Goal: Task Accomplishment & Management: Use online tool/utility

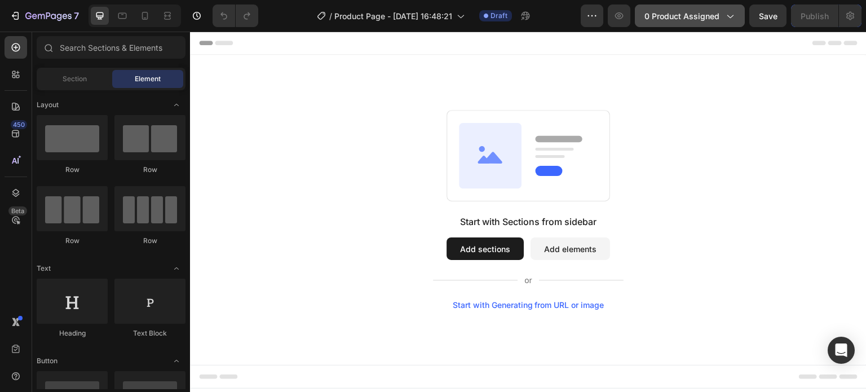
click at [688, 18] on span "0 product assigned" at bounding box center [681, 16] width 75 height 12
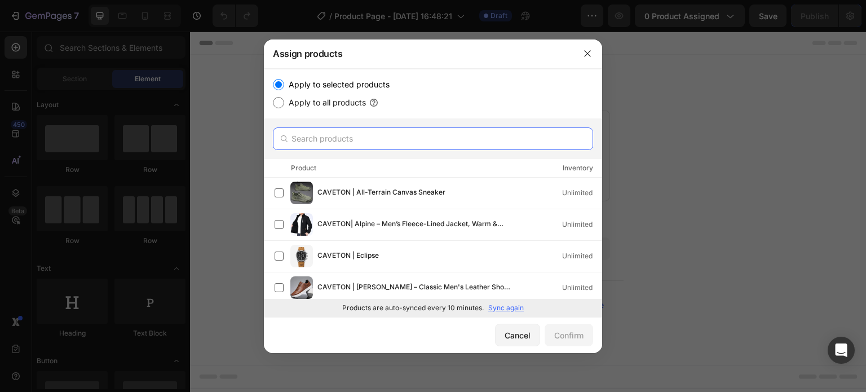
click at [333, 145] on input "text" at bounding box center [433, 138] width 320 height 23
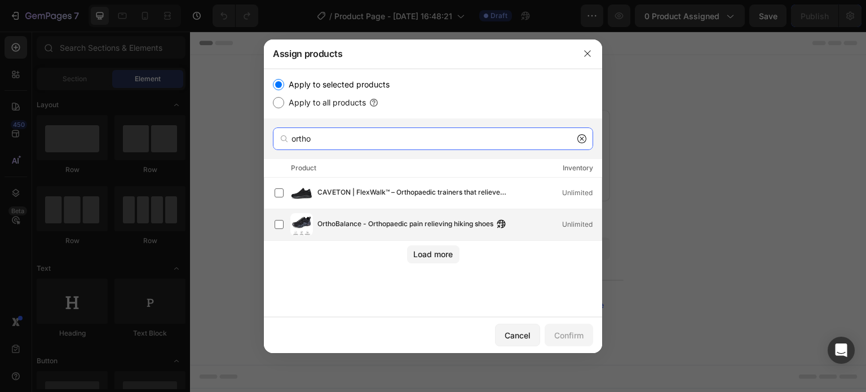
type input "ortho"
click at [404, 227] on span "OrthoBalance - Orthopaedic pain relieving hiking shoes" at bounding box center [405, 224] width 176 height 12
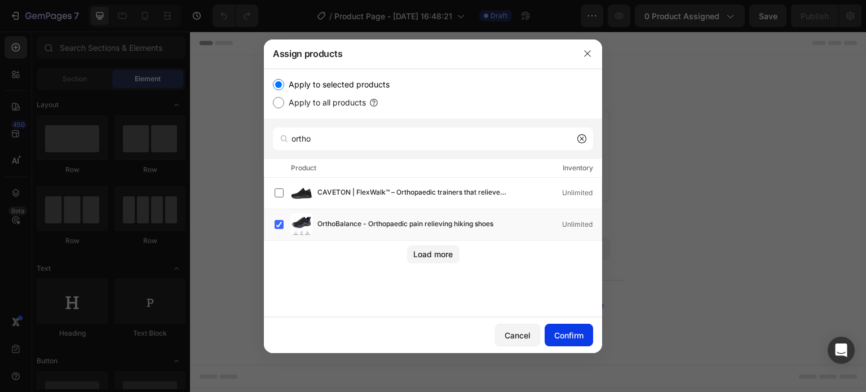
click at [586, 340] on button "Confirm" at bounding box center [569, 335] width 48 height 23
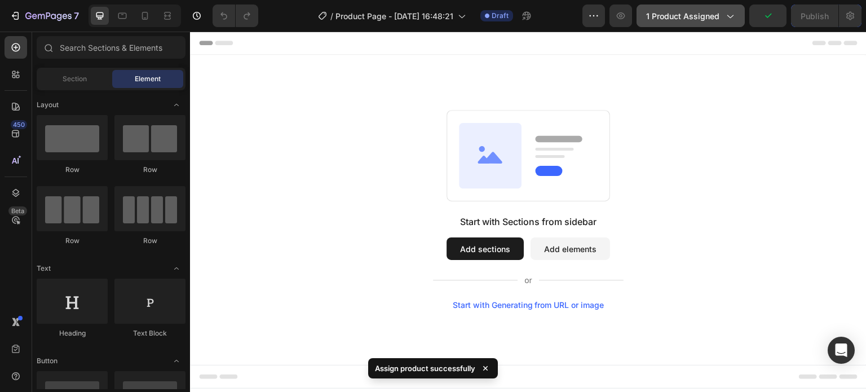
click at [719, 13] on span "1 product assigned" at bounding box center [682, 16] width 73 height 12
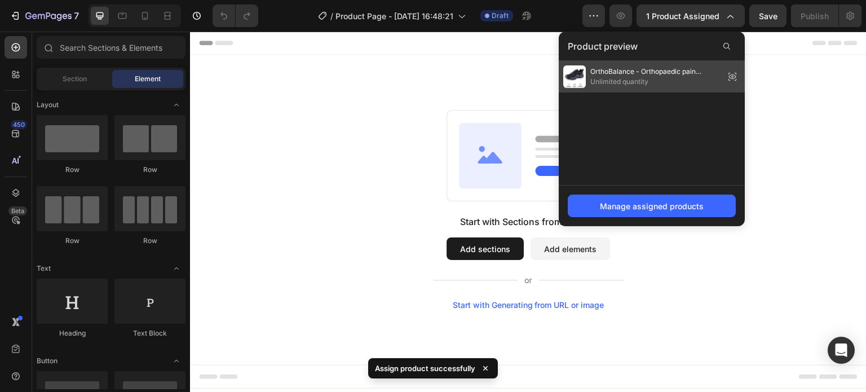
click at [715, 85] on span "Unlimited quantity" at bounding box center [655, 82] width 130 height 10
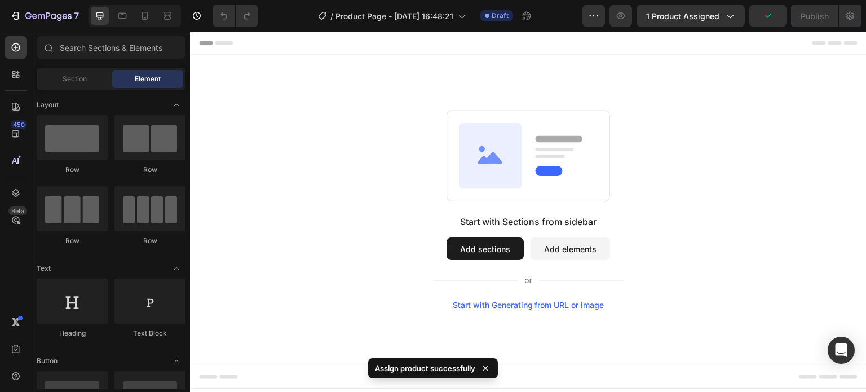
click at [713, 27] on div "7 / Product Page - Sep 26, 16:48:21 Draft Preview 1 product assigned Publish" at bounding box center [433, 16] width 866 height 32
click at [714, 22] on button "1 product assigned" at bounding box center [690, 16] width 108 height 23
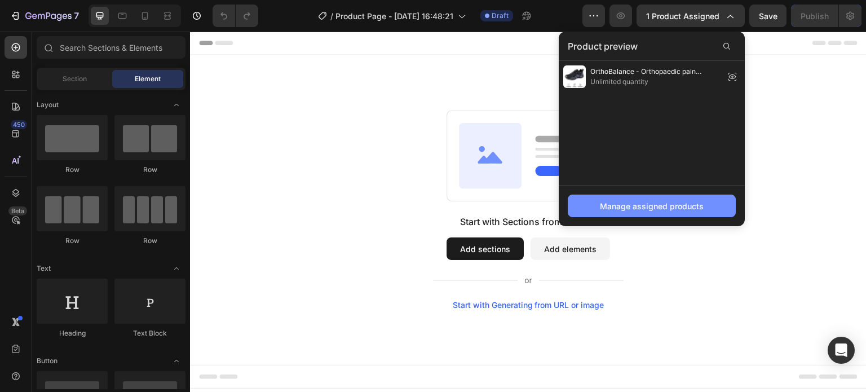
click at [665, 206] on div "Manage assigned products" at bounding box center [652, 206] width 104 height 12
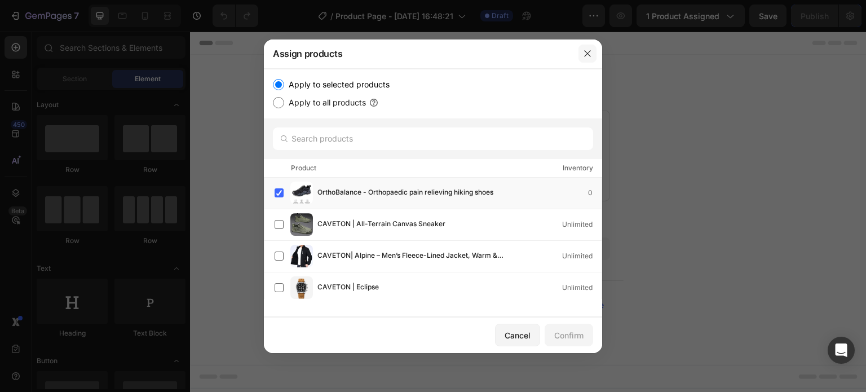
click at [588, 52] on icon "button" at bounding box center [587, 53] width 9 height 9
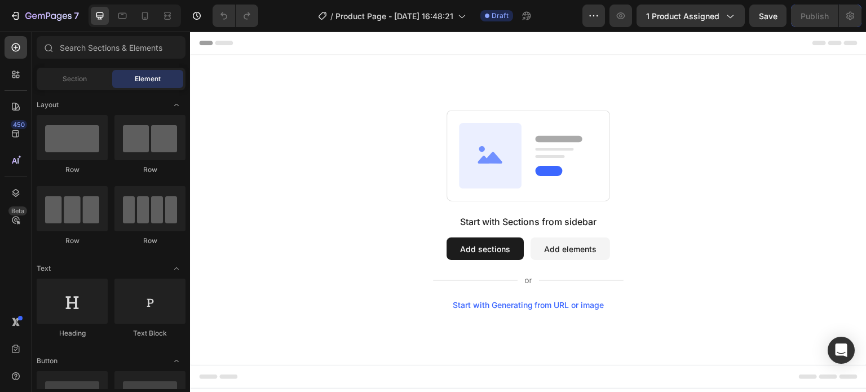
click at [528, 307] on div "Start with Generating from URL or image" at bounding box center [529, 304] width 152 height 9
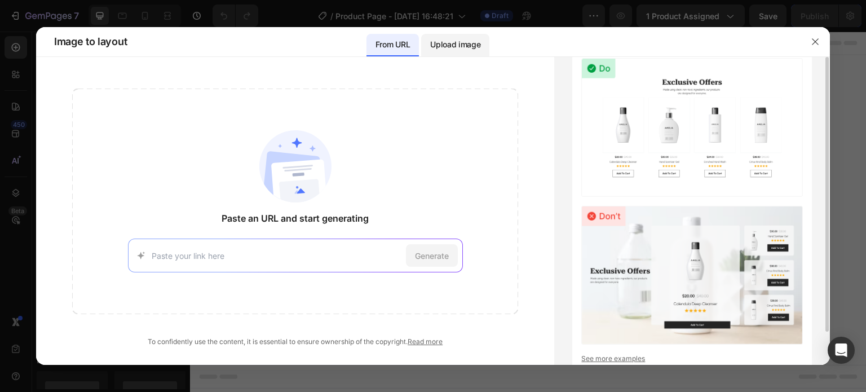
click at [444, 43] on p "Upload image" at bounding box center [455, 45] width 50 height 14
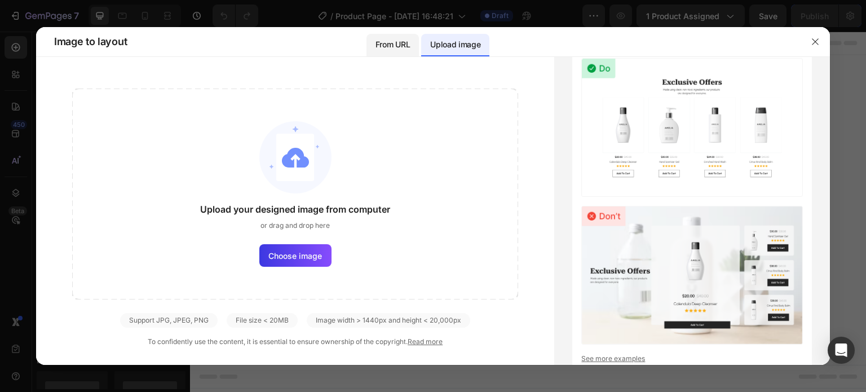
click at [398, 42] on p "From URL" at bounding box center [392, 45] width 34 height 14
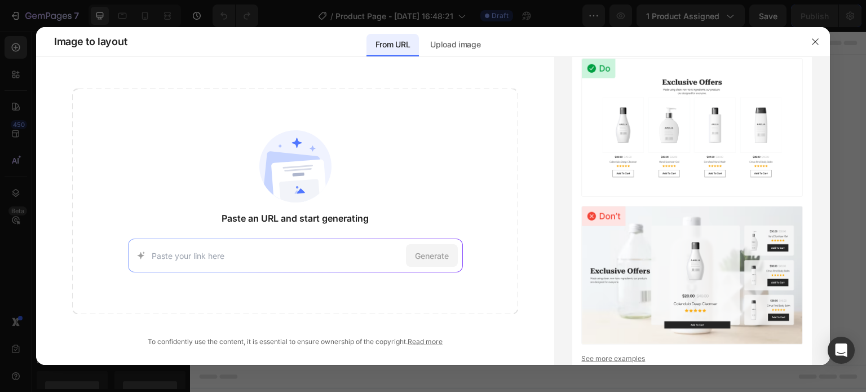
paste input "https://livinghome-magazine.co.uk/collections/sale/products/orthobalance"
type input "https://livinghome-magazine.co.uk/collections/sale/products/orthobalance"
click at [419, 251] on span "Generate" at bounding box center [432, 256] width 34 height 12
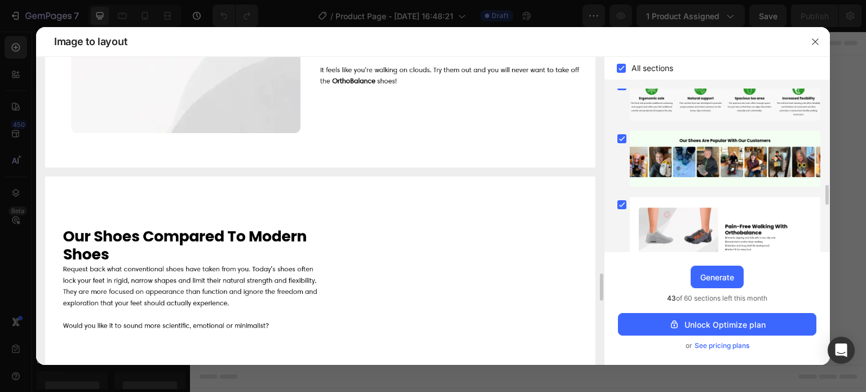
scroll to position [356, 0]
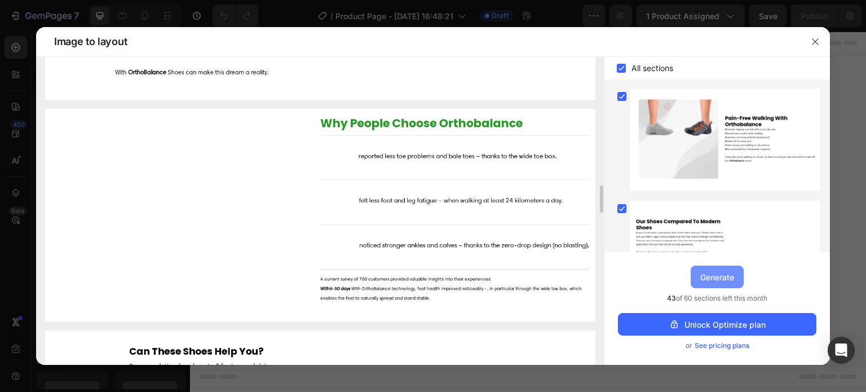
click at [727, 273] on div "Generate" at bounding box center [717, 277] width 34 height 12
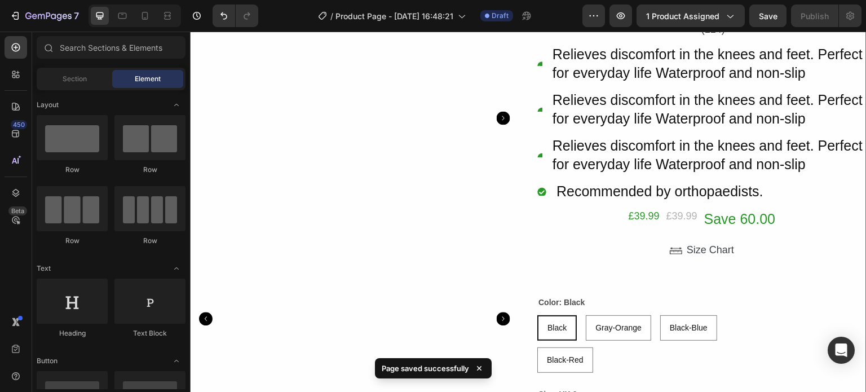
scroll to position [0, 0]
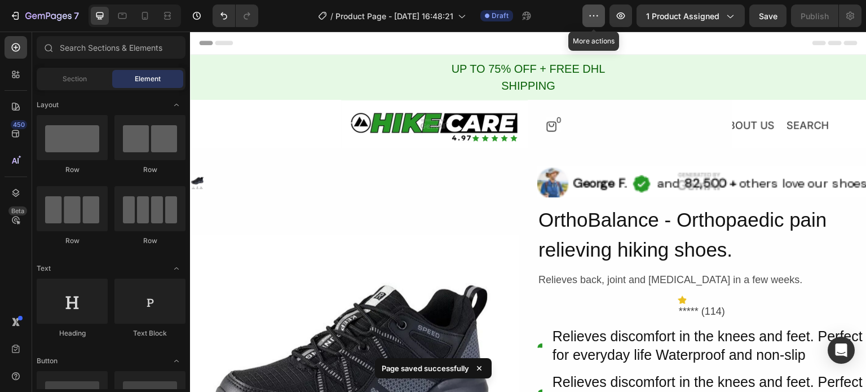
click at [599, 17] on icon "button" at bounding box center [593, 15] width 11 height 11
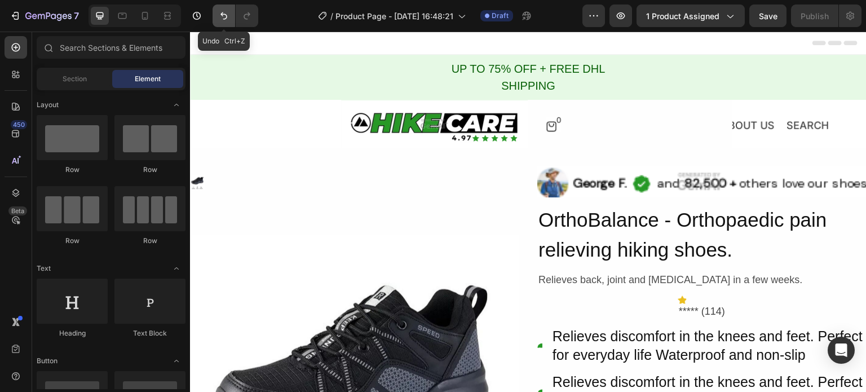
click at [221, 18] on icon "Undo/Redo" at bounding box center [223, 15] width 11 height 11
click at [223, 19] on icon "Undo/Redo" at bounding box center [223, 15] width 11 height 11
click at [223, 18] on icon "Undo/Redo" at bounding box center [223, 15] width 11 height 11
click at [223, 17] on icon "Undo/Redo" at bounding box center [223, 15] width 11 height 11
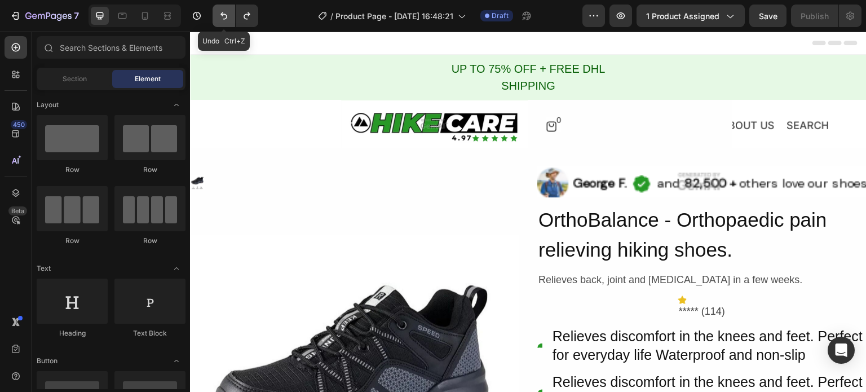
click at [223, 17] on icon "Undo/Redo" at bounding box center [223, 15] width 11 height 11
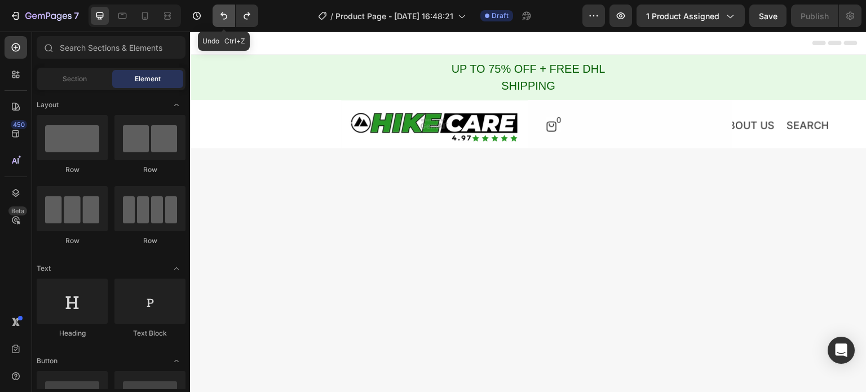
click at [223, 17] on icon "Undo/Redo" at bounding box center [223, 15] width 11 height 11
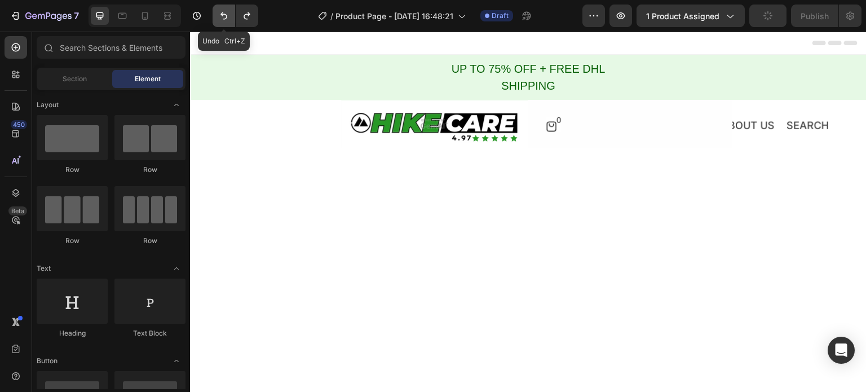
click at [223, 17] on icon "Undo/Redo" at bounding box center [223, 15] width 11 height 11
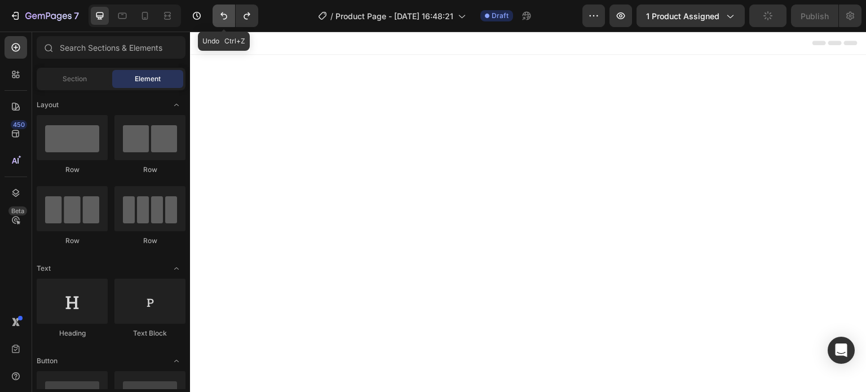
click at [223, 16] on icon "Undo/Redo" at bounding box center [223, 15] width 11 height 11
click at [223, 15] on icon "Undo/Redo" at bounding box center [223, 15] width 11 height 11
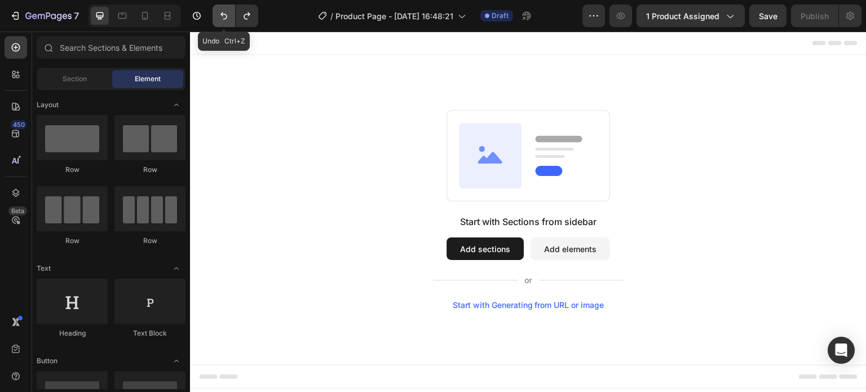
click at [223, 15] on icon "Undo/Redo" at bounding box center [223, 15] width 11 height 11
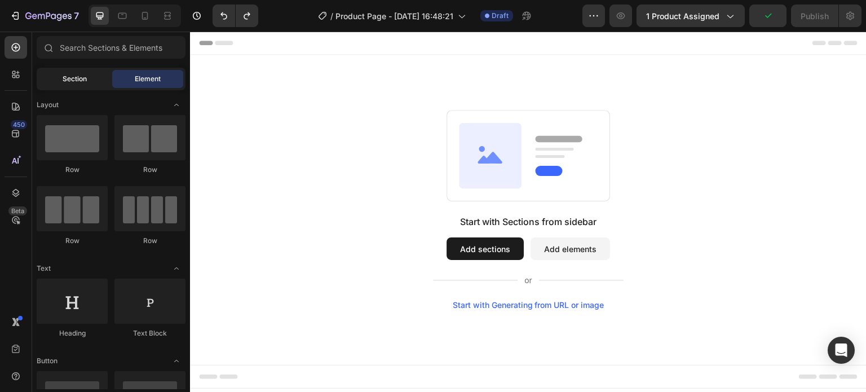
click at [88, 74] on div "Section" at bounding box center [74, 79] width 71 height 18
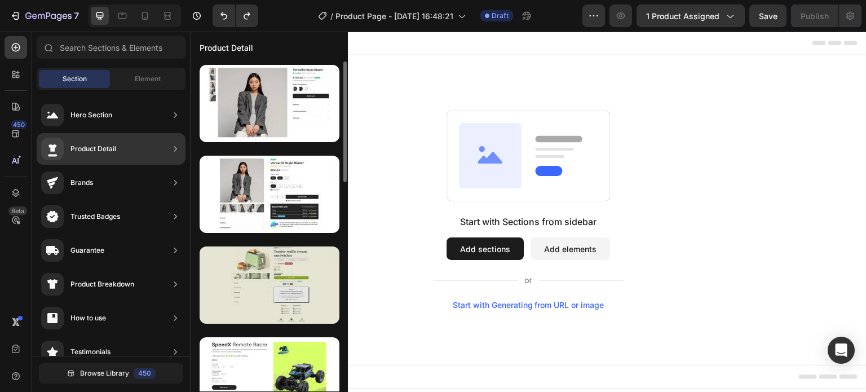
scroll to position [56, 0]
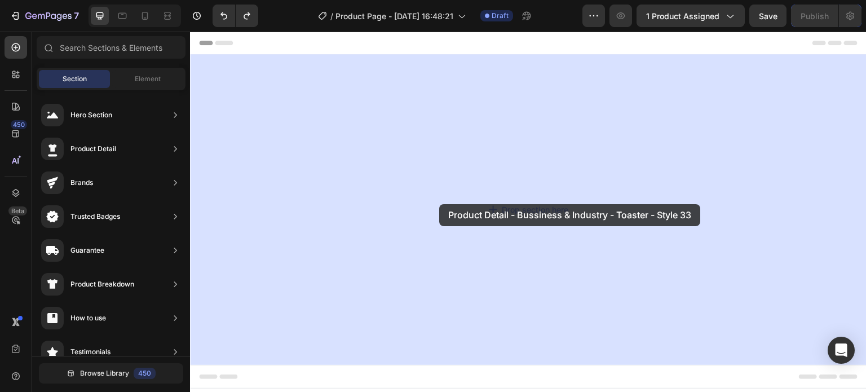
drag, startPoint x: 447, startPoint y: 259, endPoint x: 434, endPoint y: 205, distance: 56.3
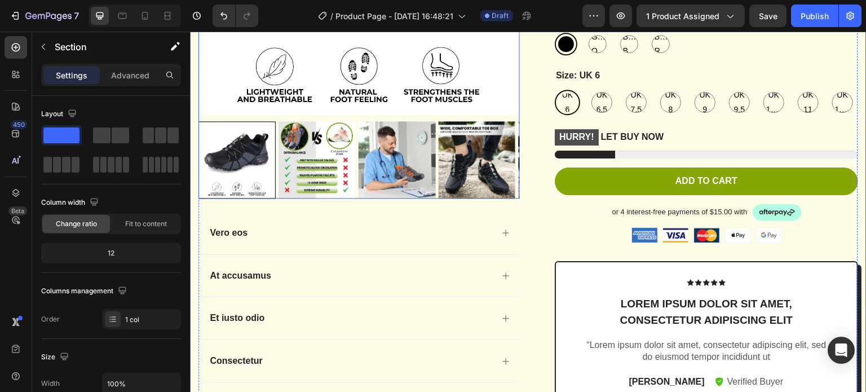
scroll to position [0, 0]
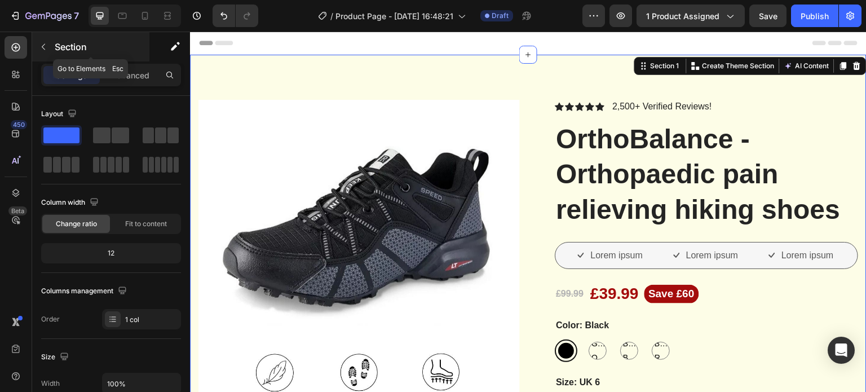
click at [46, 40] on button "button" at bounding box center [43, 47] width 18 height 18
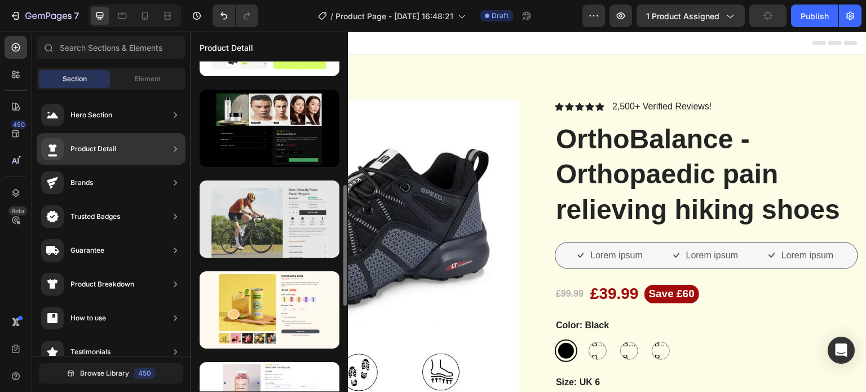
scroll to position [395, 0]
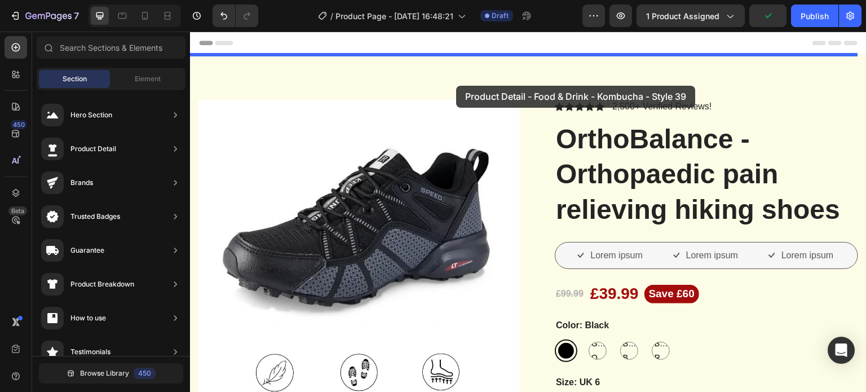
drag, startPoint x: 453, startPoint y: 300, endPoint x: 456, endPoint y: 86, distance: 214.2
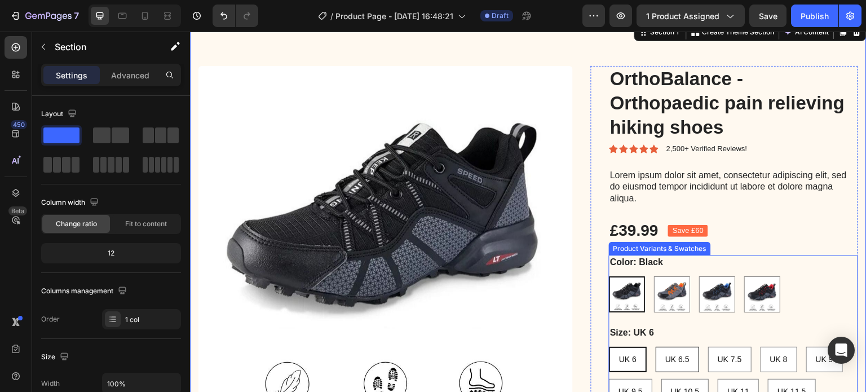
scroll to position [0, 0]
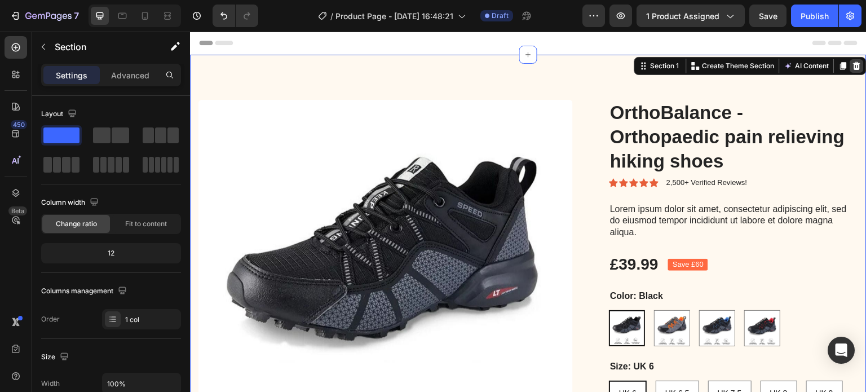
click at [854, 67] on icon at bounding box center [857, 66] width 7 height 8
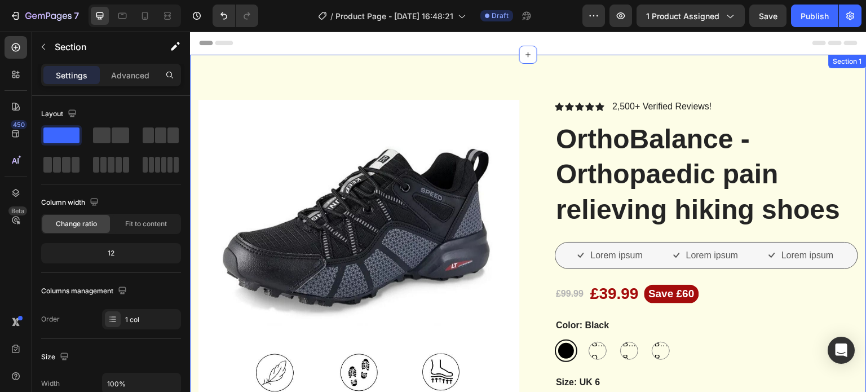
drag, startPoint x: 588, startPoint y: 63, endPoint x: 685, endPoint y: 76, distance: 97.8
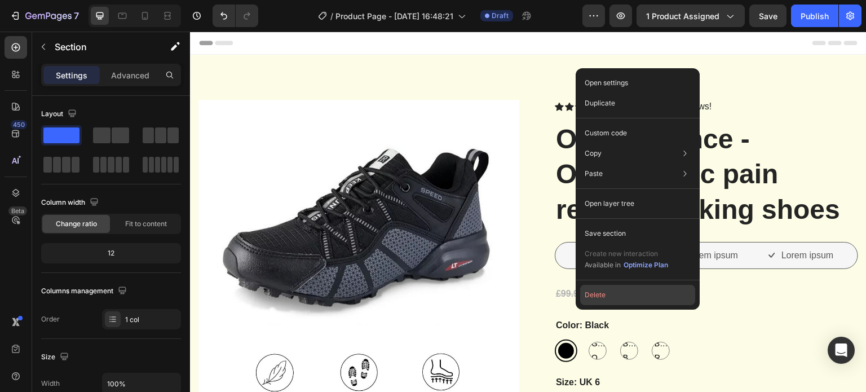
click at [612, 297] on button "Delete" at bounding box center [637, 295] width 115 height 20
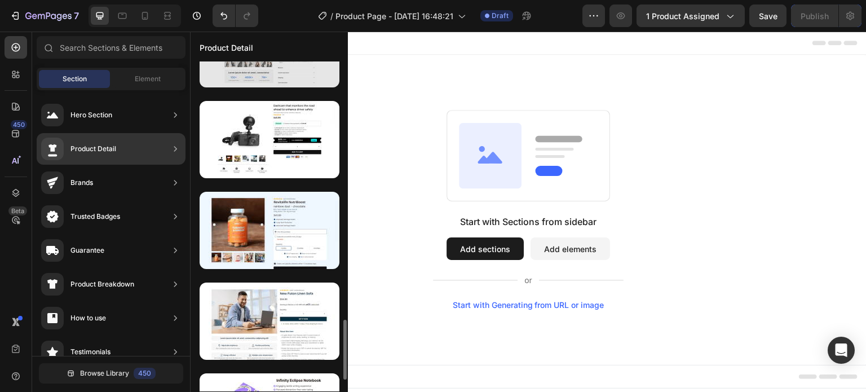
scroll to position [1478, 0]
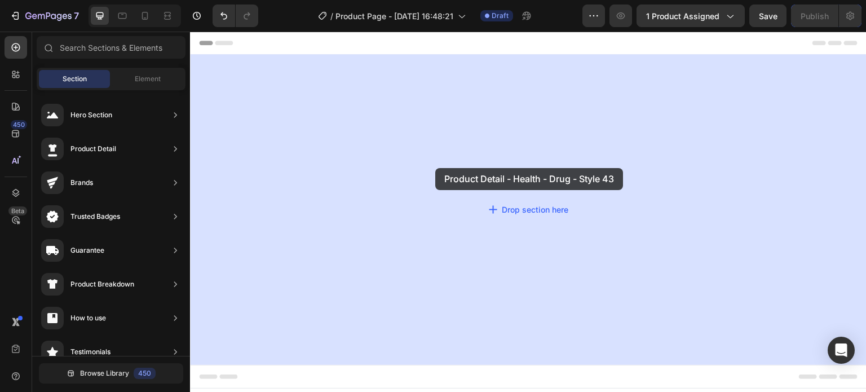
drag, startPoint x: 535, startPoint y: 205, endPoint x: 429, endPoint y: 168, distance: 112.3
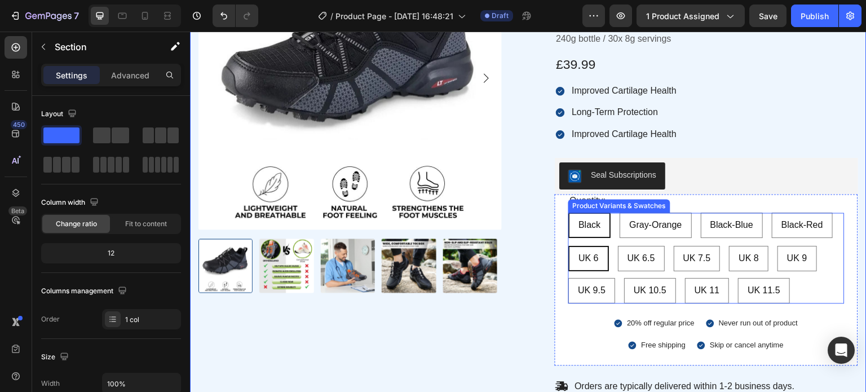
scroll to position [169, 0]
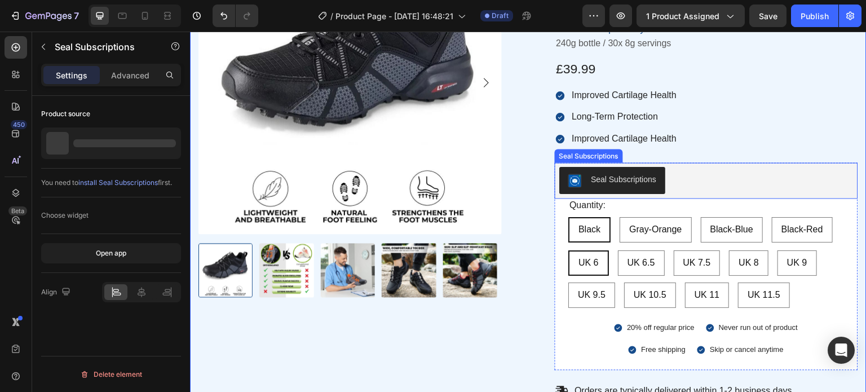
click at [723, 177] on div "Seal Subscriptions" at bounding box center [706, 180] width 294 height 27
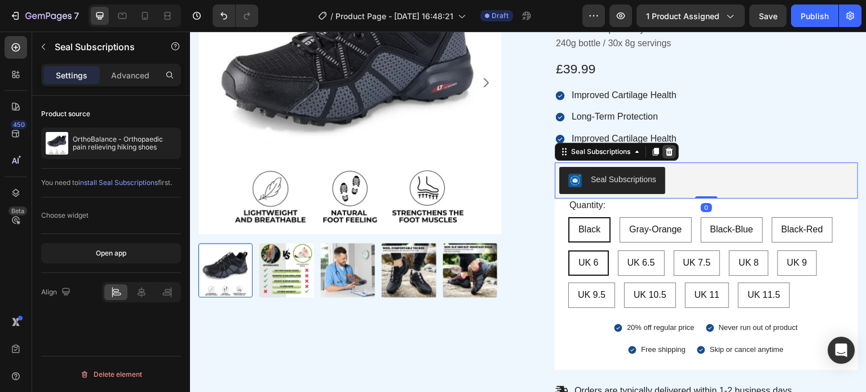
click at [665, 147] on icon at bounding box center [669, 151] width 9 height 9
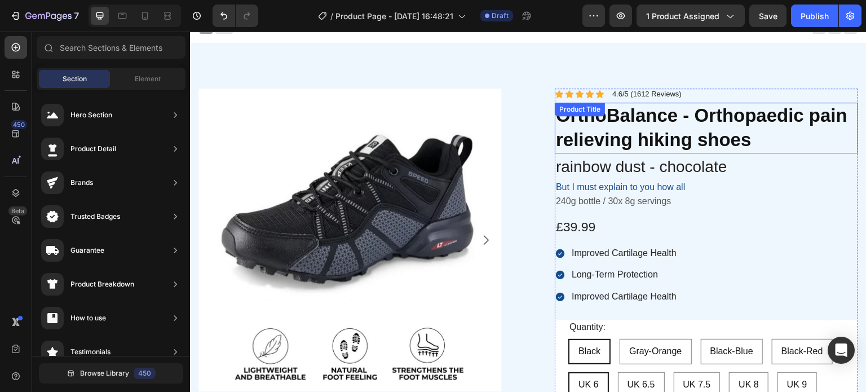
scroll to position [0, 0]
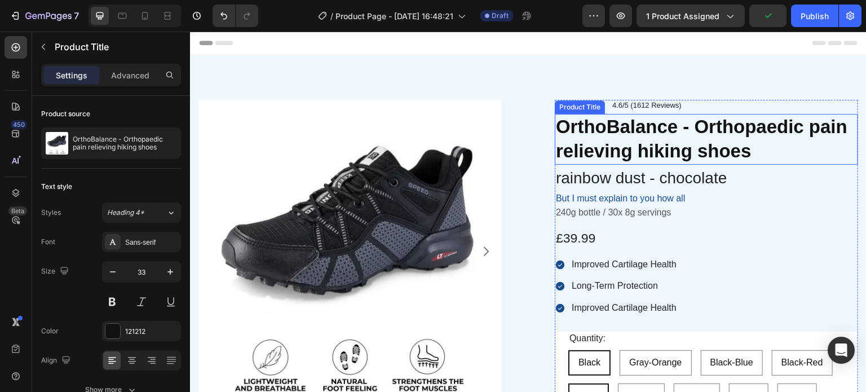
click at [620, 135] on h1 "OrthoBalance - Orthopaedic pain relieving hiking shoes" at bounding box center [706, 139] width 303 height 51
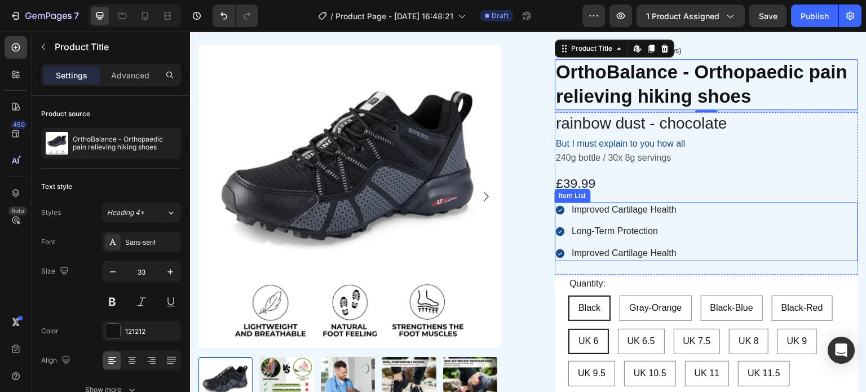
scroll to position [56, 0]
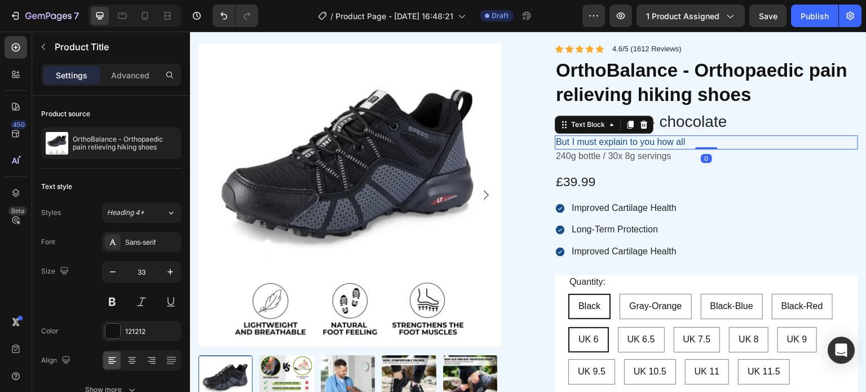
click at [620, 145] on p "But I must explain to you how all" at bounding box center [706, 142] width 301 height 12
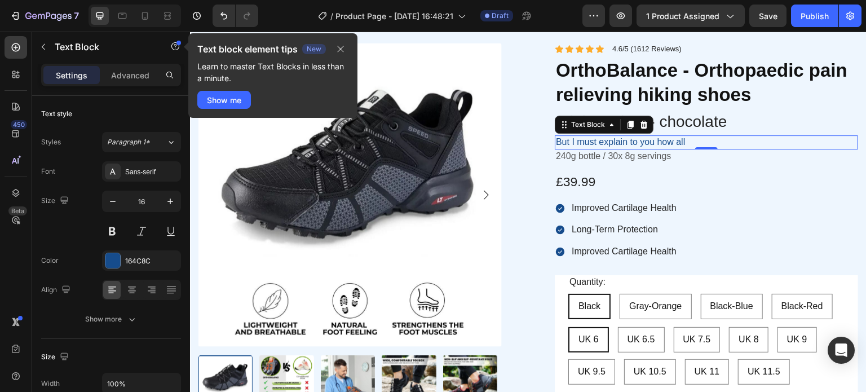
click at [604, 144] on p "But I must explain to you how all" at bounding box center [706, 142] width 301 height 12
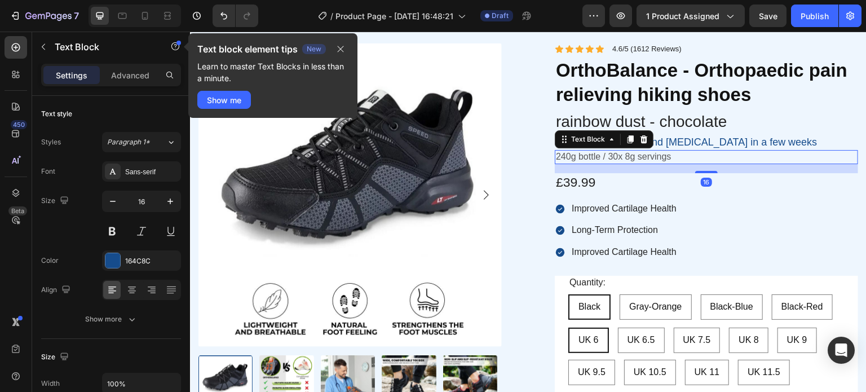
click at [601, 157] on p "240g bottle / 30x 8g servings" at bounding box center [706, 157] width 301 height 12
click at [611, 154] on p "240g bottle / 30x 8g servings" at bounding box center [706, 157] width 301 height 12
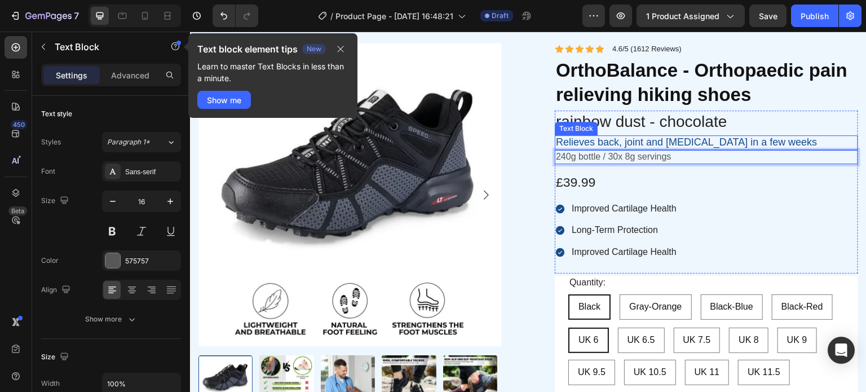
click at [642, 136] on span "Relieves back, joint and [MEDICAL_DATA] in a few weeks" at bounding box center [687, 141] width 262 height 11
click at [633, 154] on p "240g bottle / 30x 8g servings" at bounding box center [706, 157] width 301 height 12
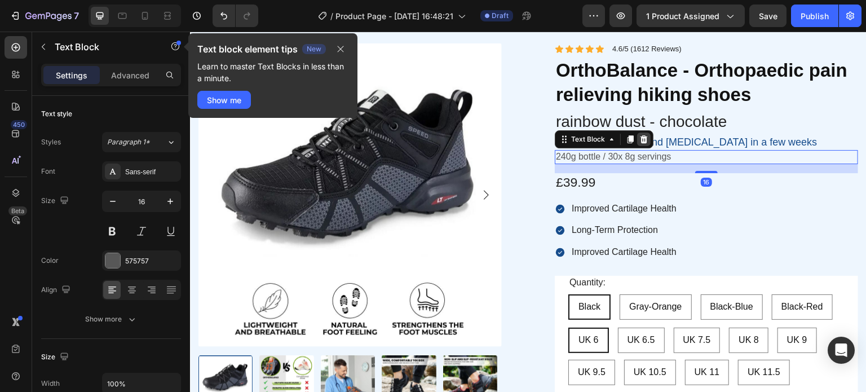
click at [640, 139] on icon at bounding box center [643, 139] width 9 height 9
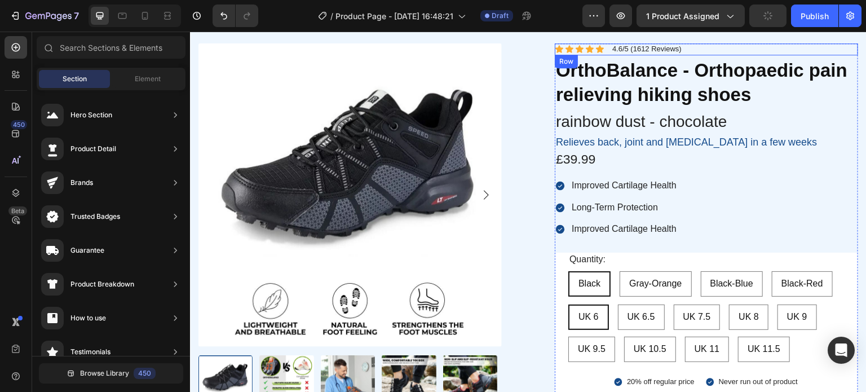
click at [702, 46] on div "Icon Icon Icon Icon Icon Icon List 4.6/5 (1612 Reviews) Text Block Row" at bounding box center [706, 49] width 303 height 12
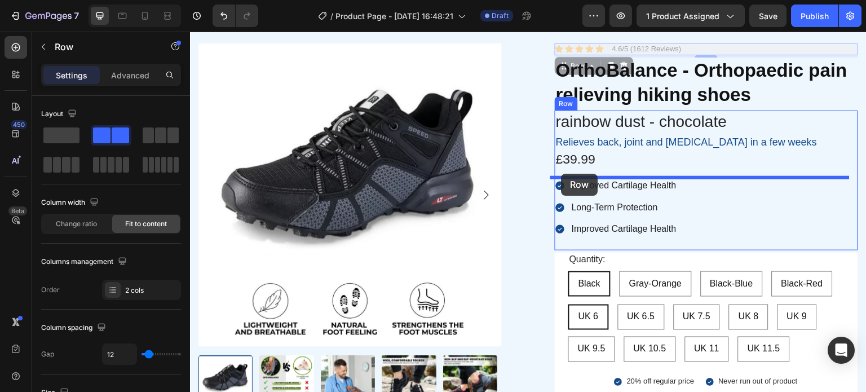
drag, startPoint x: 560, startPoint y: 74, endPoint x: 561, endPoint y: 174, distance: 99.8
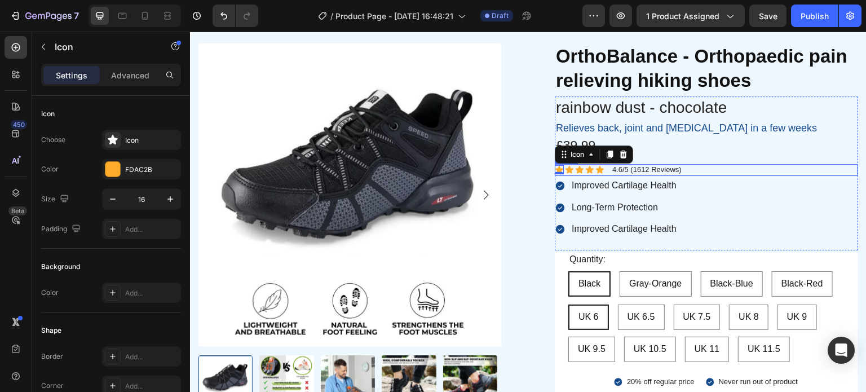
click at [703, 166] on div "Icon 0 Icon Icon Icon Icon Icon List 4.6/5 (1612 Reviews) Text Block Row" at bounding box center [706, 170] width 303 height 12
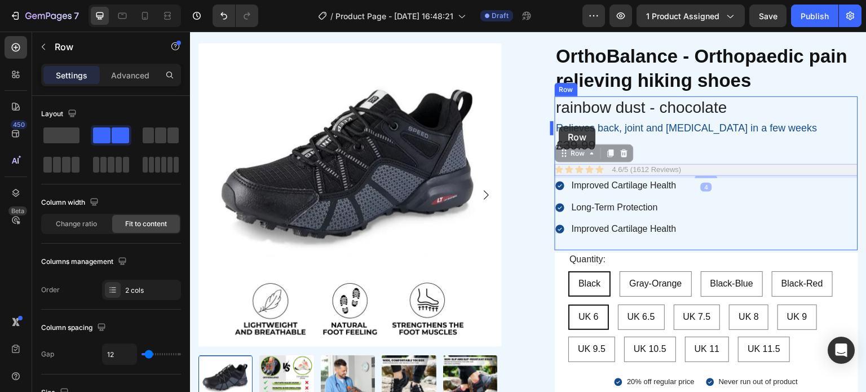
drag, startPoint x: 561, startPoint y: 155, endPoint x: 559, endPoint y: 126, distance: 28.8
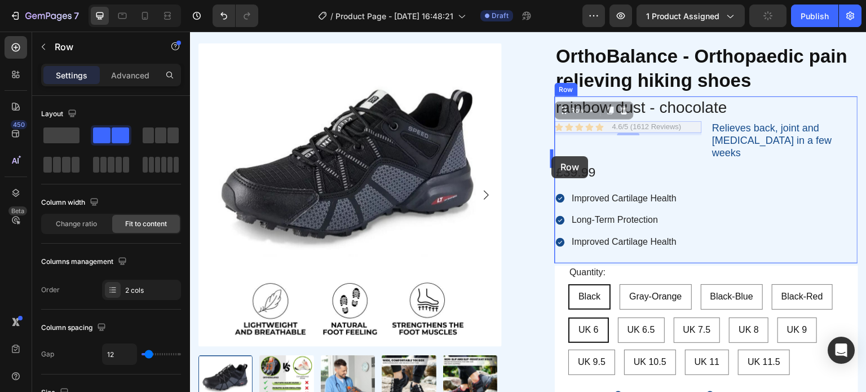
drag, startPoint x: 559, startPoint y: 110, endPoint x: 554, endPoint y: 153, distance: 43.1
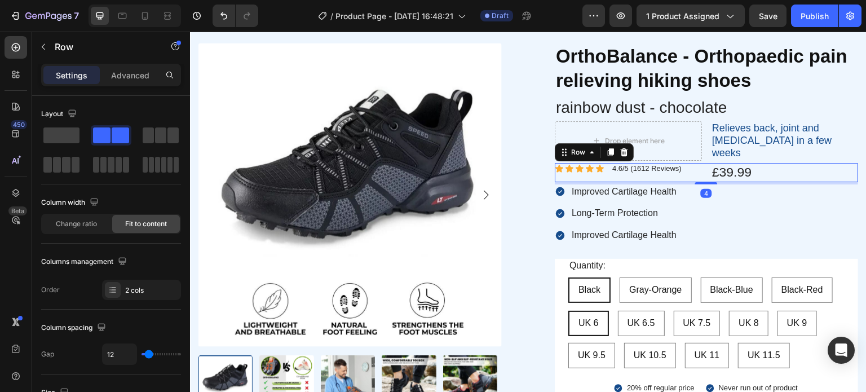
click at [703, 165] on div "Icon Icon Icon Icon Icon Icon List 4.6/5 (1612 Reviews) Text Block Row £39.99 P…" at bounding box center [706, 172] width 303 height 19
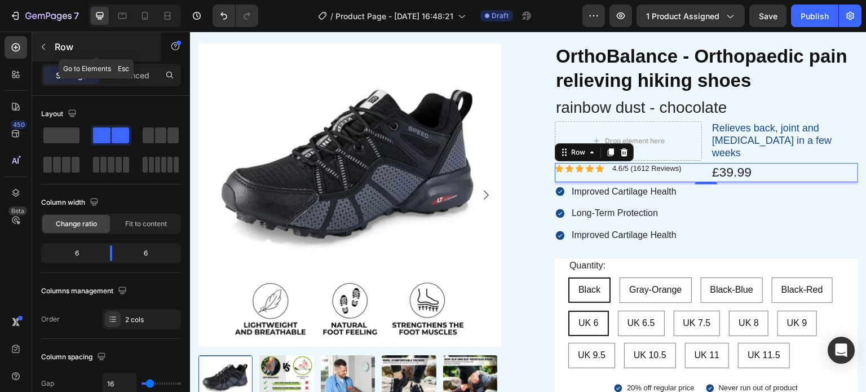
click at [45, 45] on icon "button" at bounding box center [43, 46] width 9 height 9
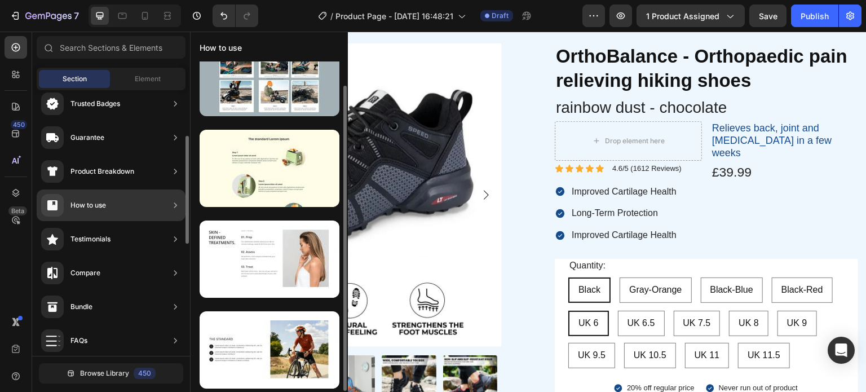
scroll to position [0, 0]
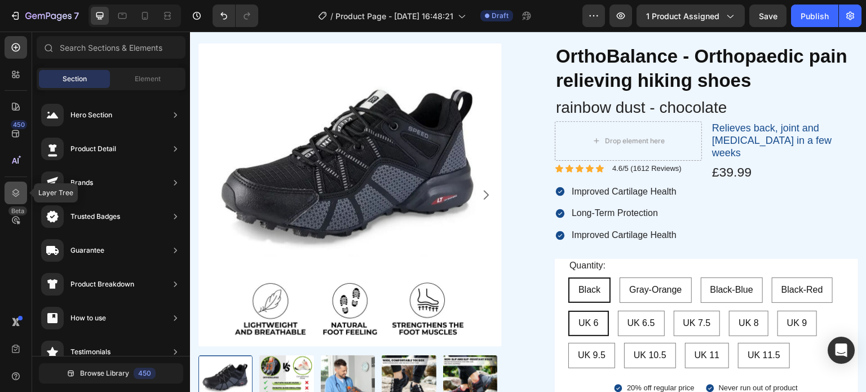
click at [23, 183] on div at bounding box center [16, 193] width 23 height 23
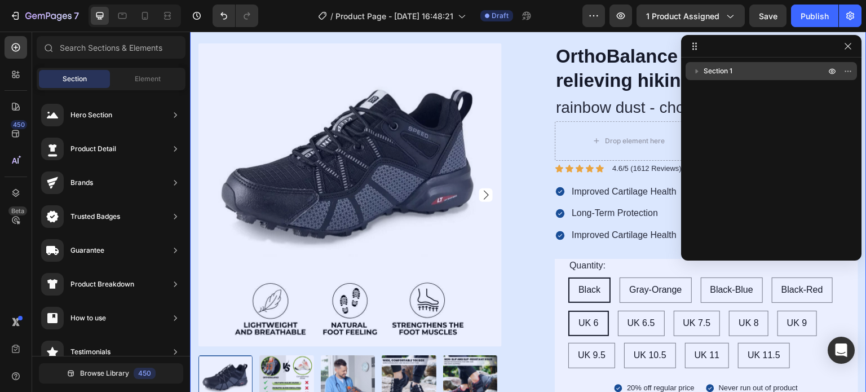
click at [697, 69] on icon "button" at bounding box center [696, 70] width 11 height 11
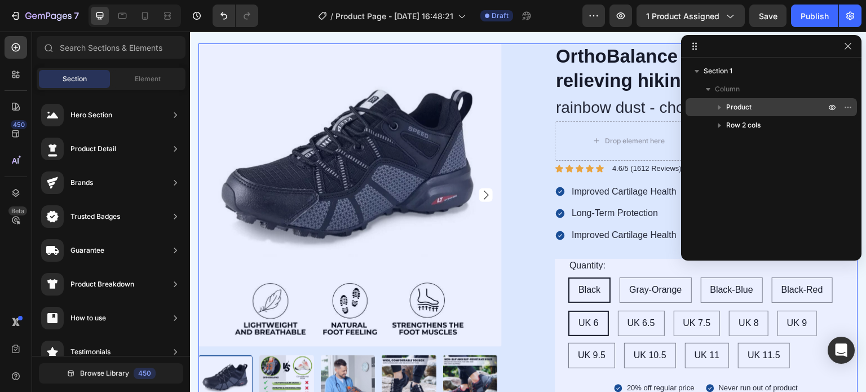
click at [717, 109] on icon "button" at bounding box center [719, 106] width 11 height 11
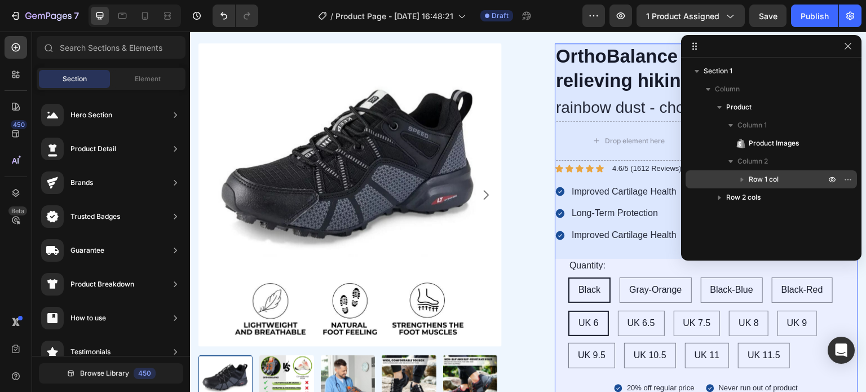
click at [740, 181] on icon "button" at bounding box center [741, 179] width 11 height 11
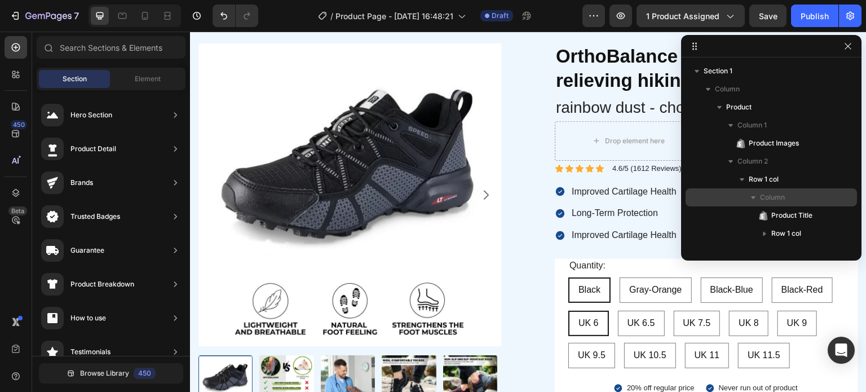
scroll to position [84, 0]
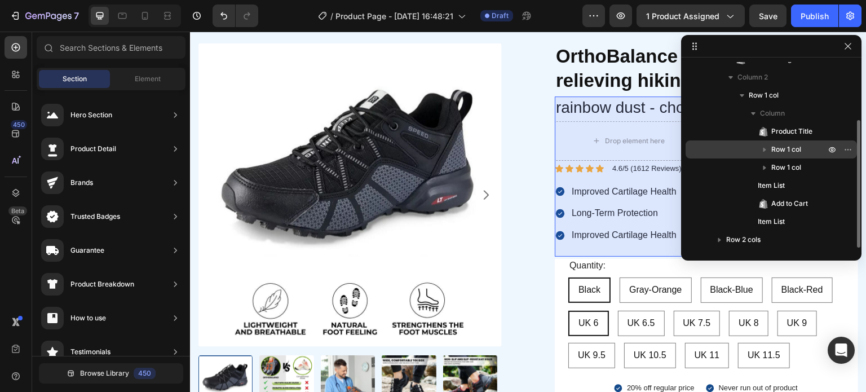
click at [761, 147] on icon "button" at bounding box center [764, 149] width 11 height 11
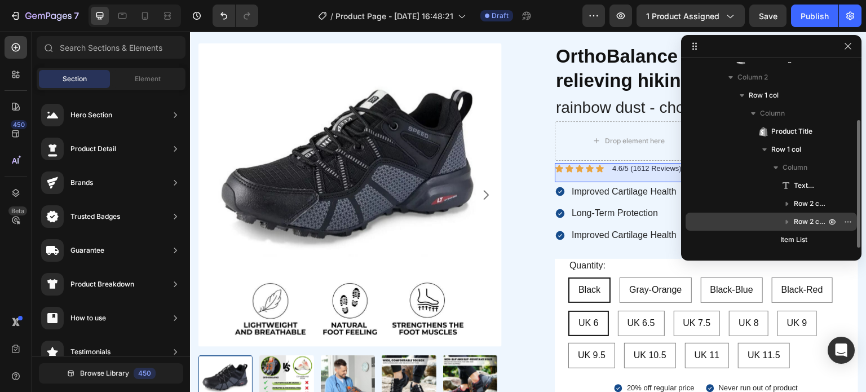
click at [802, 217] on span "Row 2 cols" at bounding box center [811, 221] width 34 height 11
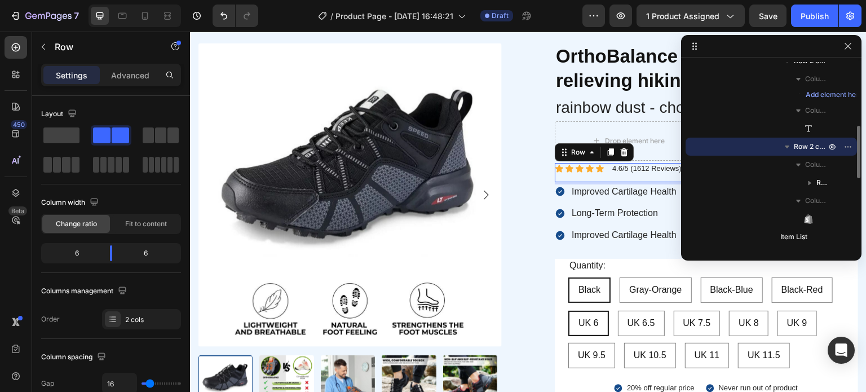
click at [786, 144] on icon "button" at bounding box center [786, 146] width 11 height 11
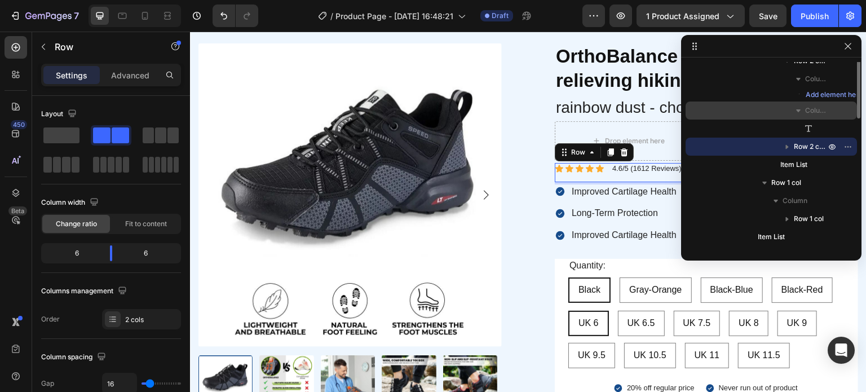
scroll to position [170, 0]
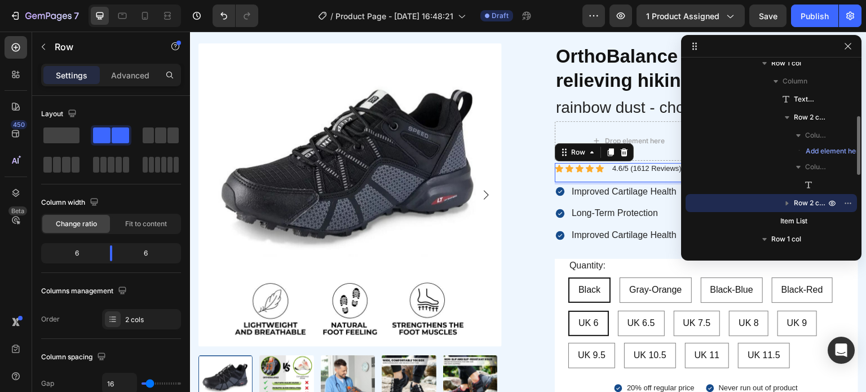
drag, startPoint x: 810, startPoint y: 187, endPoint x: 810, endPoint y: 207, distance: 19.7
click at [810, 207] on span "Row 2 cols" at bounding box center [811, 202] width 34 height 11
click at [847, 206] on icon "button" at bounding box center [847, 202] width 9 height 9
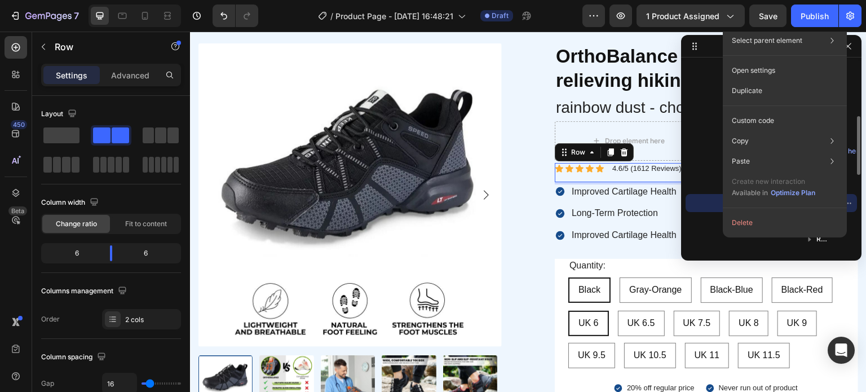
click at [698, 202] on div "Row 2 cols" at bounding box center [771, 203] width 162 height 18
click at [711, 198] on div "Row 2 cols" at bounding box center [771, 203] width 162 height 18
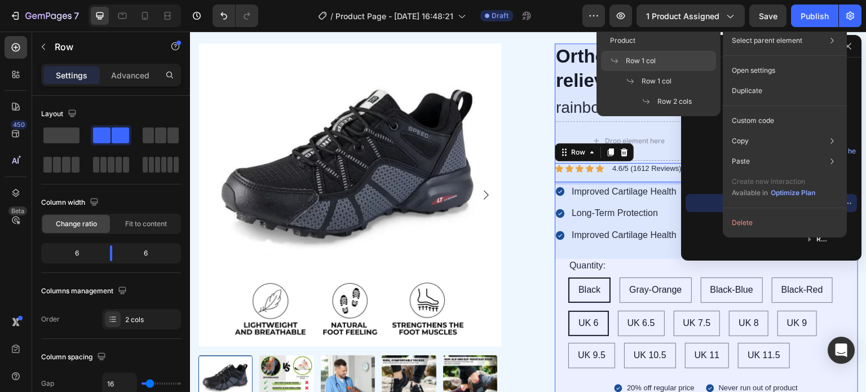
click at [655, 63] on span "Row 1 col" at bounding box center [641, 61] width 30 height 10
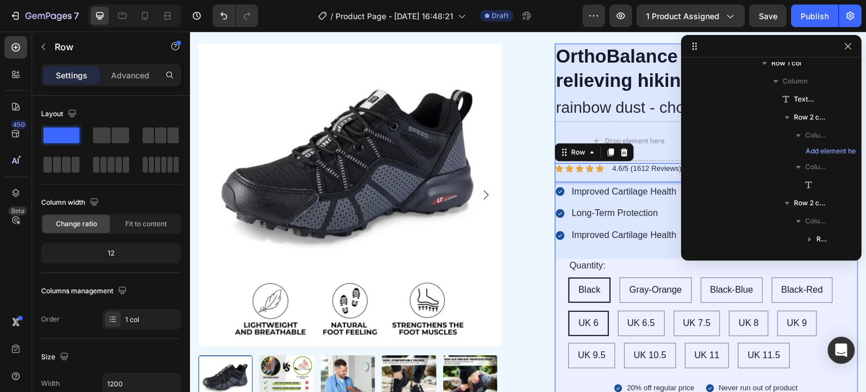
scroll to position [33, 0]
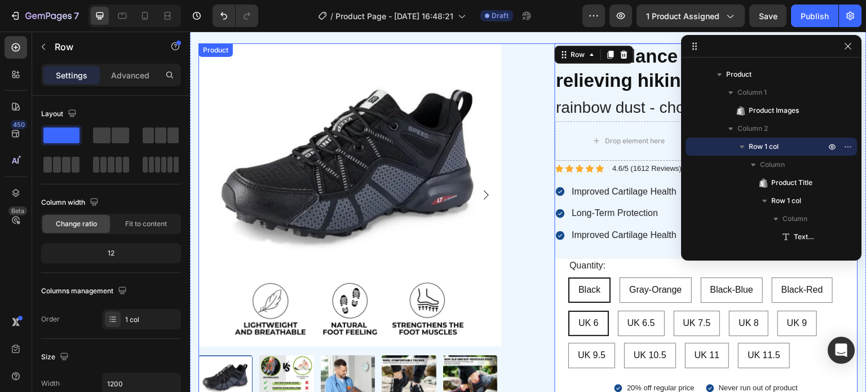
click at [586, 165] on icon at bounding box center [590, 168] width 8 height 7
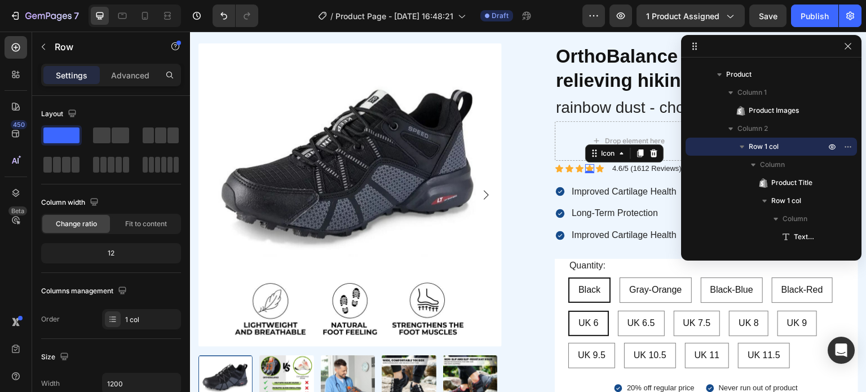
scroll to position [443, 0]
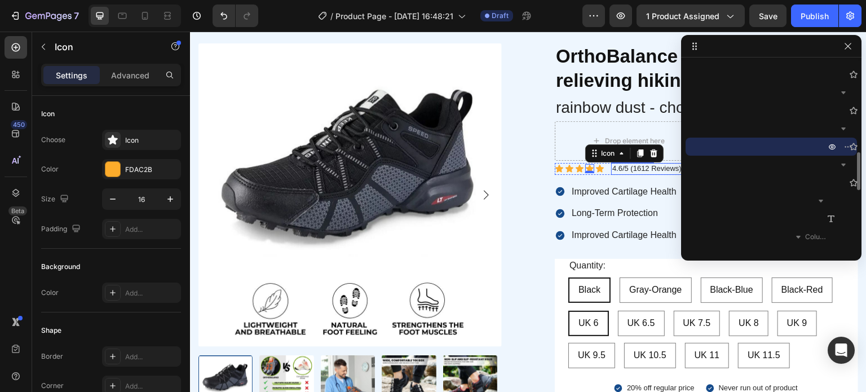
click at [635, 166] on p "4.6/5 (1612 Reviews)" at bounding box center [646, 169] width 69 height 10
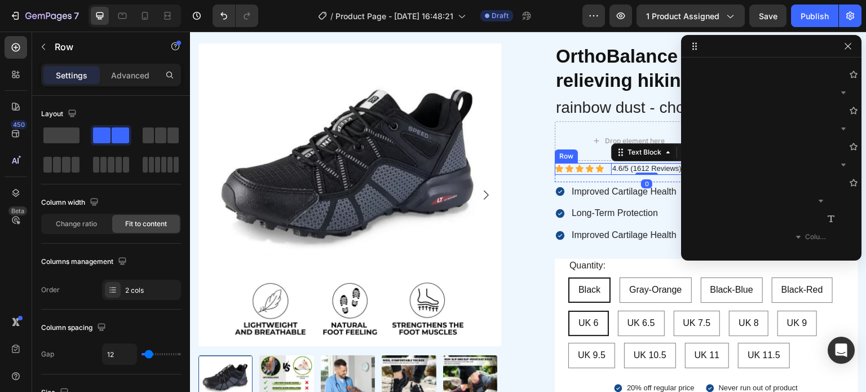
click at [602, 163] on div "Icon Icon Icon Icon Icon Icon List 4.6/5 (1612 Reviews) Text Block 0 Row" at bounding box center [628, 169] width 147 height 12
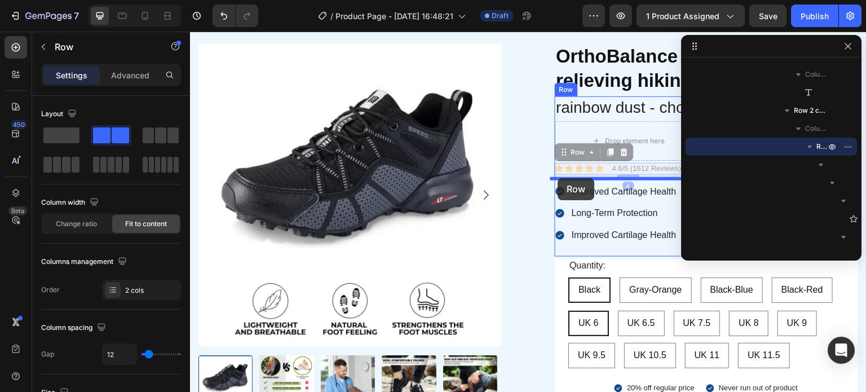
drag, startPoint x: 560, startPoint y: 146, endPoint x: 558, endPoint y: 178, distance: 32.2
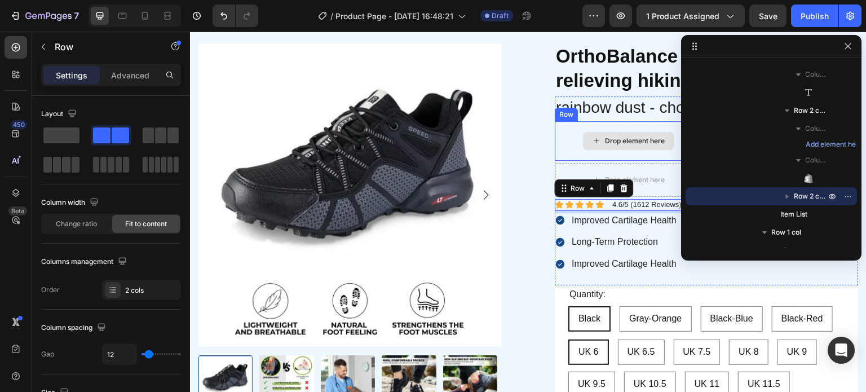
click at [565, 137] on div "Drop element here" at bounding box center [628, 140] width 147 height 39
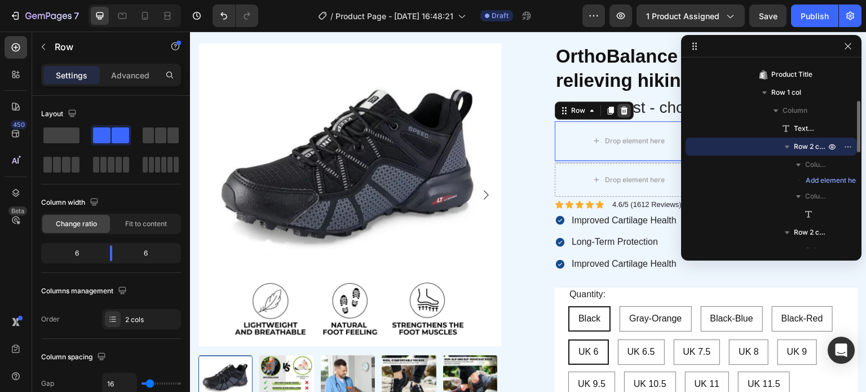
click at [621, 112] on icon at bounding box center [624, 111] width 7 height 8
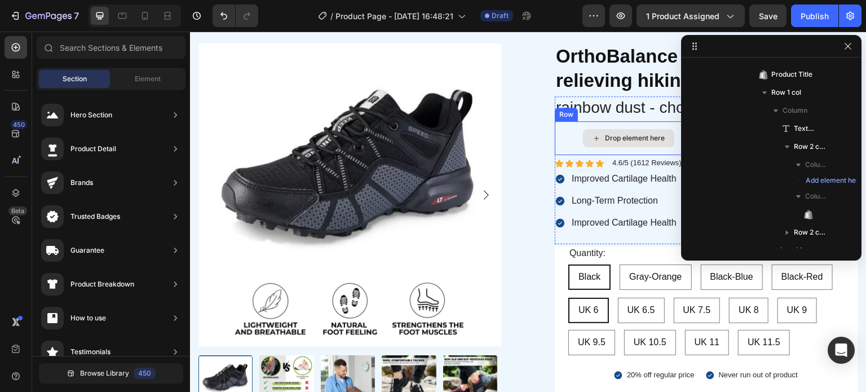
drag, startPoint x: 560, startPoint y: 142, endPoint x: 569, endPoint y: 134, distance: 11.6
click at [560, 140] on div "Drop element here" at bounding box center [628, 138] width 147 height 34
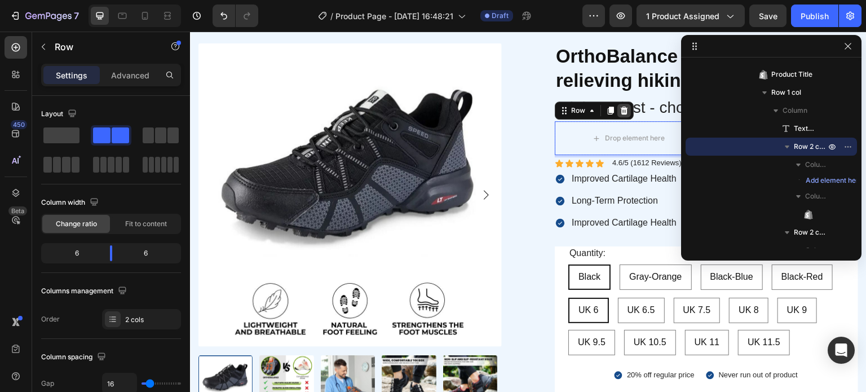
click at [620, 109] on icon at bounding box center [624, 110] width 9 height 9
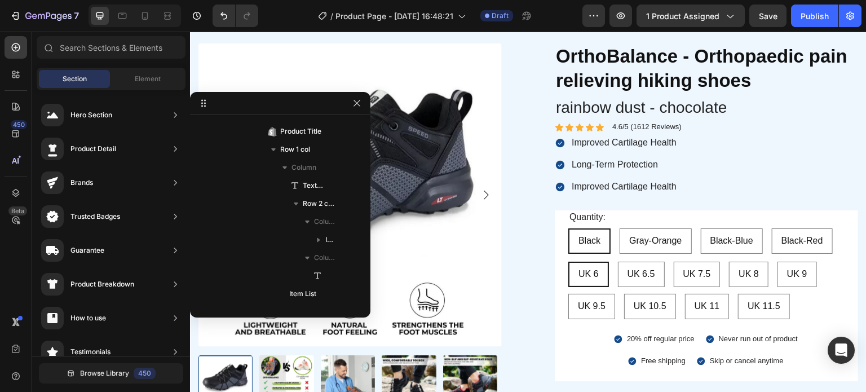
drag, startPoint x: 749, startPoint y: 51, endPoint x: 252, endPoint y: 108, distance: 499.9
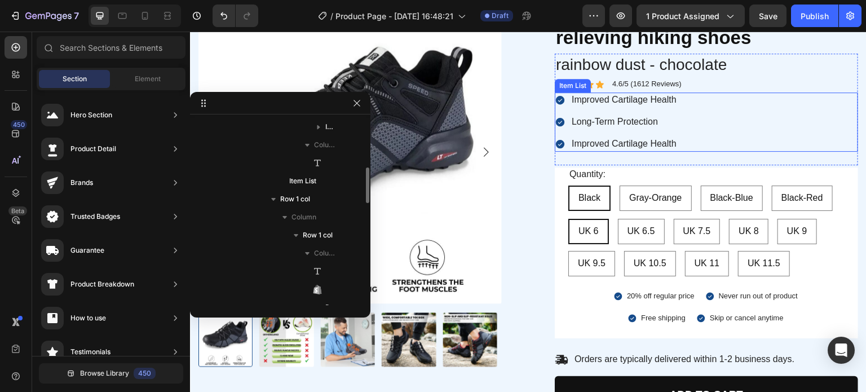
scroll to position [225, 0]
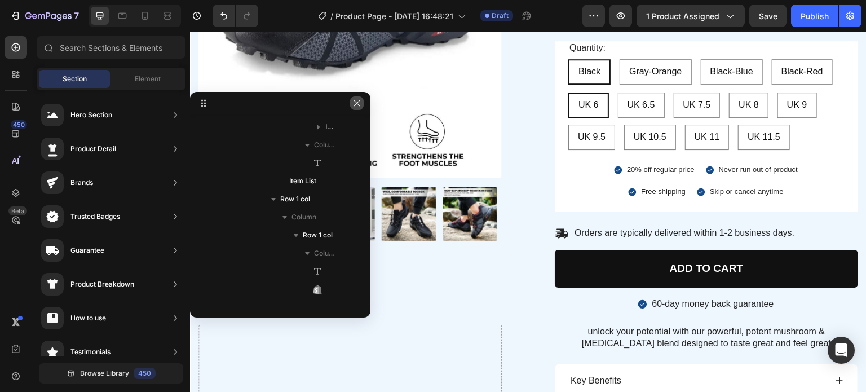
click at [359, 103] on icon "button" at bounding box center [356, 103] width 9 height 9
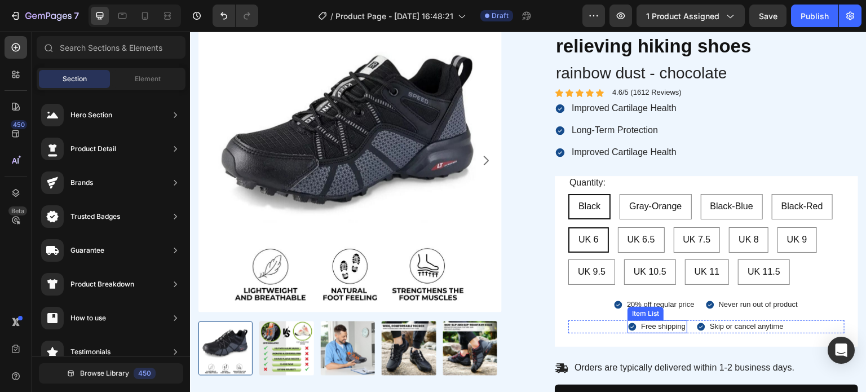
scroll to position [0, 0]
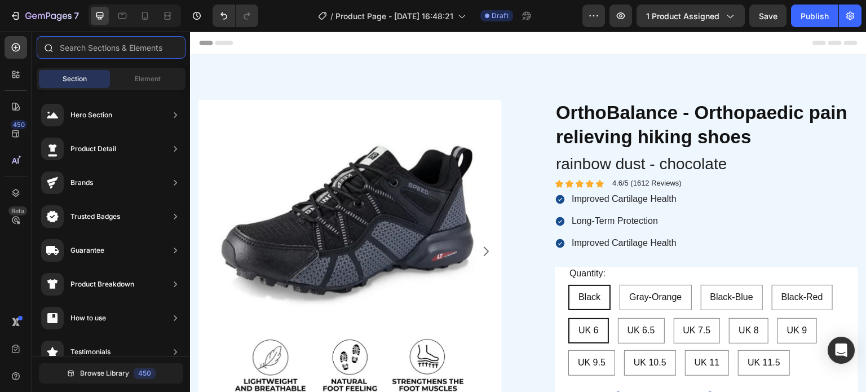
click at [126, 42] on input "text" at bounding box center [111, 47] width 149 height 23
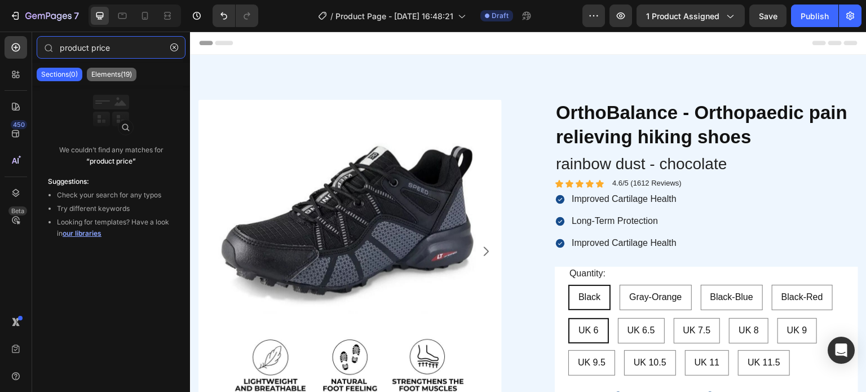
type input "product price"
click at [122, 74] on p "Elements(19)" at bounding box center [111, 74] width 41 height 9
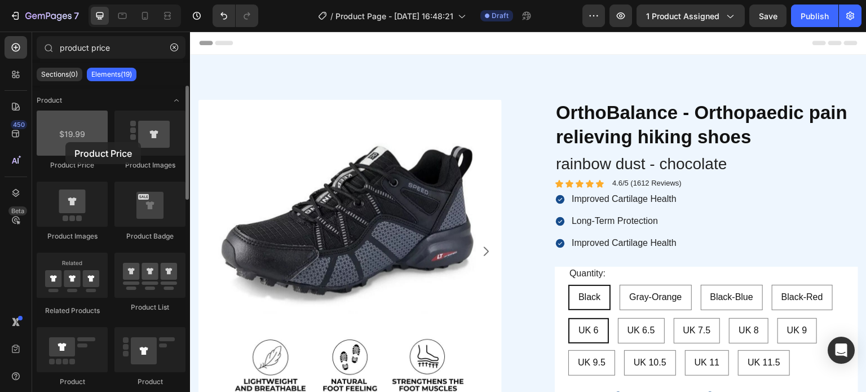
click at [65, 142] on div at bounding box center [72, 132] width 71 height 45
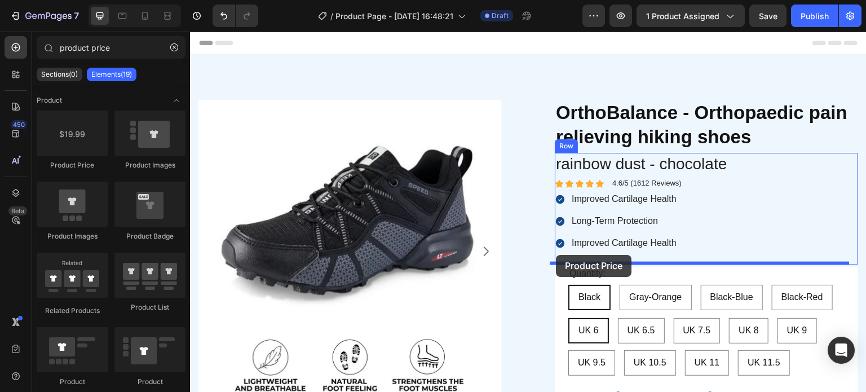
drag, startPoint x: 315, startPoint y: 182, endPoint x: 556, endPoint y: 255, distance: 252.5
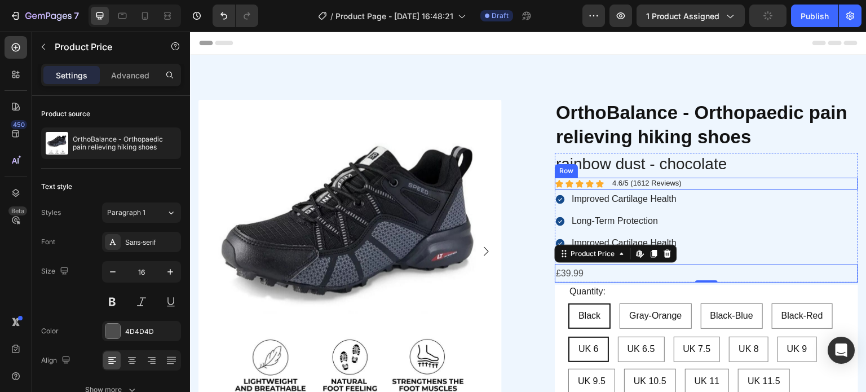
click at [674, 170] on p "rainbow dust - chocolate" at bounding box center [706, 164] width 301 height 20
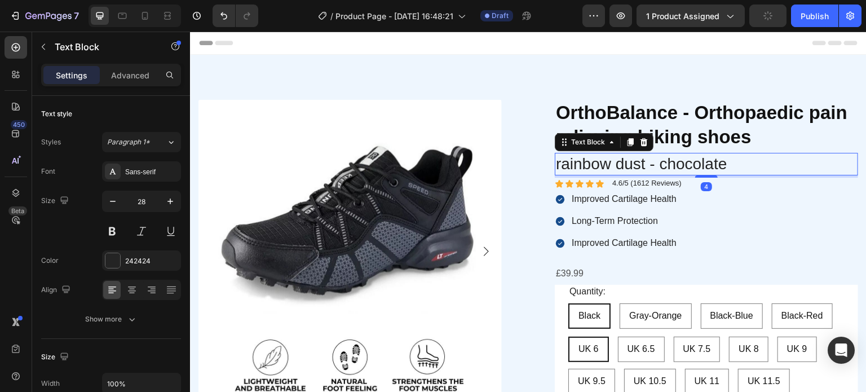
click at [671, 167] on p "rainbow dust - chocolate" at bounding box center [706, 164] width 301 height 20
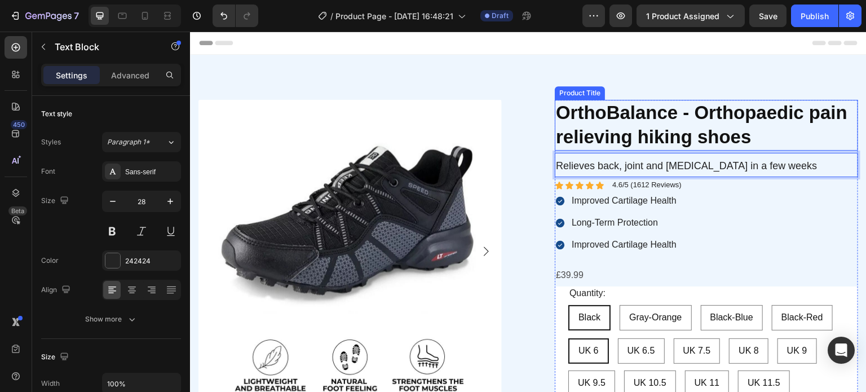
click at [679, 118] on h1 "OrthoBalance - Orthopaedic pain relieving hiking shoes" at bounding box center [706, 125] width 303 height 51
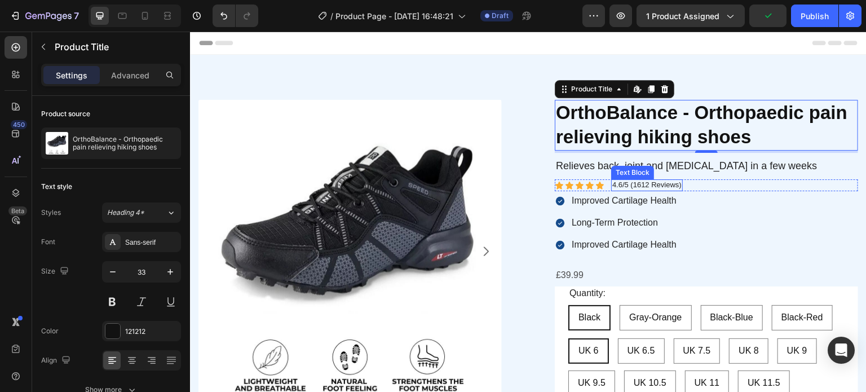
click at [605, 205] on p "Improved Cartilage Health" at bounding box center [624, 201] width 105 height 12
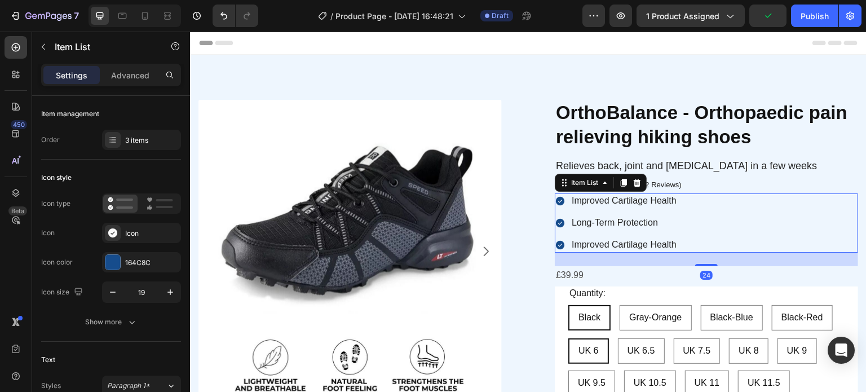
click at [603, 200] on p "Improved Cartilage Health" at bounding box center [624, 201] width 105 height 12
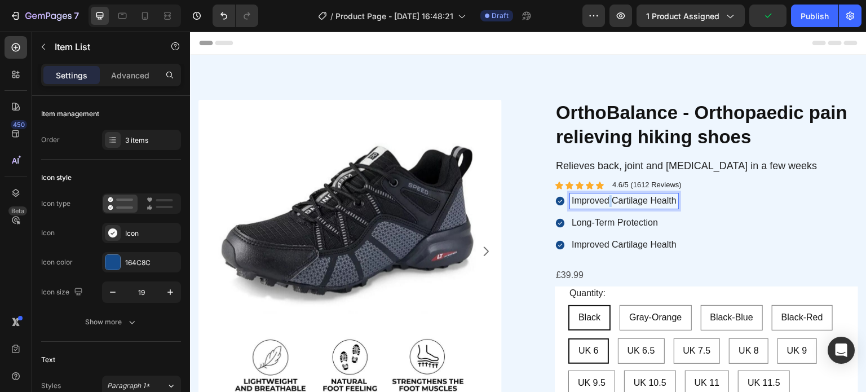
click at [603, 200] on p "Improved Cartilage Health" at bounding box center [624, 201] width 105 height 12
click at [613, 219] on p "Long-Term Protection" at bounding box center [654, 223] width 165 height 12
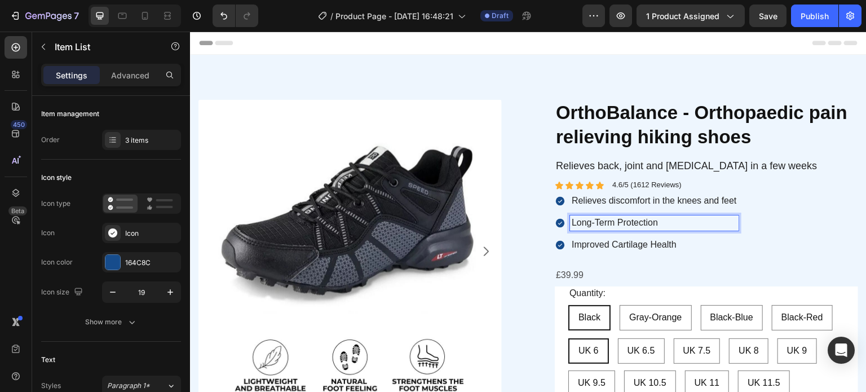
click at [613, 221] on p "Long-Term Protection" at bounding box center [654, 223] width 165 height 12
click at [679, 196] on p "Relieves discomfort in the knees and feet" at bounding box center [654, 201] width 165 height 12
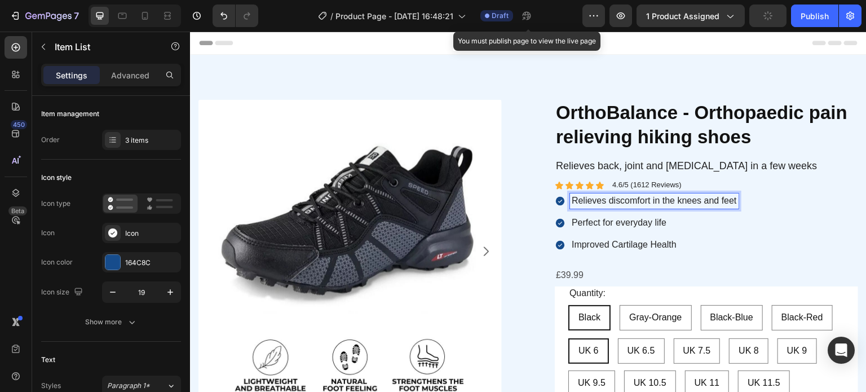
click at [617, 246] on p "Improved Cartilage Health" at bounding box center [654, 245] width 165 height 12
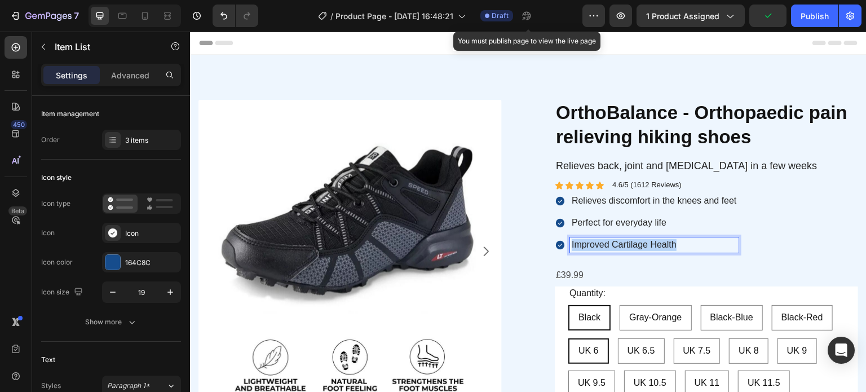
drag, startPoint x: 666, startPoint y: 243, endPoint x: 558, endPoint y: 234, distance: 108.1
click at [558, 234] on div "Relieves discomfort in the knees and feet Perfect for everyday life Improved Ca…" at bounding box center [647, 222] width 184 height 59
click at [623, 230] on div "Perfect for everyday life" at bounding box center [654, 222] width 169 height 15
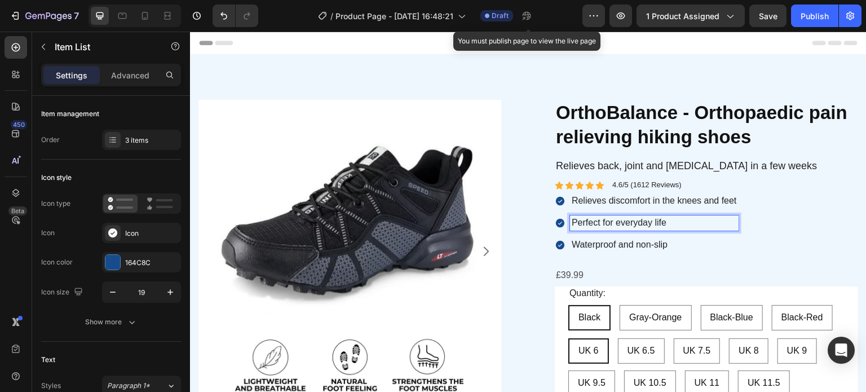
click at [691, 245] on p "Waterproof and non-slip" at bounding box center [654, 245] width 165 height 12
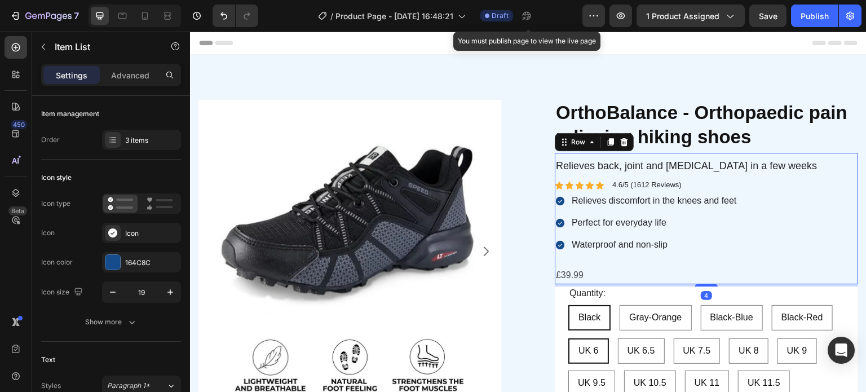
click at [555, 253] on div "Relieves back, joint and foot pain in a few weeks Text Block Icon Icon Icon Ico…" at bounding box center [706, 219] width 303 height 132
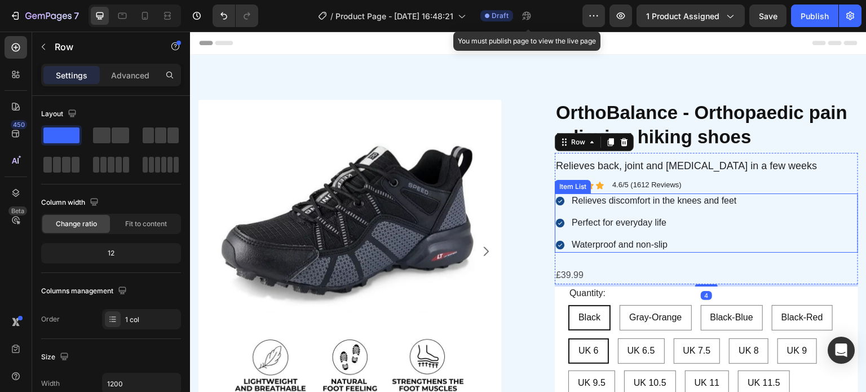
click at [760, 246] on div "Relieves discomfort in the knees and feet Perfect for everyday life Waterproof …" at bounding box center [706, 222] width 303 height 59
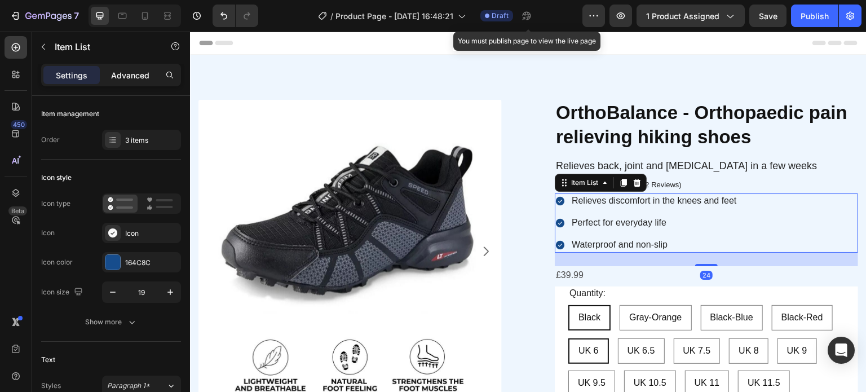
click at [117, 81] on p "Advanced" at bounding box center [130, 75] width 38 height 12
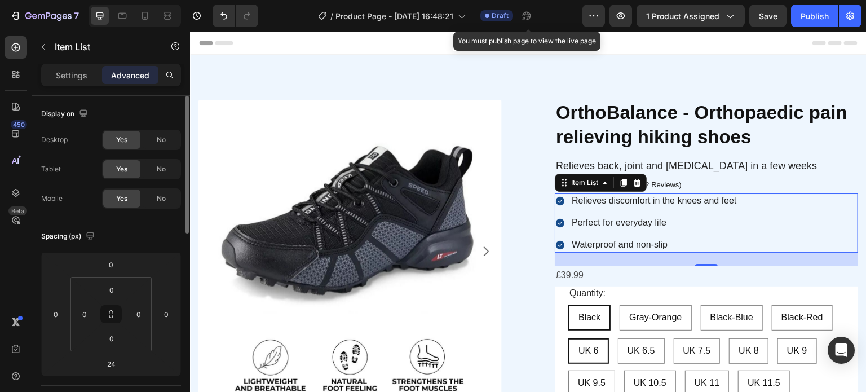
scroll to position [169, 0]
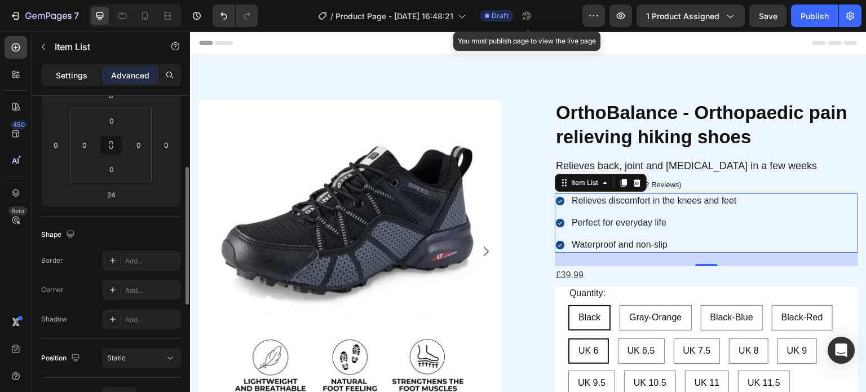
click at [76, 81] on div "Settings" at bounding box center [71, 75] width 56 height 18
type input "8"
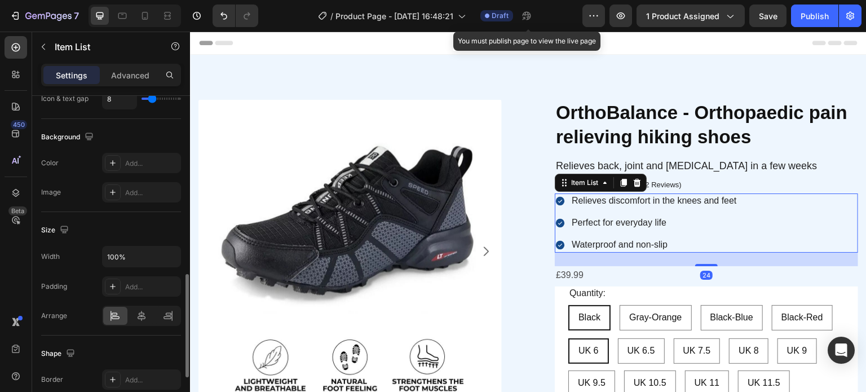
scroll to position [710, 0]
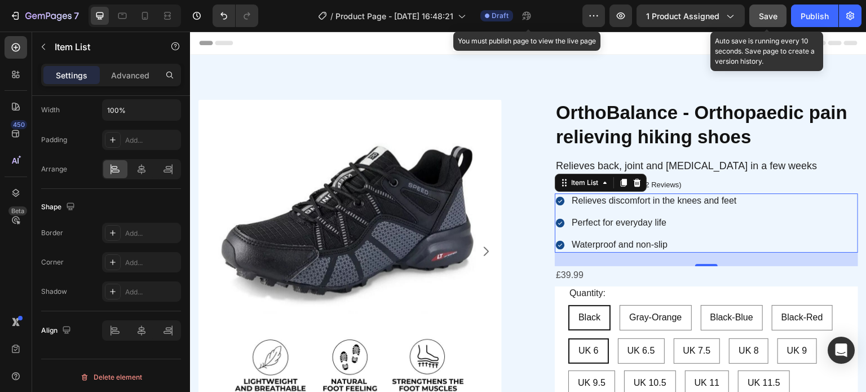
click at [771, 11] on span "Save" at bounding box center [768, 16] width 19 height 10
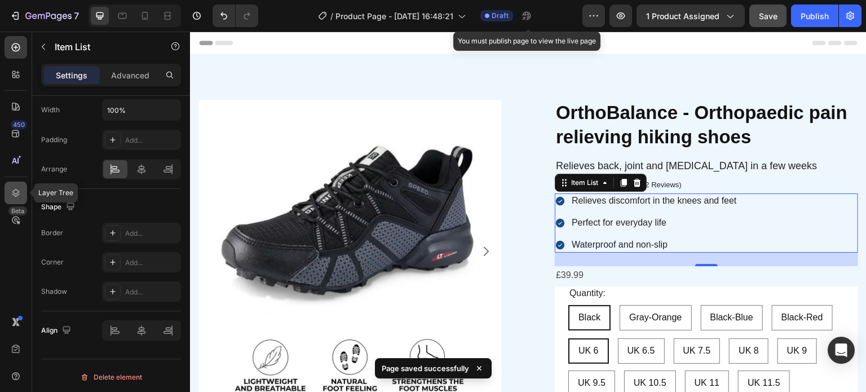
click at [14, 198] on icon at bounding box center [15, 192] width 11 height 11
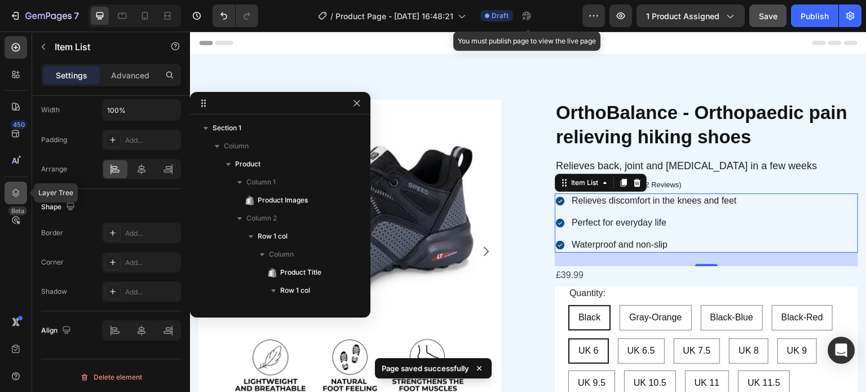
scroll to position [159, 0]
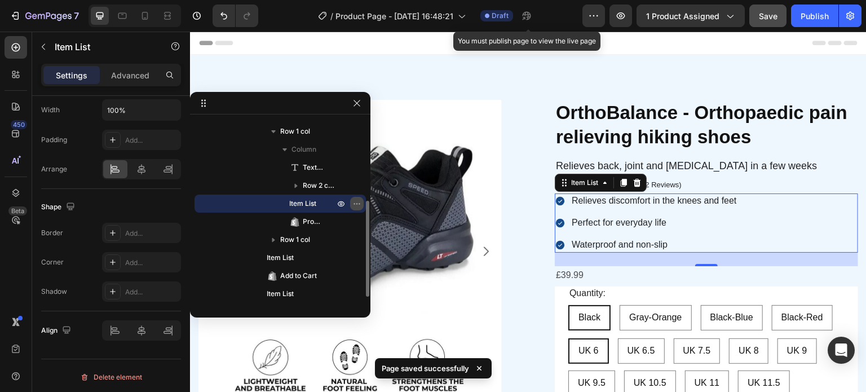
click at [355, 204] on icon "button" at bounding box center [356, 203] width 9 height 9
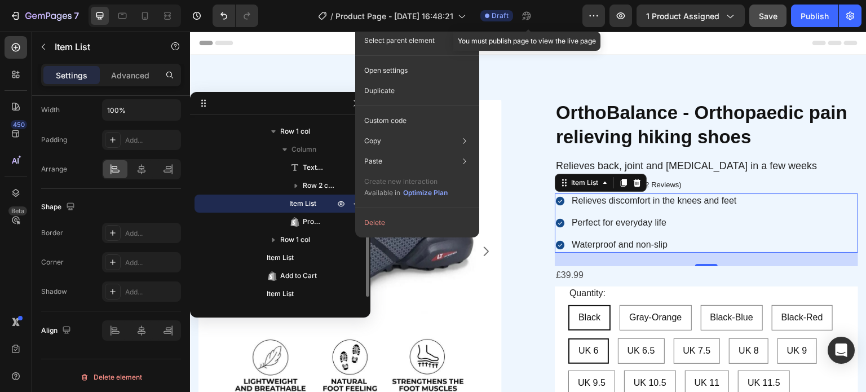
click at [309, 201] on span "Item List" at bounding box center [302, 203] width 27 height 11
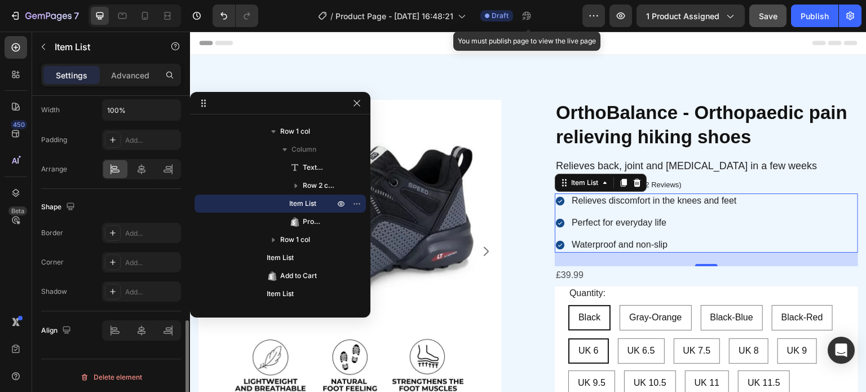
click at [148, 200] on div "Shape" at bounding box center [111, 207] width 140 height 18
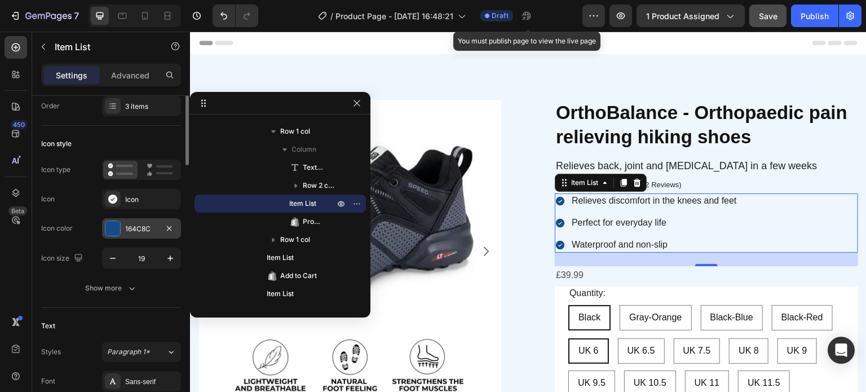
scroll to position [0, 0]
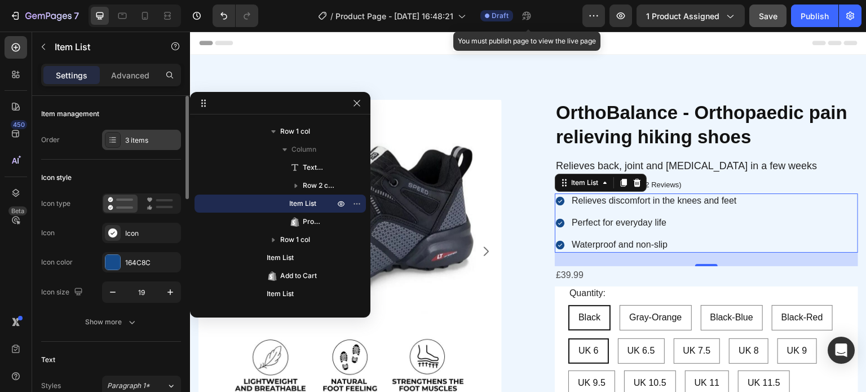
click at [147, 138] on div "3 items" at bounding box center [151, 140] width 53 height 10
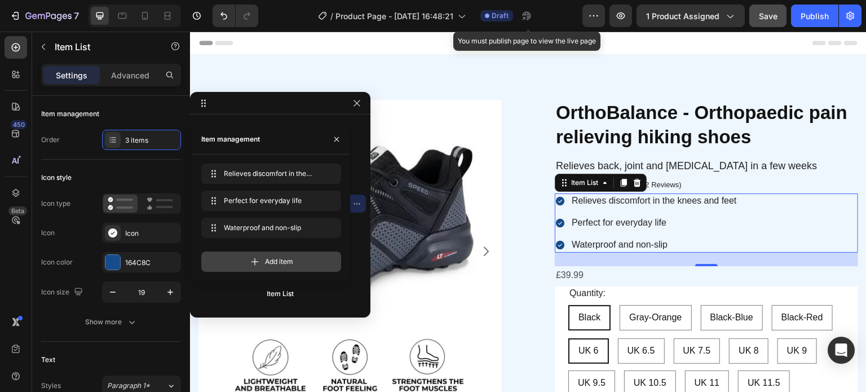
click at [257, 266] on icon at bounding box center [254, 261] width 11 height 11
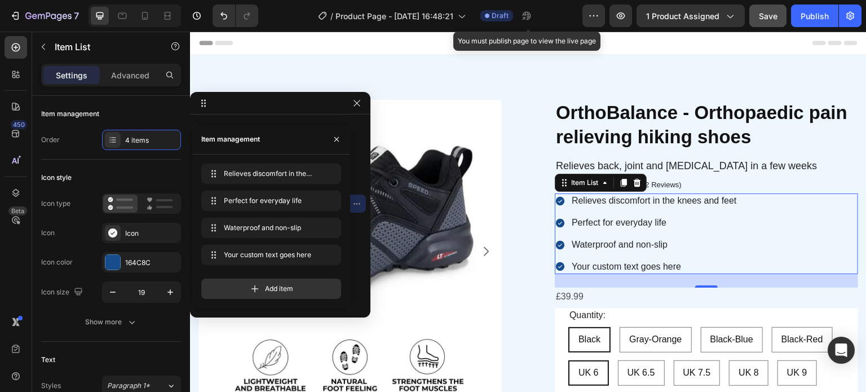
click at [642, 264] on div "Your custom text goes here" at bounding box center [654, 266] width 169 height 15
click at [642, 264] on p "Your custom text goes here" at bounding box center [654, 267] width 165 height 12
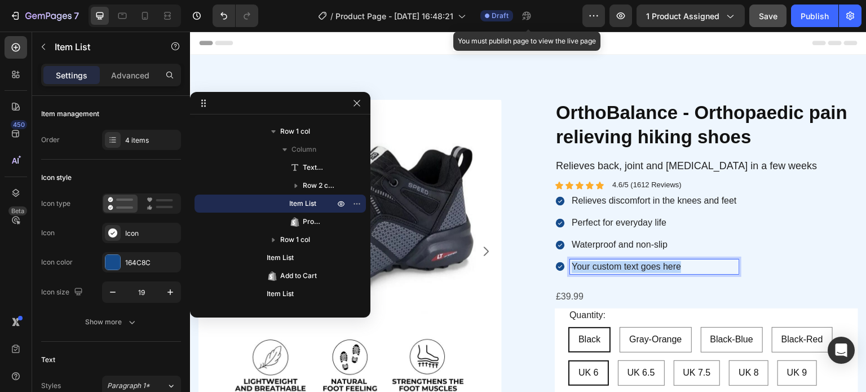
click at [642, 264] on p "Your custom text goes here" at bounding box center [654, 267] width 165 height 12
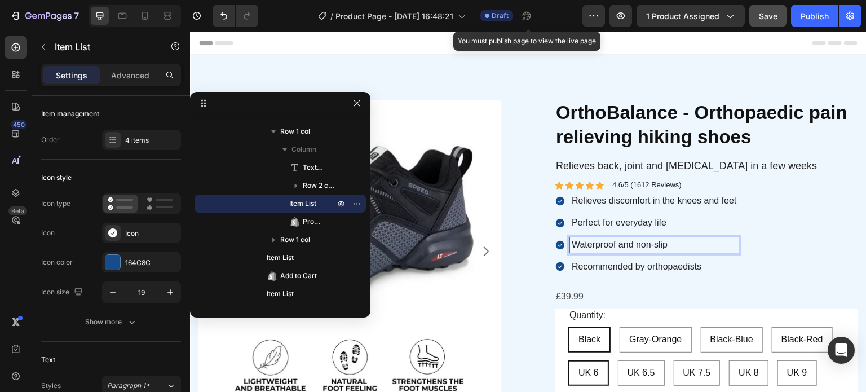
click at [680, 241] on p "Waterproof and non-slip" at bounding box center [654, 245] width 165 height 12
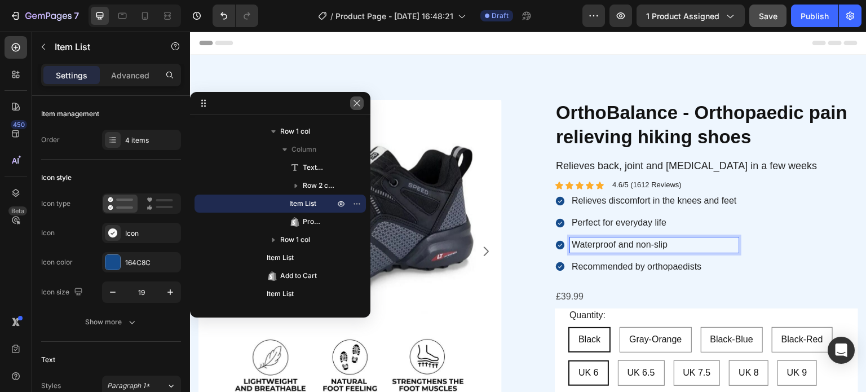
drag, startPoint x: 362, startPoint y: 105, endPoint x: 171, endPoint y: 73, distance: 193.1
click at [361, 105] on button "button" at bounding box center [357, 103] width 14 height 14
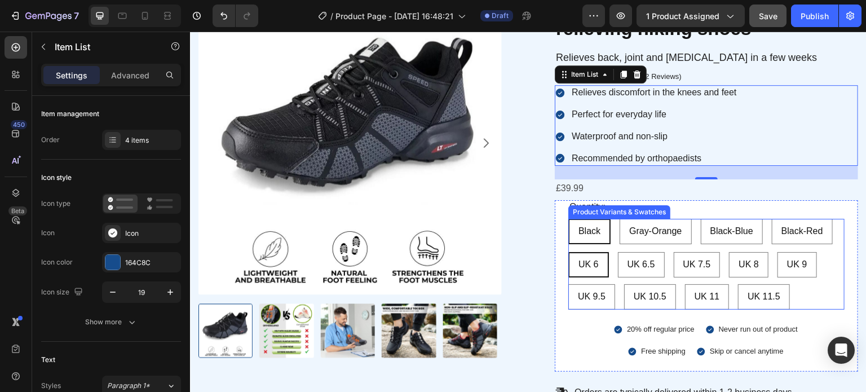
scroll to position [113, 0]
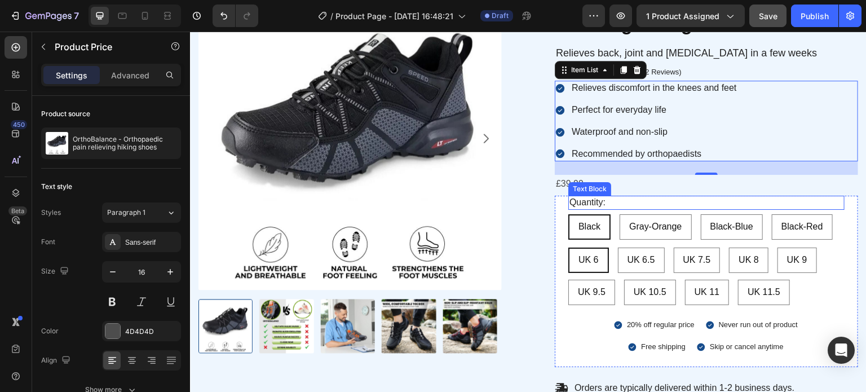
click at [558, 190] on div "£39.99" at bounding box center [706, 184] width 303 height 19
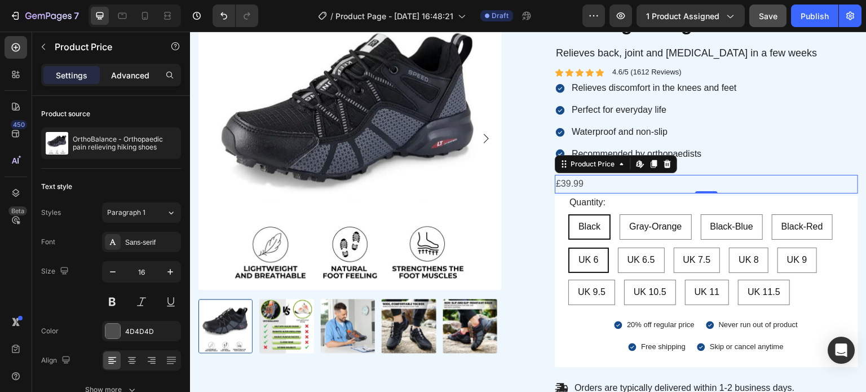
click at [145, 74] on p "Advanced" at bounding box center [130, 75] width 38 height 12
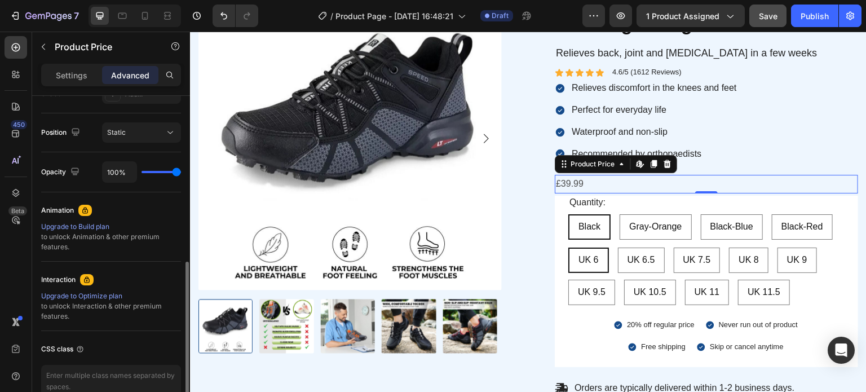
scroll to position [453, 0]
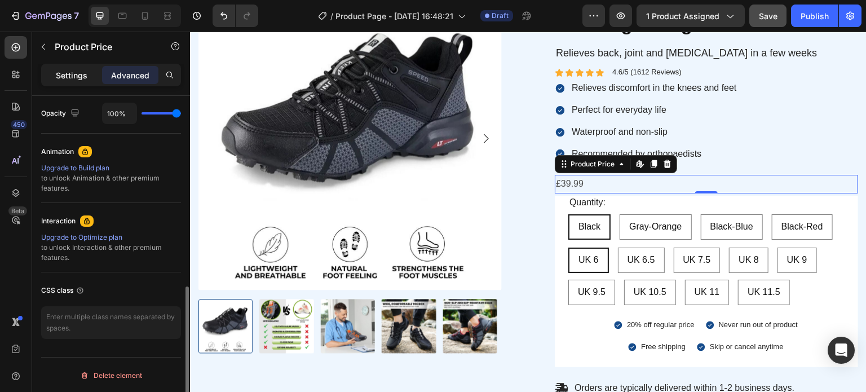
click at [71, 76] on p "Settings" at bounding box center [72, 75] width 32 height 12
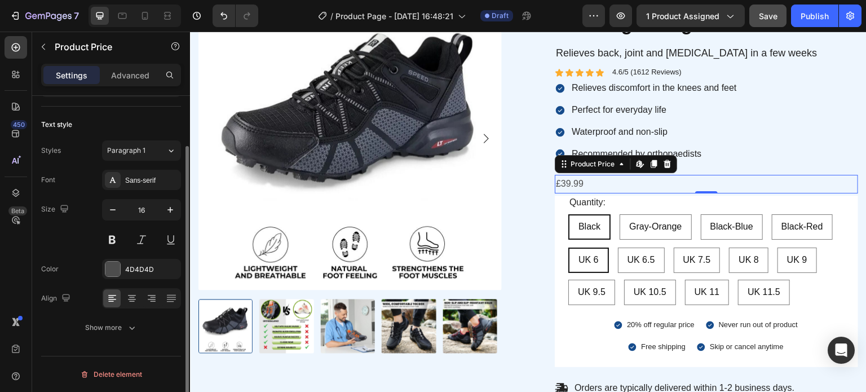
scroll to position [61, 0]
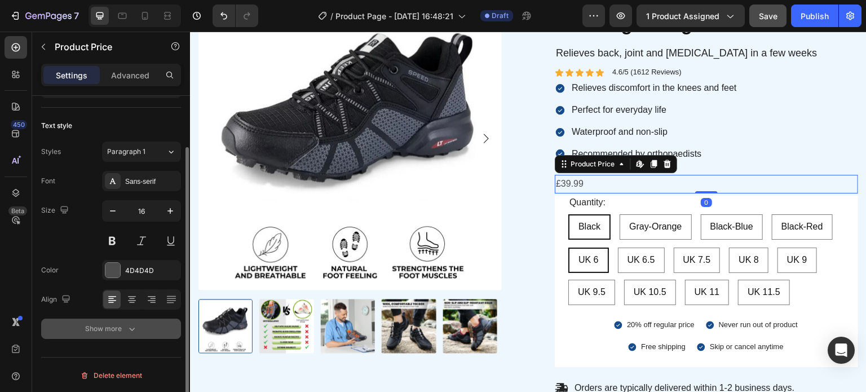
click at [119, 329] on div "Show more" at bounding box center [111, 328] width 52 height 11
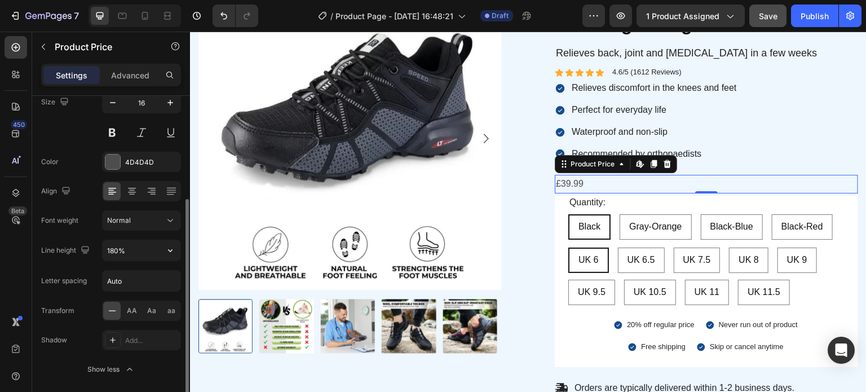
scroll to position [210, 0]
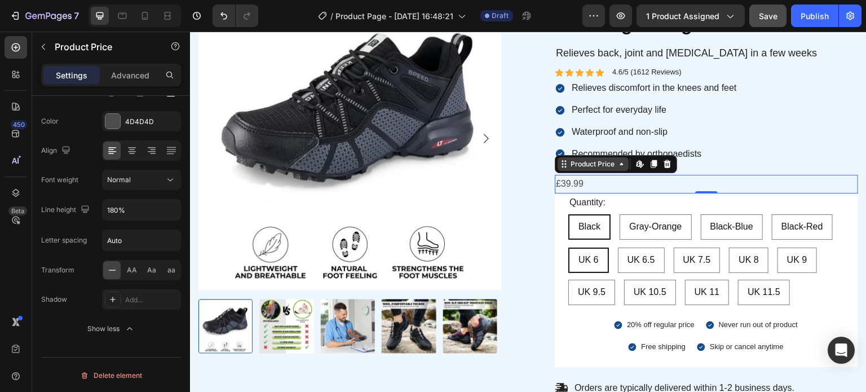
click at [620, 163] on icon at bounding box center [621, 164] width 3 height 2
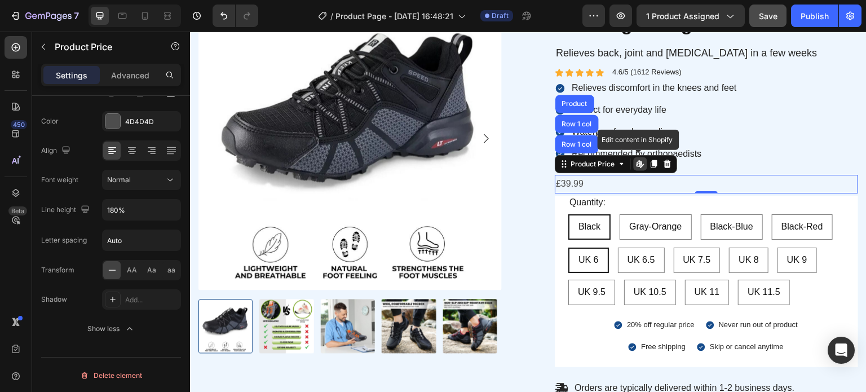
drag, startPoint x: 616, startPoint y: 170, endPoint x: 638, endPoint y: 166, distance: 22.2
click at [624, 170] on div "Product Price Row 1 col Row 1 col Product Edit content in Shopify" at bounding box center [616, 164] width 122 height 18
click at [617, 160] on icon at bounding box center [621, 164] width 9 height 9
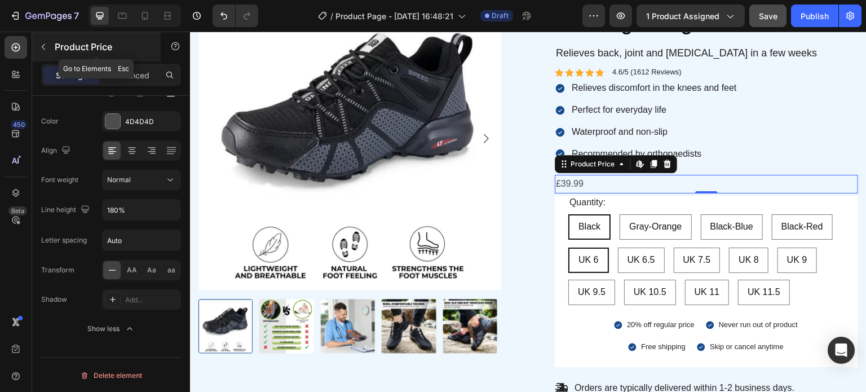
click at [39, 51] on button "button" at bounding box center [43, 47] width 18 height 18
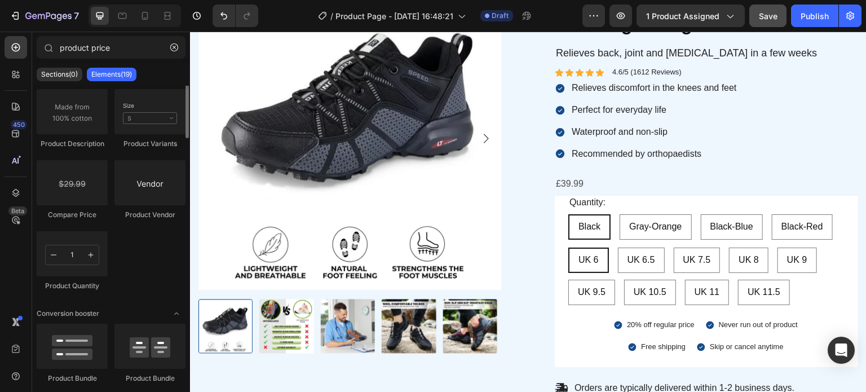
scroll to position [484, 0]
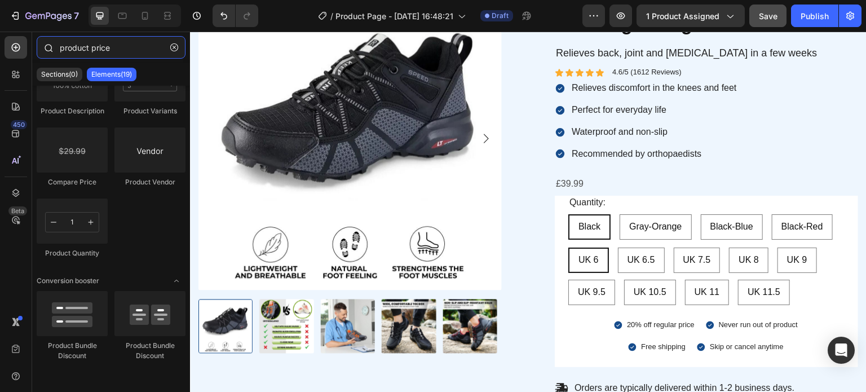
drag, startPoint x: 91, startPoint y: 47, endPoint x: 40, endPoint y: 37, distance: 51.7
click at [41, 37] on div "product price" at bounding box center [111, 49] width 158 height 27
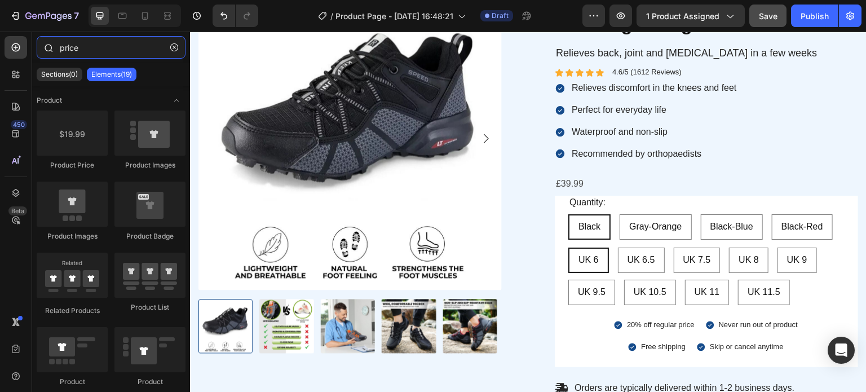
type input "price"
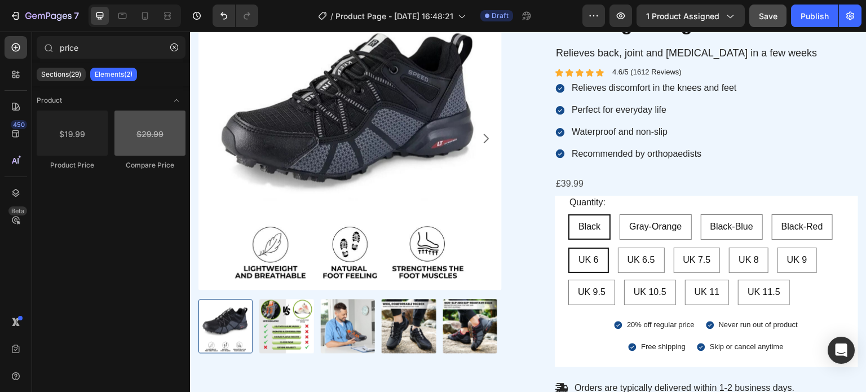
click at [136, 145] on div at bounding box center [149, 132] width 71 height 45
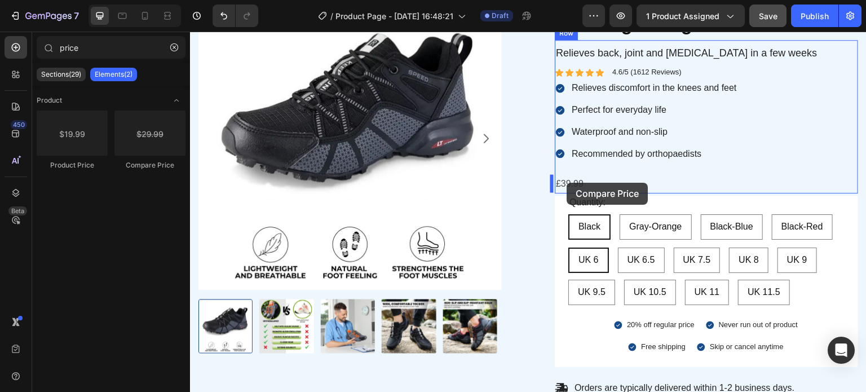
drag, startPoint x: 350, startPoint y: 182, endPoint x: 567, endPoint y: 183, distance: 217.6
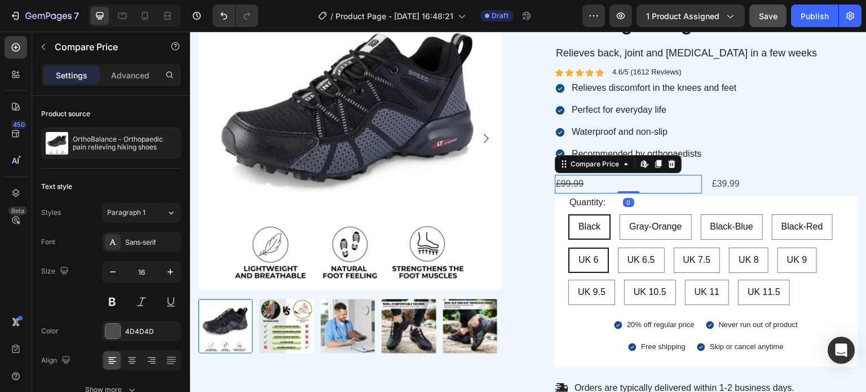
click at [598, 184] on div "£99.99" at bounding box center [628, 184] width 147 height 19
click at [569, 165] on div "Compare Price" at bounding box center [595, 164] width 53 height 10
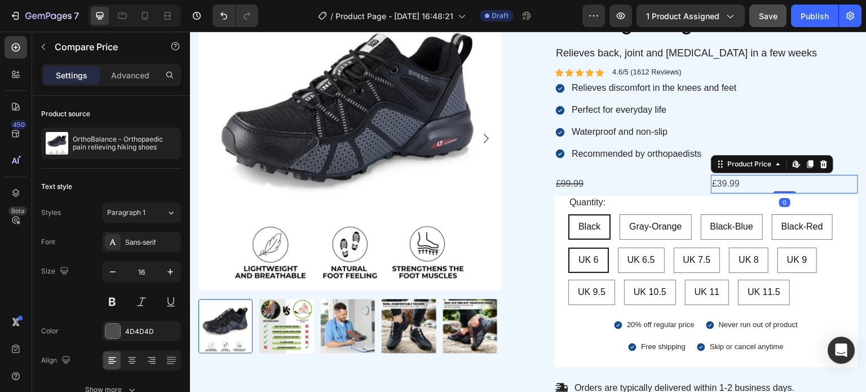
click at [742, 189] on div "£39.99" at bounding box center [784, 184] width 147 height 19
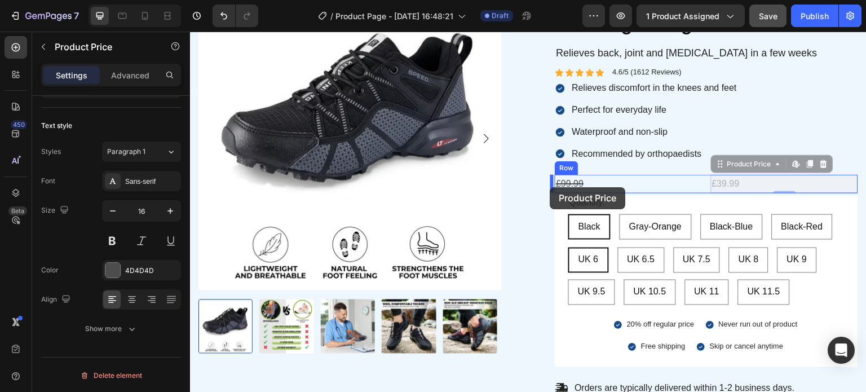
drag, startPoint x: 716, startPoint y: 164, endPoint x: 550, endPoint y: 187, distance: 167.3
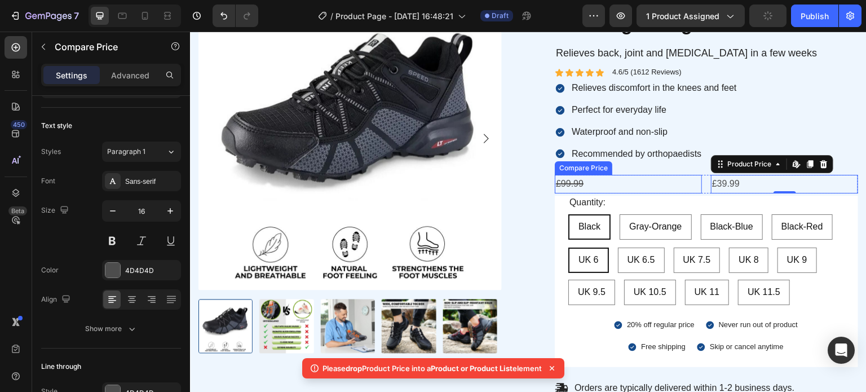
click at [563, 183] on div "£99.99" at bounding box center [628, 184] width 147 height 19
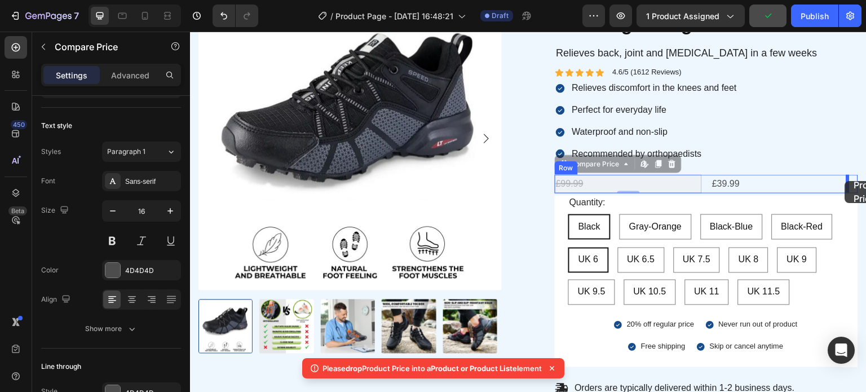
drag, startPoint x: 658, startPoint y: 185, endPoint x: 845, endPoint y: 181, distance: 187.2
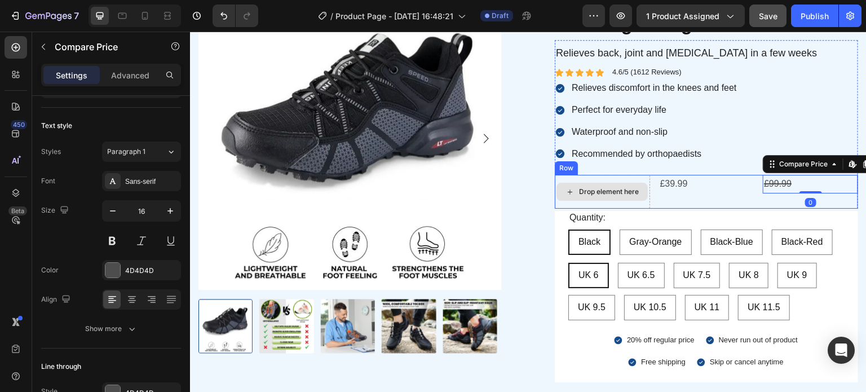
click at [620, 176] on div "Drop element here" at bounding box center [602, 192] width 95 height 34
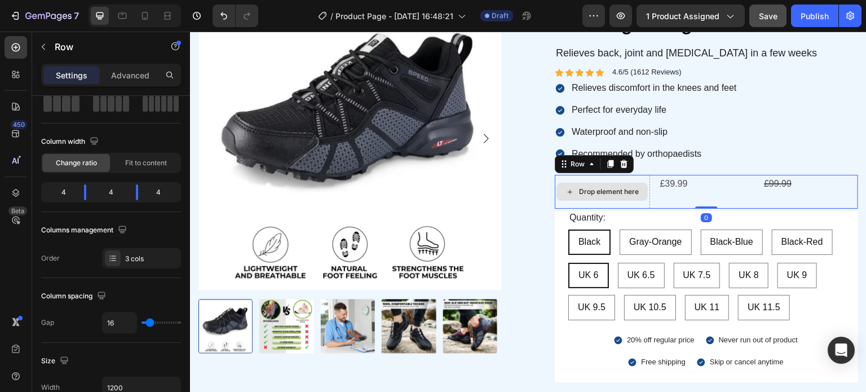
scroll to position [0, 0]
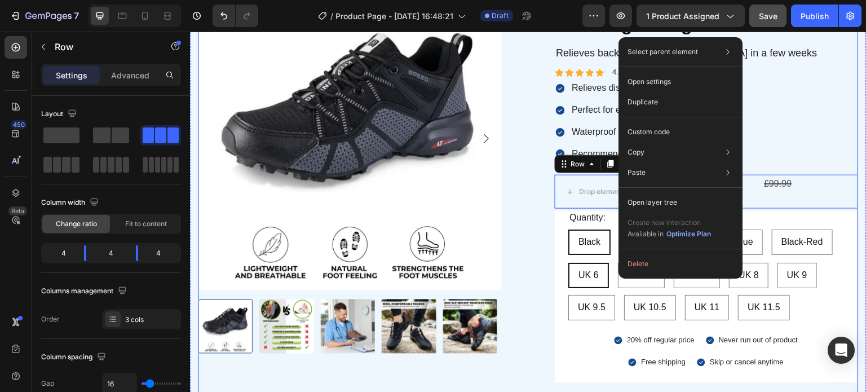
click at [512, 219] on div "Product Images OrthoBalance - Orthopaedic pain relieving hiking shoes Product T…" at bounding box center [528, 241] width 660 height 508
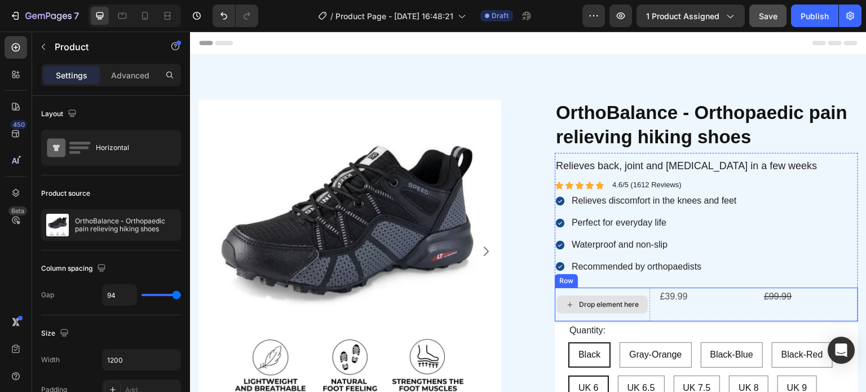
drag, startPoint x: 617, startPoint y: 293, endPoint x: 626, endPoint y: 286, distance: 10.8
click at [617, 292] on div "Drop element here" at bounding box center [602, 305] width 95 height 34
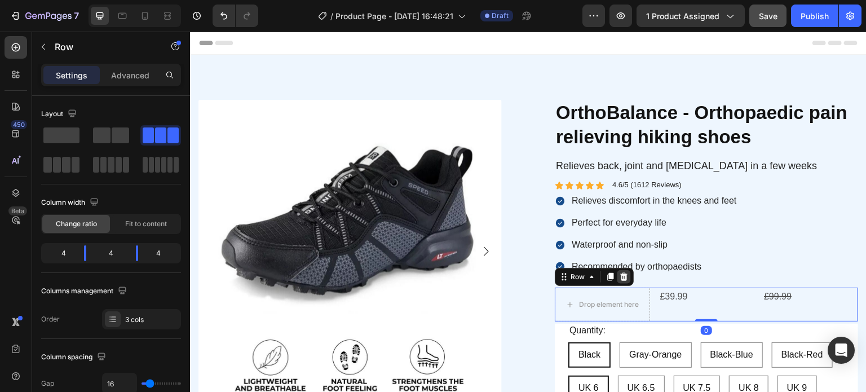
click at [620, 277] on icon at bounding box center [624, 276] width 9 height 9
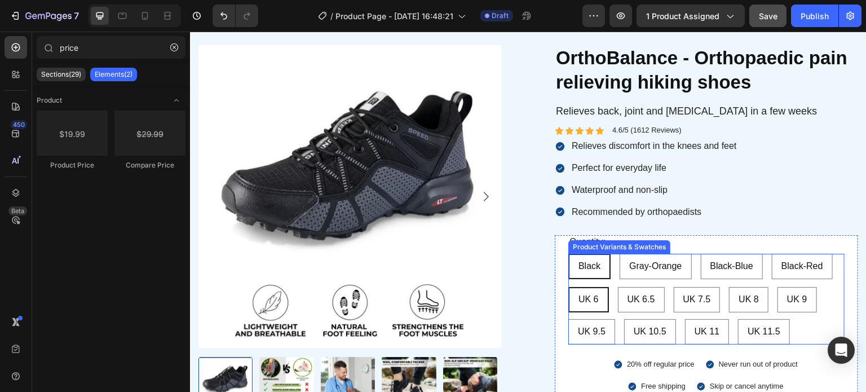
scroll to position [56, 0]
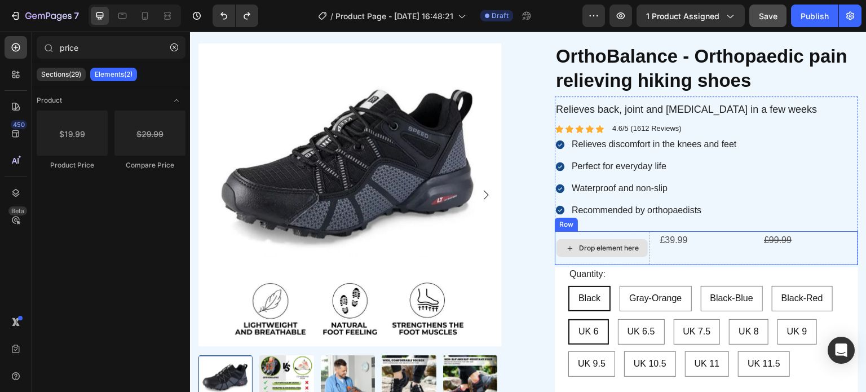
drag, startPoint x: 614, startPoint y: 231, endPoint x: 608, endPoint y: 238, distance: 9.6
click at [613, 232] on div "Drop element here" at bounding box center [602, 248] width 95 height 34
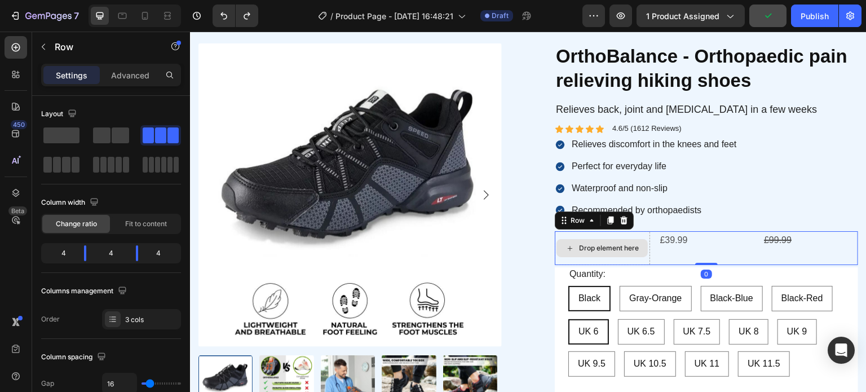
drag, startPoint x: 582, startPoint y: 238, endPoint x: 575, endPoint y: 237, distance: 6.8
click at [581, 238] on div "Drop element here" at bounding box center [602, 248] width 95 height 34
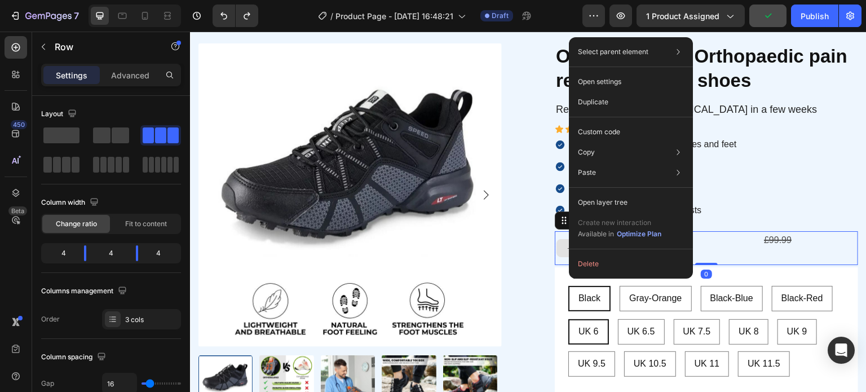
click at [556, 235] on div "Drop element here" at bounding box center [602, 248] width 95 height 34
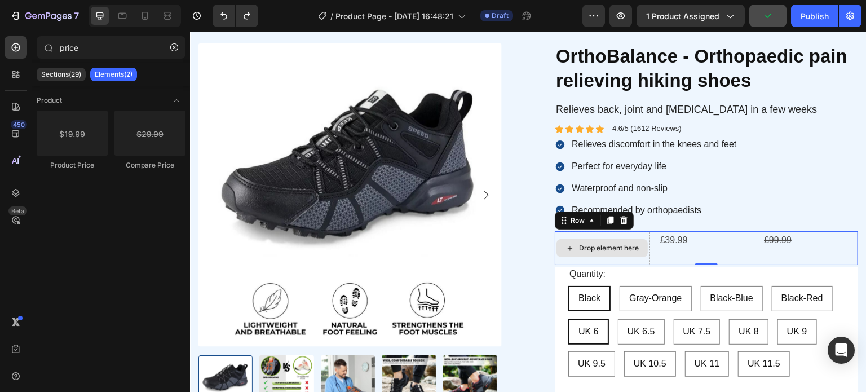
click at [601, 250] on div "Drop element here" at bounding box center [609, 248] width 60 height 9
click at [639, 235] on div "Drop element here" at bounding box center [602, 248] width 95 height 34
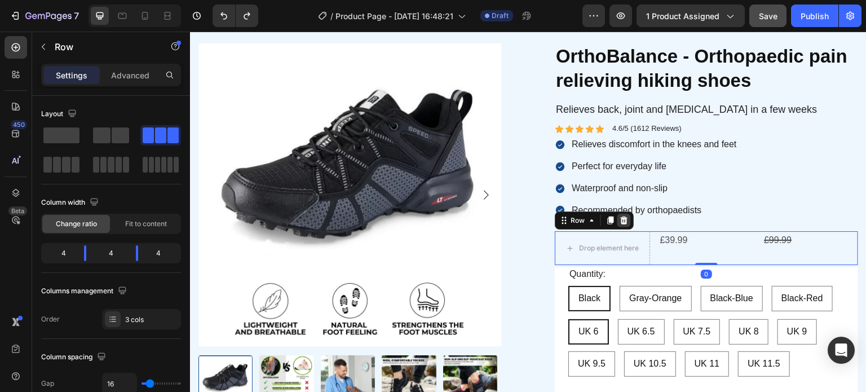
click at [622, 219] on icon at bounding box center [624, 220] width 7 height 8
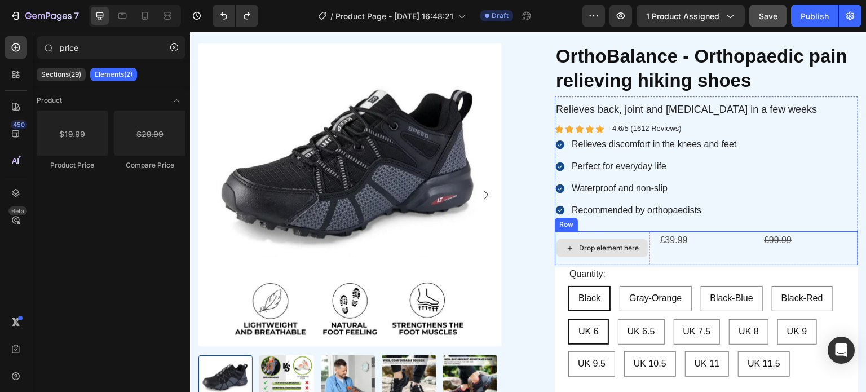
click at [616, 231] on div "Drop element here" at bounding box center [602, 248] width 95 height 34
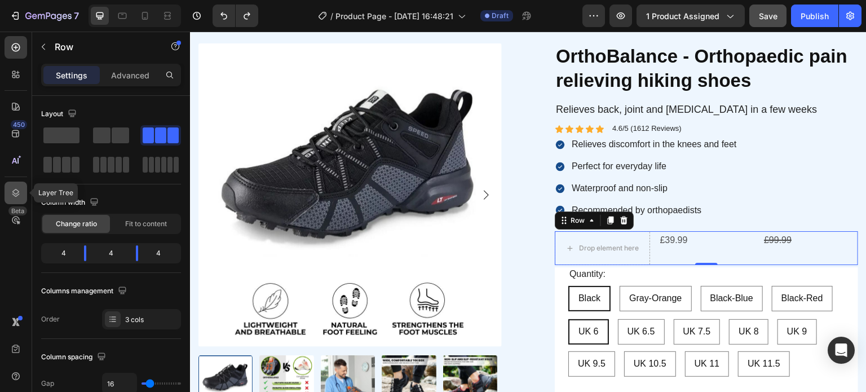
click at [11, 189] on icon at bounding box center [15, 192] width 11 height 11
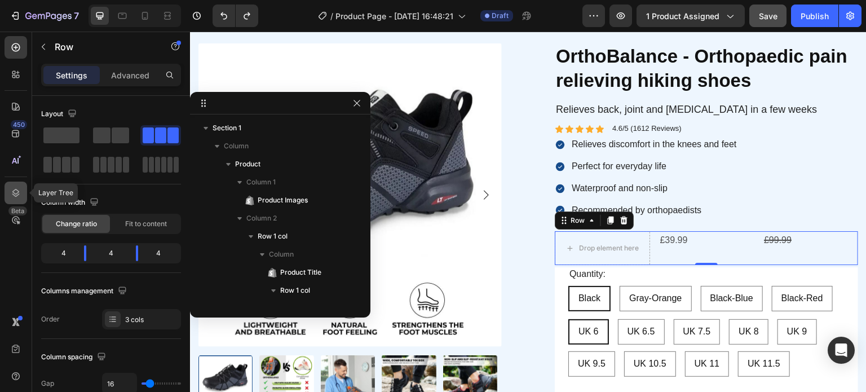
scroll to position [174, 0]
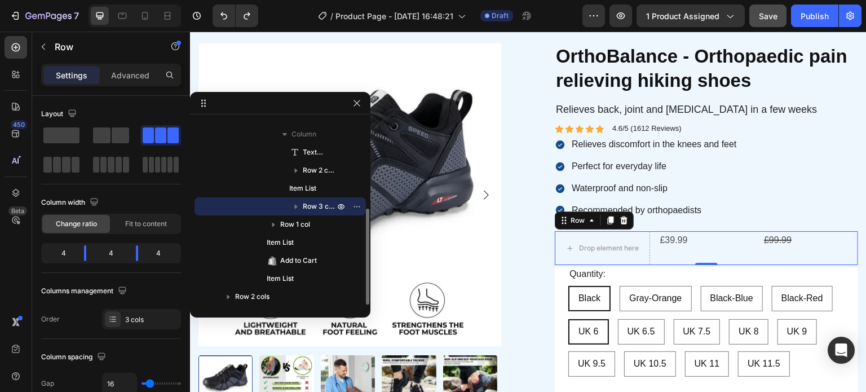
click at [295, 205] on icon "button" at bounding box center [296, 207] width 3 height 5
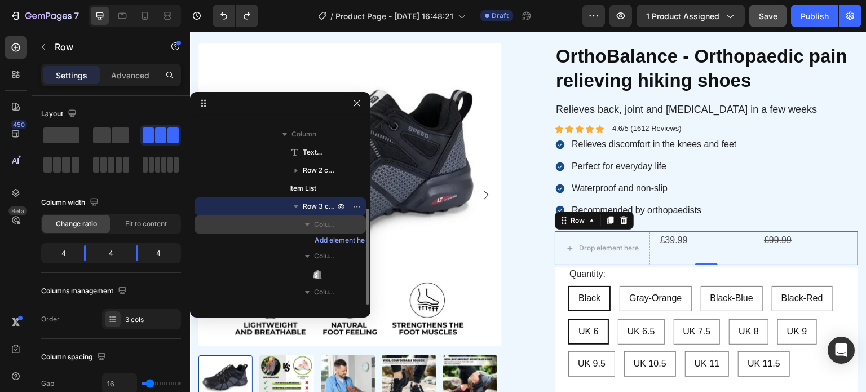
click at [323, 227] on span "Column 1" at bounding box center [325, 224] width 23 height 11
click at [317, 223] on span "Column 1" at bounding box center [325, 224] width 23 height 11
drag, startPoint x: 319, startPoint y: 225, endPoint x: 308, endPoint y: 225, distance: 11.3
click at [317, 225] on span "Column 1" at bounding box center [325, 224] width 23 height 11
click at [308, 222] on icon "button" at bounding box center [307, 224] width 11 height 11
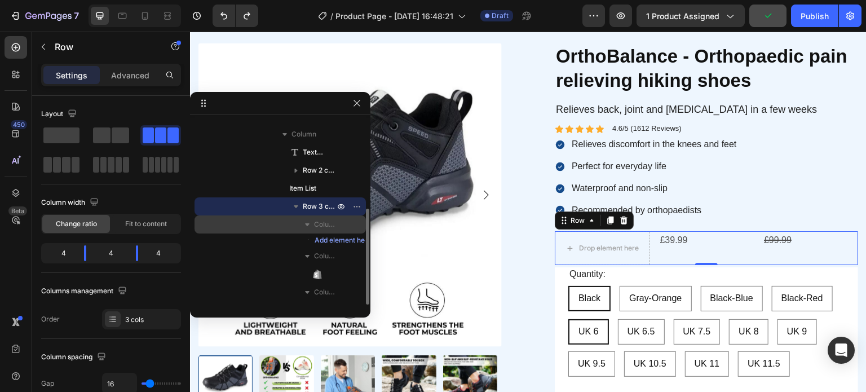
drag, startPoint x: 330, startPoint y: 224, endPoint x: 343, endPoint y: 220, distance: 13.7
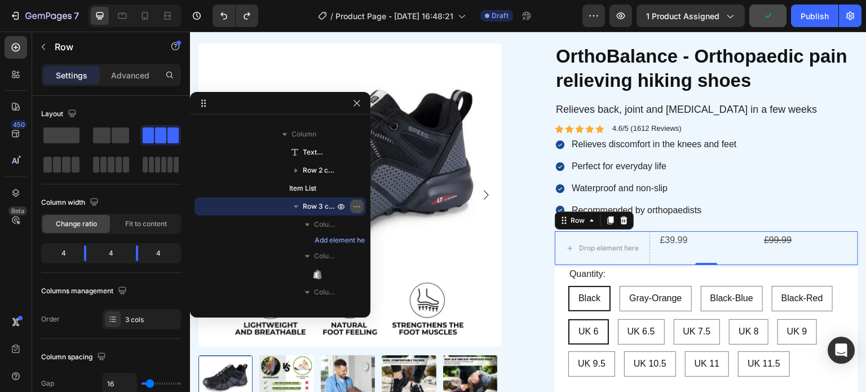
click at [355, 206] on icon "button" at bounding box center [353, 206] width 1 height 1
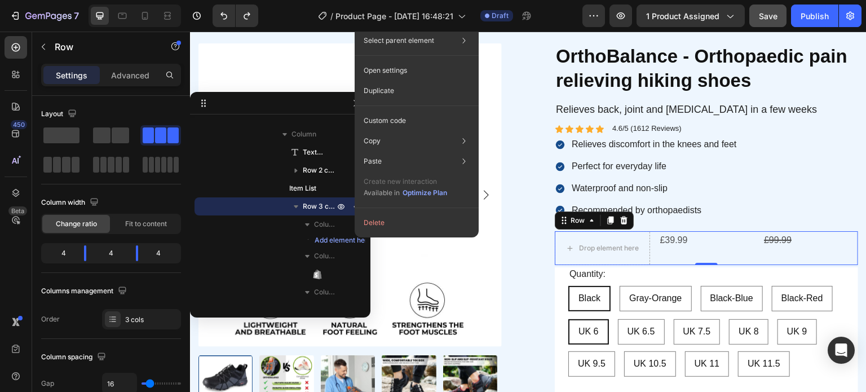
click at [321, 209] on span "Row 3 cols" at bounding box center [320, 206] width 34 height 11
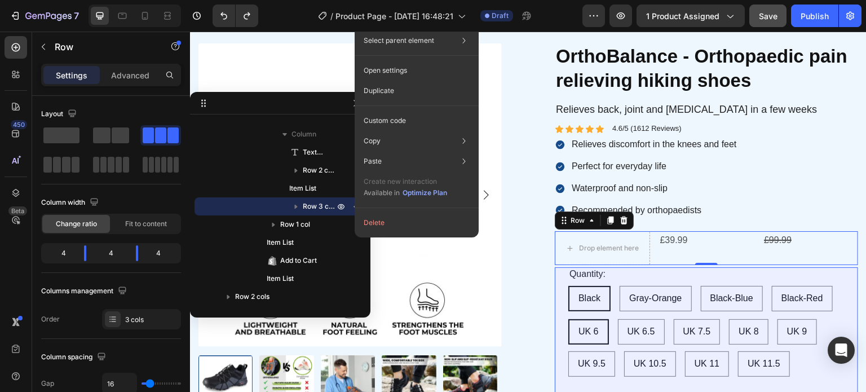
click at [320, 202] on span "Row 3 cols" at bounding box center [320, 206] width 34 height 11
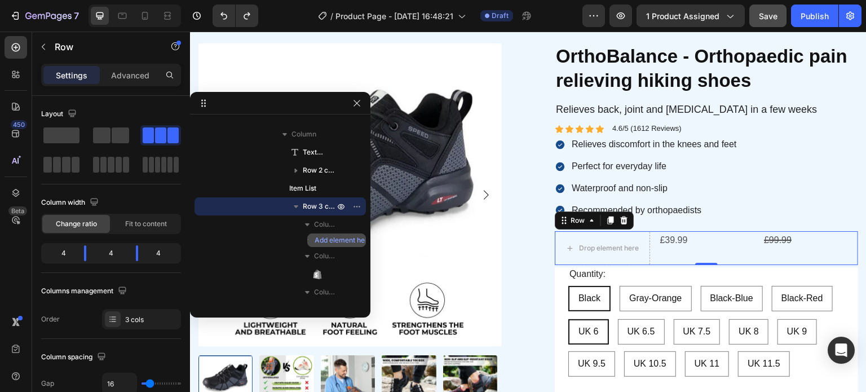
click at [318, 233] on div "Column 1 Add element here" at bounding box center [279, 231] width 171 height 32
click at [328, 241] on span "Add element here" at bounding box center [343, 240] width 57 height 10
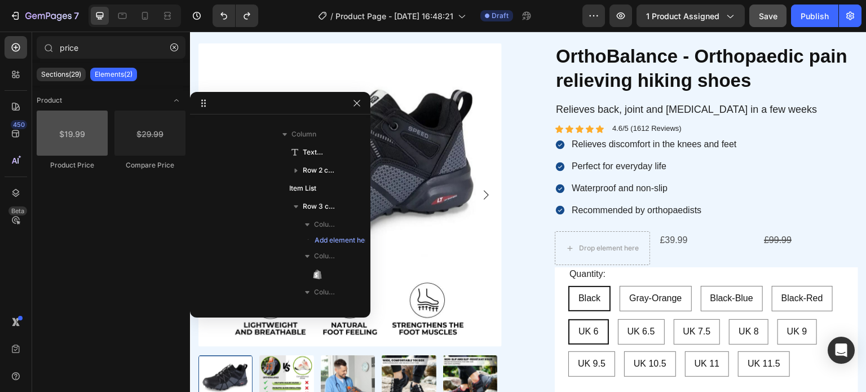
click at [65, 148] on div at bounding box center [72, 132] width 71 height 45
click at [77, 145] on div at bounding box center [72, 132] width 71 height 45
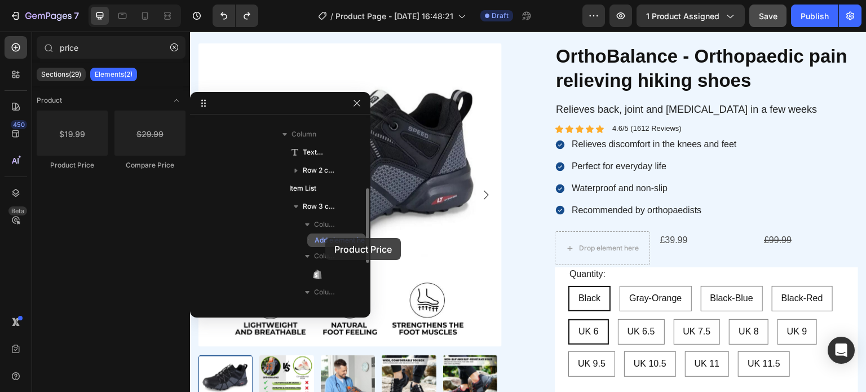
drag, startPoint x: 131, startPoint y: 163, endPoint x: 322, endPoint y: 233, distance: 204.0
click at [322, 0] on div "7 / Product Page - Sep 26, 16:48:21 Draft Preview 1 product assigned Save Publi…" at bounding box center [433, 0] width 866 height 0
drag, startPoint x: 149, startPoint y: 148, endPoint x: 341, endPoint y: 238, distance: 211.8
click at [341, 0] on div "7 / Product Page - Sep 26, 16:48:21 Draft Preview 1 product assigned Save Publi…" at bounding box center [433, 0] width 866 height 0
click at [333, 241] on span "Add element here" at bounding box center [343, 240] width 57 height 10
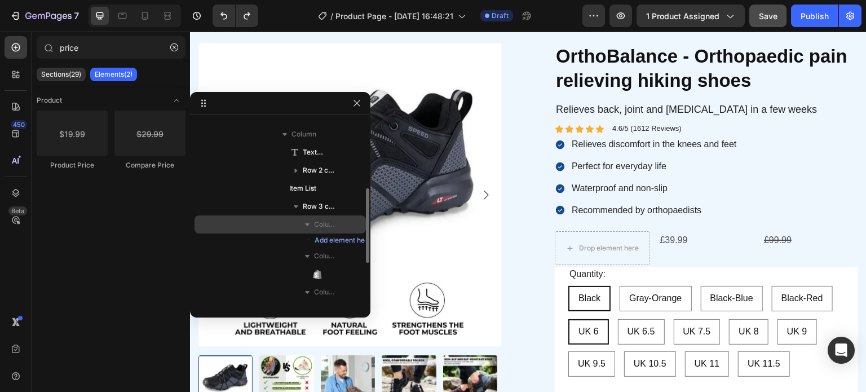
click at [319, 225] on span "Column 1" at bounding box center [325, 224] width 23 height 11
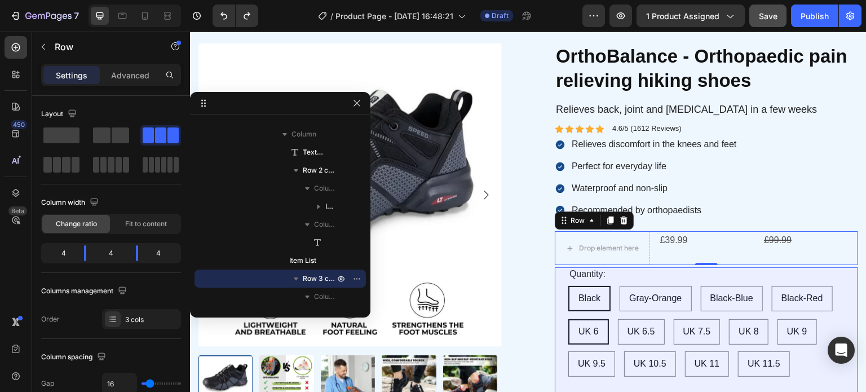
scroll to position [287, 0]
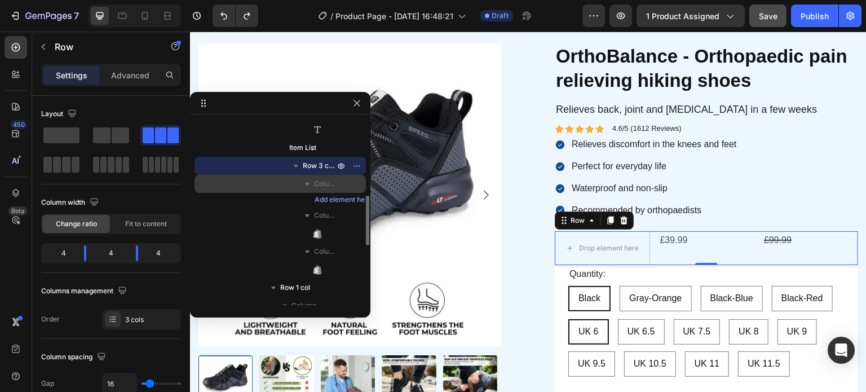
click at [317, 183] on span "Column 1" at bounding box center [325, 183] width 23 height 11
click at [321, 188] on span "Column 1" at bounding box center [325, 183] width 23 height 11
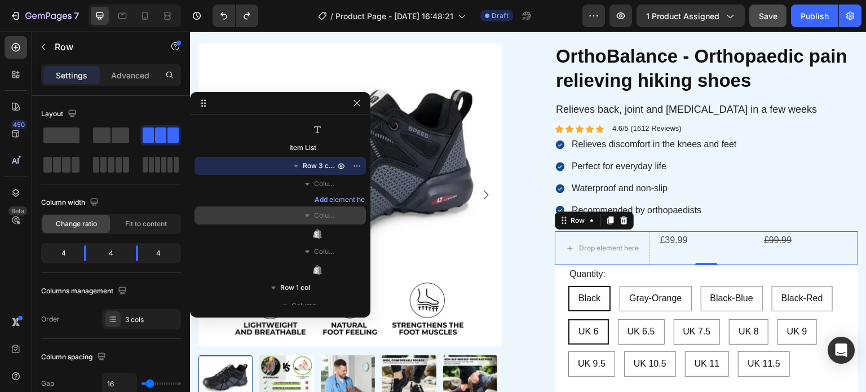
click at [327, 206] on div "Column 2" at bounding box center [280, 215] width 162 height 18
click at [312, 210] on icon "button" at bounding box center [307, 215] width 11 height 11
click at [324, 228] on div "Product Price" at bounding box center [280, 233] width 162 height 18
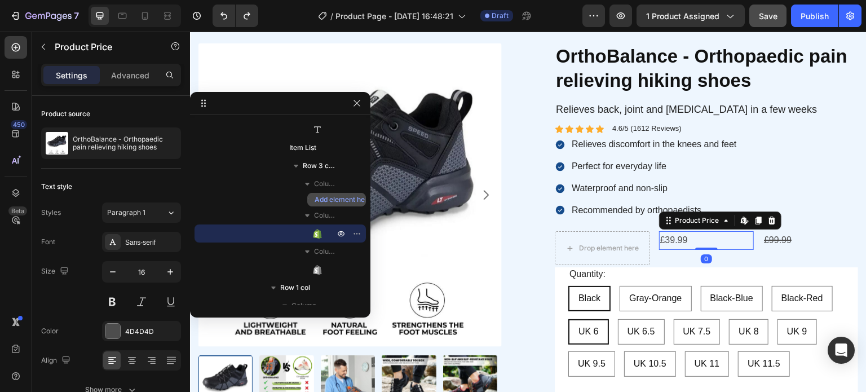
click at [330, 201] on span "Add element here" at bounding box center [343, 199] width 57 height 10
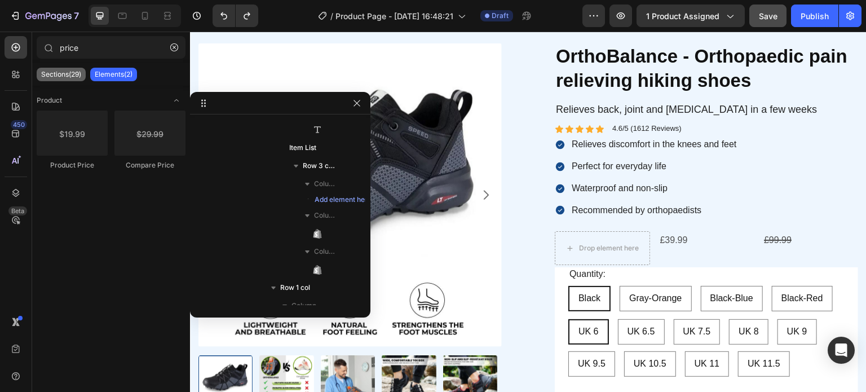
click at [78, 70] on p "Sections(29)" at bounding box center [61, 74] width 40 height 9
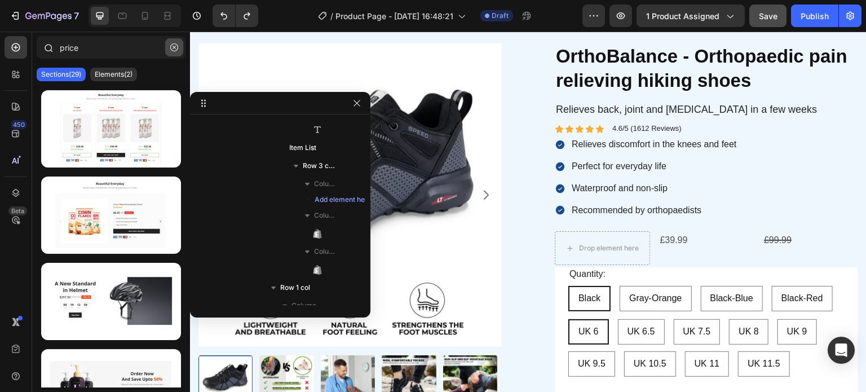
click at [173, 49] on icon "button" at bounding box center [174, 47] width 8 height 8
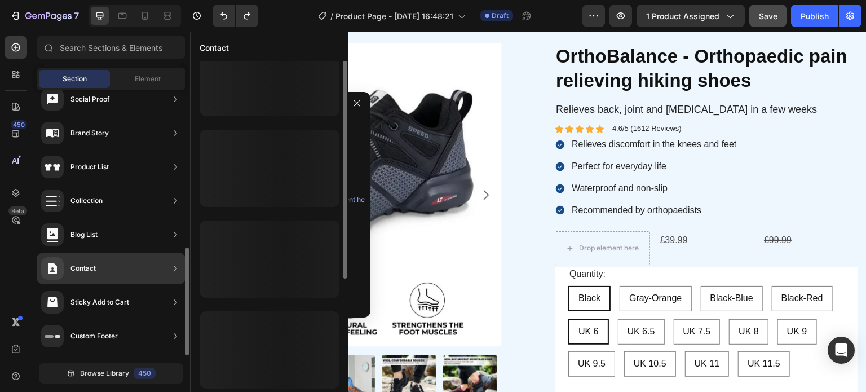
scroll to position [0, 0]
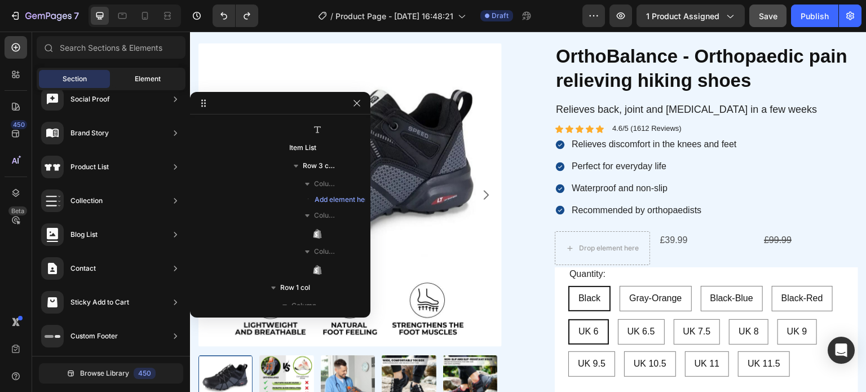
click at [153, 77] on span "Element" at bounding box center [148, 79] width 26 height 10
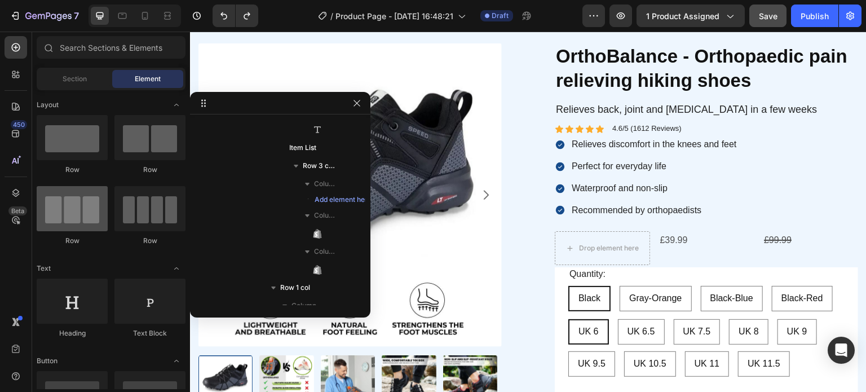
scroll to position [169, 0]
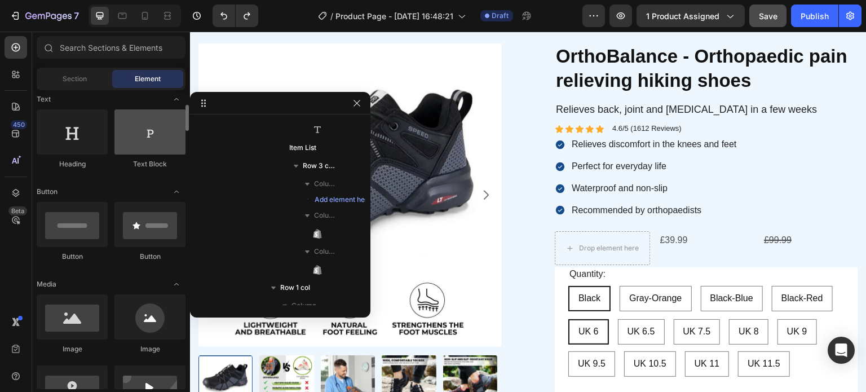
click at [134, 137] on div at bounding box center [149, 131] width 71 height 45
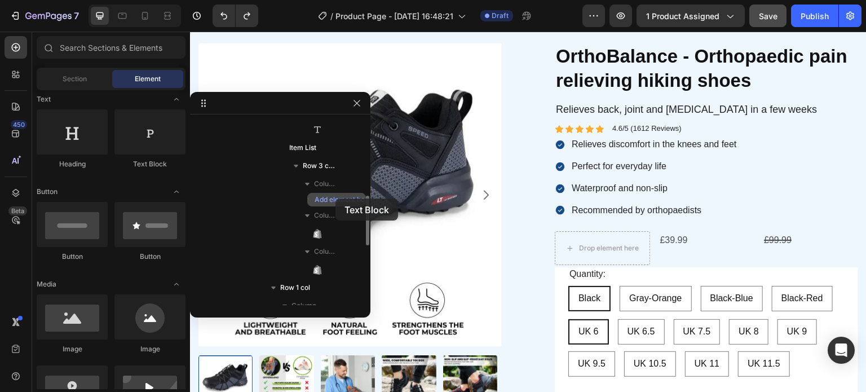
drag, startPoint x: 235, startPoint y: 182, endPoint x: 333, endPoint y: 197, distance: 99.3
click at [333, 0] on div "7 / Product Page - Sep 26, 16:48:21 Draft Preview 1 product assigned Save Publi…" at bounding box center [433, 0] width 866 height 0
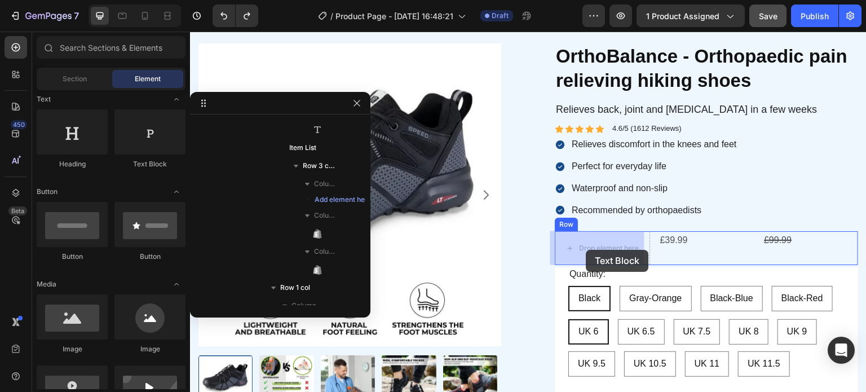
drag, startPoint x: 556, startPoint y: 247, endPoint x: 586, endPoint y: 249, distance: 29.9
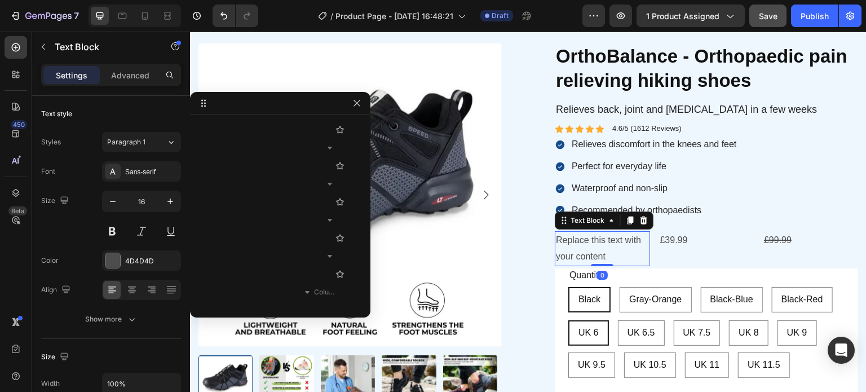
scroll to position [466, 0]
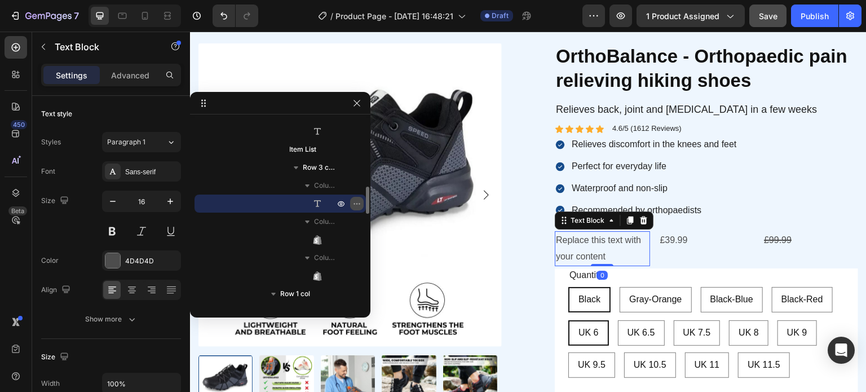
click at [351, 206] on button "button" at bounding box center [357, 204] width 14 height 14
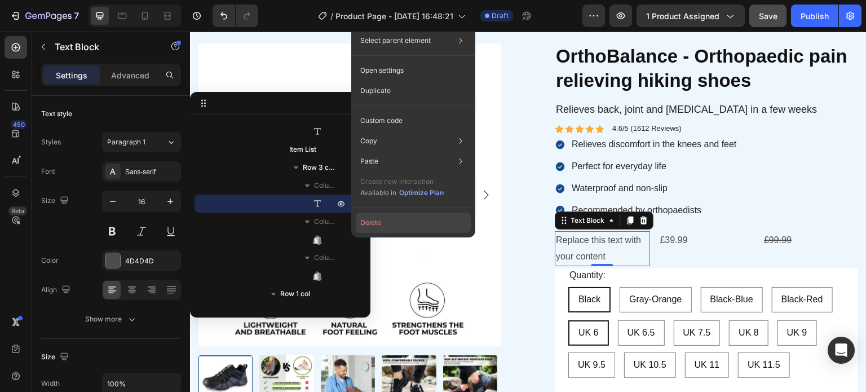
click at [370, 223] on button "Delete" at bounding box center [413, 223] width 115 height 20
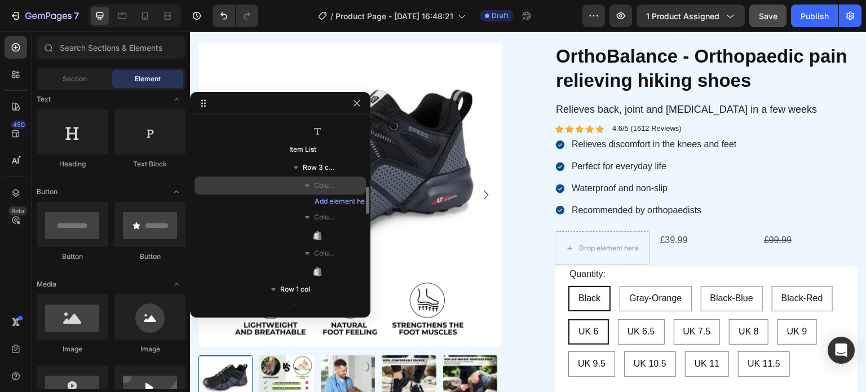
click at [342, 182] on div "Column 1" at bounding box center [280, 185] width 162 height 18
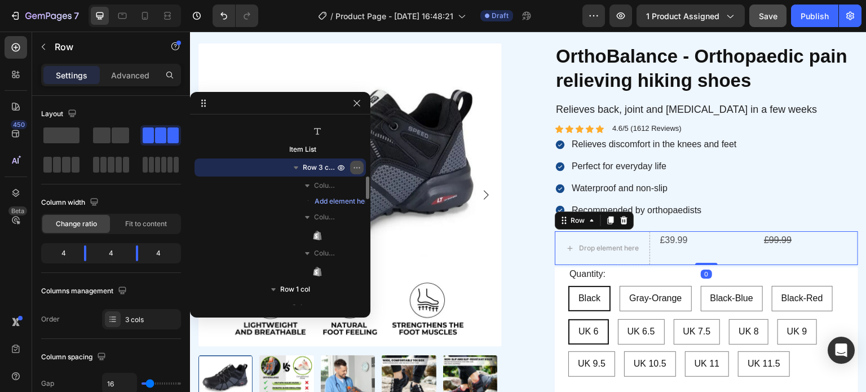
click at [359, 166] on icon "button" at bounding box center [356, 167] width 9 height 9
click at [155, 316] on div "3 cols" at bounding box center [151, 320] width 53 height 10
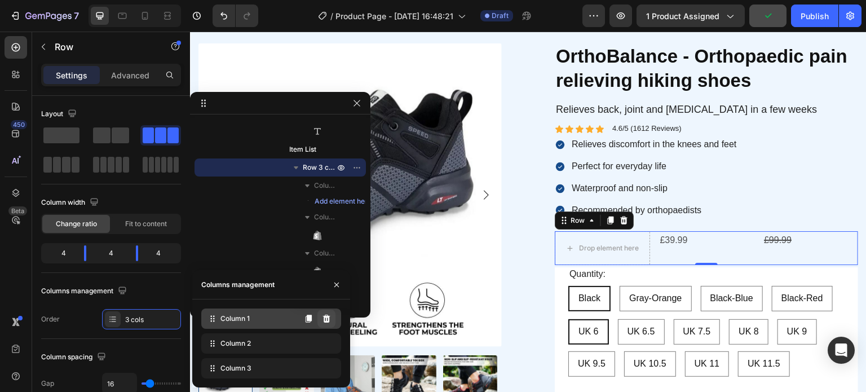
click at [327, 320] on icon at bounding box center [326, 318] width 9 height 9
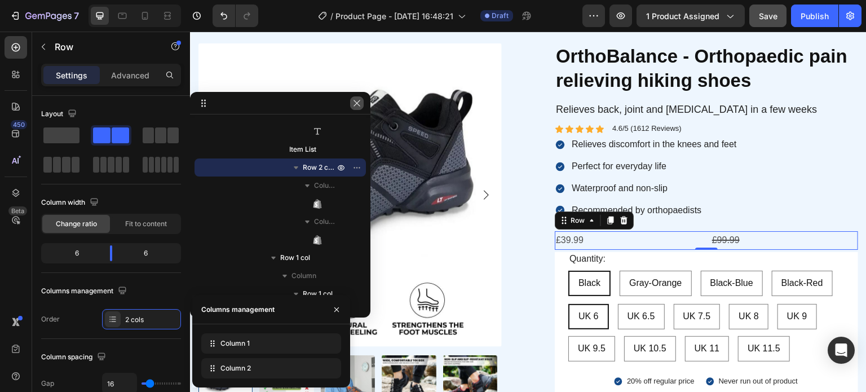
click at [359, 101] on icon "button" at bounding box center [356, 103] width 9 height 9
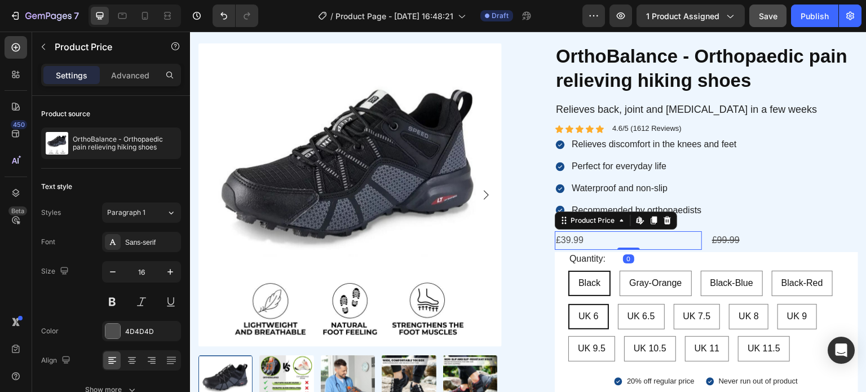
drag, startPoint x: 670, startPoint y: 243, endPoint x: 681, endPoint y: 242, distance: 10.8
click at [671, 243] on div "£39.99" at bounding box center [628, 240] width 147 height 19
click at [749, 235] on div "£99.99" at bounding box center [784, 240] width 147 height 19
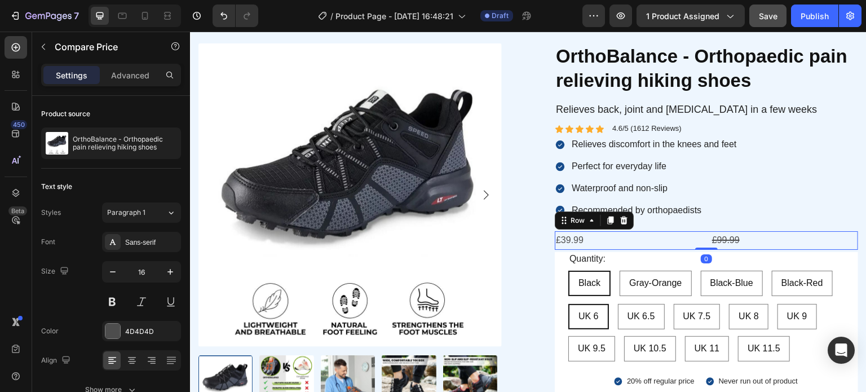
click at [700, 240] on div "£39.99 Product Price Product Price £99.99 Compare Price Compare Price Row 0" at bounding box center [706, 240] width 303 height 19
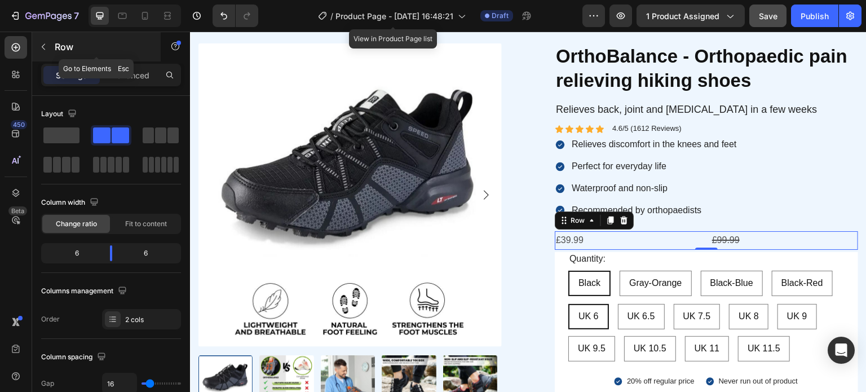
click at [50, 45] on button "button" at bounding box center [43, 47] width 18 height 18
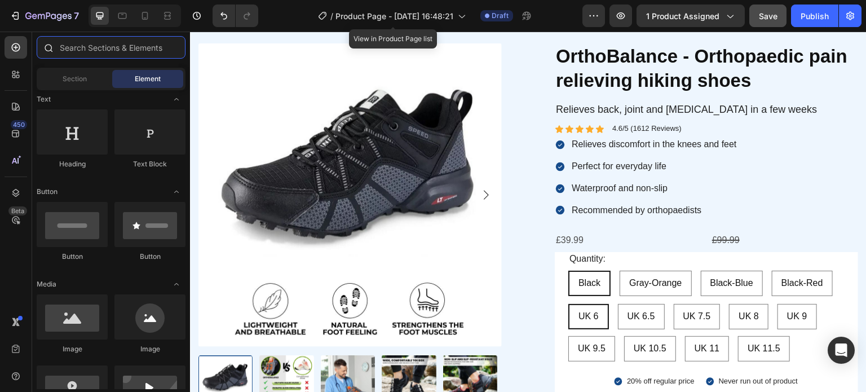
click at [85, 45] on input "text" at bounding box center [111, 47] width 149 height 23
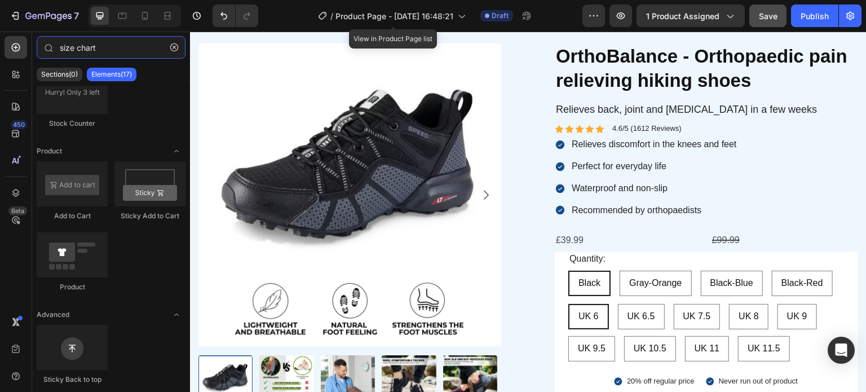
scroll to position [0, 0]
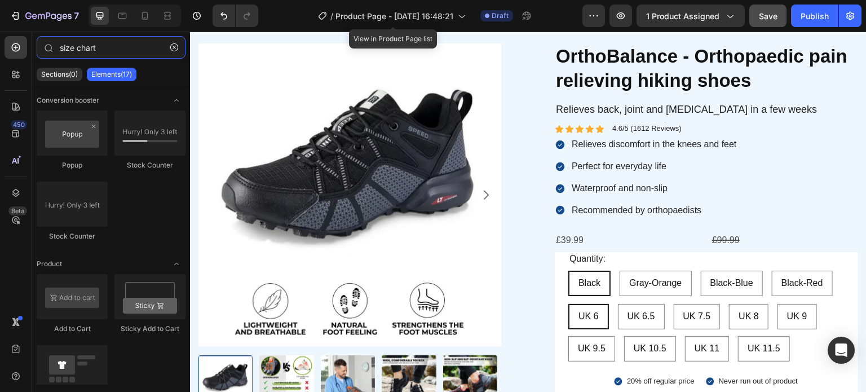
type input "size chart"
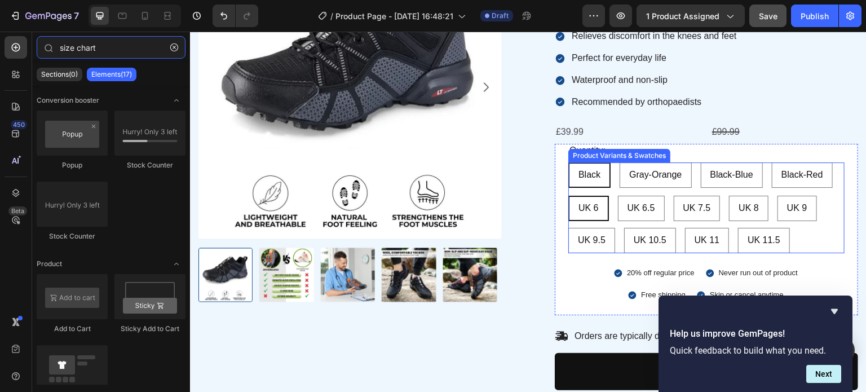
scroll to position [169, 0]
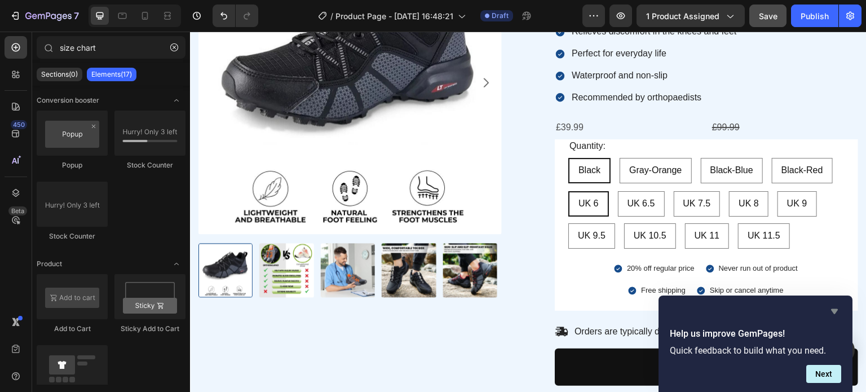
click at [835, 311] on icon "Hide survey" at bounding box center [834, 311] width 7 height 5
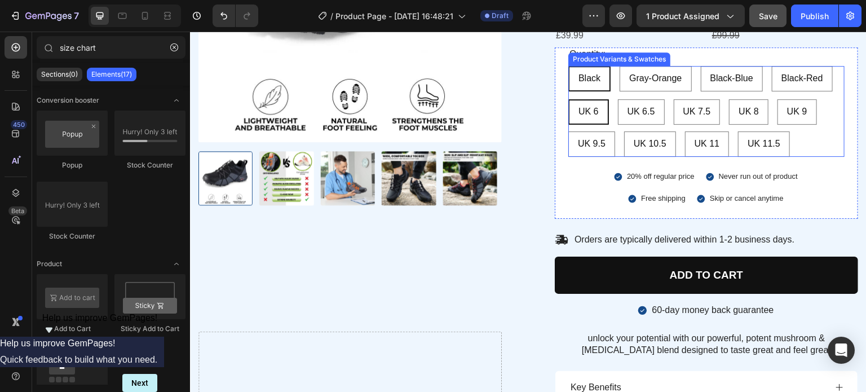
scroll to position [282, 0]
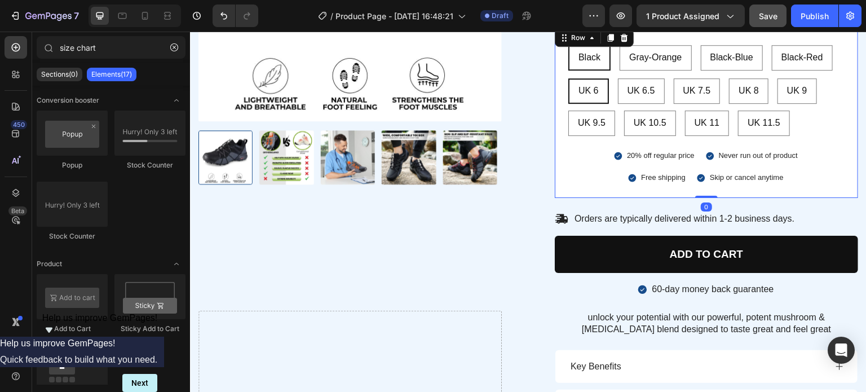
click at [605, 163] on div "Quantity: Text Block Black Black Black Gray-Orange Gray-Orange Gray-Orange Blac…" at bounding box center [706, 109] width 276 height 167
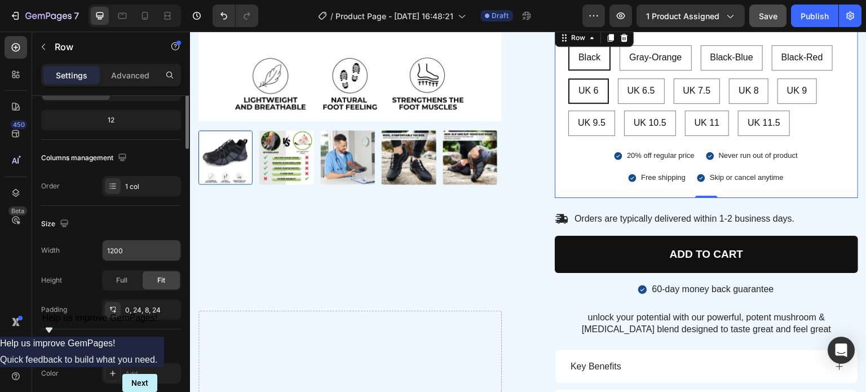
scroll to position [20, 0]
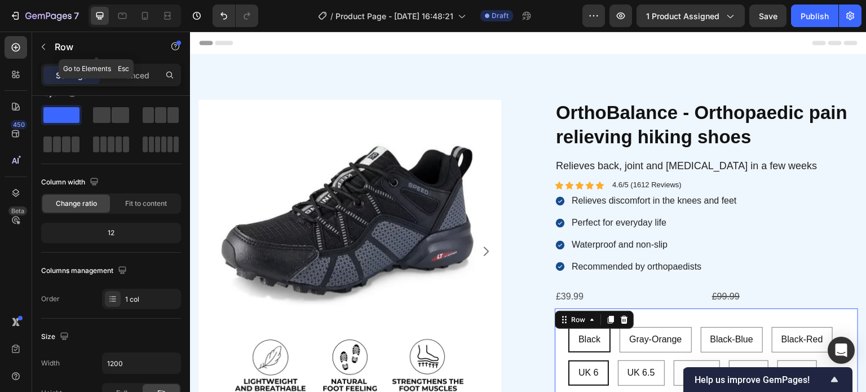
click at [47, 38] on button "button" at bounding box center [43, 47] width 18 height 18
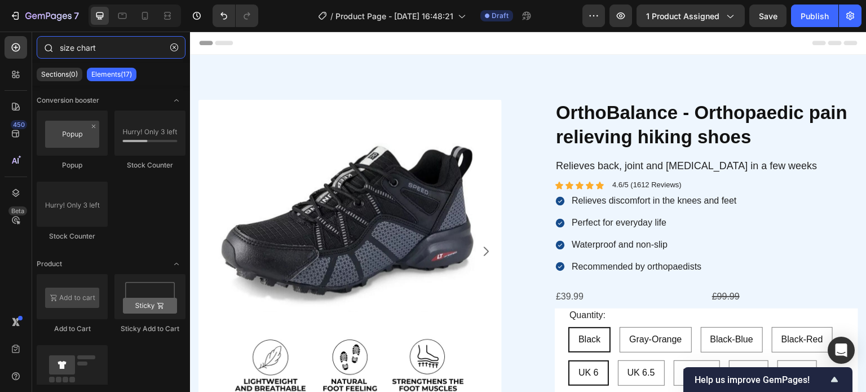
drag, startPoint x: 80, startPoint y: 49, endPoint x: 43, endPoint y: 33, distance: 40.6
click at [32, 39] on div "size chart" at bounding box center [111, 49] width 158 height 27
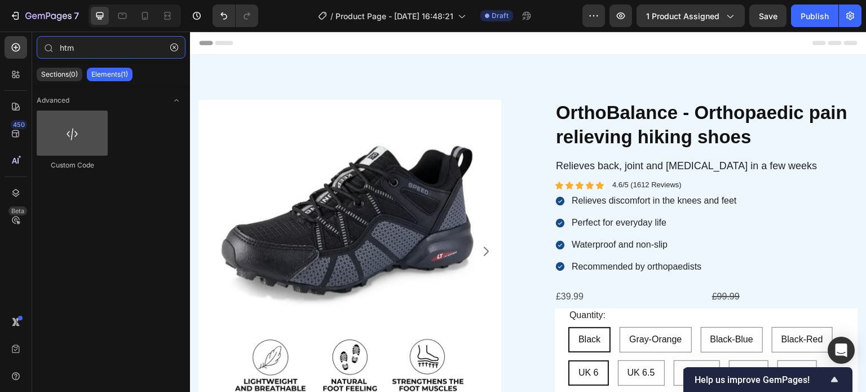
type input "htm"
click at [74, 145] on div at bounding box center [72, 132] width 71 height 45
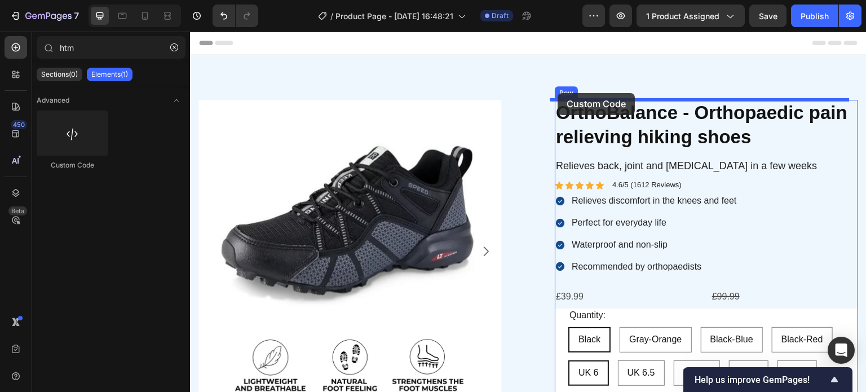
drag, startPoint x: 379, startPoint y: 182, endPoint x: 558, endPoint y: 93, distance: 200.2
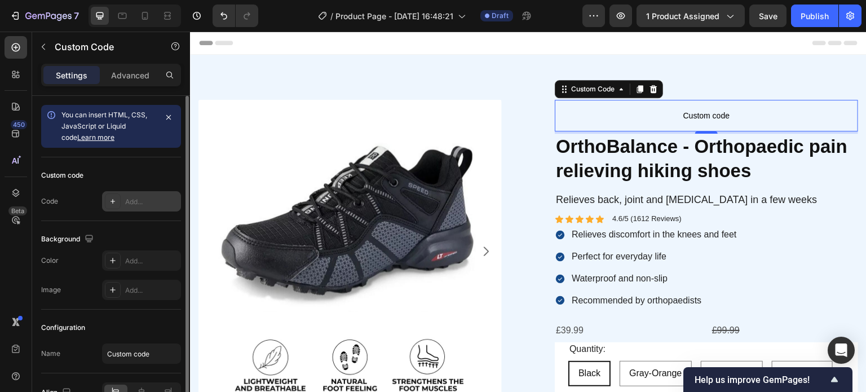
click at [132, 198] on div "Add..." at bounding box center [151, 202] width 53 height 10
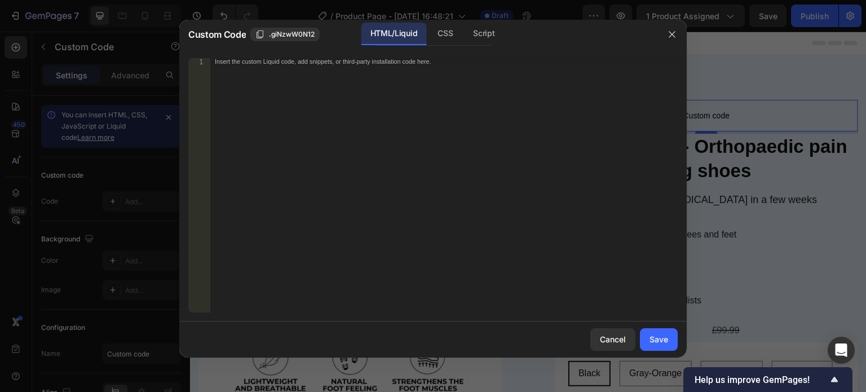
click at [302, 81] on div "Insert the custom Liquid code, add snippets, or third-party installation code h…" at bounding box center [443, 192] width 467 height 268
paste textarea "</gp-row>"
type textarea "</gp-row>"
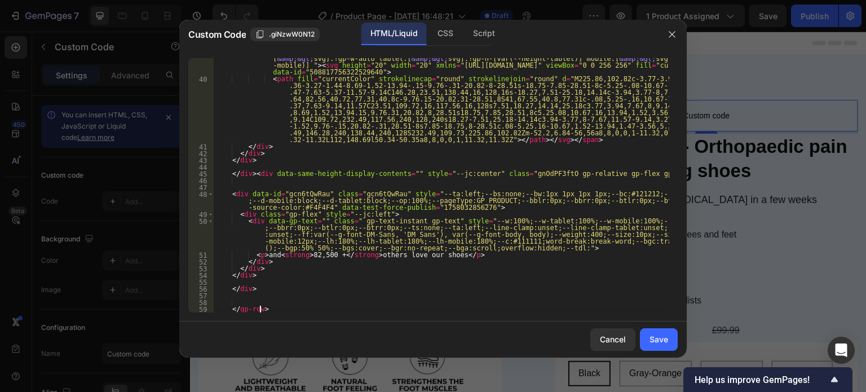
scroll to position [503, 0]
click at [662, 336] on div "Save" at bounding box center [658, 339] width 19 height 12
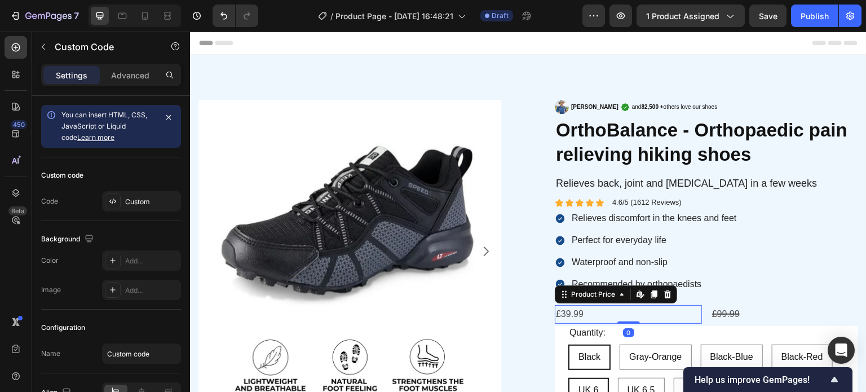
click at [581, 312] on div "£39.99" at bounding box center [628, 314] width 147 height 19
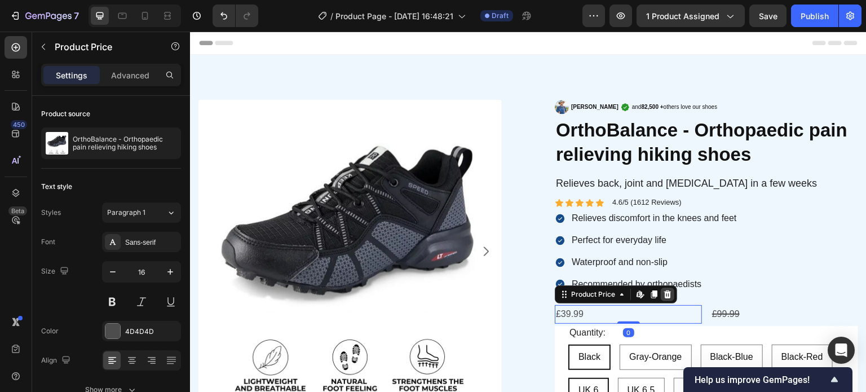
click at [666, 292] on icon at bounding box center [667, 294] width 9 height 9
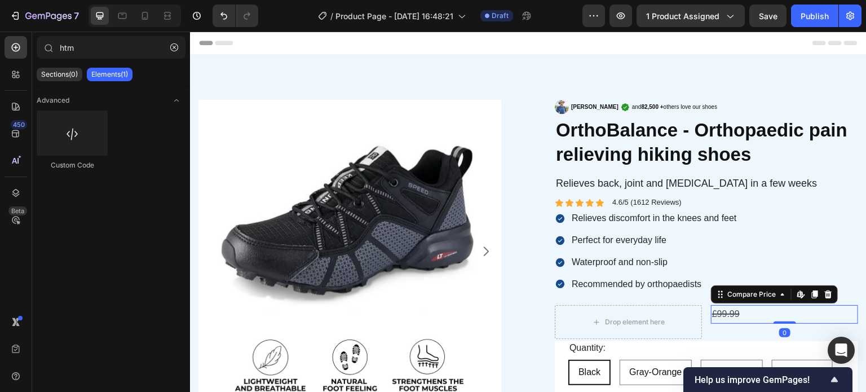
click at [726, 316] on div "£99.99" at bounding box center [784, 314] width 147 height 19
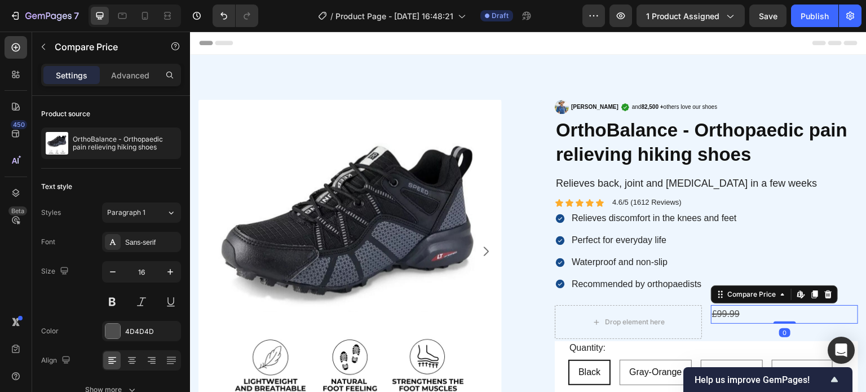
drag, startPoint x: 825, startPoint y: 293, endPoint x: 806, endPoint y: 294, distance: 19.2
click at [824, 293] on icon at bounding box center [828, 294] width 9 height 9
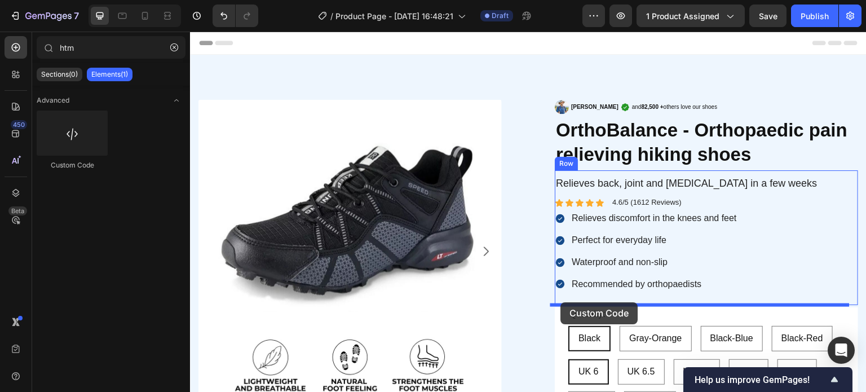
drag, startPoint x: 350, startPoint y: 196, endPoint x: 559, endPoint y: 302, distance: 234.5
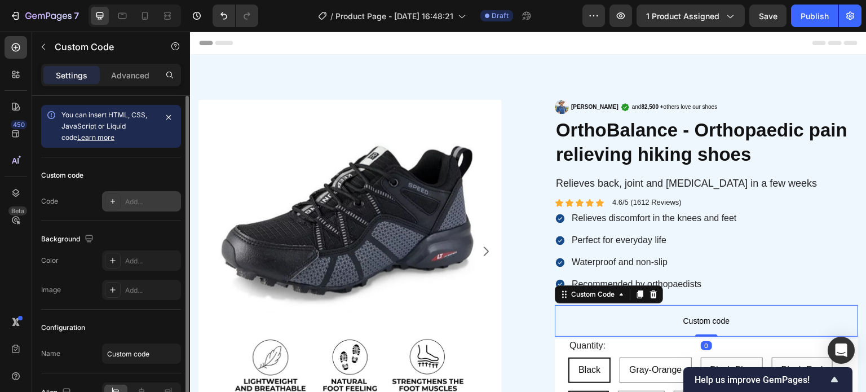
click at [115, 198] on icon at bounding box center [112, 201] width 9 height 9
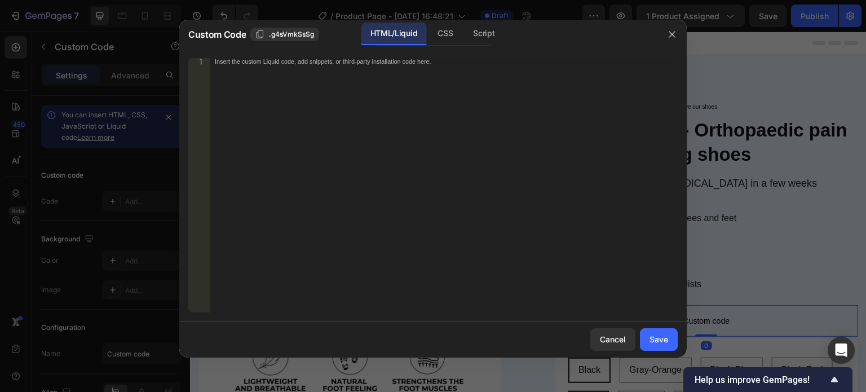
click at [316, 173] on div "Insert the custom Liquid code, add snippets, or third-party installation code h…" at bounding box center [443, 192] width 467 height 268
paste textarea "</gp-row>"
type textarea "</gp-row>"
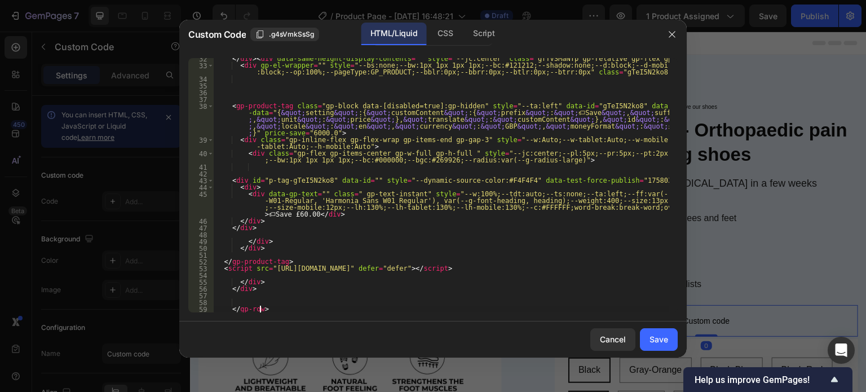
scroll to position [368, 0]
click at [646, 338] on button "Save" at bounding box center [659, 339] width 38 height 23
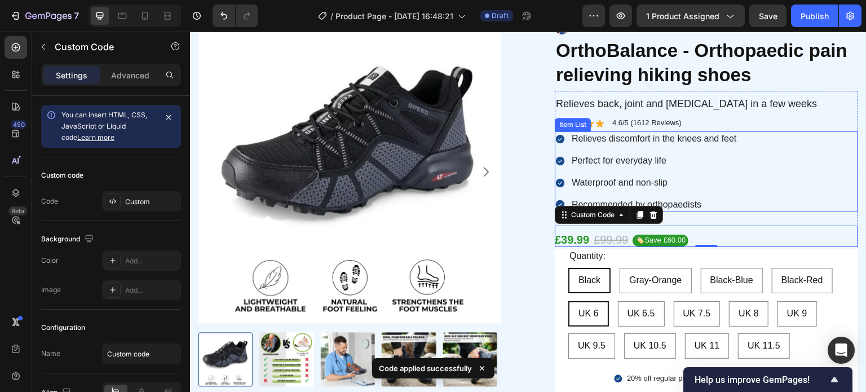
scroll to position [56, 0]
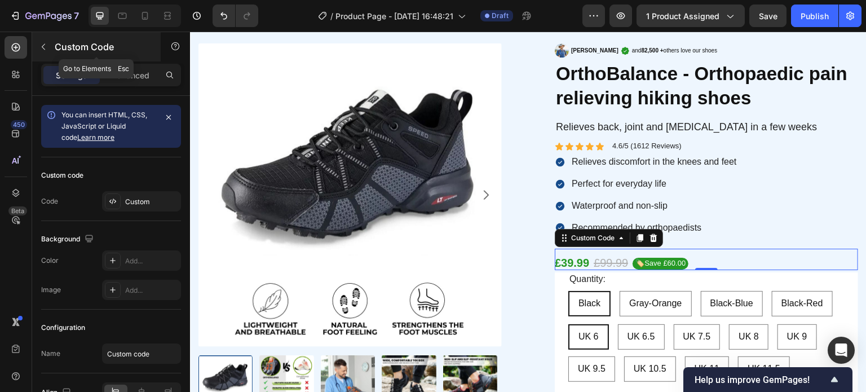
click at [50, 44] on button "button" at bounding box center [43, 47] width 18 height 18
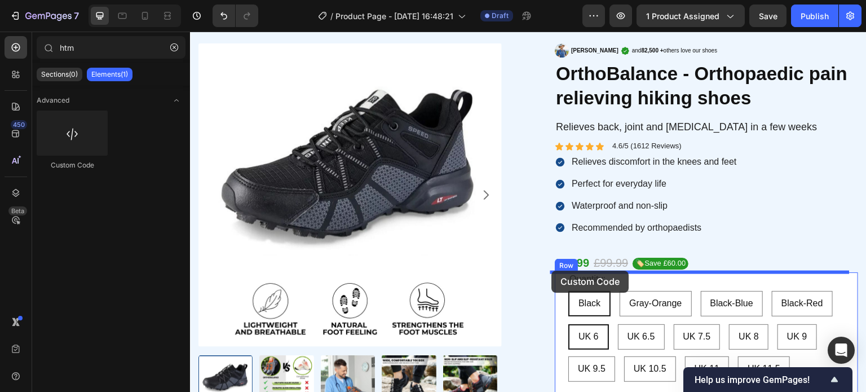
drag, startPoint x: 297, startPoint y: 188, endPoint x: 552, endPoint y: 271, distance: 268.3
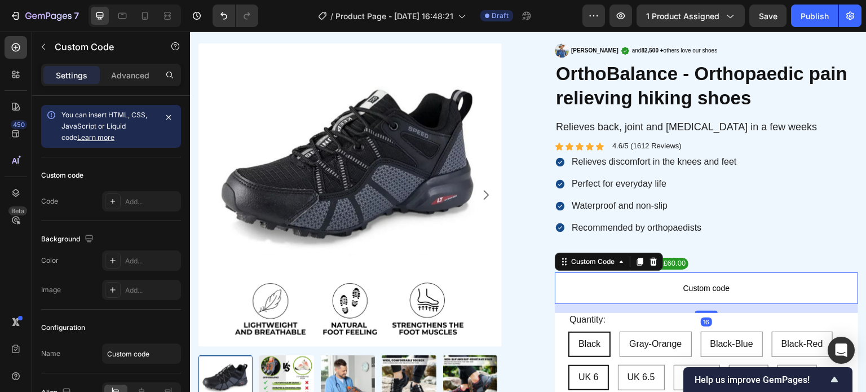
click at [573, 280] on p "Custom code" at bounding box center [706, 288] width 303 height 32
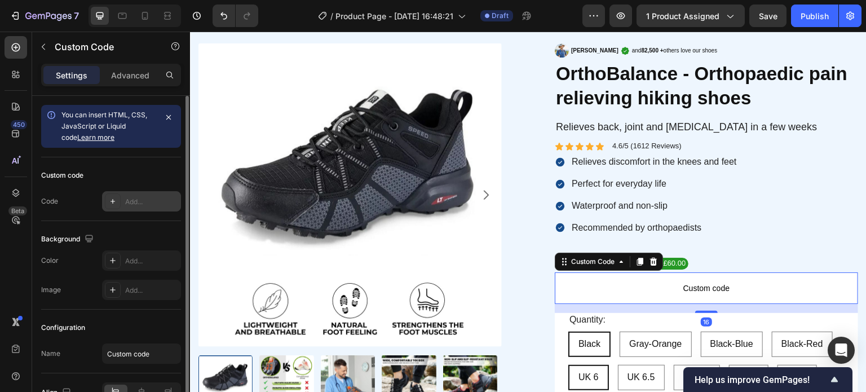
click at [117, 202] on icon at bounding box center [112, 201] width 9 height 9
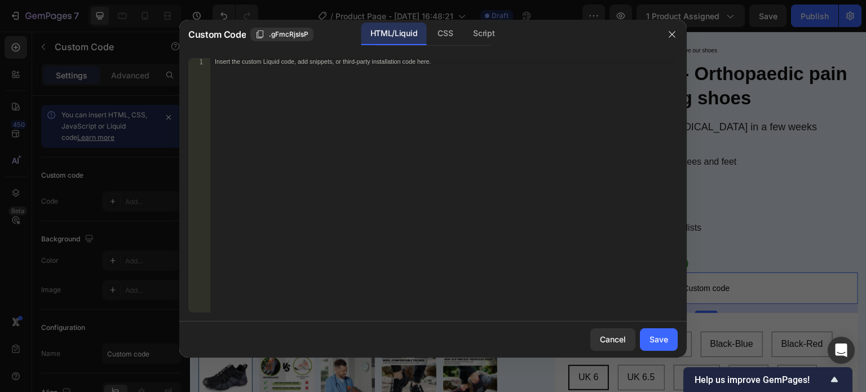
drag, startPoint x: 295, startPoint y: 158, endPoint x: 599, endPoint y: 251, distance: 317.6
click at [306, 161] on div "Insert the custom Liquid code, add snippets, or third-party installation code h…" at bounding box center [443, 192] width 467 height 268
paste textarea "</gp-row>"
type textarea "</gp-row>"
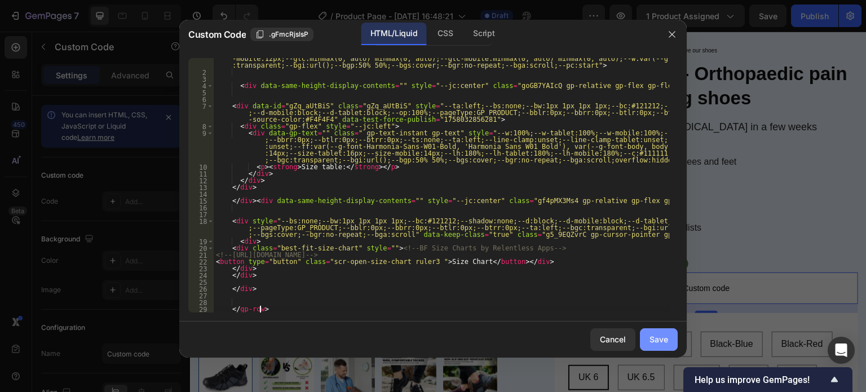
click at [667, 334] on div "Save" at bounding box center [658, 339] width 19 height 12
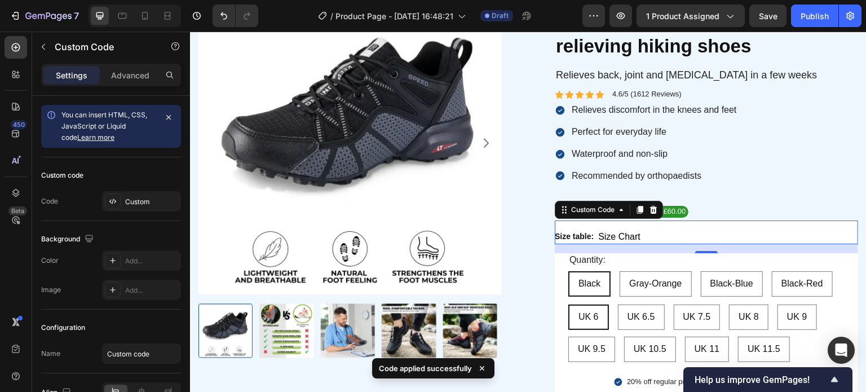
scroll to position [113, 0]
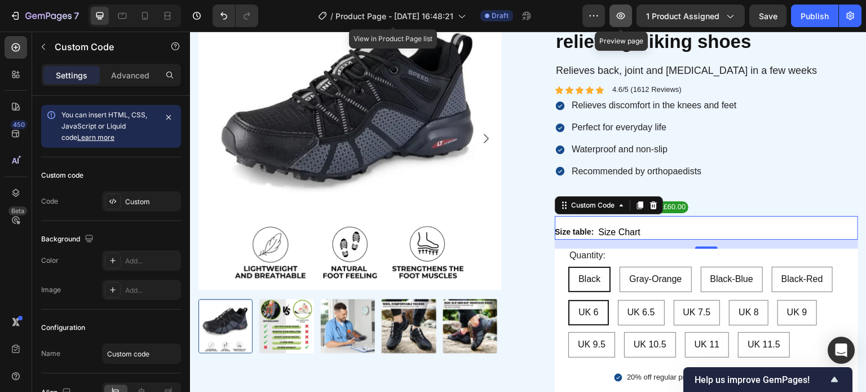
click at [622, 8] on button "button" at bounding box center [620, 16] width 23 height 23
click at [652, 202] on icon at bounding box center [653, 205] width 7 height 8
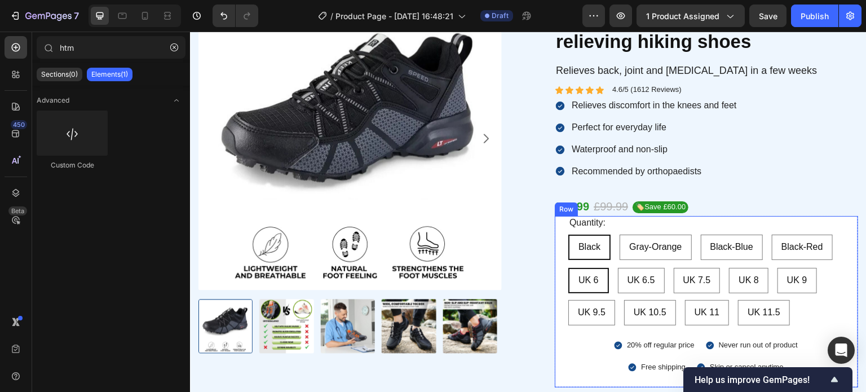
click at [555, 225] on div "Quantity: Text Block Black Black Black Gray-Orange Gray-Orange Gray-Orange Blac…" at bounding box center [706, 301] width 303 height 171
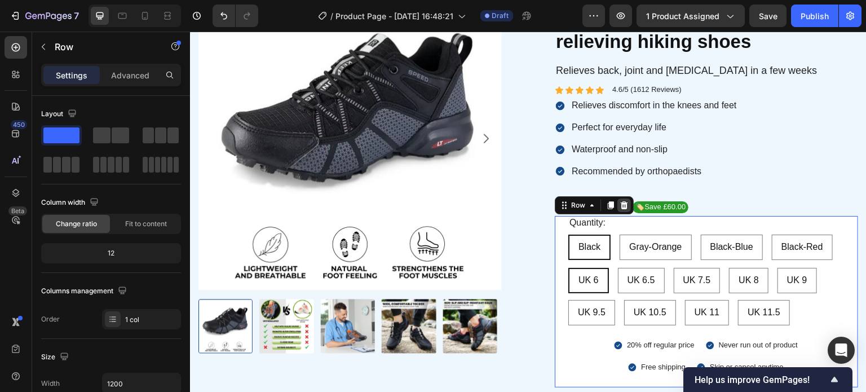
click at [624, 205] on div at bounding box center [624, 205] width 14 height 14
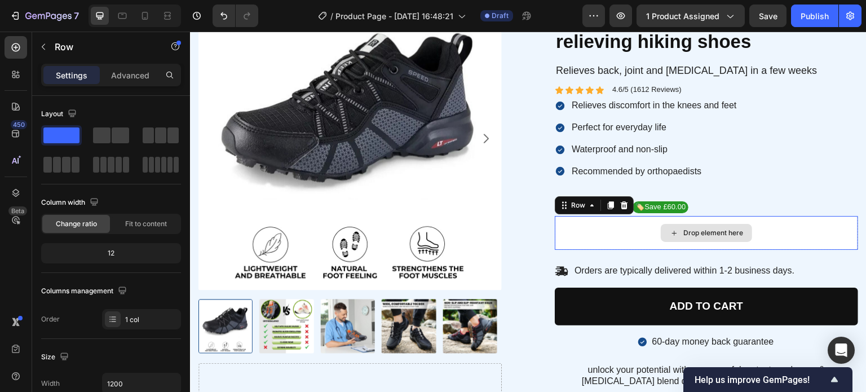
click at [567, 220] on div "Drop element here" at bounding box center [706, 233] width 303 height 34
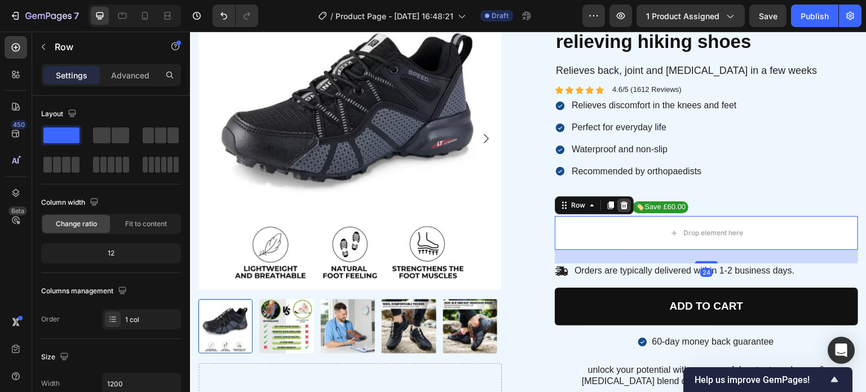
click at [621, 203] on icon at bounding box center [624, 205] width 7 height 8
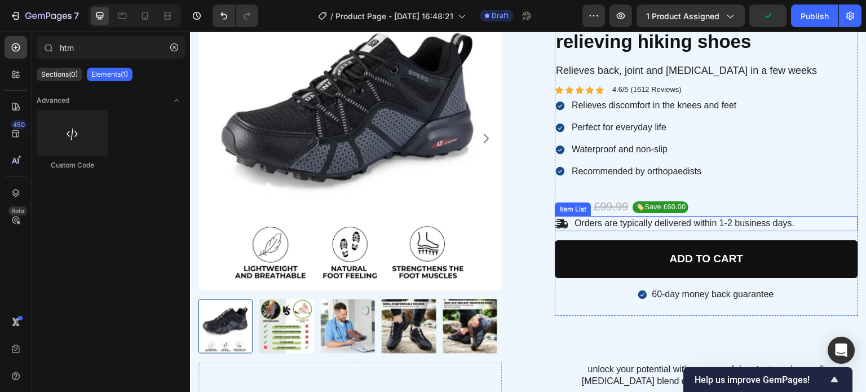
click at [806, 225] on div "Orders are typically delivered within 1-2 business days." at bounding box center [706, 223] width 303 height 15
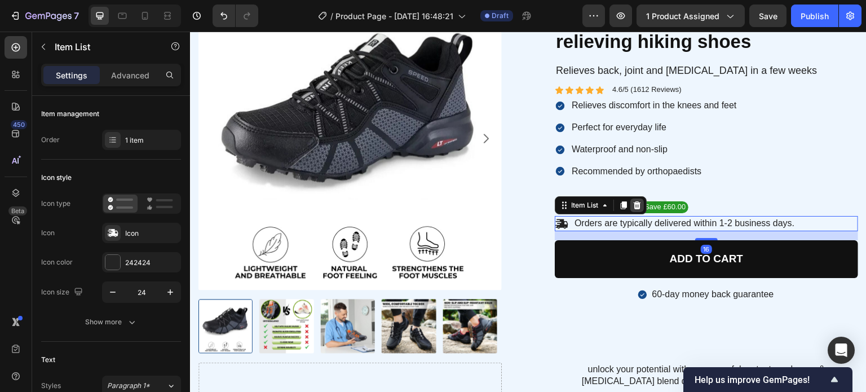
click at [634, 201] on icon at bounding box center [637, 205] width 7 height 8
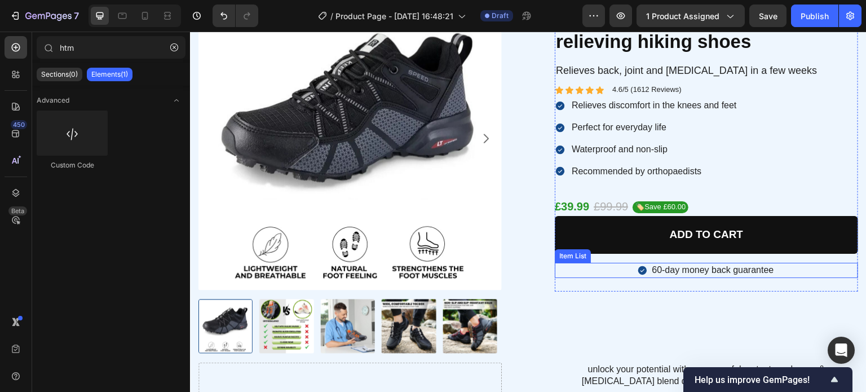
click at [783, 271] on div "60-day money back guarantee" at bounding box center [706, 270] width 303 height 15
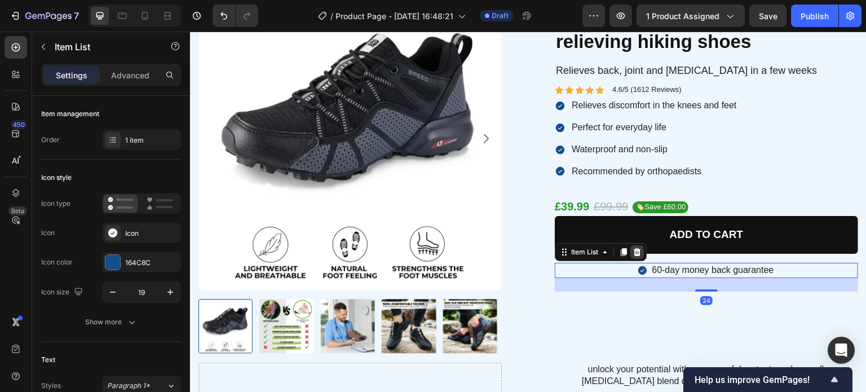
click at [633, 248] on icon at bounding box center [637, 251] width 9 height 9
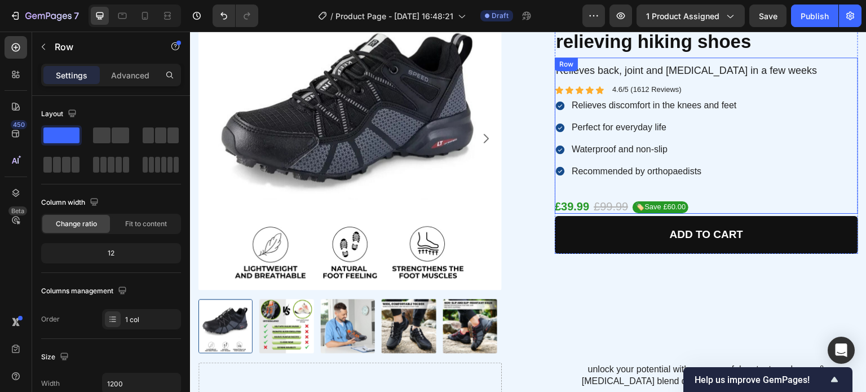
click at [577, 187] on div "Relieves back, joint and [MEDICAL_DATA] in a few weeks Text Block Icon Icon Ico…" at bounding box center [706, 136] width 303 height 157
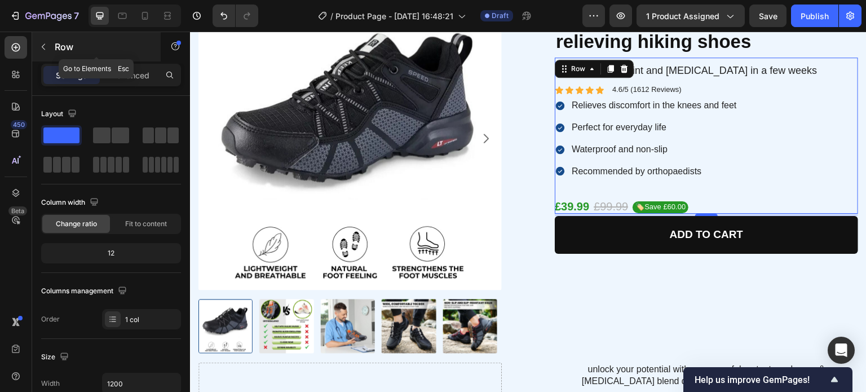
click at [42, 49] on icon "button" at bounding box center [43, 46] width 9 height 9
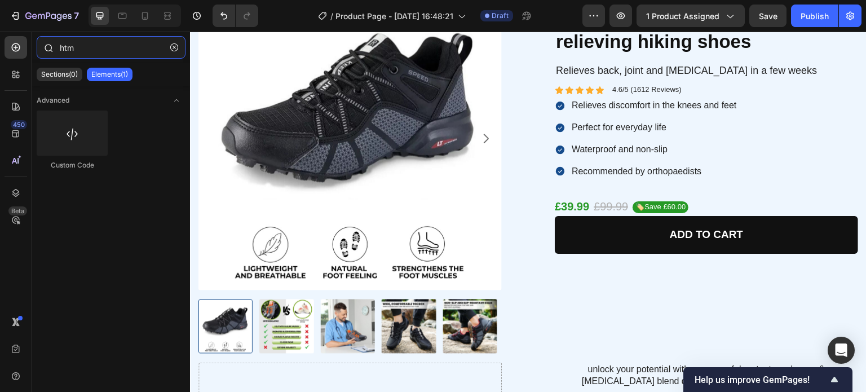
drag, startPoint x: 59, startPoint y: 47, endPoint x: 34, endPoint y: 49, distance: 25.4
click at [31, 49] on div "450 Beta htm Sections(0) Elements(1) We couldn’t find any matches for “htm” Sug…" at bounding box center [95, 212] width 190 height 360
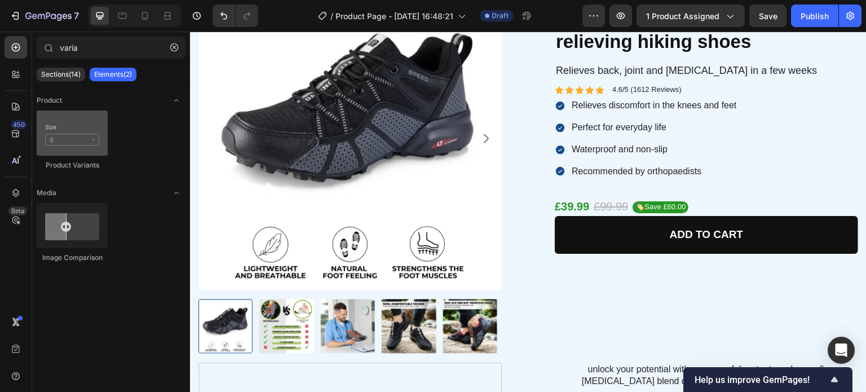
click at [90, 139] on div at bounding box center [72, 132] width 71 height 45
click at [89, 138] on div at bounding box center [72, 132] width 71 height 45
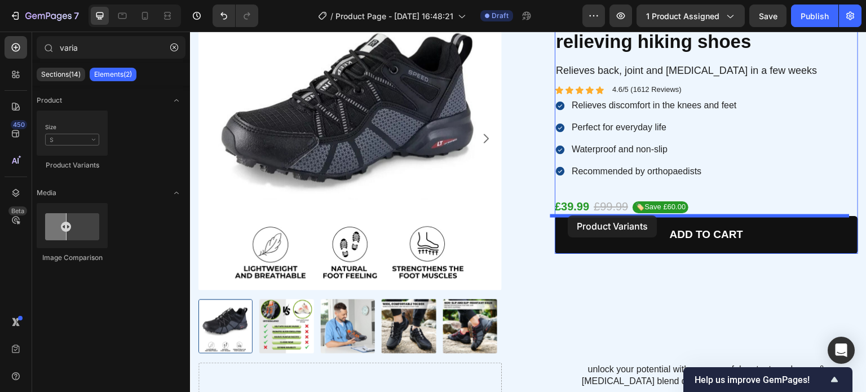
drag, startPoint x: 361, startPoint y: 182, endPoint x: 568, endPoint y: 215, distance: 209.6
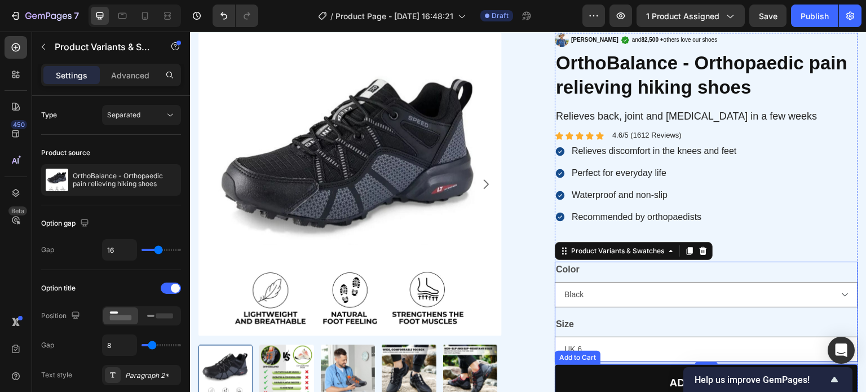
scroll to position [56, 0]
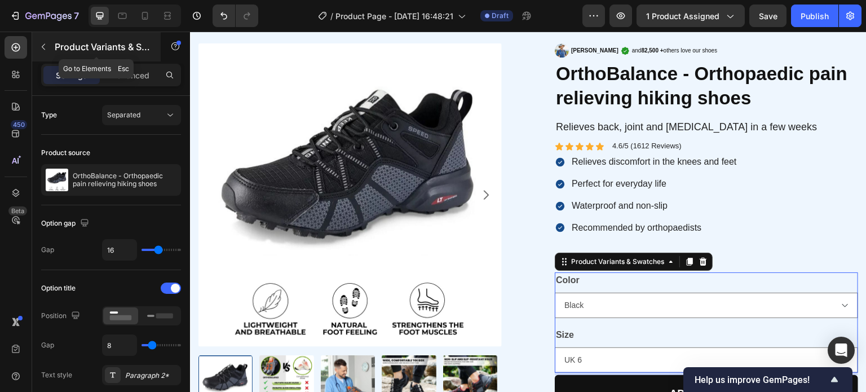
click at [38, 36] on div "Product Variants & Swatches" at bounding box center [96, 46] width 129 height 29
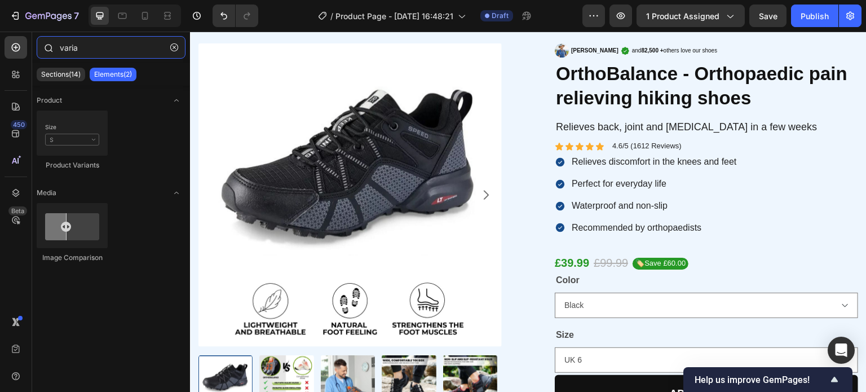
drag, startPoint x: 49, startPoint y: 47, endPoint x: 49, endPoint y: 38, distance: 9.0
click at [39, 43] on div "varia" at bounding box center [111, 49] width 158 height 27
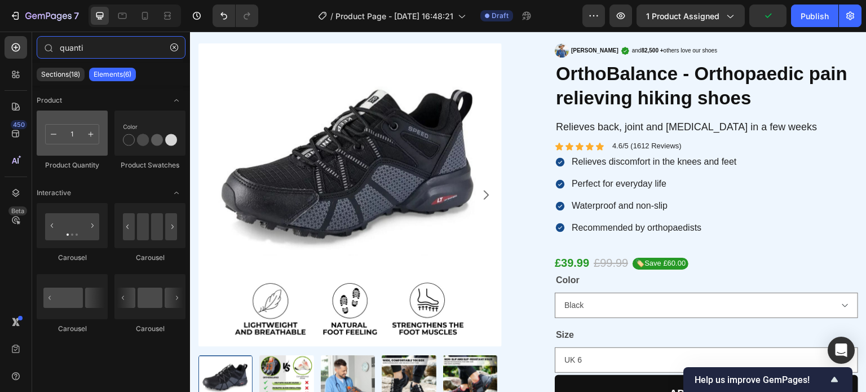
type input "quanti"
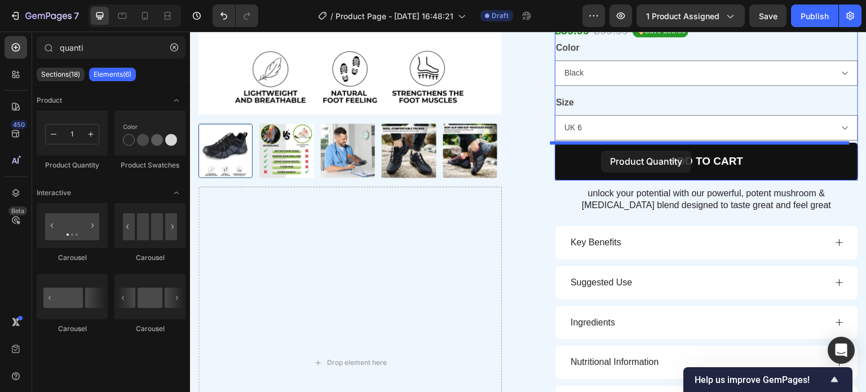
scroll to position [232, 0]
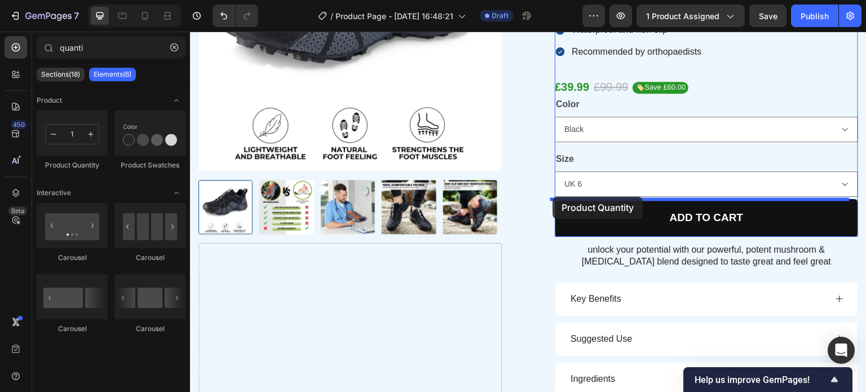
drag, startPoint x: 276, startPoint y: 183, endPoint x: 553, endPoint y: 197, distance: 277.7
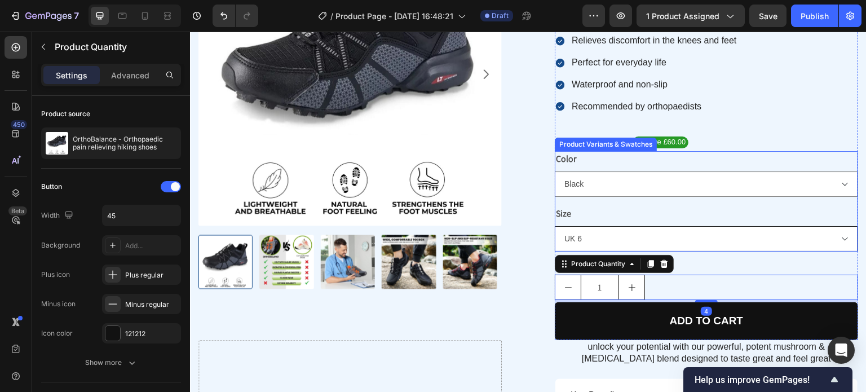
scroll to position [176, 0]
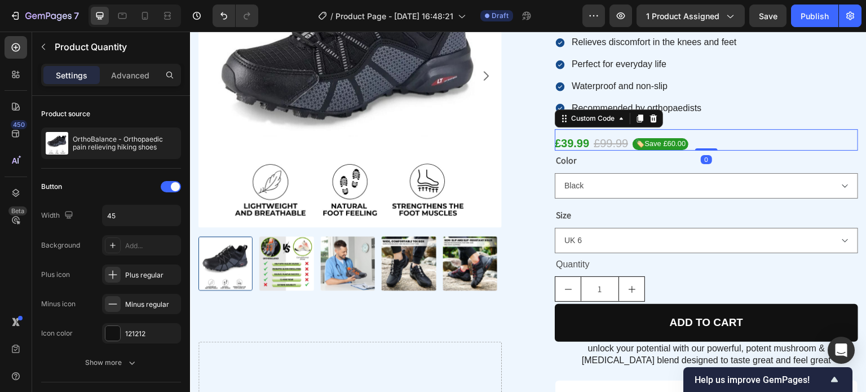
click at [572, 131] on div "£39.99 £99.99 🏷️Save £60.00 Custom Code 0" at bounding box center [706, 139] width 303 height 21
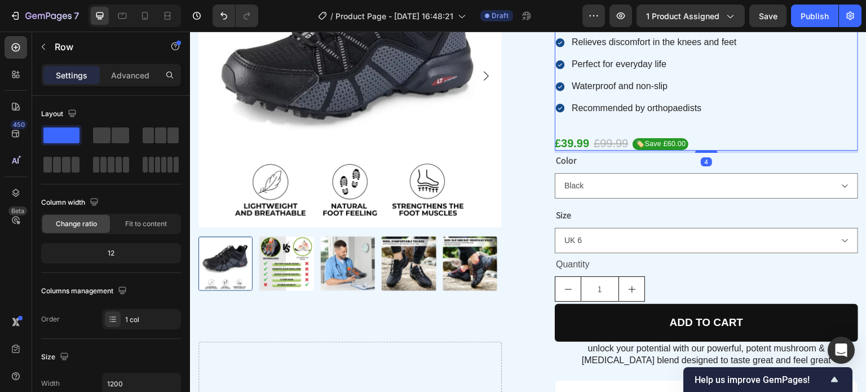
click at [678, 121] on div "Relieves back, joint and [MEDICAL_DATA] in a few weeks Text Block Icon Icon Ico…" at bounding box center [706, 72] width 303 height 157
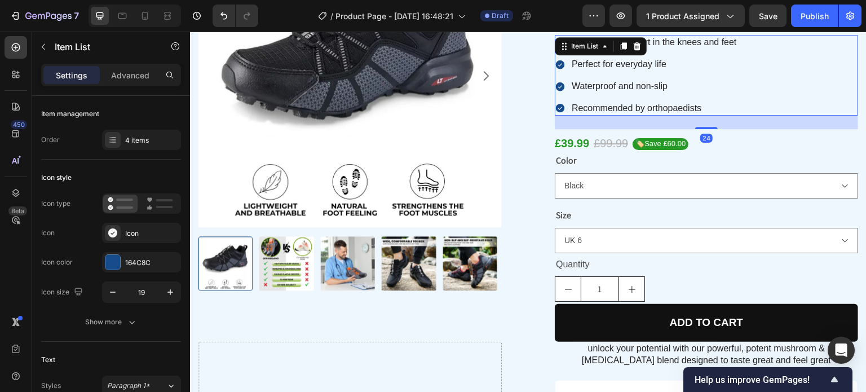
click at [619, 111] on p "Recommended by orthopaedists" at bounding box center [654, 109] width 165 height 12
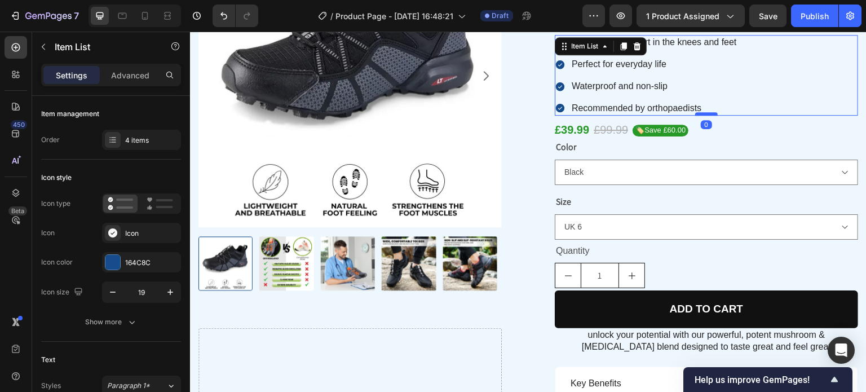
drag, startPoint x: 696, startPoint y: 128, endPoint x: 698, endPoint y: 112, distance: 15.9
click at [698, 112] on div at bounding box center [706, 113] width 23 height 3
type input "100%"
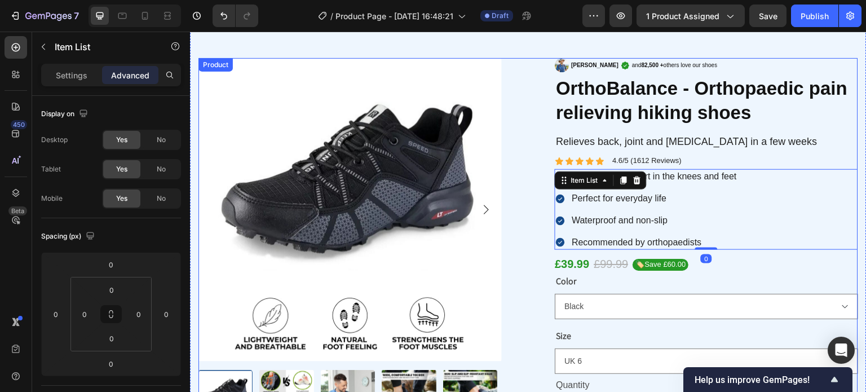
scroll to position [7, 0]
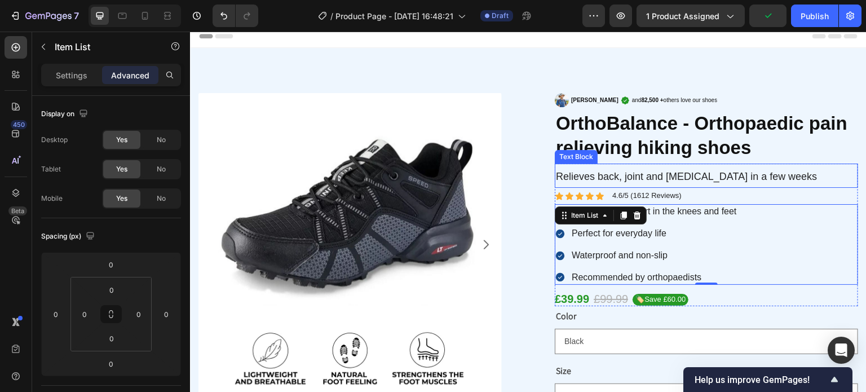
click at [617, 165] on p "Relieves back, joint and [MEDICAL_DATA] in a few weeks" at bounding box center [706, 176] width 301 height 22
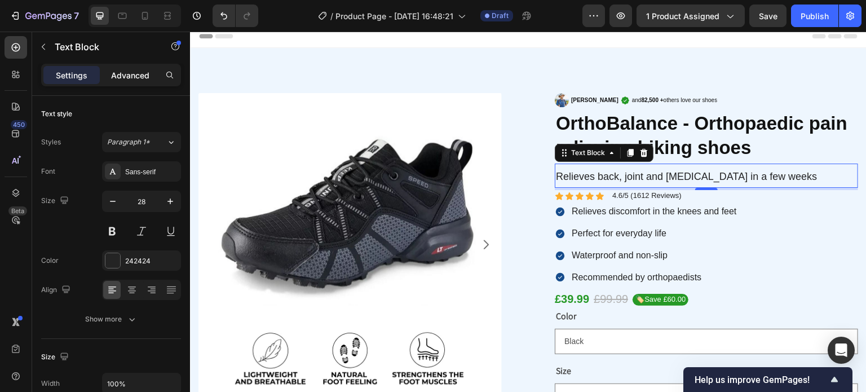
click at [136, 81] on p "Advanced" at bounding box center [130, 75] width 38 height 12
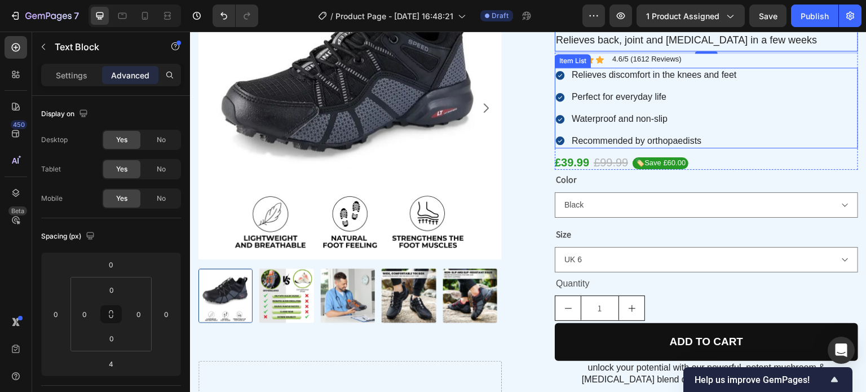
scroll to position [176, 0]
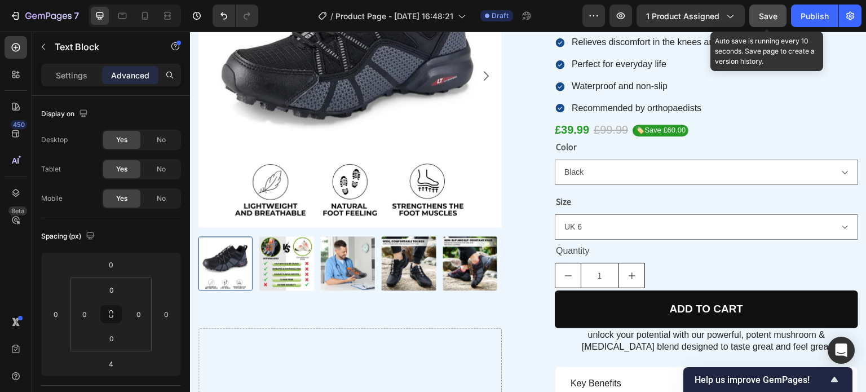
click at [767, 17] on span "Save" at bounding box center [768, 16] width 19 height 10
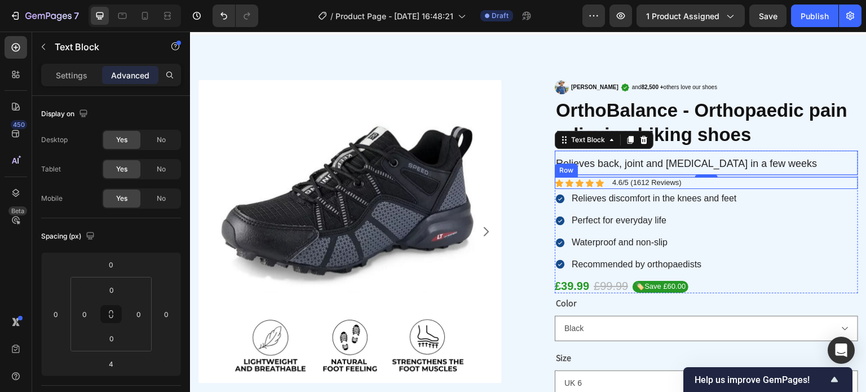
scroll to position [7, 0]
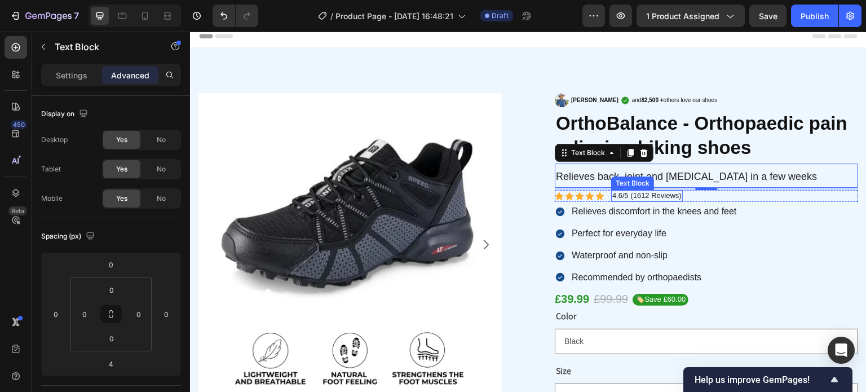
click at [656, 197] on p "4.6/5 (1612 Reviews)" at bounding box center [646, 196] width 69 height 10
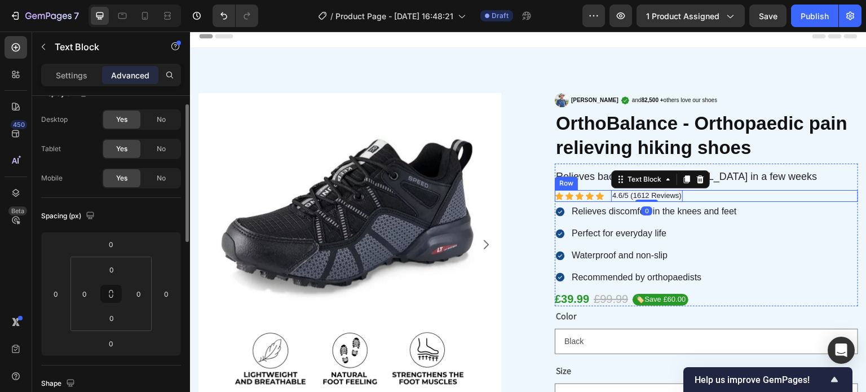
click at [691, 198] on div "Icon Icon Icon Icon Icon Icon List 4.6/5 (1612 Reviews) Text Block 0 Row" at bounding box center [706, 196] width 303 height 12
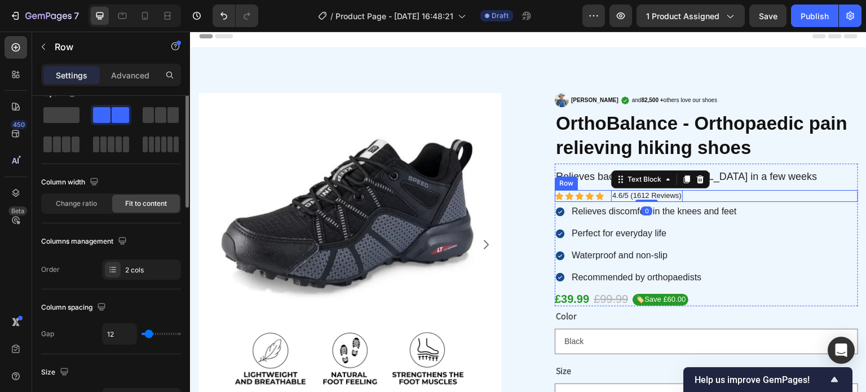
scroll to position [0, 0]
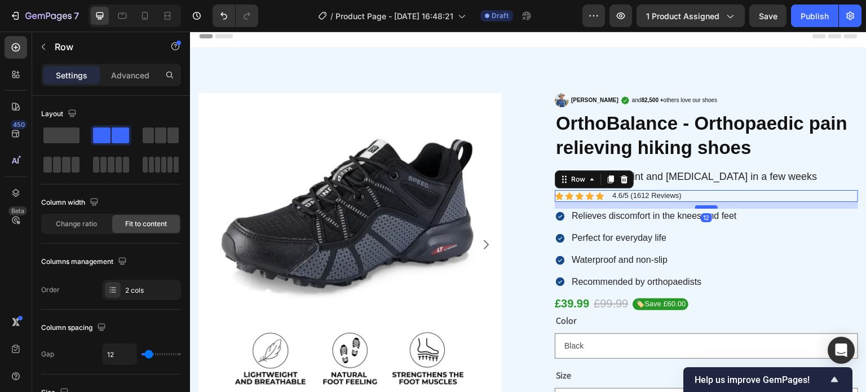
click at [701, 207] on div at bounding box center [706, 206] width 23 height 3
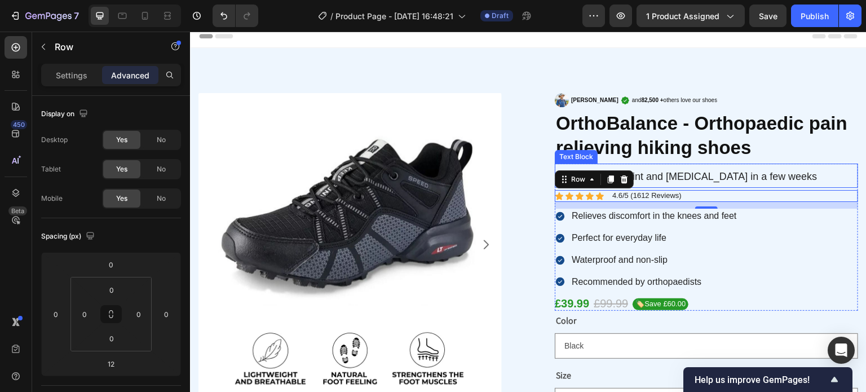
click at [696, 186] on p "Relieves back, joint and [MEDICAL_DATA] in a few weeks" at bounding box center [706, 176] width 301 height 22
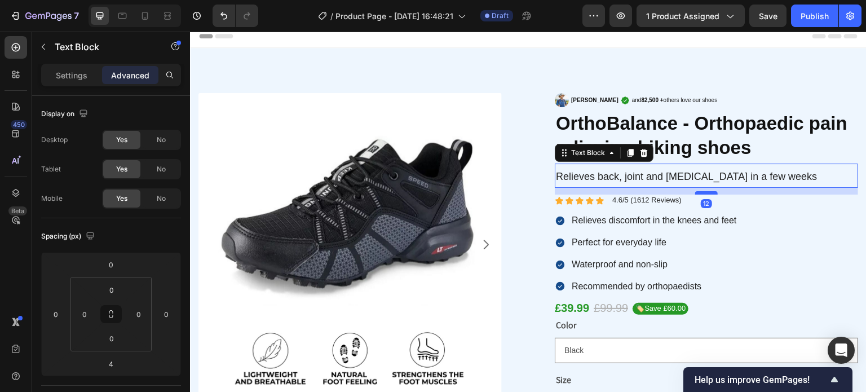
click at [702, 194] on div at bounding box center [706, 192] width 23 height 3
type input "12"
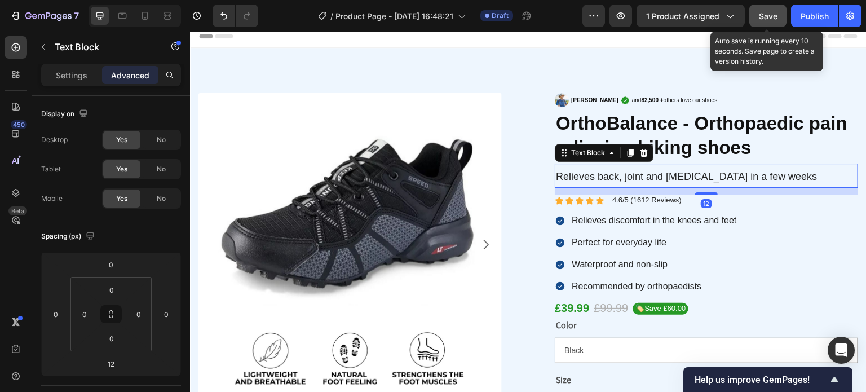
click at [769, 20] on span "Save" at bounding box center [768, 16] width 19 height 10
click at [772, 13] on span "Save" at bounding box center [768, 16] width 19 height 10
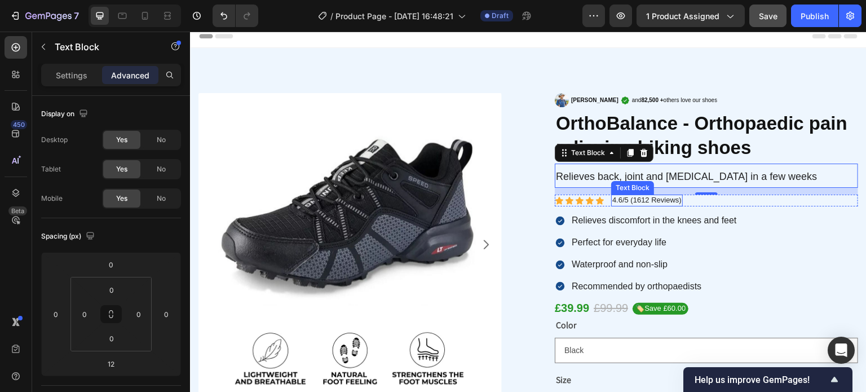
click at [657, 202] on p "4.6/5 (1612 Reviews)" at bounding box center [646, 201] width 69 height 10
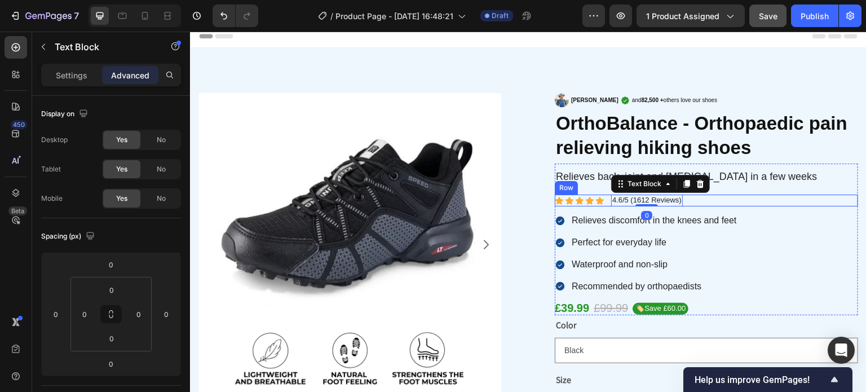
click at [697, 200] on div "Icon Icon Icon Icon Icon Icon List 4.6/5 (1612 Reviews) Text Block 0 Row" at bounding box center [706, 200] width 303 height 12
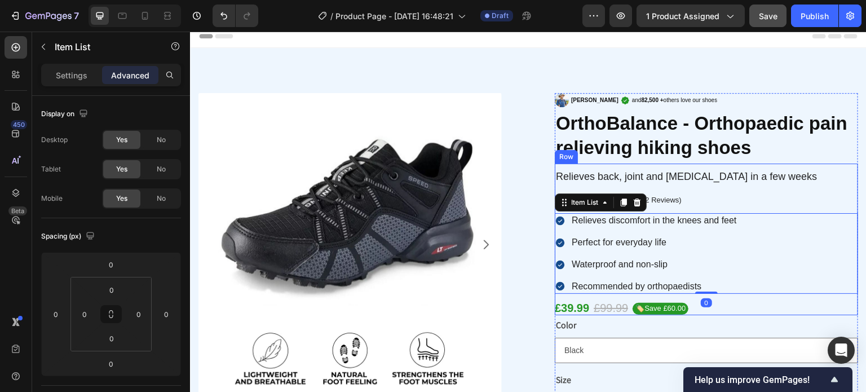
click at [702, 208] on div "Relieves back, joint and [MEDICAL_DATA] in a few weeks Text Block Icon Icon Ico…" at bounding box center [706, 239] width 303 height 152
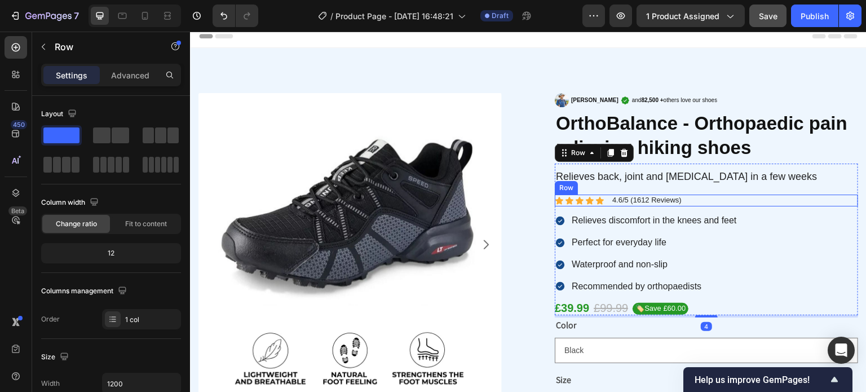
click at [704, 202] on div "Icon Icon Icon Icon Icon Icon List 4.6/5 (1612 Reviews) Text Block Row" at bounding box center [706, 200] width 303 height 12
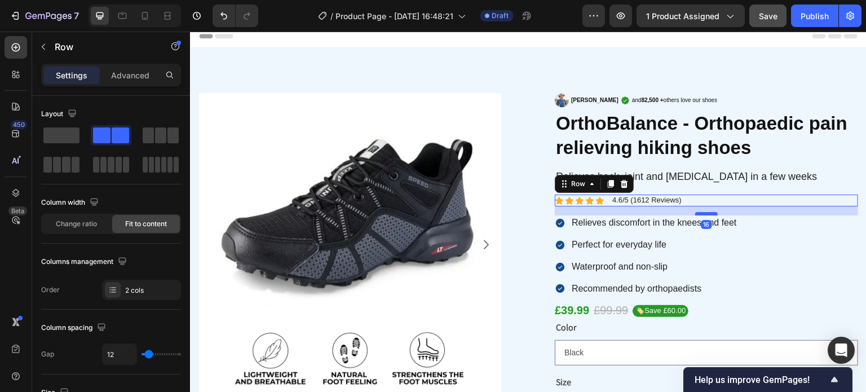
click at [705, 214] on div at bounding box center [706, 213] width 23 height 3
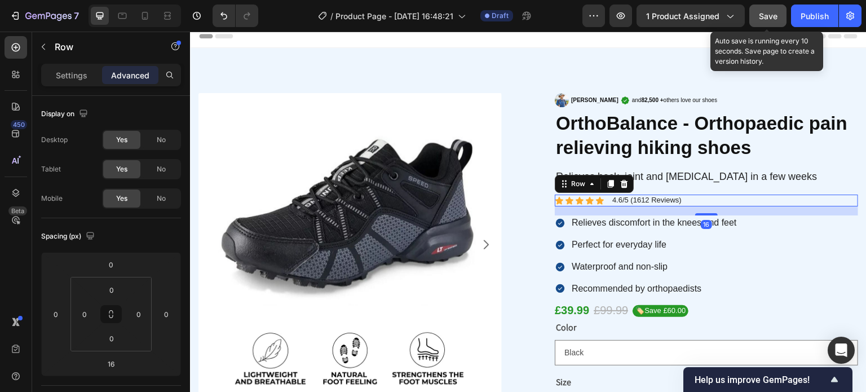
click at [771, 15] on span "Save" at bounding box center [768, 16] width 19 height 10
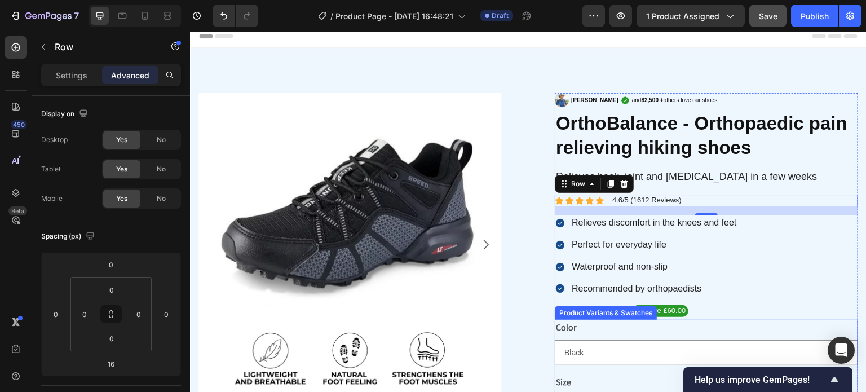
click at [592, 337] on div "Color Black Gray-Orange Black-Blue Black-Red" at bounding box center [706, 343] width 303 height 46
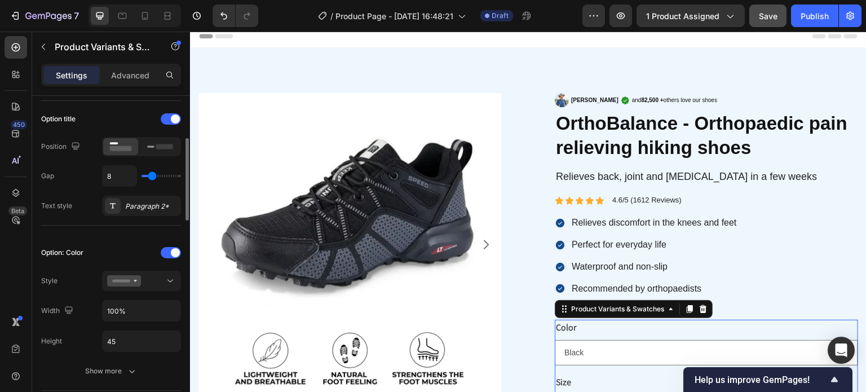
scroll to position [225, 0]
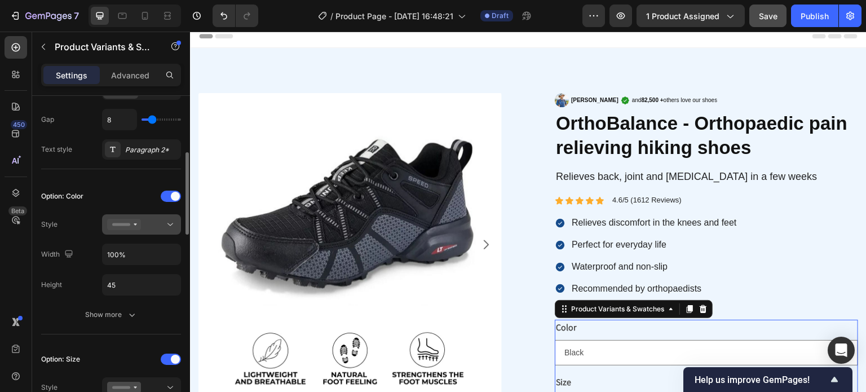
click at [131, 222] on icon at bounding box center [124, 224] width 34 height 11
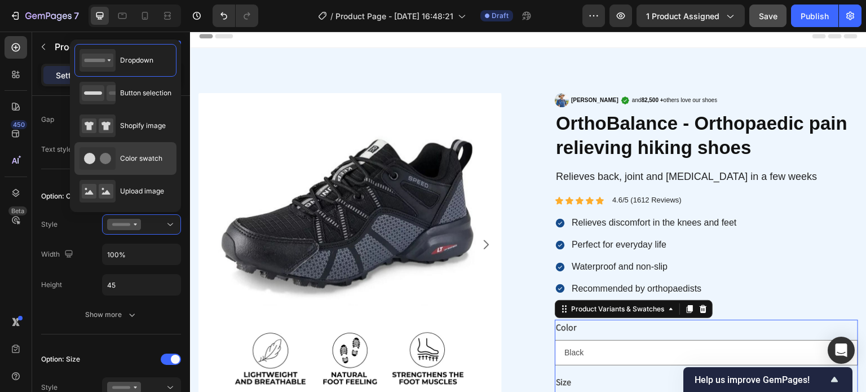
click at [131, 161] on span "Color swatch" at bounding box center [141, 158] width 42 height 10
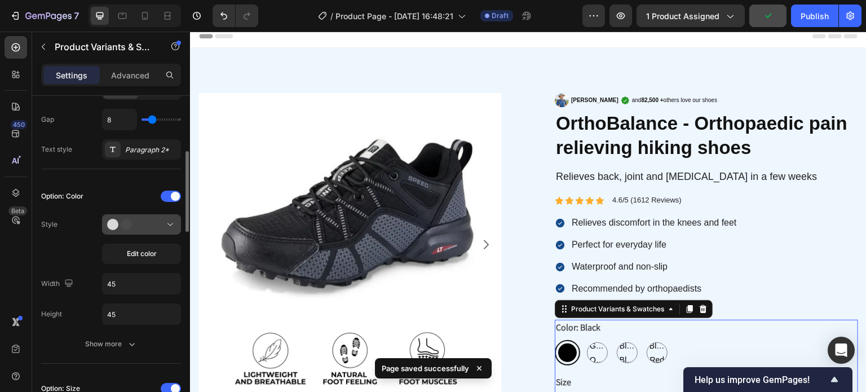
click at [139, 232] on button at bounding box center [141, 224] width 79 height 20
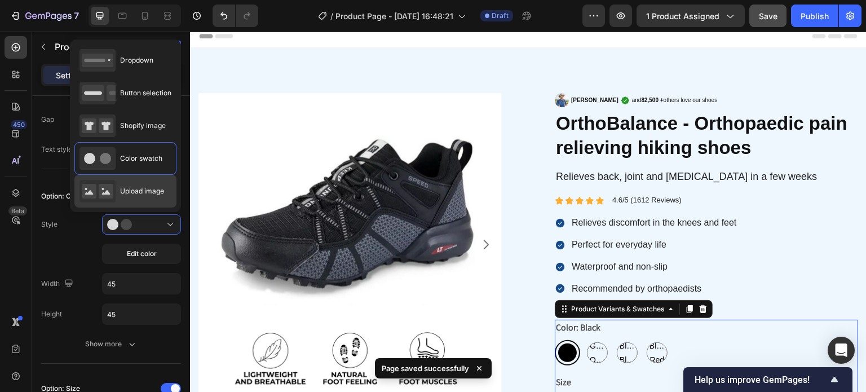
click at [136, 195] on span "Upload image" at bounding box center [142, 191] width 44 height 10
type input "64"
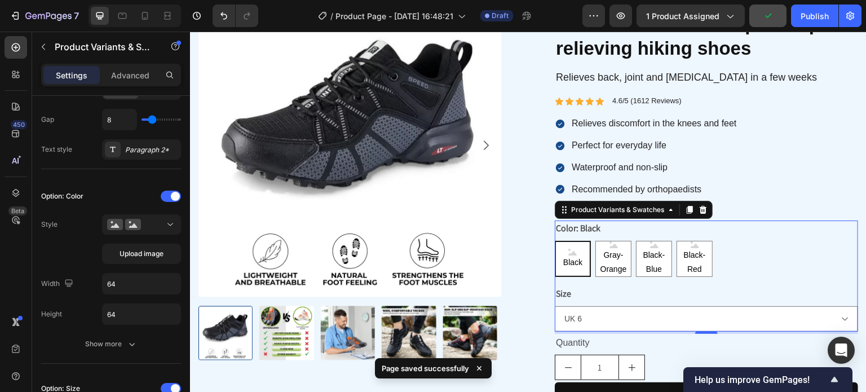
scroll to position [120, 0]
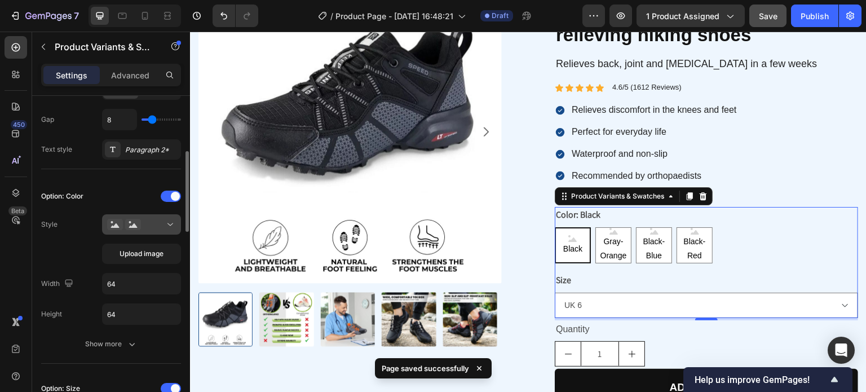
click at [128, 221] on icon at bounding box center [133, 224] width 16 height 11
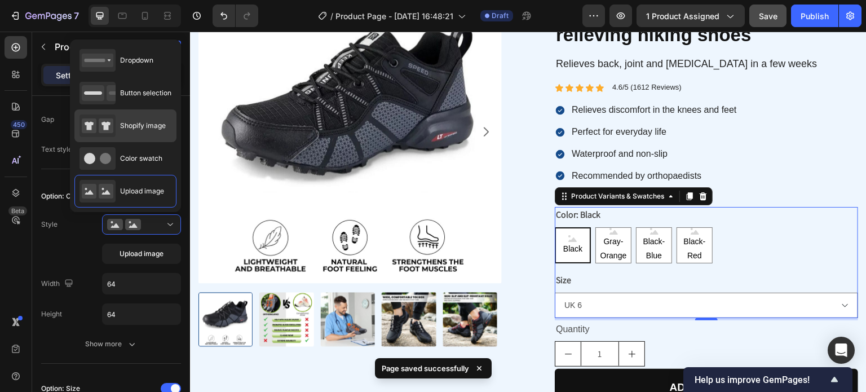
click at [129, 119] on div "Shopify image" at bounding box center [122, 125] width 86 height 23
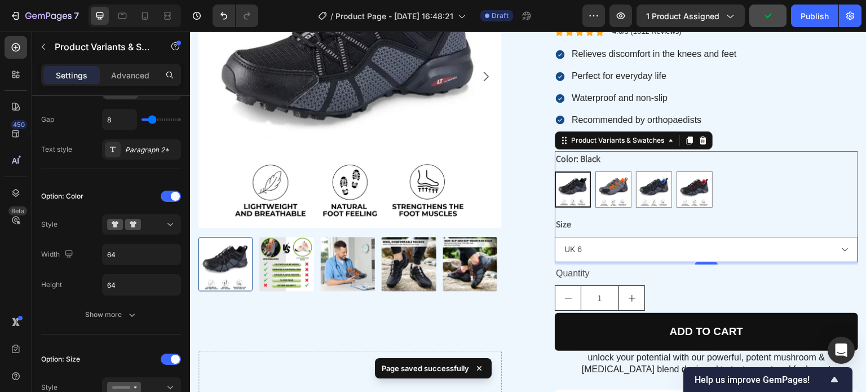
scroll to position [176, 0]
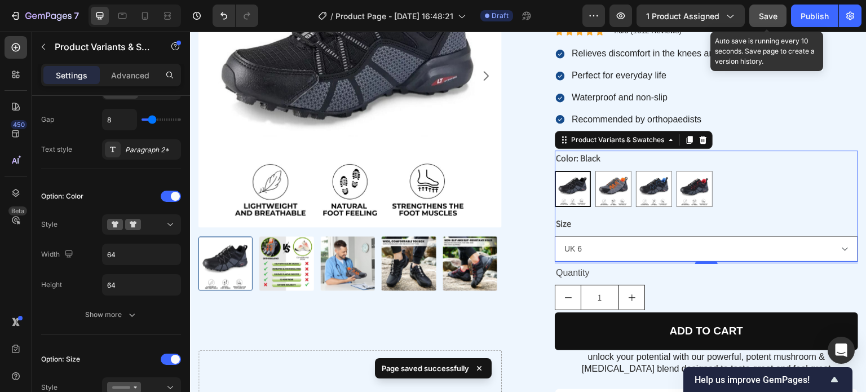
click at [760, 13] on span "Save" at bounding box center [768, 16] width 19 height 10
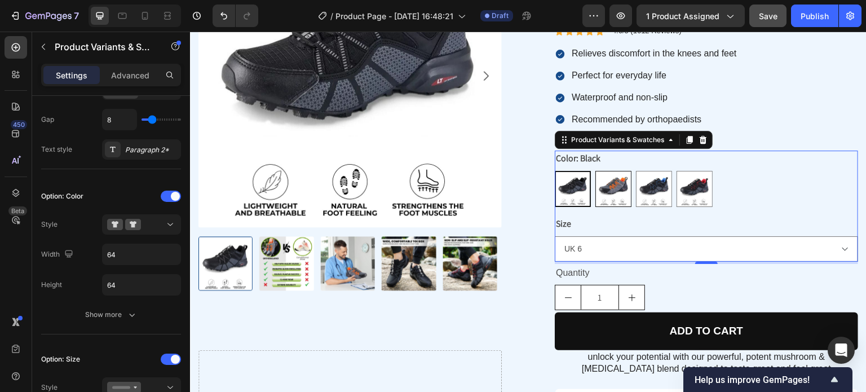
click at [596, 188] on img at bounding box center [613, 188] width 35 height 35
click at [595, 171] on input "Gray-Orange Gray-Orange" at bounding box center [595, 170] width 1 height 1
radio input "true"
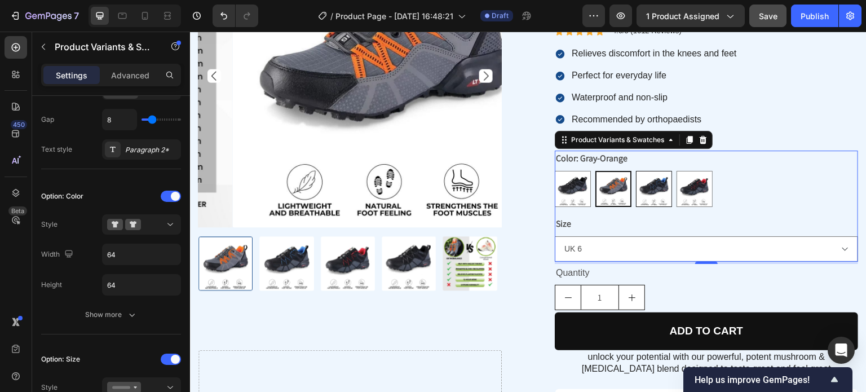
click at [642, 192] on img at bounding box center [653, 188] width 35 height 35
click at [636, 171] on input "Black-Blue Black-Blue" at bounding box center [635, 170] width 1 height 1
radio input "true"
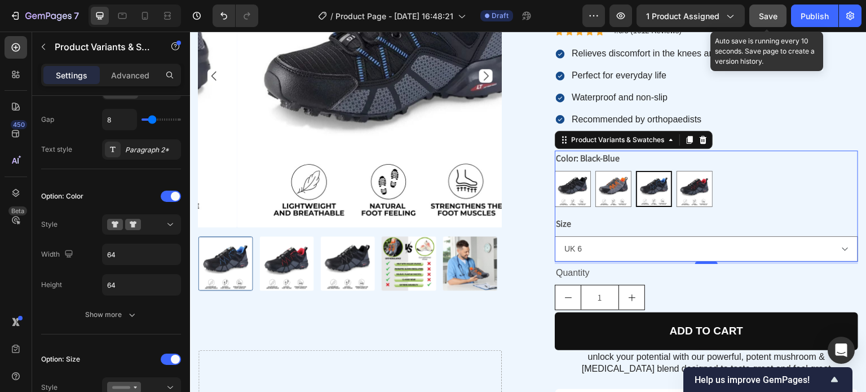
drag, startPoint x: 767, startPoint y: 14, endPoint x: 643, endPoint y: 1, distance: 124.6
click at [766, 14] on span "Save" at bounding box center [768, 16] width 19 height 10
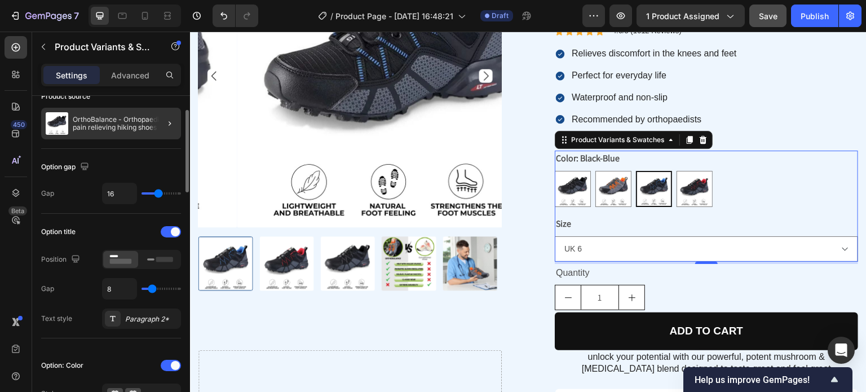
scroll to position [0, 0]
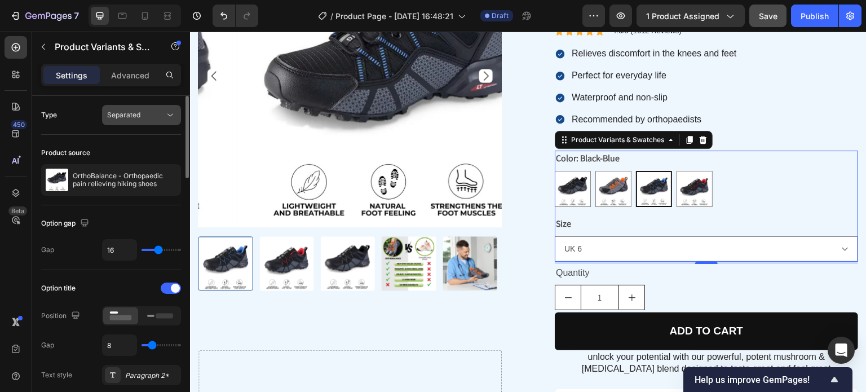
click at [115, 118] on span "Separated" at bounding box center [123, 114] width 33 height 8
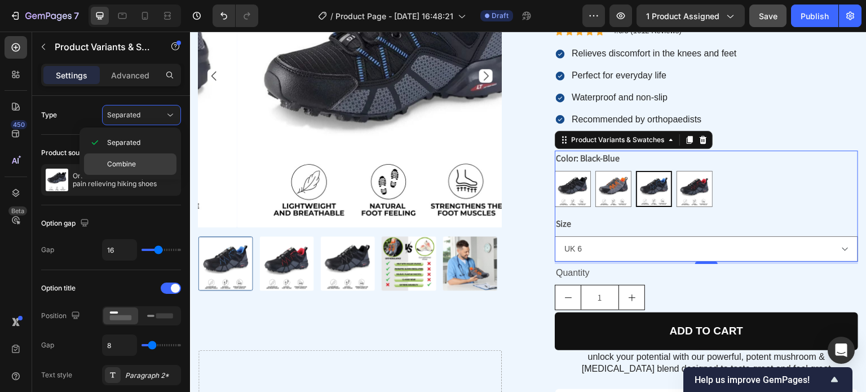
click at [117, 162] on span "Combine" at bounding box center [121, 164] width 29 height 10
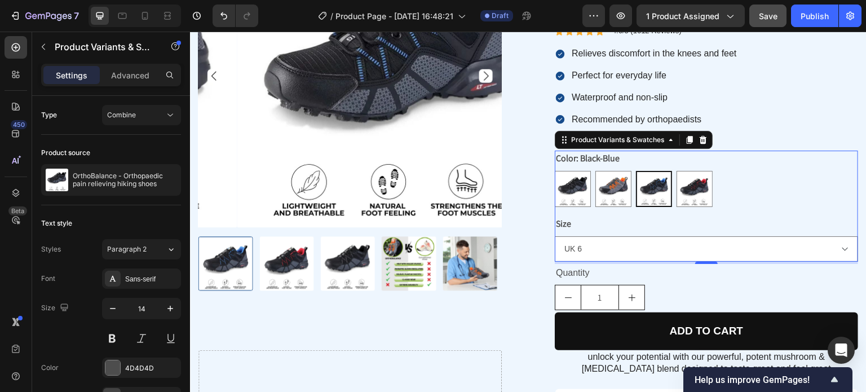
select select "[CREDIT_CARD_NUMBER]"
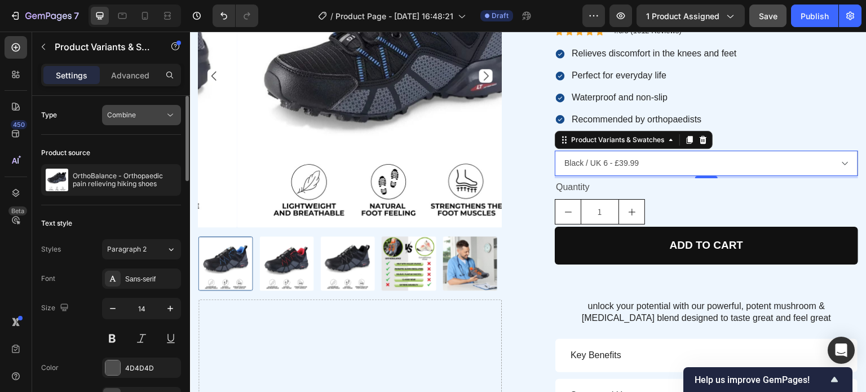
drag, startPoint x: 140, startPoint y: 105, endPoint x: 137, endPoint y: 112, distance: 7.3
click at [139, 105] on button "Combine" at bounding box center [141, 115] width 79 height 20
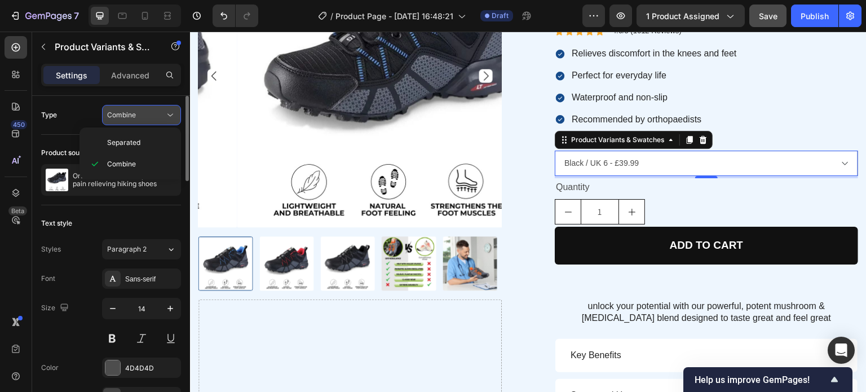
click at [134, 122] on button "Combine" at bounding box center [141, 115] width 79 height 20
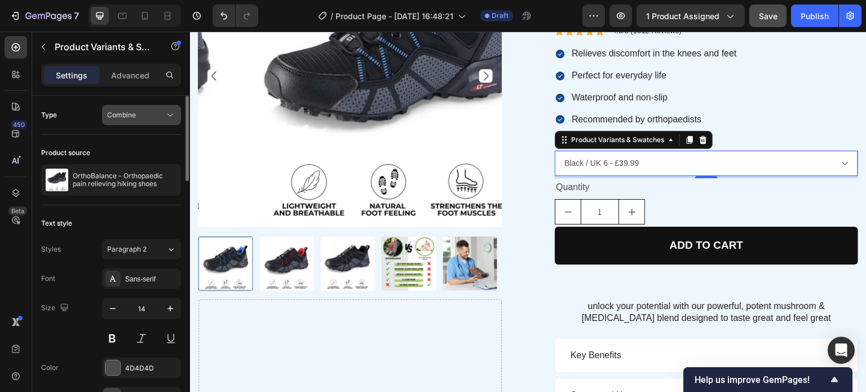
click at [130, 119] on button "Combine" at bounding box center [141, 115] width 79 height 20
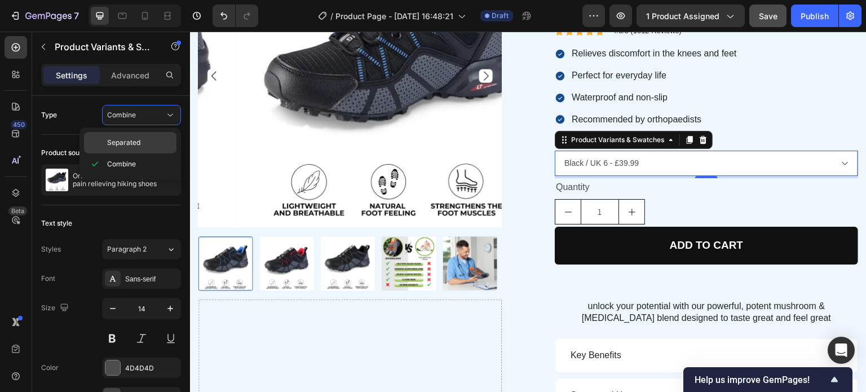
click at [127, 138] on span "Separated" at bounding box center [123, 143] width 33 height 10
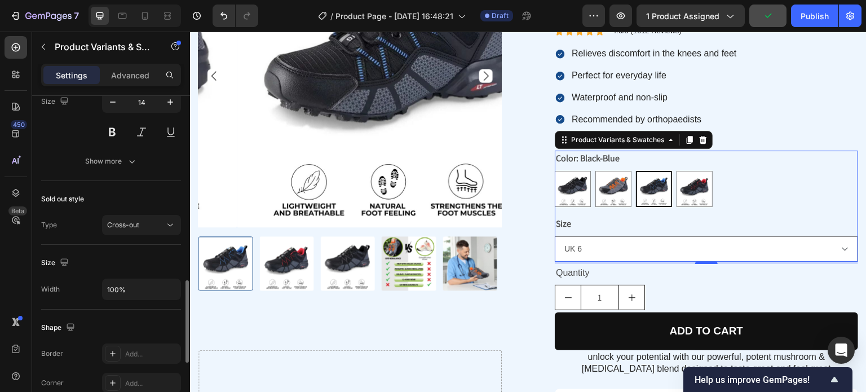
scroll to position [846, 0]
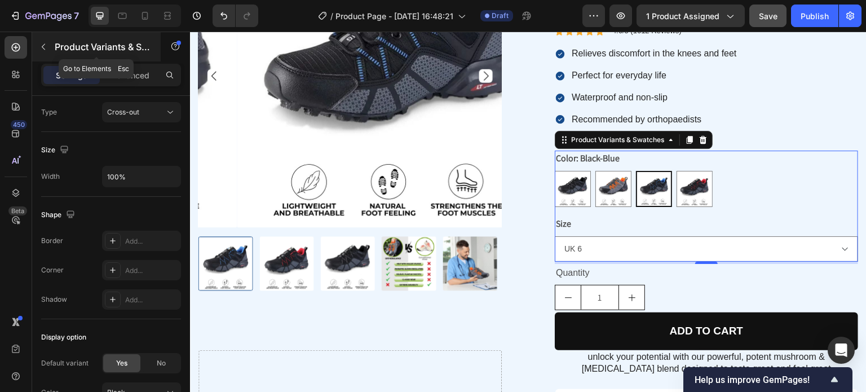
click at [41, 45] on icon "button" at bounding box center [43, 46] width 9 height 9
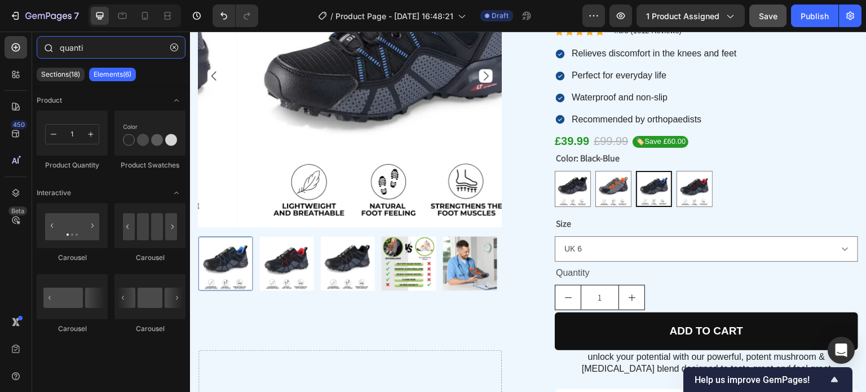
drag, startPoint x: 83, startPoint y: 45, endPoint x: 34, endPoint y: 44, distance: 49.0
click at [34, 44] on div "quanti" at bounding box center [111, 49] width 158 height 27
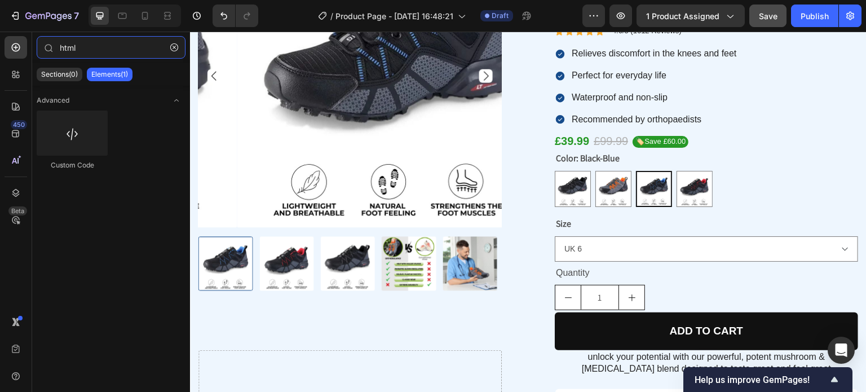
type input "html"
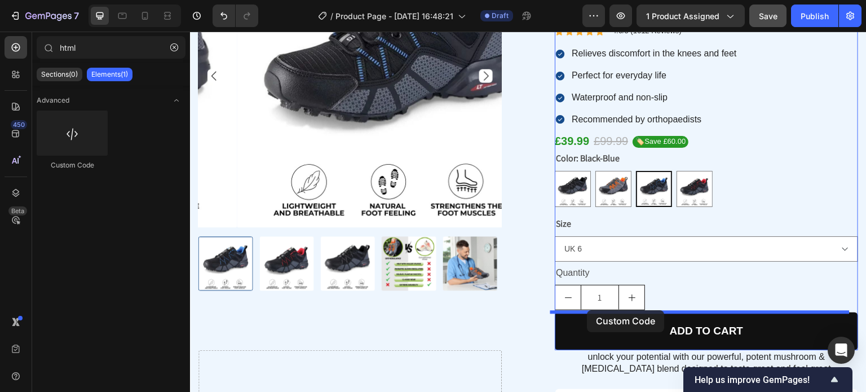
drag, startPoint x: 326, startPoint y: 198, endPoint x: 587, endPoint y: 311, distance: 283.8
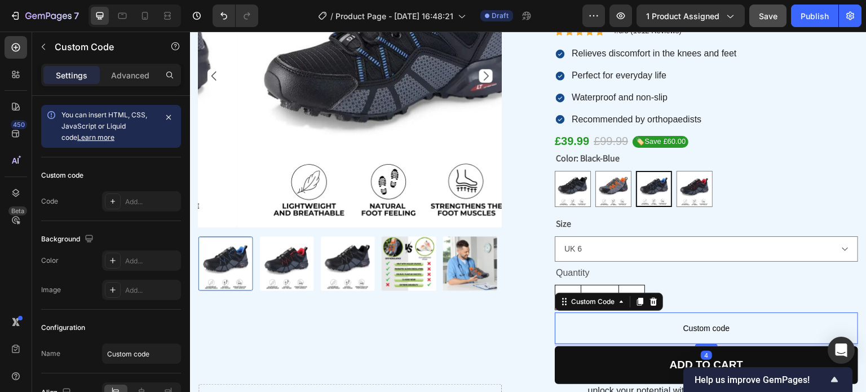
click at [595, 322] on span "Custom code" at bounding box center [706, 328] width 303 height 14
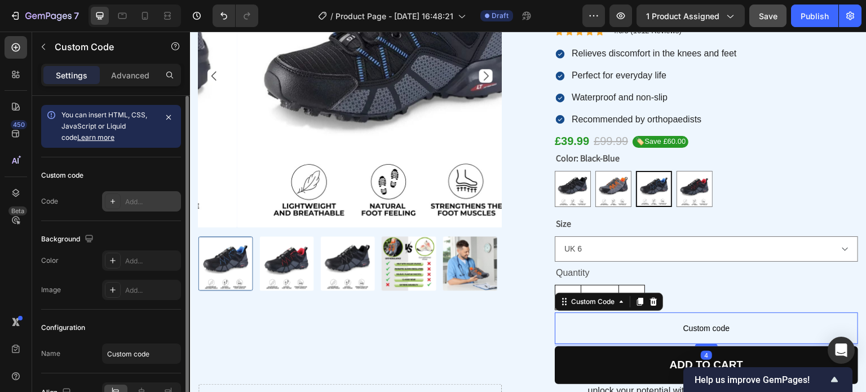
click at [115, 202] on icon at bounding box center [112, 201] width 9 height 9
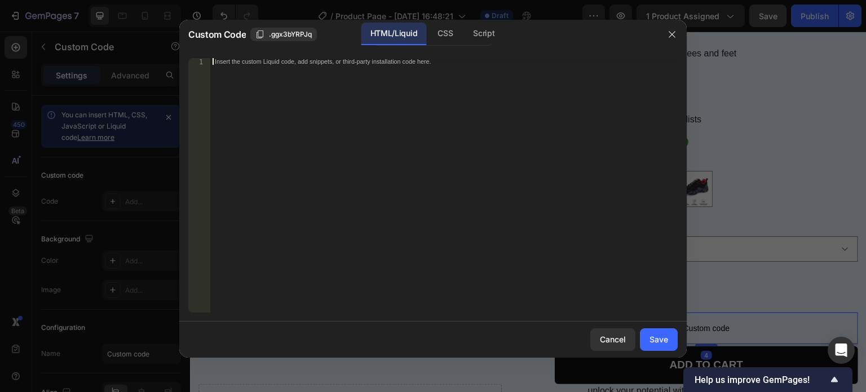
drag, startPoint x: 277, startPoint y: 178, endPoint x: 356, endPoint y: 200, distance: 82.1
click at [277, 178] on div "Insert the custom Liquid code, add snippets, or third-party installation code h…" at bounding box center [443, 192] width 467 height 268
paste textarea "</gp-row>"
type textarea "</gp-row>"
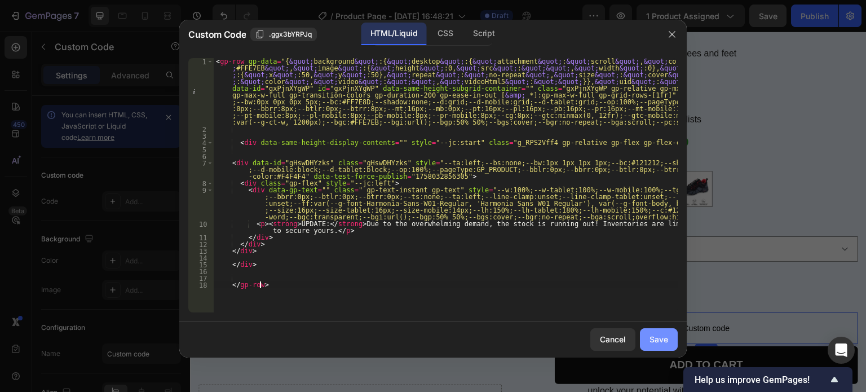
click at [667, 341] on div "Save" at bounding box center [658, 339] width 19 height 12
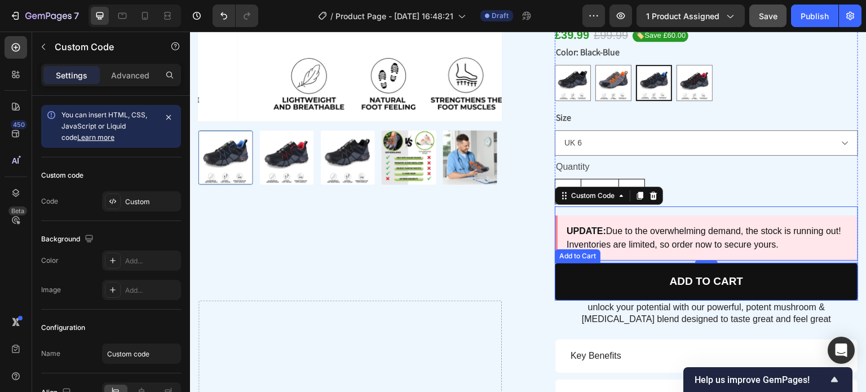
scroll to position [289, 0]
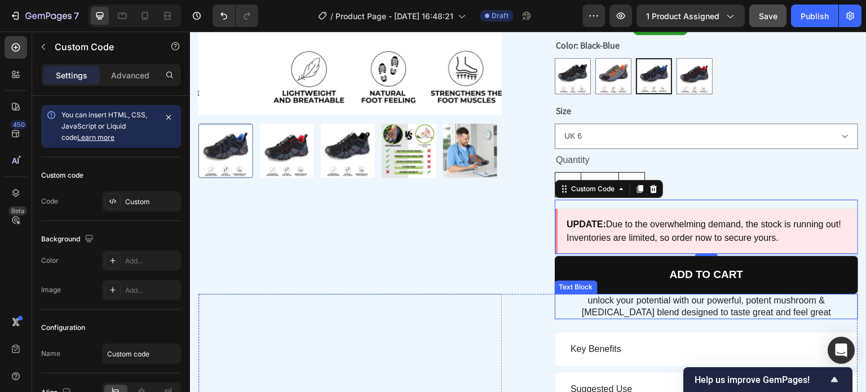
click at [624, 311] on p "unlock your potential with our powerful, potent mushroom & [MEDICAL_DATA] blend…" at bounding box center [706, 307] width 301 height 24
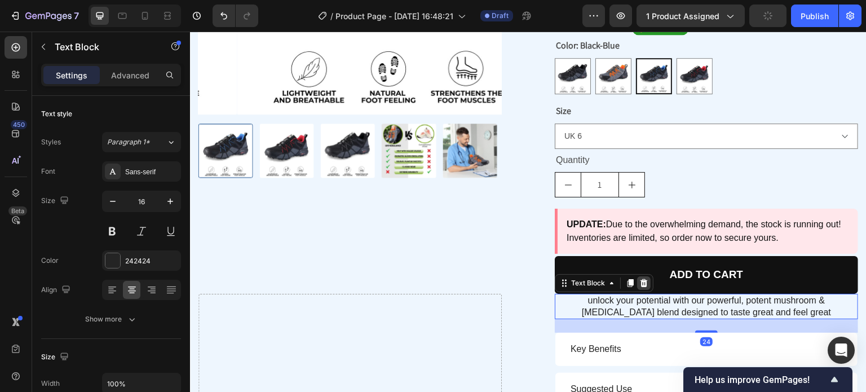
click at [640, 282] on icon at bounding box center [643, 283] width 7 height 8
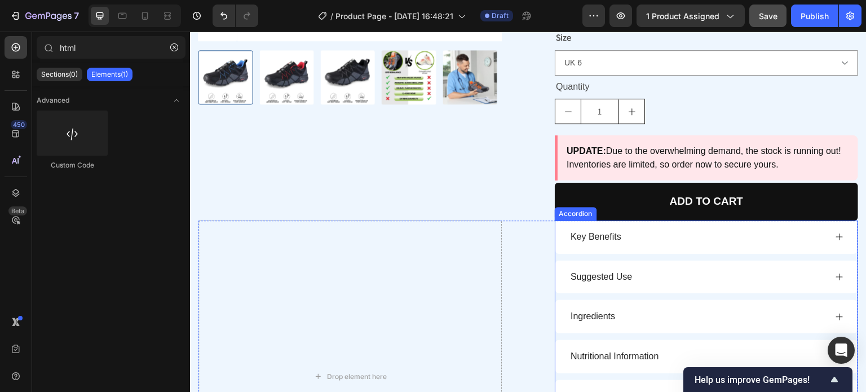
scroll to position [401, 0]
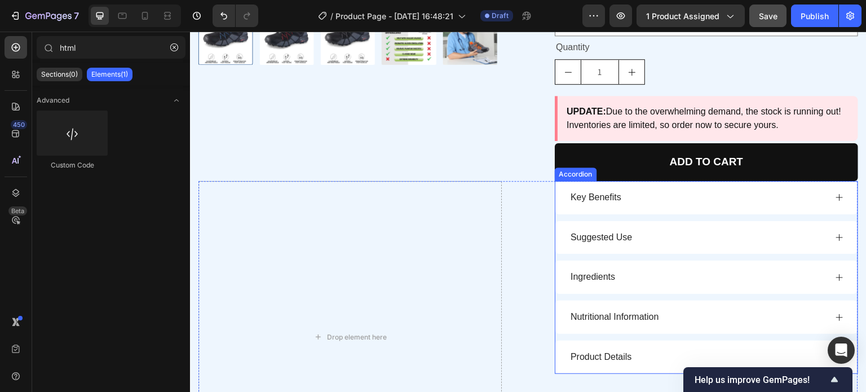
click at [556, 255] on div "Key Benefits Suggested Use Ingredients Nutritional Information Product Details" at bounding box center [706, 277] width 303 height 193
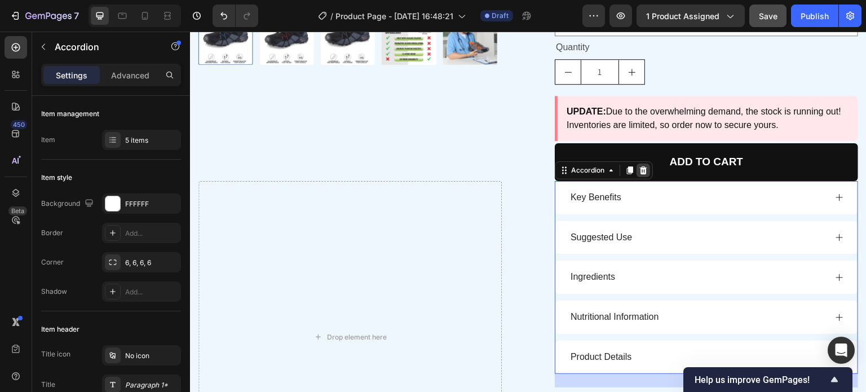
click at [640, 167] on icon at bounding box center [643, 170] width 7 height 8
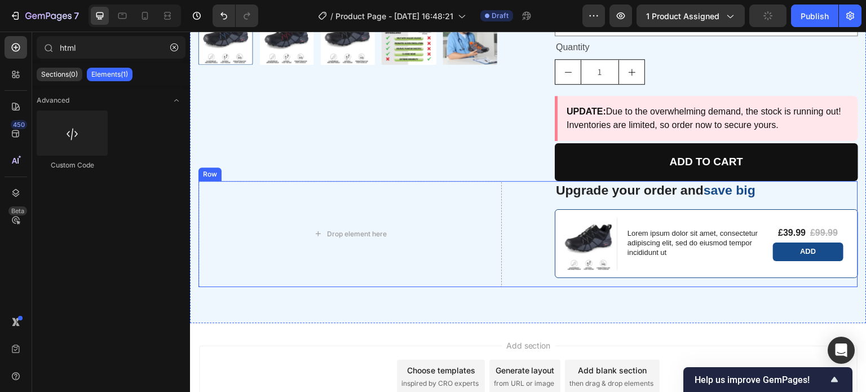
click at [612, 201] on div "Upgrade your order and save big Text Block Product Images Lorem ipsum dolor sit…" at bounding box center [706, 234] width 303 height 106
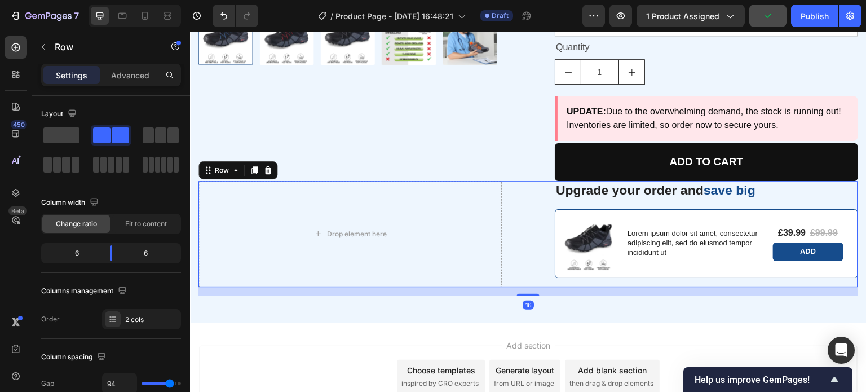
click at [262, 165] on div at bounding box center [268, 170] width 14 height 14
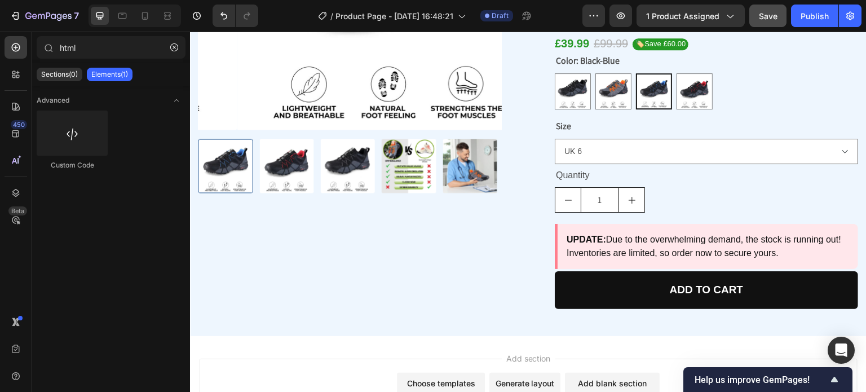
scroll to position [266, 0]
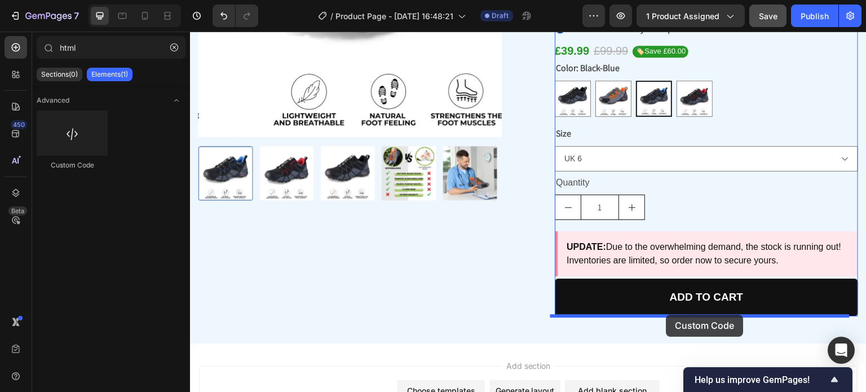
drag, startPoint x: 323, startPoint y: 195, endPoint x: 666, endPoint y: 315, distance: 363.5
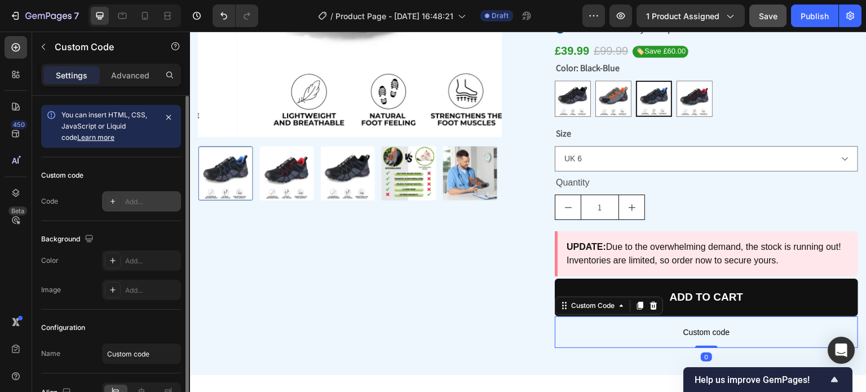
click at [117, 202] on div at bounding box center [113, 201] width 16 height 16
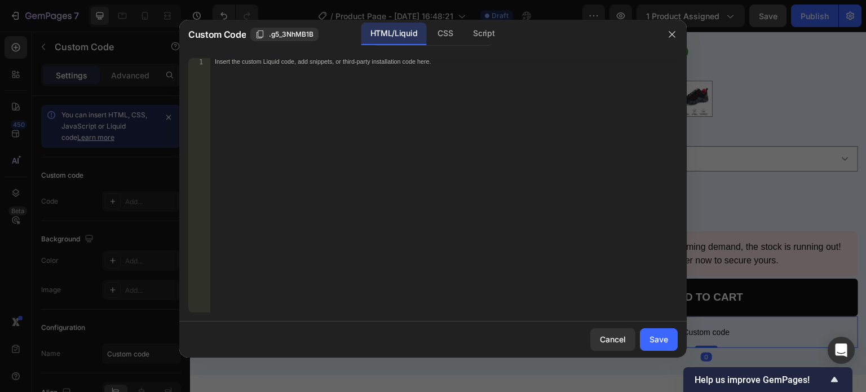
click at [309, 169] on div "Insert the custom Liquid code, add snippets, or third-party installation code h…" at bounding box center [443, 192] width 467 height 268
paste textarea "</gp-row>"
type textarea "</gp-row>"
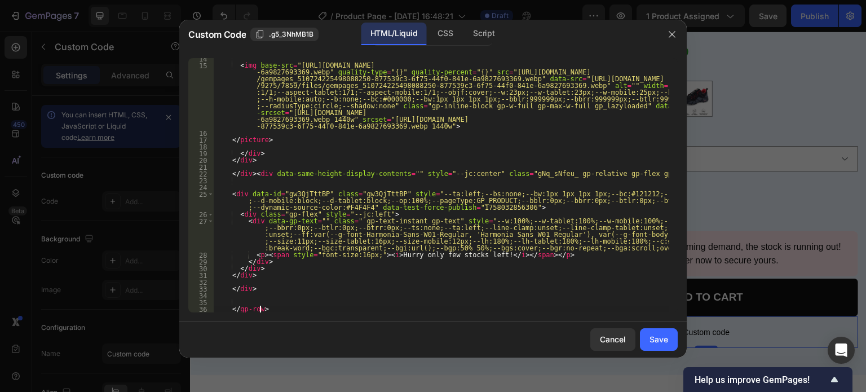
scroll to position [198, 0]
click at [667, 340] on div "Save" at bounding box center [658, 339] width 19 height 12
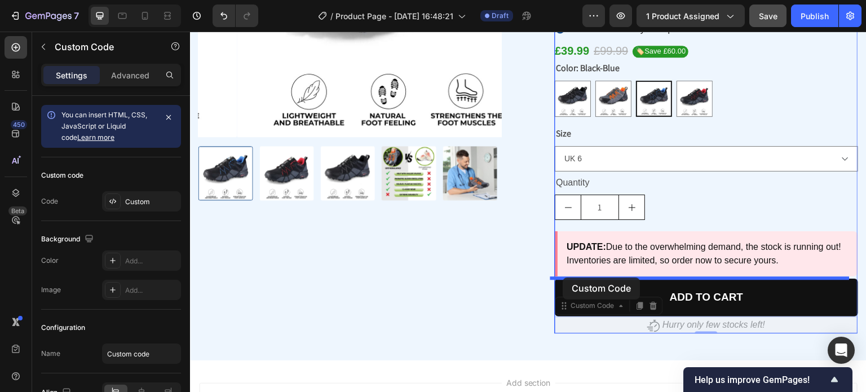
drag, startPoint x: 564, startPoint y: 298, endPoint x: 563, endPoint y: 277, distance: 20.3
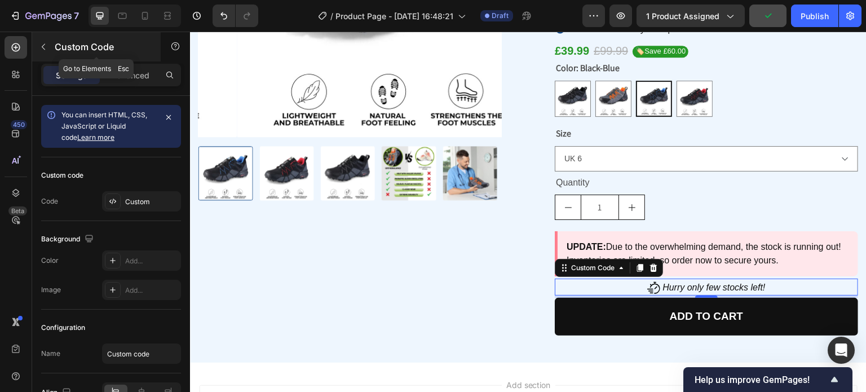
click at [42, 46] on icon "button" at bounding box center [43, 47] width 3 height 6
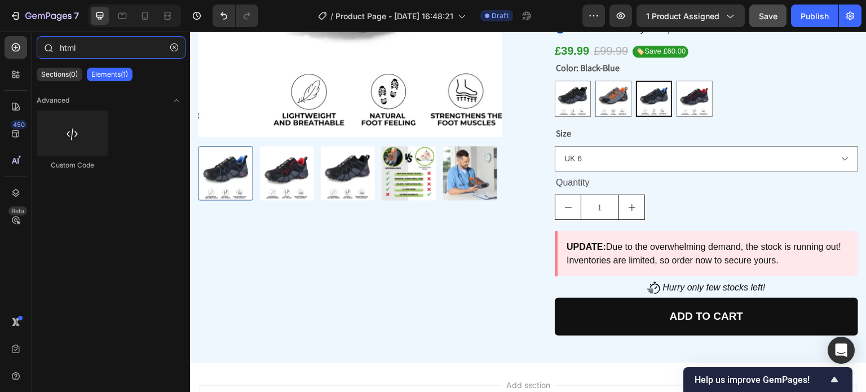
drag, startPoint x: 60, startPoint y: 46, endPoint x: 43, endPoint y: 46, distance: 16.9
click at [40, 45] on div "html" at bounding box center [111, 49] width 158 height 27
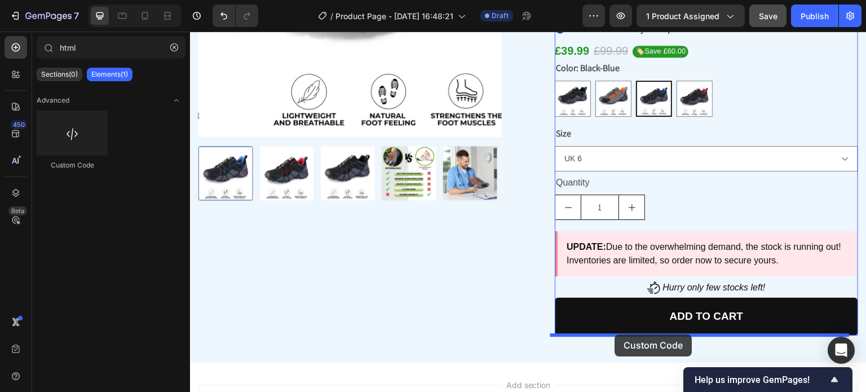
drag, startPoint x: 351, startPoint y: 205, endPoint x: 615, endPoint y: 334, distance: 294.5
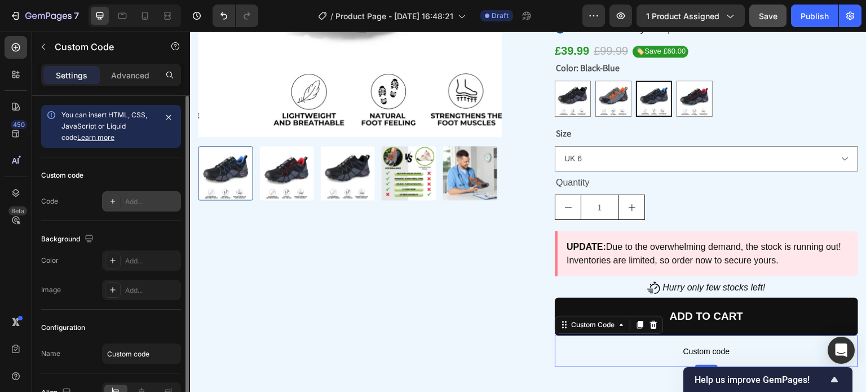
click at [108, 200] on icon at bounding box center [112, 201] width 9 height 9
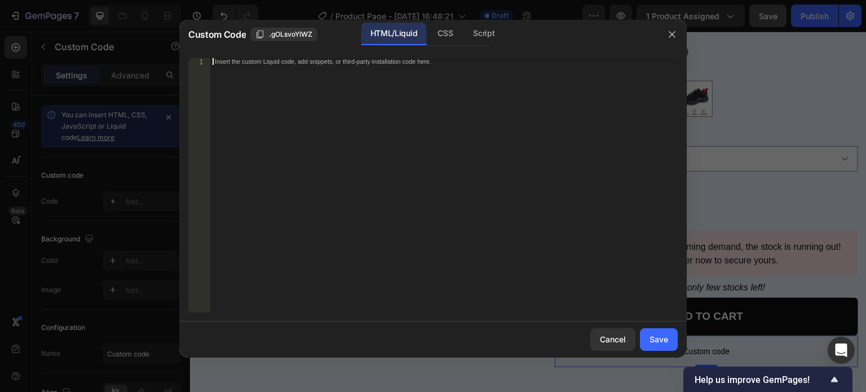
drag, startPoint x: 318, startPoint y: 170, endPoint x: 640, endPoint y: 327, distance: 358.8
click at [322, 171] on div "Insert the custom Liquid code, add snippets, or third-party installation code h…" at bounding box center [443, 192] width 467 height 268
paste textarea "</div>"
type textarea "</div>"
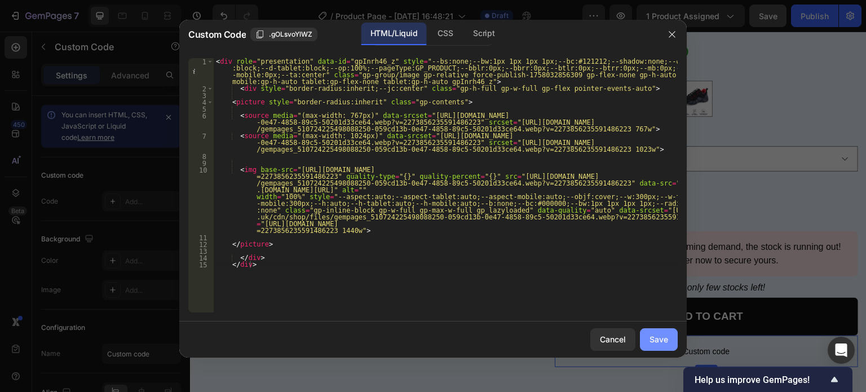
click at [663, 343] on div "Save" at bounding box center [658, 339] width 19 height 12
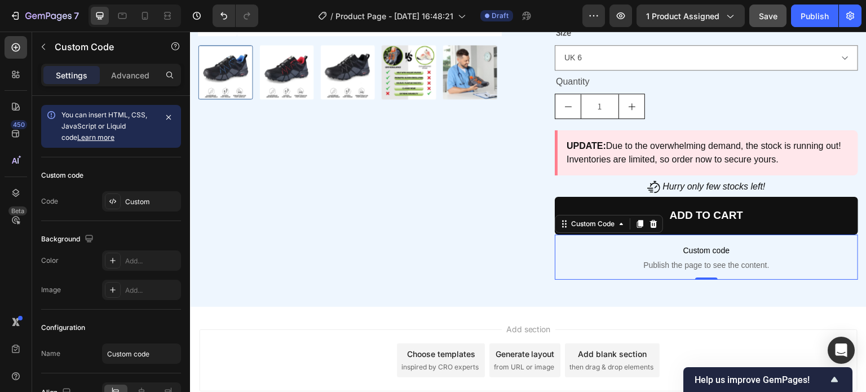
scroll to position [379, 0]
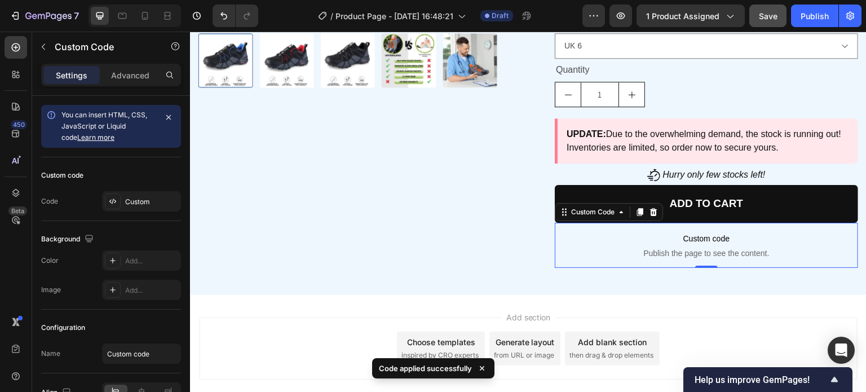
click at [633, 239] on span "Custom code" at bounding box center [706, 239] width 303 height 14
click at [111, 205] on div at bounding box center [113, 201] width 16 height 16
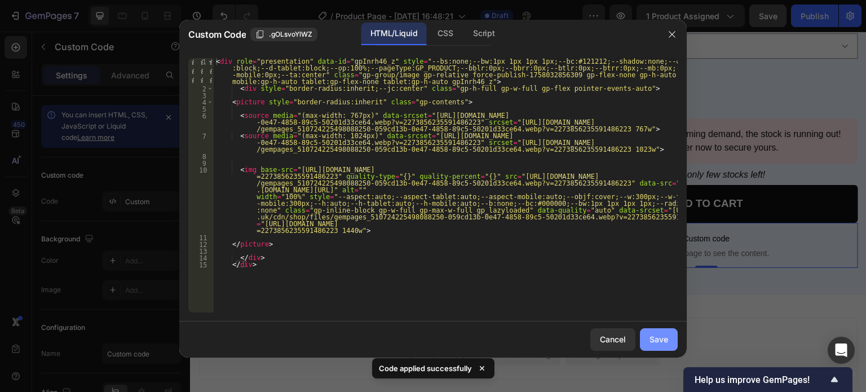
click at [658, 338] on div "Save" at bounding box center [658, 339] width 19 height 12
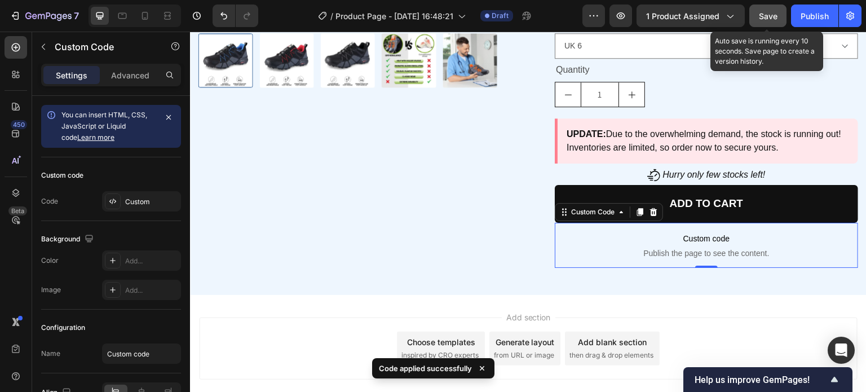
click at [765, 14] on span "Save" at bounding box center [768, 16] width 19 height 10
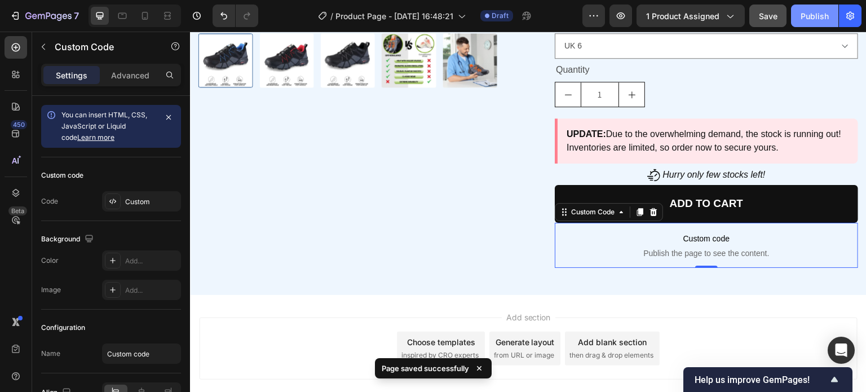
click at [804, 14] on div "Publish" at bounding box center [815, 16] width 28 height 12
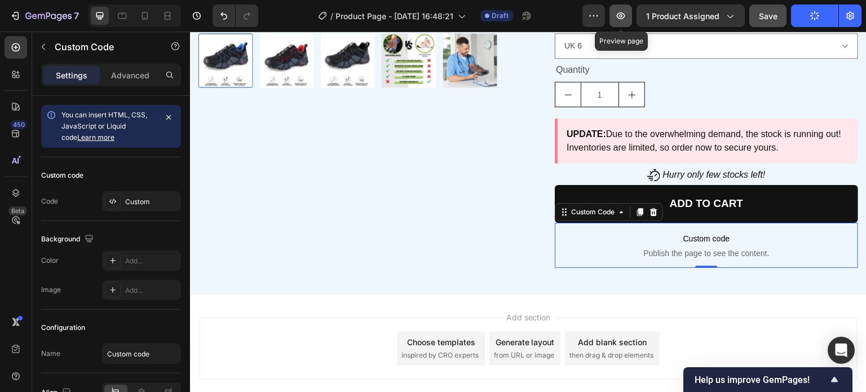
click at [622, 17] on icon "button" at bounding box center [620, 15] width 3 height 3
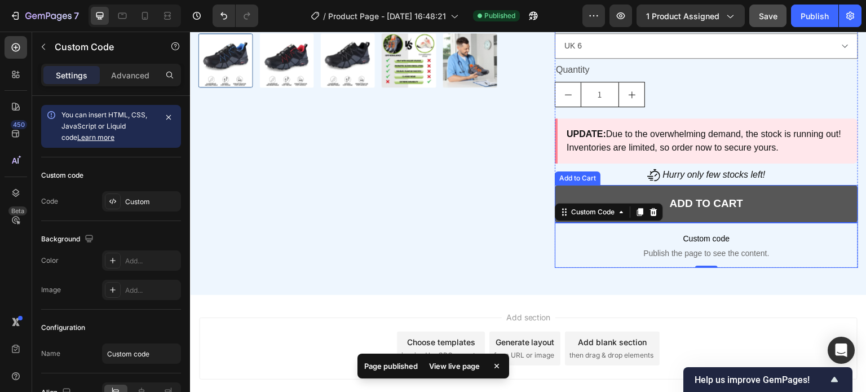
click at [559, 192] on button "ADD to cart" at bounding box center [706, 204] width 303 height 38
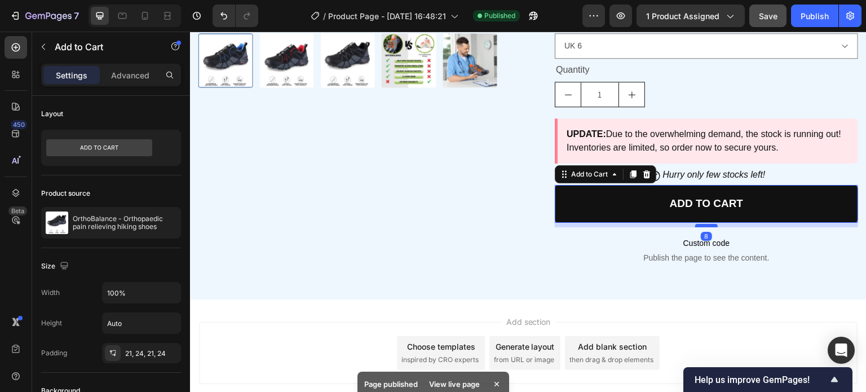
click at [702, 225] on div at bounding box center [706, 225] width 23 height 3
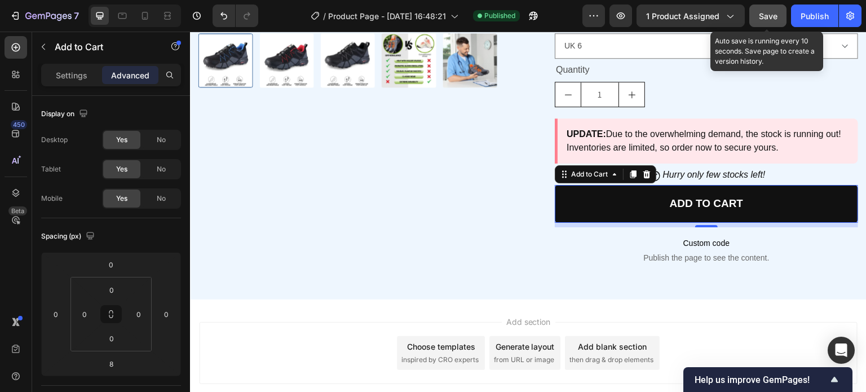
click at [766, 17] on span "Save" at bounding box center [768, 16] width 19 height 10
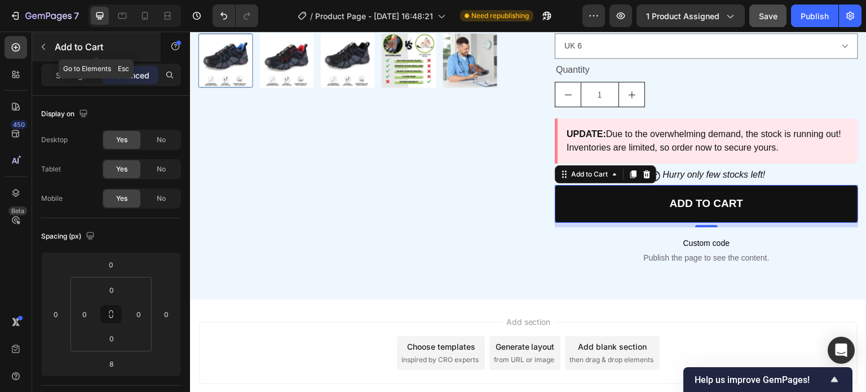
click at [42, 38] on button "button" at bounding box center [43, 47] width 18 height 18
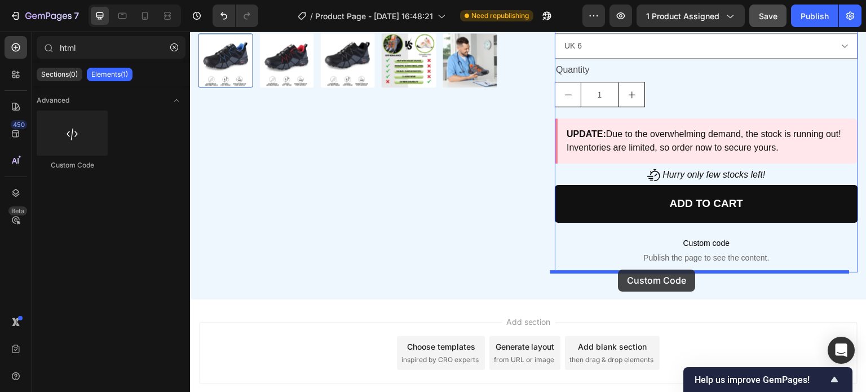
drag, startPoint x: 276, startPoint y: 170, endPoint x: 618, endPoint y: 269, distance: 356.3
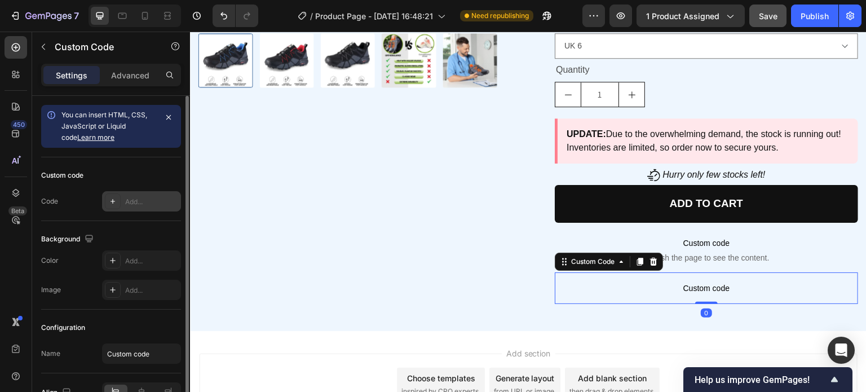
click at [117, 200] on div at bounding box center [113, 201] width 16 height 16
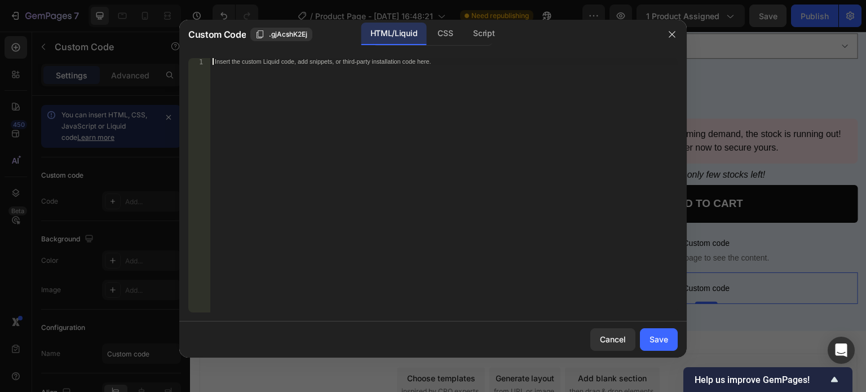
click at [346, 192] on div "Insert the custom Liquid code, add snippets, or third-party installation code h…" at bounding box center [443, 192] width 467 height 268
paste textarea "</gp-row>"
type textarea "</gp-row>"
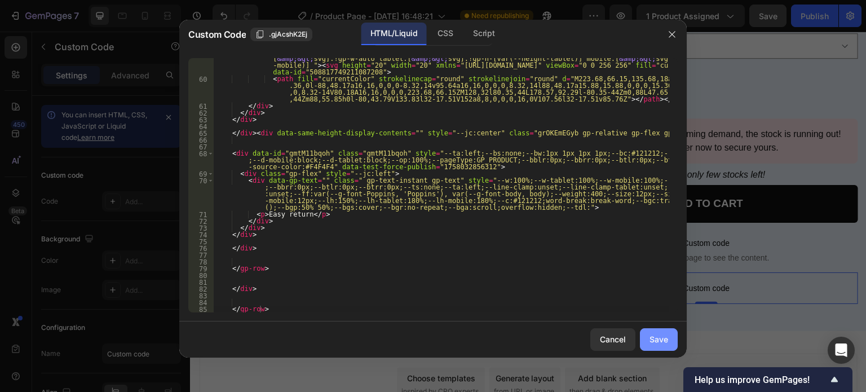
click at [643, 346] on button "Save" at bounding box center [659, 339] width 38 height 23
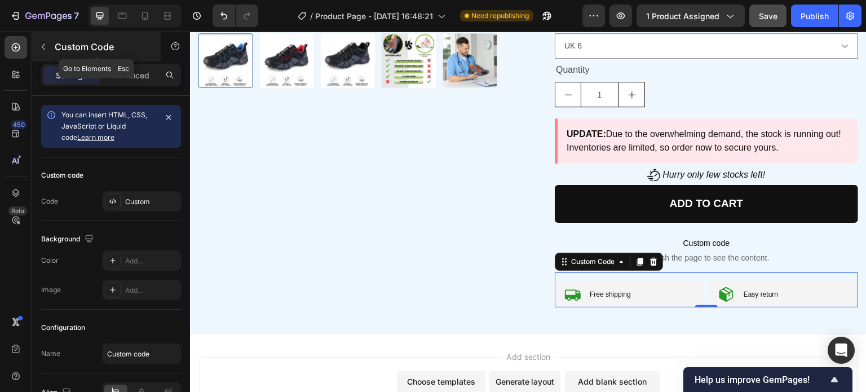
click at [45, 38] on div at bounding box center [43, 47] width 18 height 18
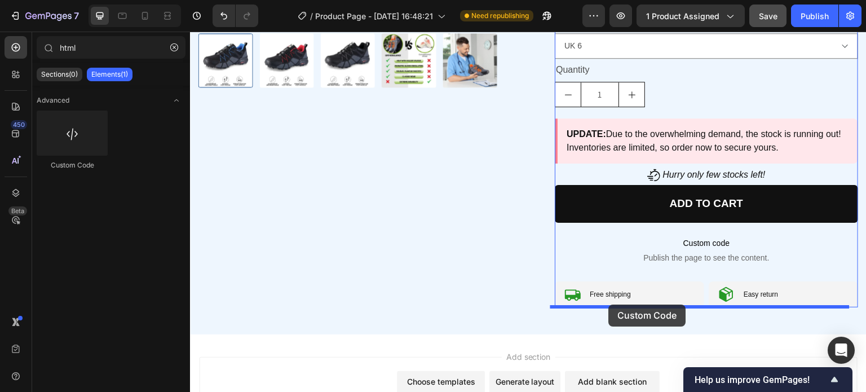
drag, startPoint x: 282, startPoint y: 174, endPoint x: 609, endPoint y: 304, distance: 351.6
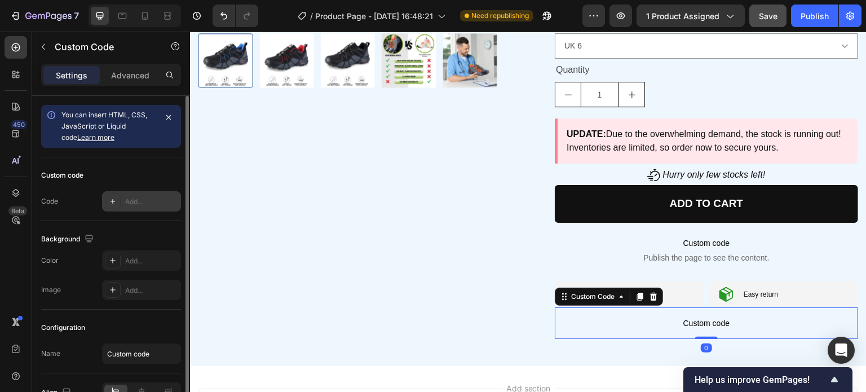
click at [115, 202] on icon at bounding box center [112, 201] width 9 height 9
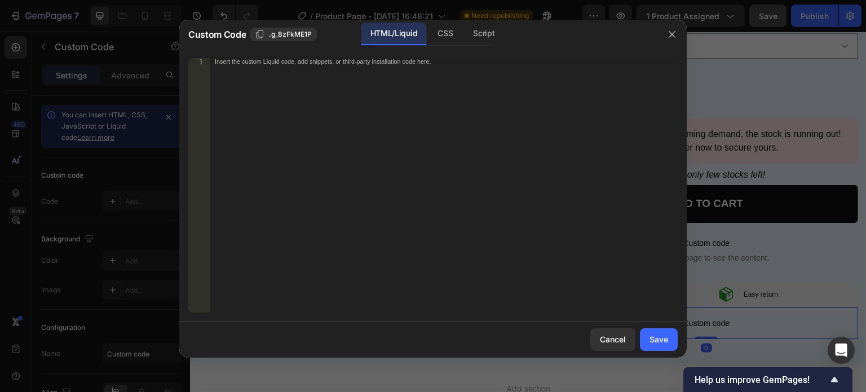
drag, startPoint x: 308, startPoint y: 187, endPoint x: 555, endPoint y: 252, distance: 255.3
click at [309, 187] on div "Insert the custom Liquid code, add snippets, or third-party installation code h…" at bounding box center [443, 192] width 467 height 268
paste textarea "</gp-row>"
type textarea "</gp-row>"
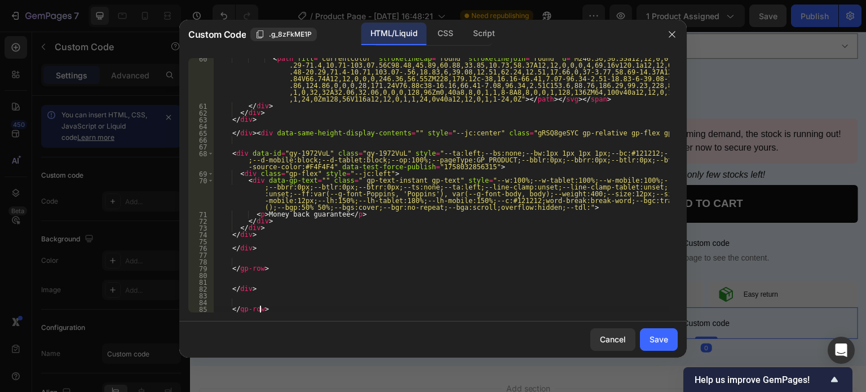
scroll to position [767, 0]
click at [659, 347] on button "Save" at bounding box center [659, 339] width 38 height 23
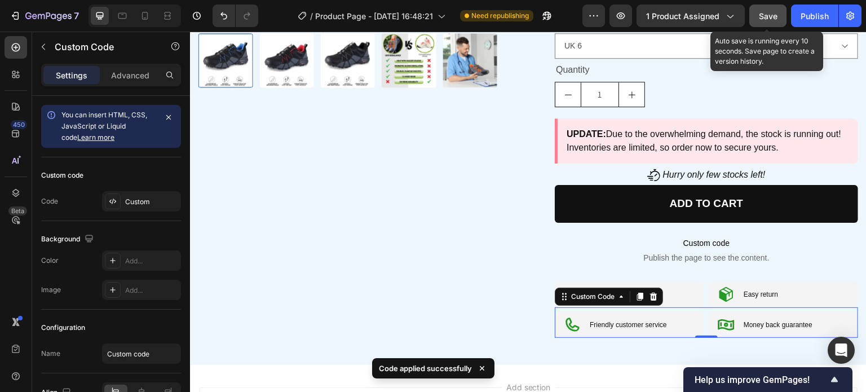
click at [780, 11] on button "Save" at bounding box center [767, 16] width 37 height 23
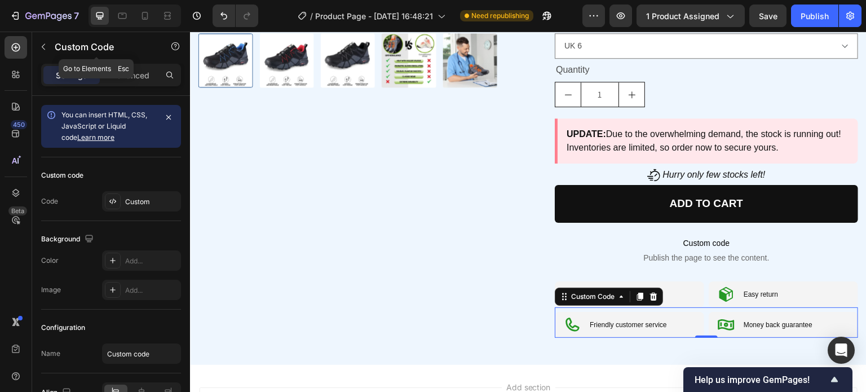
drag, startPoint x: 49, startPoint y: 45, endPoint x: 56, endPoint y: 68, distance: 24.2
click at [48, 45] on button "button" at bounding box center [43, 47] width 18 height 18
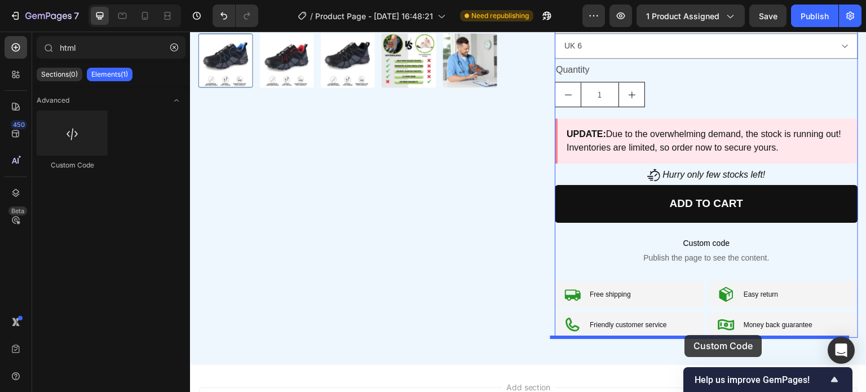
drag, startPoint x: 296, startPoint y: 183, endPoint x: 685, endPoint y: 335, distance: 417.5
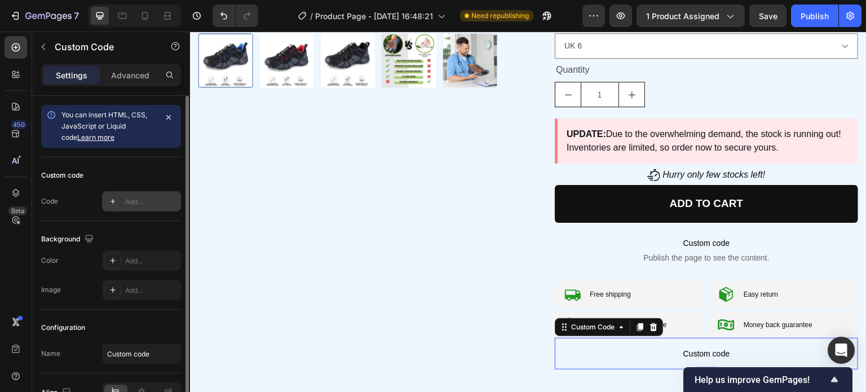
click at [120, 204] on div at bounding box center [113, 201] width 16 height 16
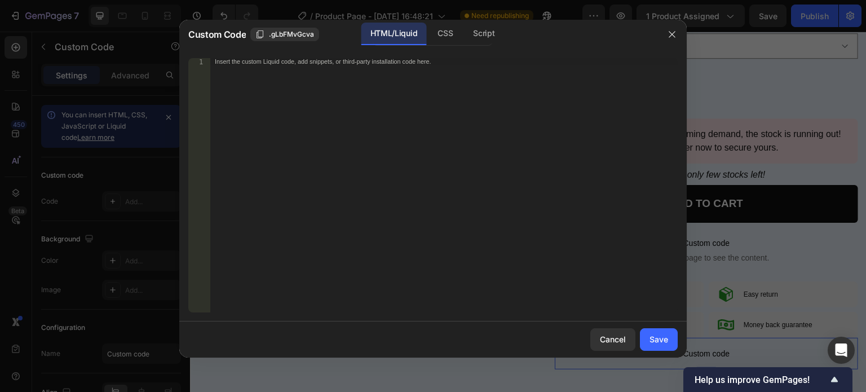
drag, startPoint x: 304, startPoint y: 172, endPoint x: 428, endPoint y: 206, distance: 128.2
click at [305, 172] on div "Insert the custom Liquid code, add snippets, or third-party installation code h…" at bounding box center [443, 192] width 467 height 268
paste textarea "</div>"
type textarea "</div>"
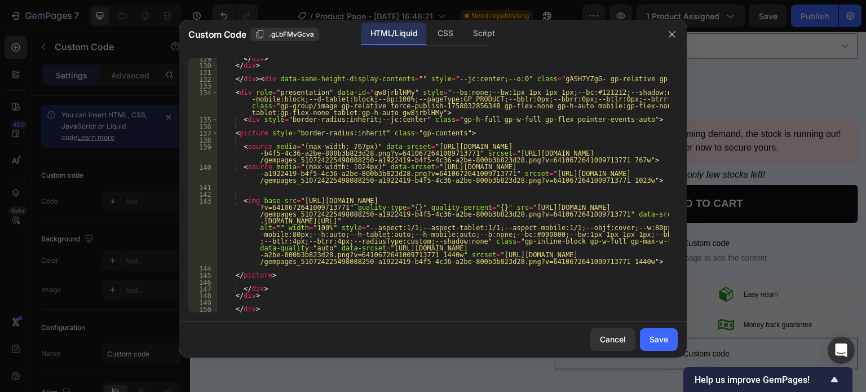
scroll to position [1504, 0]
click at [663, 339] on div "Save" at bounding box center [658, 339] width 19 height 12
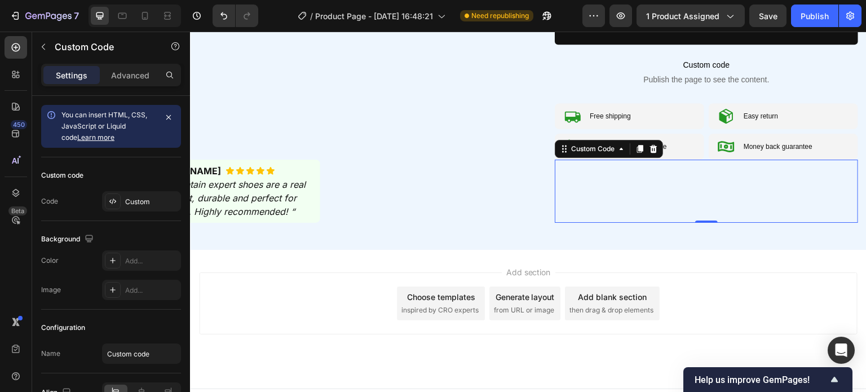
scroll to position [576, 0]
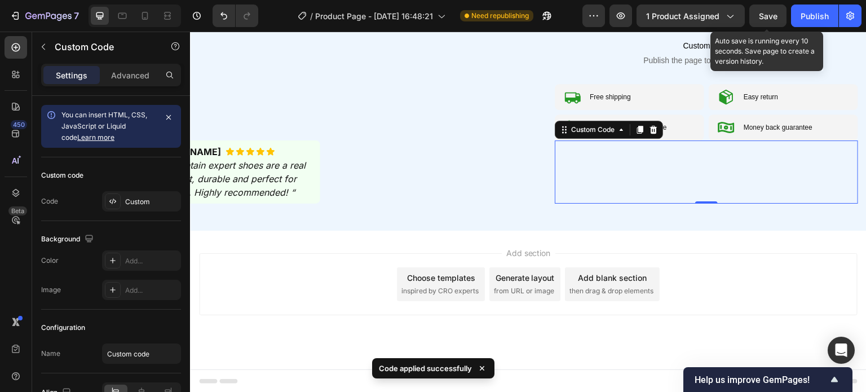
click at [772, 15] on span "Save" at bounding box center [768, 16] width 19 height 10
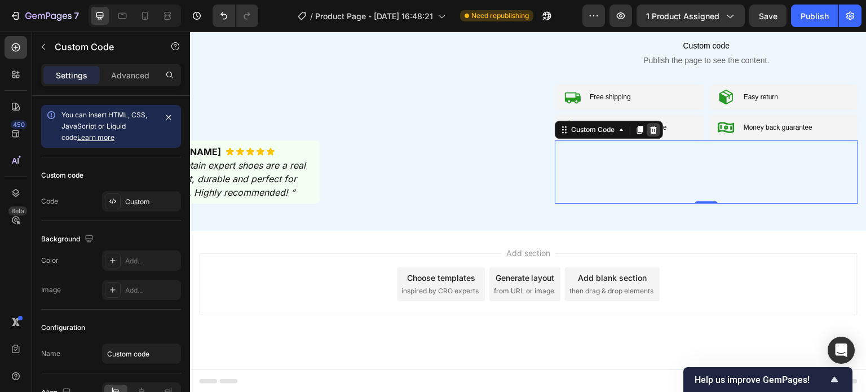
click at [650, 126] on icon at bounding box center [653, 130] width 7 height 8
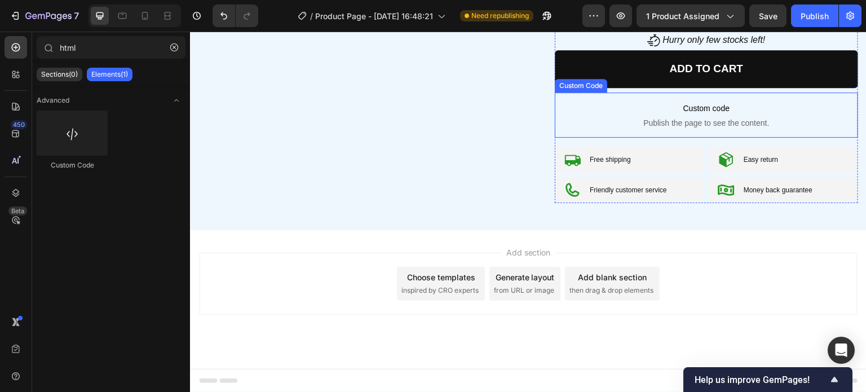
scroll to position [513, 0]
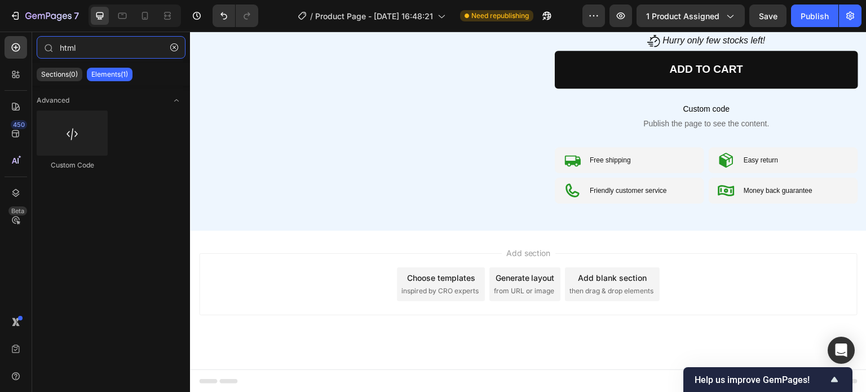
drag, startPoint x: 79, startPoint y: 47, endPoint x: 30, endPoint y: 47, distance: 49.0
click at [30, 47] on div "450 Beta html Sections(0) Elements(1) We couldn’t find any matches for “html” S…" at bounding box center [95, 212] width 190 height 360
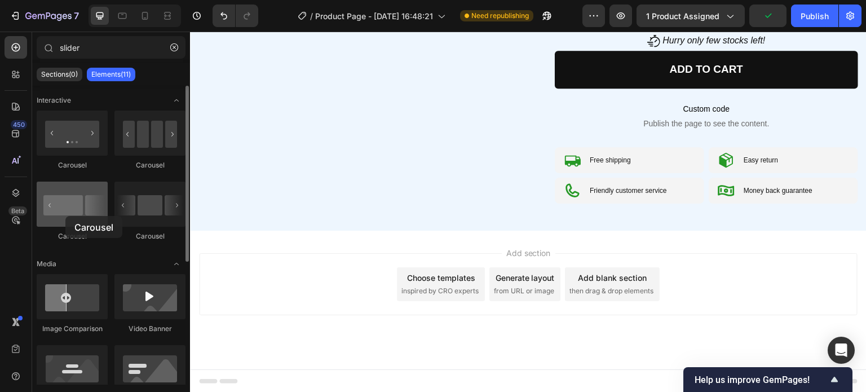
click at [65, 216] on div at bounding box center [72, 204] width 71 height 45
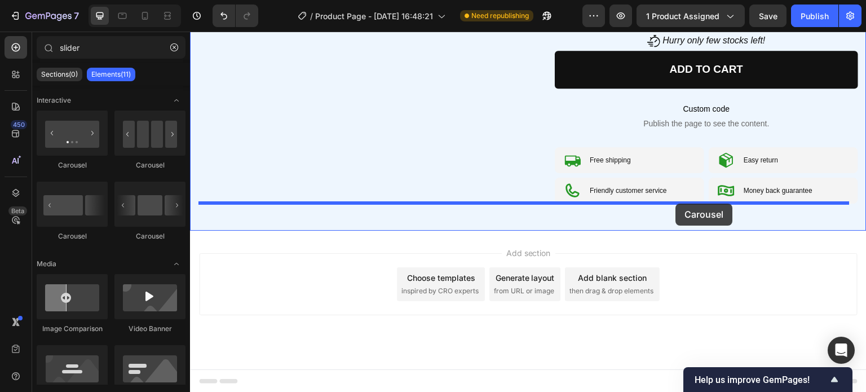
drag, startPoint x: 361, startPoint y: 242, endPoint x: 676, endPoint y: 204, distance: 317.5
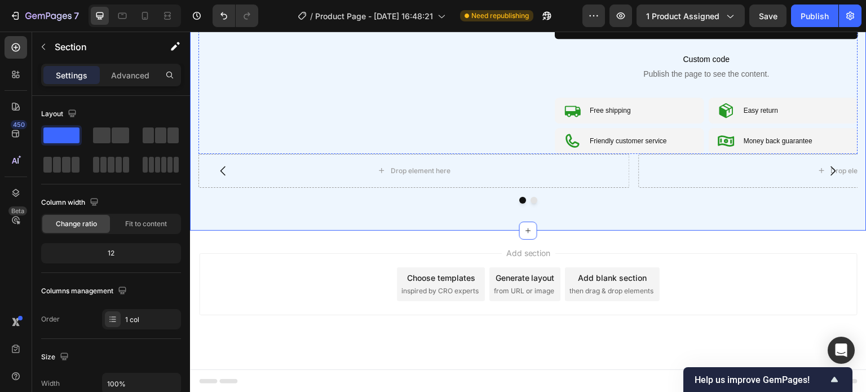
scroll to position [0, 0]
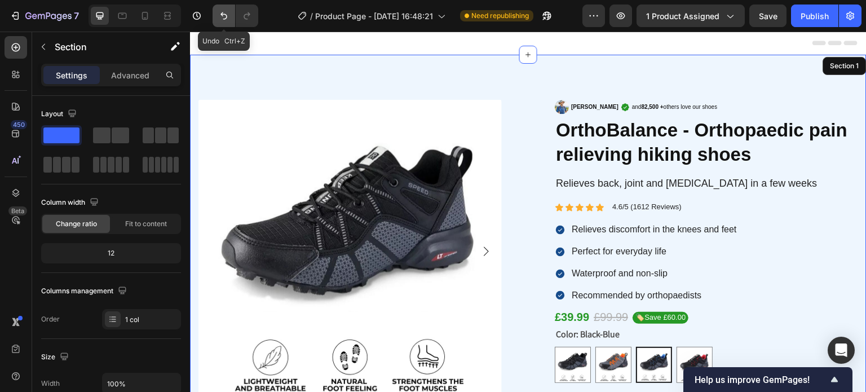
click at [227, 15] on icon "Undo/Redo" at bounding box center [223, 15] width 11 height 11
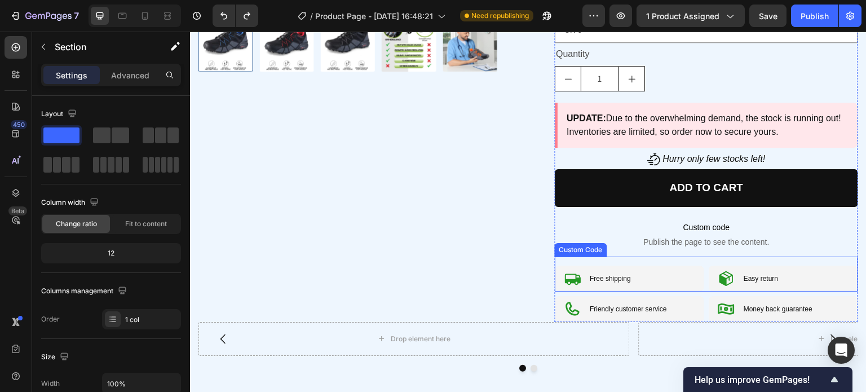
scroll to position [563, 0]
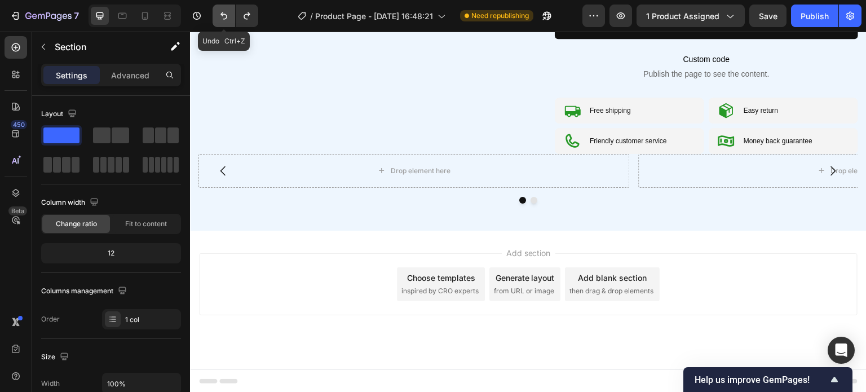
click at [222, 21] on button "Undo/Redo" at bounding box center [224, 16] width 23 height 23
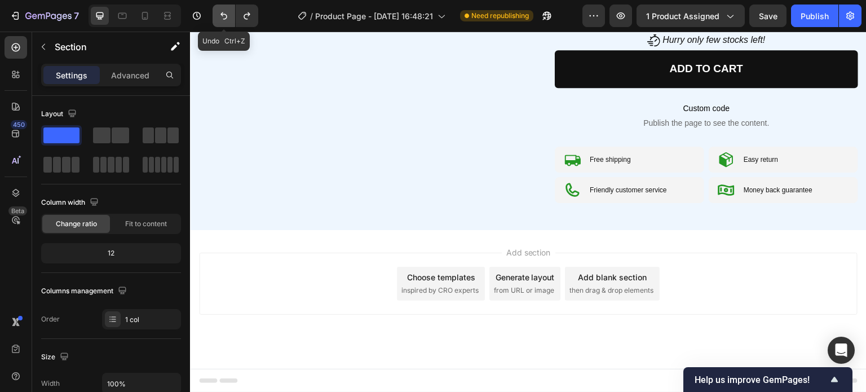
scroll to position [513, 0]
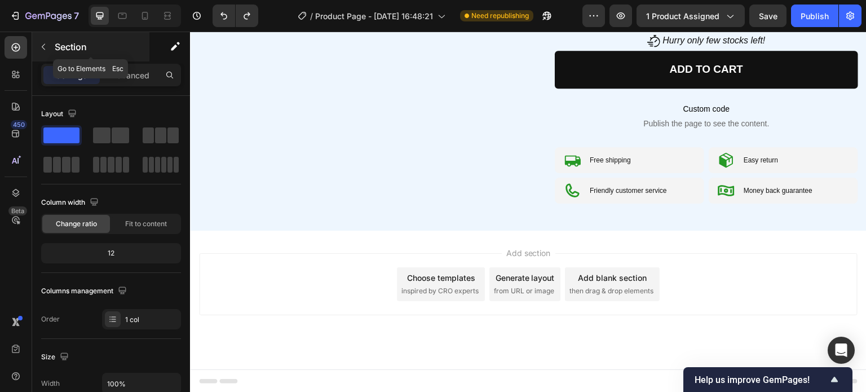
click at [46, 46] on icon "button" at bounding box center [43, 46] width 9 height 9
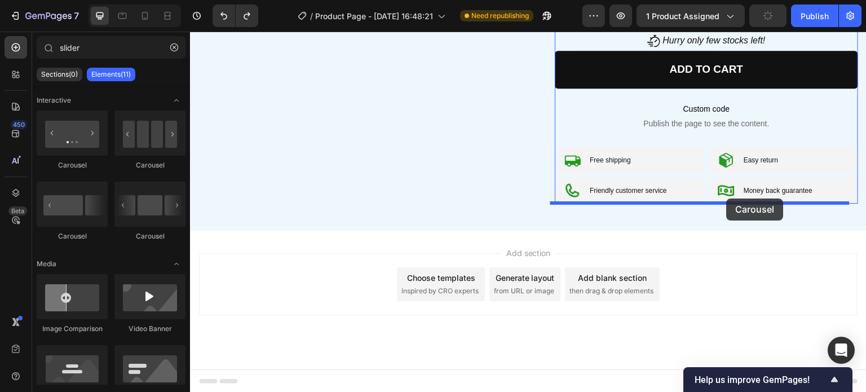
drag, startPoint x: 269, startPoint y: 250, endPoint x: 727, endPoint y: 198, distance: 460.6
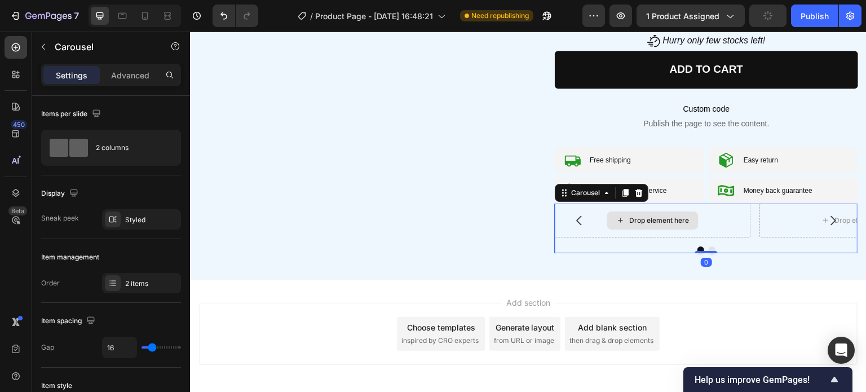
scroll to position [563, 0]
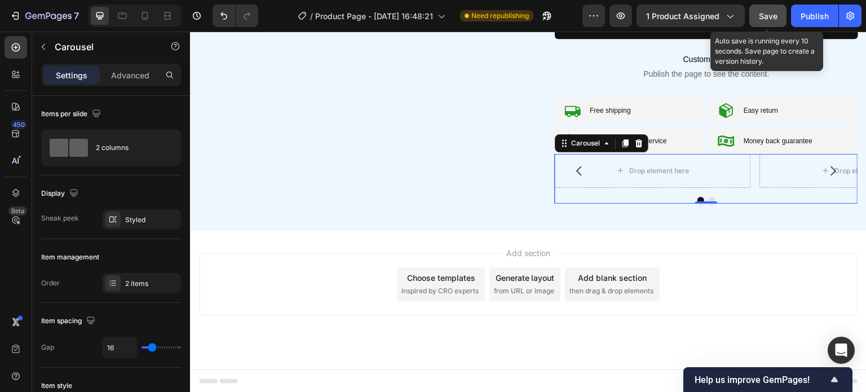
click at [780, 7] on button "Save" at bounding box center [767, 16] width 37 height 23
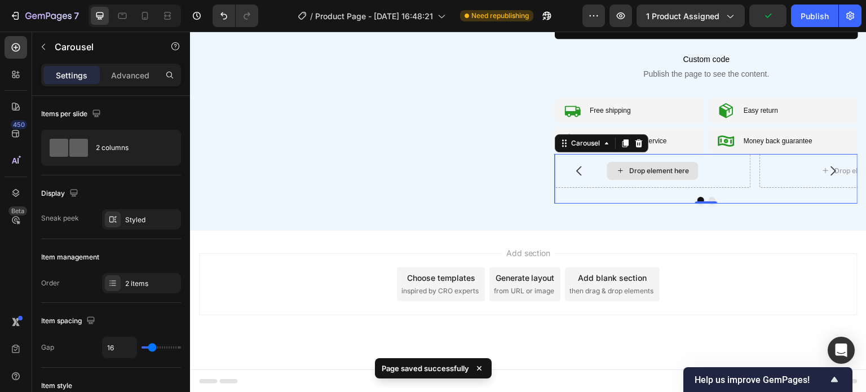
click at [594, 179] on div "Drop element here" at bounding box center [653, 171] width 196 height 34
click at [596, 175] on div "Drop element here" at bounding box center [653, 171] width 196 height 34
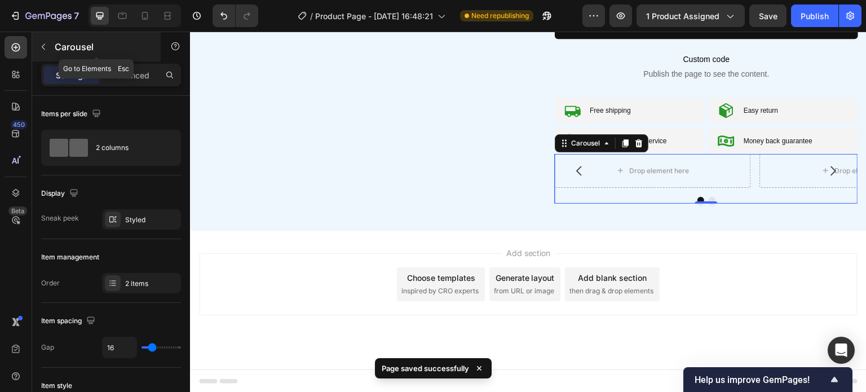
click at [43, 40] on button "button" at bounding box center [43, 47] width 18 height 18
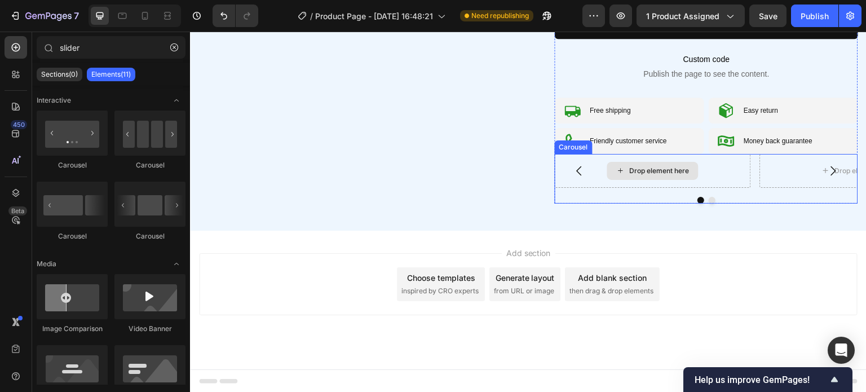
click at [709, 176] on div "Drop element here" at bounding box center [653, 171] width 196 height 34
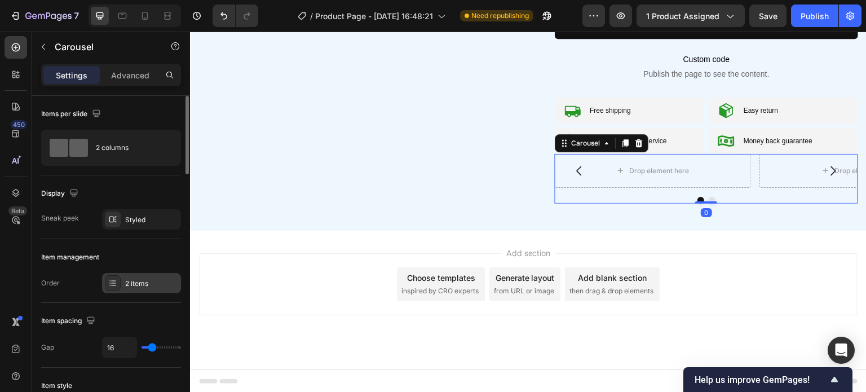
click at [105, 284] on div at bounding box center [113, 283] width 16 height 16
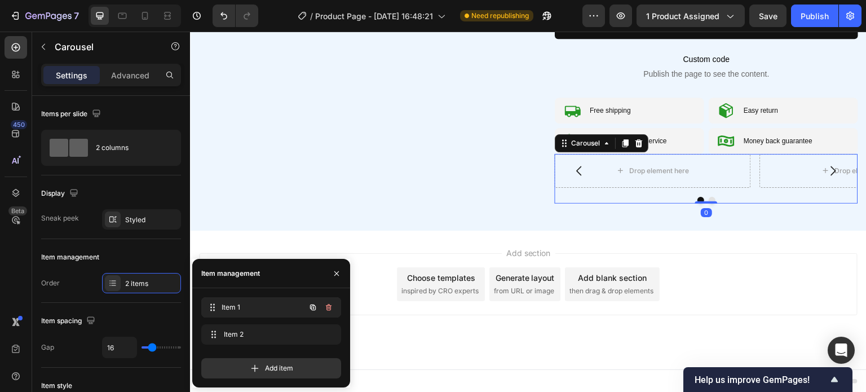
click at [263, 300] on div "Item 1 Item 1" at bounding box center [255, 307] width 99 height 16
click at [264, 303] on span "Item 1" at bounding box center [256, 307] width 64 height 10
drag, startPoint x: 43, startPoint y: 40, endPoint x: 114, endPoint y: 15, distance: 74.7
click at [47, 40] on button "button" at bounding box center [43, 47] width 18 height 18
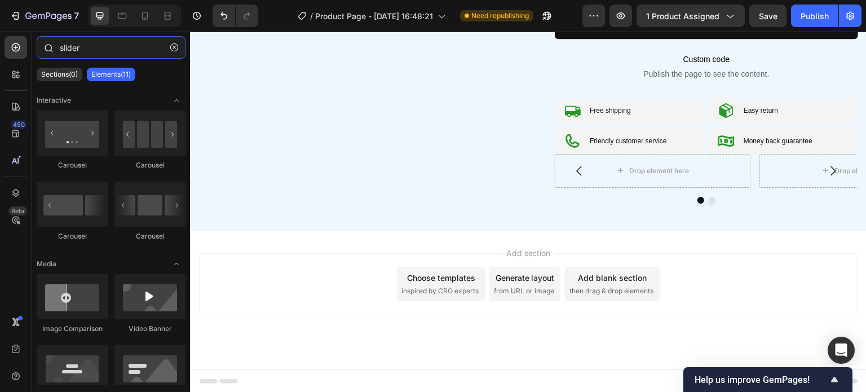
drag, startPoint x: 114, startPoint y: 51, endPoint x: 36, endPoint y: 49, distance: 78.4
click at [36, 49] on div "slider" at bounding box center [111, 49] width 158 height 27
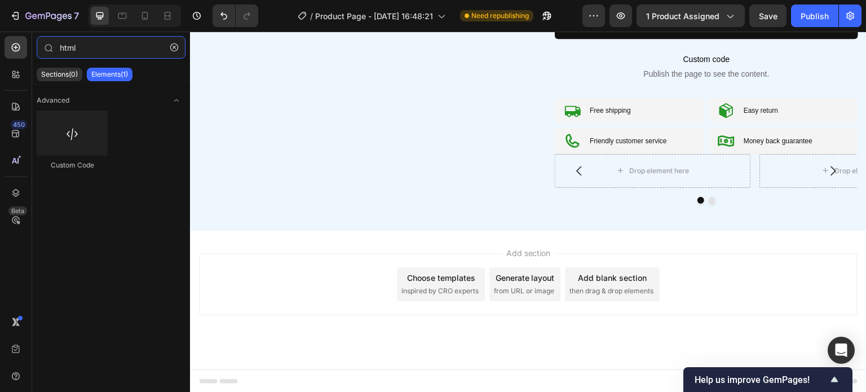
type input "html"
drag, startPoint x: 179, startPoint y: 154, endPoint x: 37, endPoint y: 157, distance: 142.7
click at [37, 157] on div "Custom Code" at bounding box center [111, 145] width 149 height 70
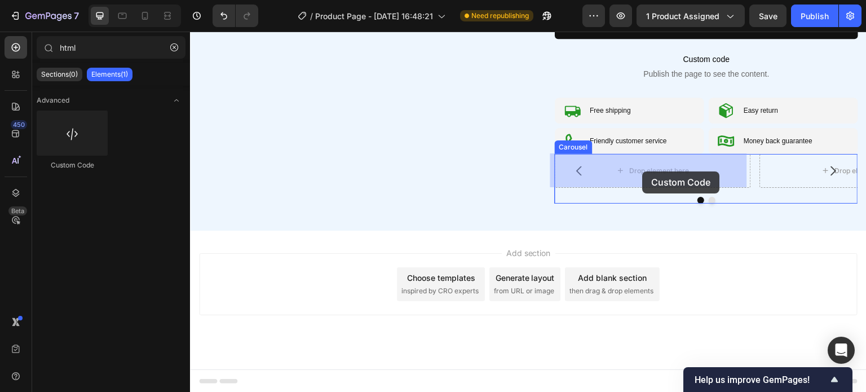
drag, startPoint x: 366, startPoint y: 183, endPoint x: 643, endPoint y: 171, distance: 277.1
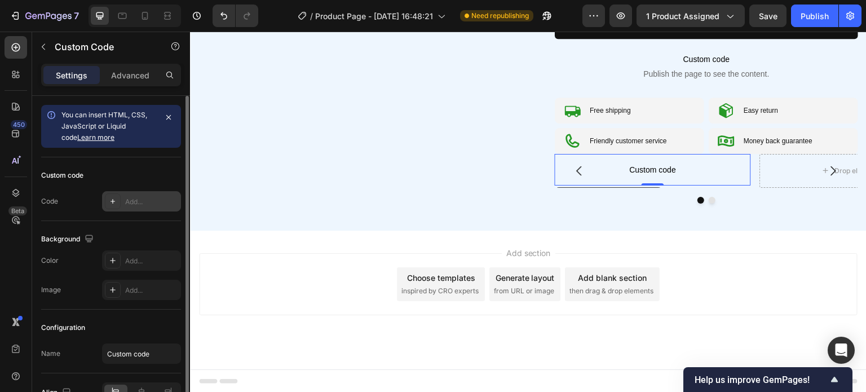
click at [113, 200] on icon at bounding box center [112, 201] width 5 height 5
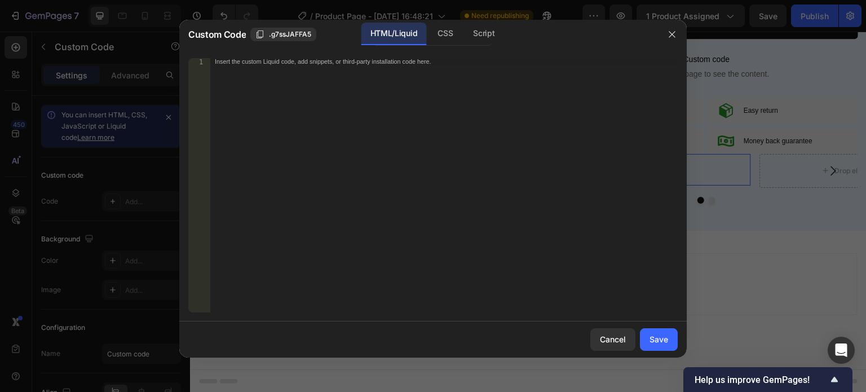
click at [274, 167] on div "Insert the custom Liquid code, add snippets, or third-party installation code h…" at bounding box center [443, 192] width 467 height 268
paste textarea "</div>"
type textarea "</div>"
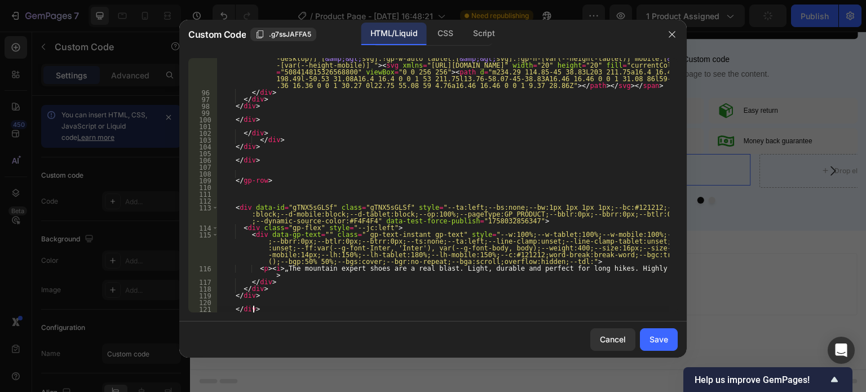
scroll to position [0, 0]
paste textarea "</div>"
type textarea "</div>"
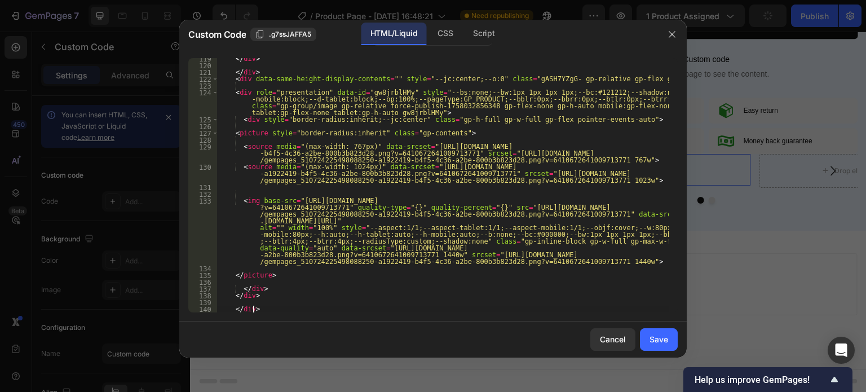
scroll to position [1335, 0]
click at [660, 340] on div "Save" at bounding box center [658, 339] width 19 height 12
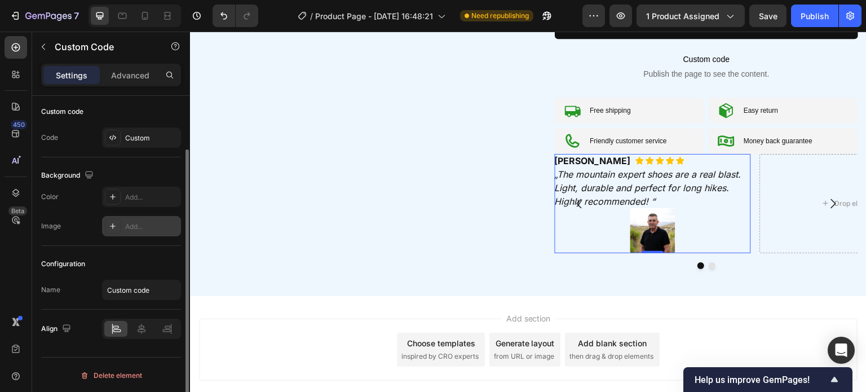
scroll to position [0, 0]
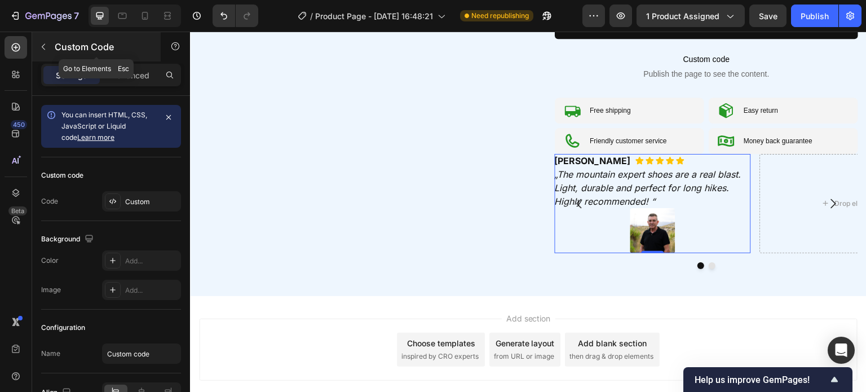
click at [50, 47] on button "button" at bounding box center [43, 47] width 18 height 18
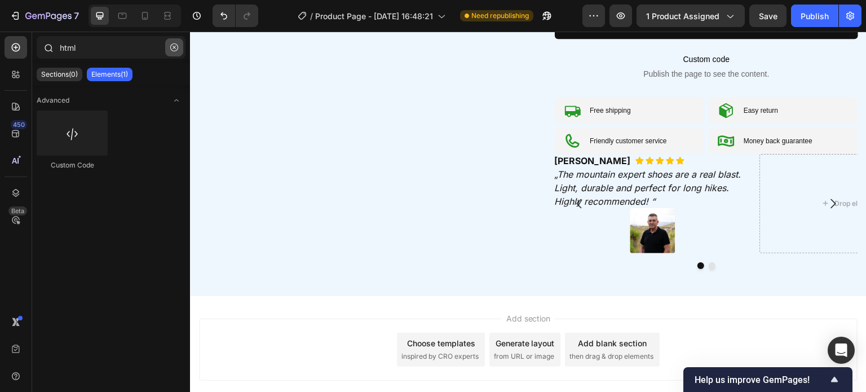
click at [176, 48] on icon "button" at bounding box center [174, 47] width 8 height 8
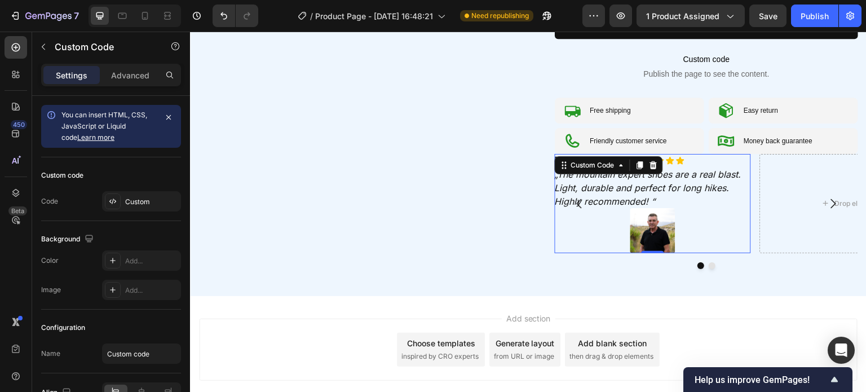
click at [613, 174] on icon "„The mountain expert shoes are a real blast. Light, durable and perfect for lon…" at bounding box center [648, 188] width 187 height 38
click at [650, 163] on icon at bounding box center [653, 165] width 7 height 8
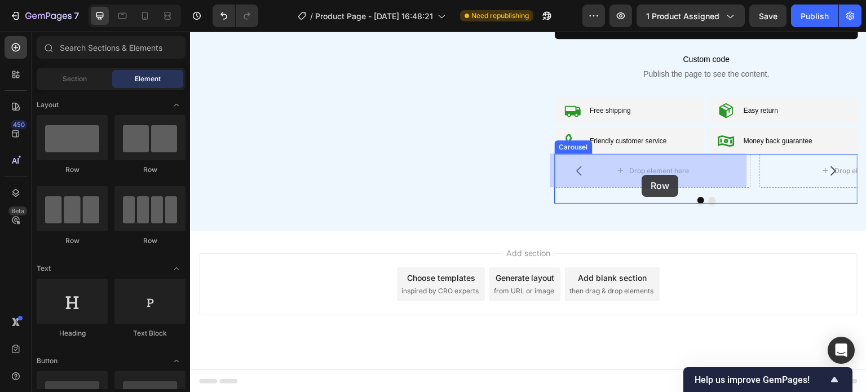
drag, startPoint x: 366, startPoint y: 182, endPoint x: 642, endPoint y: 175, distance: 276.3
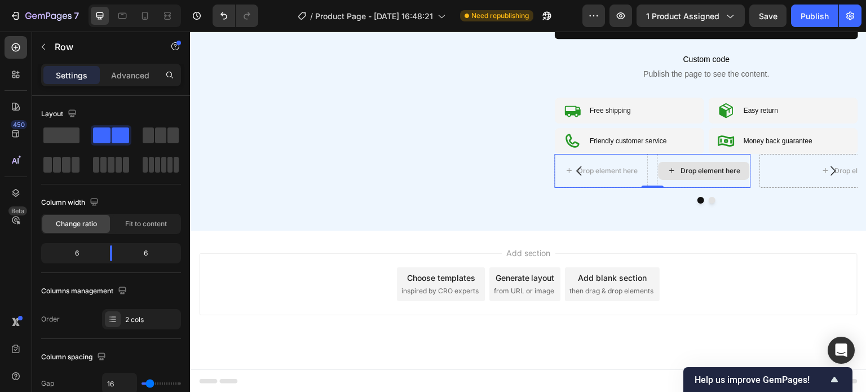
click at [688, 155] on div "Drop element here" at bounding box center [704, 171] width 94 height 34
click at [662, 157] on div "Drop element here" at bounding box center [704, 171] width 94 height 34
click at [669, 174] on icon at bounding box center [671, 171] width 9 height 10
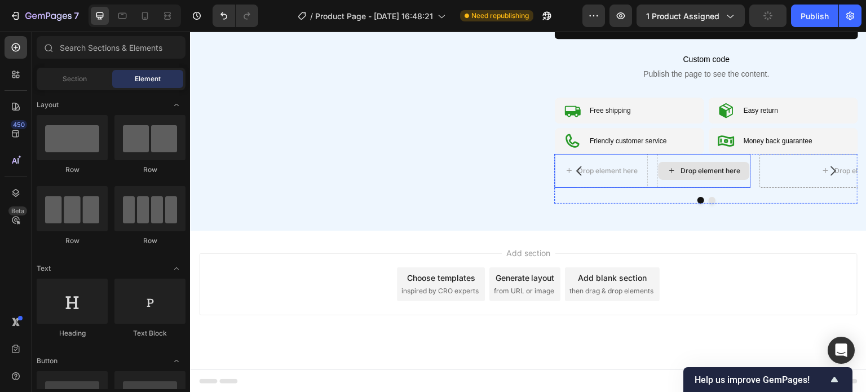
click at [697, 163] on div "Drop element here" at bounding box center [703, 171] width 91 height 18
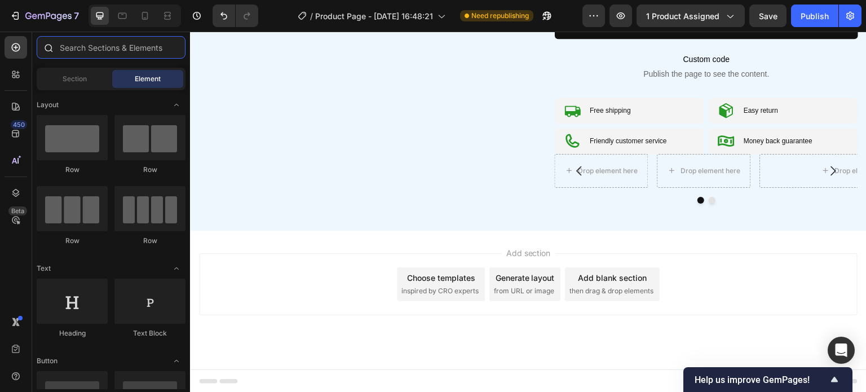
drag, startPoint x: 104, startPoint y: 50, endPoint x: 215, endPoint y: 1, distance: 121.9
click at [104, 50] on input "text" at bounding box center [111, 47] width 149 height 23
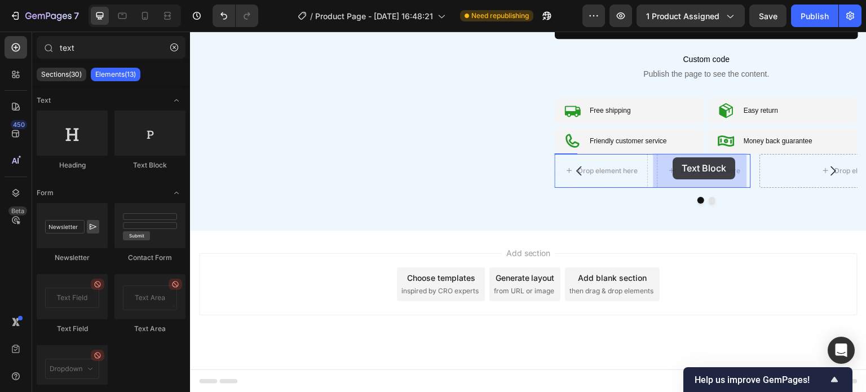
drag, startPoint x: 379, startPoint y: 174, endPoint x: 673, endPoint y: 157, distance: 294.2
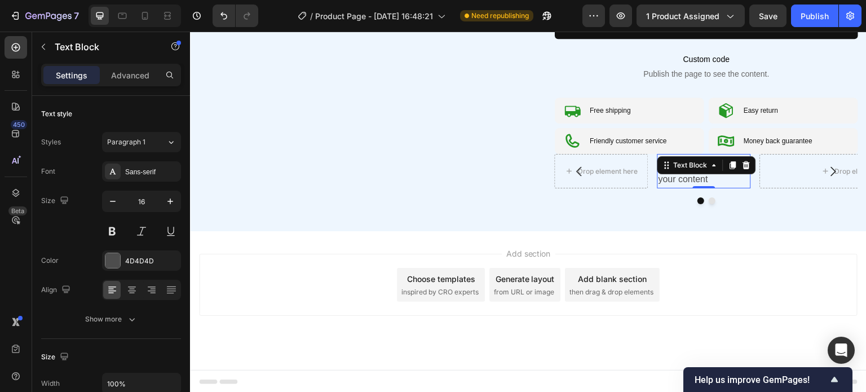
drag, startPoint x: 742, startPoint y: 168, endPoint x: 698, endPoint y: 196, distance: 51.5
click at [740, 170] on div at bounding box center [747, 165] width 14 height 14
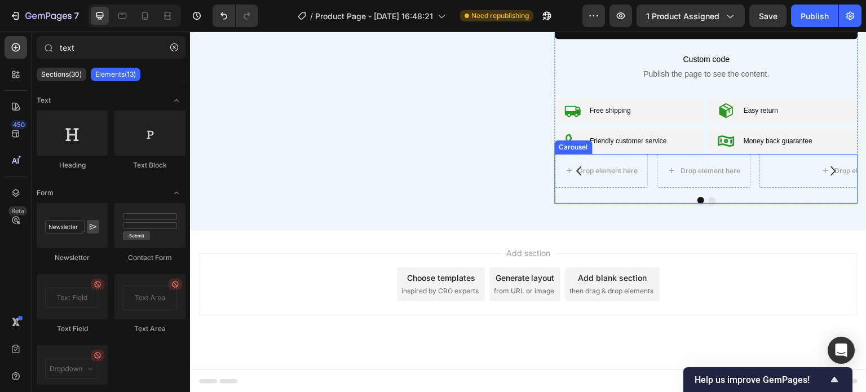
click at [671, 197] on div at bounding box center [706, 200] width 303 height 7
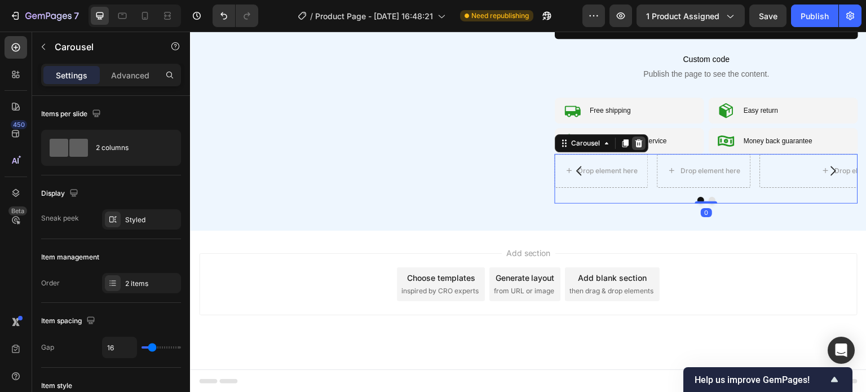
click at [635, 139] on icon at bounding box center [638, 143] width 9 height 9
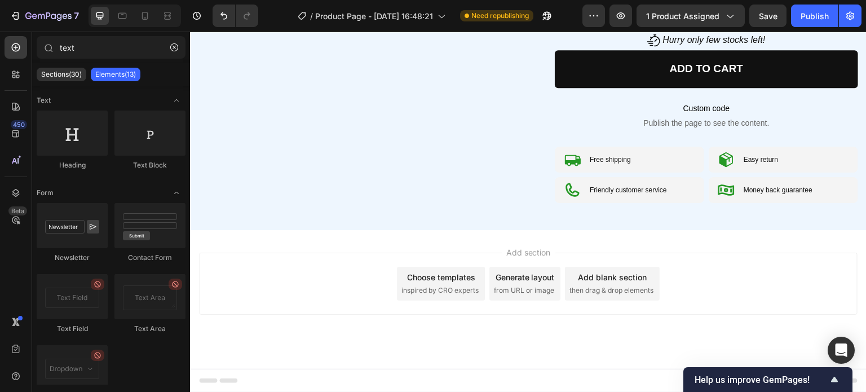
scroll to position [513, 0]
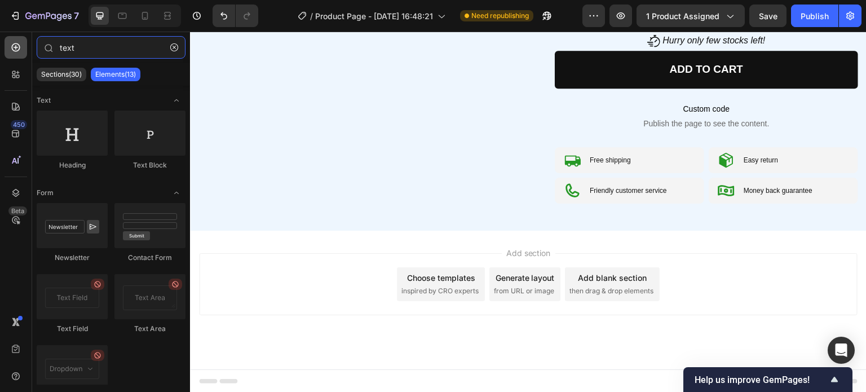
drag, startPoint x: 90, startPoint y: 47, endPoint x: 17, endPoint y: 48, distance: 73.3
click at [17, 48] on div "450 Beta text Sections(30) Elements(13) Text Heading Text Block Form Newsletter…" at bounding box center [95, 212] width 190 height 360
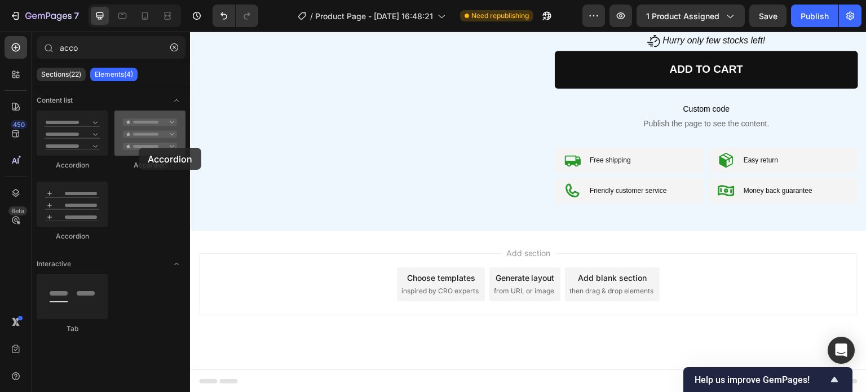
click at [139, 148] on div at bounding box center [149, 132] width 71 height 45
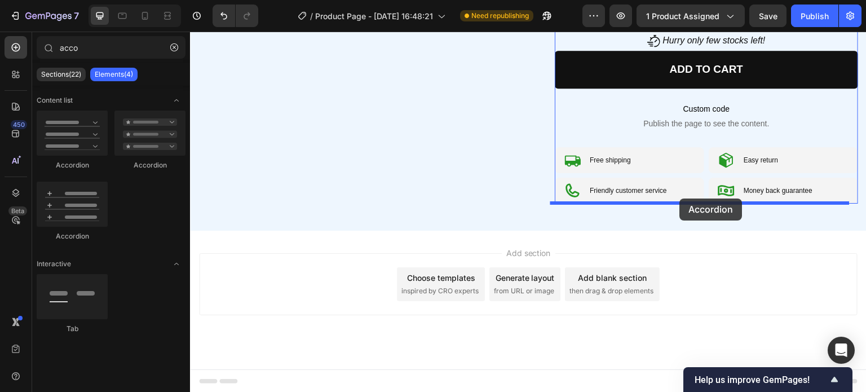
drag, startPoint x: 368, startPoint y: 180, endPoint x: 681, endPoint y: 198, distance: 313.4
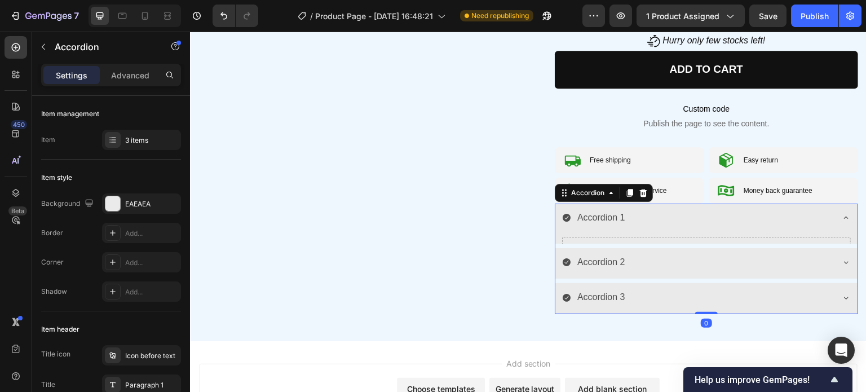
scroll to position [563, 0]
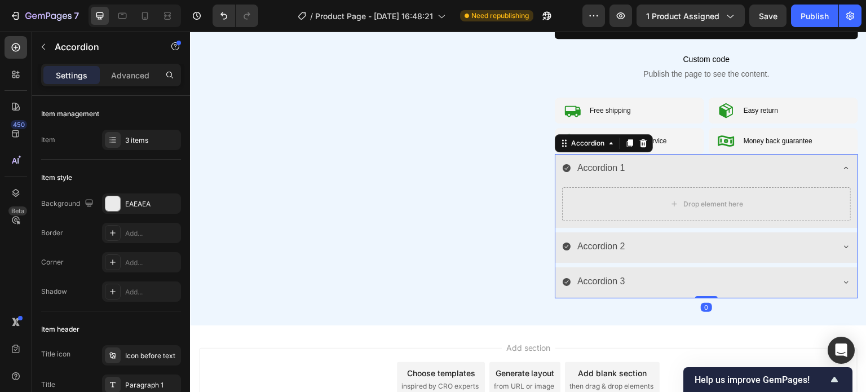
click at [842, 165] on icon at bounding box center [846, 167] width 9 height 9
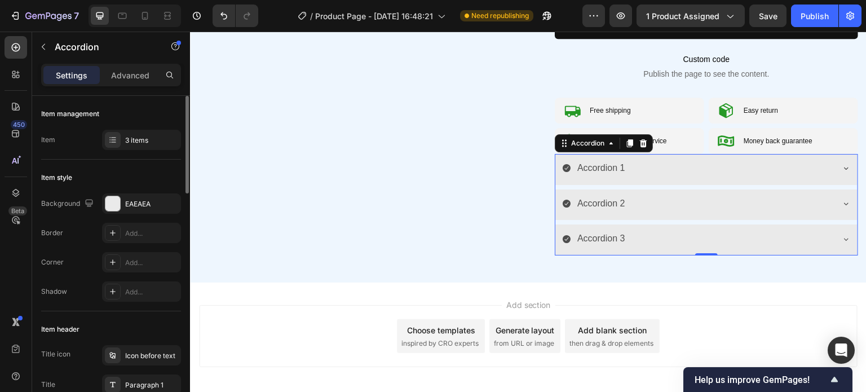
click at [126, 127] on div "Item management Item 3 items" at bounding box center [111, 128] width 140 height 64
click at [120, 137] on div at bounding box center [113, 140] width 16 height 16
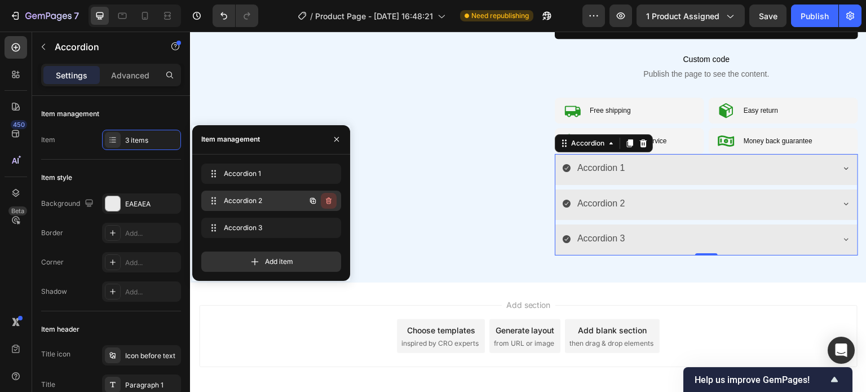
click at [328, 201] on icon "button" at bounding box center [328, 201] width 1 height 3
click at [328, 205] on div "Delete" at bounding box center [321, 201] width 21 height 10
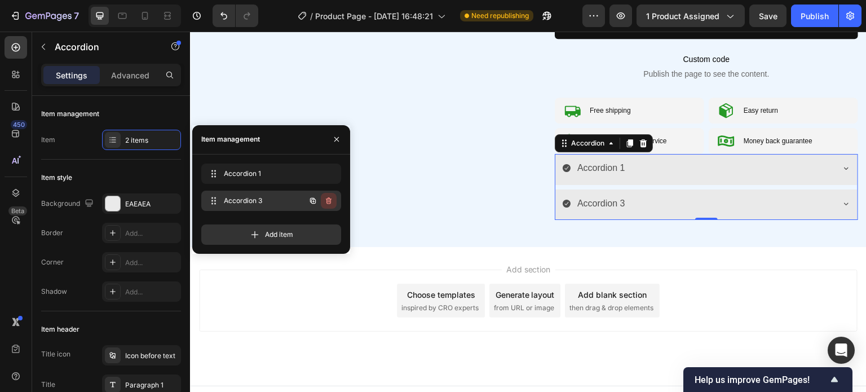
click at [329, 202] on icon "button" at bounding box center [329, 201] width 1 height 3
click at [329, 202] on div "Delete" at bounding box center [321, 201] width 21 height 10
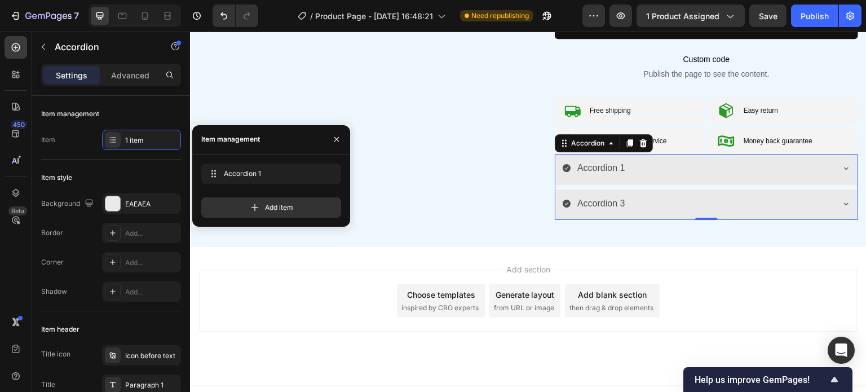
scroll to position [543, 0]
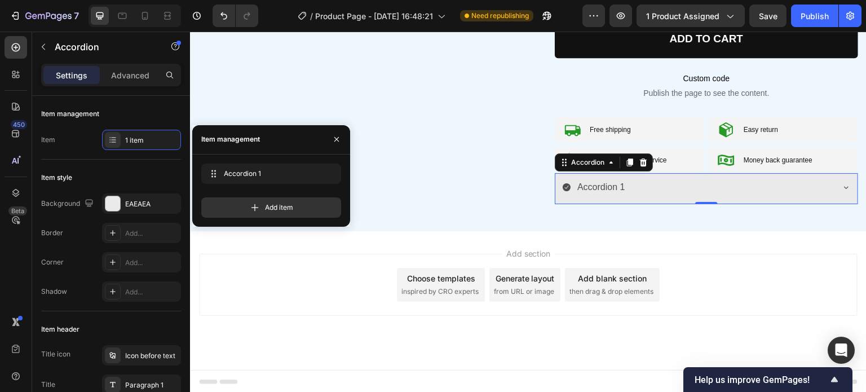
click at [585, 187] on div "Accordion 1" at bounding box center [601, 188] width 51 height 20
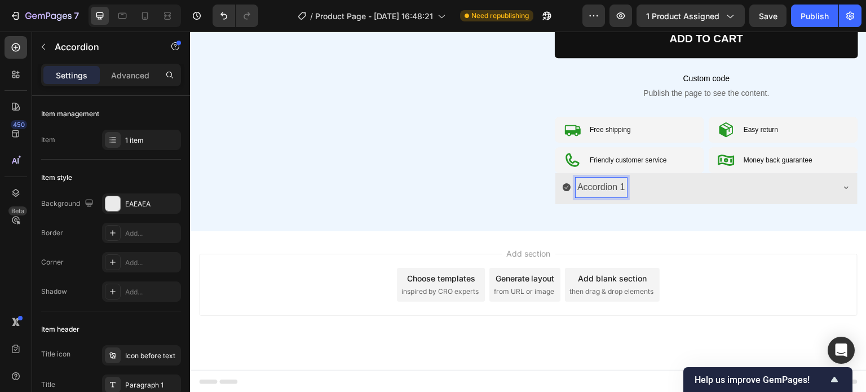
click at [636, 188] on div "Accordion 1" at bounding box center [697, 188] width 271 height 20
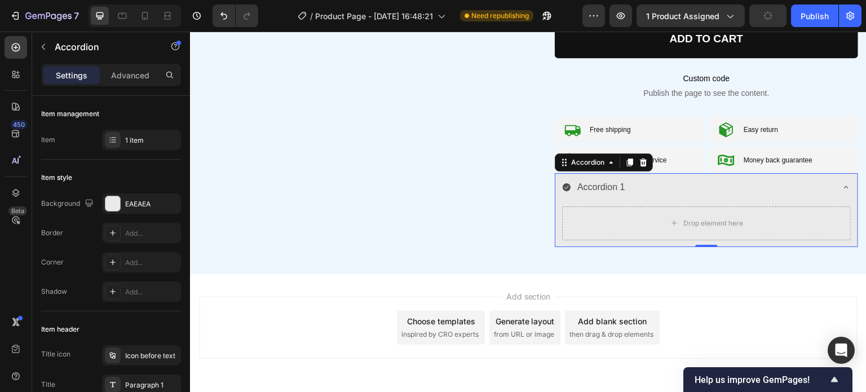
click at [607, 185] on p "Accordion 1" at bounding box center [601, 187] width 48 height 16
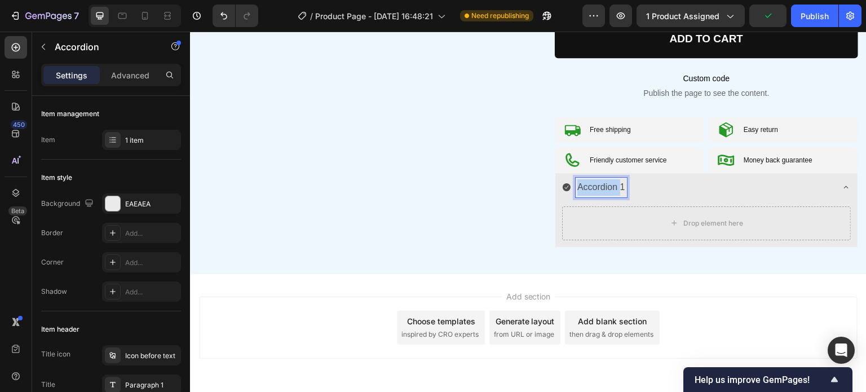
click at [607, 185] on p "Accordion 1" at bounding box center [601, 187] width 48 height 16
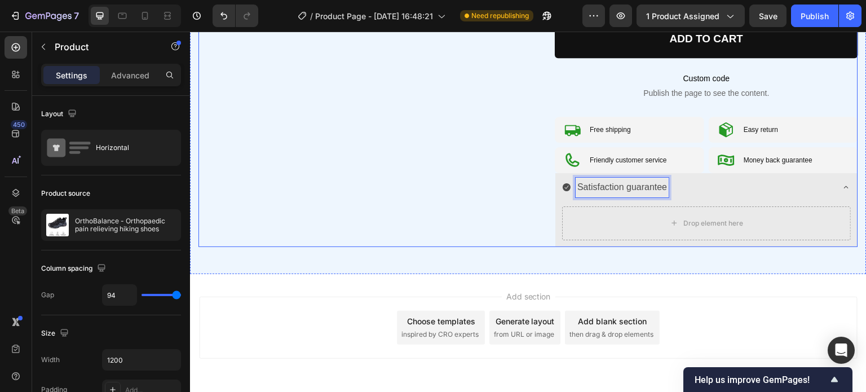
drag, startPoint x: 38, startPoint y: 50, endPoint x: 43, endPoint y: 46, distance: 6.4
click at [39, 45] on icon "button" at bounding box center [43, 46] width 9 height 9
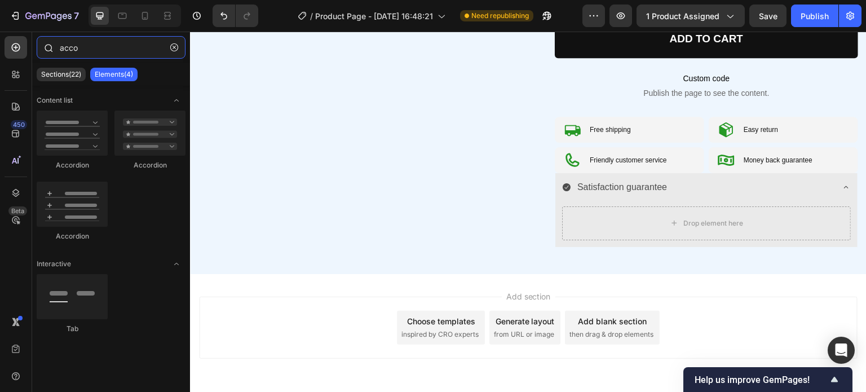
drag, startPoint x: 74, startPoint y: 51, endPoint x: 50, endPoint y: 49, distance: 24.3
click at [50, 49] on div "acco" at bounding box center [111, 49] width 158 height 27
drag, startPoint x: 83, startPoint y: 49, endPoint x: 30, endPoint y: 45, distance: 52.6
click at [30, 45] on div "450 Beta acco Sections(22) Elements(4) Content list Accordion Accordion Accordi…" at bounding box center [95, 212] width 190 height 360
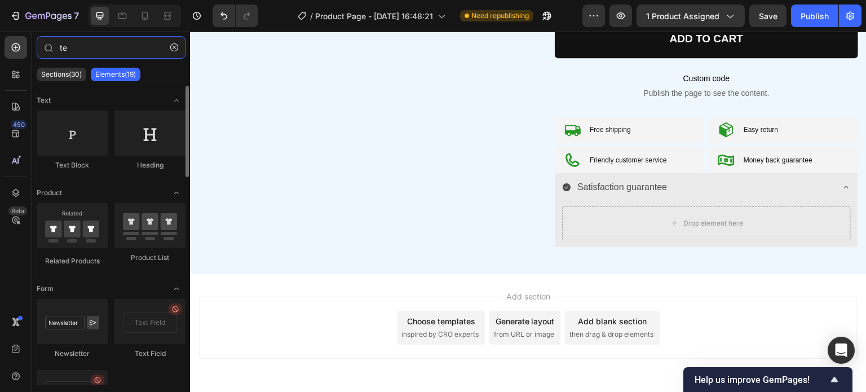
type input "te"
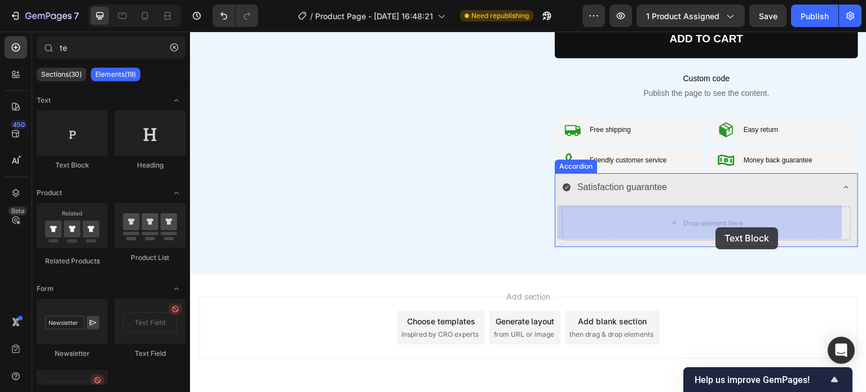
drag, startPoint x: 355, startPoint y: 189, endPoint x: 716, endPoint y: 227, distance: 362.8
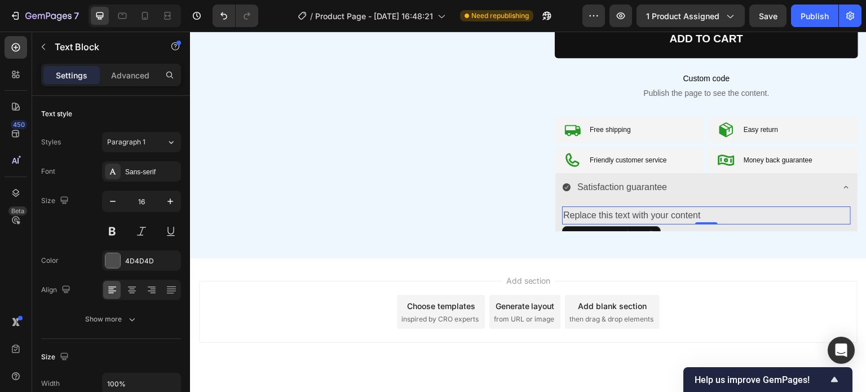
click at [604, 215] on div "Replace this text with your content" at bounding box center [706, 215] width 289 height 19
click at [604, 215] on p "Replace this text with your content" at bounding box center [706, 215] width 286 height 16
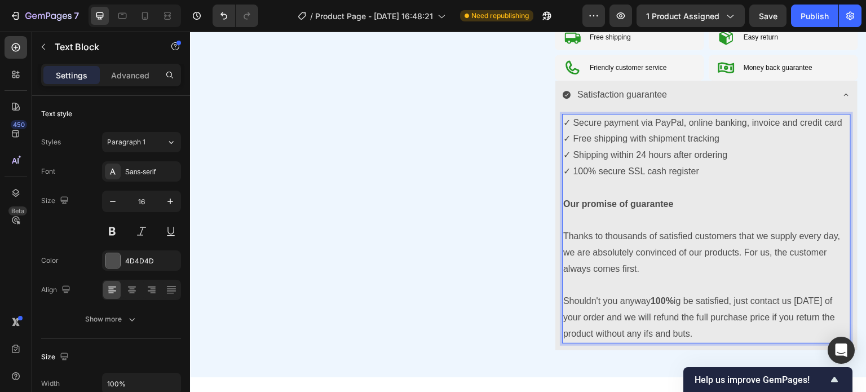
scroll to position [762, 0]
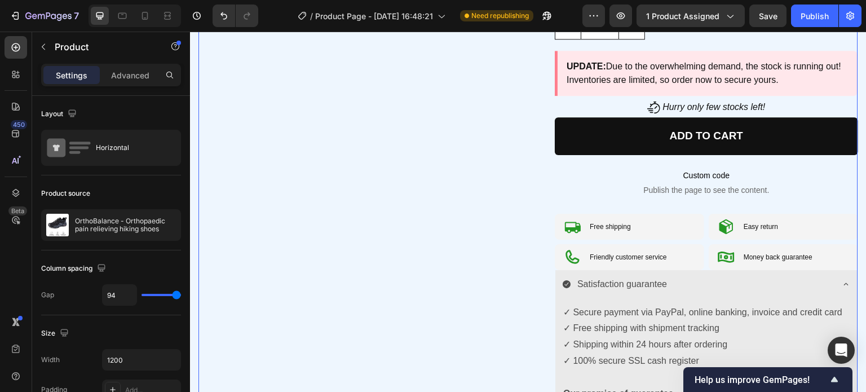
scroll to position [444, 0]
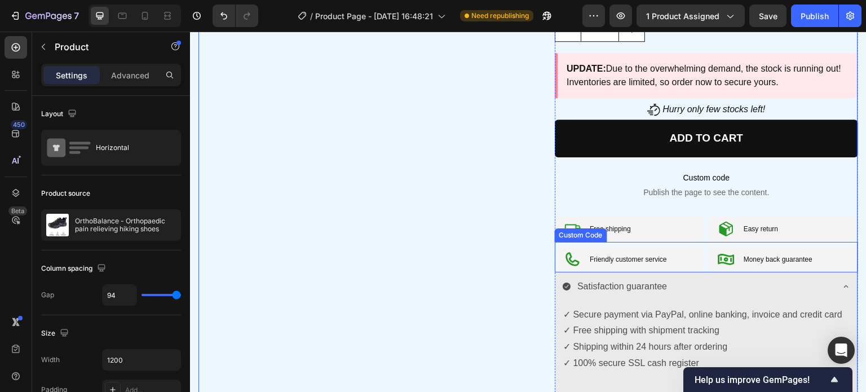
click at [678, 264] on gp-row "Friendly customer service" at bounding box center [629, 259] width 149 height 26
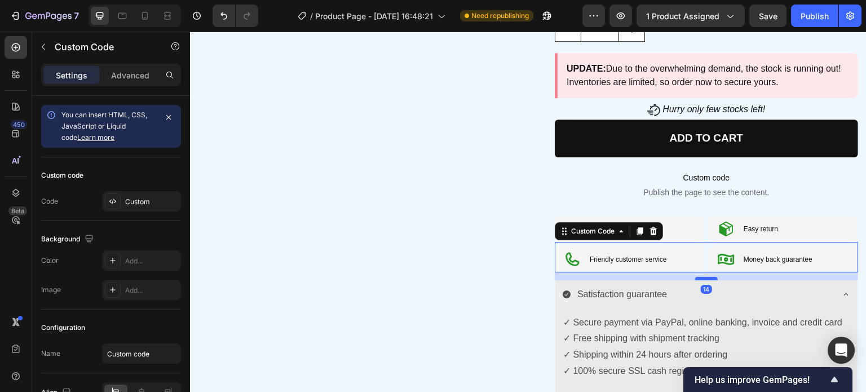
drag, startPoint x: 703, startPoint y: 269, endPoint x: 700, endPoint y: 278, distance: 9.1
click at [701, 277] on div at bounding box center [706, 278] width 23 height 3
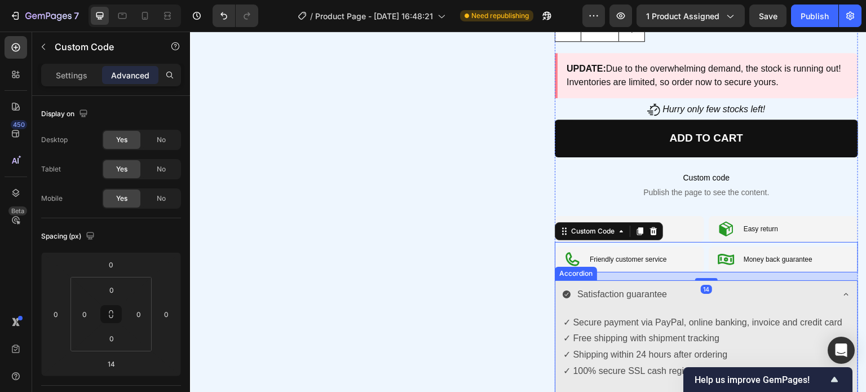
click at [689, 295] on div "Satisfaction guarantee" at bounding box center [697, 295] width 271 height 20
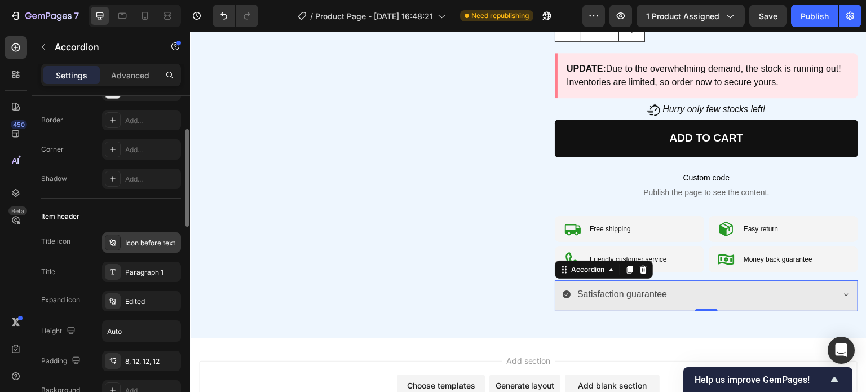
scroll to position [169, 0]
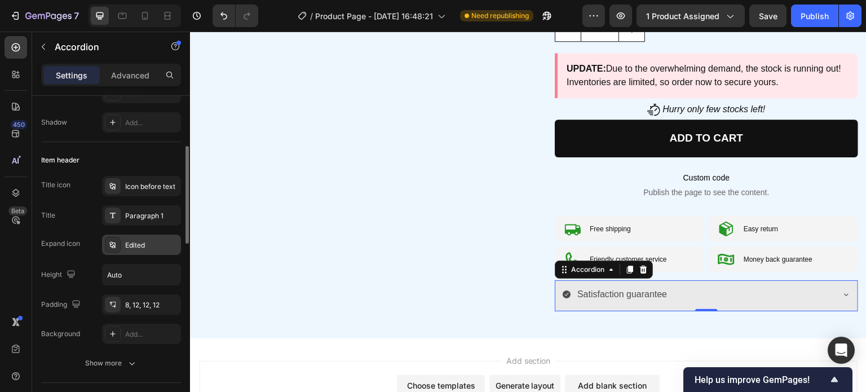
click at [153, 241] on div "Edited" at bounding box center [151, 245] width 53 height 10
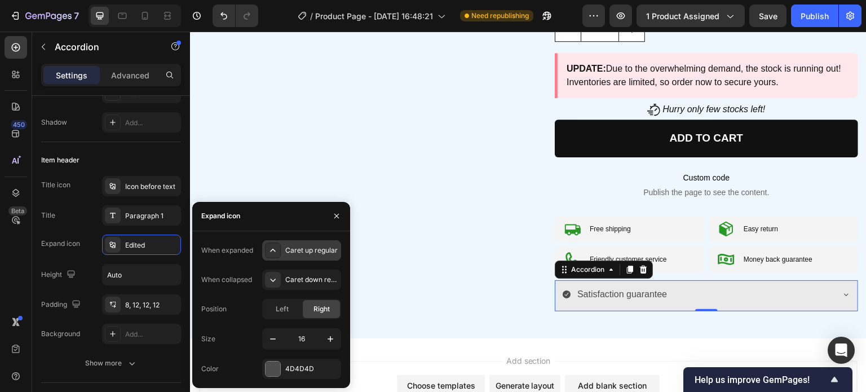
click at [296, 250] on div "Caret up regular" at bounding box center [311, 250] width 53 height 10
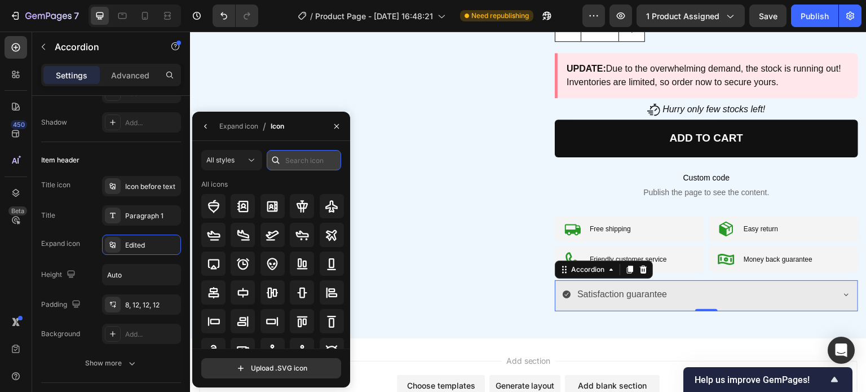
click at [312, 159] on input "text" at bounding box center [304, 160] width 74 height 20
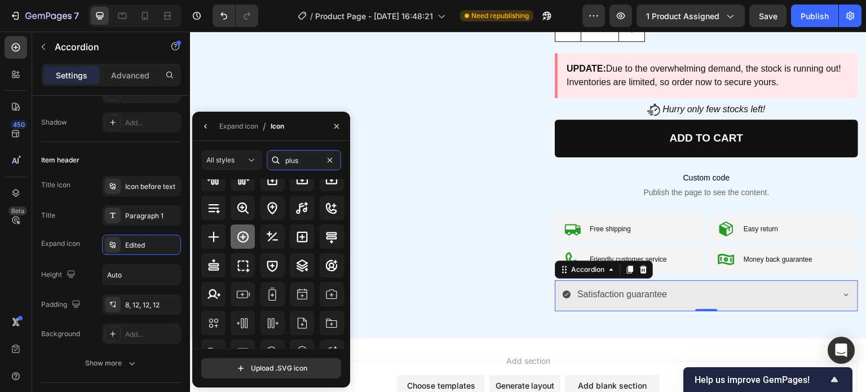
scroll to position [56, 0]
type input "plus"
click at [215, 233] on icon at bounding box center [214, 236] width 14 height 14
click at [213, 233] on icon at bounding box center [213, 236] width 11 height 11
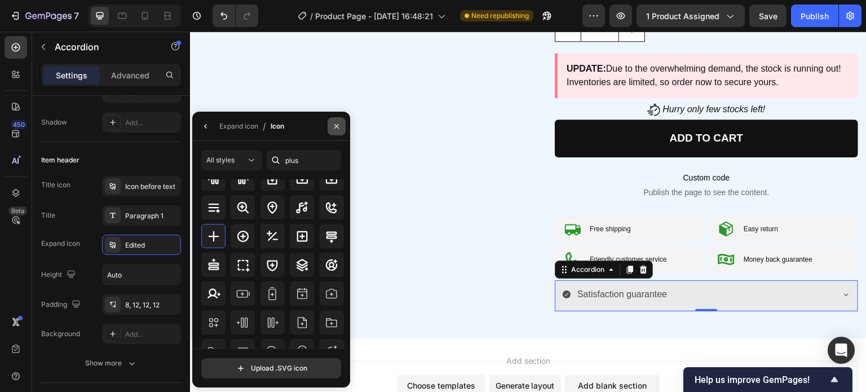
click at [334, 125] on icon "button" at bounding box center [336, 126] width 9 height 9
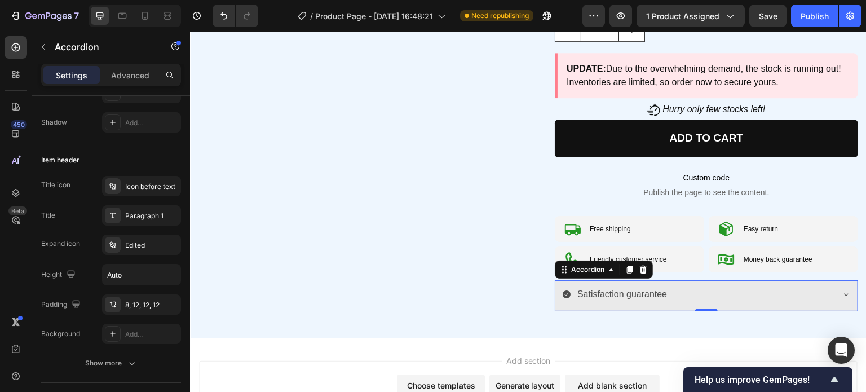
click at [842, 291] on icon at bounding box center [846, 294] width 9 height 9
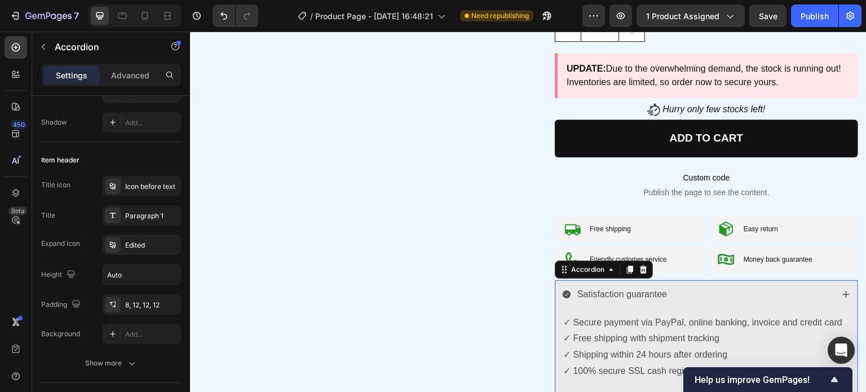
click at [842, 296] on icon at bounding box center [846, 294] width 9 height 9
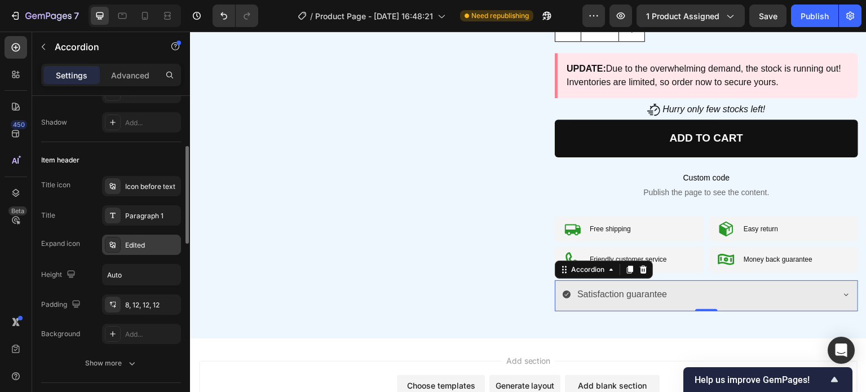
click at [132, 246] on div "Edited" at bounding box center [151, 245] width 53 height 10
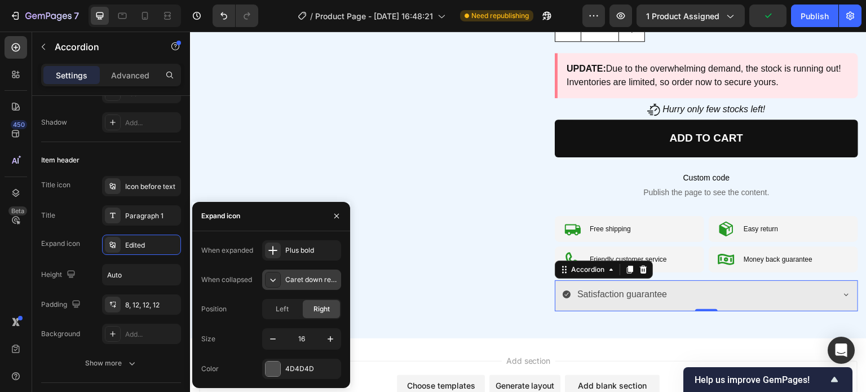
click at [286, 282] on div "Caret down regular" at bounding box center [311, 280] width 53 height 10
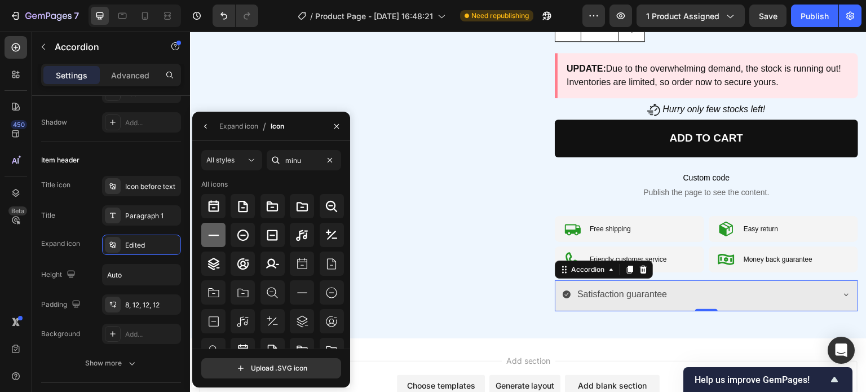
click at [213, 235] on icon at bounding box center [213, 235] width 11 height 1
click at [126, 258] on div "Title icon Icon before text Title Paragraph 1 Expand icon Edited Height Auto Pa…" at bounding box center [111, 260] width 140 height 168
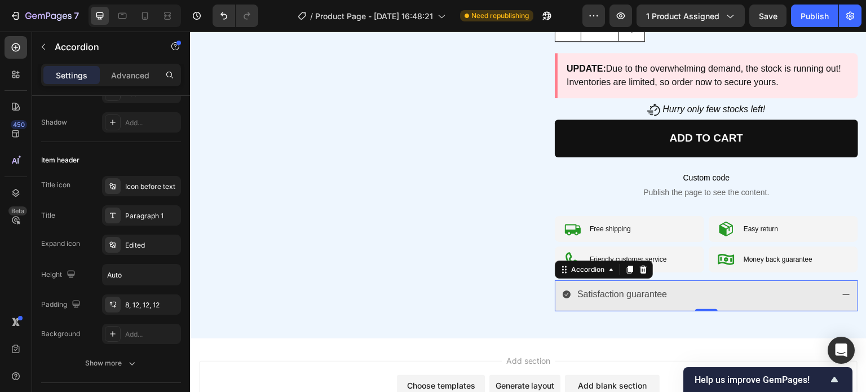
click at [842, 291] on icon at bounding box center [846, 294] width 9 height 9
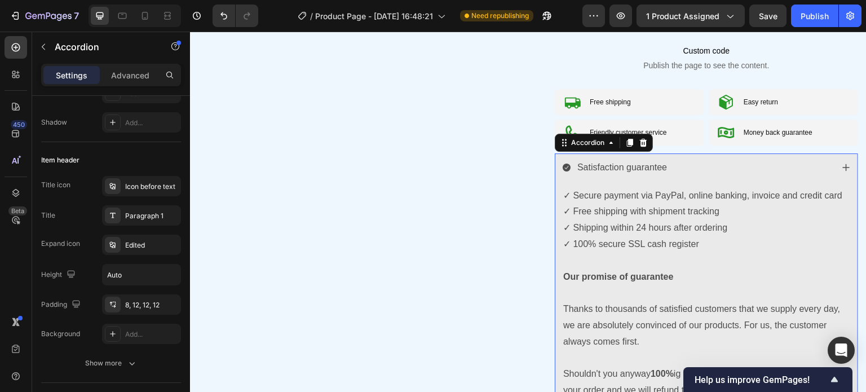
scroll to position [613, 0]
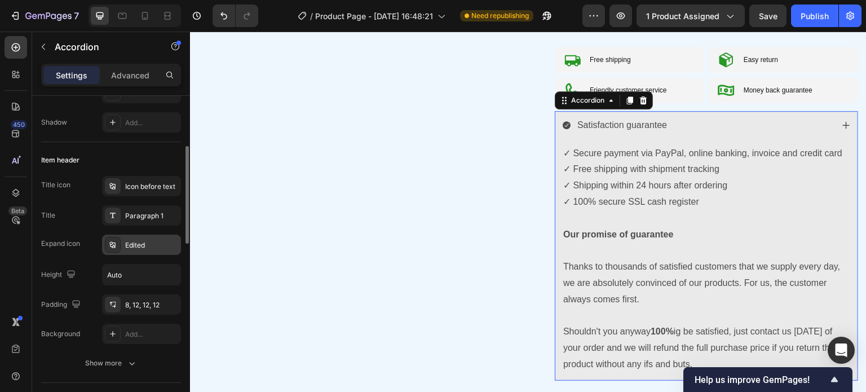
click at [148, 244] on div "Edited" at bounding box center [151, 245] width 53 height 10
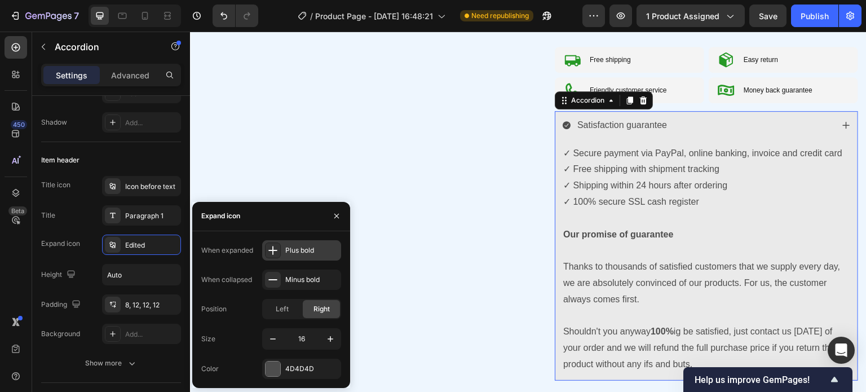
click at [280, 247] on div at bounding box center [273, 250] width 16 height 16
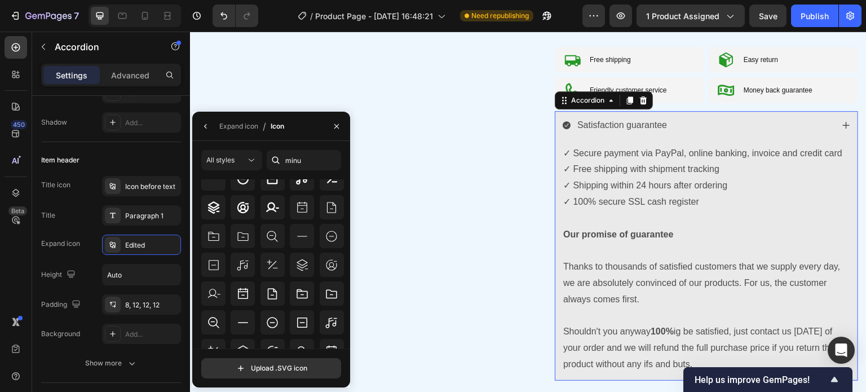
scroll to position [48, 0]
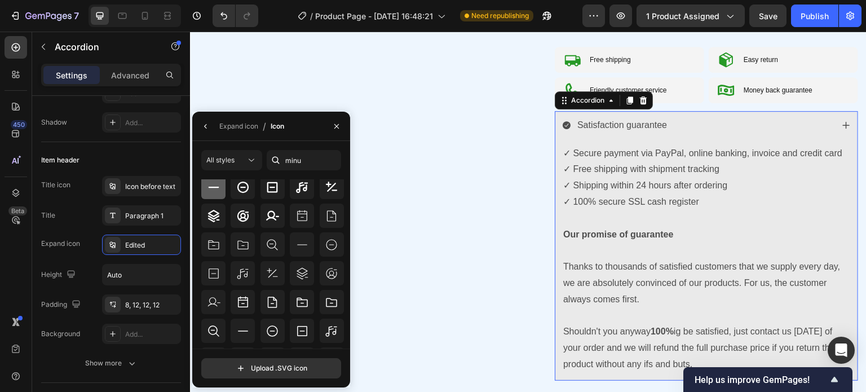
click at [219, 185] on icon at bounding box center [214, 187] width 14 height 14
click at [151, 242] on div "Edited" at bounding box center [151, 245] width 53 height 10
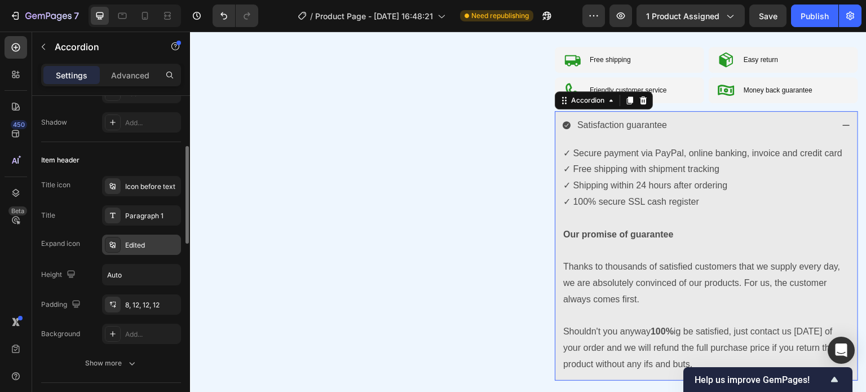
click at [151, 242] on div "Edited" at bounding box center [151, 245] width 53 height 10
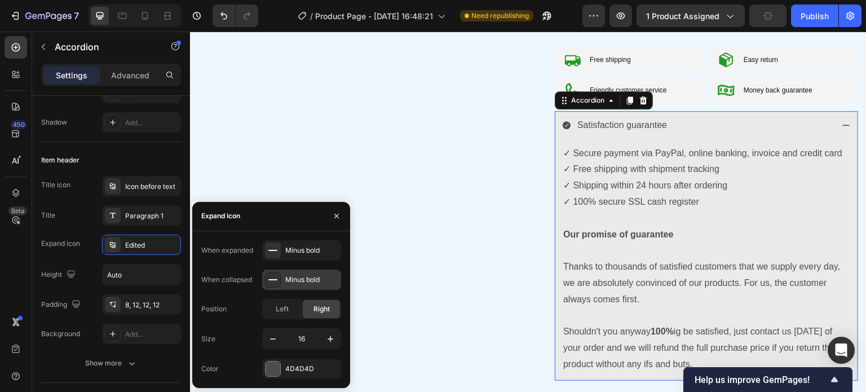
click at [280, 279] on div at bounding box center [273, 280] width 16 height 16
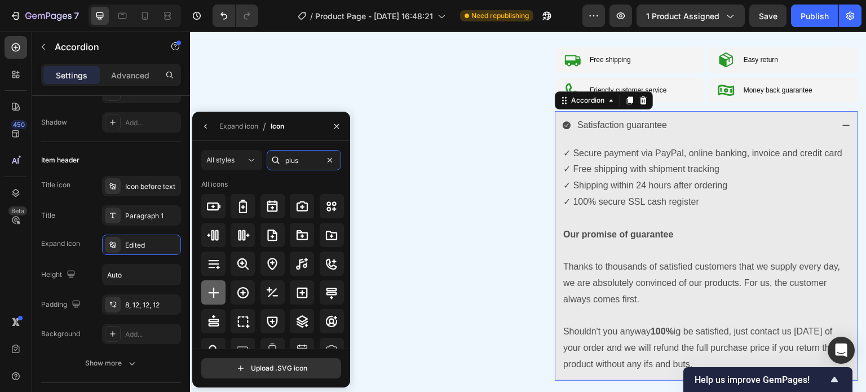
type input "plus"
click at [221, 288] on div at bounding box center [213, 292] width 24 height 24
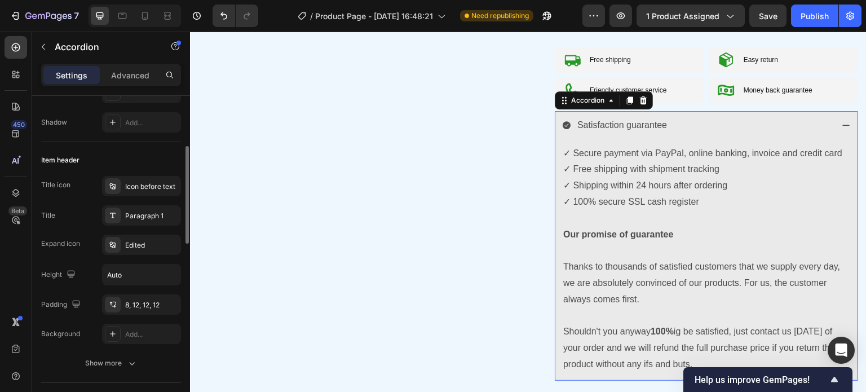
click at [100, 254] on div "Title icon Icon before text Title Paragraph 1 Expand icon Edited Height Auto Pa…" at bounding box center [111, 260] width 140 height 168
click at [832, 118] on div "Satisfaction guarantee" at bounding box center [706, 126] width 302 height 31
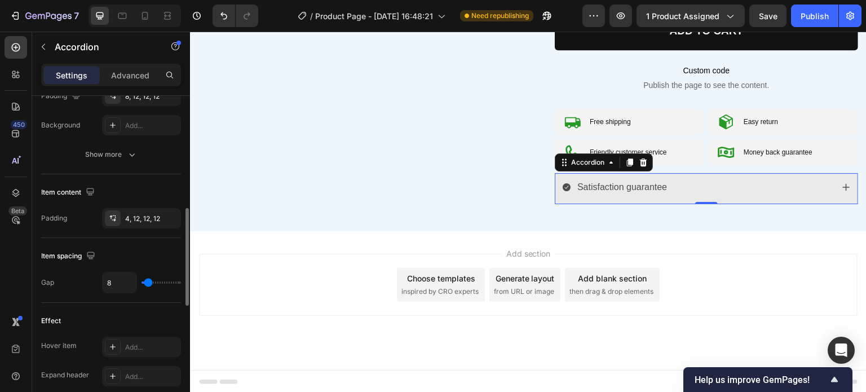
scroll to position [0, 0]
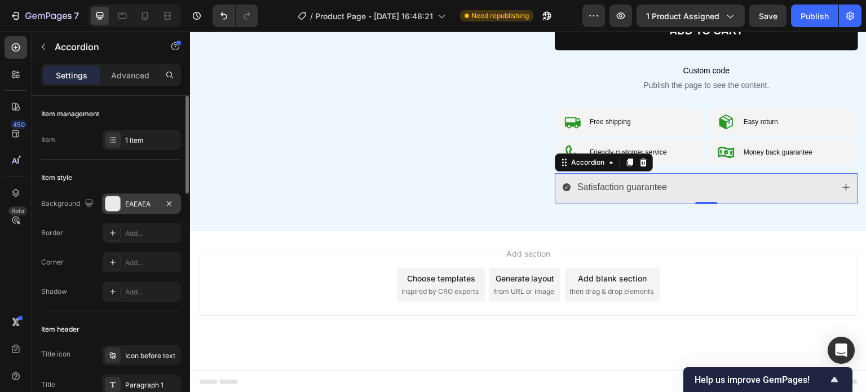
click at [103, 202] on div "EAEAEA" at bounding box center [141, 203] width 79 height 20
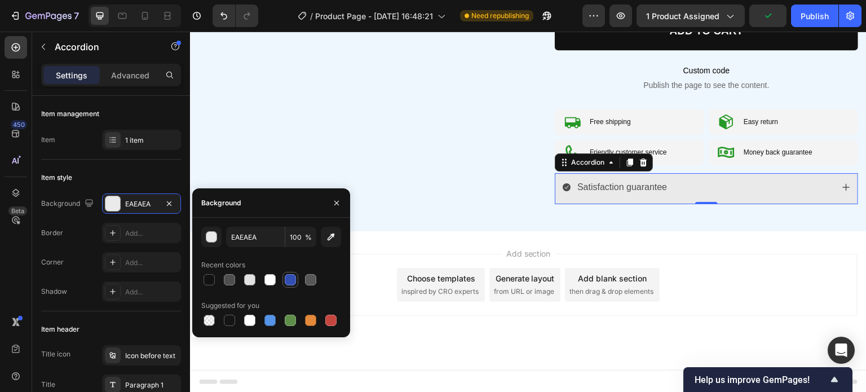
click at [290, 282] on div at bounding box center [290, 279] width 11 height 11
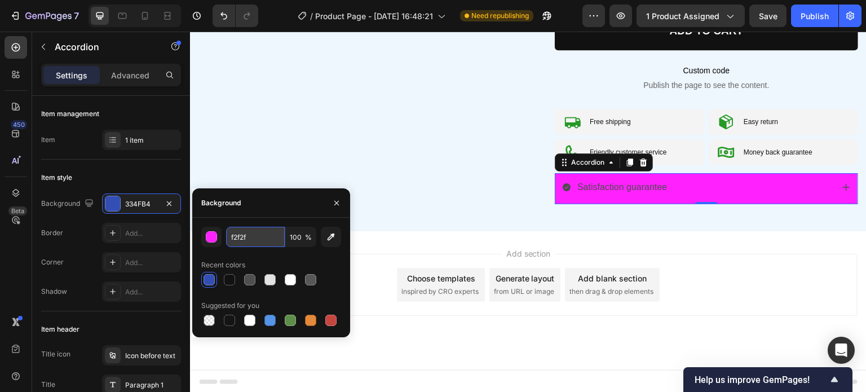
type input "f2f2f2"
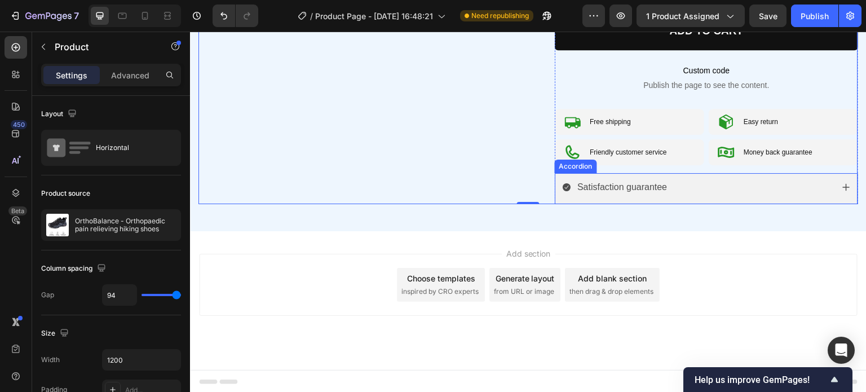
click at [636, 180] on p "Satisfaction guarantee" at bounding box center [622, 187] width 90 height 16
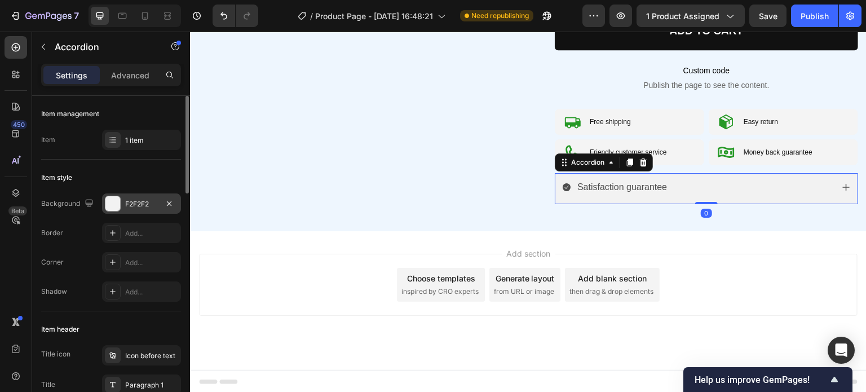
click at [130, 209] on div "F2F2F2" at bounding box center [141, 203] width 79 height 20
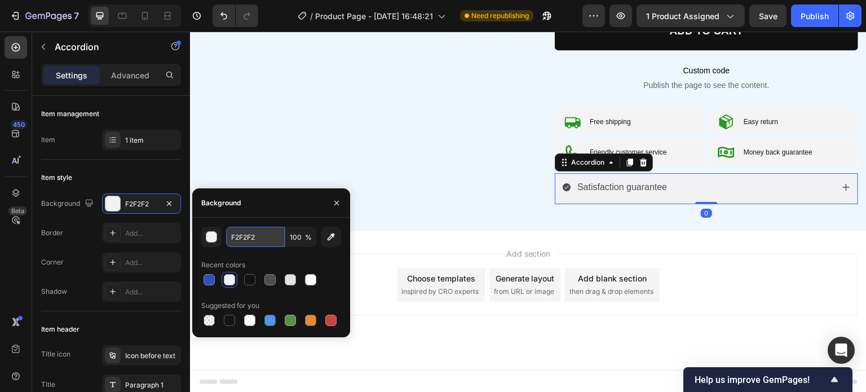
click at [249, 233] on input "F2F2F2" at bounding box center [255, 237] width 59 height 20
paste input "#F2FF"
type input "#F2FFF2"
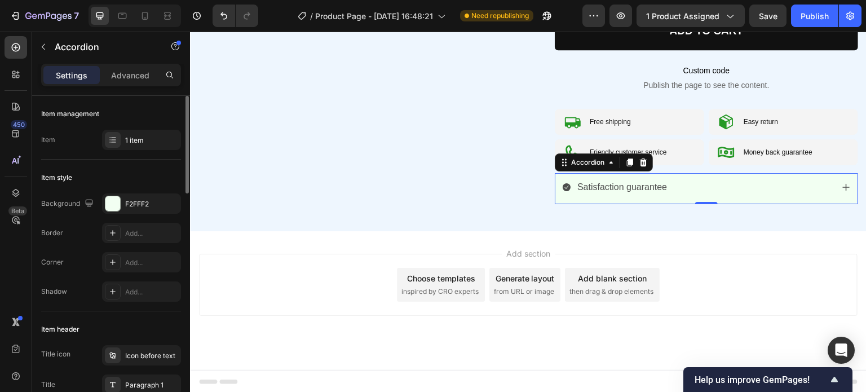
click at [90, 225] on div "Border Add..." at bounding box center [111, 233] width 140 height 20
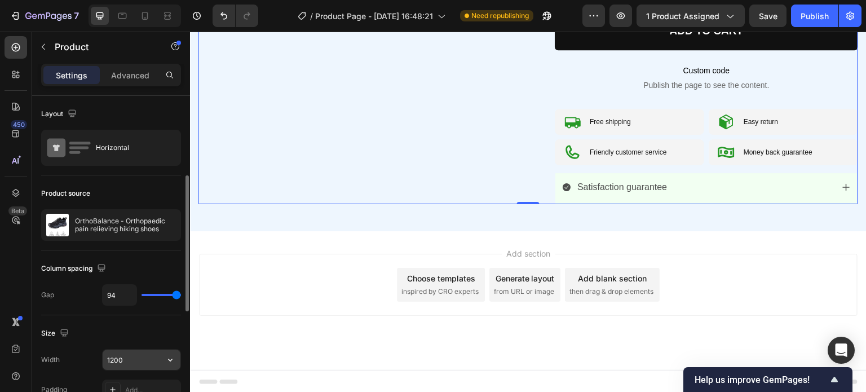
scroll to position [56, 0]
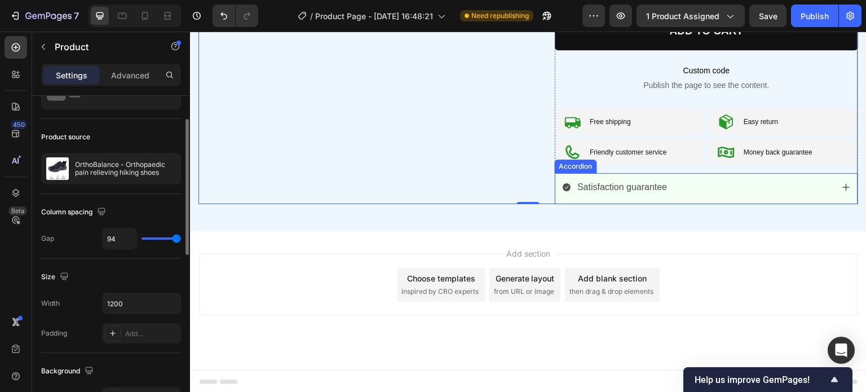
click at [731, 182] on div "Satisfaction guarantee" at bounding box center [697, 188] width 271 height 20
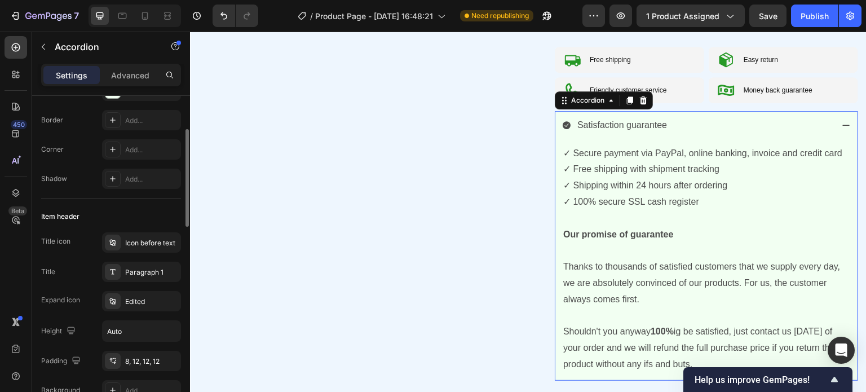
scroll to position [169, 0]
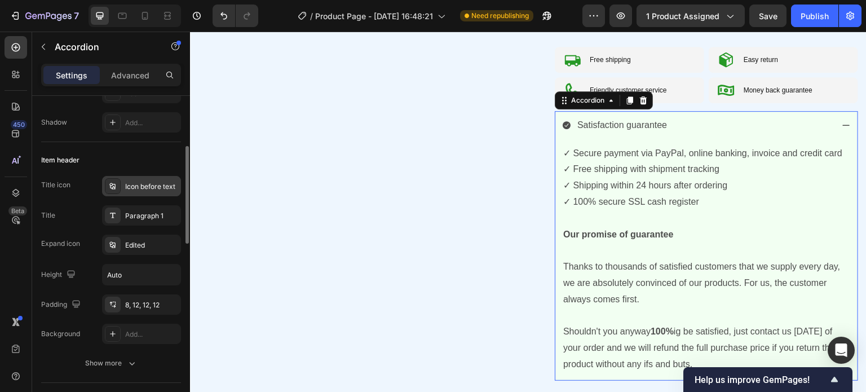
click at [114, 184] on icon at bounding box center [112, 186] width 9 height 9
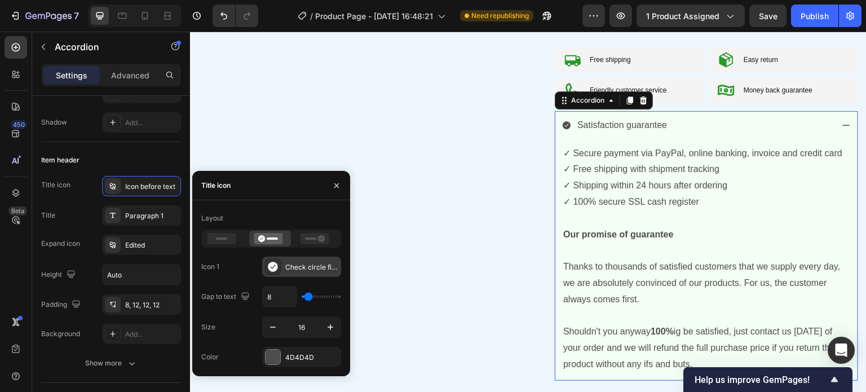
click at [277, 269] on icon at bounding box center [272, 266] width 11 height 11
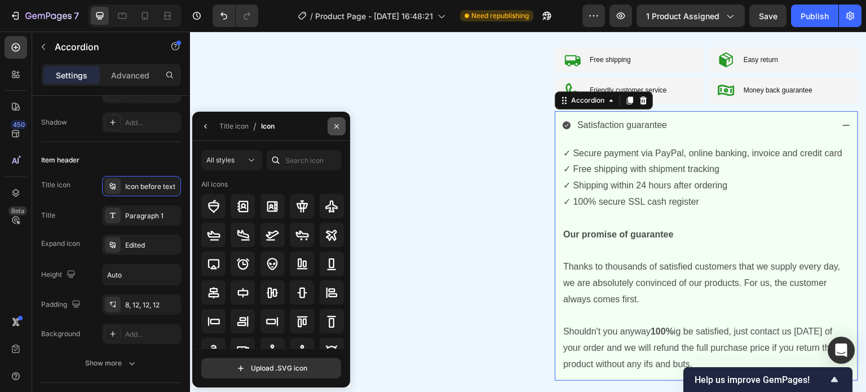
click at [339, 125] on icon "button" at bounding box center [336, 126] width 9 height 9
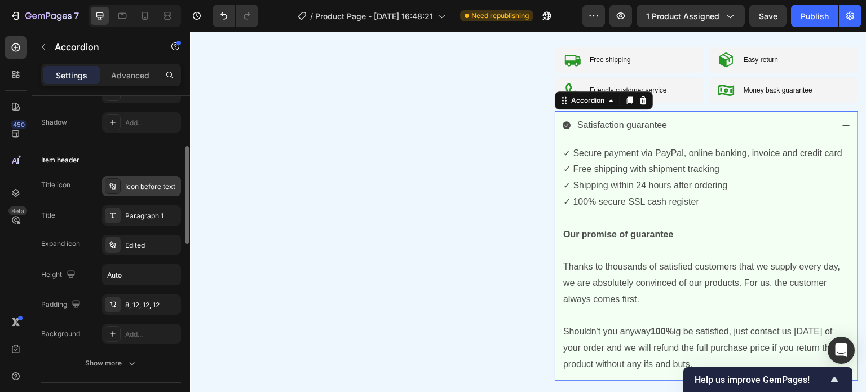
click at [160, 191] on div "Icon before text" at bounding box center [151, 187] width 53 height 10
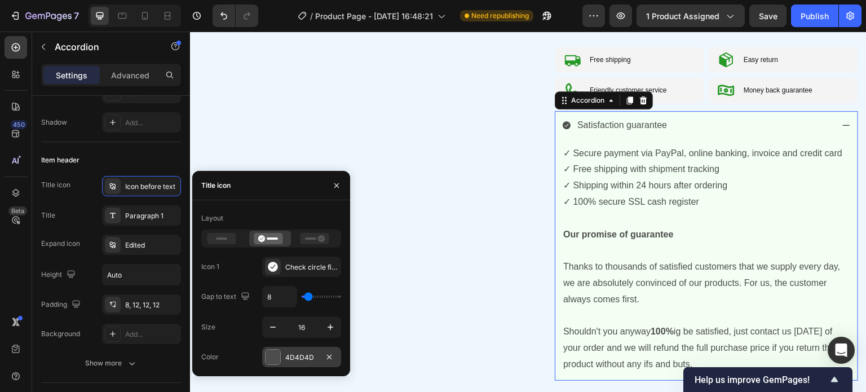
click at [304, 356] on div "4D4D4D" at bounding box center [301, 357] width 33 height 10
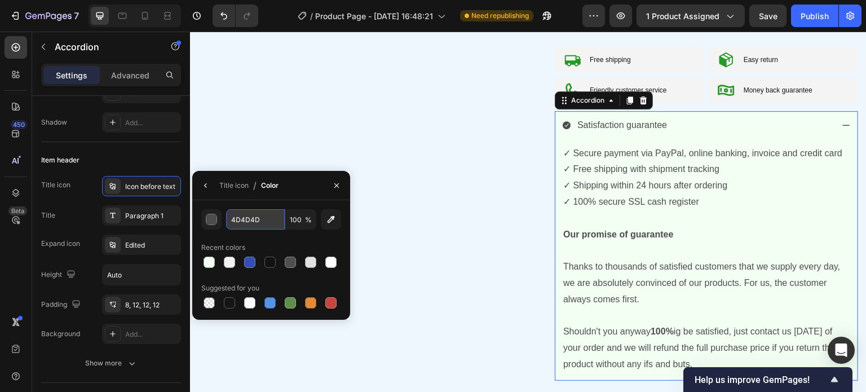
paste input "#269926"
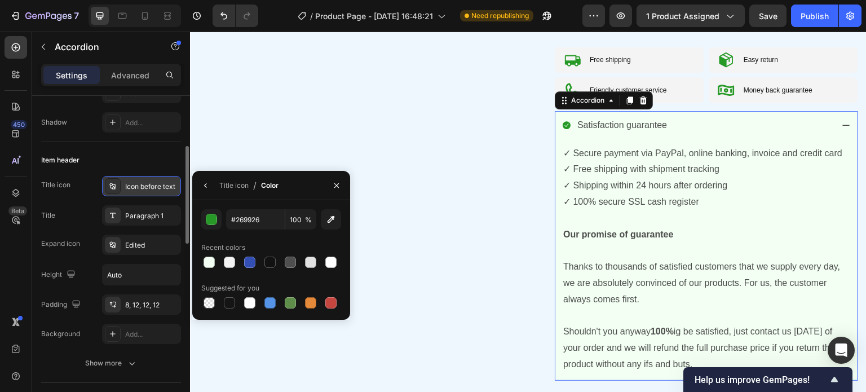
type input "269926"
click at [137, 190] on div "Icon before text" at bounding box center [151, 187] width 53 height 10
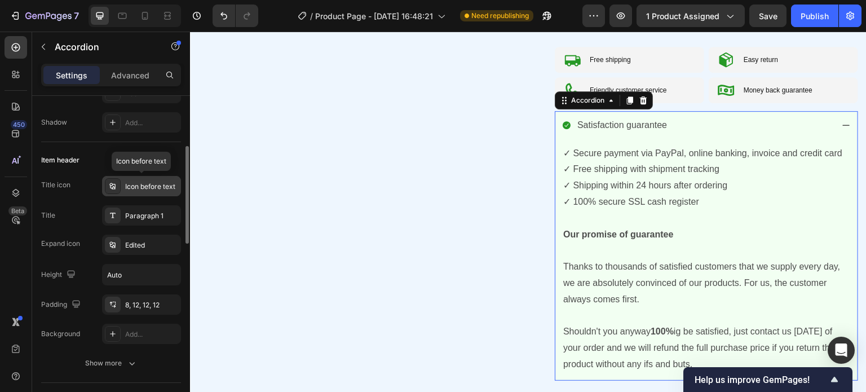
click at [138, 189] on div "Icon before text" at bounding box center [151, 187] width 53 height 10
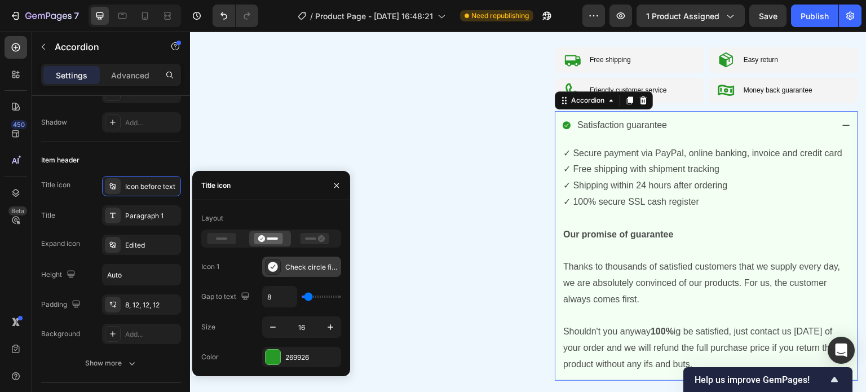
click at [291, 267] on div "Check circle filled" at bounding box center [311, 267] width 53 height 10
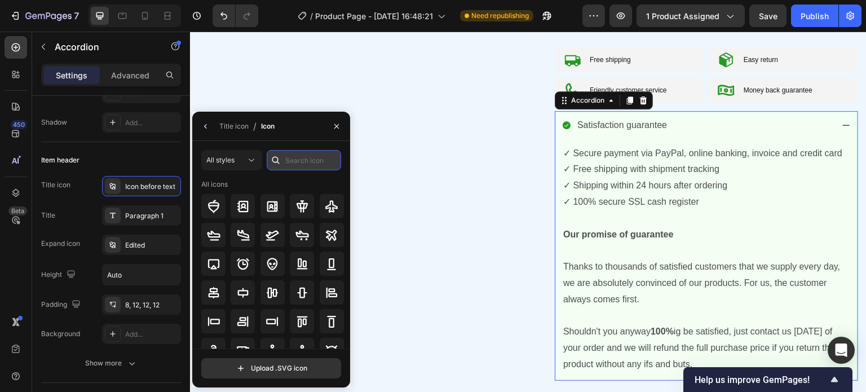
drag, startPoint x: 293, startPoint y: 160, endPoint x: 286, endPoint y: 157, distance: 7.1
click at [293, 160] on input "text" at bounding box center [304, 160] width 74 height 20
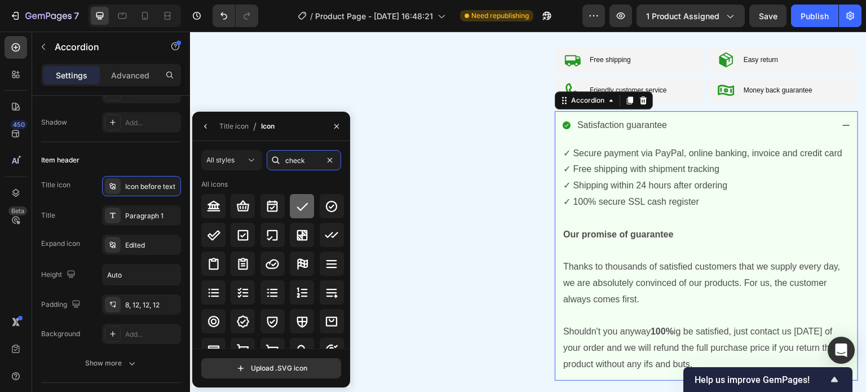
type input "check"
click at [300, 205] on icon at bounding box center [302, 207] width 14 height 14
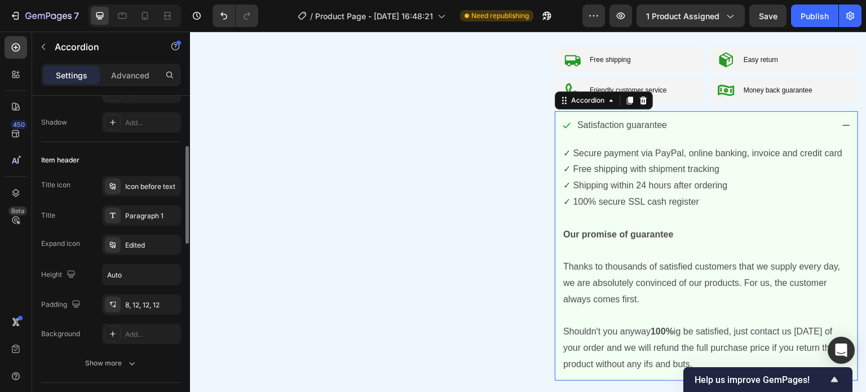
click at [87, 201] on div "Title icon Icon before text Title Paragraph 1 Expand icon Edited Height Auto Pa…" at bounding box center [111, 260] width 140 height 168
click at [132, 243] on div "Edited" at bounding box center [151, 245] width 53 height 10
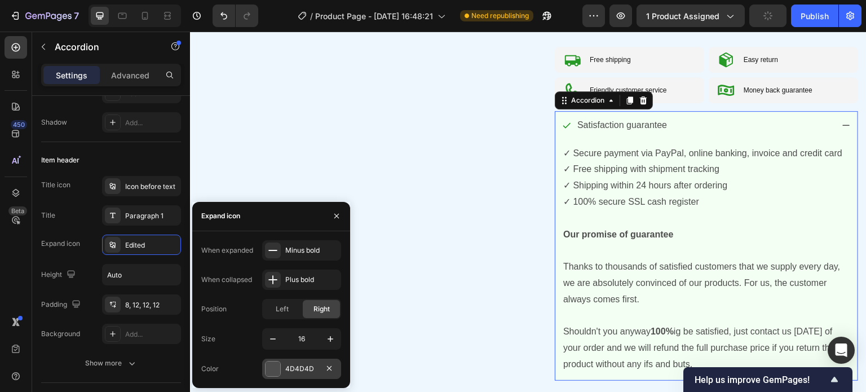
click at [316, 370] on div "4D4D4D" at bounding box center [301, 369] width 33 height 10
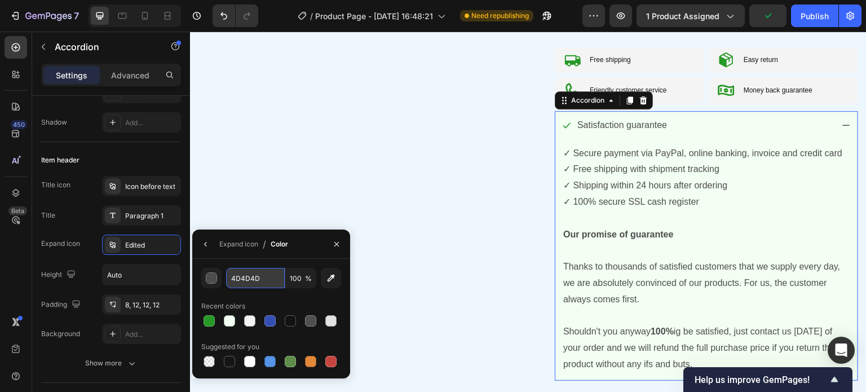
click at [260, 276] on input "4D4D4D" at bounding box center [255, 278] width 59 height 20
paste input "#269926"
type input "#269926"
click at [71, 254] on div "Expand icon Edited" at bounding box center [111, 245] width 140 height 20
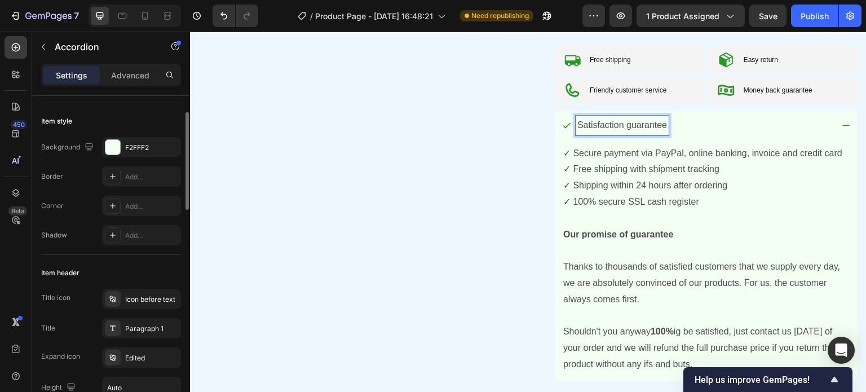
scroll to position [0, 0]
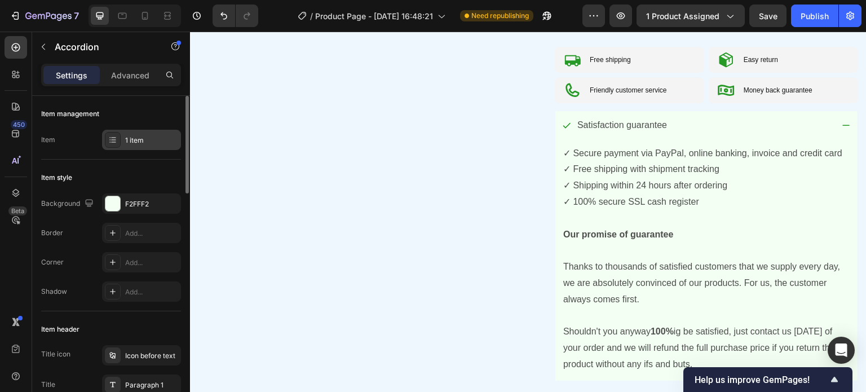
click at [136, 138] on div "1 item" at bounding box center [151, 140] width 53 height 10
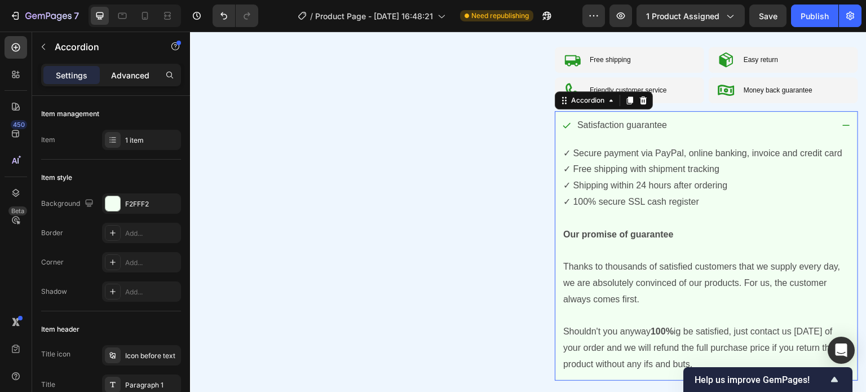
click at [120, 78] on p "Advanced" at bounding box center [130, 75] width 38 height 12
type input "100%"
type input "100"
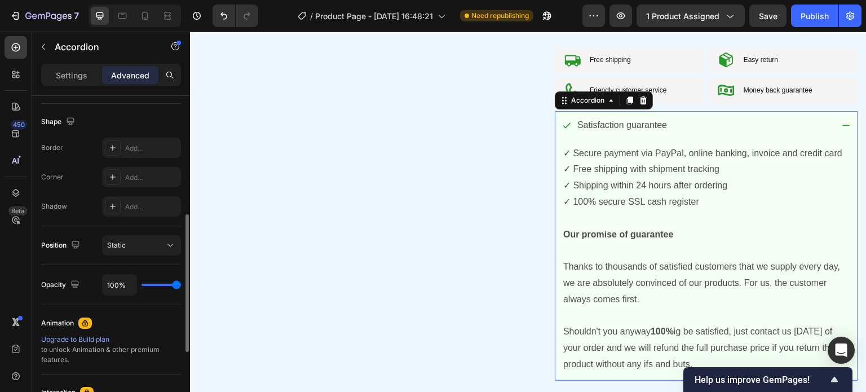
scroll to position [451, 0]
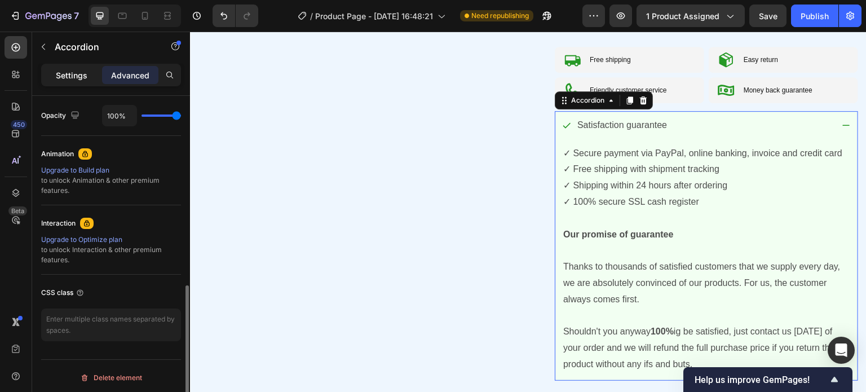
click at [77, 68] on div "Settings" at bounding box center [71, 75] width 56 height 18
type input "8"
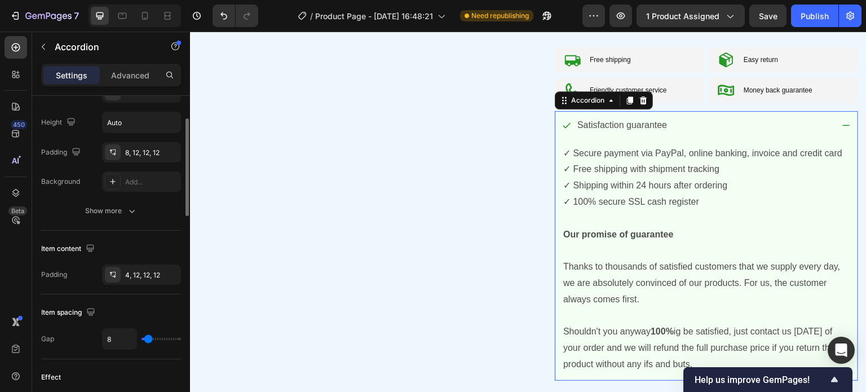
scroll to position [209, 0]
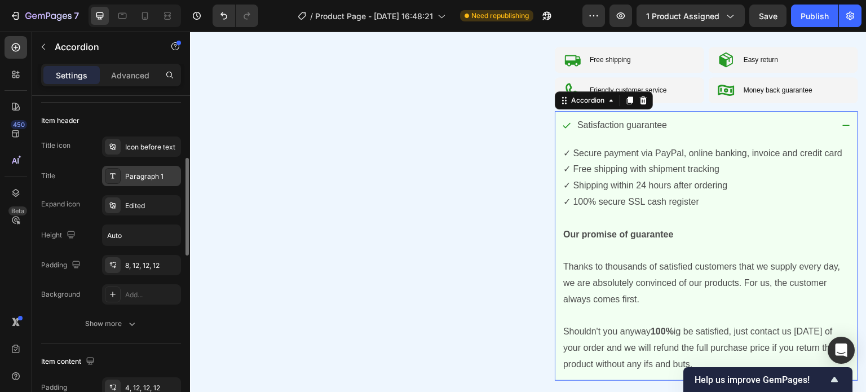
click at [129, 180] on div "Paragraph 1" at bounding box center [151, 176] width 53 height 10
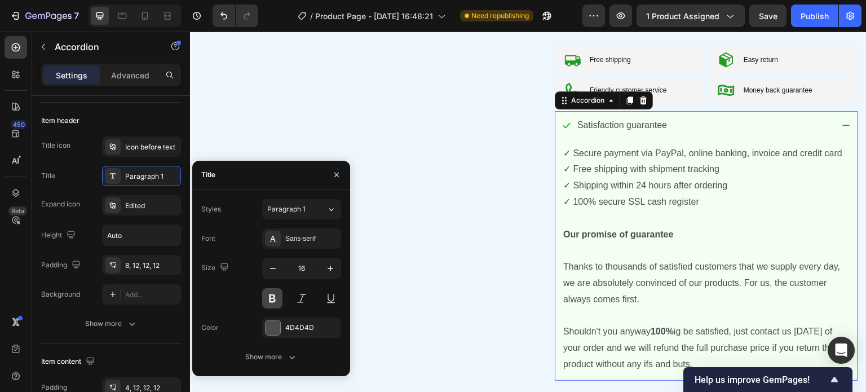
click at [275, 294] on button at bounding box center [272, 298] width 20 height 20
click at [78, 215] on div "Title icon Icon before text Title Paragraph 1 Expand icon Edited Height Auto Pa…" at bounding box center [111, 220] width 140 height 168
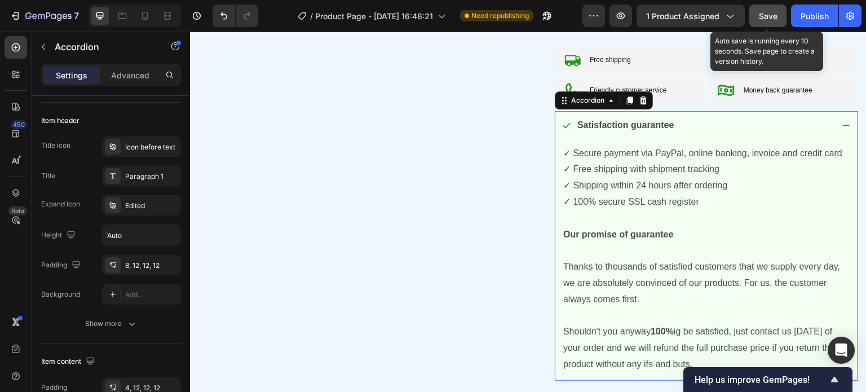
click at [762, 6] on button "Save" at bounding box center [767, 16] width 37 height 23
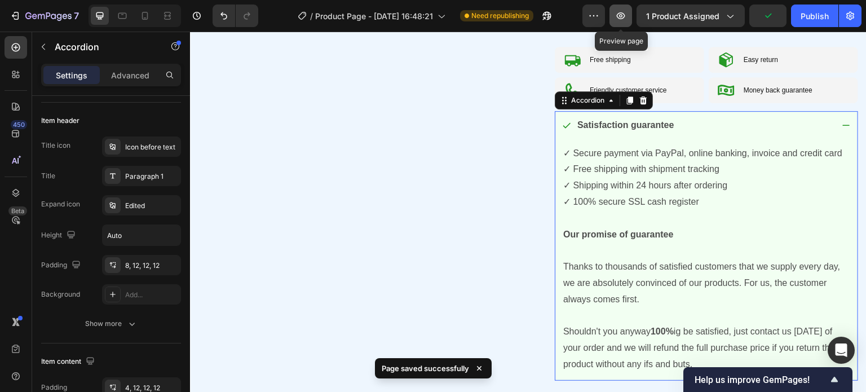
click at [629, 22] on button "button" at bounding box center [620, 16] width 23 height 23
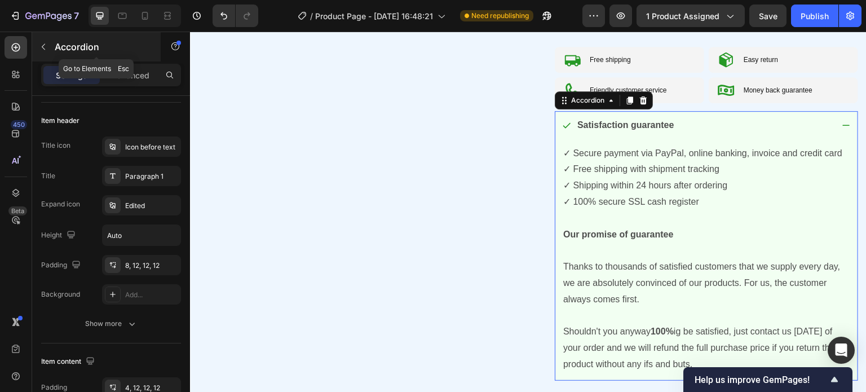
click at [40, 46] on icon "button" at bounding box center [43, 46] width 9 height 9
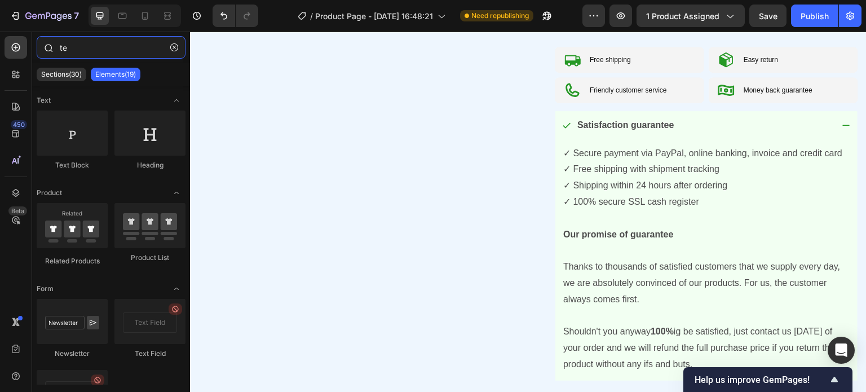
drag, startPoint x: 75, startPoint y: 50, endPoint x: 41, endPoint y: 43, distance: 34.5
click at [41, 43] on div "te" at bounding box center [111, 49] width 158 height 27
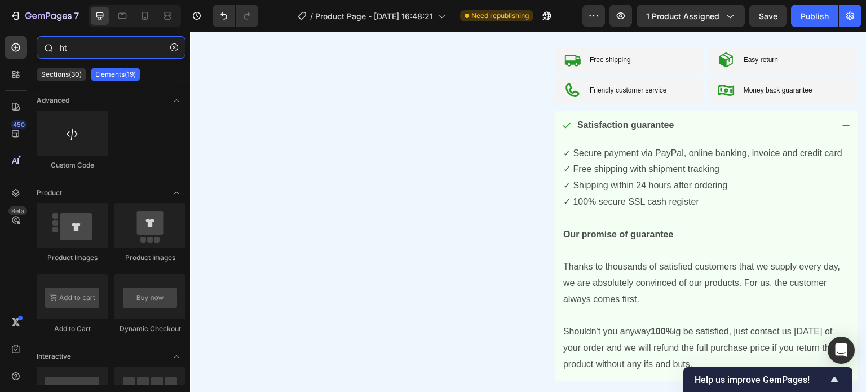
type input "htm"
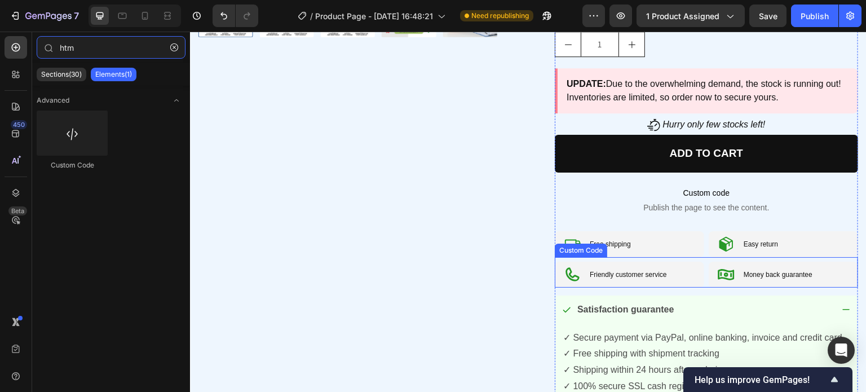
scroll to position [508, 0]
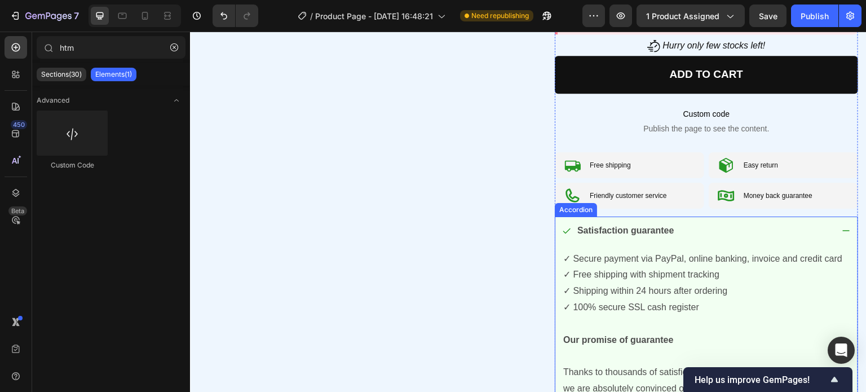
click at [832, 228] on div "Satisfaction guarantee" at bounding box center [706, 231] width 302 height 31
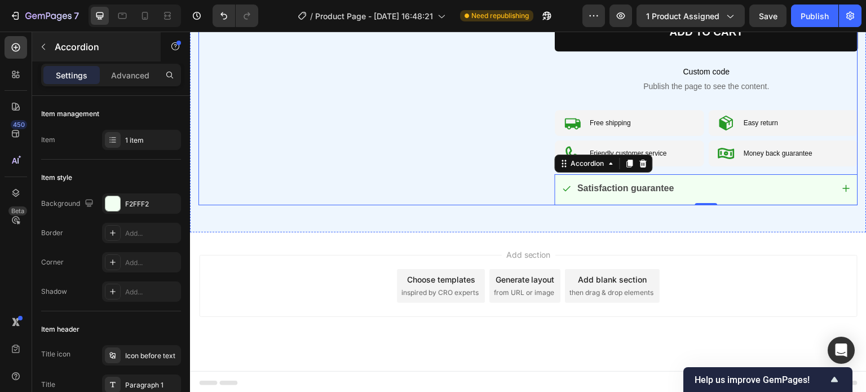
scroll to position [551, 0]
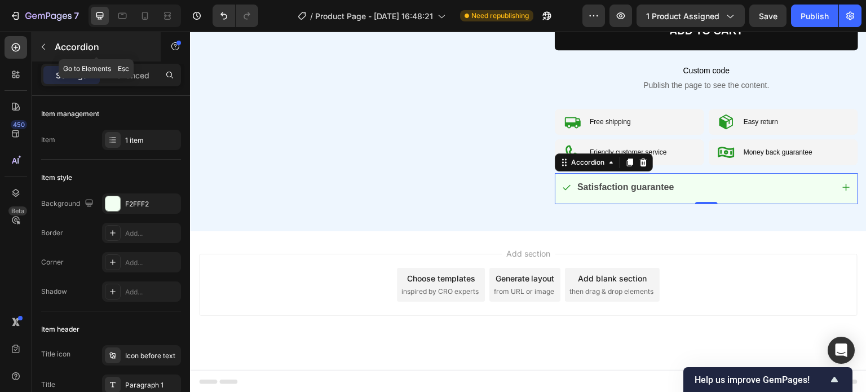
click at [41, 40] on button "button" at bounding box center [43, 47] width 18 height 18
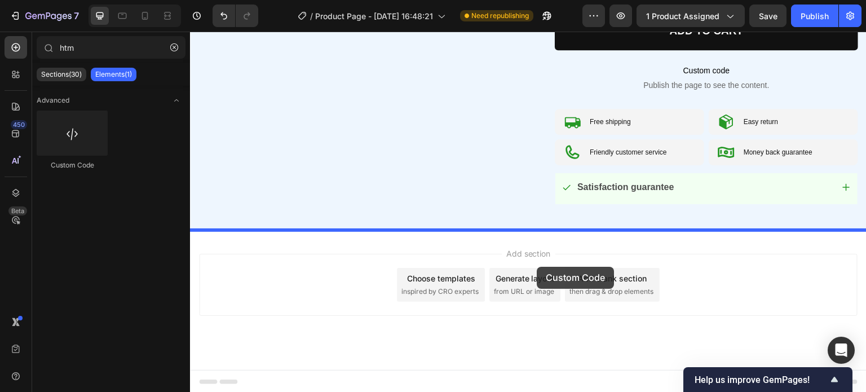
drag, startPoint x: 370, startPoint y: 204, endPoint x: 537, endPoint y: 267, distance: 178.4
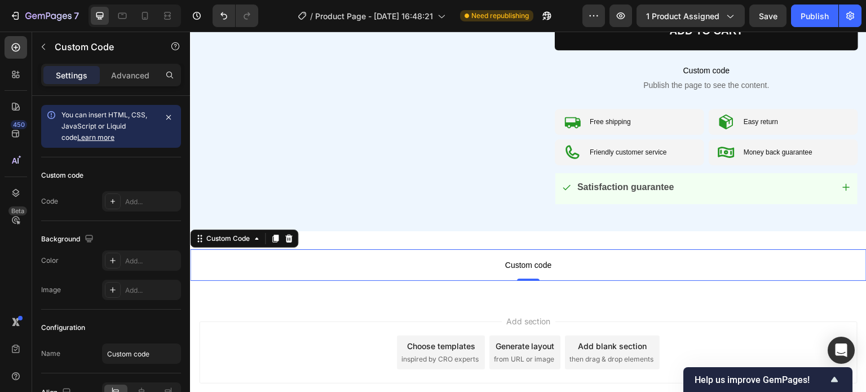
click at [431, 262] on span "Custom code" at bounding box center [528, 265] width 676 height 14
click at [99, 197] on div "Code Add..." at bounding box center [111, 201] width 140 height 20
click at [113, 202] on icon at bounding box center [112, 201] width 5 height 5
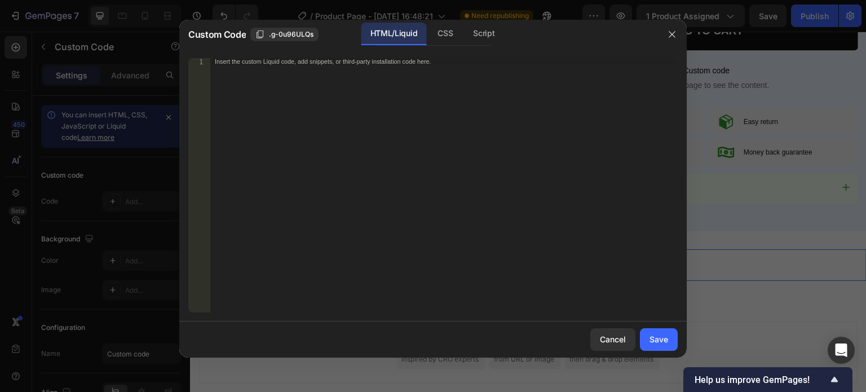
drag, startPoint x: 319, startPoint y: 185, endPoint x: 580, endPoint y: 254, distance: 270.1
click at [320, 185] on div "Insert the custom Liquid code, add snippets, or third-party installation code h…" at bounding box center [443, 192] width 467 height 268
paste textarea "</section>"
type textarea "</section>"
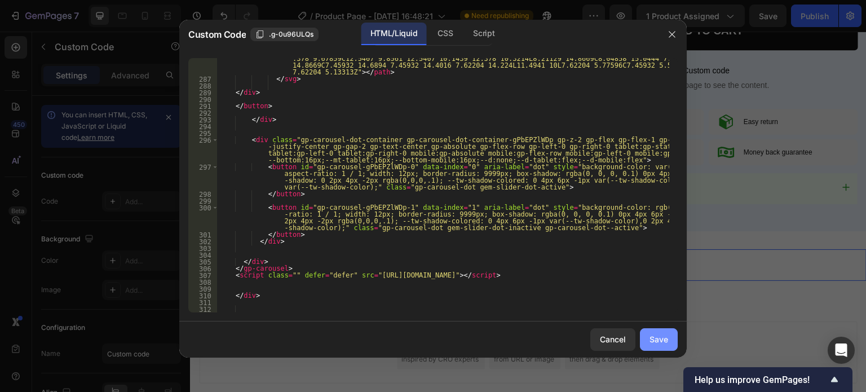
click at [667, 335] on div "Save" at bounding box center [658, 339] width 19 height 12
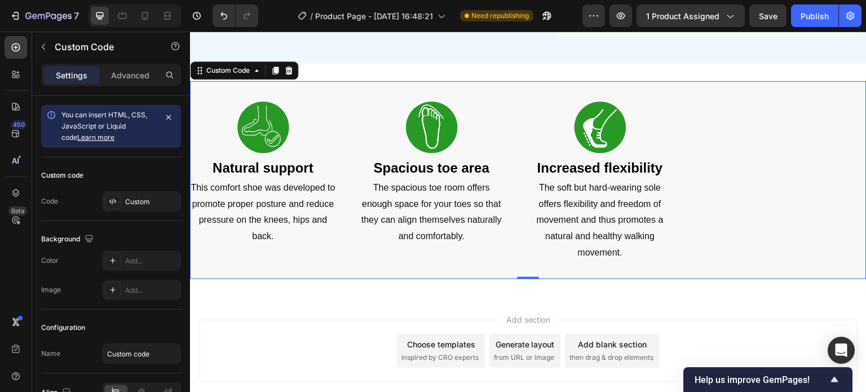
scroll to position [720, 0]
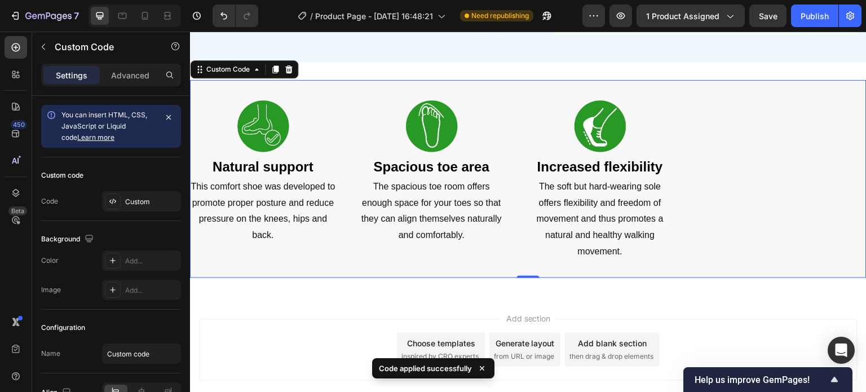
click at [707, 189] on div "Ergonomic sole The thick sole provides additional cushioning and support and of…" at bounding box center [528, 179] width 676 height 162
click at [41, 45] on icon "button" at bounding box center [43, 46] width 9 height 9
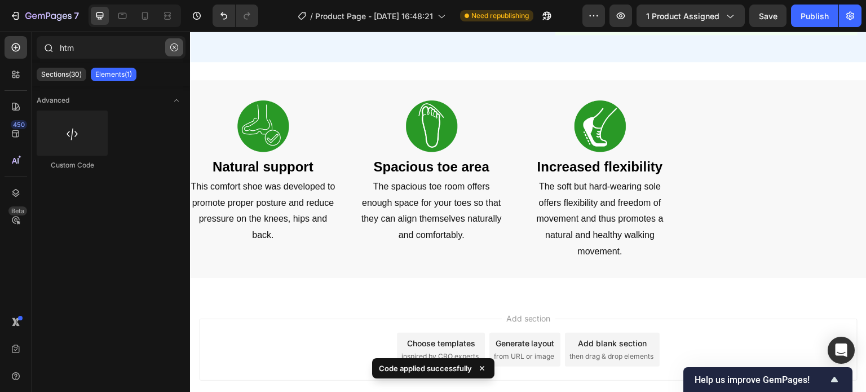
click at [174, 52] on button "button" at bounding box center [174, 47] width 18 height 18
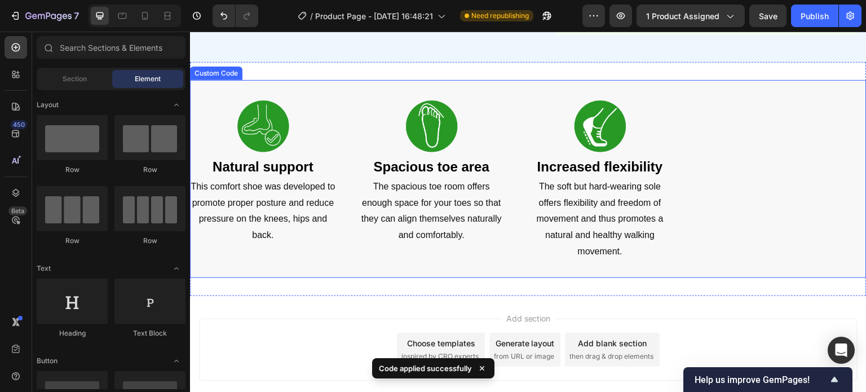
click at [246, 82] on gp-row "Ergonomic sole The thick sole provides additional cushioning and support and of…" at bounding box center [528, 179] width 676 height 198
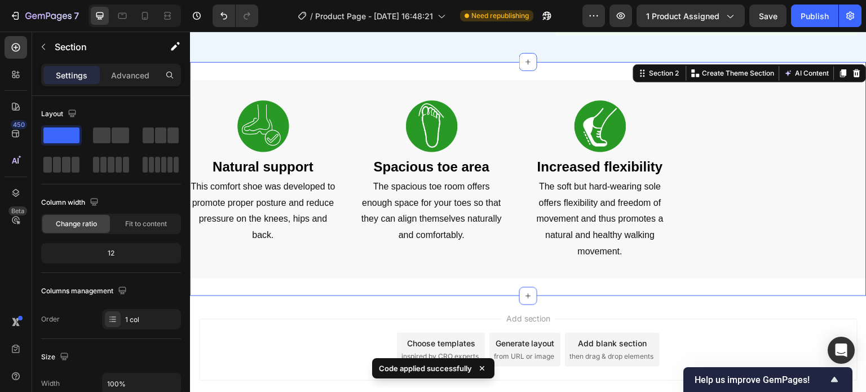
click at [352, 66] on div "Ergonomic sole The thick sole provides additional cushioning and support and of…" at bounding box center [528, 179] width 676 height 234
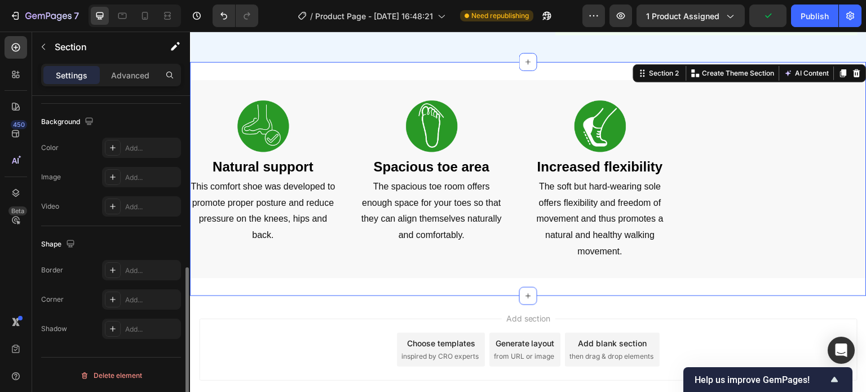
scroll to position [0, 0]
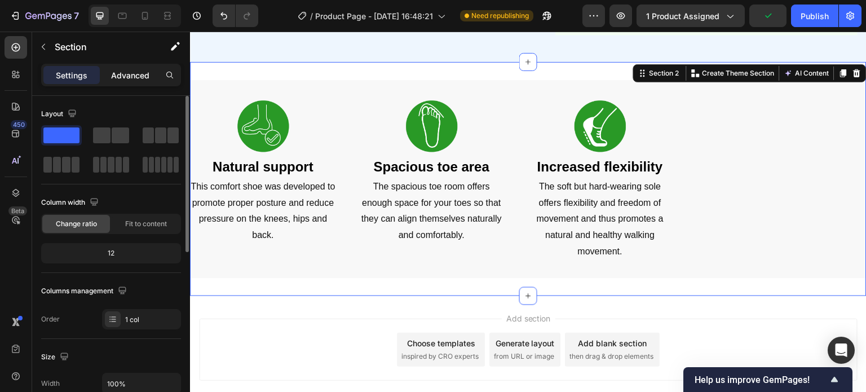
click at [129, 69] on p "Advanced" at bounding box center [130, 75] width 38 height 12
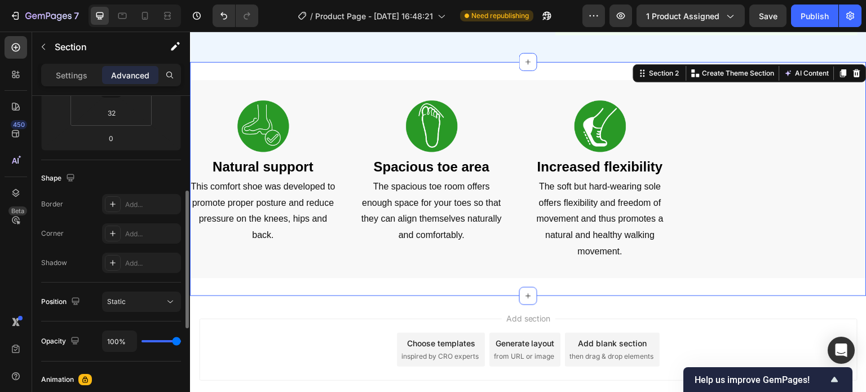
scroll to position [338, 0]
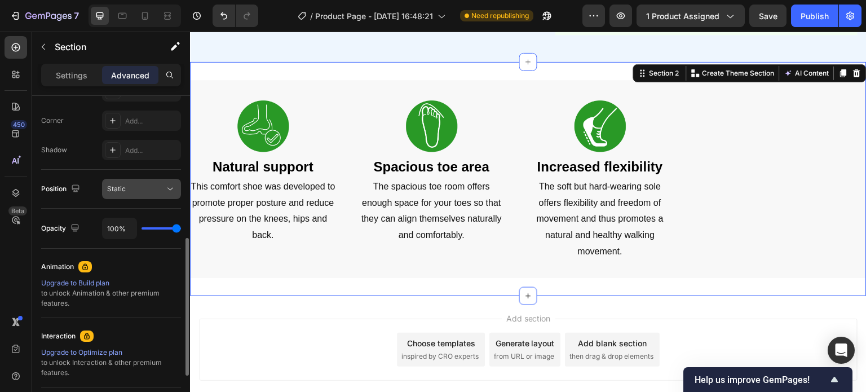
click at [142, 193] on div "Static" at bounding box center [141, 188] width 69 height 11
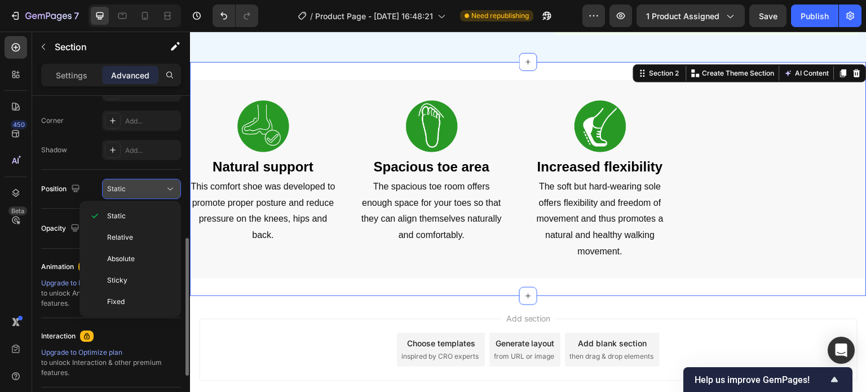
click at [148, 187] on div "Static" at bounding box center [136, 189] width 58 height 10
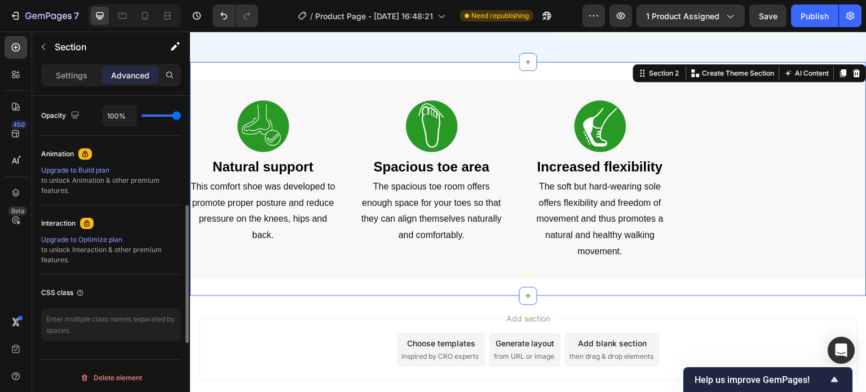
scroll to position [453, 0]
click at [91, 74] on div "Settings" at bounding box center [71, 75] width 56 height 18
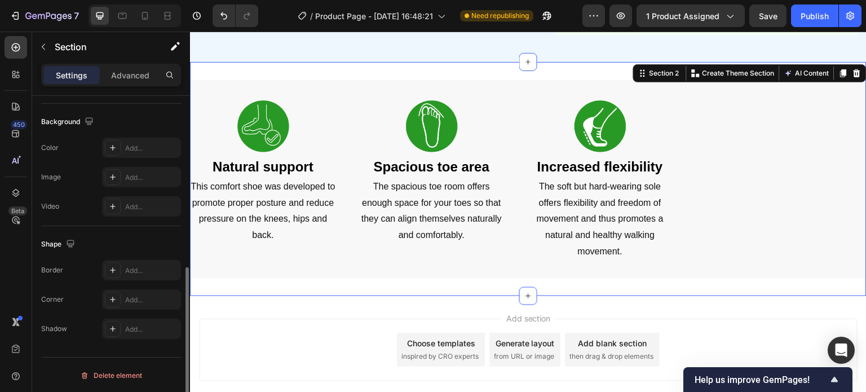
click at [81, 72] on p "Settings" at bounding box center [72, 75] width 32 height 12
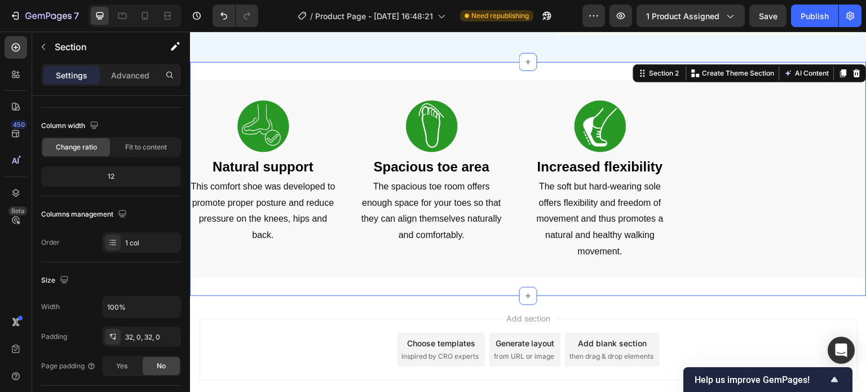
click at [517, 72] on div "Ergonomic sole The thick sole provides additional cushioning and support and of…" at bounding box center [528, 179] width 676 height 234
click at [315, 69] on div "Ergonomic sole The thick sole provides additional cushioning and support and of…" at bounding box center [528, 179] width 676 height 234
drag, startPoint x: 313, startPoint y: 68, endPoint x: 309, endPoint y: 90, distance: 21.9
click at [313, 69] on div "Ergonomic sole The thick sole provides additional cushioning and support and of…" at bounding box center [528, 179] width 676 height 234
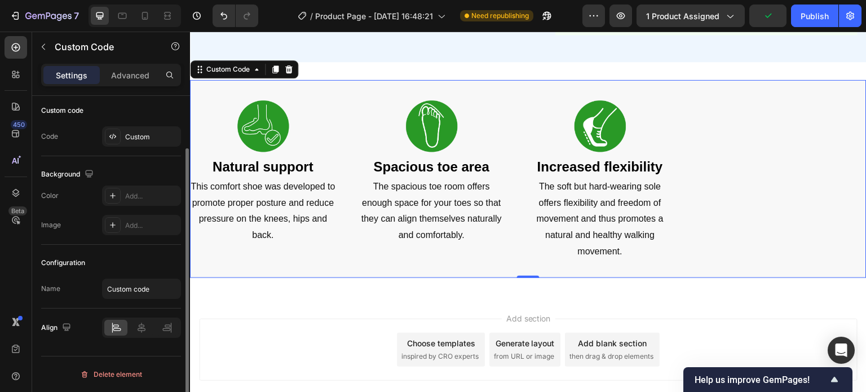
click at [309, 90] on gp-row "Ergonomic sole The thick sole provides additional cushioning and support and of…" at bounding box center [528, 179] width 676 height 198
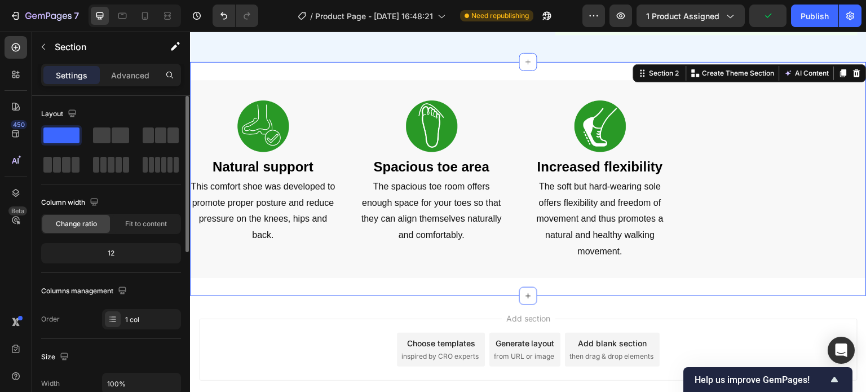
click at [341, 68] on div "Ergonomic sole The thick sole provides additional cushioning and support and of…" at bounding box center [528, 179] width 676 height 234
click at [337, 89] on gp-row "Ergonomic sole The thick sole provides additional cushioning and support and of…" at bounding box center [528, 179] width 676 height 198
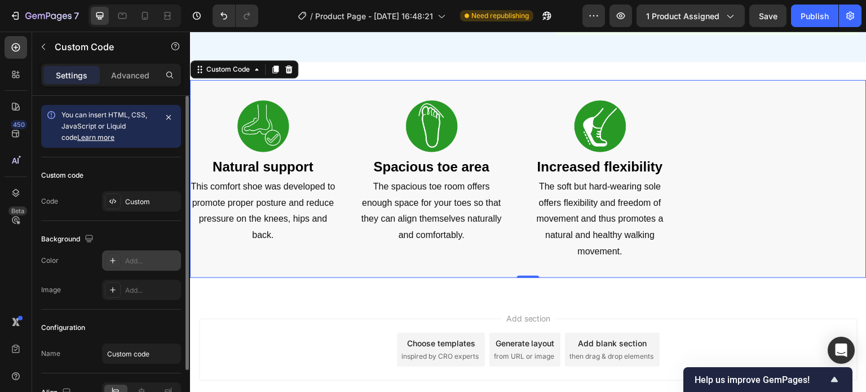
scroll to position [64, 0]
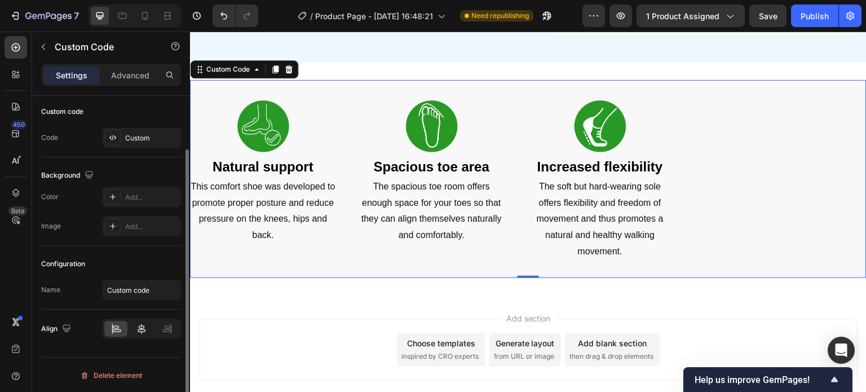
click at [139, 325] on icon at bounding box center [142, 329] width 8 height 10
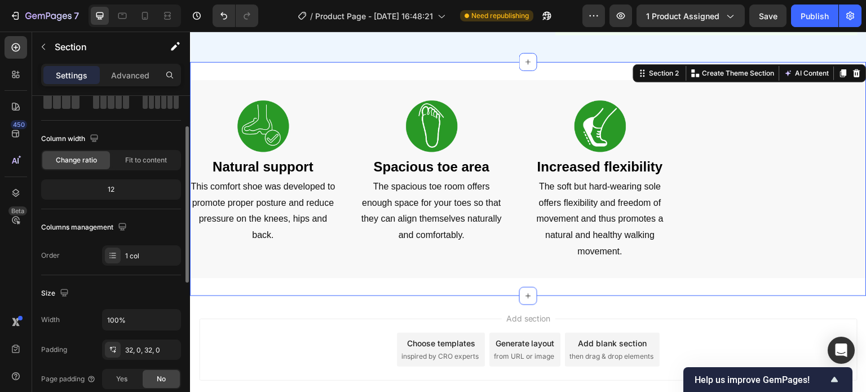
click at [362, 67] on div "Ergonomic sole The thick sole provides additional cushioning and support and of…" at bounding box center [528, 179] width 676 height 234
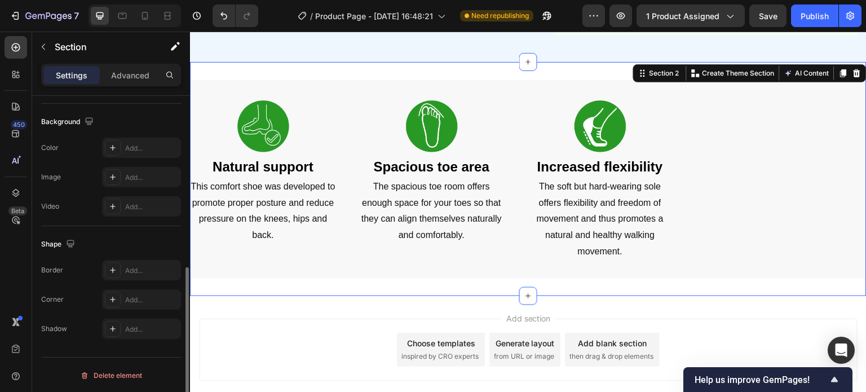
scroll to position [133, 0]
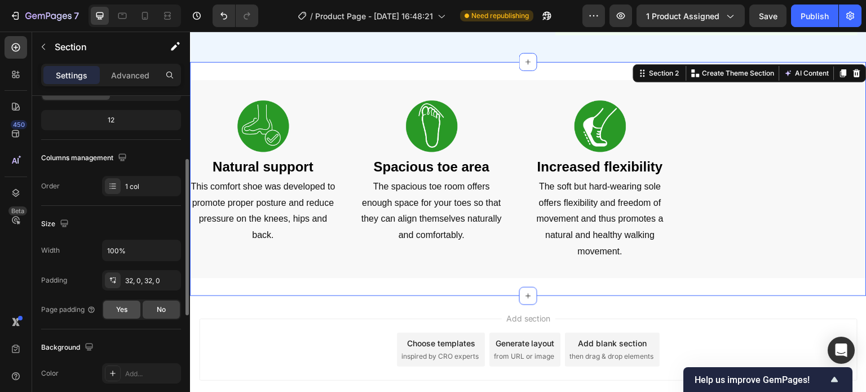
click at [126, 312] on span "Yes" at bounding box center [121, 309] width 11 height 10
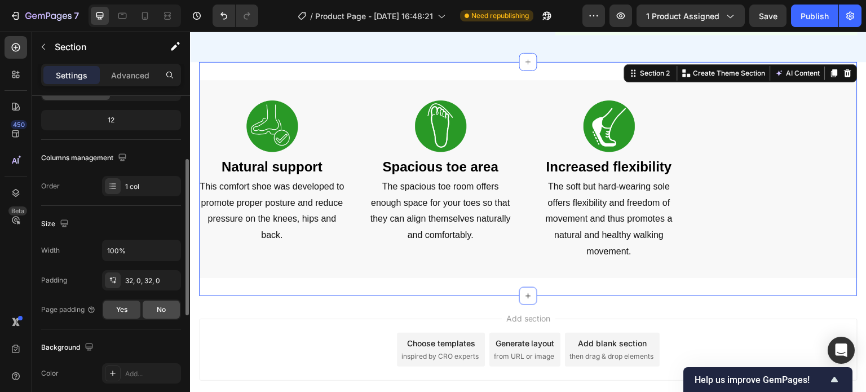
click at [164, 306] on span "No" at bounding box center [161, 309] width 9 height 10
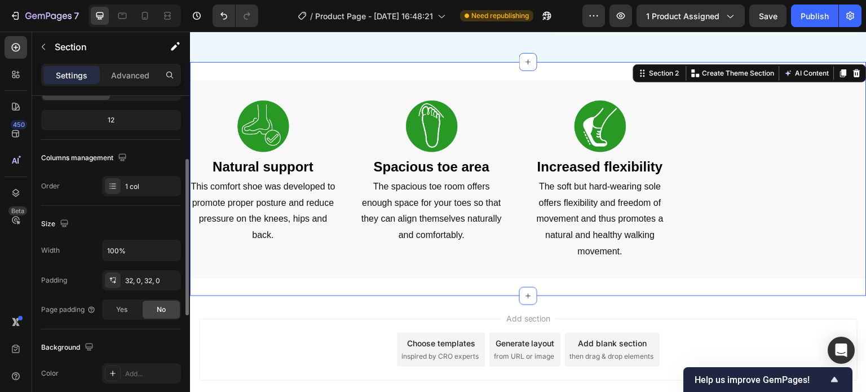
scroll to position [77, 0]
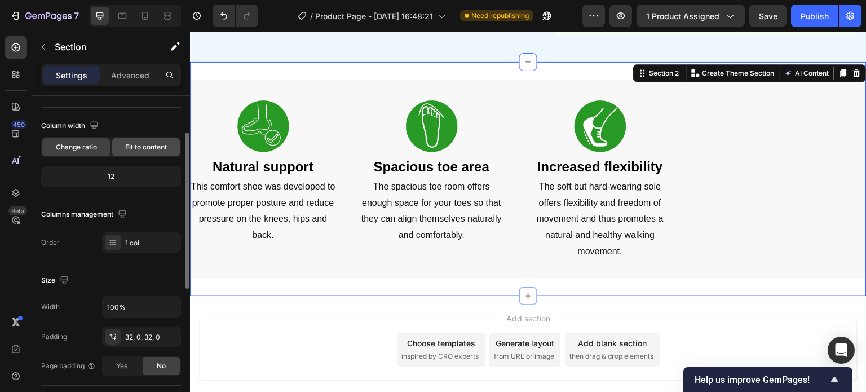
click at [144, 148] on span "Fit to content" at bounding box center [146, 147] width 42 height 10
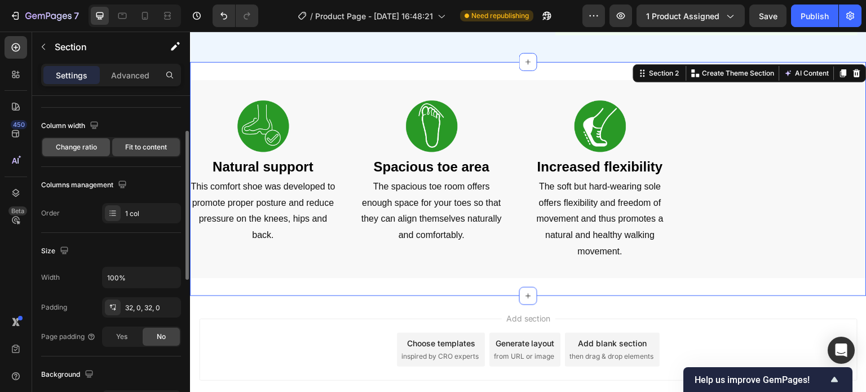
click at [109, 144] on div "Change ratio" at bounding box center [76, 147] width 68 height 18
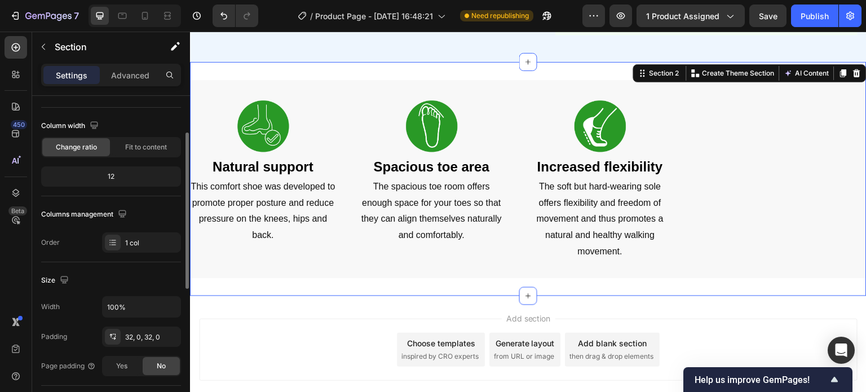
scroll to position [0, 0]
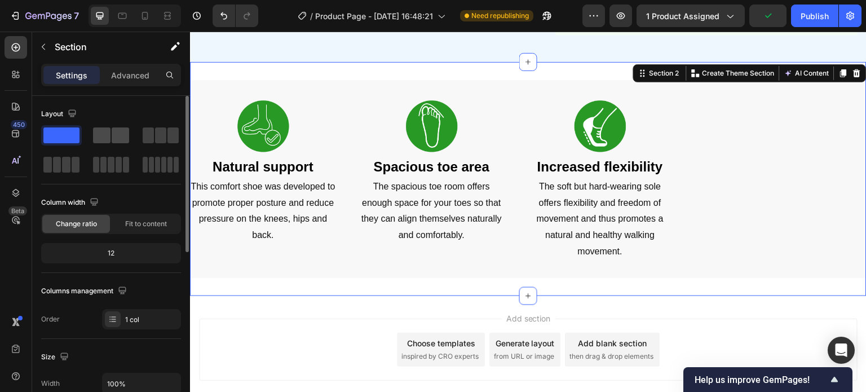
click at [105, 137] on span at bounding box center [101, 135] width 17 height 16
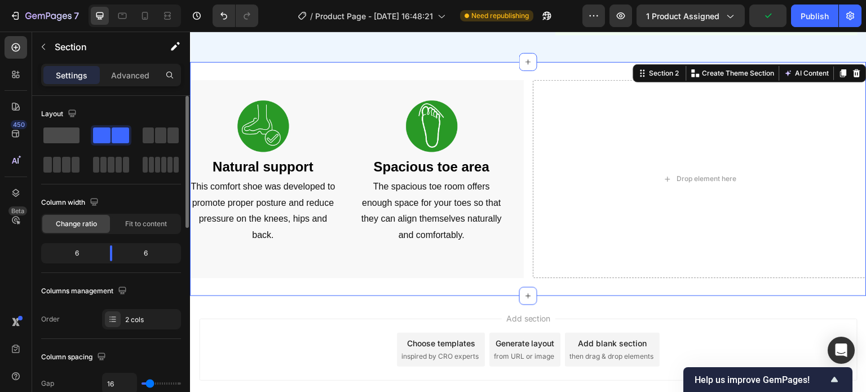
click at [72, 135] on span at bounding box center [61, 135] width 36 height 16
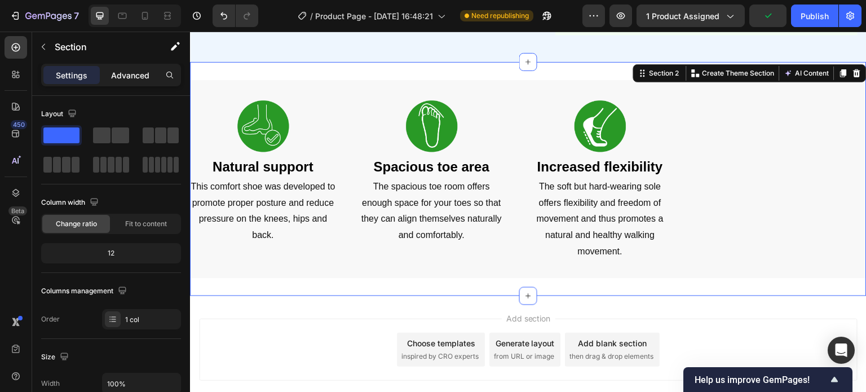
click at [135, 77] on p "Advanced" at bounding box center [130, 75] width 38 height 12
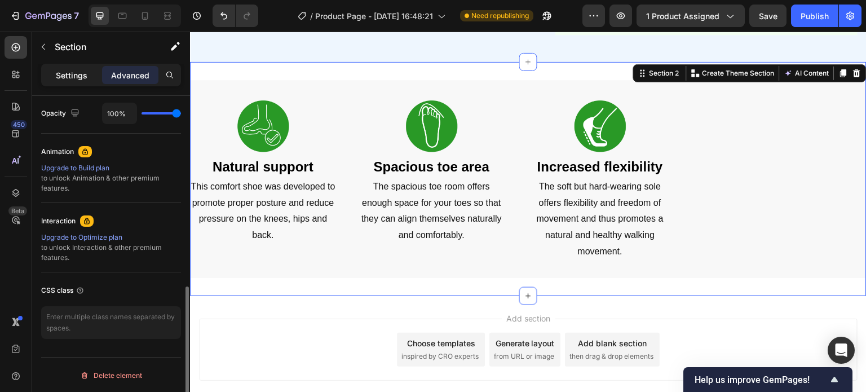
click at [63, 70] on p "Settings" at bounding box center [72, 75] width 32 height 12
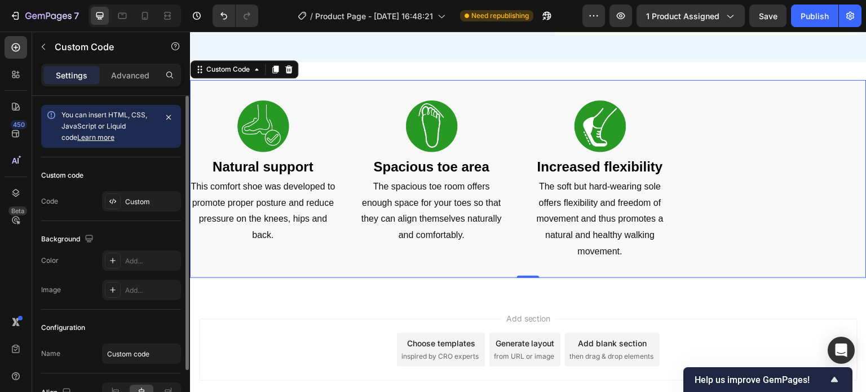
click at [221, 85] on gp-row "Ergonomic sole The thick sole provides additional cushioning and support and of…" at bounding box center [528, 179] width 676 height 198
click at [111, 198] on icon at bounding box center [112, 201] width 9 height 9
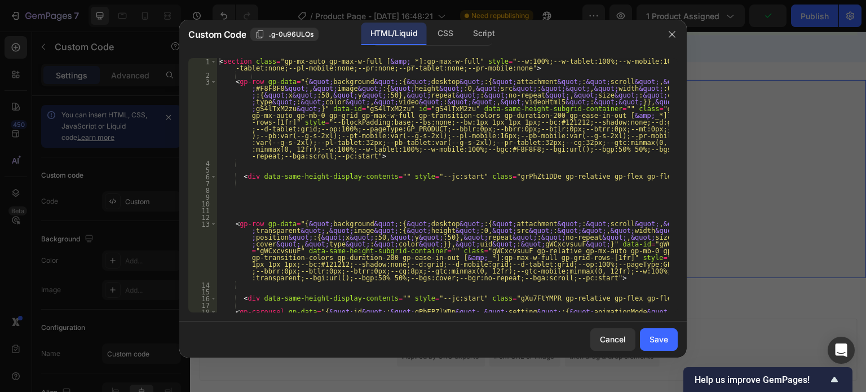
click at [436, 183] on div "< section class = "gp-mx-auto gp-max-w-full [ &amp; _*]:gp-max-w-full" style = …" at bounding box center [443, 340] width 452 height 565
type textarea "</section>"
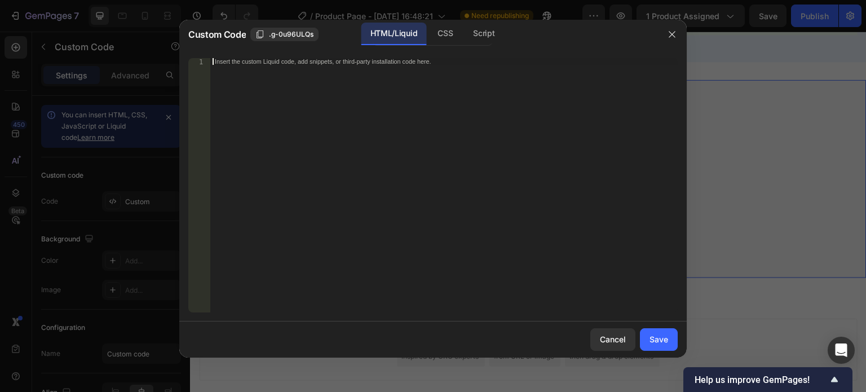
drag, startPoint x: 391, startPoint y: 112, endPoint x: 604, endPoint y: 293, distance: 278.8
click at [391, 112] on div "Insert the custom Liquid code, add snippets, or third-party installation code h…" at bounding box center [443, 192] width 467 height 268
paste textarea "</section>"
type textarea "</section>"
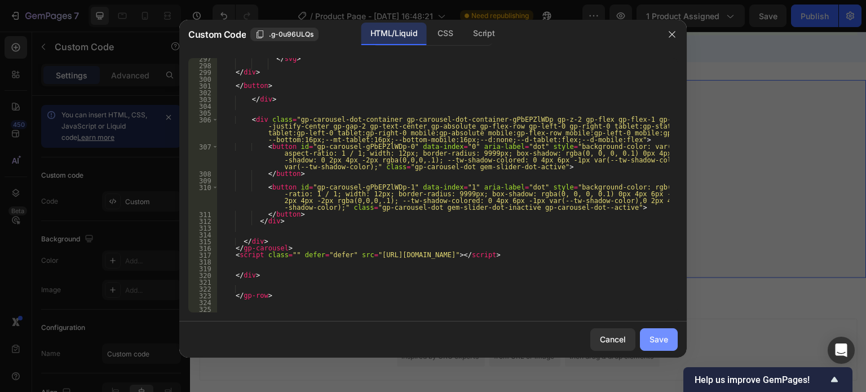
click at [663, 338] on div "Save" at bounding box center [658, 339] width 19 height 12
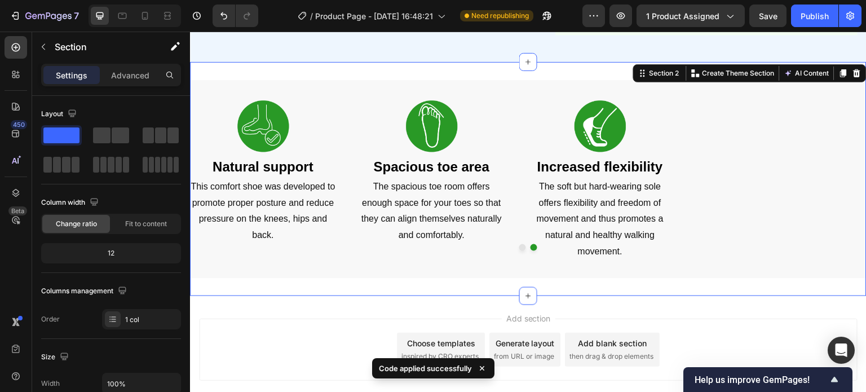
click at [608, 69] on div "Ergonomic sole The thick sole provides additional cushioning and support and of…" at bounding box center [528, 179] width 676 height 234
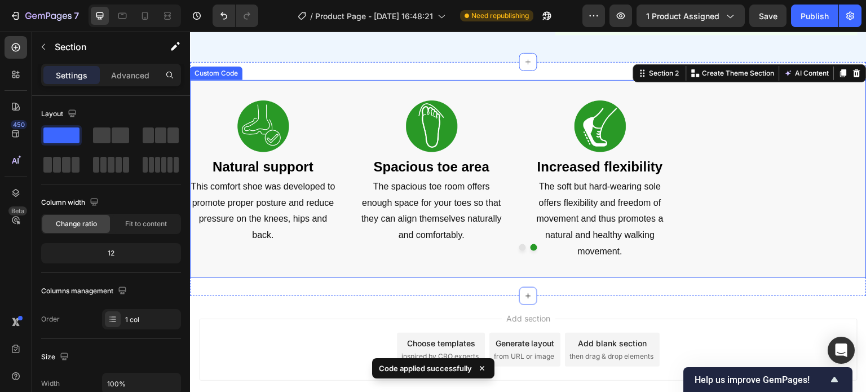
click at [611, 81] on gp-row "Ergonomic sole The thick sole provides additional cushioning and support and of…" at bounding box center [528, 179] width 676 height 198
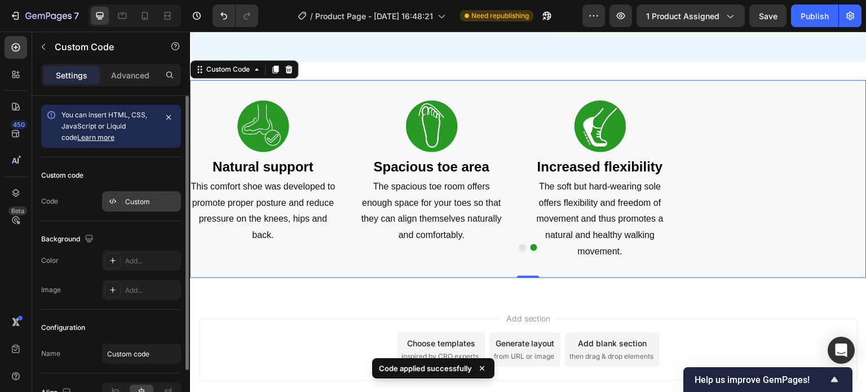
click at [115, 199] on icon at bounding box center [112, 201] width 9 height 9
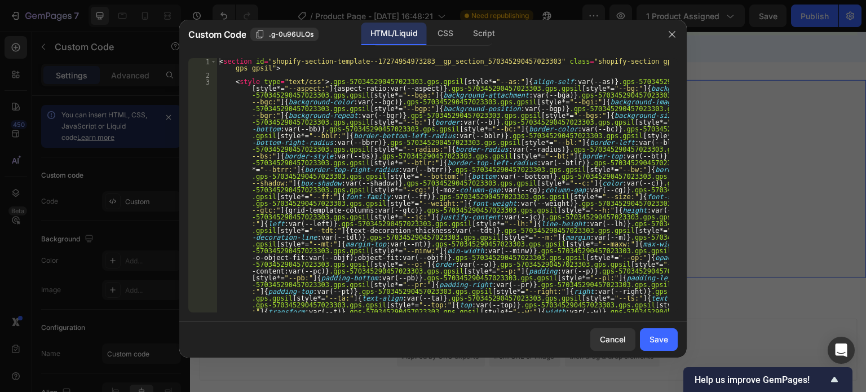
type textarea "</section>"
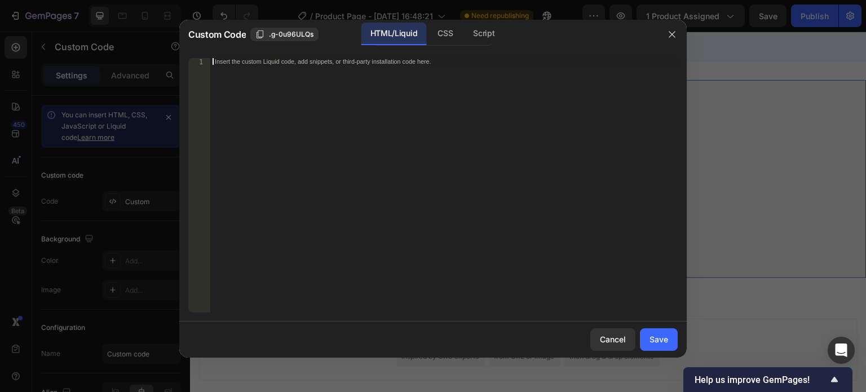
paste textarea "</gp-row>"
type textarea "</gp-row>"
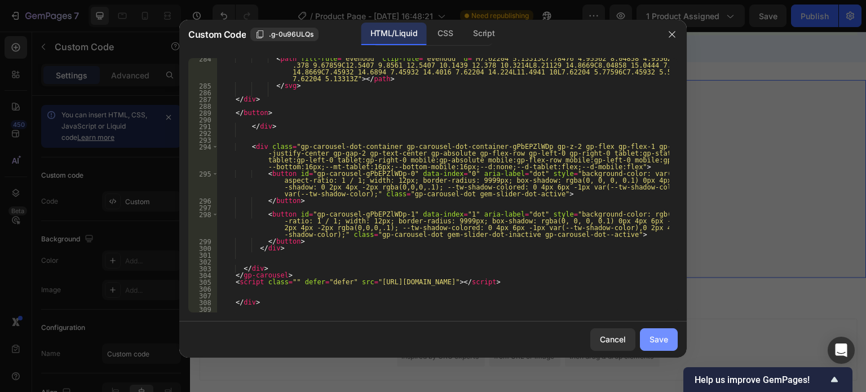
click at [651, 335] on div "Save" at bounding box center [658, 339] width 19 height 12
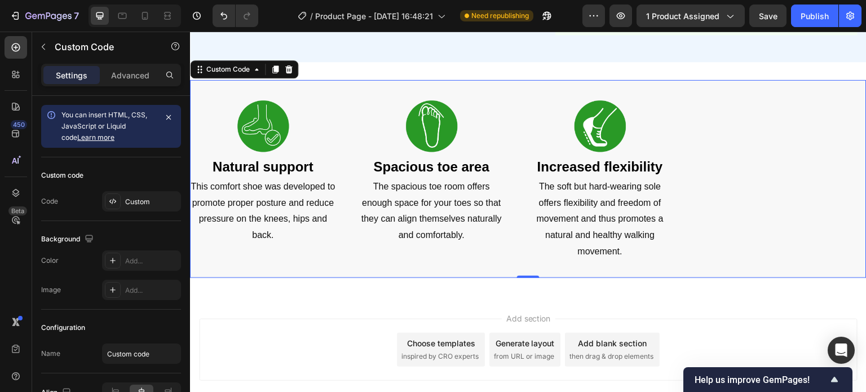
click at [708, 140] on div "Ergonomic sole The thick sole provides additional cushioning and support and of…" at bounding box center [528, 179] width 676 height 162
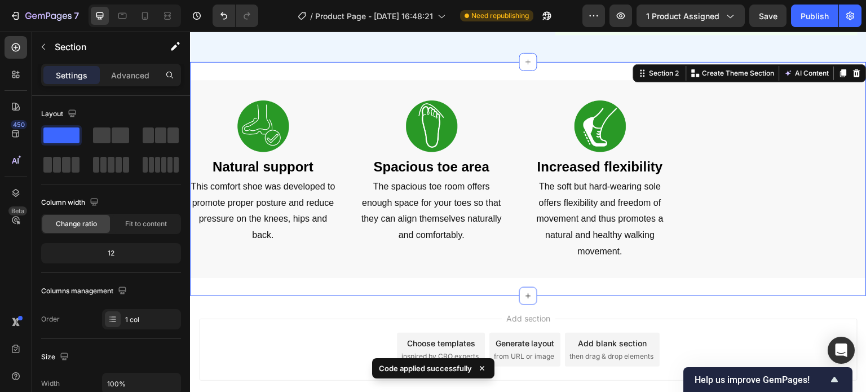
click at [508, 72] on div "Ergonomic sole The thick sole provides additional cushioning and support and of…" at bounding box center [528, 179] width 676 height 234
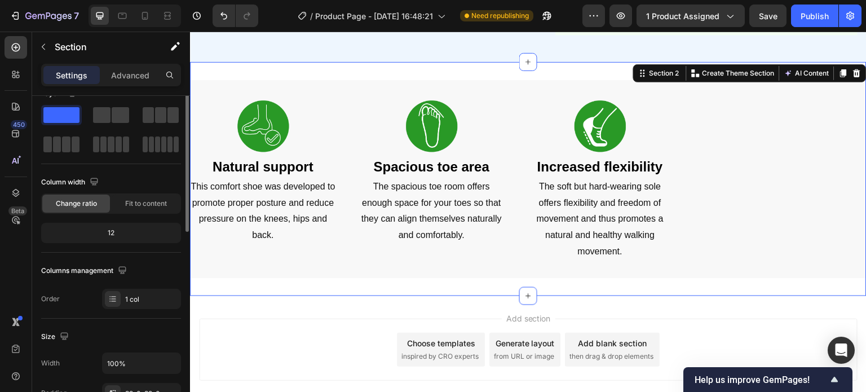
scroll to position [0, 0]
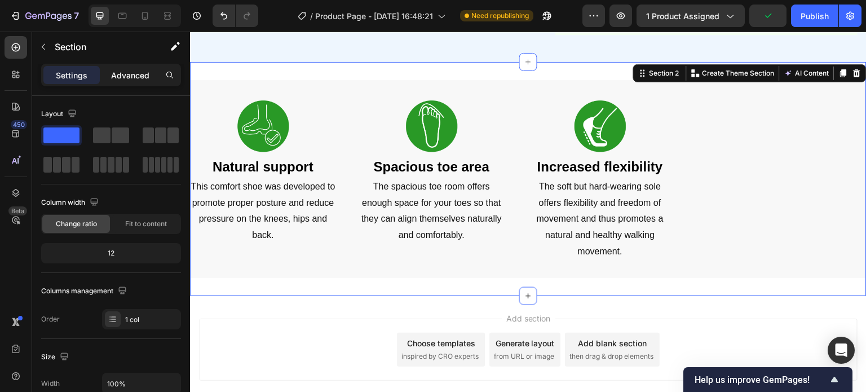
click at [129, 73] on p "Advanced" at bounding box center [130, 75] width 38 height 12
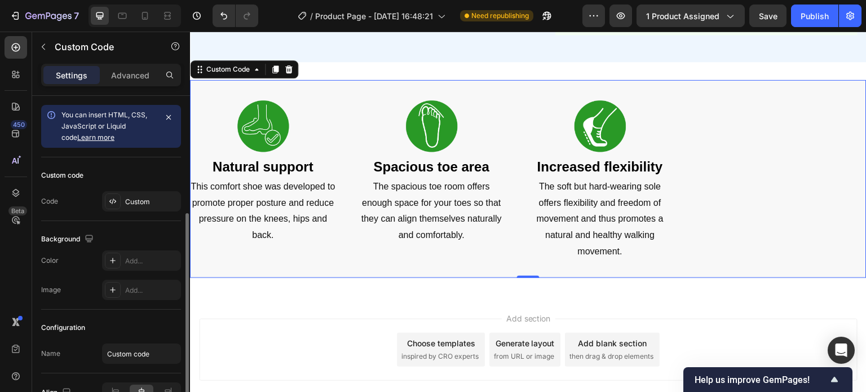
click at [237, 81] on gp-row "Ergonomic sole The thick sole provides additional cushioning and support and of…" at bounding box center [528, 179] width 676 height 198
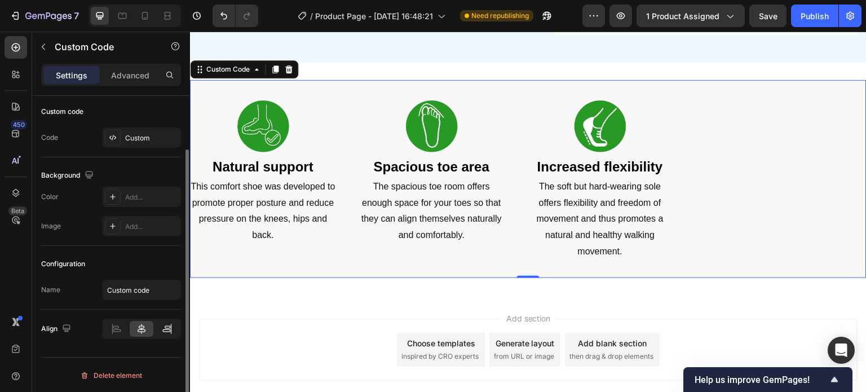
drag, startPoint x: 162, startPoint y: 326, endPoint x: 156, endPoint y: 325, distance: 6.3
click at [162, 326] on icon at bounding box center [166, 328] width 11 height 11
click at [145, 325] on icon at bounding box center [141, 328] width 11 height 11
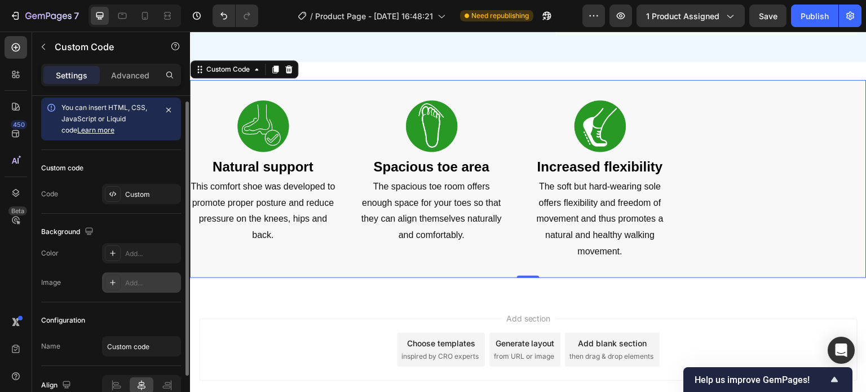
scroll to position [0, 0]
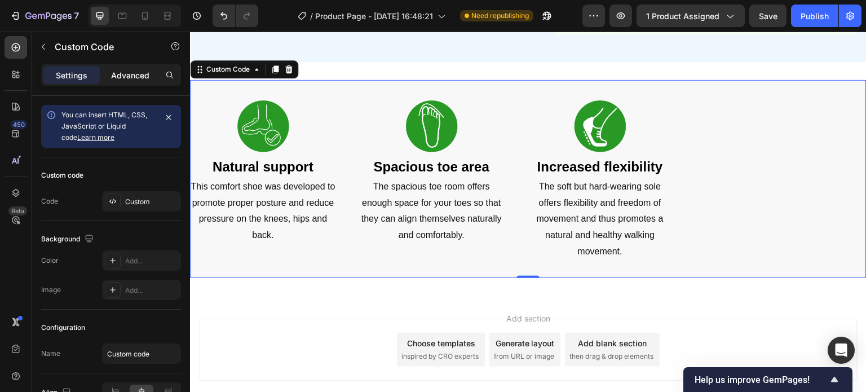
click at [125, 74] on p "Advanced" at bounding box center [130, 75] width 38 height 12
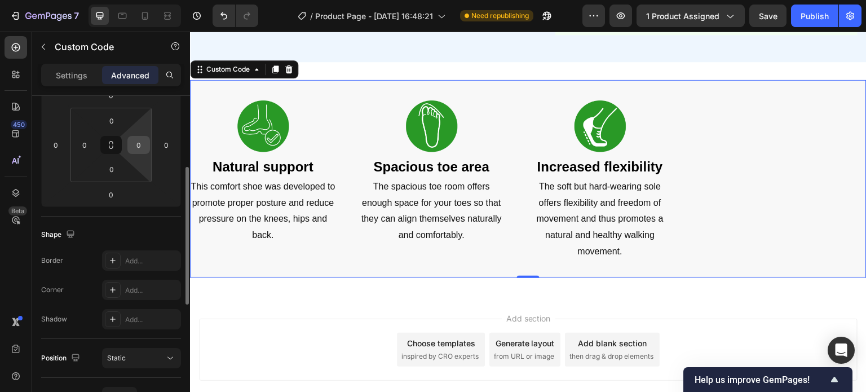
scroll to position [338, 0]
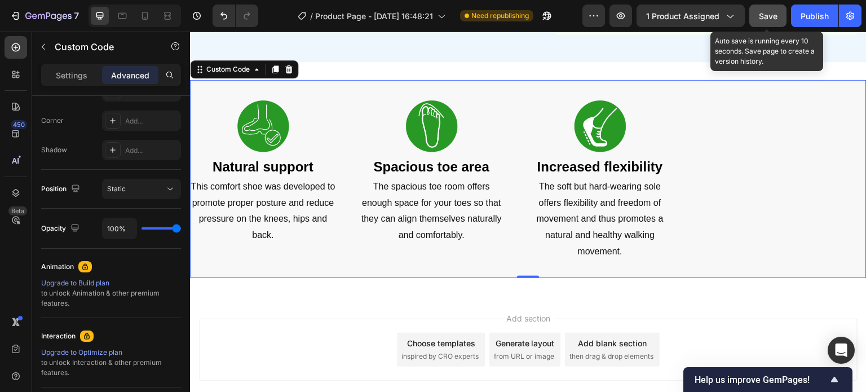
click at [768, 8] on button "Save" at bounding box center [767, 16] width 37 height 23
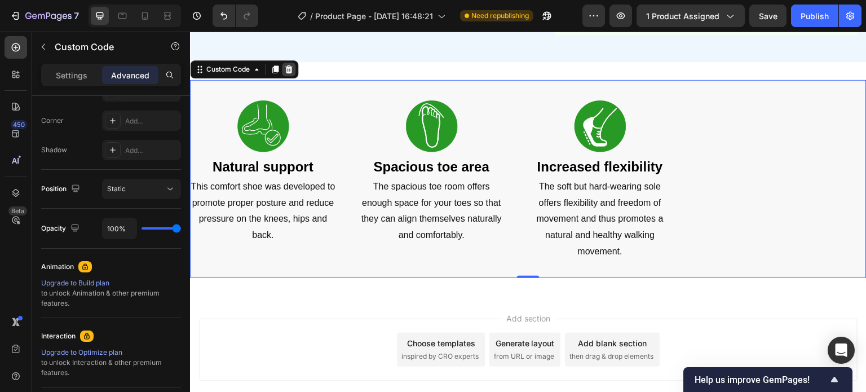
click at [293, 69] on icon at bounding box center [288, 69] width 9 height 9
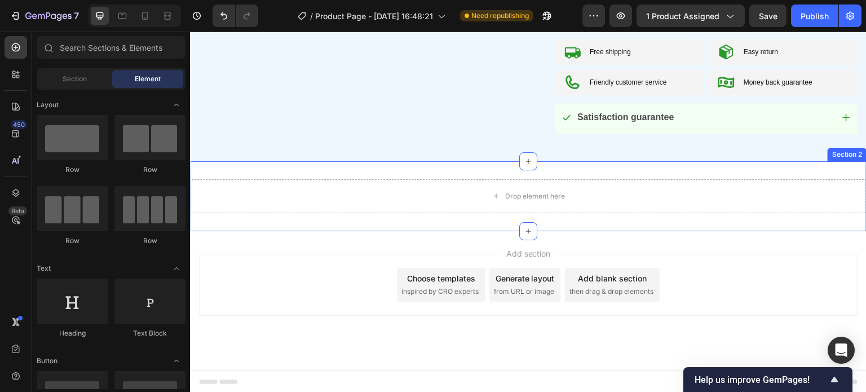
click at [370, 176] on div "Drop element here Section 2" at bounding box center [528, 196] width 676 height 70
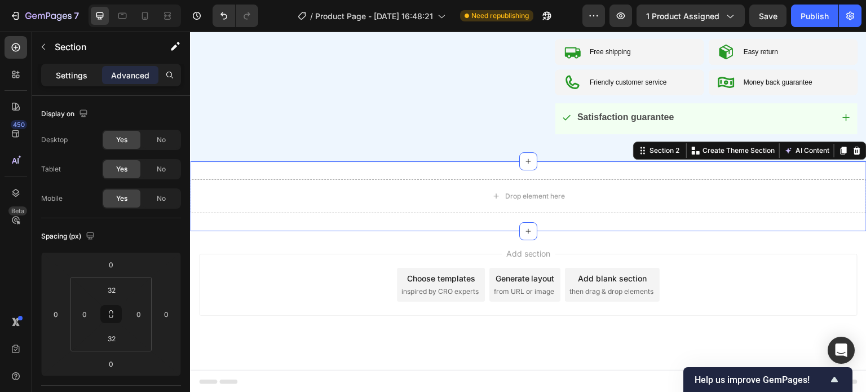
click at [76, 76] on p "Settings" at bounding box center [72, 75] width 32 height 12
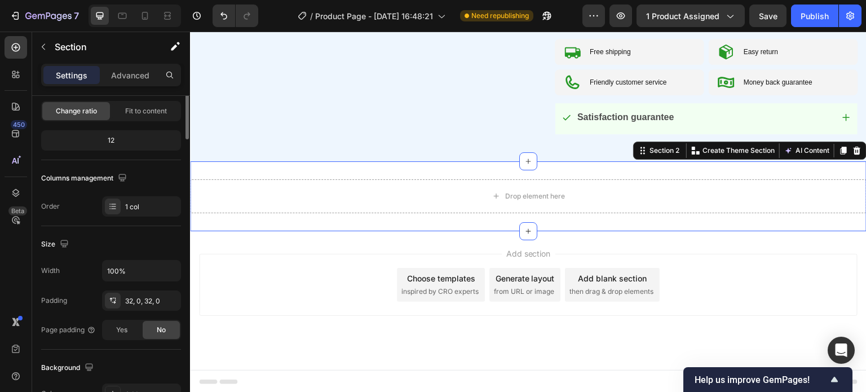
scroll to position [169, 0]
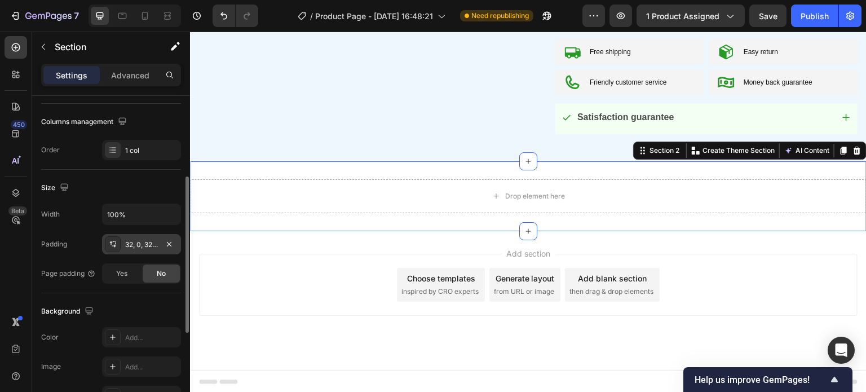
click at [147, 240] on div "32, 0, 32, 0" at bounding box center [141, 245] width 33 height 10
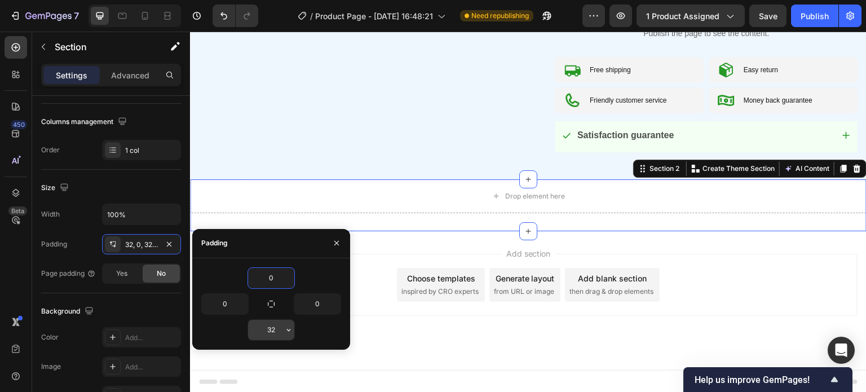
type input "0"
click at [273, 331] on input "32" at bounding box center [271, 330] width 46 height 20
type input "0"
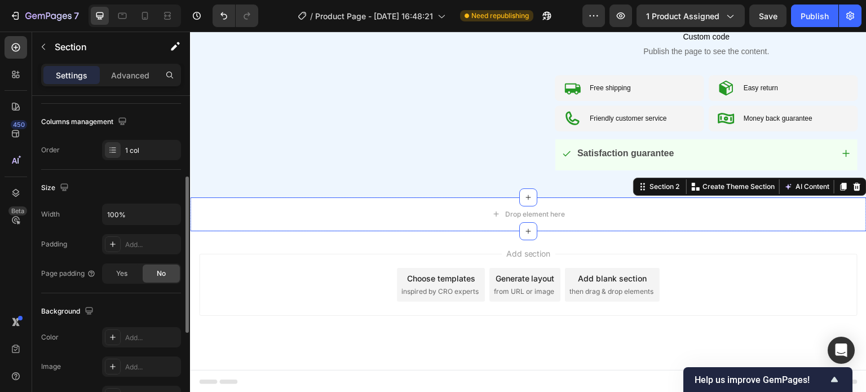
click at [109, 191] on div "Size" at bounding box center [111, 188] width 140 height 18
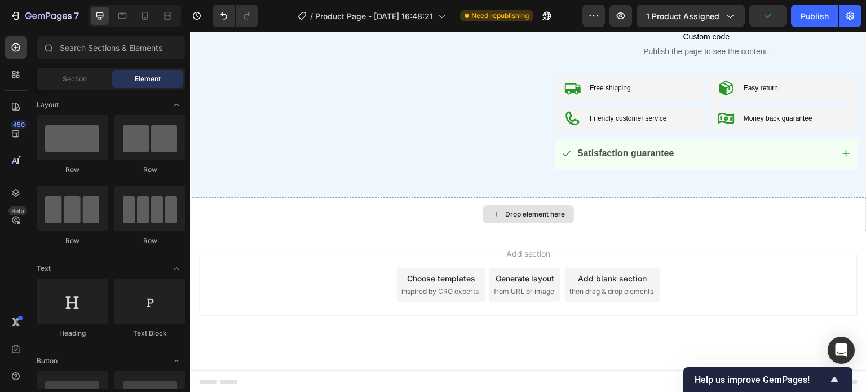
click at [529, 213] on div "Drop element here" at bounding box center [535, 214] width 60 height 9
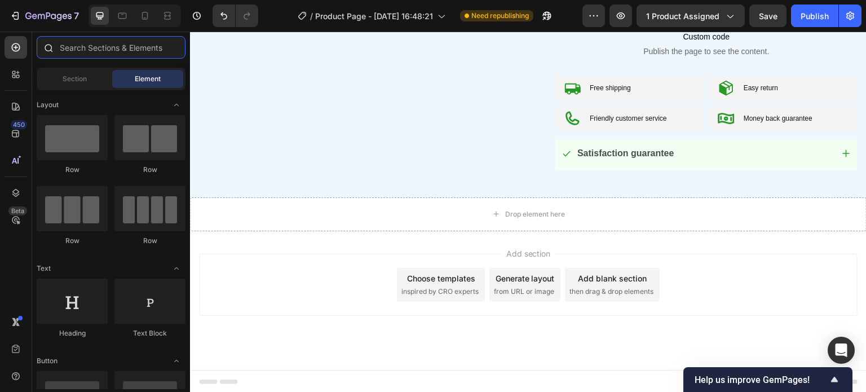
click at [95, 49] on input "text" at bounding box center [111, 47] width 149 height 23
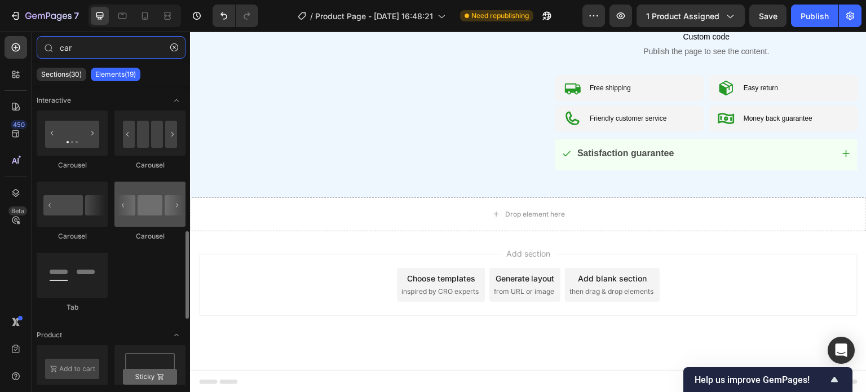
scroll to position [0, 0]
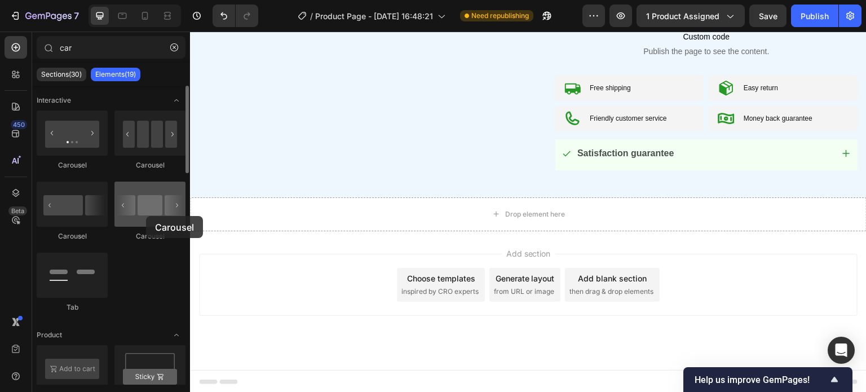
click at [146, 216] on div at bounding box center [149, 204] width 71 height 45
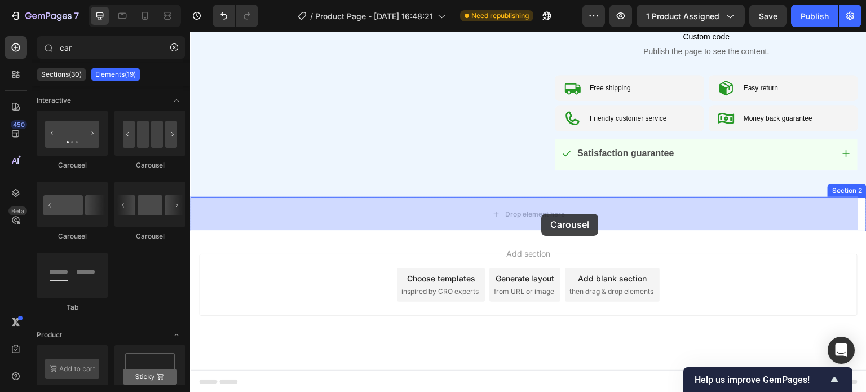
drag, startPoint x: 361, startPoint y: 240, endPoint x: 539, endPoint y: 215, distance: 179.3
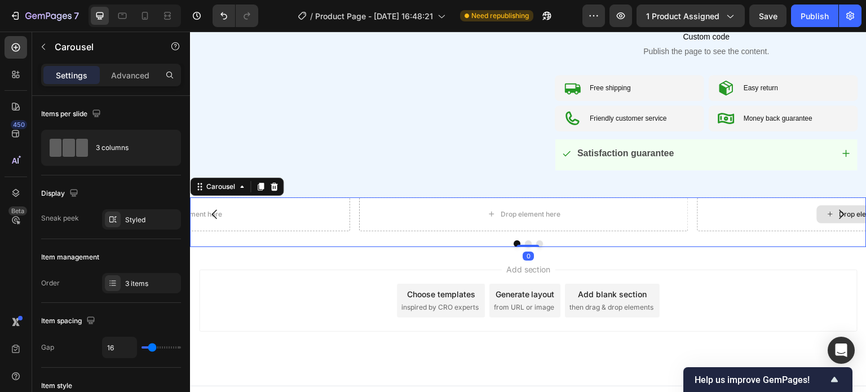
scroll to position [601, 0]
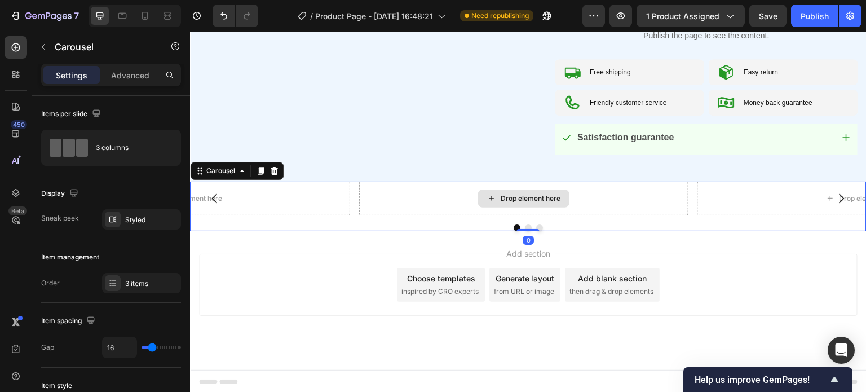
click at [400, 191] on div "Drop element here" at bounding box center [523, 199] width 329 height 34
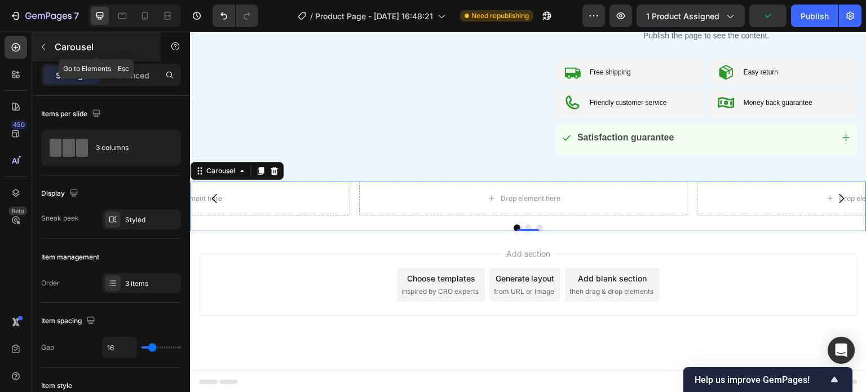
click at [46, 52] on button "button" at bounding box center [43, 47] width 18 height 18
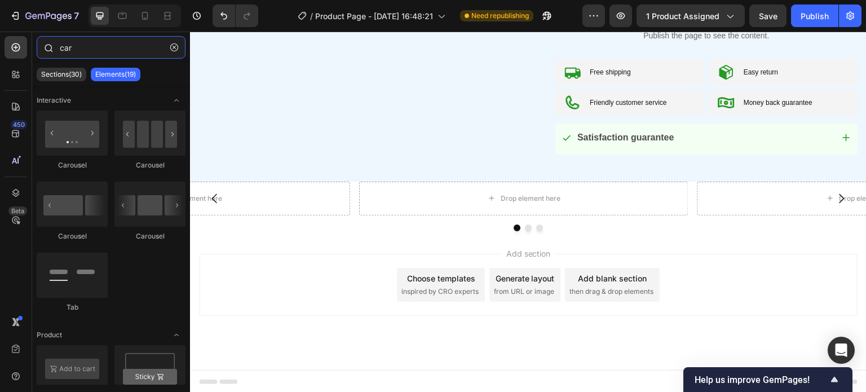
drag, startPoint x: 74, startPoint y: 49, endPoint x: 51, endPoint y: 45, distance: 23.5
click at [51, 45] on div "car" at bounding box center [111, 49] width 158 height 27
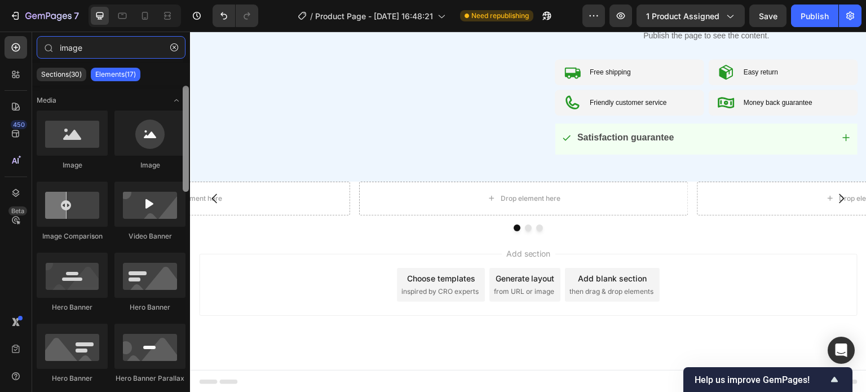
type input "image"
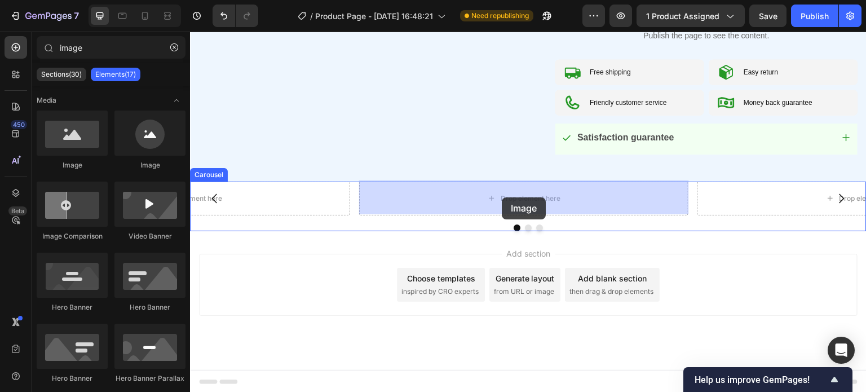
drag, startPoint x: 377, startPoint y: 169, endPoint x: 504, endPoint y: 198, distance: 130.2
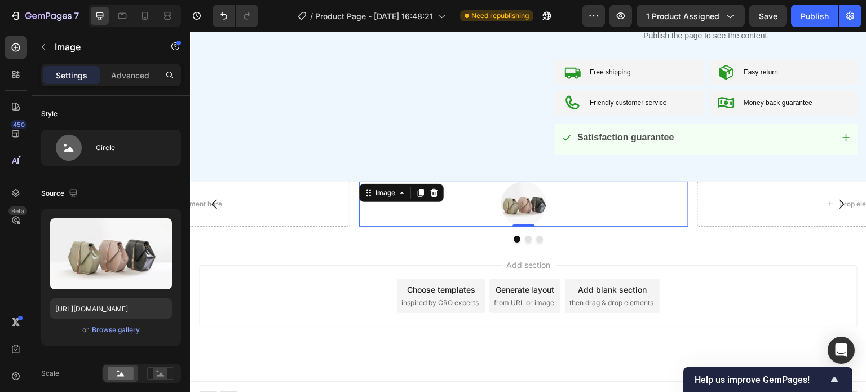
scroll to position [612, 0]
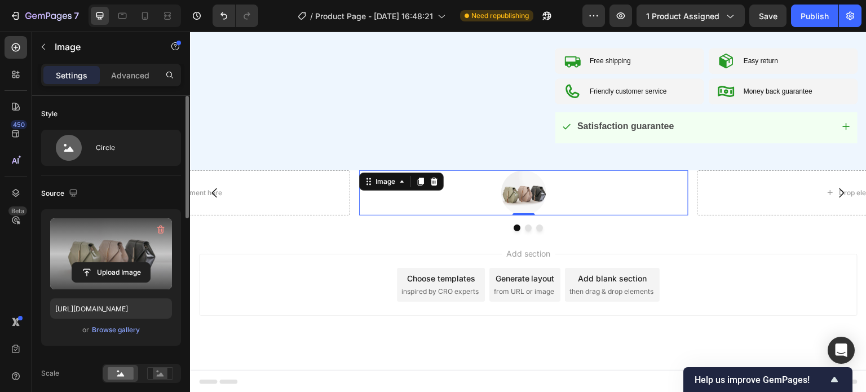
click at [124, 252] on label at bounding box center [111, 253] width 122 height 71
click at [124, 263] on input "file" at bounding box center [111, 272] width 78 height 19
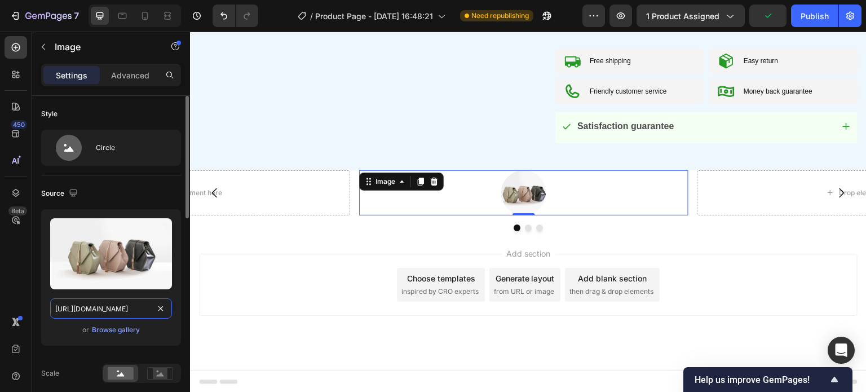
click at [145, 313] on input "[URL][DOMAIN_NAME]" at bounding box center [111, 308] width 122 height 20
paste input "[DOMAIN_NAME][URL]"
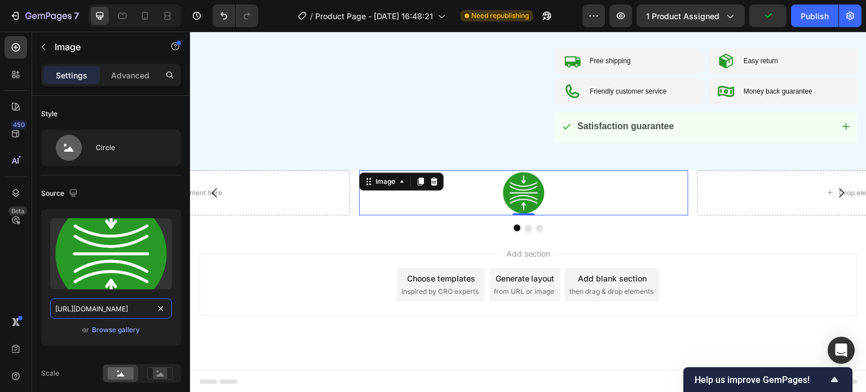
type input "[URL][DOMAIN_NAME]"
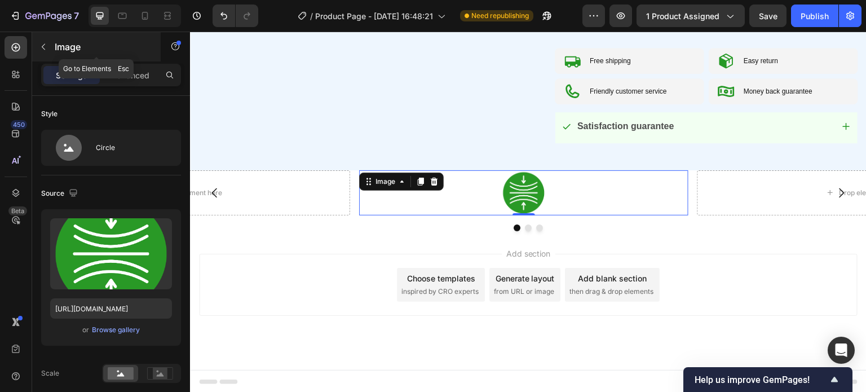
click at [47, 43] on icon "button" at bounding box center [43, 46] width 9 height 9
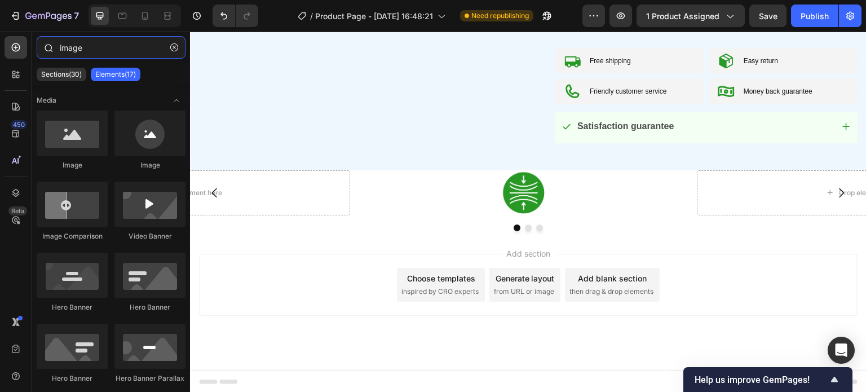
drag, startPoint x: 68, startPoint y: 51, endPoint x: 61, endPoint y: 37, distance: 16.4
click at [45, 49] on div "image" at bounding box center [111, 49] width 158 height 27
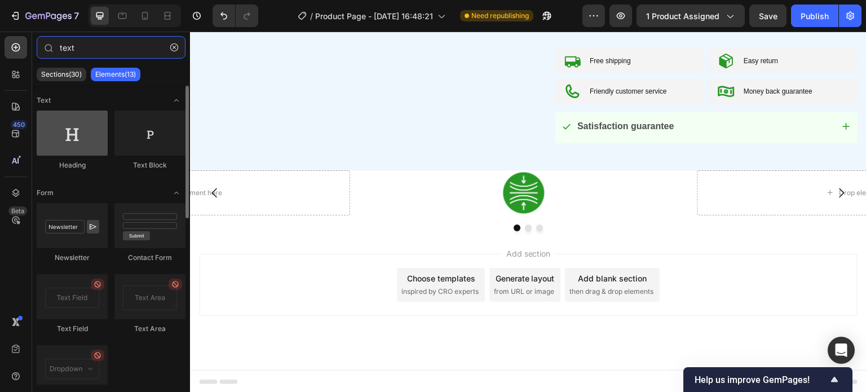
type input "text"
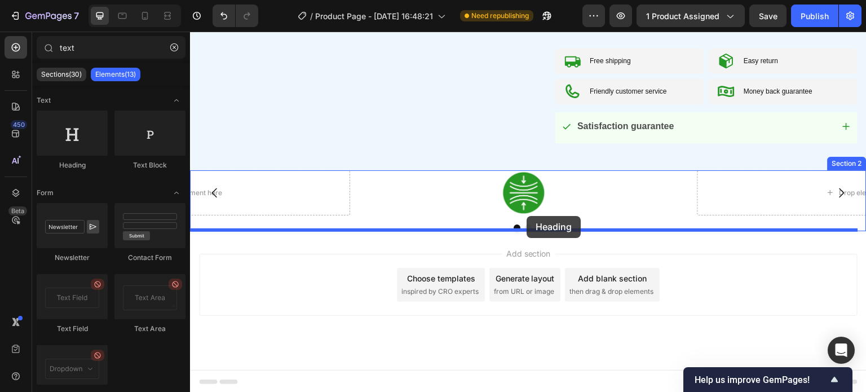
drag, startPoint x: 293, startPoint y: 181, endPoint x: 527, endPoint y: 216, distance: 236.6
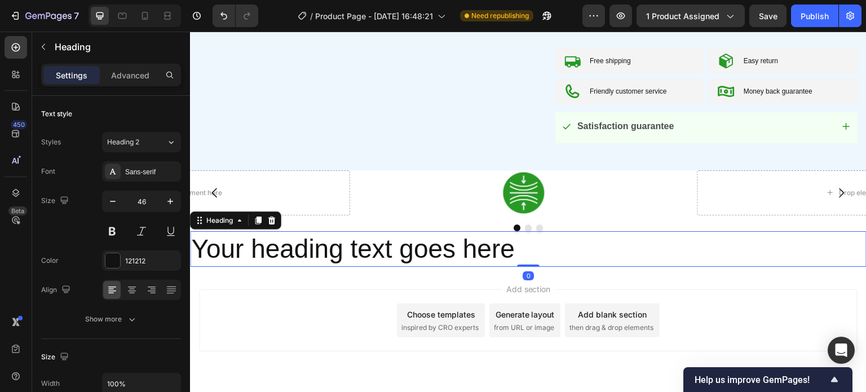
scroll to position [648, 0]
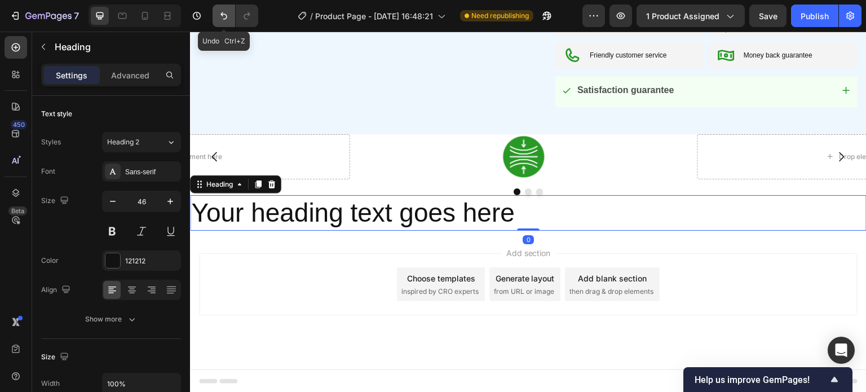
click at [225, 15] on icon "Undo/Redo" at bounding box center [223, 15] width 11 height 11
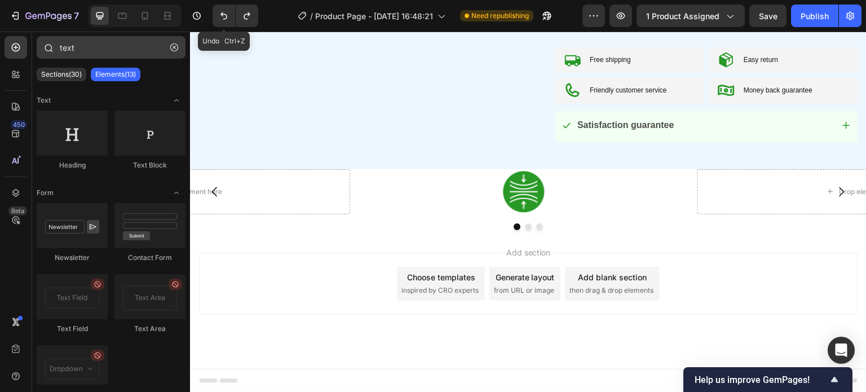
scroll to position [612, 0]
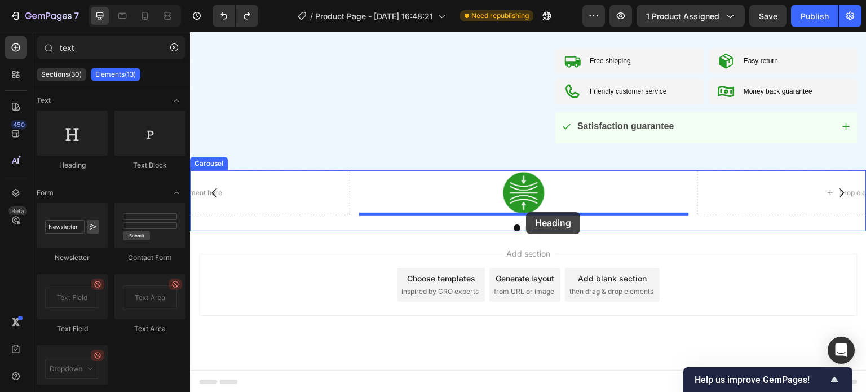
drag, startPoint x: 308, startPoint y: 179, endPoint x: 526, endPoint y: 212, distance: 220.6
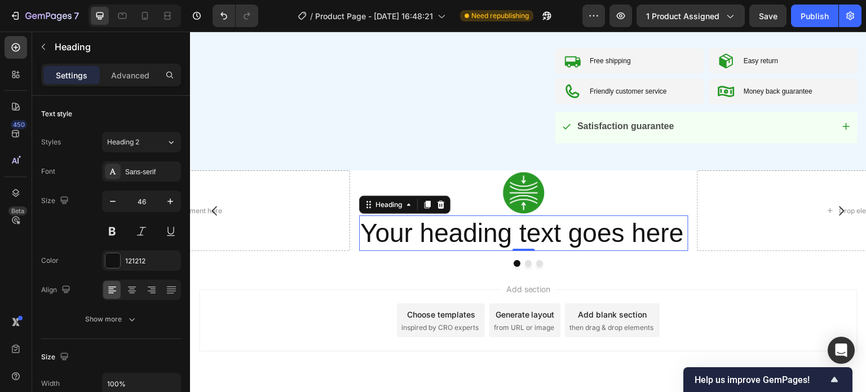
scroll to position [648, 0]
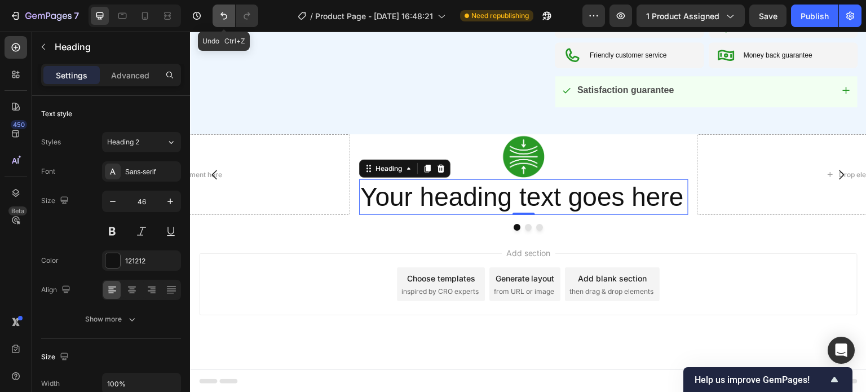
click at [220, 17] on icon "Undo/Redo" at bounding box center [223, 15] width 11 height 11
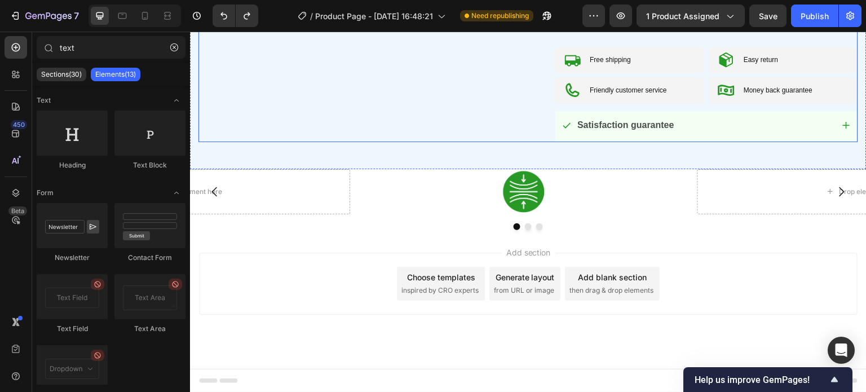
scroll to position [612, 0]
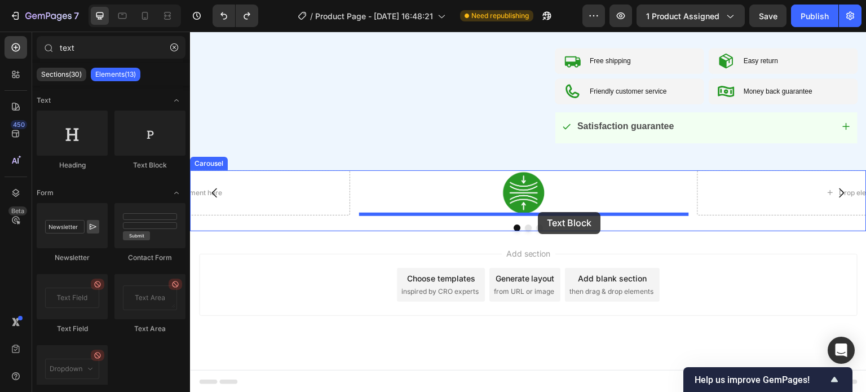
drag, startPoint x: 355, startPoint y: 164, endPoint x: 538, endPoint y: 212, distance: 189.9
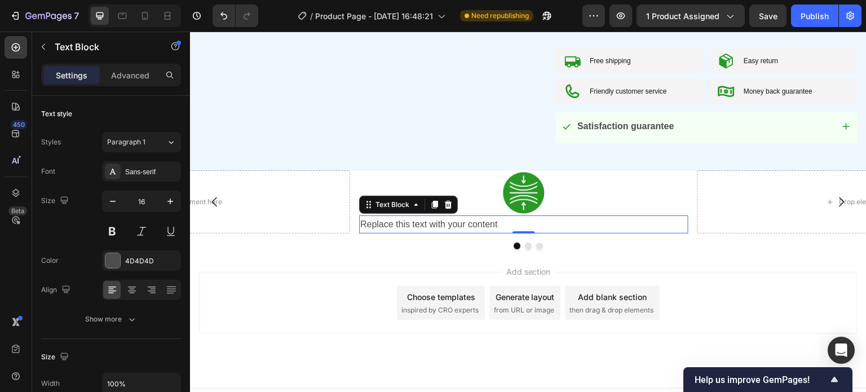
scroll to position [631, 0]
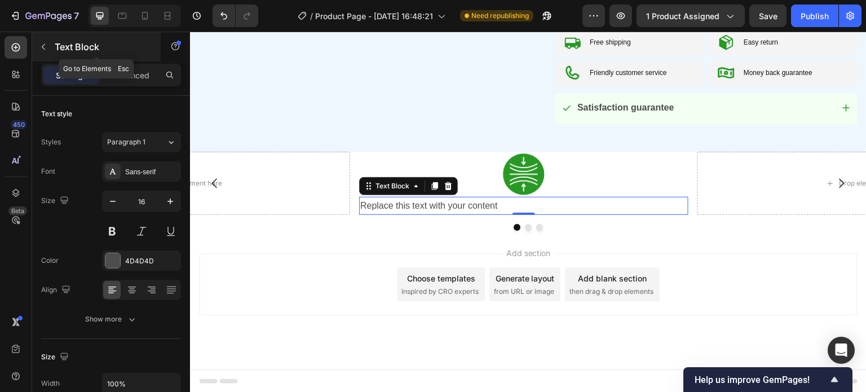
click at [39, 44] on icon "button" at bounding box center [43, 46] width 9 height 9
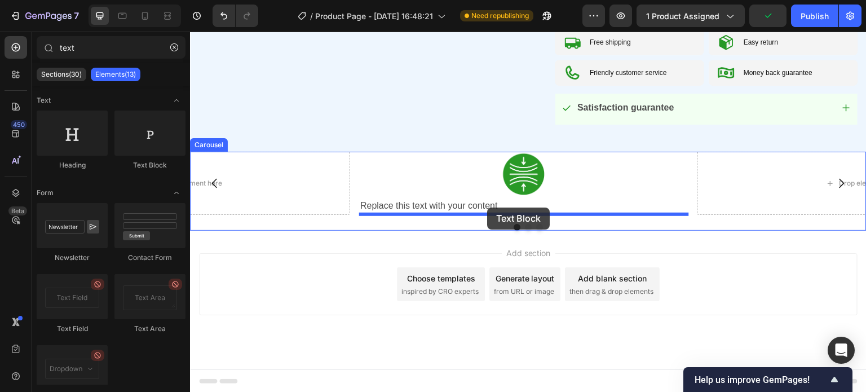
drag, startPoint x: 379, startPoint y: 178, endPoint x: 487, endPoint y: 207, distance: 111.7
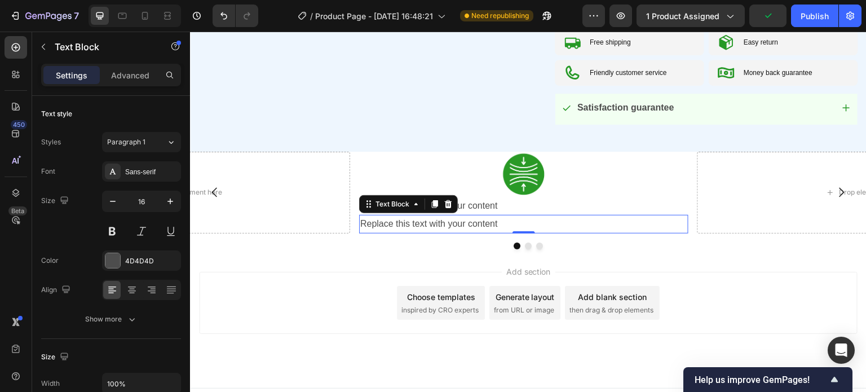
scroll to position [649, 0]
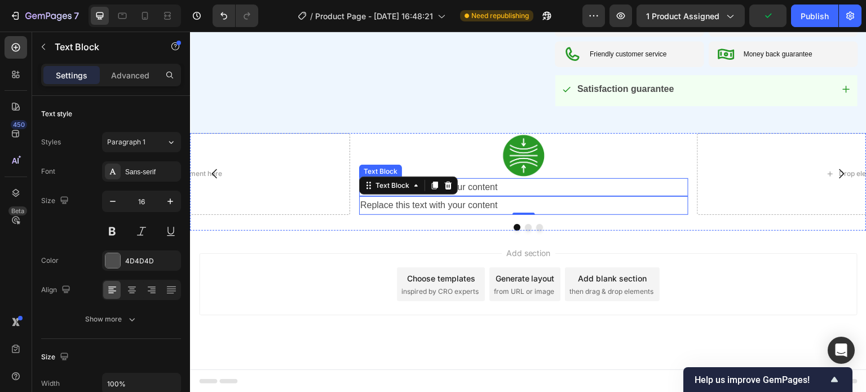
click at [477, 189] on div "Replace this text with your content" at bounding box center [523, 187] width 329 height 19
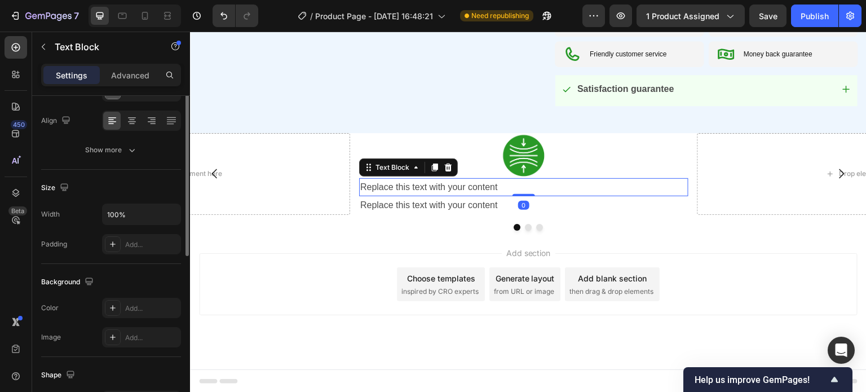
scroll to position [0, 0]
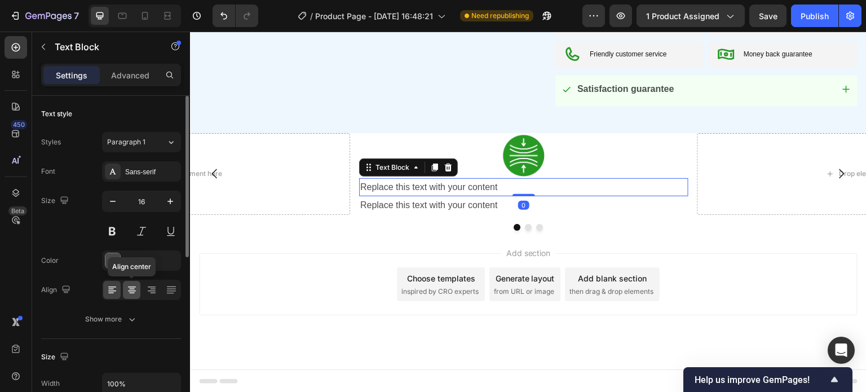
click at [132, 289] on icon at bounding box center [132, 289] width 6 height 1
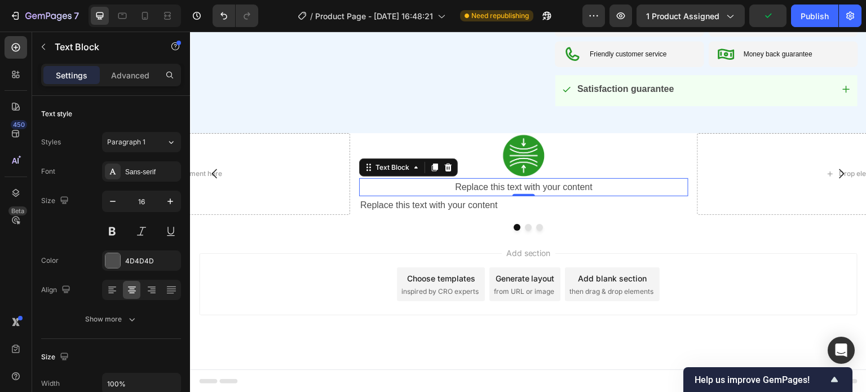
click at [517, 189] on div "Replace this text with your content" at bounding box center [523, 187] width 329 height 19
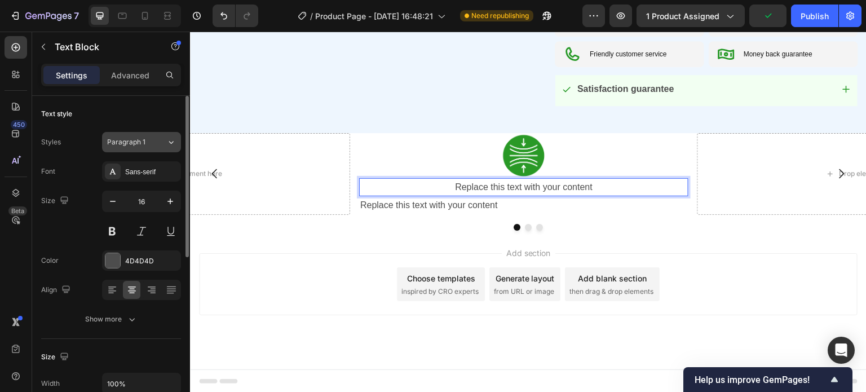
click at [132, 139] on span "Paragraph 1" at bounding box center [126, 142] width 38 height 10
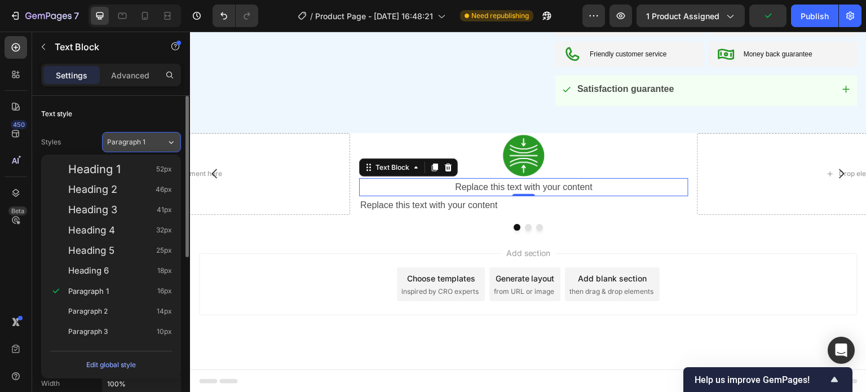
click at [138, 135] on button "Paragraph 1" at bounding box center [141, 142] width 79 height 20
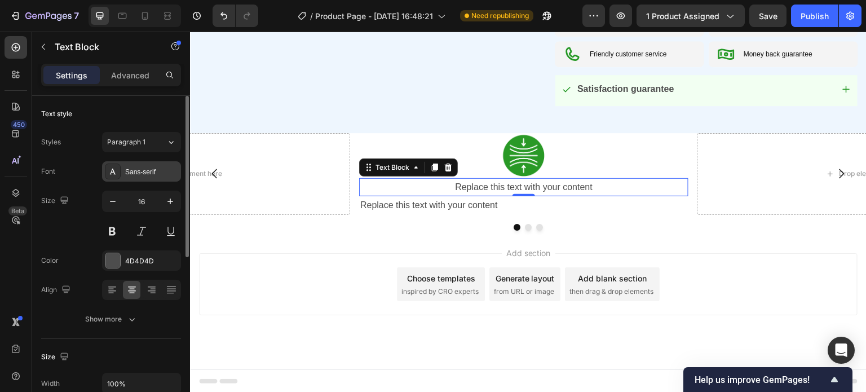
click at [140, 171] on div "Sans-serif" at bounding box center [151, 172] width 53 height 10
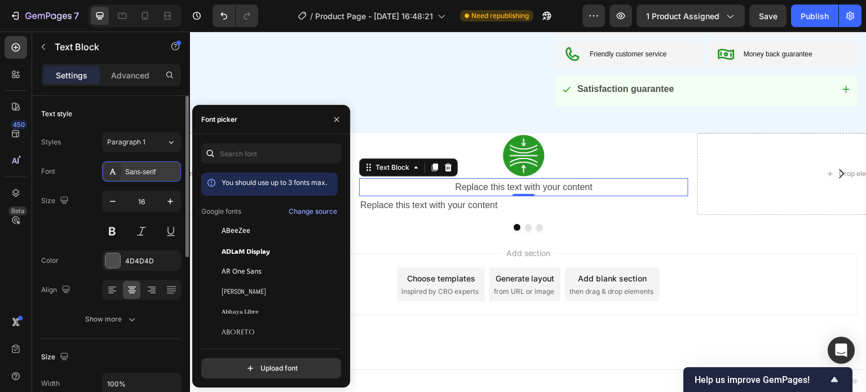
click at [138, 170] on div "Sans-serif" at bounding box center [151, 172] width 53 height 10
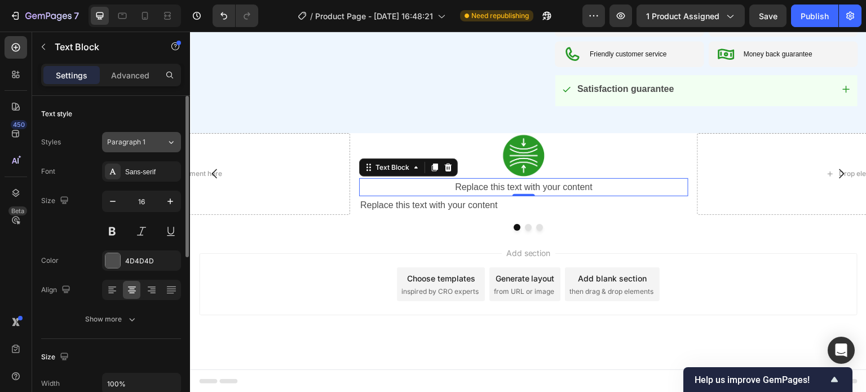
click at [158, 139] on div "Paragraph 1" at bounding box center [136, 142] width 59 height 10
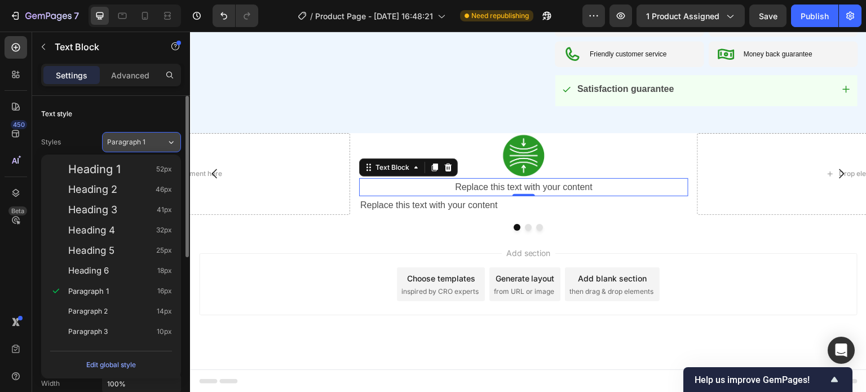
click at [156, 139] on div "Paragraph 1" at bounding box center [136, 142] width 59 height 10
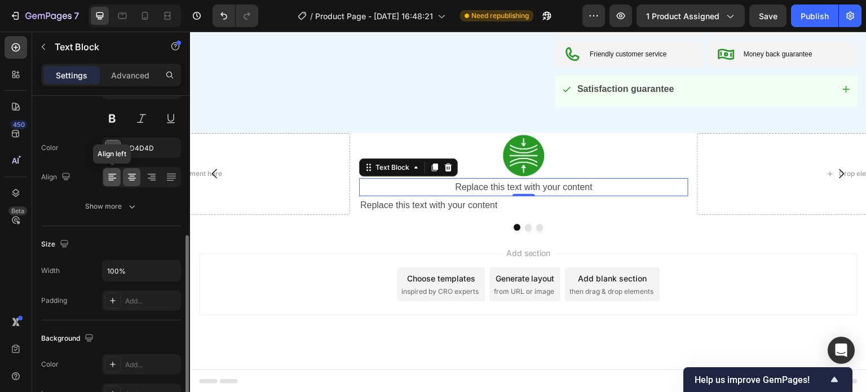
scroll to position [169, 0]
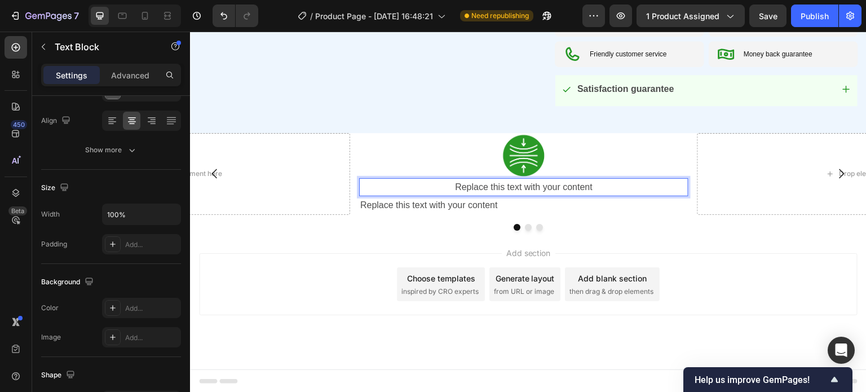
click at [521, 185] on p "Replace this text with your content" at bounding box center [523, 187] width 327 height 16
click at [508, 185] on p "Ergonomic sole" at bounding box center [523, 187] width 327 height 16
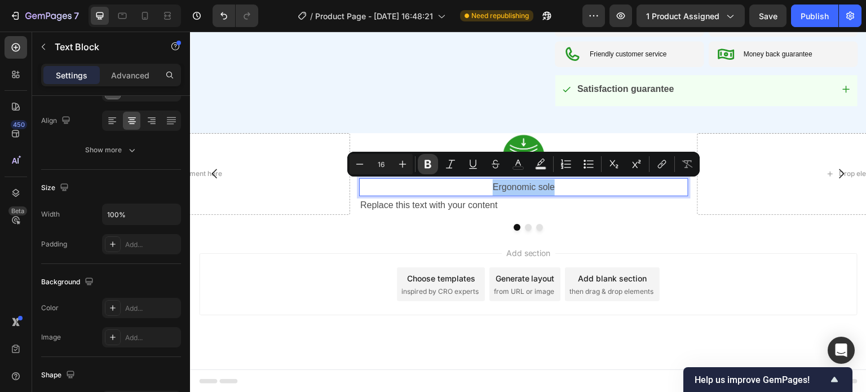
click at [435, 163] on button "Bold" at bounding box center [428, 164] width 20 height 20
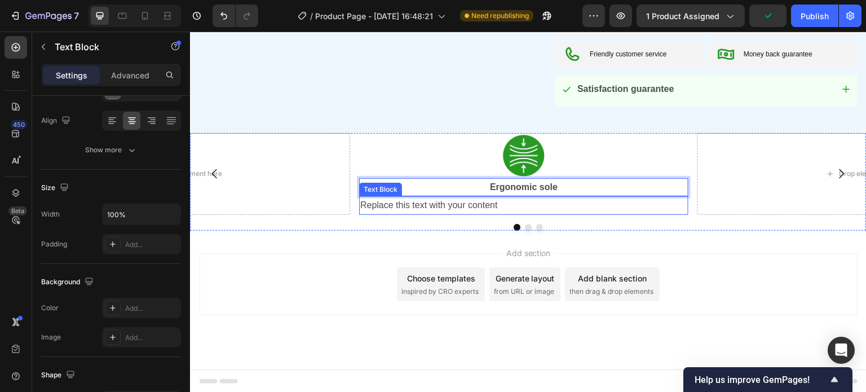
click at [453, 205] on div "Replace this text with your content" at bounding box center [523, 205] width 329 height 19
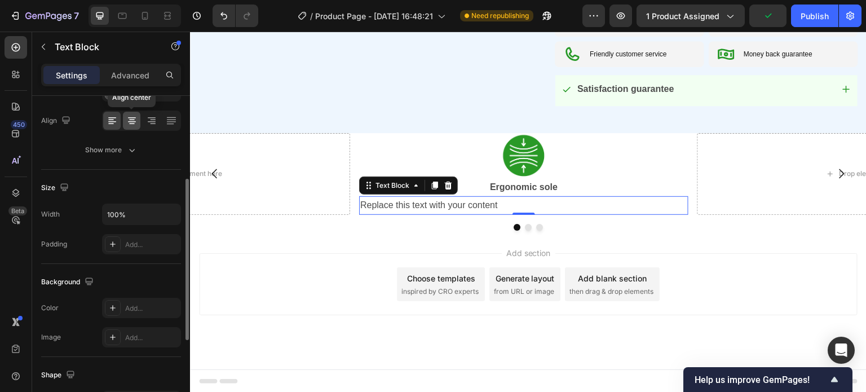
click at [137, 119] on icon at bounding box center [131, 120] width 11 height 11
click at [522, 206] on div "Replace this text with your content" at bounding box center [523, 205] width 329 height 19
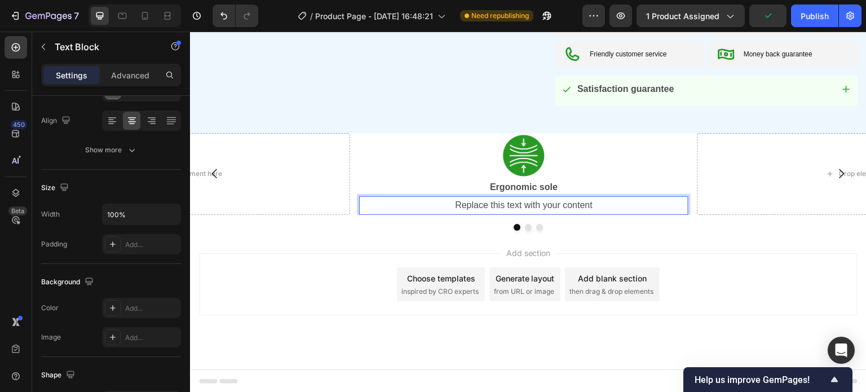
click at [522, 206] on p "Replace this text with your content" at bounding box center [523, 205] width 327 height 16
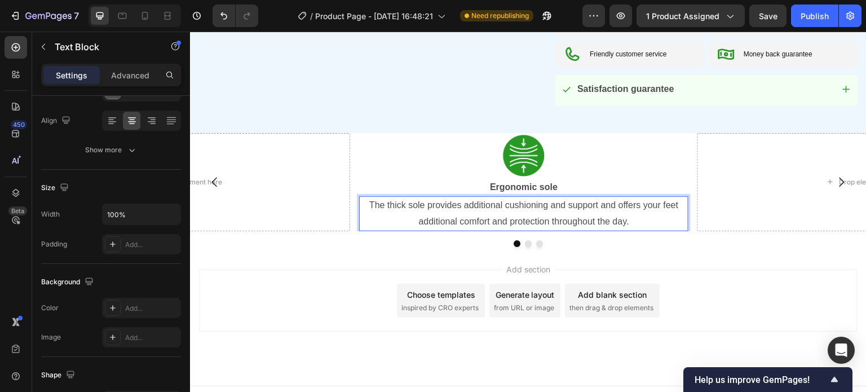
click at [439, 248] on div "Add section Choose templates inspired by CRO experts Generate layout from URL o…" at bounding box center [528, 316] width 676 height 139
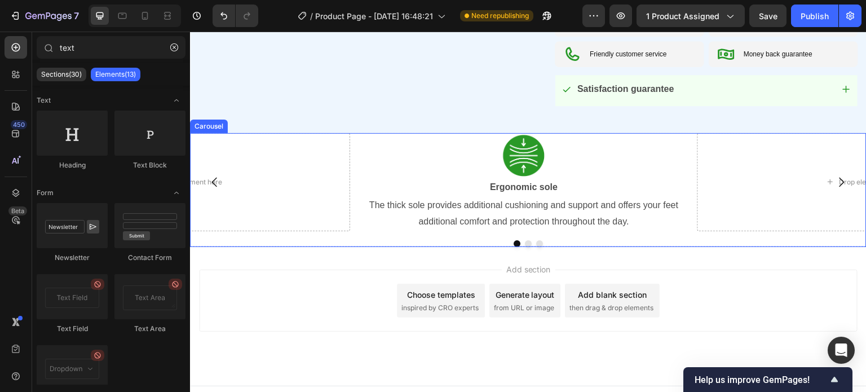
click at [355, 178] on div "Image Ergonomic sole Text Block The thick sole provides additional cushioning a…" at bounding box center [528, 182] width 676 height 98
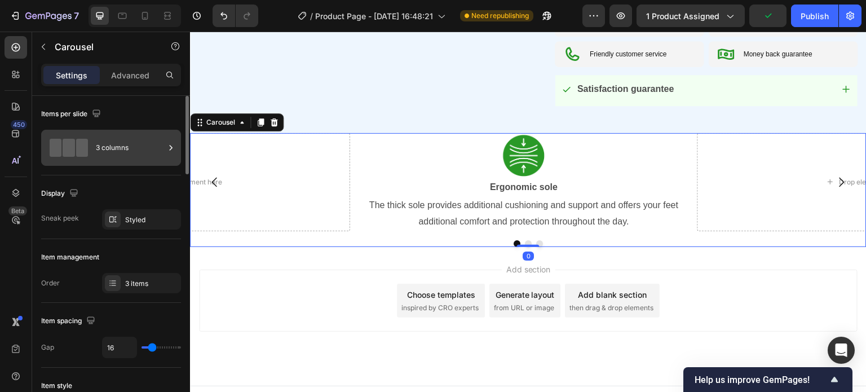
click at [124, 151] on div "3 columns" at bounding box center [130, 148] width 69 height 26
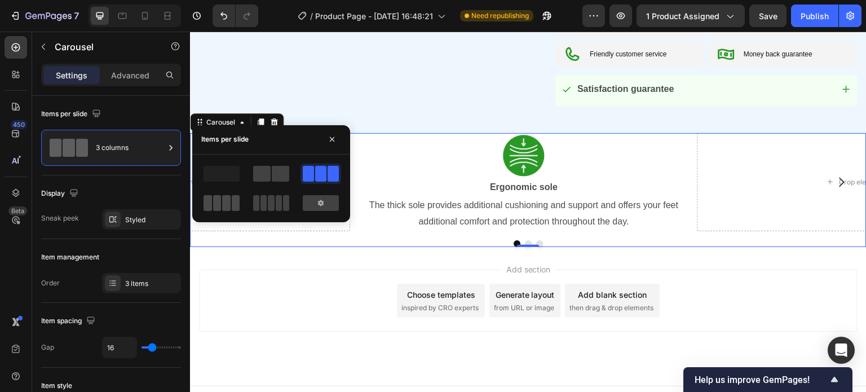
click at [224, 201] on span at bounding box center [226, 203] width 8 height 16
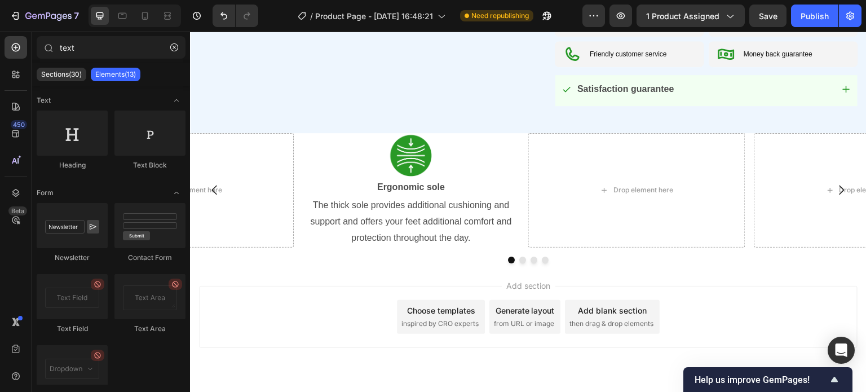
click at [312, 323] on div "Add section Choose templates inspired by CRO experts Generate layout from URL o…" at bounding box center [528, 317] width 658 height 62
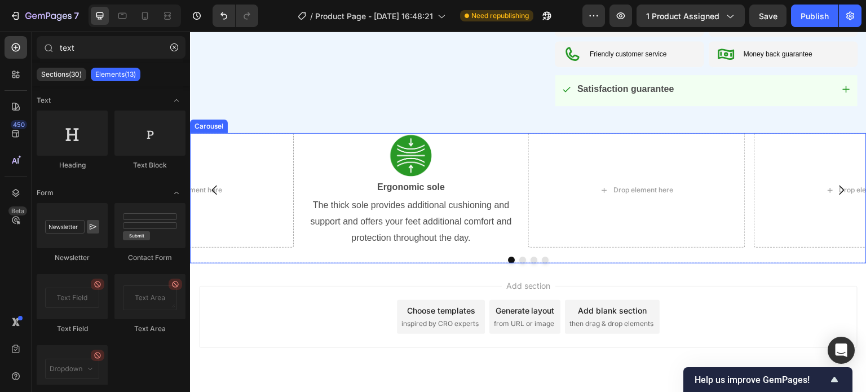
click at [214, 187] on icon "Carousel Back Arrow" at bounding box center [214, 190] width 5 height 10
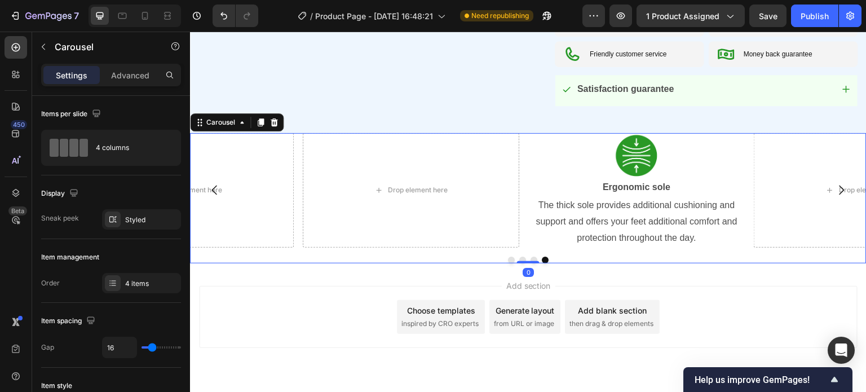
click at [508, 258] on button "Dot" at bounding box center [511, 260] width 7 height 7
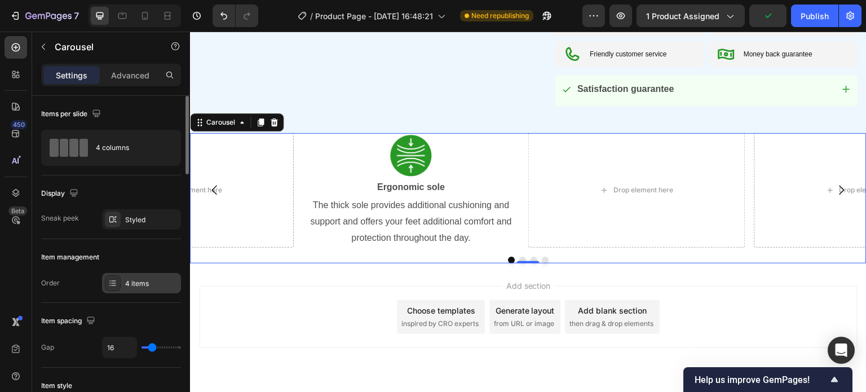
click at [144, 288] on div "4 items" at bounding box center [151, 283] width 53 height 10
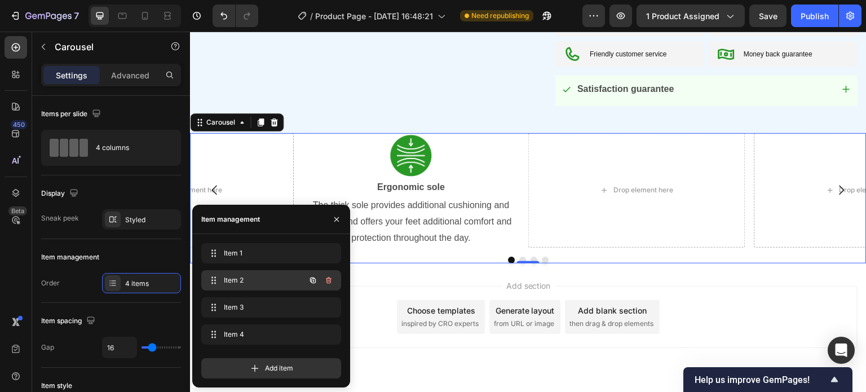
click at [331, 274] on button "button" at bounding box center [329, 280] width 16 height 16
click at [324, 281] on div "Delete" at bounding box center [321, 280] width 21 height 10
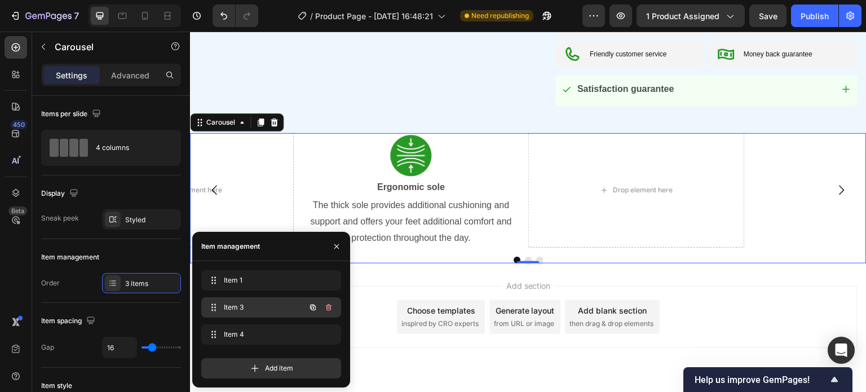
click at [327, 306] on icon "button" at bounding box center [328, 307] width 9 height 9
click at [330, 312] on div "Delete" at bounding box center [321, 307] width 21 height 10
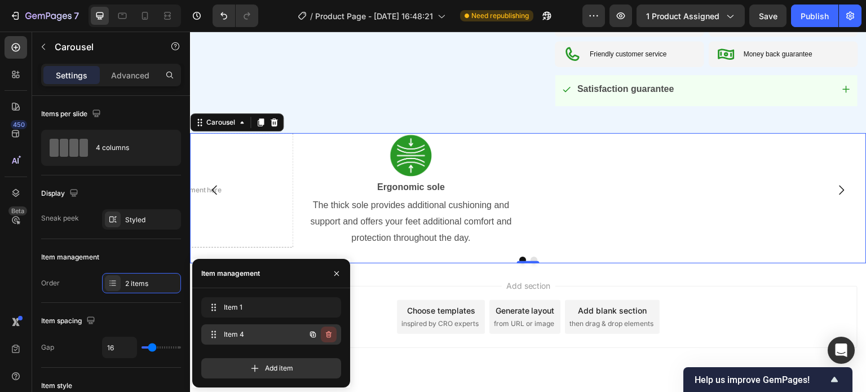
click at [326, 336] on icon "button" at bounding box center [329, 334] width 6 height 7
click at [324, 335] on div "Delete" at bounding box center [321, 334] width 21 height 10
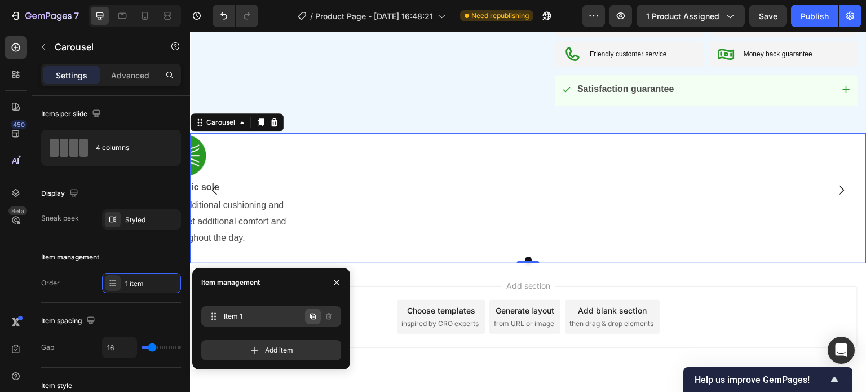
click at [314, 317] on icon "button" at bounding box center [312, 316] width 9 height 9
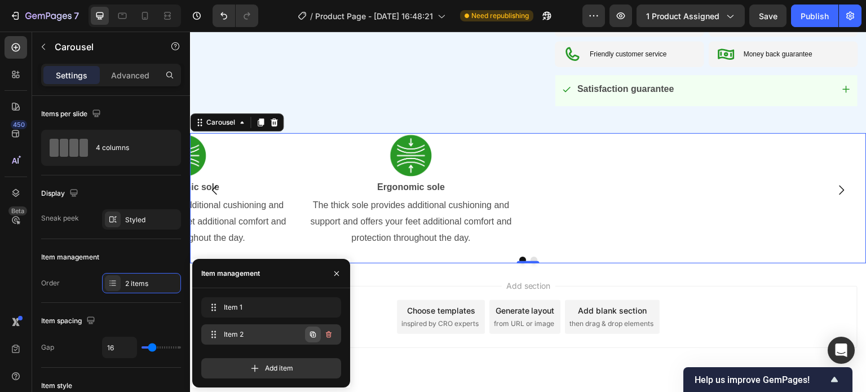
click at [311, 335] on icon "button" at bounding box center [313, 334] width 6 height 6
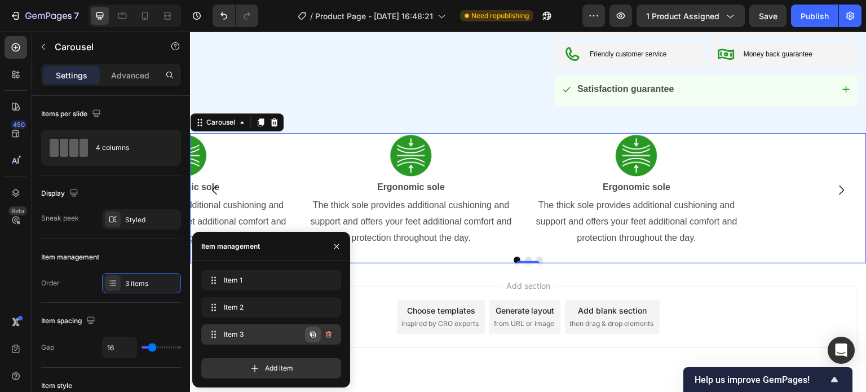
click at [311, 332] on icon "button" at bounding box center [313, 334] width 6 height 6
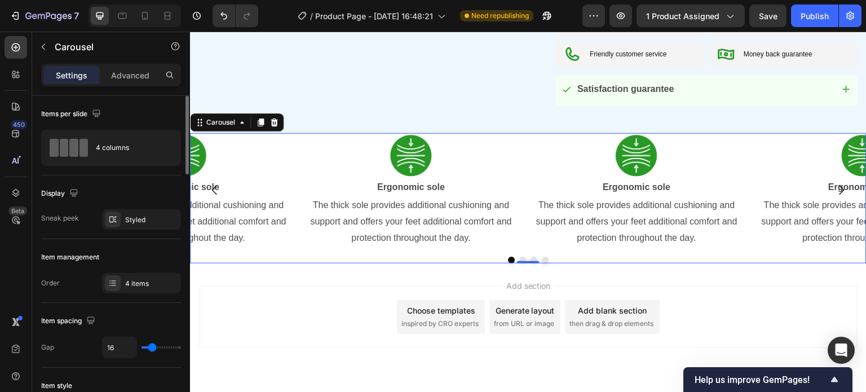
click at [114, 304] on div "Item spacing Gap 16" at bounding box center [111, 335] width 140 height 65
type input "9"
type input "7"
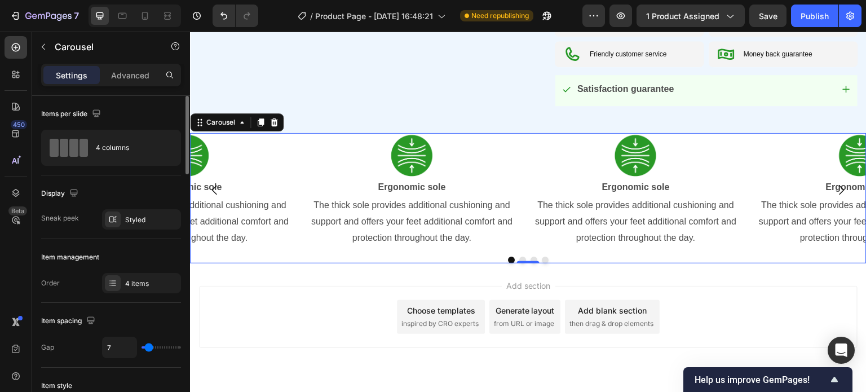
type input "4"
type input "3"
type input "1"
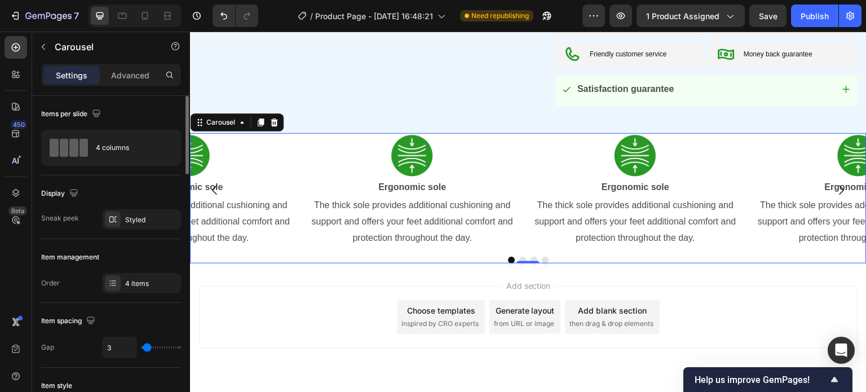
type input "1"
type input "0"
drag, startPoint x: 149, startPoint y: 347, endPoint x: 113, endPoint y: 340, distance: 36.7
type input "0"
click at [142, 346] on input "range" at bounding box center [161, 347] width 39 height 2
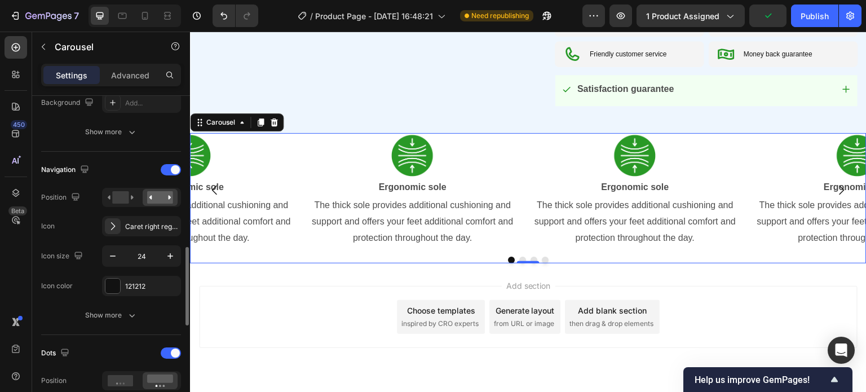
scroll to position [451, 0]
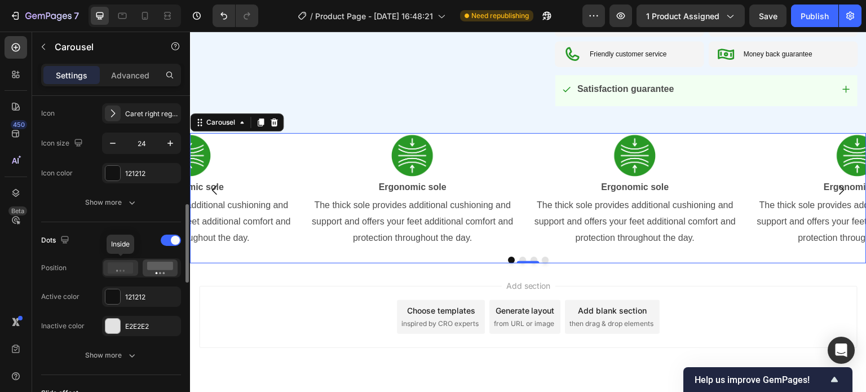
click at [126, 264] on icon at bounding box center [121, 267] width 26 height 11
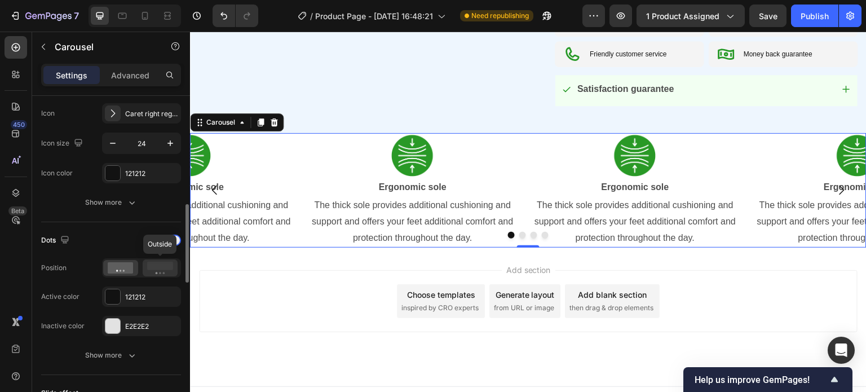
click at [153, 266] on rect at bounding box center [160, 266] width 26 height 8
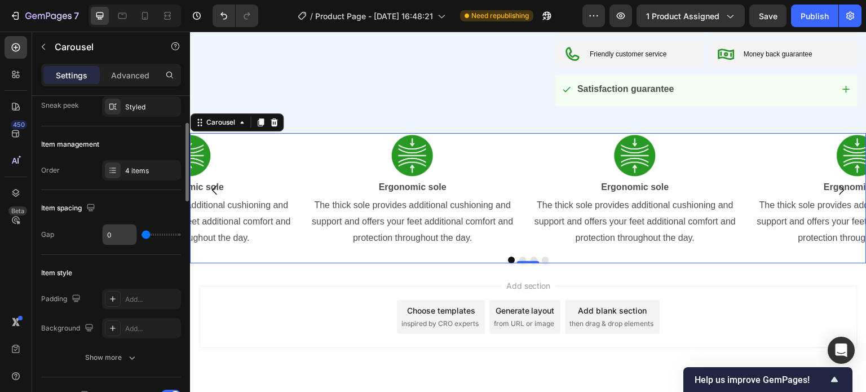
scroll to position [0, 0]
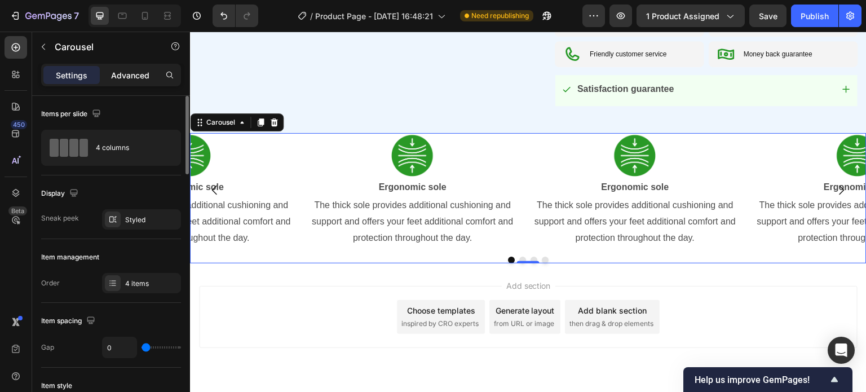
click at [134, 72] on p "Advanced" at bounding box center [130, 75] width 38 height 12
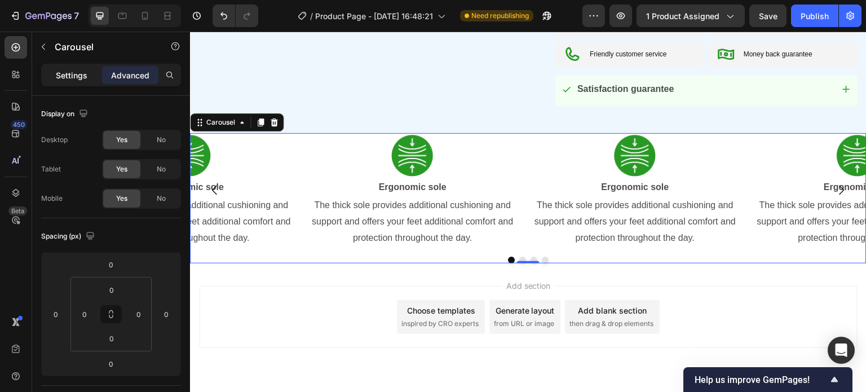
click at [73, 70] on p "Settings" at bounding box center [72, 75] width 32 height 12
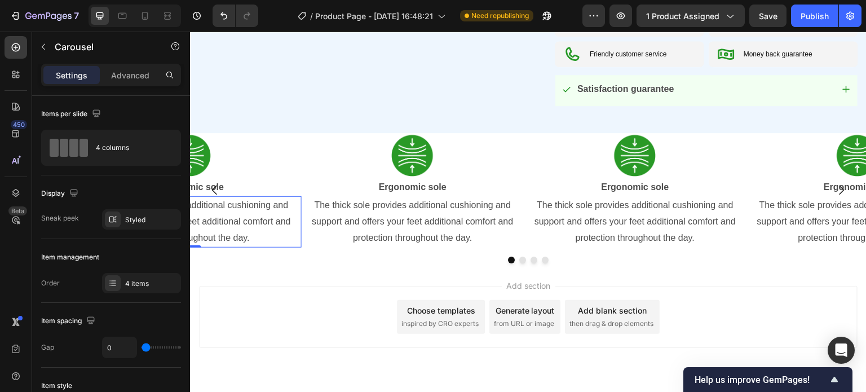
click at [257, 231] on p "The thick sole provides additional cushioning and support and offers your feet …" at bounding box center [189, 221] width 220 height 48
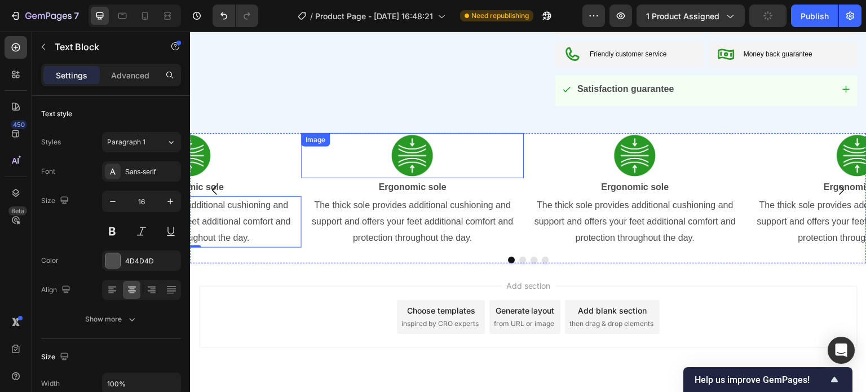
click at [413, 149] on img at bounding box center [412, 155] width 45 height 45
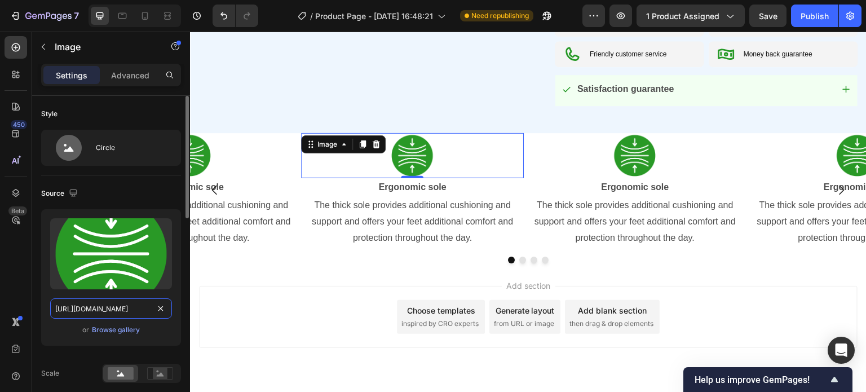
click at [101, 304] on input "[URL][DOMAIN_NAME]" at bounding box center [111, 308] width 122 height 20
paste input "b867a841-1d40-4308-b2a4-2a86aa8a672e.png?v=3430207604750011804"
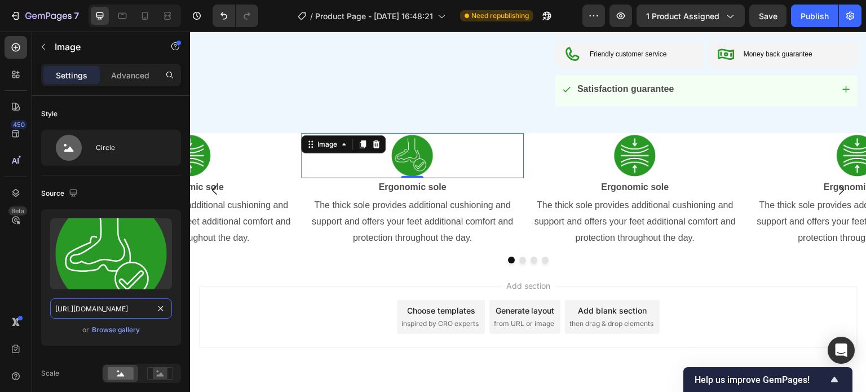
scroll to position [0, 400]
type input "[URL][DOMAIN_NAME]"
click at [402, 190] on strong "Ergonomic sole" at bounding box center [413, 187] width 68 height 10
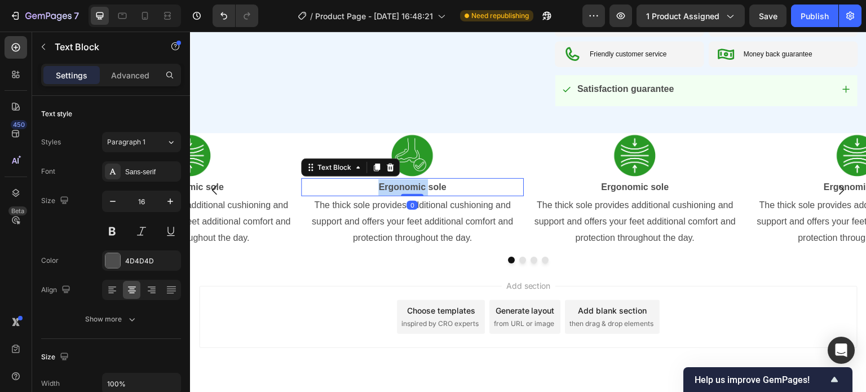
click at [403, 189] on strong "Ergonomic sole" at bounding box center [413, 187] width 68 height 10
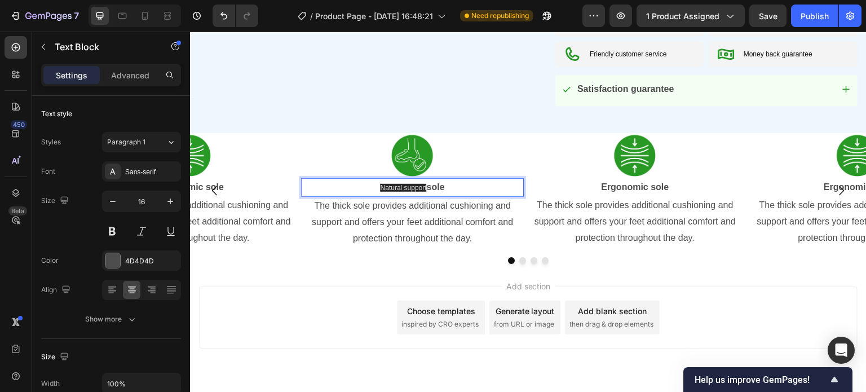
click at [440, 189] on strong "sole" at bounding box center [436, 187] width 18 height 10
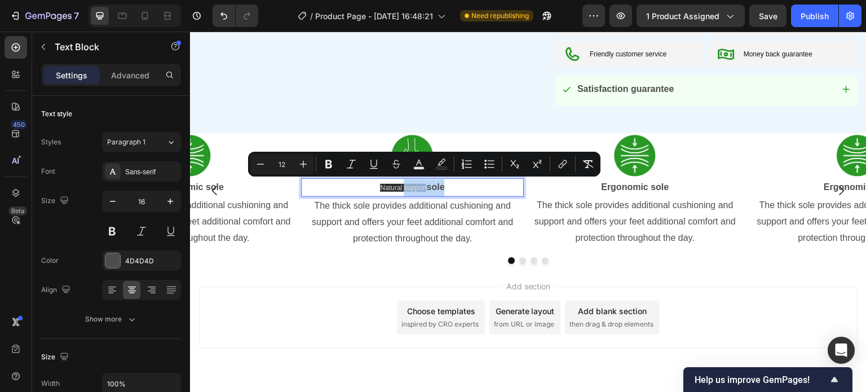
click at [444, 189] on strong "sole" at bounding box center [436, 187] width 18 height 10
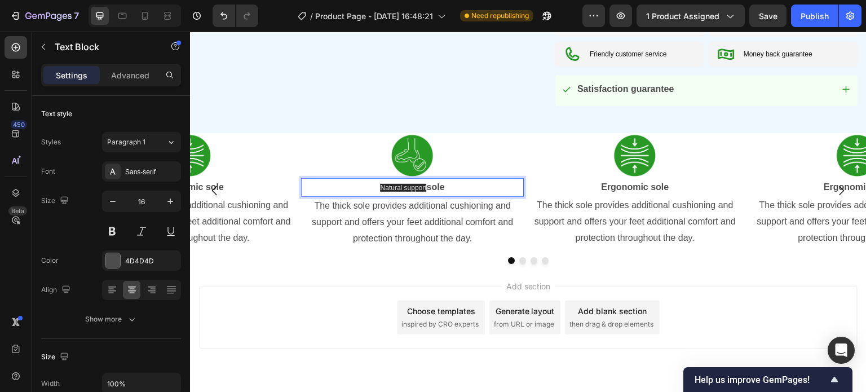
click at [444, 189] on strong "sole" at bounding box center [436, 187] width 18 height 10
drag, startPoint x: 403, startPoint y: 188, endPoint x: 372, endPoint y: 181, distance: 31.7
click at [372, 181] on p "Natural support sole" at bounding box center [412, 187] width 220 height 17
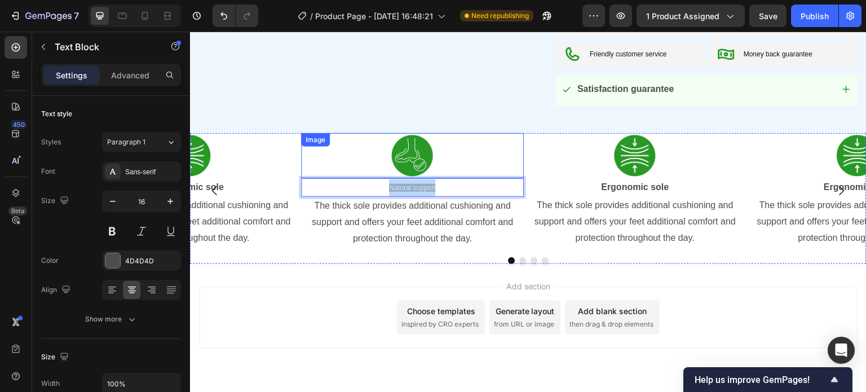
drag, startPoint x: 437, startPoint y: 185, endPoint x: 372, endPoint y: 174, distance: 66.3
click at [372, 174] on div "Image Natural support Text Block 0 The thick sole provides additional cushionin…" at bounding box center [412, 190] width 223 height 115
click at [405, 187] on span "Natural support" at bounding box center [413, 188] width 46 height 8
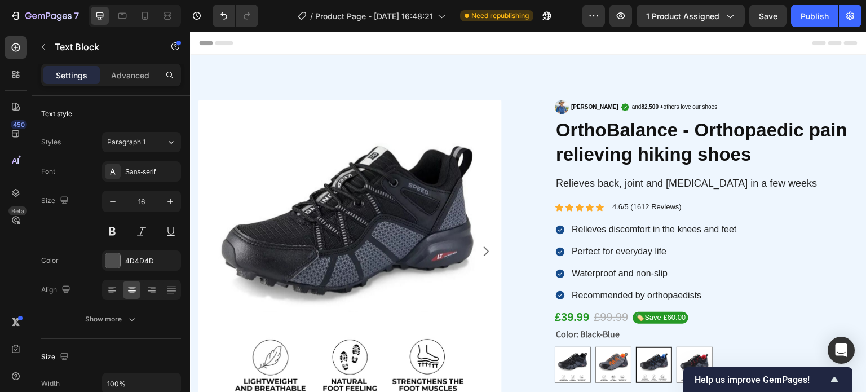
scroll to position [649, 0]
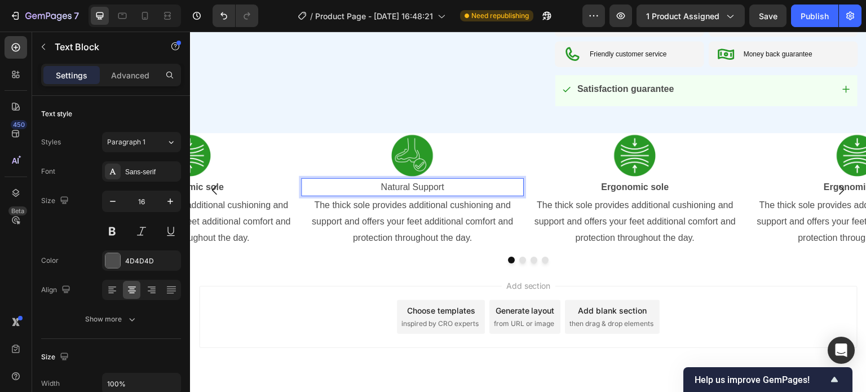
drag, startPoint x: 420, startPoint y: 189, endPoint x: 412, endPoint y: 187, distance: 8.8
click at [419, 189] on p "Natural Support" at bounding box center [412, 187] width 220 height 16
click at [417, 188] on p "Natural Support" at bounding box center [412, 187] width 220 height 16
click at [380, 217] on p "The thick sole provides additional cushioning and support and offers your feet …" at bounding box center [412, 221] width 220 height 48
click at [354, 211] on p "The thick sole provides additional cushioning and support and offers your feet …" at bounding box center [412, 221] width 220 height 48
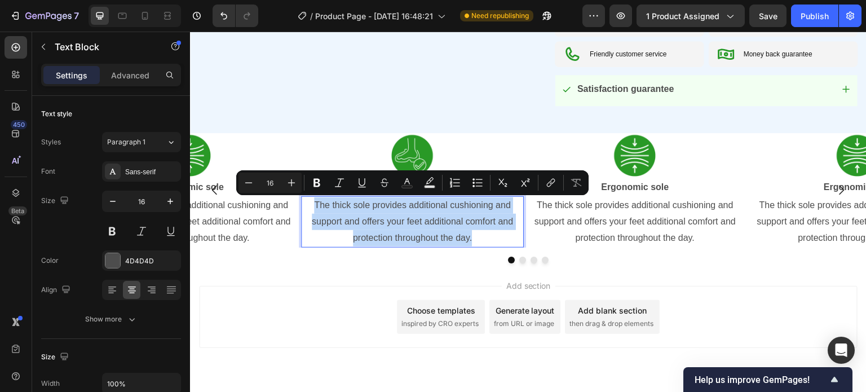
drag, startPoint x: 317, startPoint y: 205, endPoint x: 484, endPoint y: 244, distance: 171.3
click at [484, 244] on p "The thick sole provides additional cushioning and support and offers your feet …" at bounding box center [412, 221] width 220 height 48
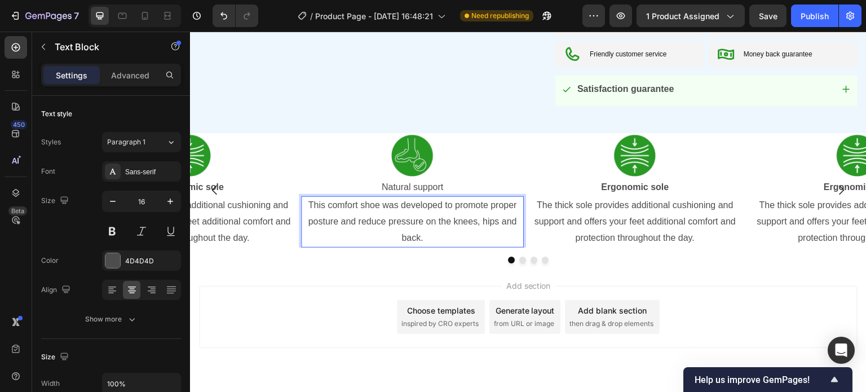
click at [392, 264] on div "Add section Choose templates inspired by CRO experts Generate layout from URL o…" at bounding box center [528, 332] width 676 height 139
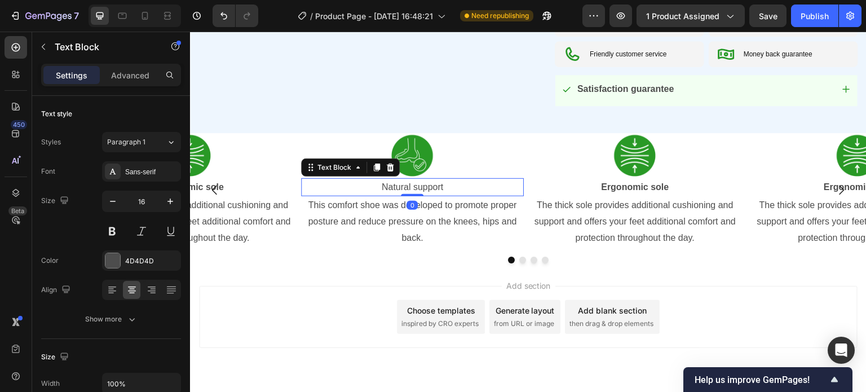
click at [418, 184] on p "Natural support" at bounding box center [412, 187] width 220 height 16
click at [114, 225] on button at bounding box center [112, 231] width 20 height 20
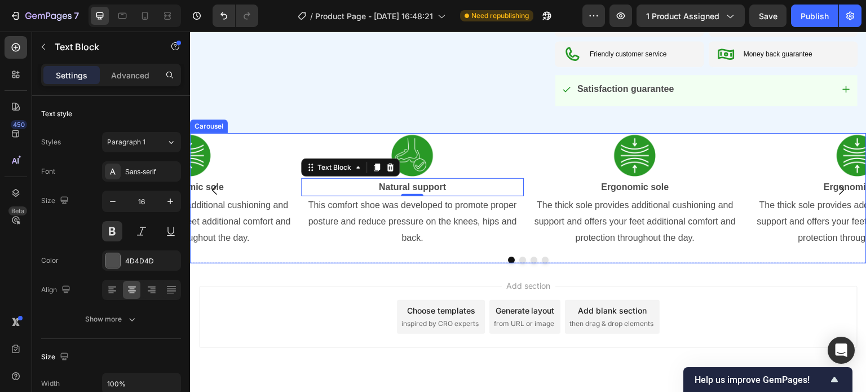
click at [214, 192] on icon "Carousel Back Arrow" at bounding box center [214, 190] width 5 height 10
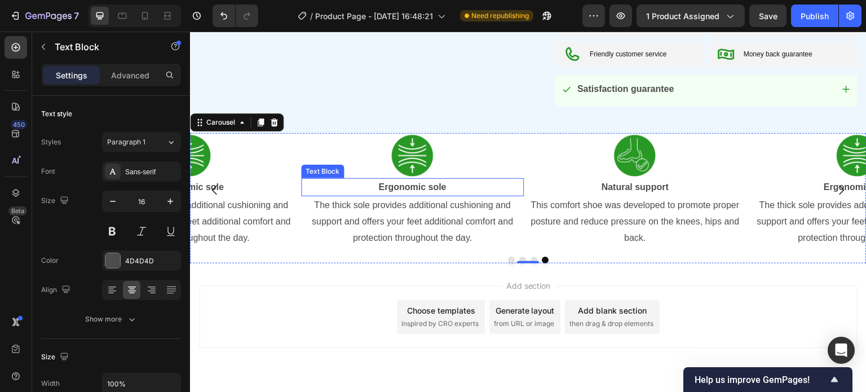
click at [416, 187] on strong "Ergonomic sole" at bounding box center [413, 187] width 68 height 10
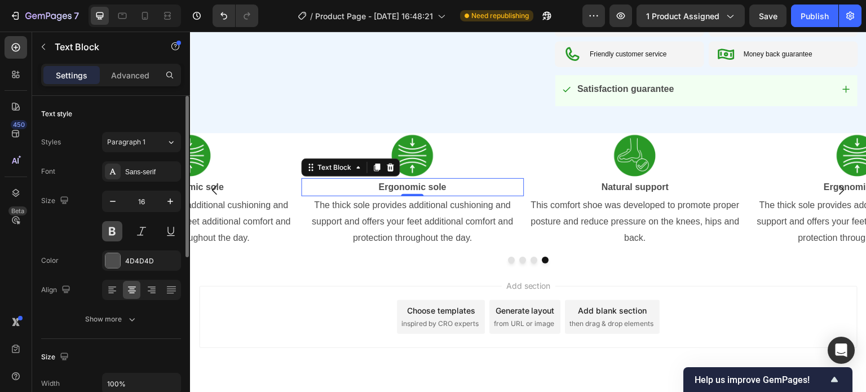
click at [115, 225] on button at bounding box center [112, 231] width 20 height 20
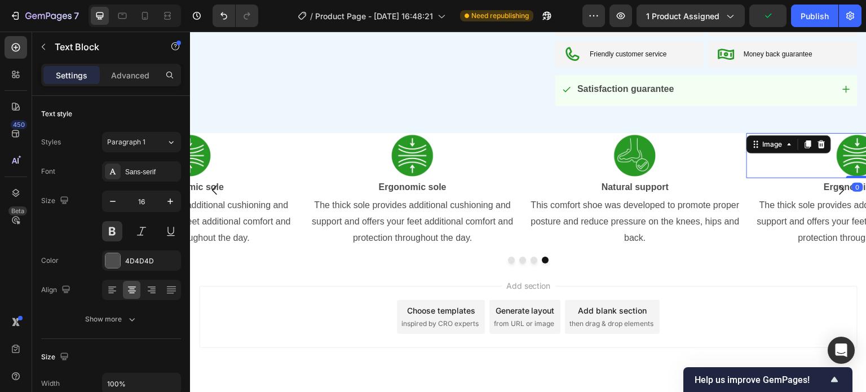
click at [804, 163] on div at bounding box center [857, 155] width 223 height 45
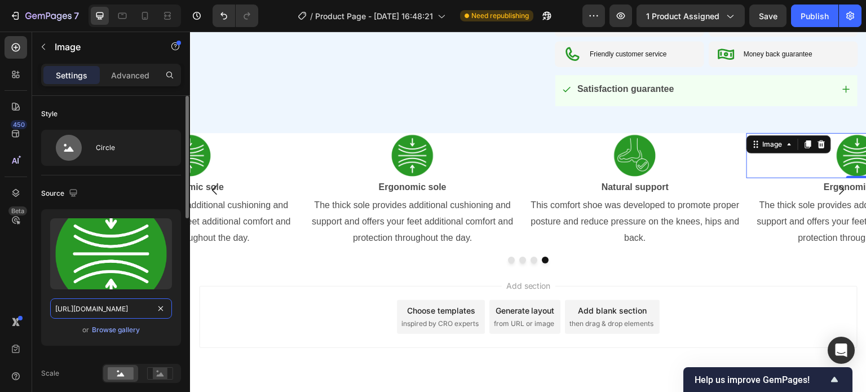
click at [116, 313] on input "[URL][DOMAIN_NAME]" at bounding box center [111, 308] width 122 height 20
paste input "81bfe23b-ecd6-4697-ba52-ee19bc2a829a.png?v=1628800131426447038"
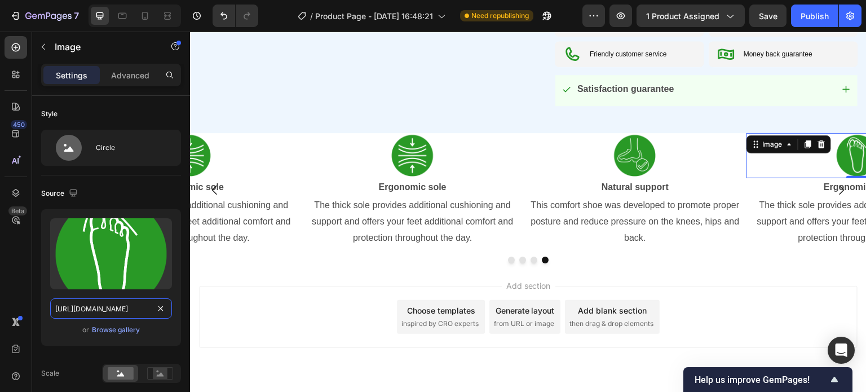
type input "https://www.hikecare.co.uk/cdn/shop/files/gempages_510724225498088250-81bfe23b-…"
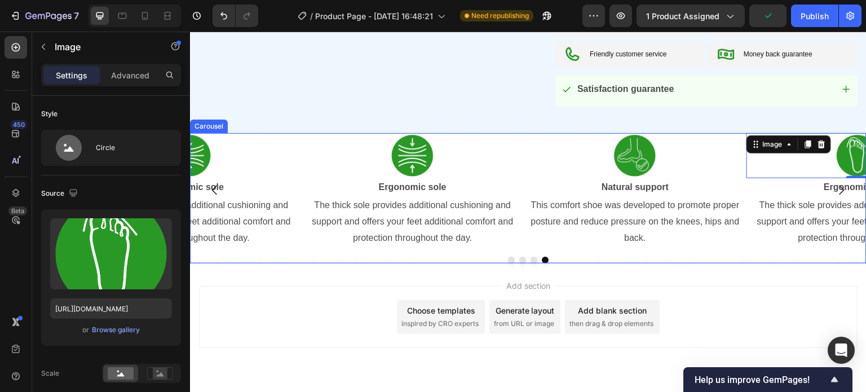
click at [835, 188] on icon "Carousel Next Arrow" at bounding box center [842, 190] width 14 height 14
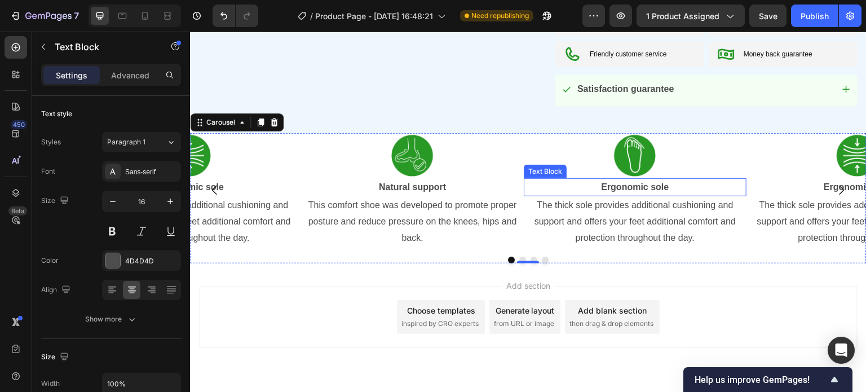
click at [630, 188] on strong "Ergonomic sole" at bounding box center [636, 187] width 68 height 10
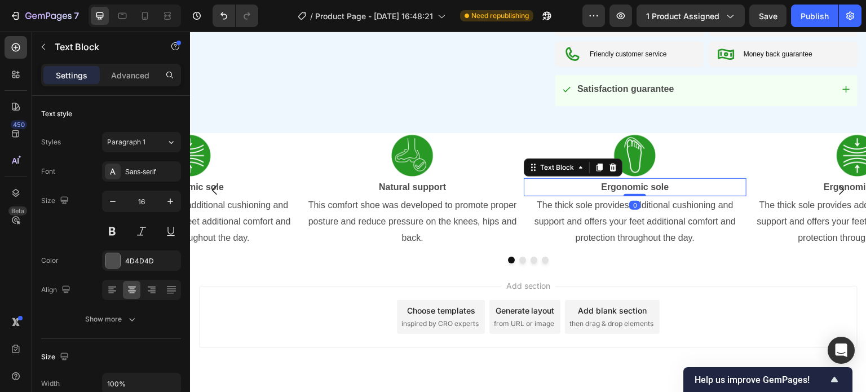
click at [625, 187] on strong "Ergonomic sole" at bounding box center [636, 187] width 68 height 10
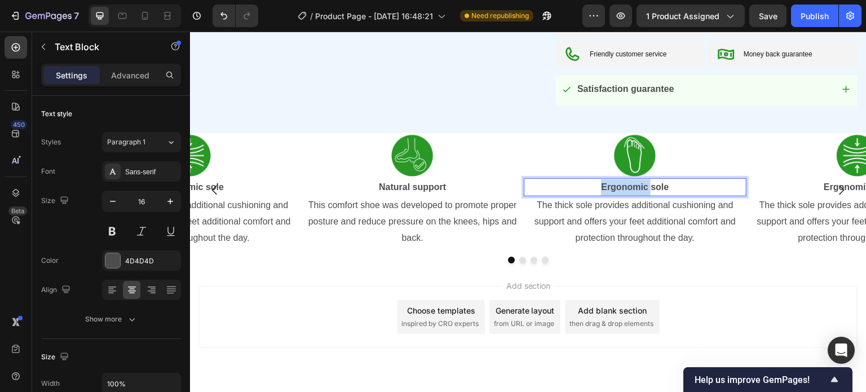
click at [625, 187] on strong "Ergonomic sole" at bounding box center [636, 187] width 68 height 10
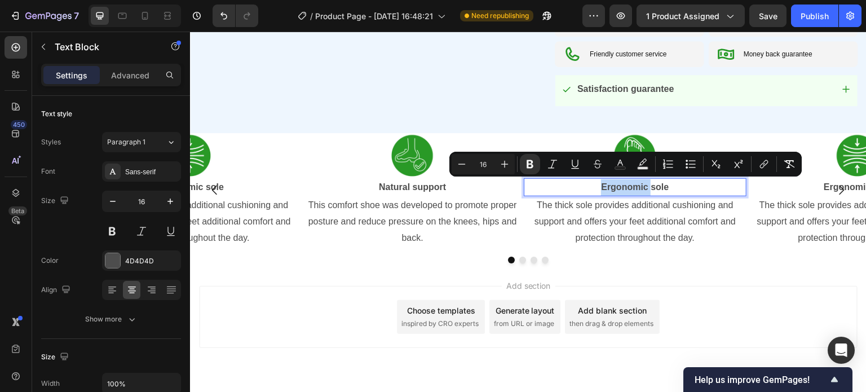
click at [653, 185] on strong "Ergonomic sole" at bounding box center [636, 187] width 68 height 10
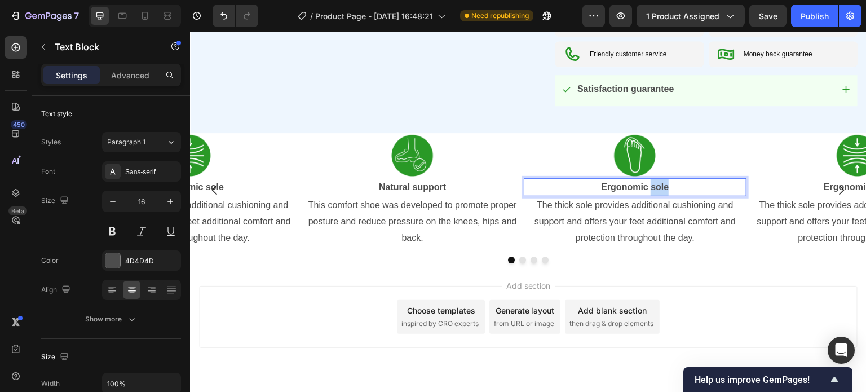
click at [653, 185] on strong "Ergonomic sole" at bounding box center [636, 187] width 68 height 10
click at [652, 185] on strong "Ergonomic sole" at bounding box center [636, 187] width 68 height 10
click at [615, 236] on p "The thick sole provides additional cushioning and support and offers your feet …" at bounding box center [635, 221] width 220 height 48
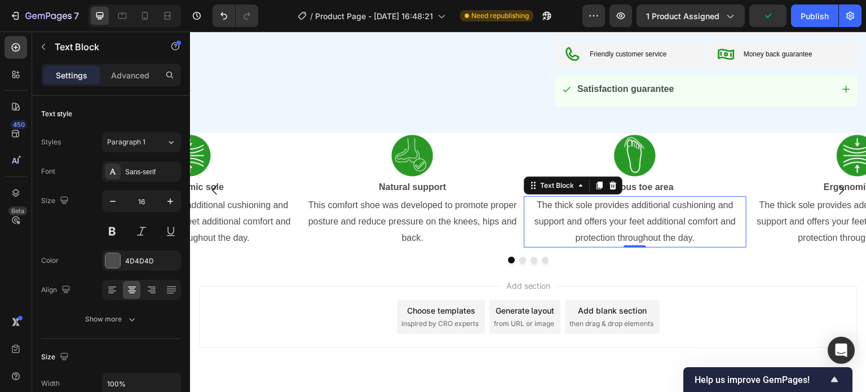
click at [568, 214] on p "The thick sole provides additional cushioning and support and offers your feet …" at bounding box center [635, 221] width 220 height 48
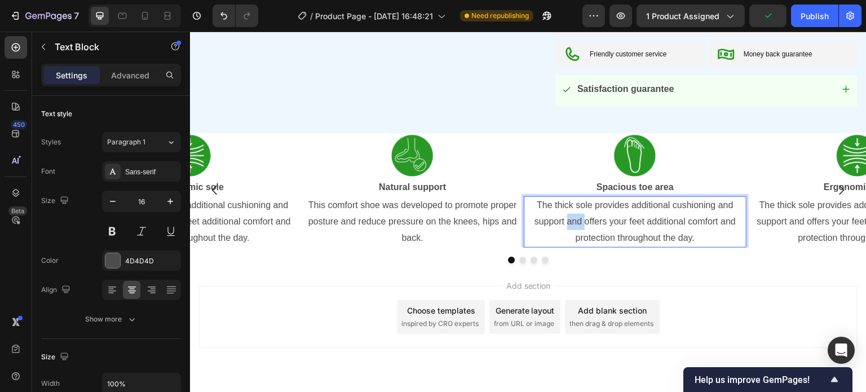
click at [568, 214] on p "The thick sole provides additional cushioning and support and offers your feet …" at bounding box center [635, 221] width 220 height 48
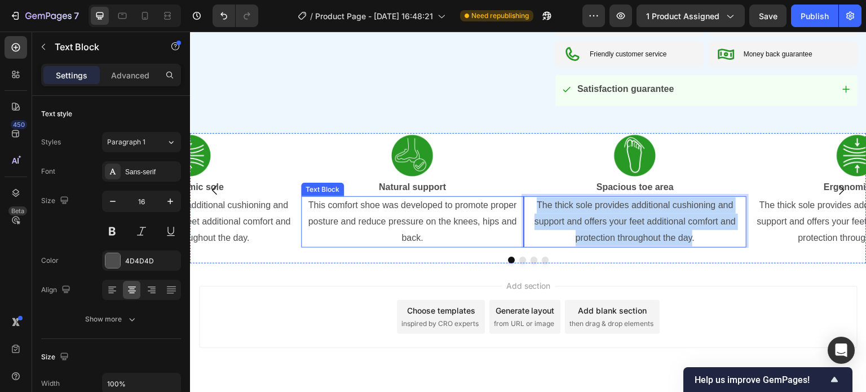
drag, startPoint x: 580, startPoint y: 222, endPoint x: 518, endPoint y: 197, distance: 67.3
click at [518, 197] on div "Image Natural support Text Block This comfort shoe was developed to promote pro…" at bounding box center [528, 190] width 676 height 114
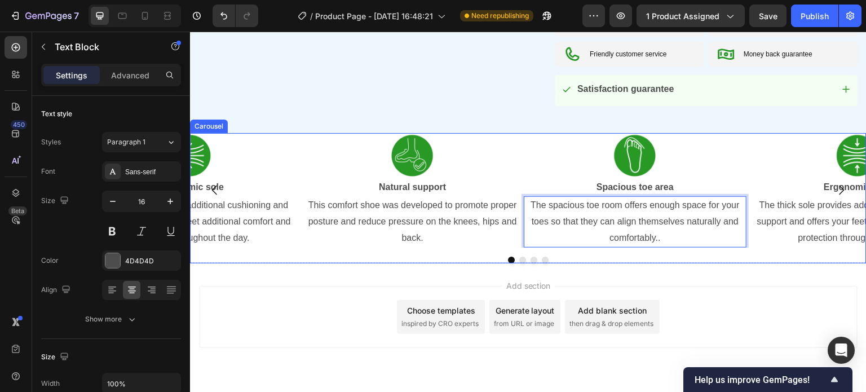
click at [671, 260] on div at bounding box center [528, 260] width 676 height 7
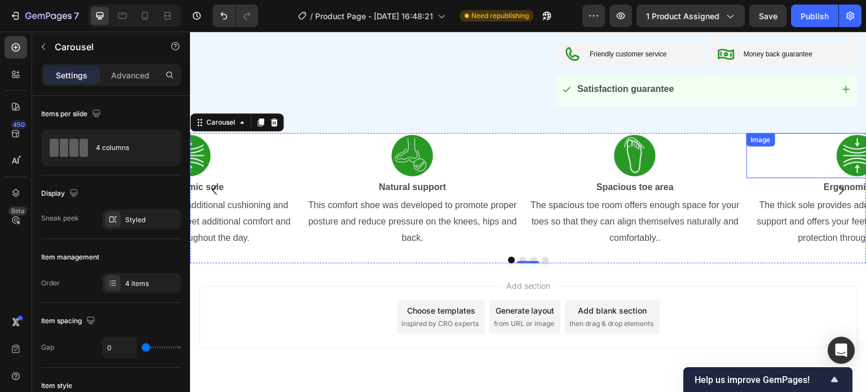
click at [850, 151] on img at bounding box center [857, 155] width 45 height 45
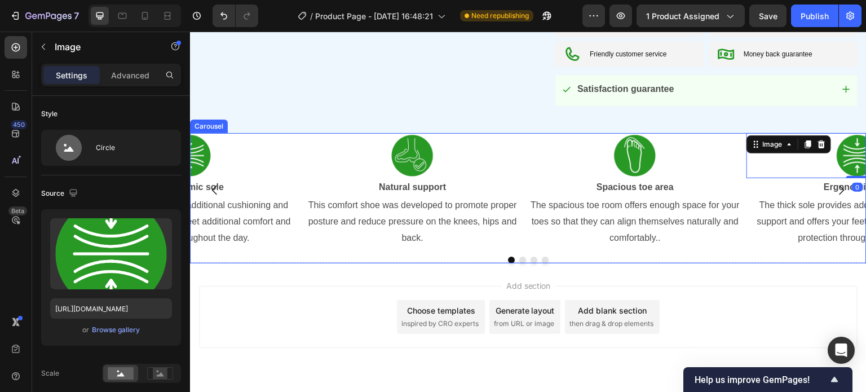
click at [835, 189] on icon "Carousel Next Arrow" at bounding box center [842, 190] width 14 height 14
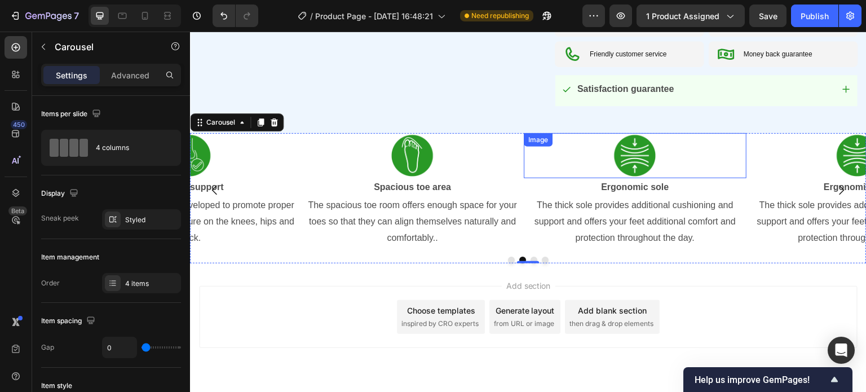
click at [639, 151] on img at bounding box center [635, 155] width 45 height 45
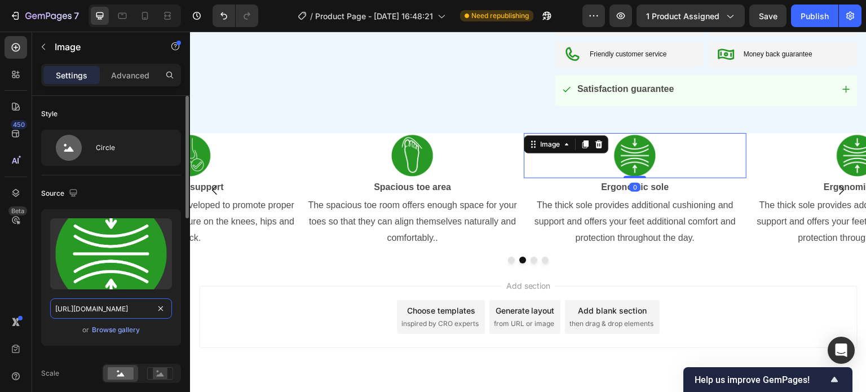
click at [123, 312] on input "[URL][DOMAIN_NAME]" at bounding box center [111, 308] width 122 height 20
paste input "5805a2a1-0582-4b54-9441-09088a083c1b.png?v=18048956809740488774"
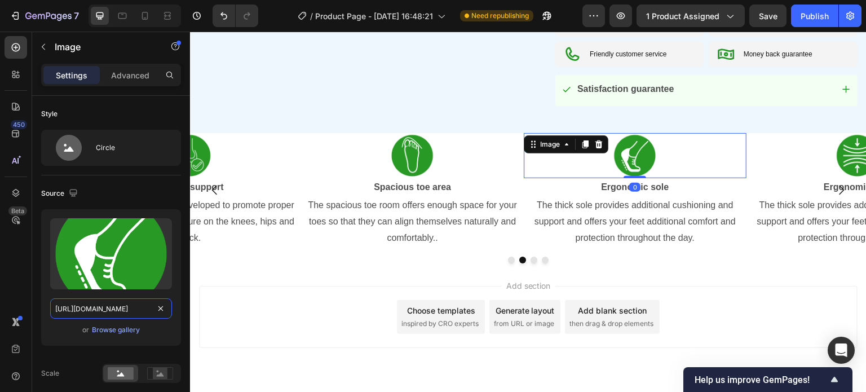
type input "https://www.hikecare.co.uk/cdn/shop/files/gempages_510724225498088250-5805a2a1-…"
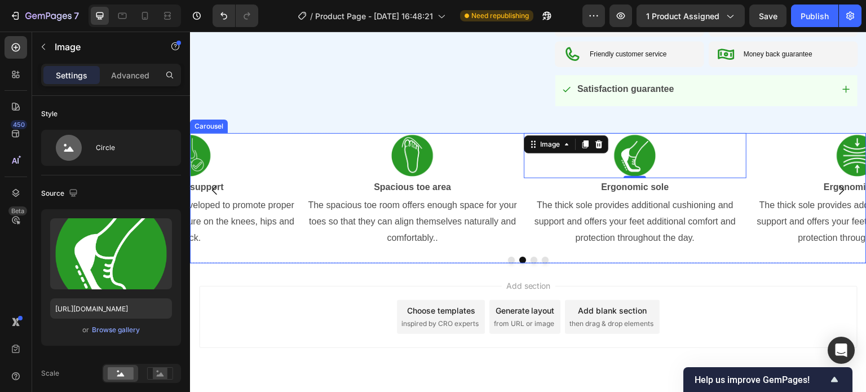
click at [624, 235] on p "The thick sole provides additional cushioning and support and offers your feet …" at bounding box center [635, 221] width 220 height 48
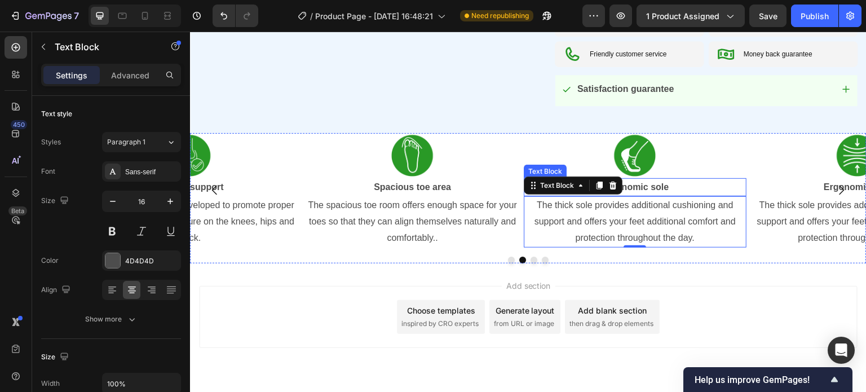
click at [644, 186] on strong "Ergonomic sole" at bounding box center [636, 187] width 68 height 10
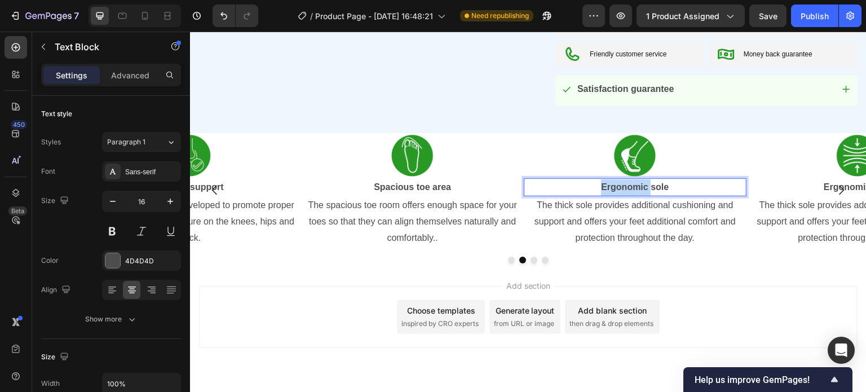
click at [644, 186] on strong "Ergonomic sole" at bounding box center [636, 187] width 68 height 10
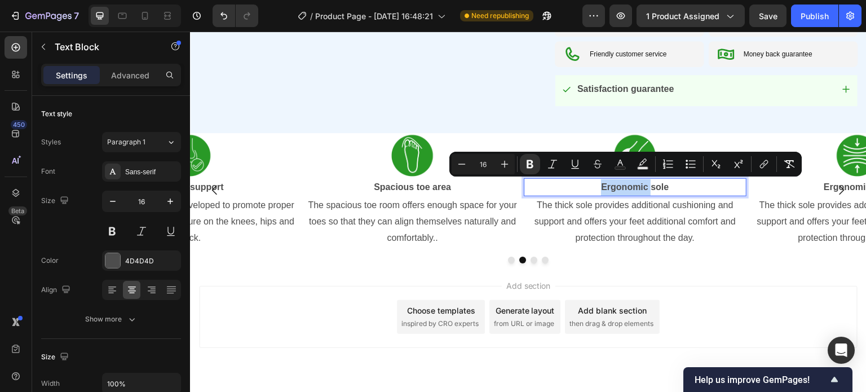
click at [653, 187] on strong "Ergonomic sole" at bounding box center [636, 187] width 68 height 10
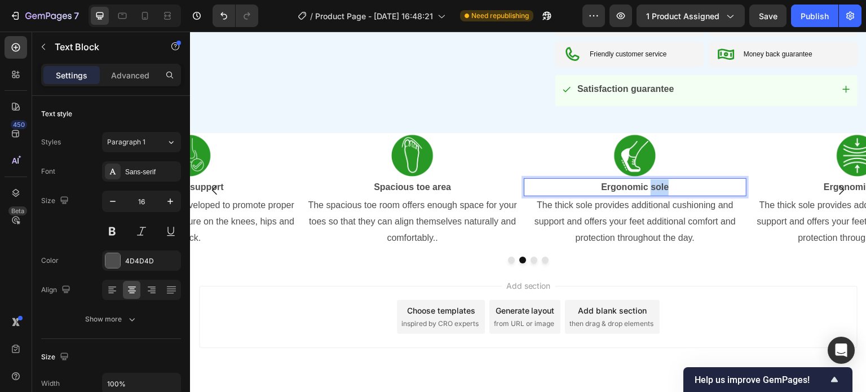
click at [653, 187] on strong "Ergonomic sole" at bounding box center [636, 187] width 68 height 10
click at [589, 202] on p "The thick sole provides additional cushioning and support and offers your feet …" at bounding box center [635, 221] width 220 height 48
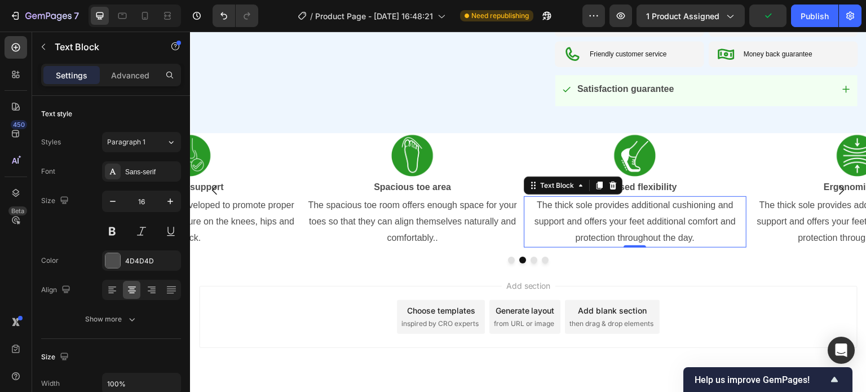
click at [589, 203] on p "The thick sole provides additional cushioning and support and offers your feet …" at bounding box center [635, 221] width 220 height 48
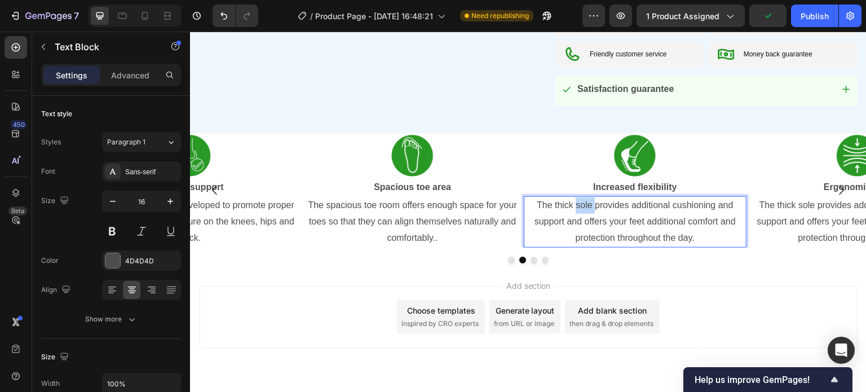
click at [589, 203] on p "The thick sole provides additional cushioning and support and offers your feet …" at bounding box center [635, 221] width 220 height 48
click at [642, 268] on div "Add section Choose templates inspired by CRO experts Generate layout from URL o…" at bounding box center [528, 332] width 676 height 139
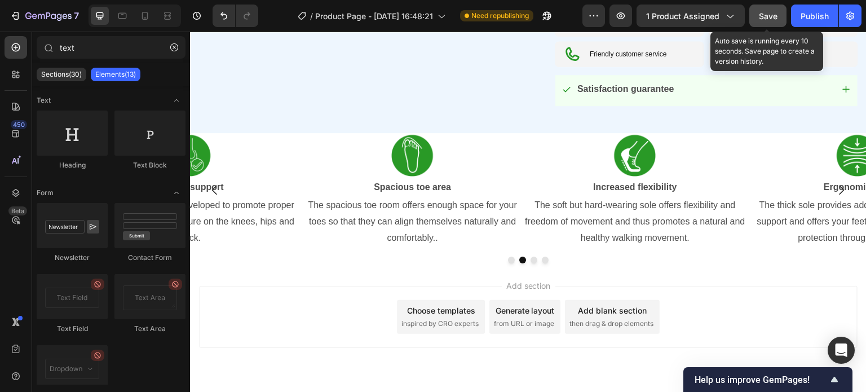
click at [781, 15] on button "Save" at bounding box center [767, 16] width 37 height 23
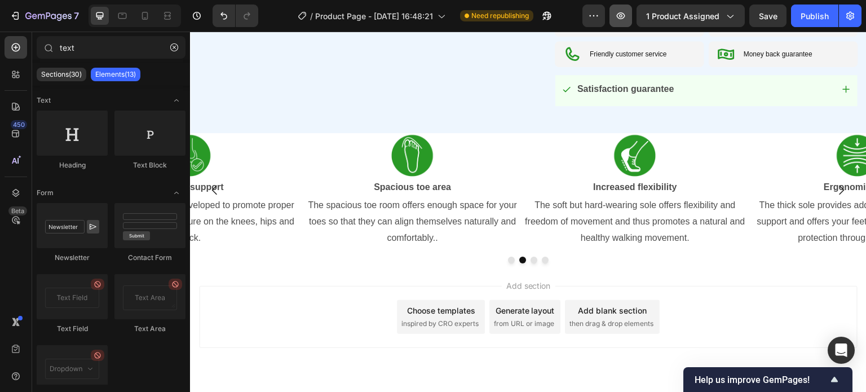
click at [623, 16] on icon "button" at bounding box center [620, 15] width 11 height 11
click at [807, 19] on div "Publish" at bounding box center [815, 16] width 28 height 12
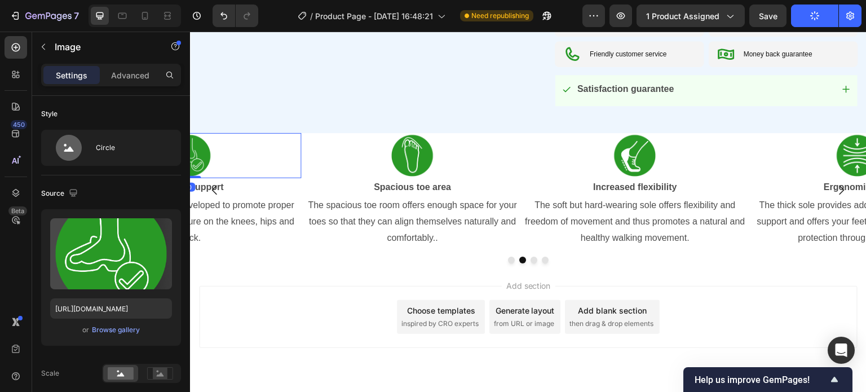
click at [235, 138] on div at bounding box center [190, 155] width 223 height 45
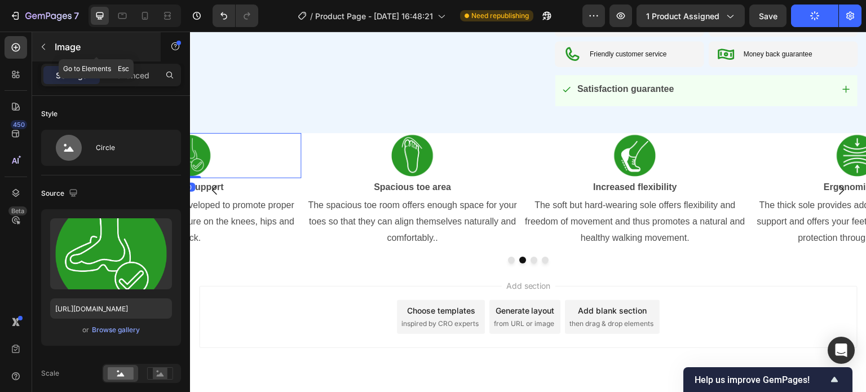
click at [46, 47] on icon "button" at bounding box center [43, 46] width 9 height 9
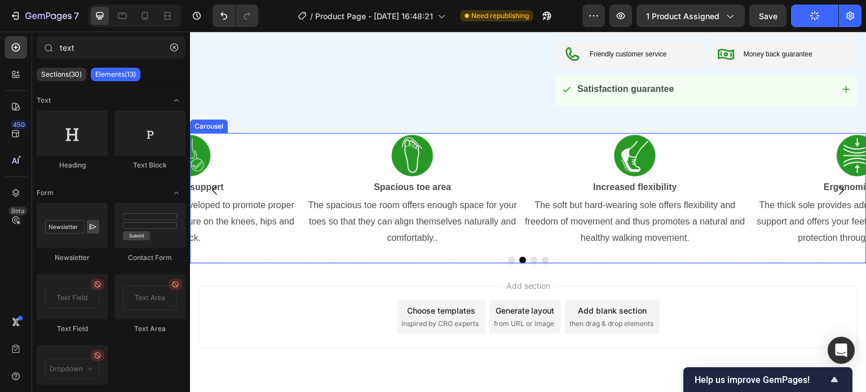
click at [321, 257] on div at bounding box center [528, 260] width 676 height 7
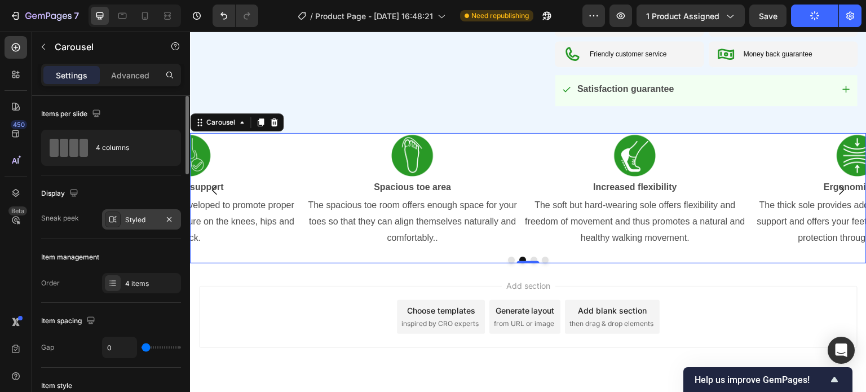
click at [134, 226] on div "Styled" at bounding box center [141, 219] width 79 height 20
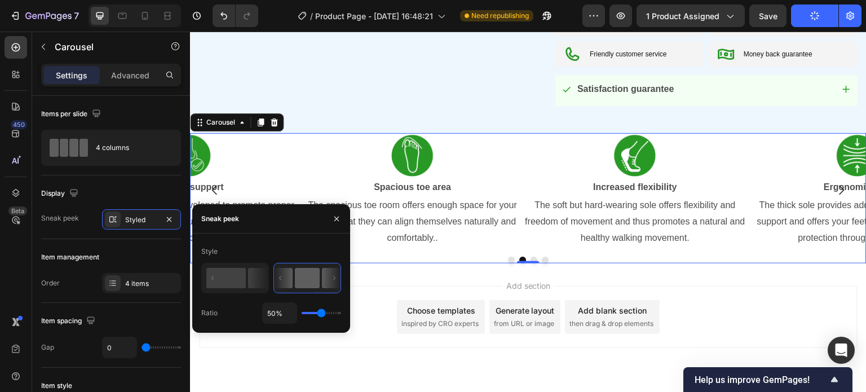
type input "37%"
type input "37"
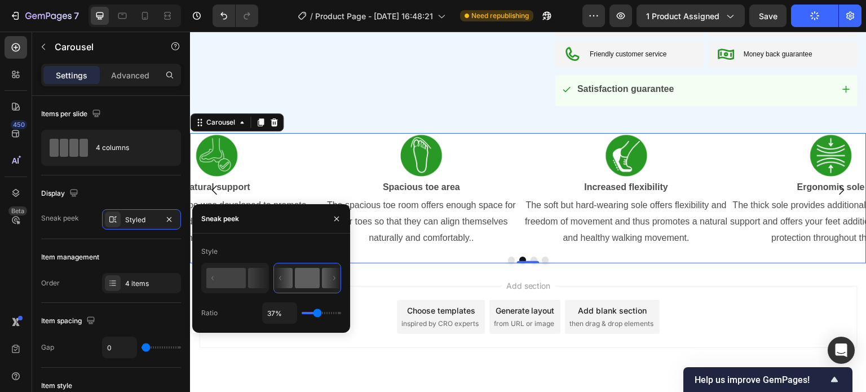
type input "35%"
type input "35"
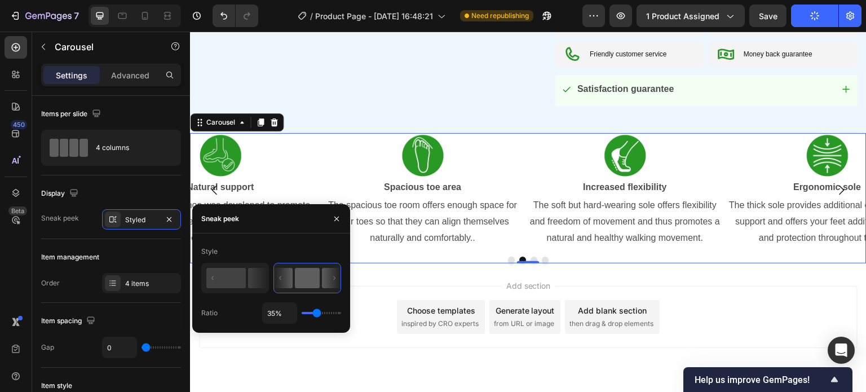
type input "28%"
type input "28"
type input "26%"
type input "26"
type input "25%"
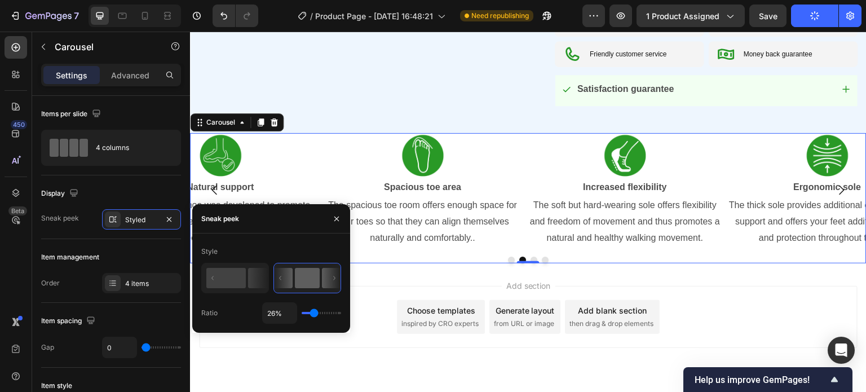
type input "25"
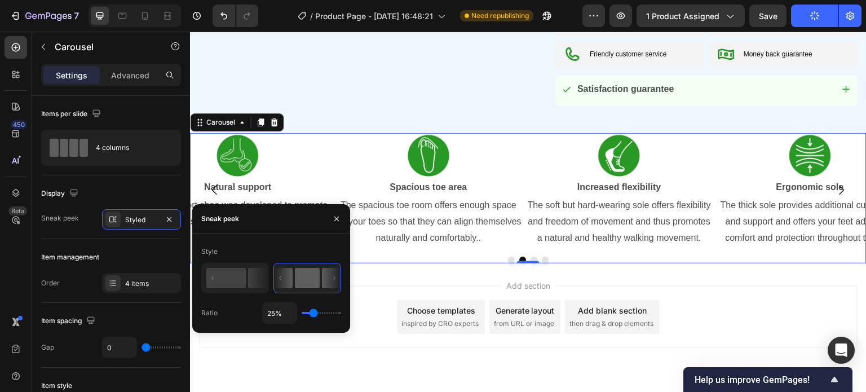
type input "23%"
type input "23"
type input "17%"
type input "17"
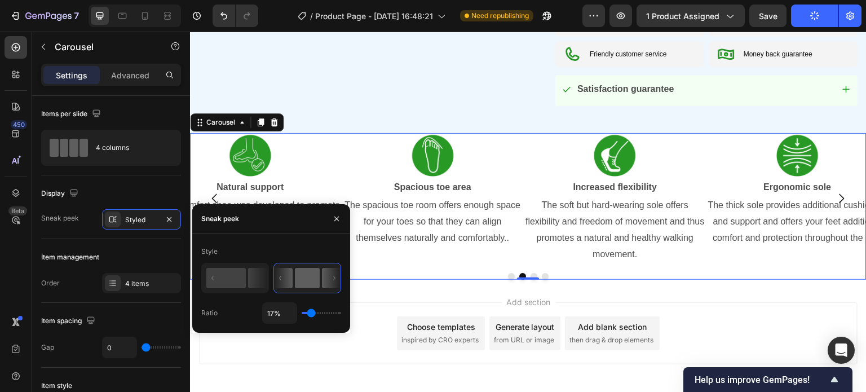
type input "16%"
type input "16"
type input "1%"
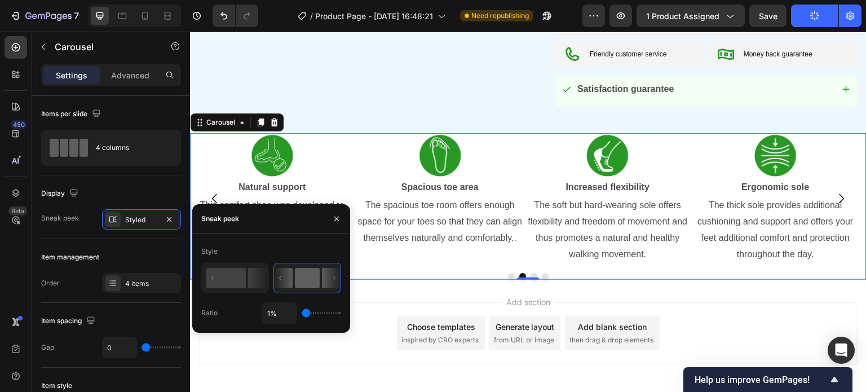
drag, startPoint x: 321, startPoint y: 315, endPoint x: 278, endPoint y: 306, distance: 43.9
type input "1"
click at [302, 312] on input "range" at bounding box center [321, 313] width 39 height 2
click at [227, 278] on rect at bounding box center [225, 278] width 39 height 20
type input "50%"
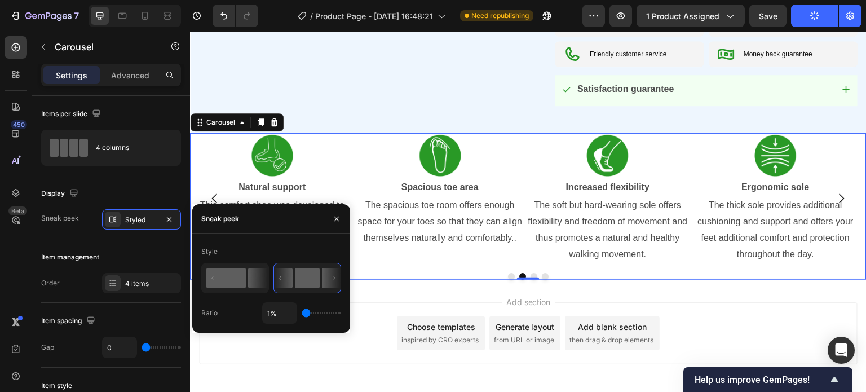
type input "50"
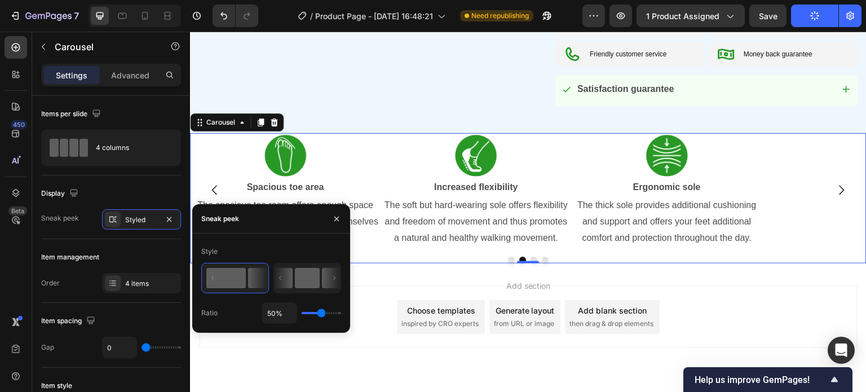
click at [309, 278] on rect at bounding box center [307, 278] width 25 height 20
type input "1%"
type input "1"
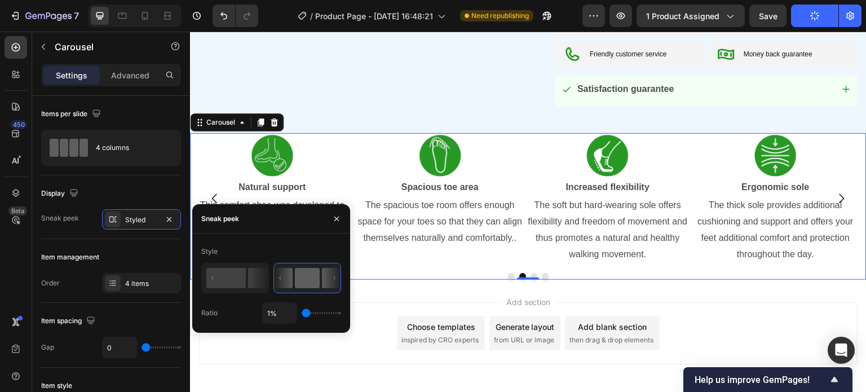
type input "17%"
type input "17"
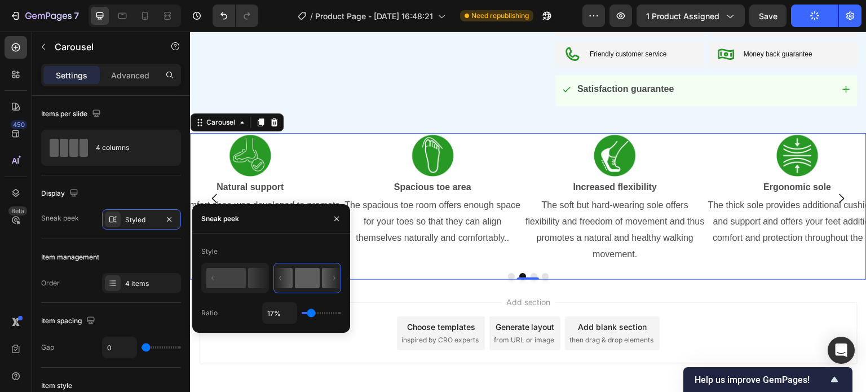
type input "1%"
type input "1"
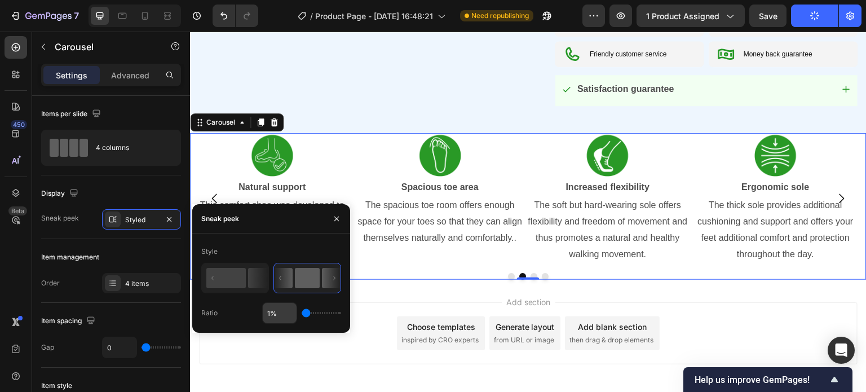
drag, startPoint x: 307, startPoint y: 315, endPoint x: 275, endPoint y: 307, distance: 32.7
click at [302, 312] on input "range" at bounding box center [321, 313] width 39 height 2
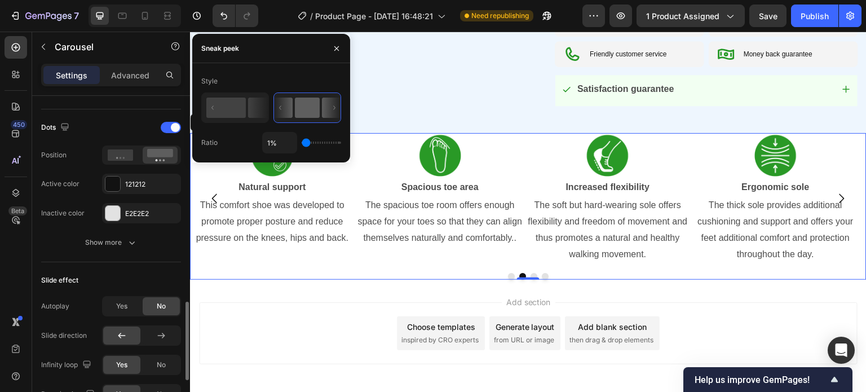
scroll to position [676, 0]
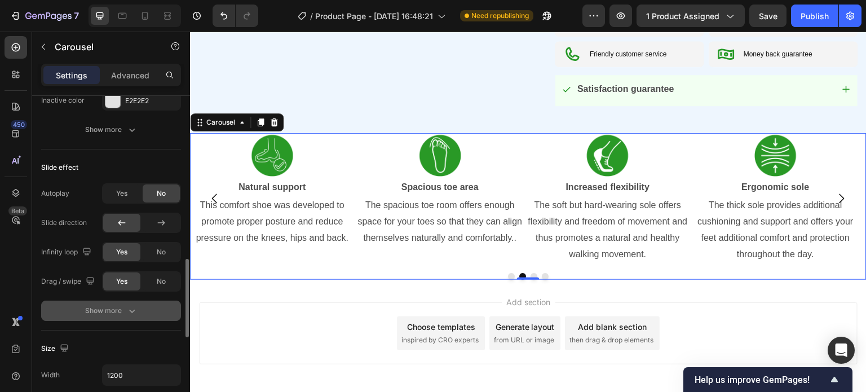
click at [129, 308] on icon "button" at bounding box center [131, 310] width 11 height 11
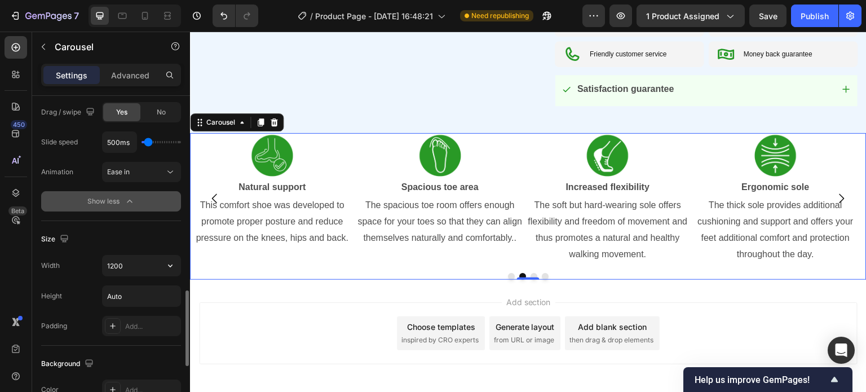
scroll to position [902, 0]
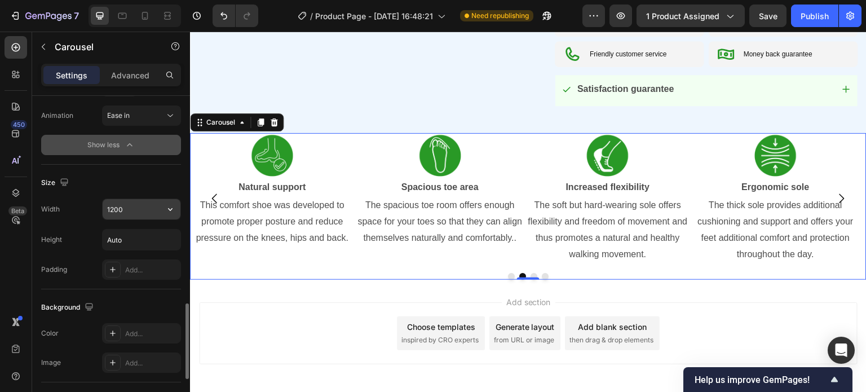
click at [142, 204] on input "1200" at bounding box center [142, 209] width 78 height 20
click at [164, 207] on button "button" at bounding box center [170, 209] width 20 height 20
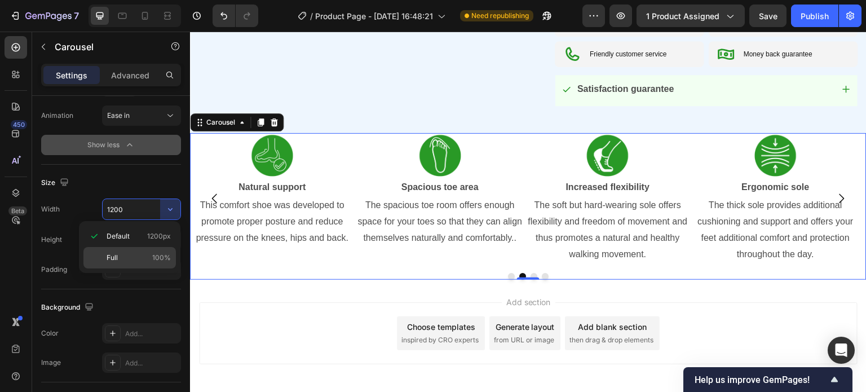
click at [130, 256] on p "Full 100%" at bounding box center [139, 258] width 64 height 10
type input "100%"
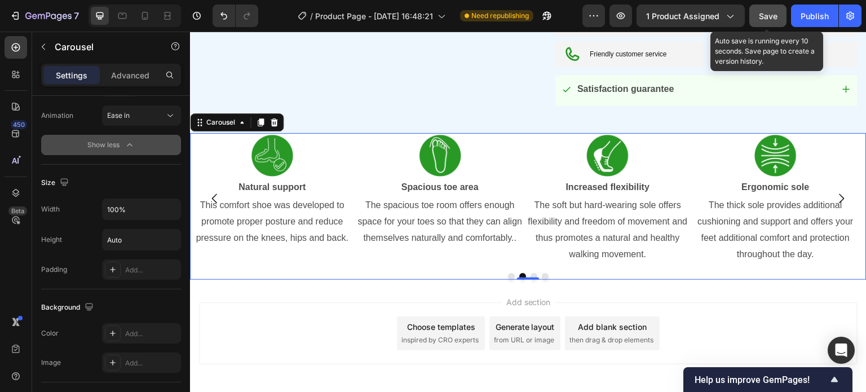
click at [776, 13] on span "Save" at bounding box center [768, 16] width 19 height 10
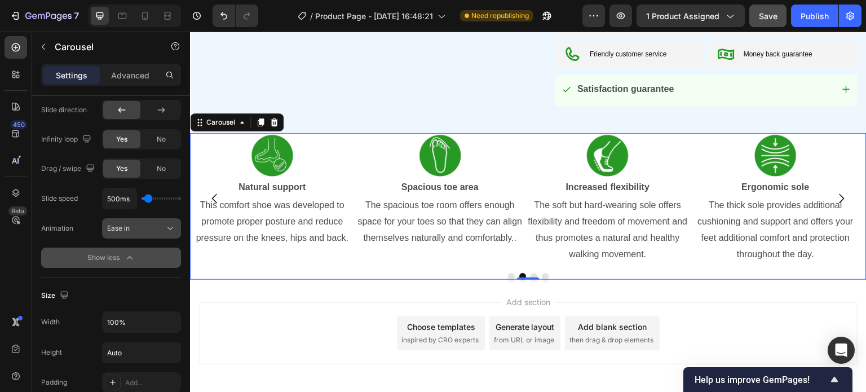
scroll to position [676, 0]
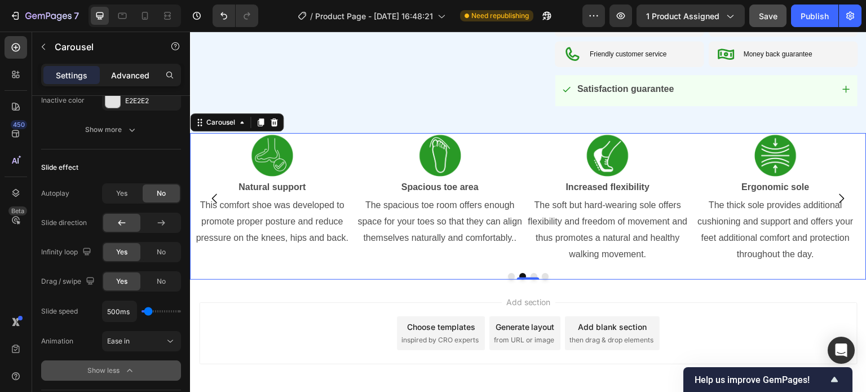
click at [122, 78] on p "Advanced" at bounding box center [130, 75] width 38 height 12
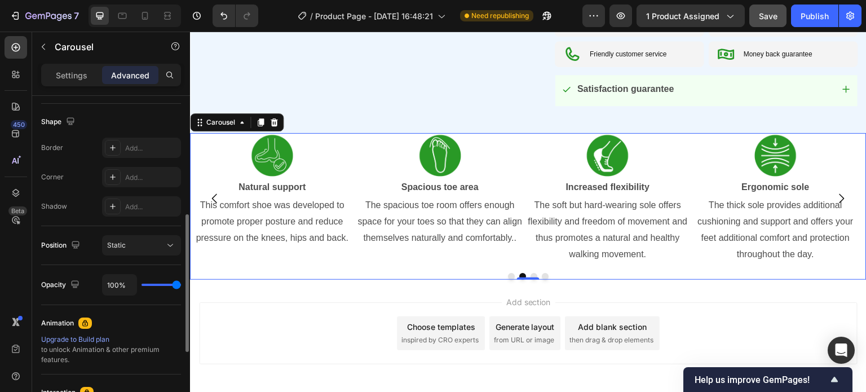
scroll to position [338, 0]
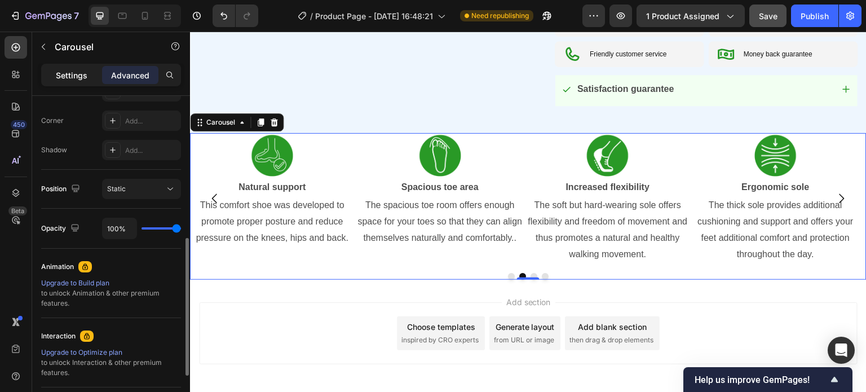
click at [69, 76] on p "Settings" at bounding box center [72, 75] width 32 height 12
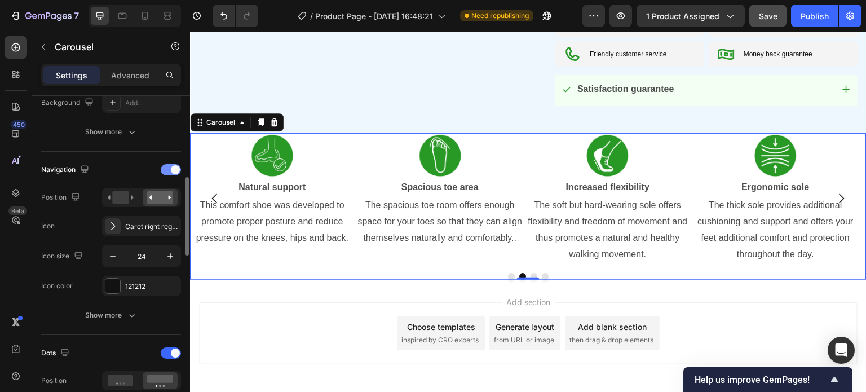
click at [175, 170] on span at bounding box center [175, 169] width 9 height 9
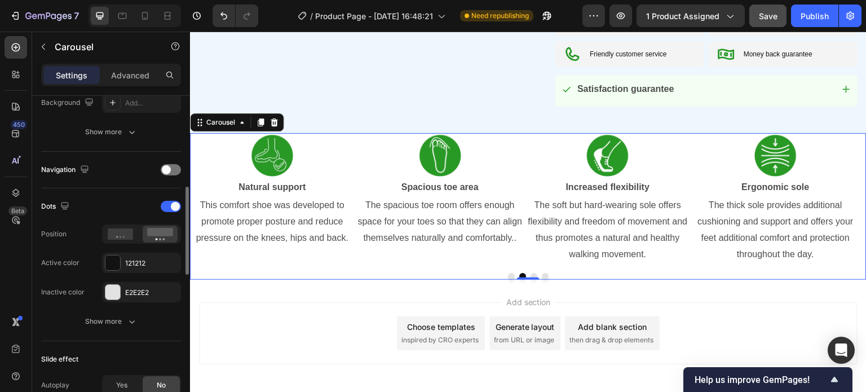
drag, startPoint x: 171, startPoint y: 166, endPoint x: 133, endPoint y: 167, distance: 38.4
click at [168, 166] on div at bounding box center [171, 169] width 20 height 9
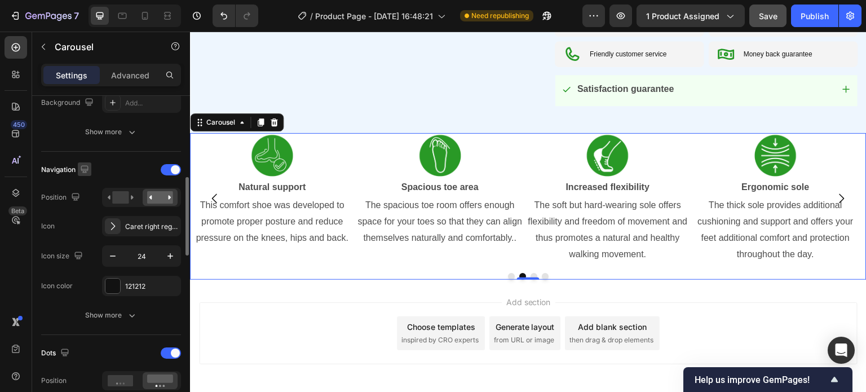
click at [87, 165] on icon "button" at bounding box center [84, 168] width 11 height 11
click at [86, 225] on icon "button" at bounding box center [86, 227] width 11 height 11
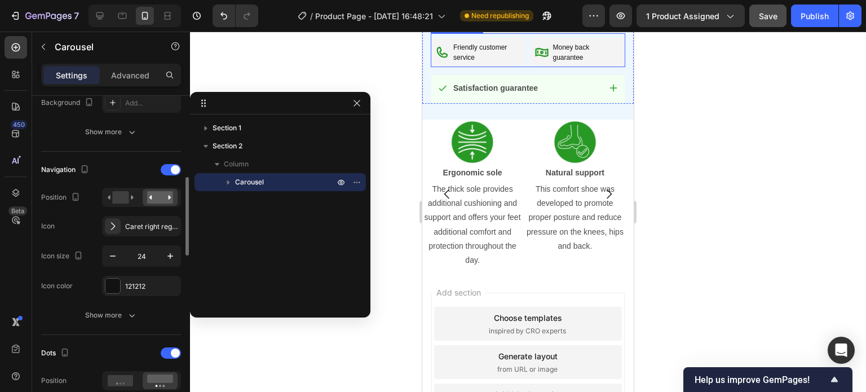
scroll to position [689, 0]
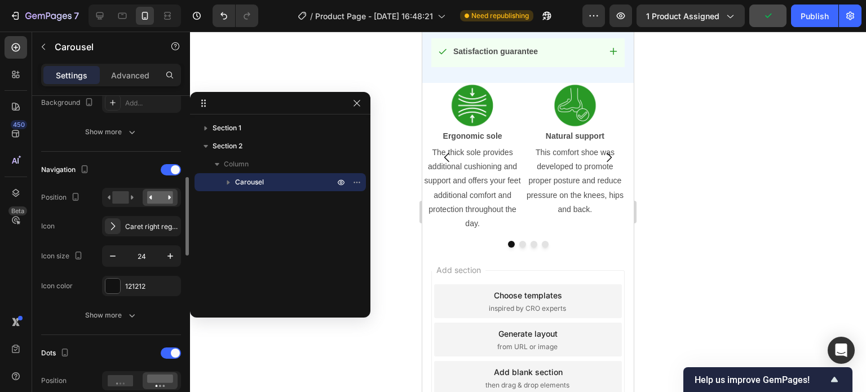
click at [602, 151] on icon "Carousel Next Arrow" at bounding box center [609, 158] width 14 height 14
click at [607, 153] on icon "Carousel Next Arrow" at bounding box center [609, 158] width 5 height 10
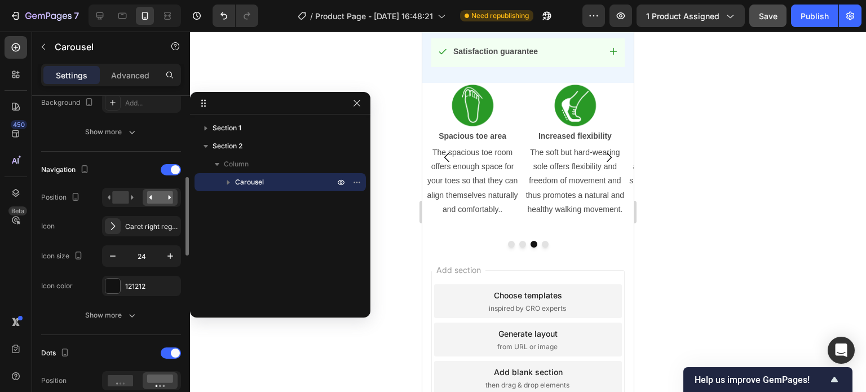
click at [607, 153] on icon "Carousel Next Arrow" at bounding box center [609, 158] width 5 height 10
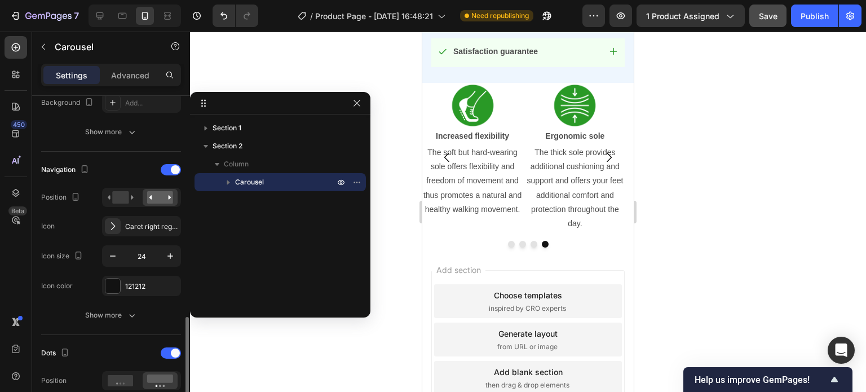
scroll to position [507, 0]
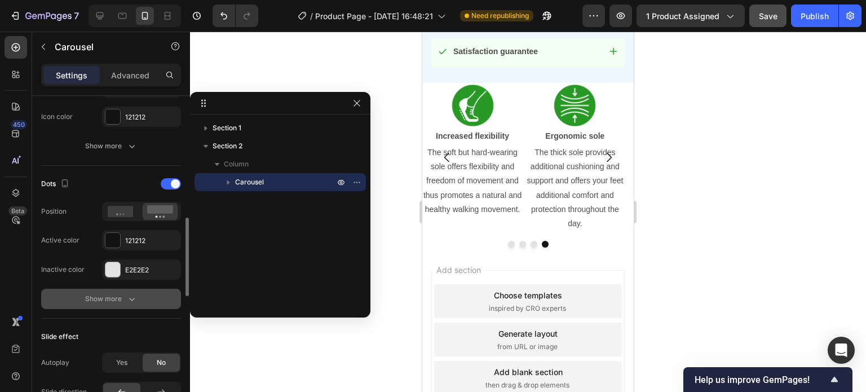
click at [103, 297] on div "Show more" at bounding box center [111, 298] width 52 height 11
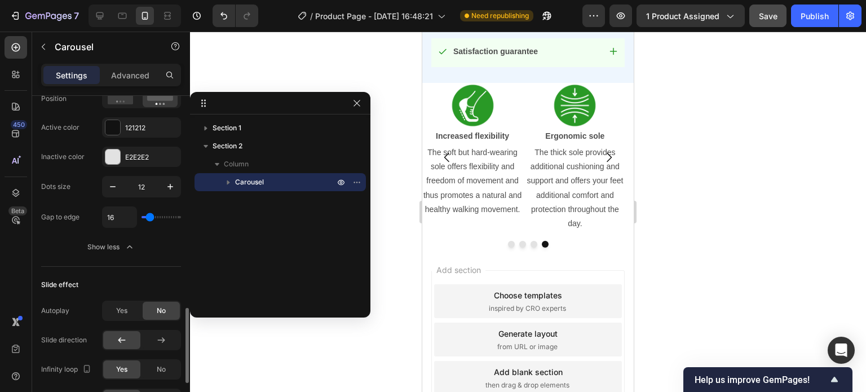
scroll to position [676, 0]
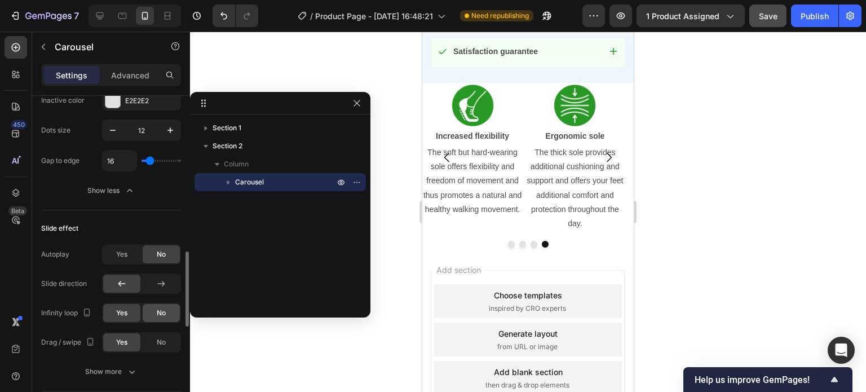
click at [157, 313] on span "No" at bounding box center [161, 313] width 9 height 10
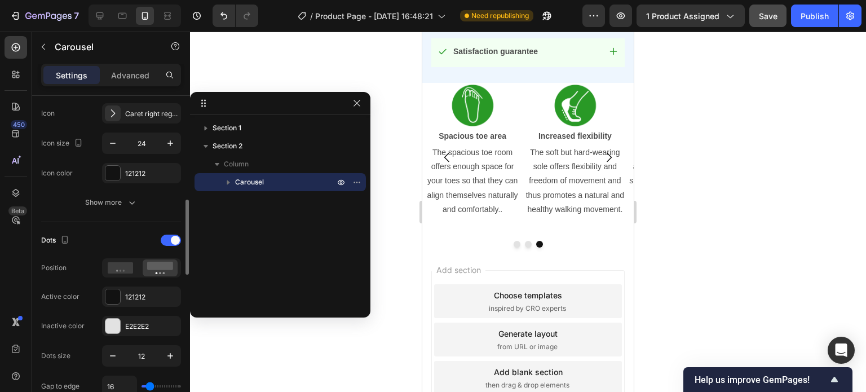
scroll to position [338, 0]
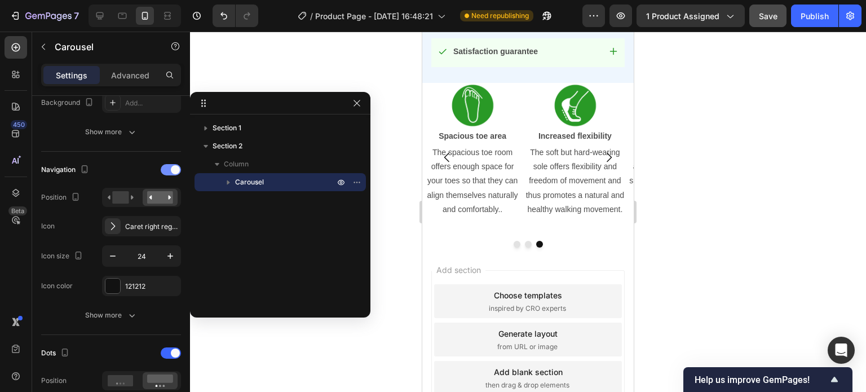
click at [170, 170] on div at bounding box center [171, 169] width 20 height 11
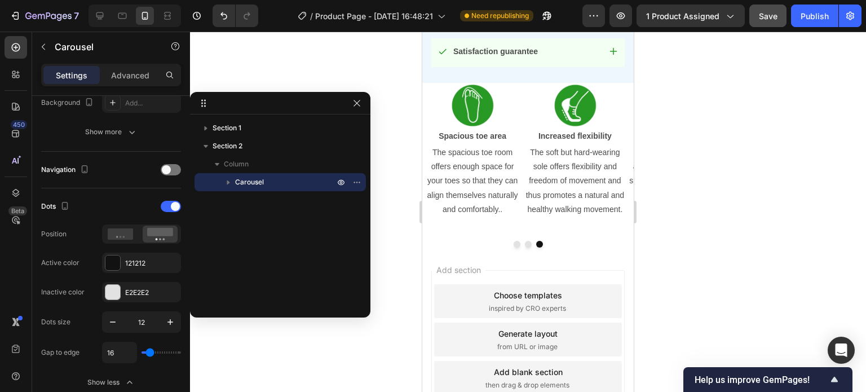
drag, startPoint x: 170, startPoint y: 170, endPoint x: 55, endPoint y: 159, distance: 115.6
click at [170, 170] on span at bounding box center [166, 169] width 9 height 9
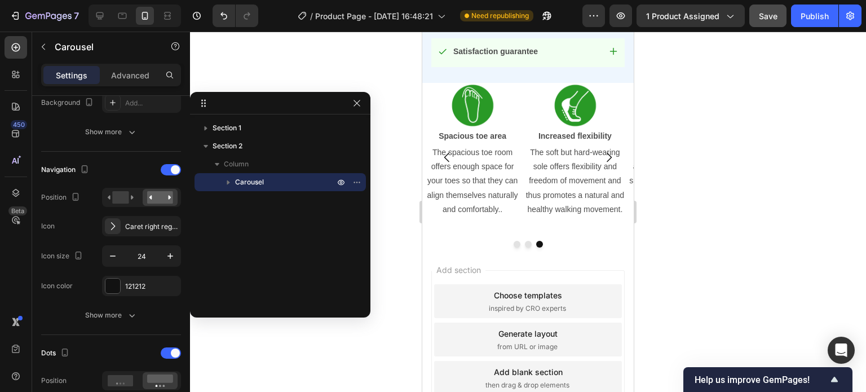
click at [92, 173] on div "Navigation" at bounding box center [111, 170] width 140 height 18
click at [88, 171] on icon "button" at bounding box center [84, 168] width 11 height 11
click at [86, 185] on icon "button" at bounding box center [86, 186] width 7 height 7
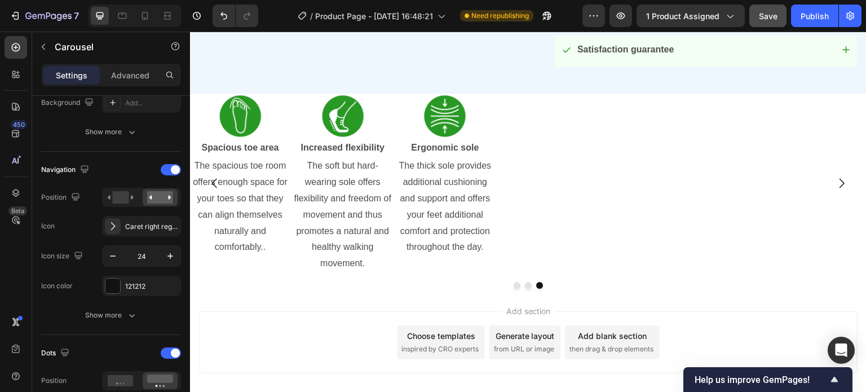
scroll to position [698, 0]
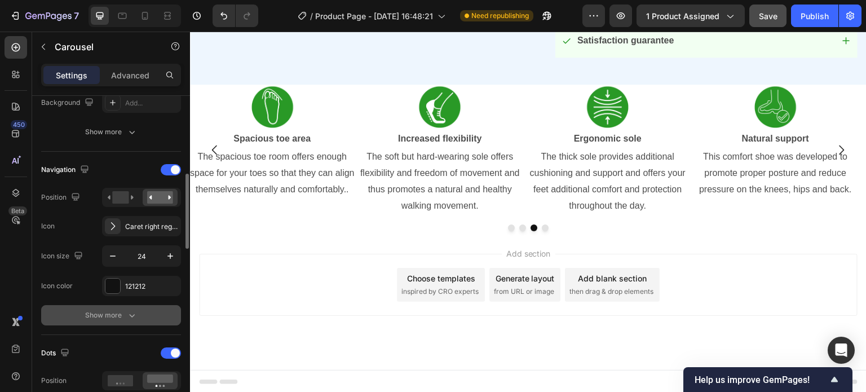
click at [111, 316] on div "Show more" at bounding box center [111, 314] width 52 height 11
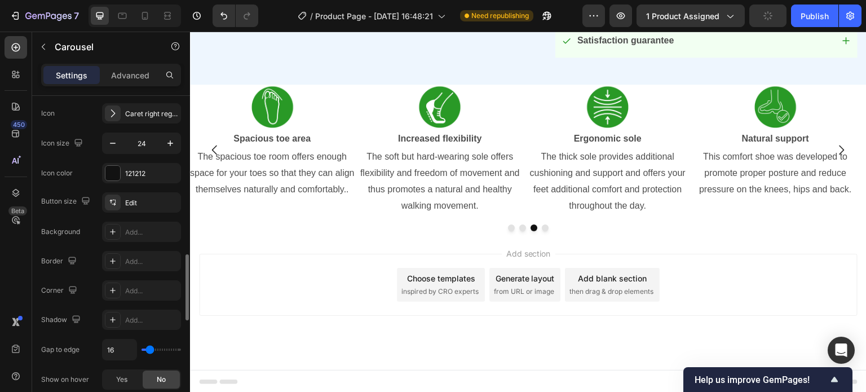
scroll to position [507, 0]
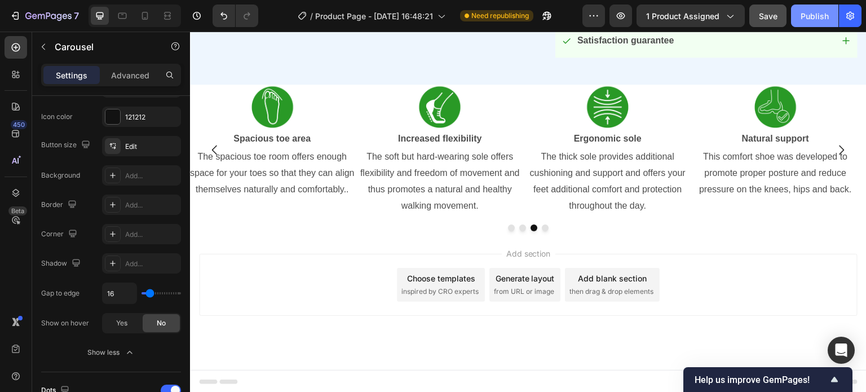
click at [831, 20] on button "Publish" at bounding box center [814, 16] width 47 height 23
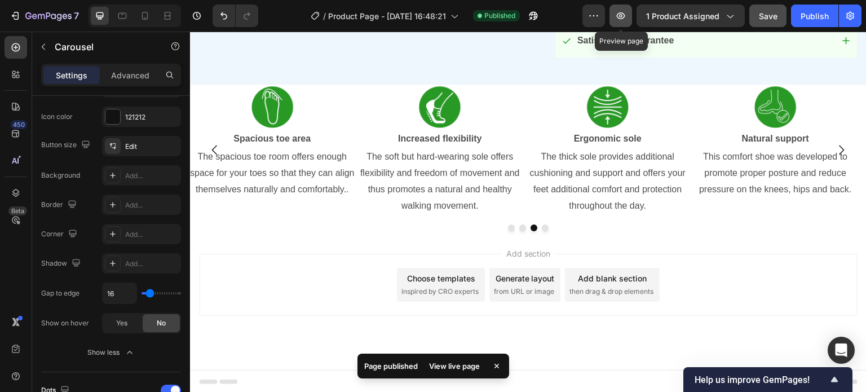
click at [620, 23] on button "button" at bounding box center [620, 16] width 23 height 23
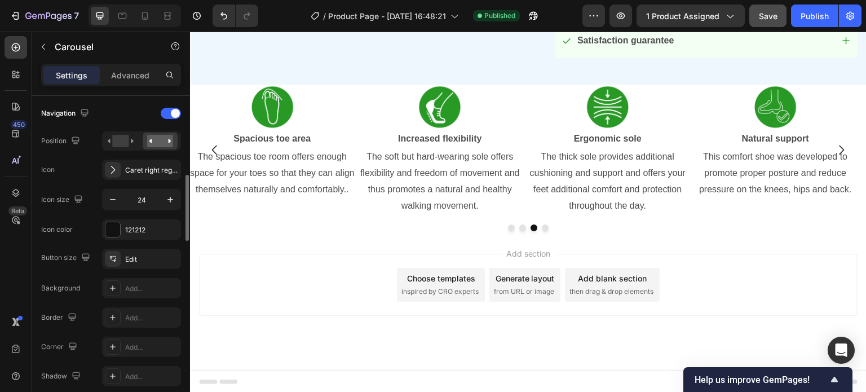
scroll to position [338, 0]
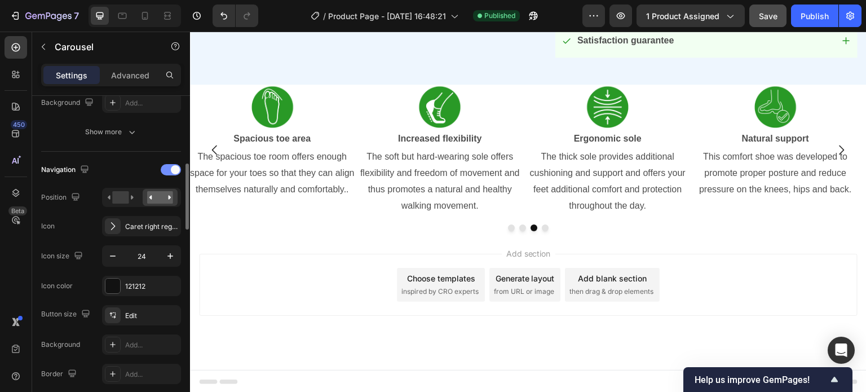
click at [176, 169] on span at bounding box center [175, 169] width 9 height 9
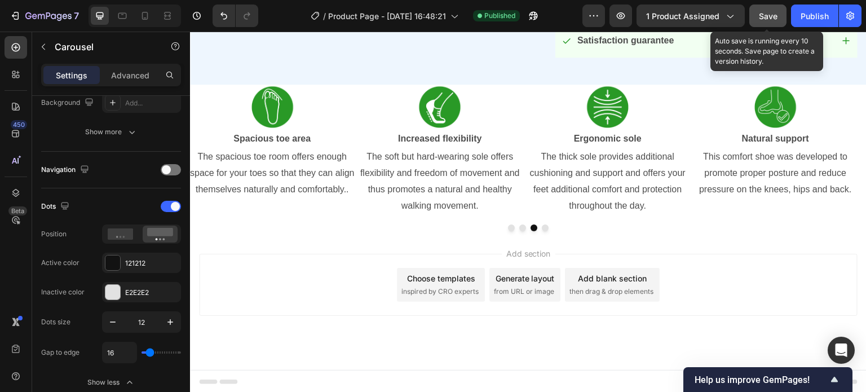
click at [780, 12] on button "Save" at bounding box center [767, 16] width 37 height 23
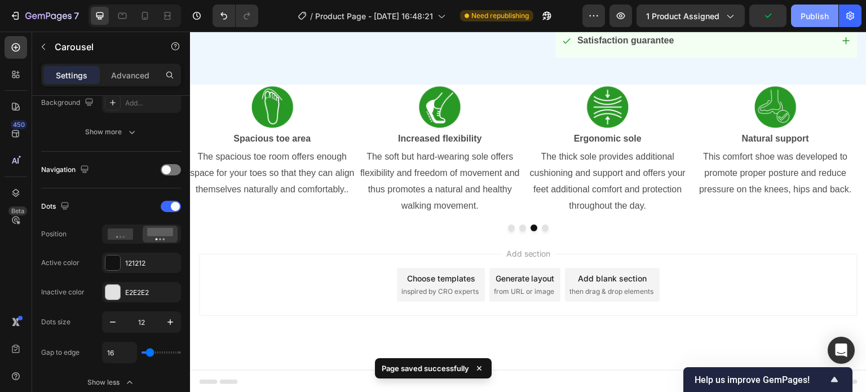
click at [823, 15] on div "Publish" at bounding box center [815, 16] width 28 height 12
click at [91, 168] on button "button" at bounding box center [85, 169] width 14 height 14
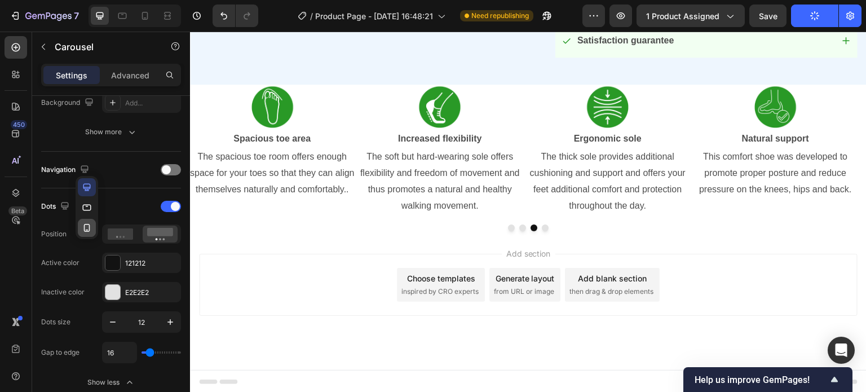
click at [87, 229] on icon "button" at bounding box center [87, 229] width 3 height 1
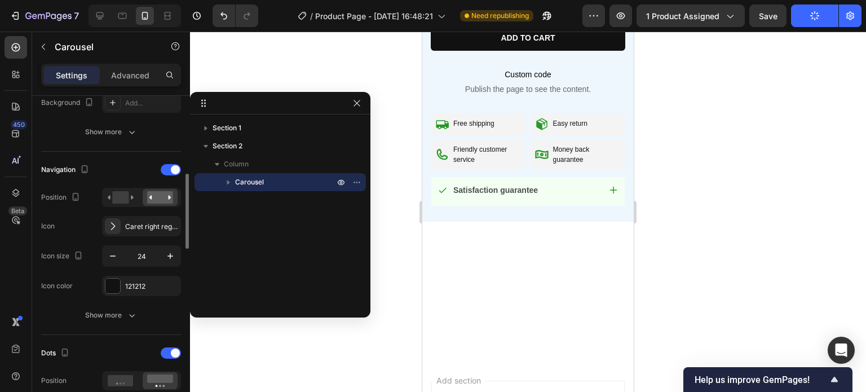
scroll to position [343, 0]
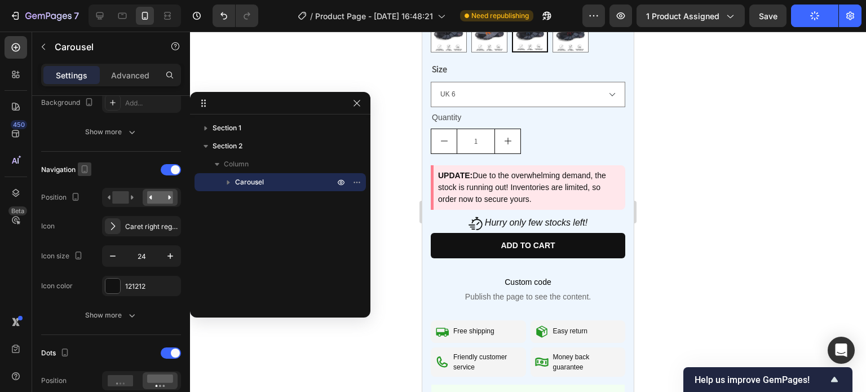
click at [85, 169] on icon "button" at bounding box center [84, 168] width 11 height 11
click at [92, 185] on icon "button" at bounding box center [86, 187] width 11 height 11
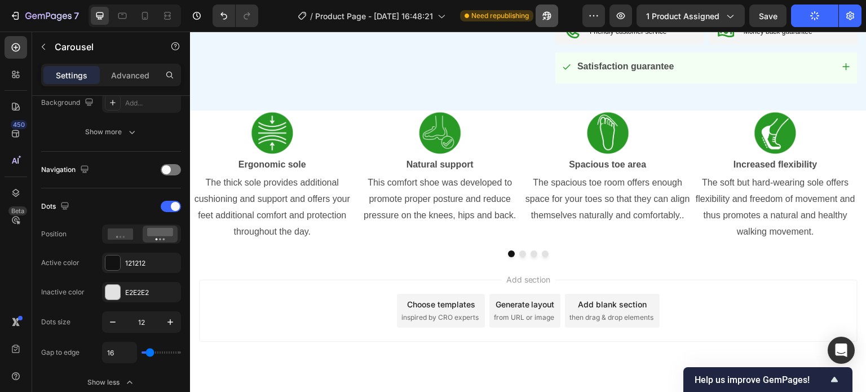
scroll to position [688, 0]
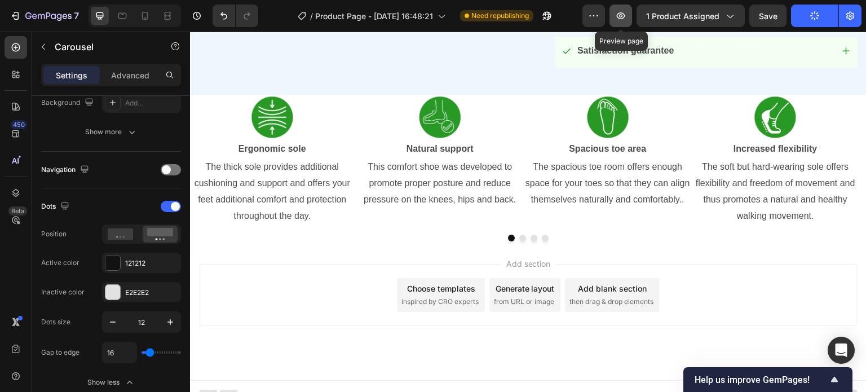
click at [620, 21] on button "button" at bounding box center [620, 16] width 23 height 23
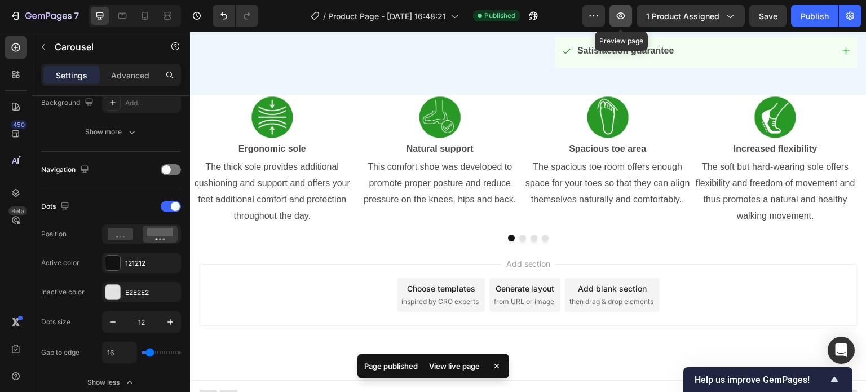
click at [625, 20] on icon "button" at bounding box center [620, 15] width 11 height 11
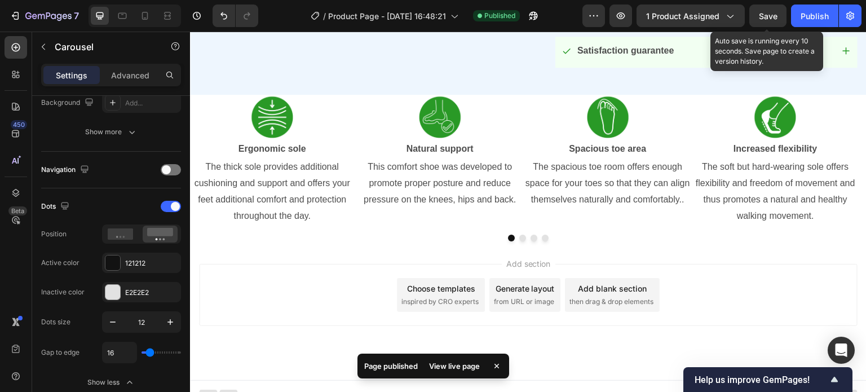
click at [760, 16] on span "Save" at bounding box center [768, 16] width 19 height 10
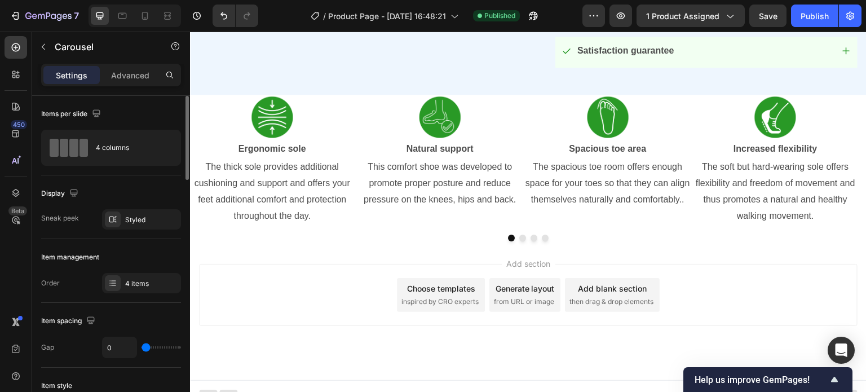
scroll to position [113, 0]
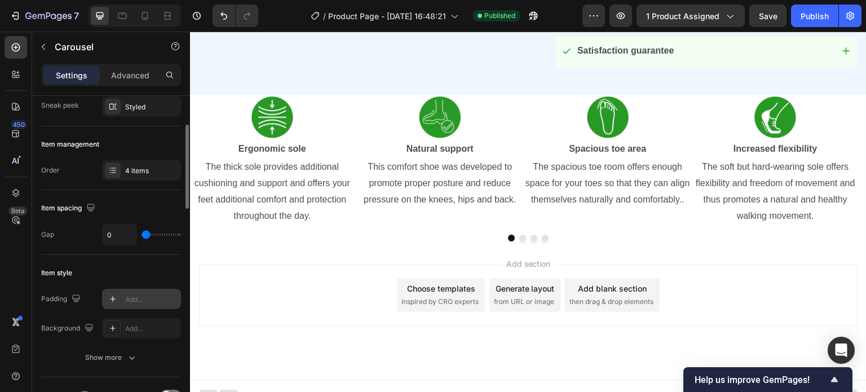
click at [126, 301] on div "Add..." at bounding box center [151, 299] width 53 height 10
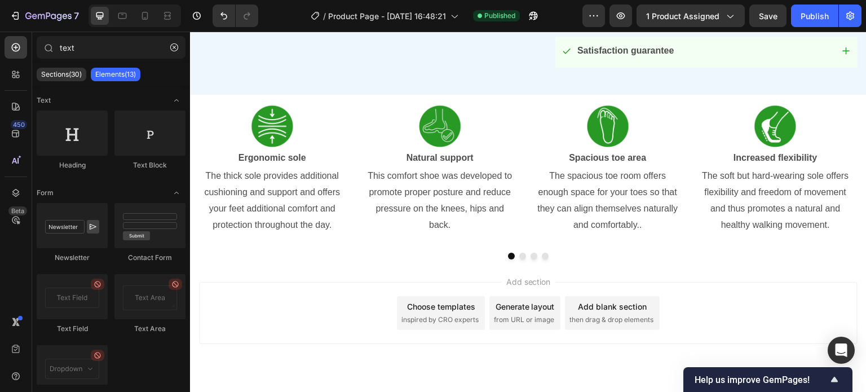
click at [389, 282] on div "Add section Choose templates inspired by CRO experts Generate layout from URL o…" at bounding box center [528, 313] width 658 height 62
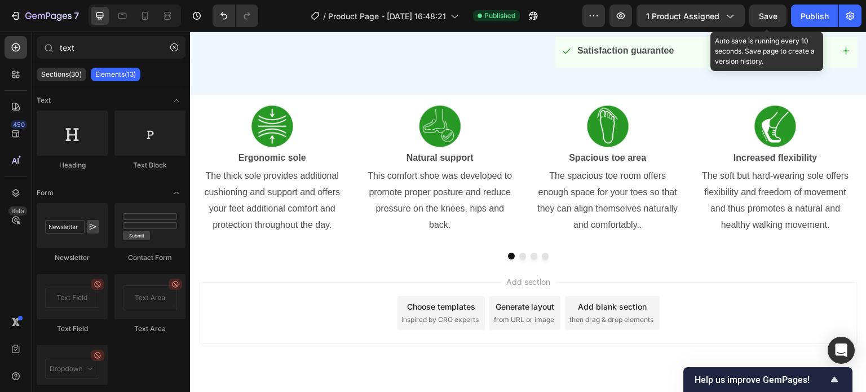
click at [771, 15] on span "Save" at bounding box center [768, 16] width 19 height 10
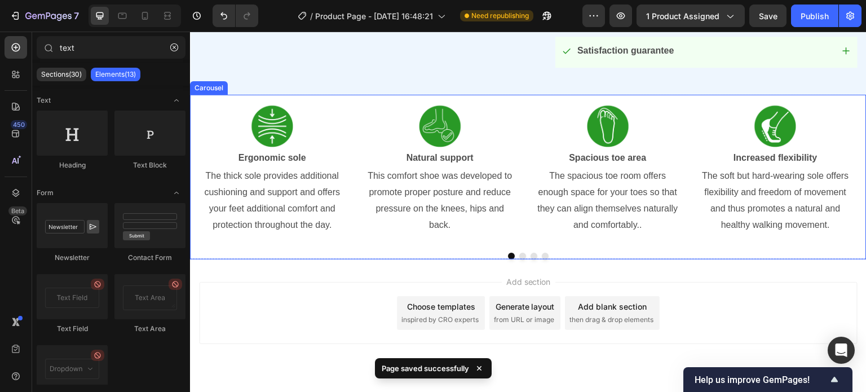
click at [429, 253] on div at bounding box center [528, 256] width 676 height 7
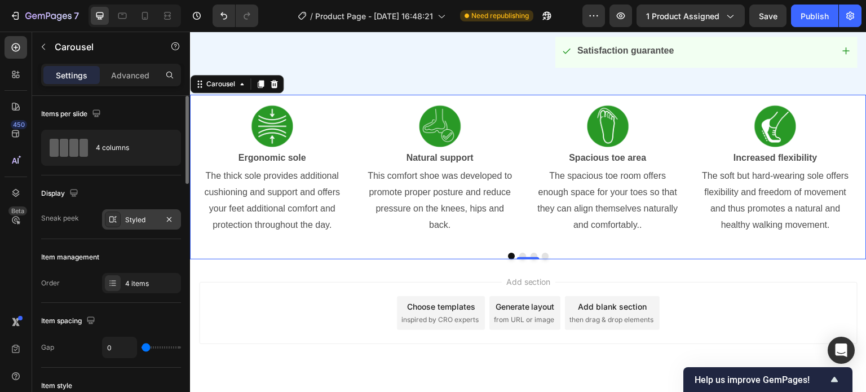
click at [127, 224] on div "Styled" at bounding box center [141, 220] width 33 height 10
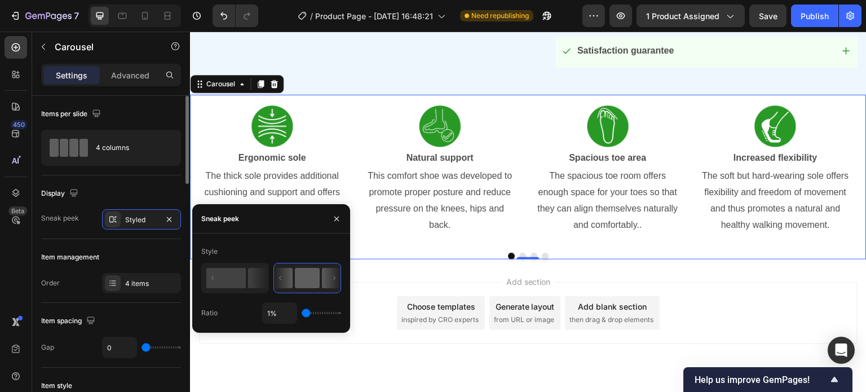
click at [118, 179] on div "Display Sneak peek Styled" at bounding box center [111, 207] width 140 height 64
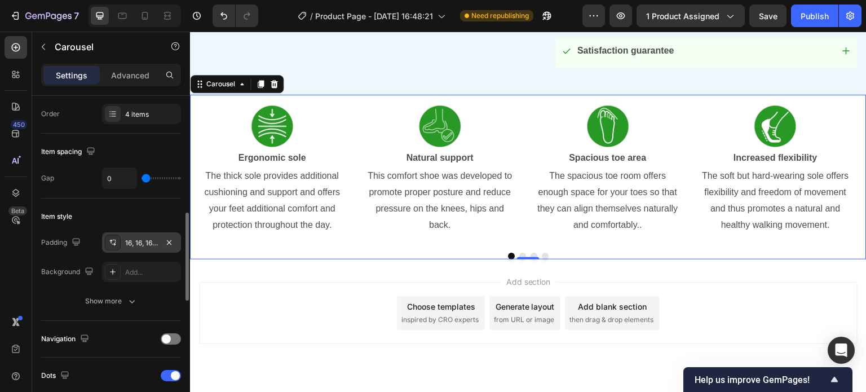
scroll to position [282, 0]
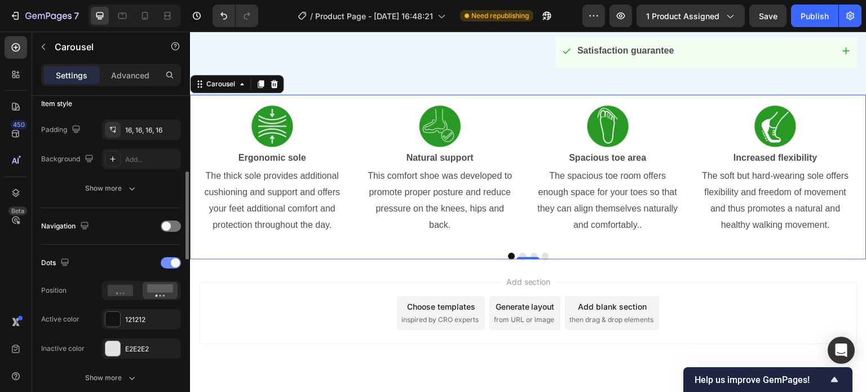
click at [171, 263] on span at bounding box center [175, 262] width 9 height 9
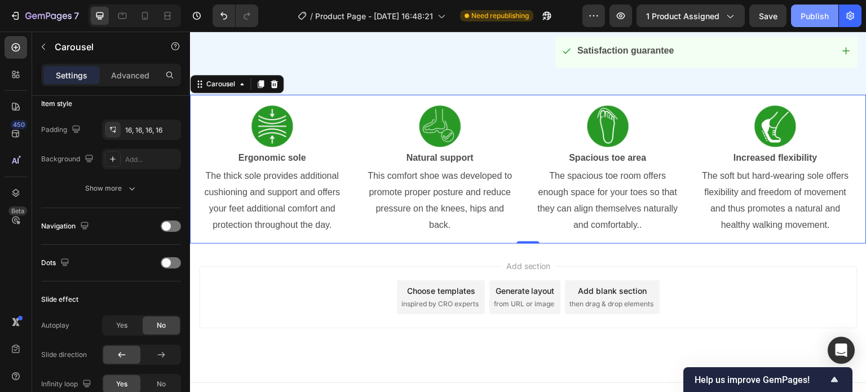
click at [812, 17] on div "Publish" at bounding box center [815, 16] width 28 height 12
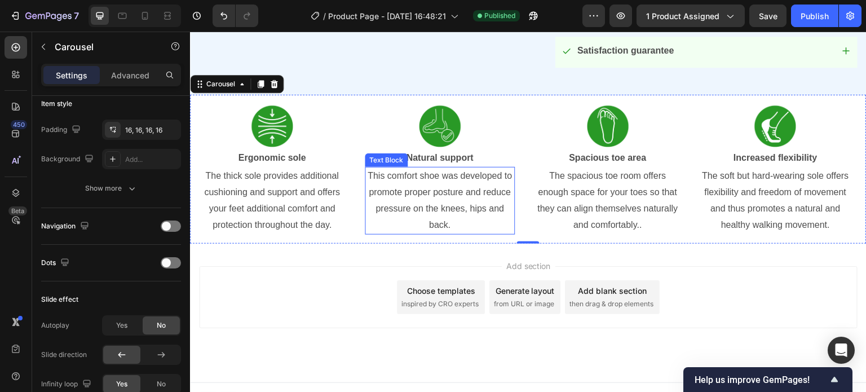
click at [500, 230] on p "This comfort shoe was developed to promote proper posture and reduce pressure o…" at bounding box center [440, 200] width 148 height 65
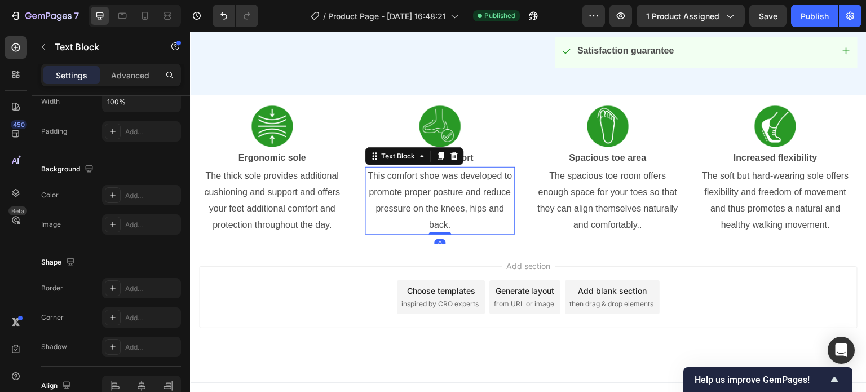
scroll to position [0, 0]
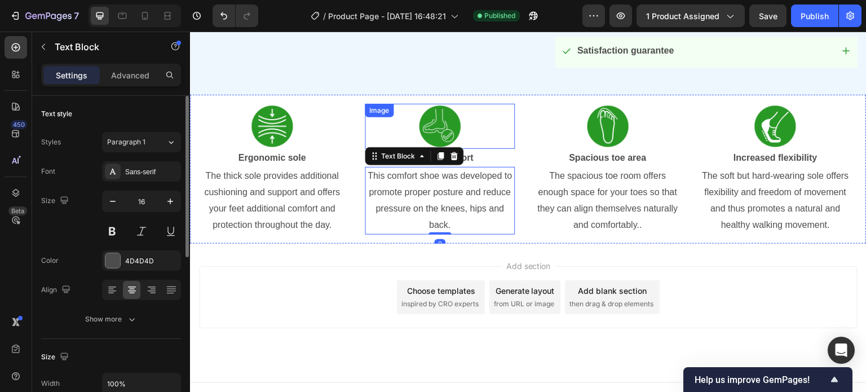
click at [368, 104] on div "Image" at bounding box center [440, 126] width 150 height 45
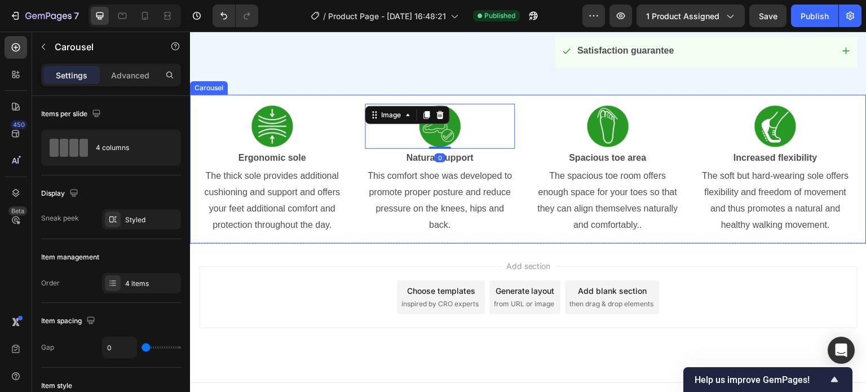
click at [353, 95] on div "Image Ergonomic sole Text Block The thick sole provides additional cushioning a…" at bounding box center [272, 169] width 168 height 149
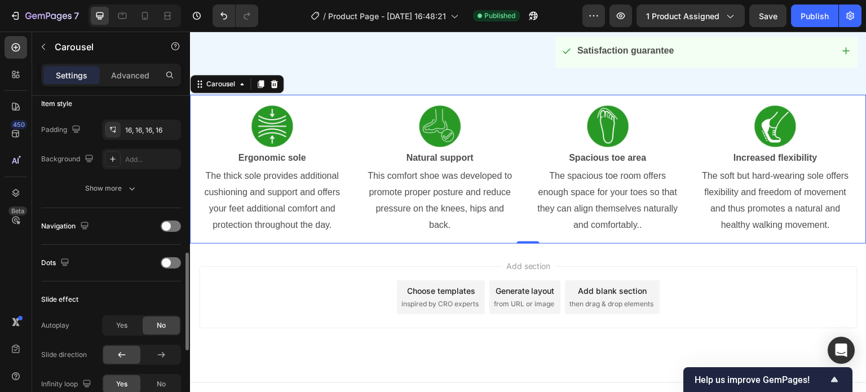
scroll to position [395, 0]
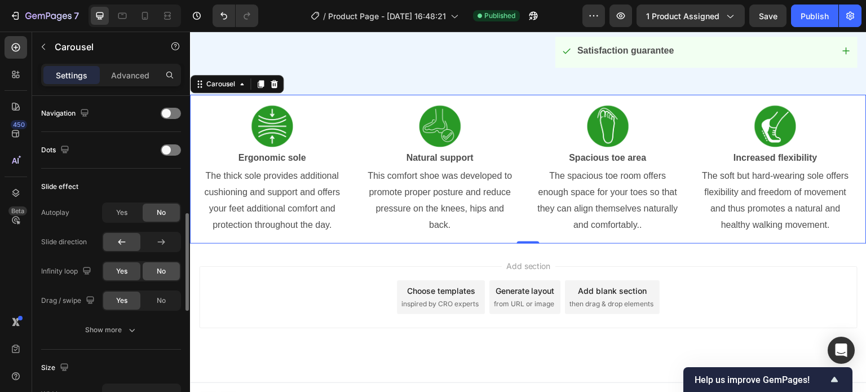
click at [165, 276] on div "No" at bounding box center [161, 271] width 37 height 18
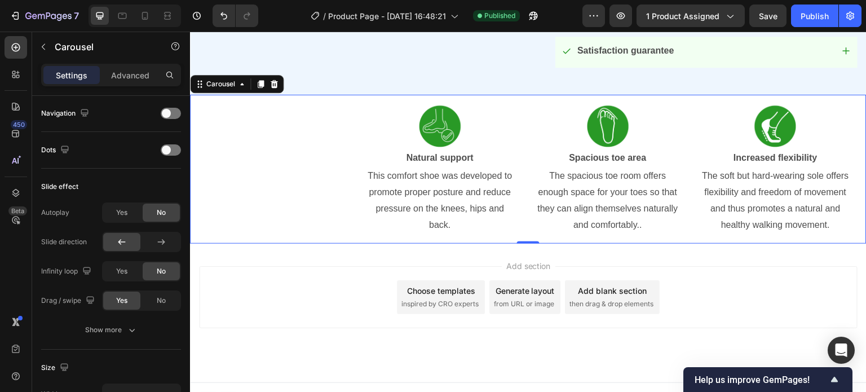
click at [267, 154] on div "Image Natural support Text Block This comfort shoe was developed to promote pro…" at bounding box center [528, 169] width 676 height 149
click at [136, 325] on icon "button" at bounding box center [131, 329] width 11 height 11
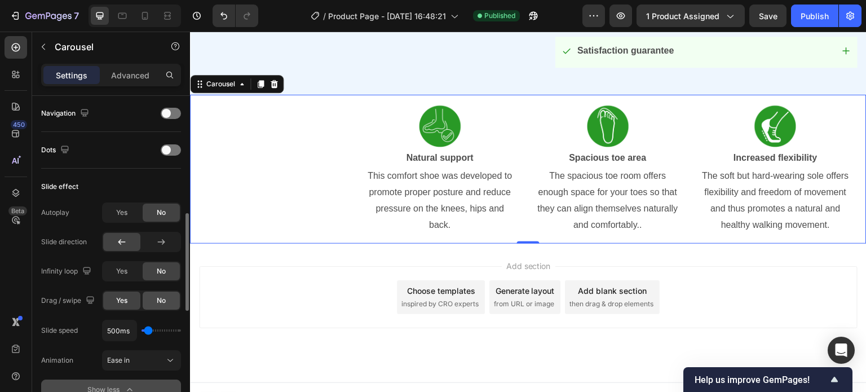
click at [165, 301] on span "No" at bounding box center [161, 300] width 9 height 10
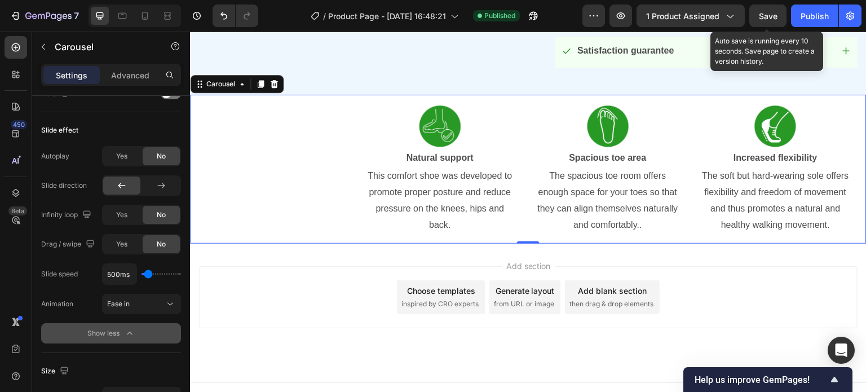
click at [764, 21] on div "Save" at bounding box center [768, 16] width 19 height 12
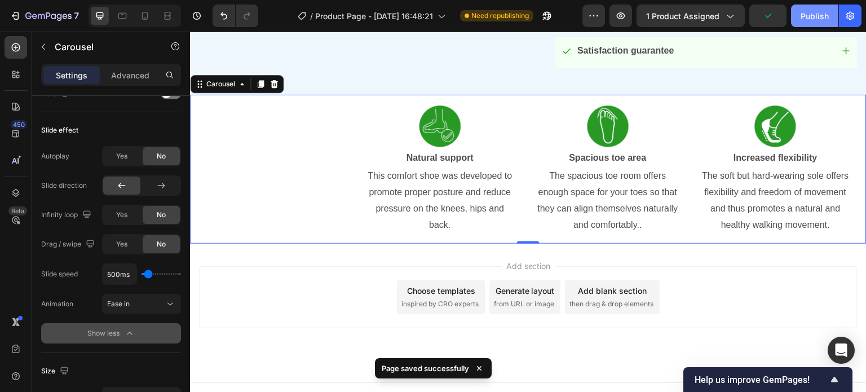
click at [801, 17] on div "Publish" at bounding box center [815, 16] width 28 height 12
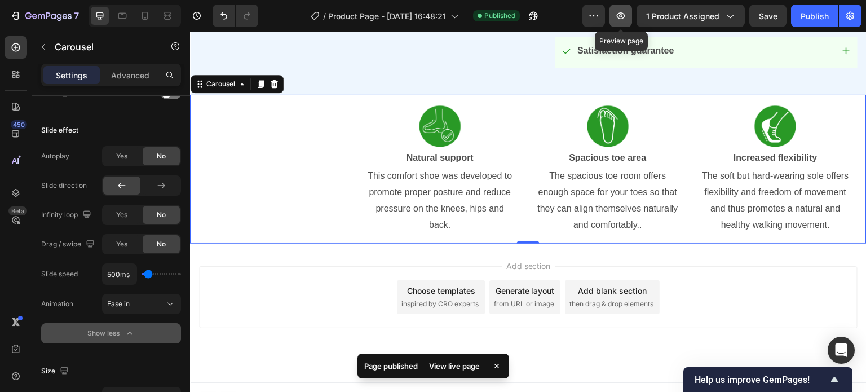
click at [626, 19] on icon "button" at bounding box center [620, 15] width 11 height 11
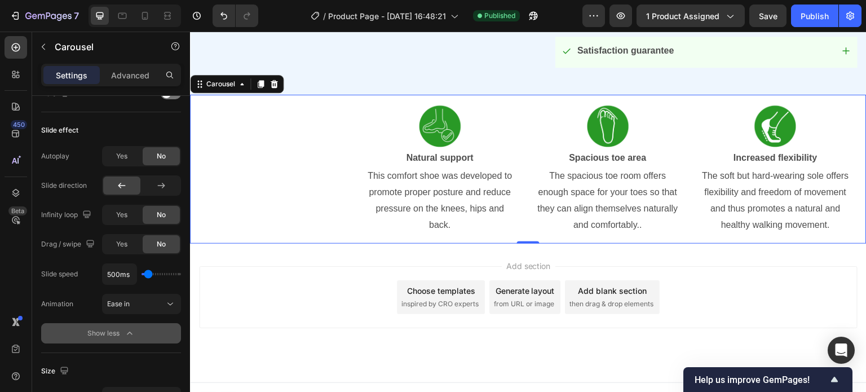
click at [291, 175] on div "Image Natural support Text Block This comfort shoe was developed to promote pro…" at bounding box center [528, 169] width 676 height 149
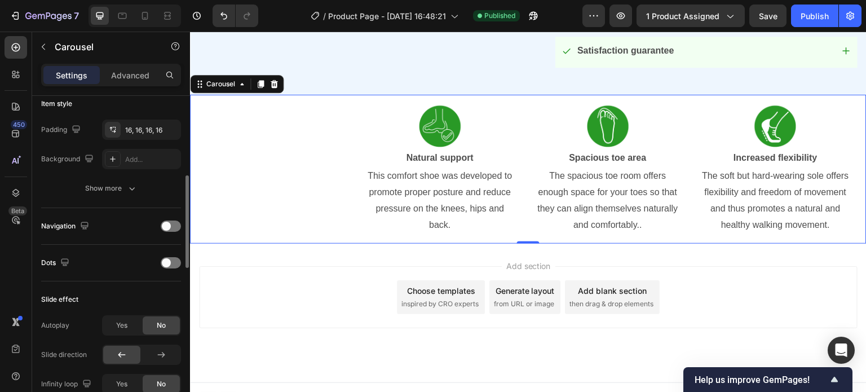
scroll to position [113, 0]
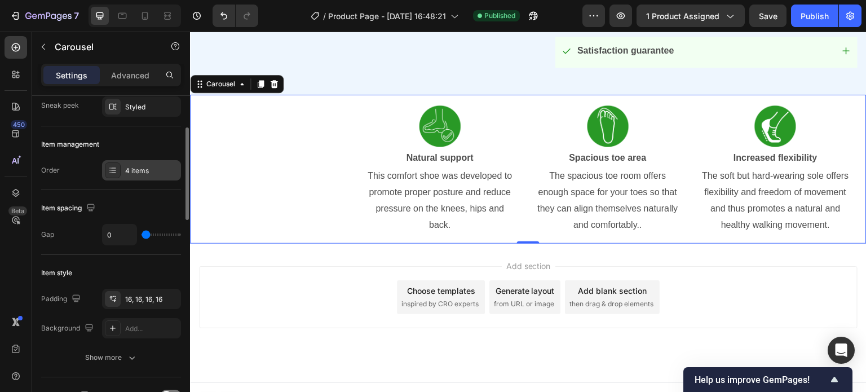
click at [140, 172] on div "4 items" at bounding box center [151, 171] width 53 height 10
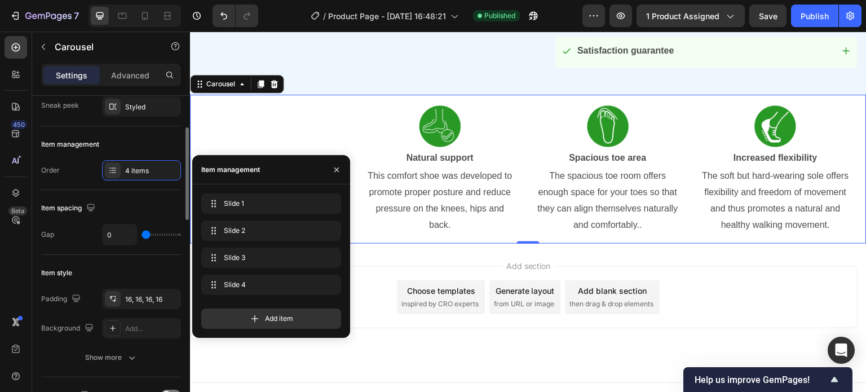
click at [114, 139] on div "Item management" at bounding box center [111, 144] width 140 height 18
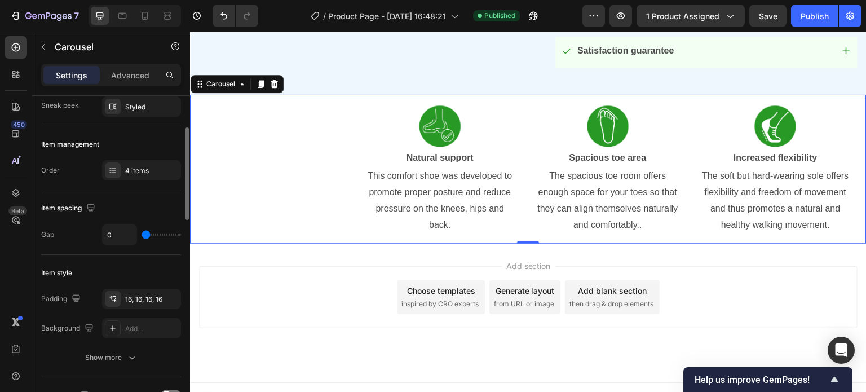
scroll to position [0, 0]
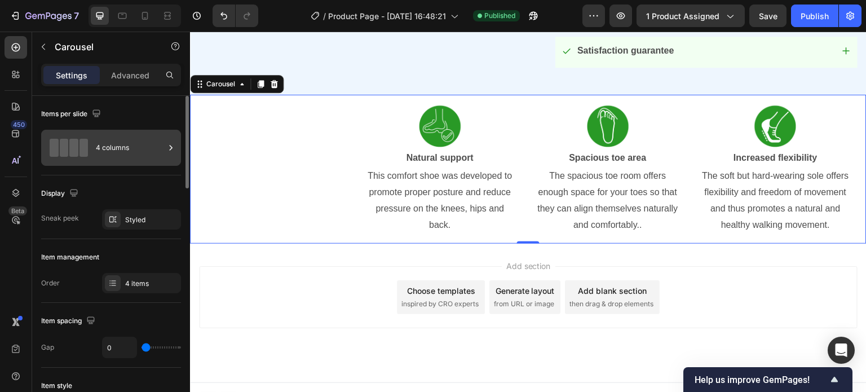
click at [140, 153] on div "4 columns" at bounding box center [130, 148] width 69 height 26
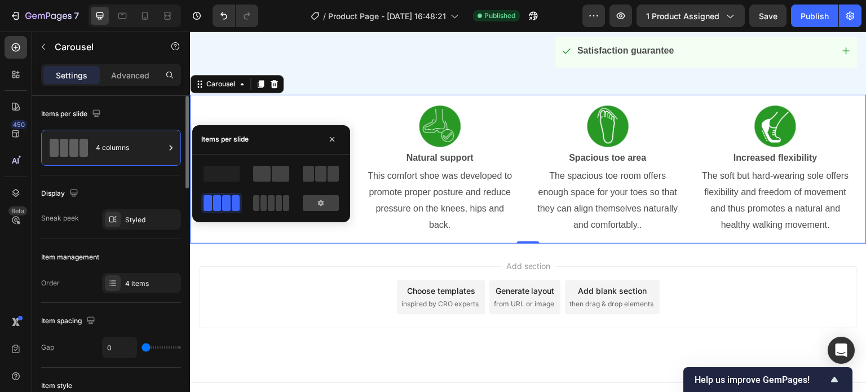
click at [133, 193] on div "Display" at bounding box center [111, 193] width 140 height 18
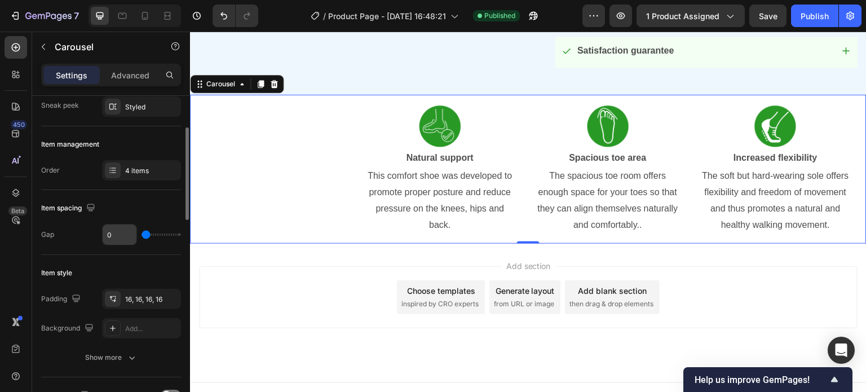
scroll to position [169, 0]
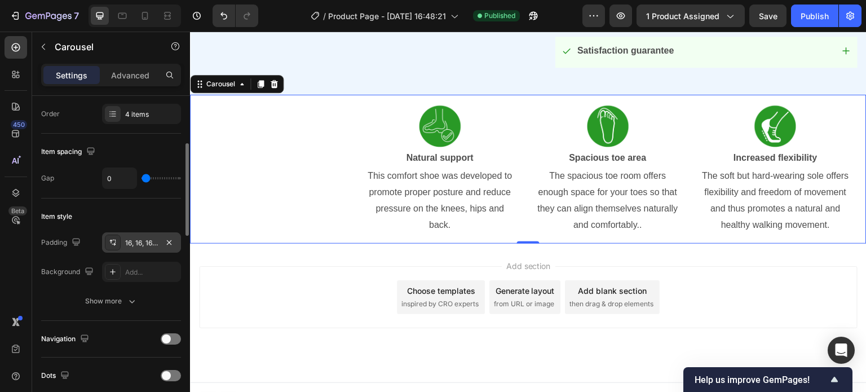
click at [129, 239] on div "16, 16, 16, 16" at bounding box center [141, 243] width 33 height 10
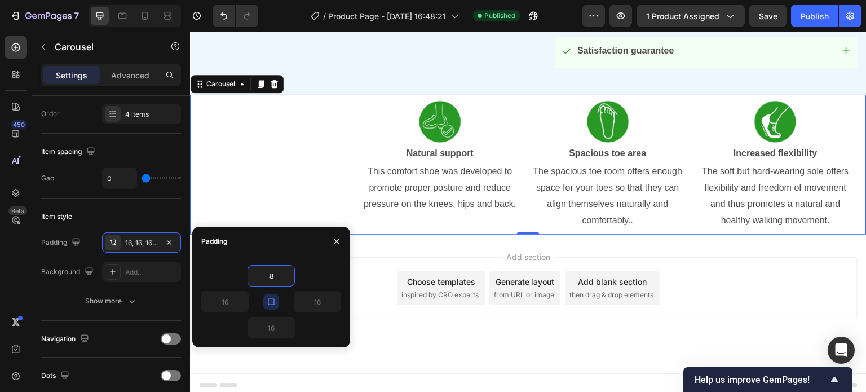
type input "8"
click at [271, 268] on input "8" at bounding box center [271, 276] width 46 height 20
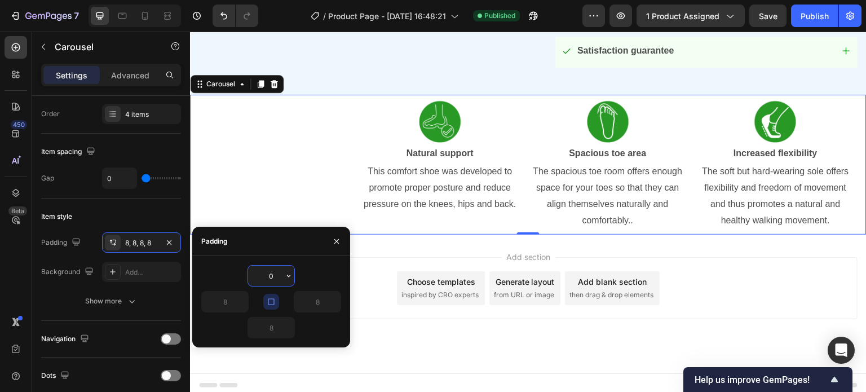
scroll to position [682, 0]
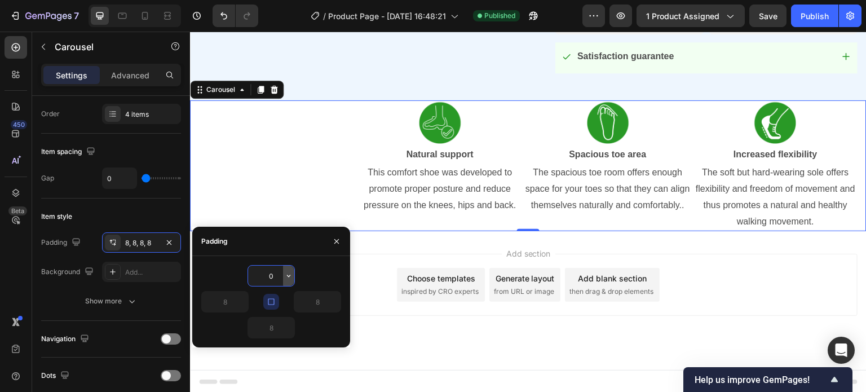
type input "0"
click at [287, 273] on icon "button" at bounding box center [288, 275] width 9 height 9
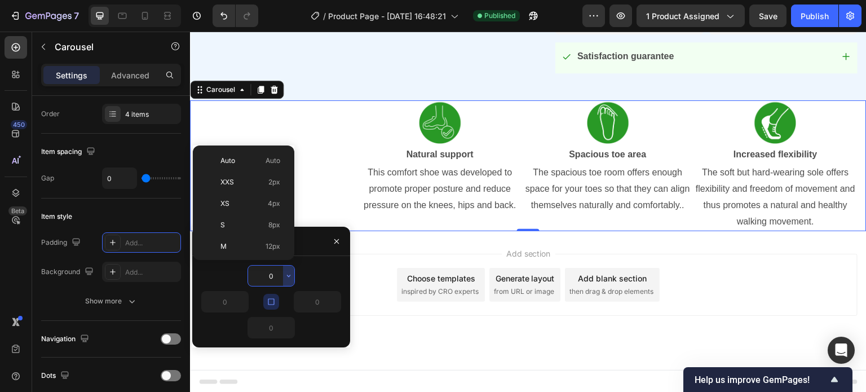
click at [275, 276] on input "0" at bounding box center [271, 276] width 46 height 20
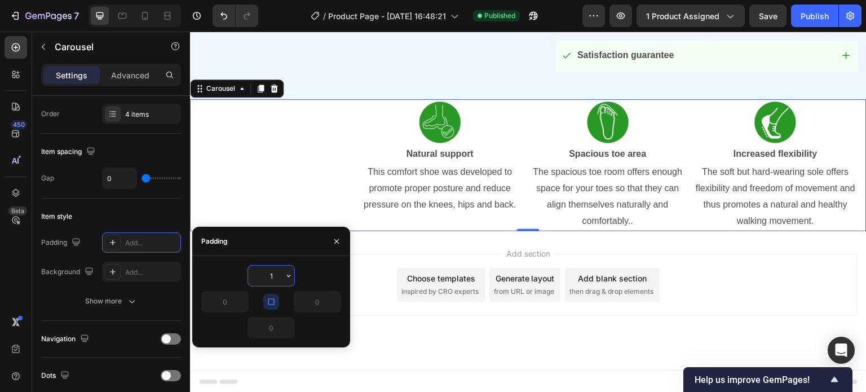
type input "16"
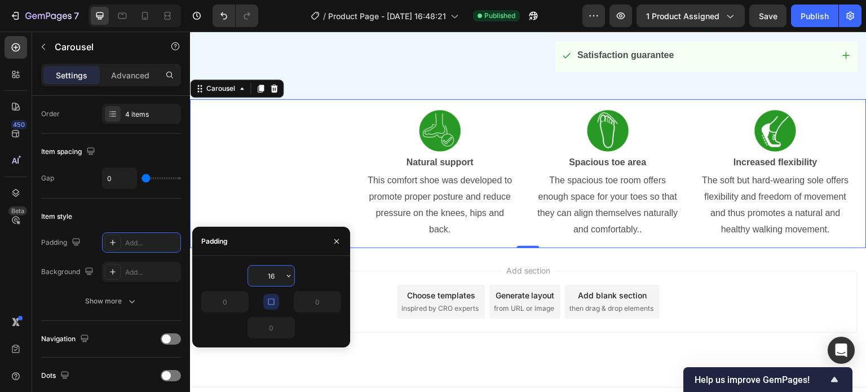
scroll to position [688, 0]
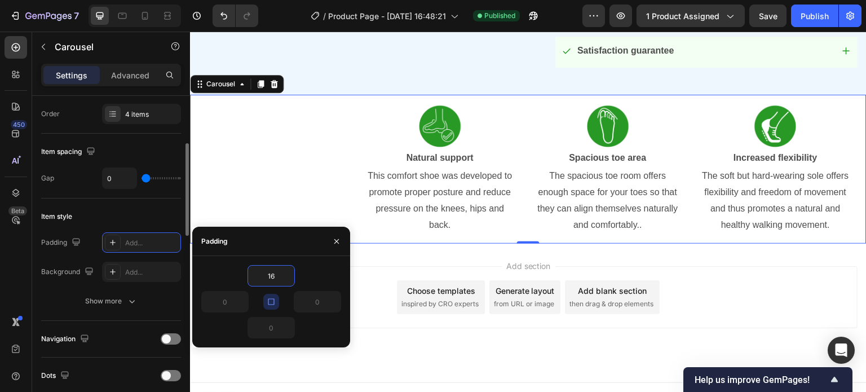
drag, startPoint x: 61, startPoint y: 288, endPoint x: 74, endPoint y: 289, distance: 12.5
click at [63, 288] on div "Padding Add... Background Add... Show more" at bounding box center [111, 271] width 140 height 79
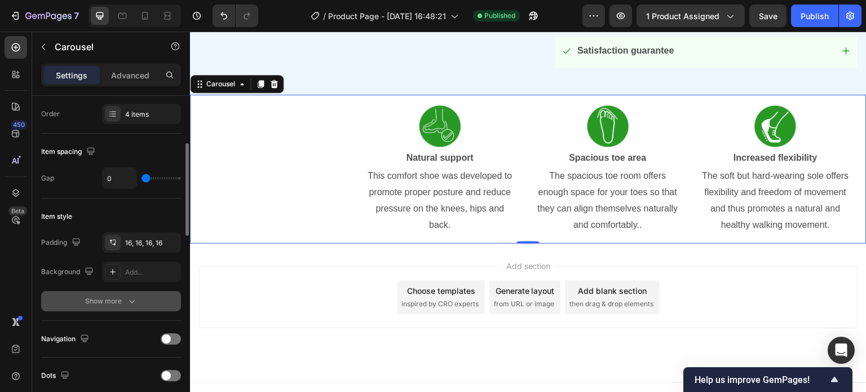
click at [99, 295] on div "Show more" at bounding box center [111, 300] width 52 height 11
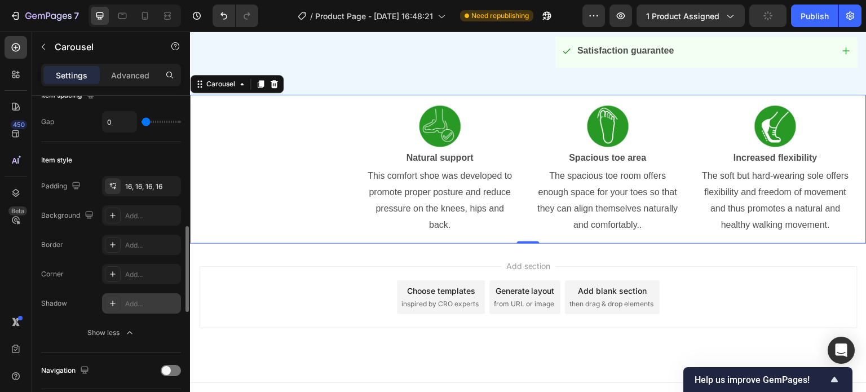
scroll to position [338, 0]
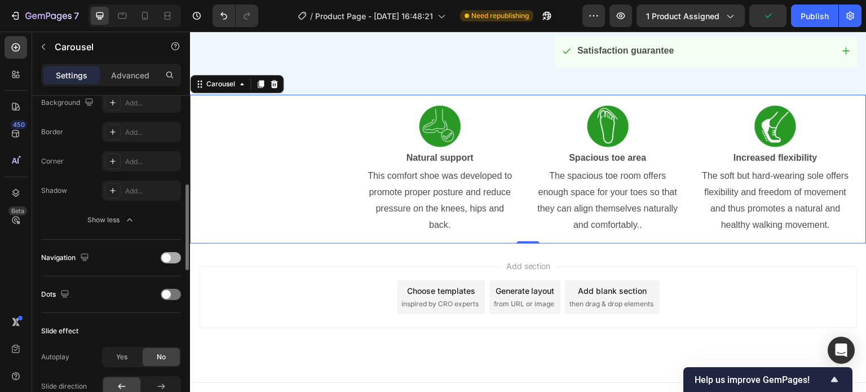
click at [171, 255] on div at bounding box center [171, 257] width 20 height 11
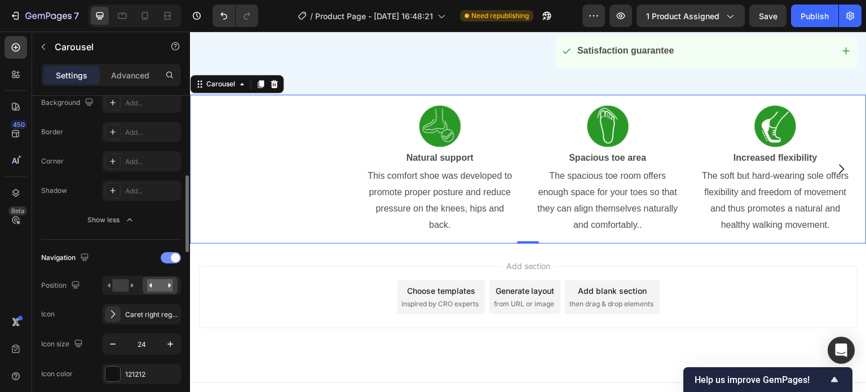
click at [171, 255] on span at bounding box center [175, 257] width 9 height 9
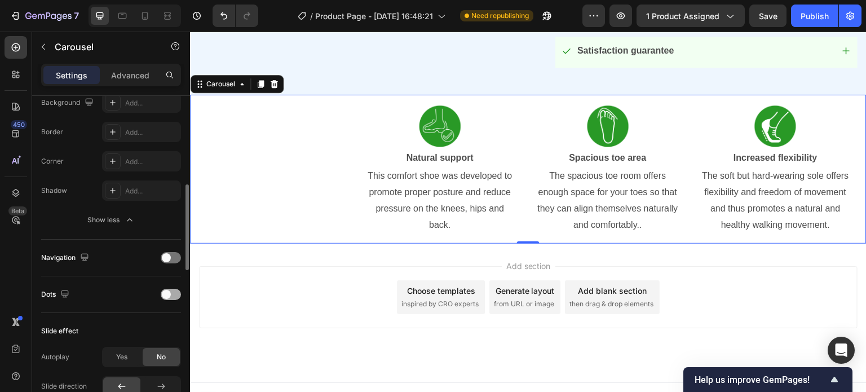
click at [165, 293] on span at bounding box center [166, 294] width 9 height 9
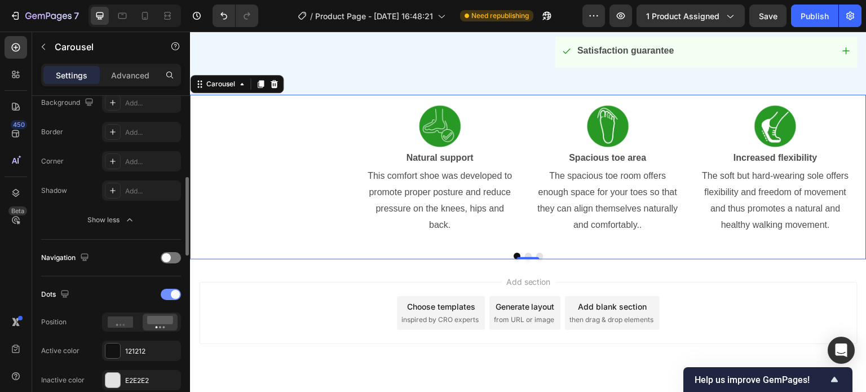
click at [170, 293] on div at bounding box center [171, 294] width 20 height 11
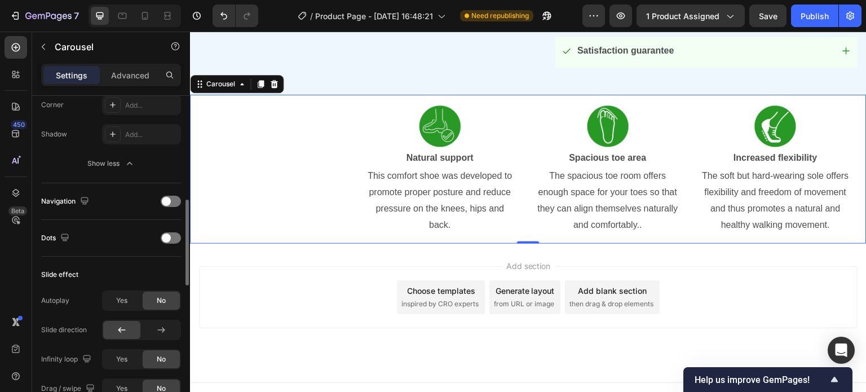
scroll to position [451, 0]
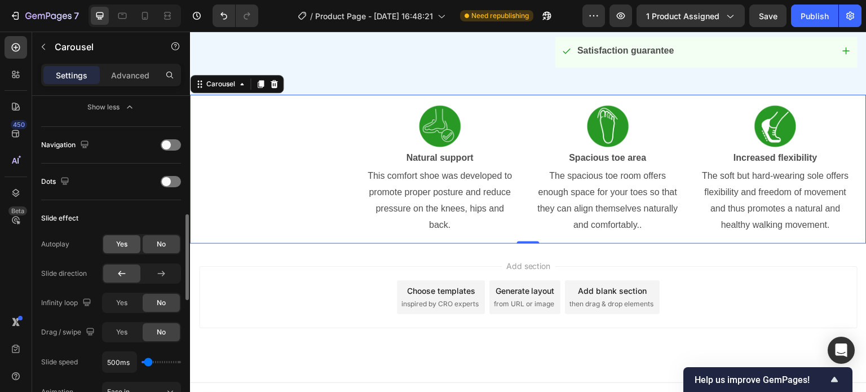
click at [123, 243] on span "Yes" at bounding box center [121, 244] width 11 height 10
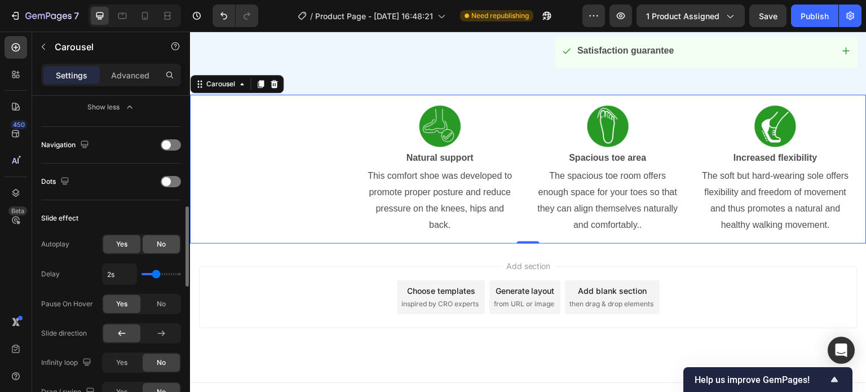
click at [160, 247] on span "No" at bounding box center [161, 244] width 9 height 10
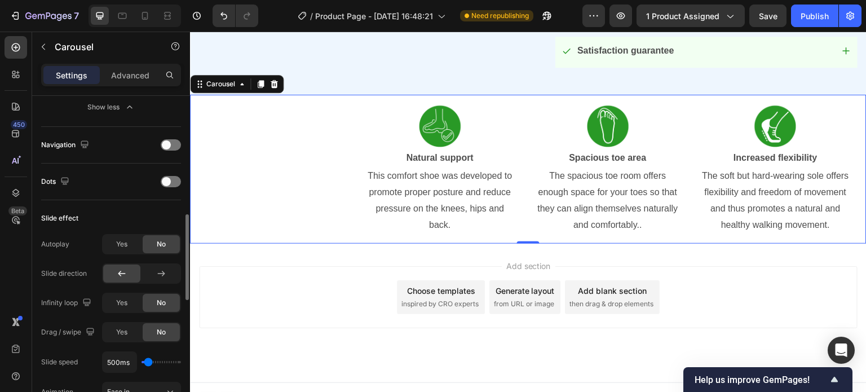
scroll to position [507, 0]
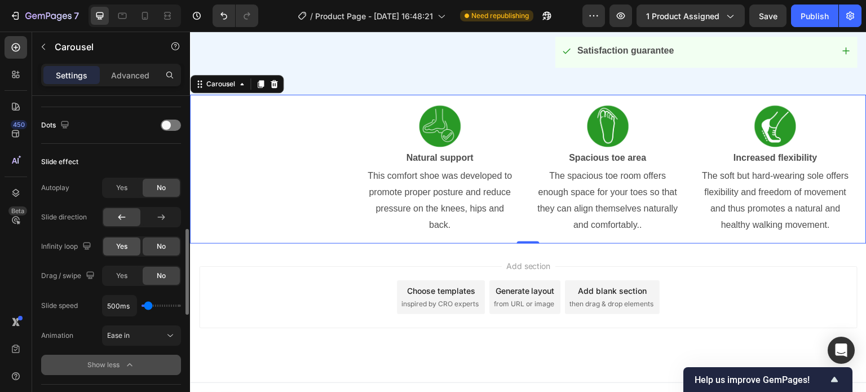
click at [137, 245] on div "Yes" at bounding box center [121, 246] width 37 height 18
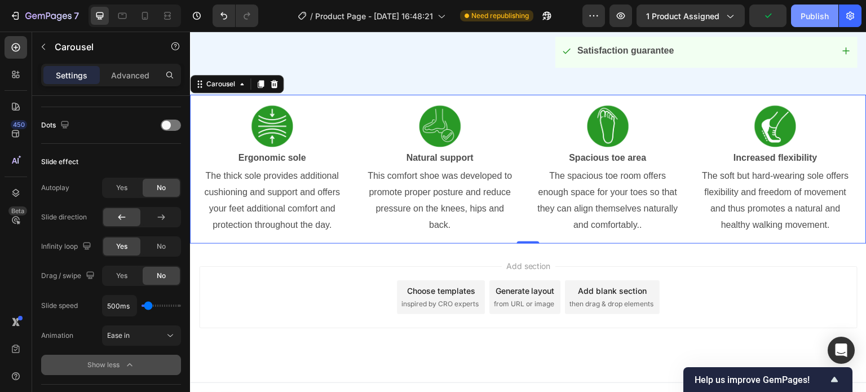
click at [805, 20] on div "Publish" at bounding box center [815, 16] width 28 height 12
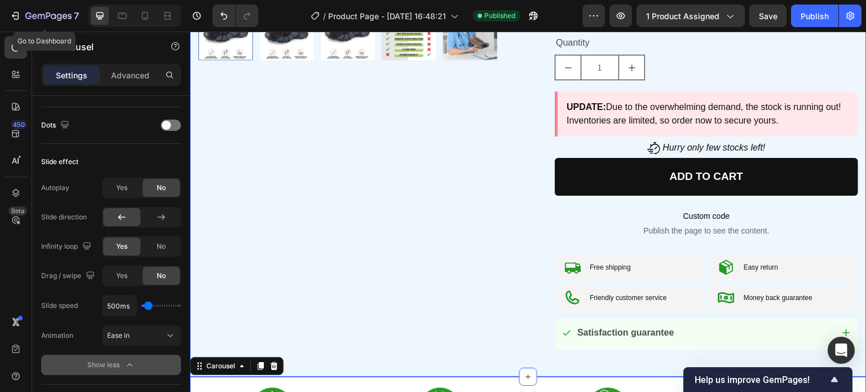
scroll to position [0, 0]
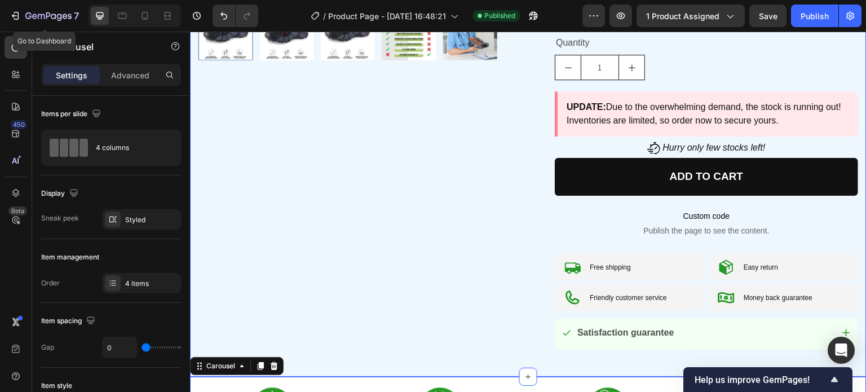
click at [196, 347] on div "Product Images [PERSON_NAME] and 82,500 + others love our shoes Custom Code Ort…" at bounding box center [528, 13] width 676 height 728
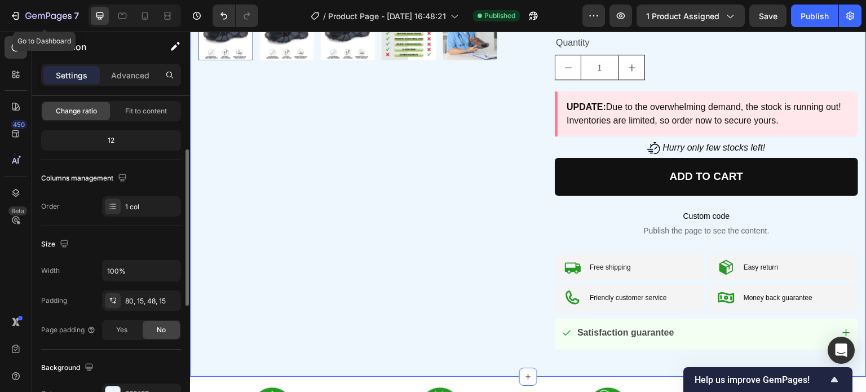
scroll to position [225, 0]
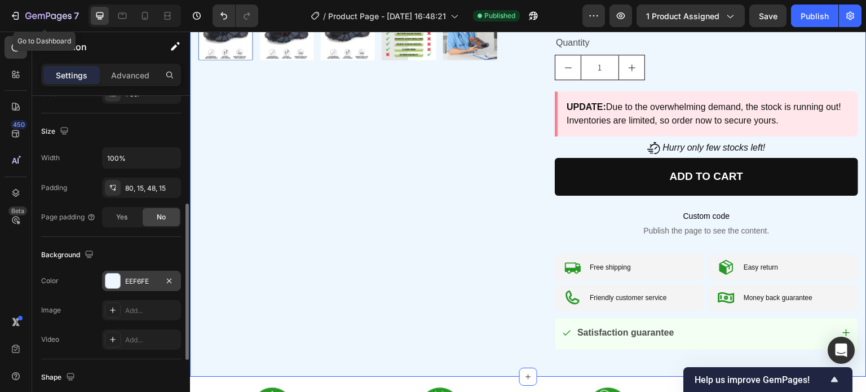
click at [144, 280] on div "EEF6FE" at bounding box center [141, 281] width 33 height 10
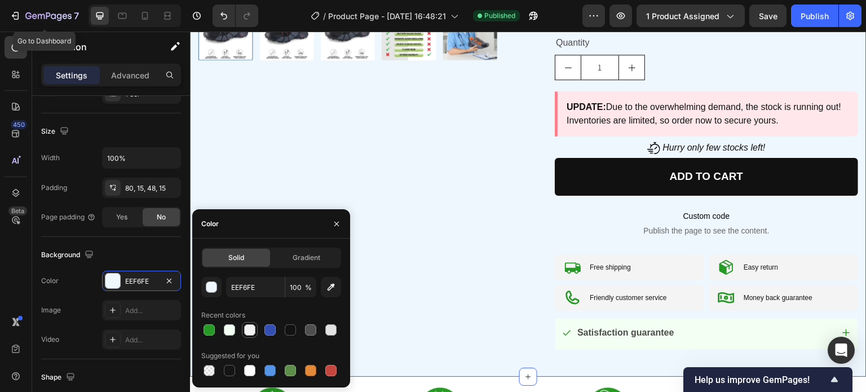
click at [250, 333] on div at bounding box center [249, 329] width 11 height 11
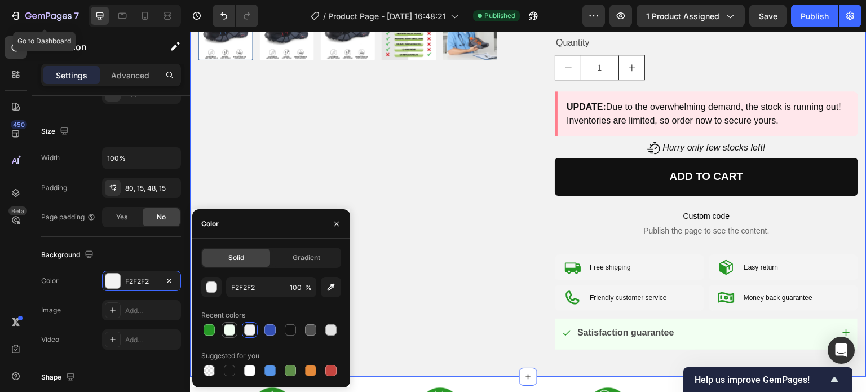
click at [233, 332] on div at bounding box center [229, 329] width 11 height 11
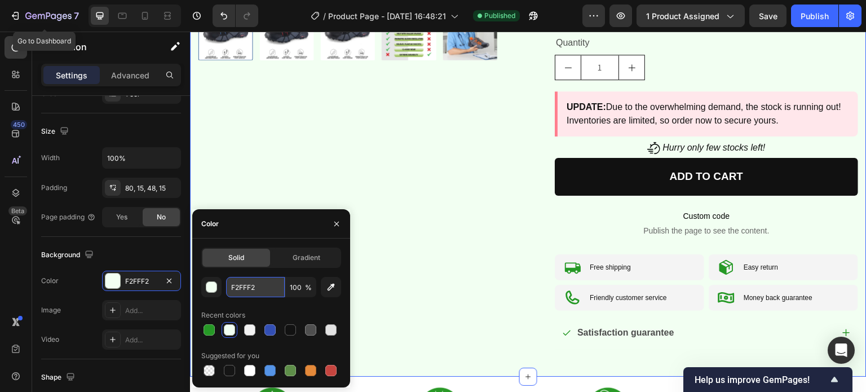
click at [253, 289] on input "F2FFF2" at bounding box center [255, 287] width 59 height 20
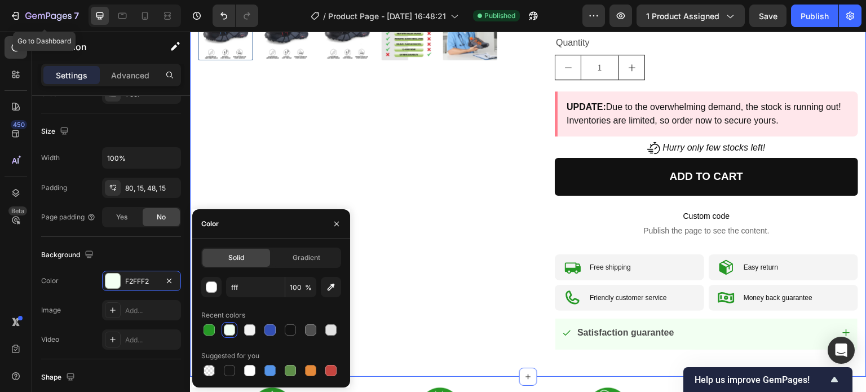
type input "FFFFFF"
click at [259, 228] on div "Color" at bounding box center [271, 223] width 158 height 29
click at [138, 258] on div "Background" at bounding box center [111, 255] width 140 height 18
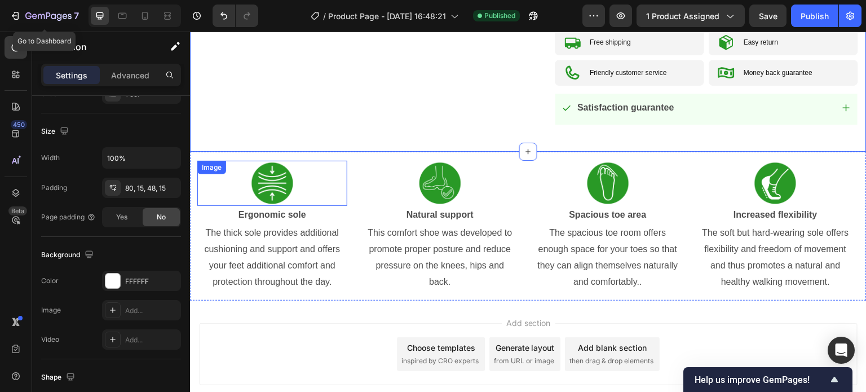
scroll to position [631, 0]
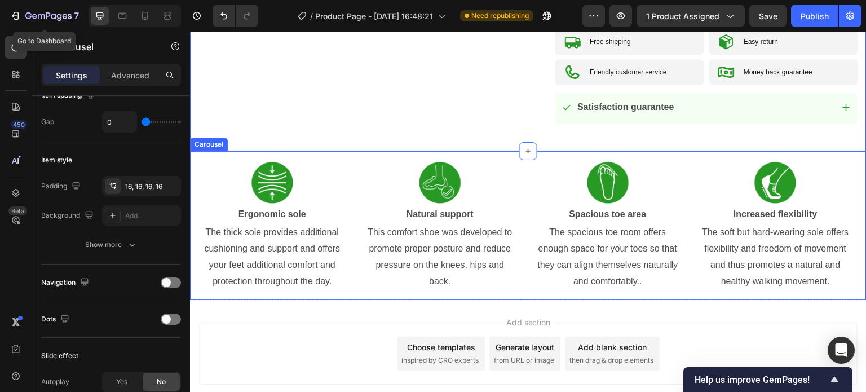
click at [193, 167] on div "Image Ergonomic sole Text Block The thick sole provides additional cushioning a…" at bounding box center [272, 225] width 168 height 149
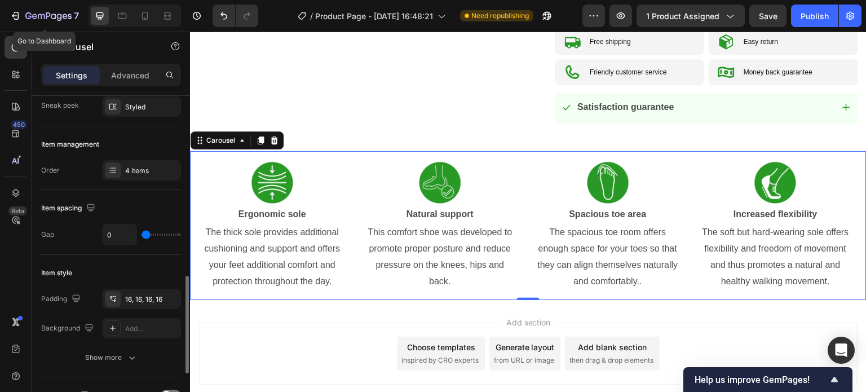
scroll to position [282, 0]
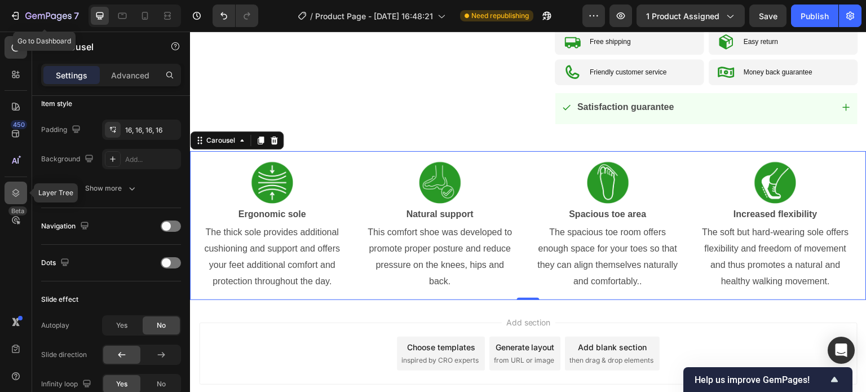
click at [20, 188] on icon at bounding box center [15, 192] width 11 height 11
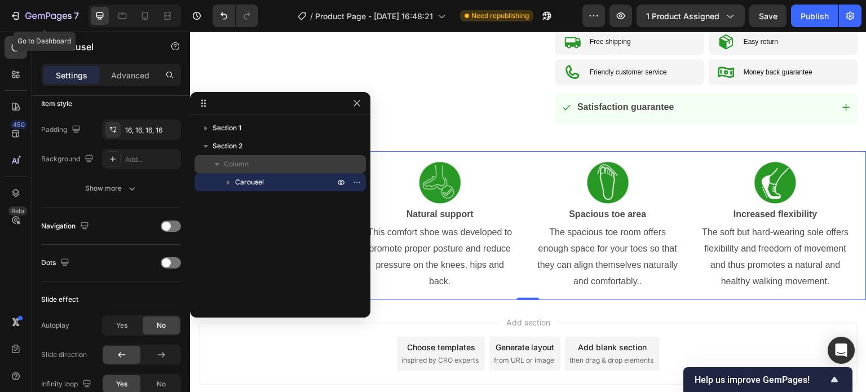
click at [238, 160] on span "Column" at bounding box center [236, 163] width 25 height 11
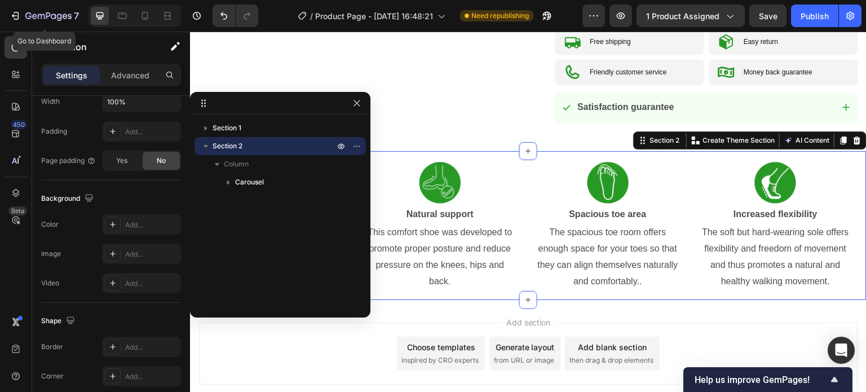
scroll to position [0, 0]
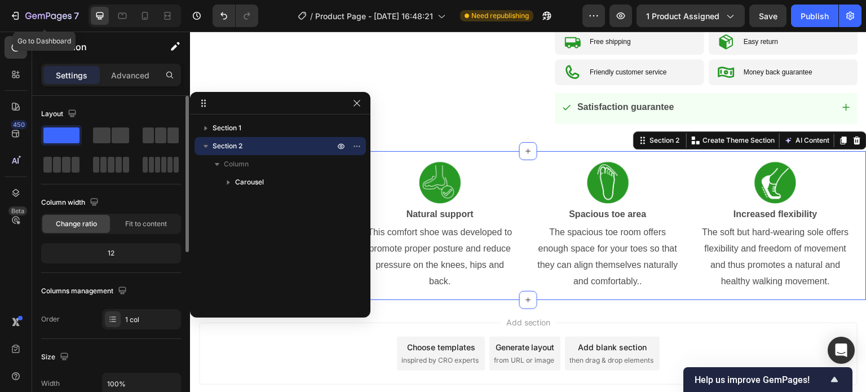
click at [241, 146] on span "Section 2" at bounding box center [228, 145] width 30 height 11
click at [96, 279] on div "Layout Column width Change ratio Fit to content 12 Columns management Order 1 c…" at bounding box center [111, 217] width 140 height 224
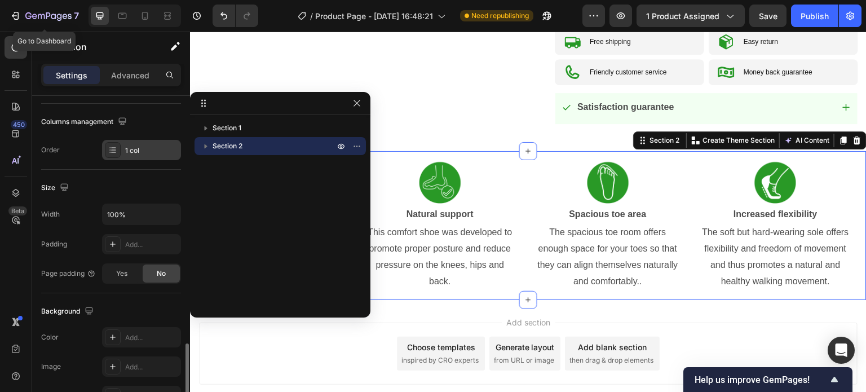
scroll to position [282, 0]
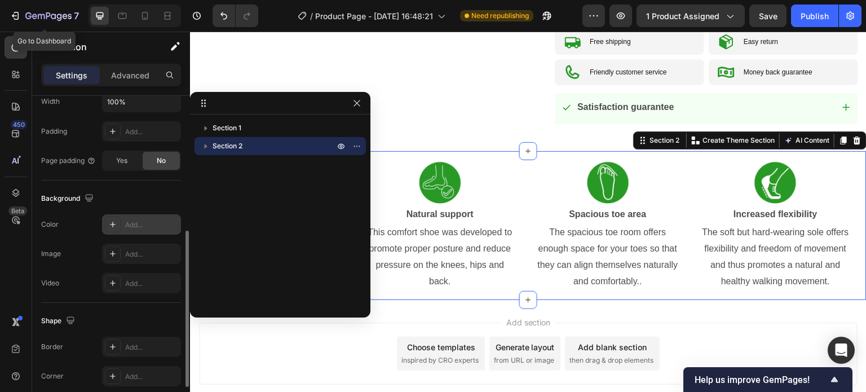
click at [134, 223] on div "Add..." at bounding box center [151, 225] width 53 height 10
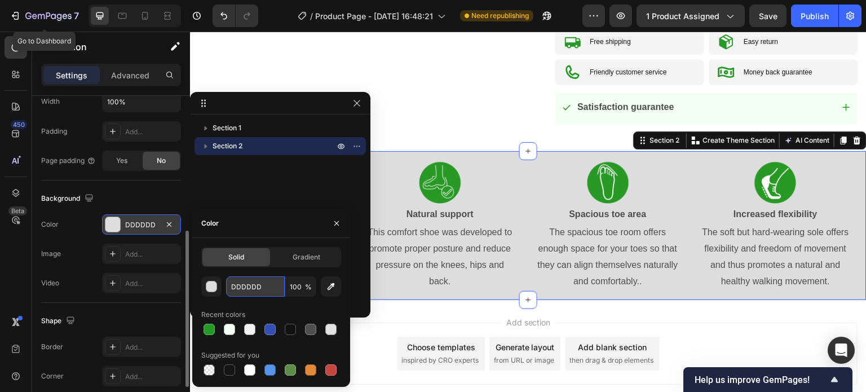
click at [253, 284] on input "DDDDDD" at bounding box center [255, 286] width 59 height 20
paste input "#F8F8F8"
type input "#F8F8F8"
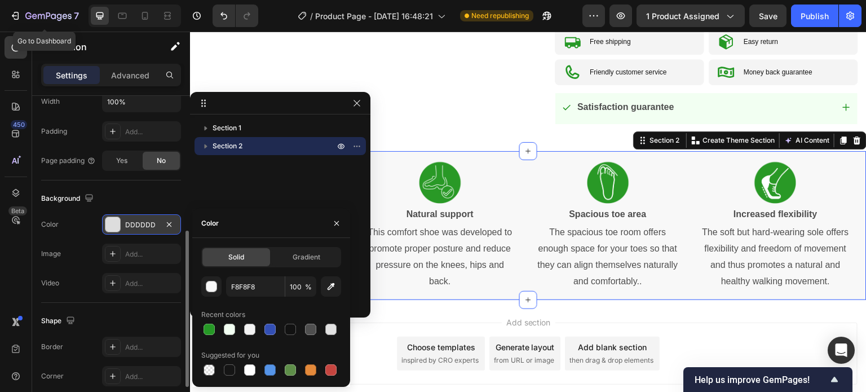
click at [379, 322] on div "Add section Choose templates inspired by CRO experts Generate layout from URL o…" at bounding box center [528, 353] width 658 height 62
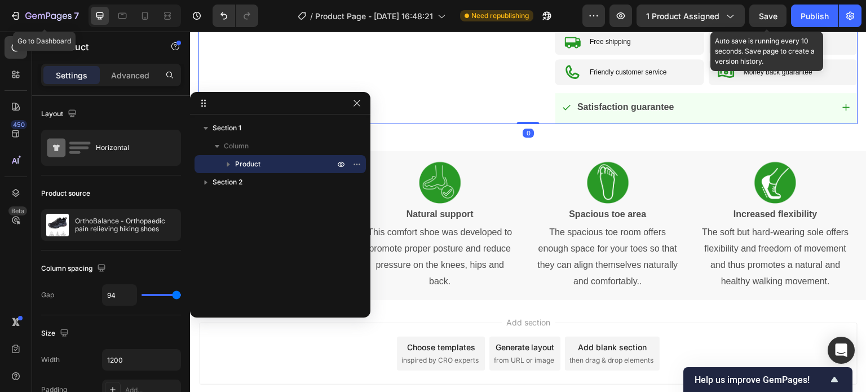
click at [776, 15] on span "Save" at bounding box center [768, 16] width 19 height 10
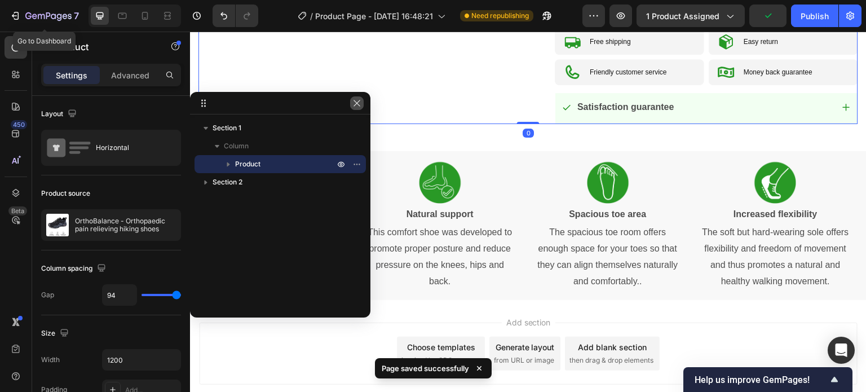
click at [361, 107] on icon "button" at bounding box center [356, 103] width 9 height 9
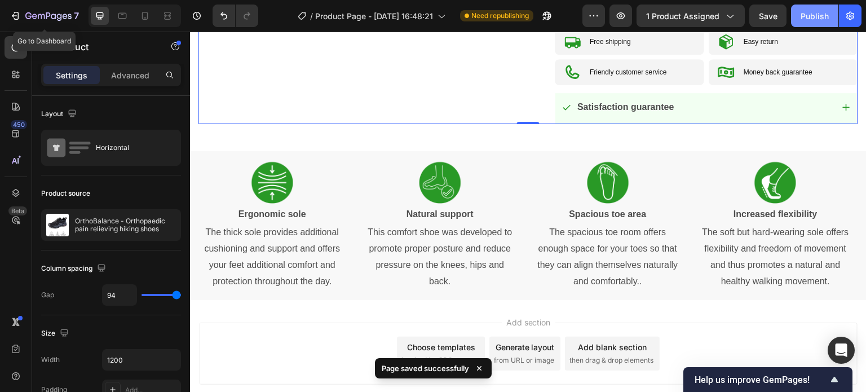
click at [812, 14] on div "Publish" at bounding box center [815, 16] width 28 height 12
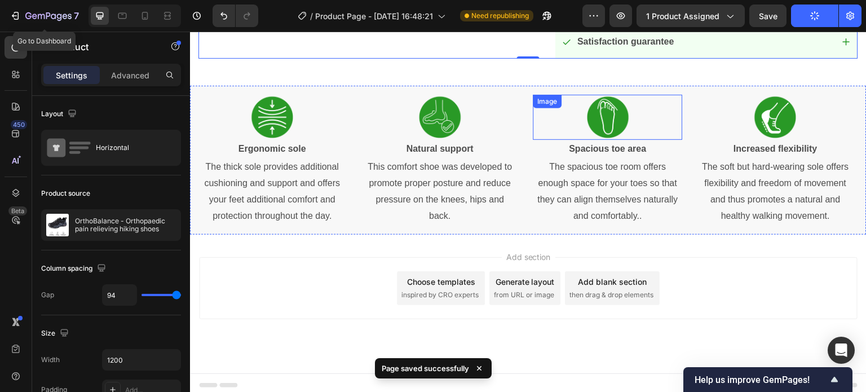
scroll to position [700, 0]
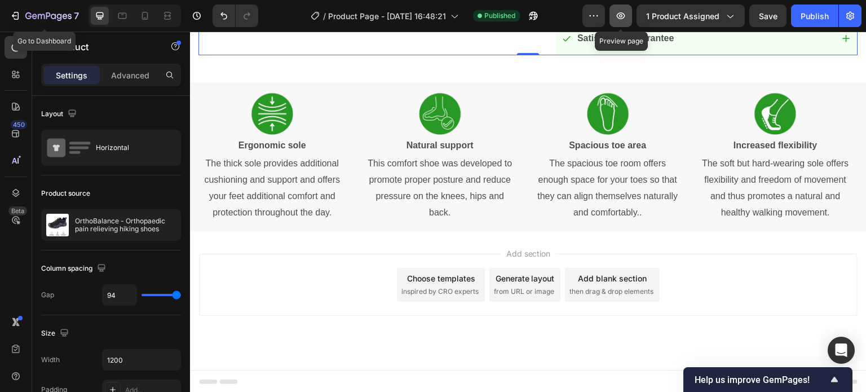
click at [626, 13] on icon "button" at bounding box center [620, 15] width 11 height 11
click at [15, 50] on icon at bounding box center [15, 47] width 11 height 11
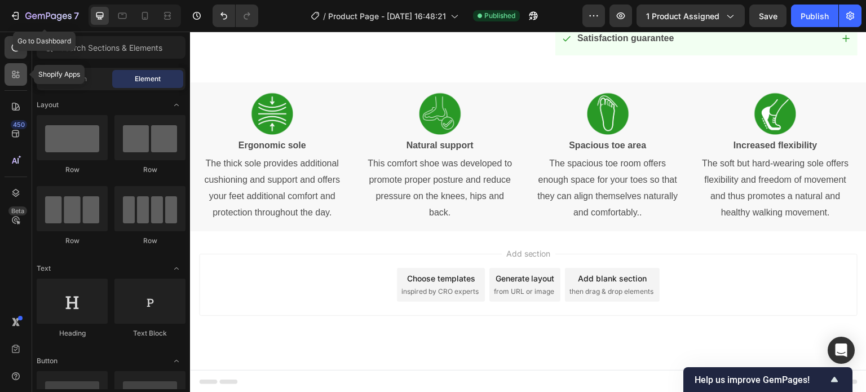
click at [14, 73] on icon at bounding box center [15, 74] width 11 height 11
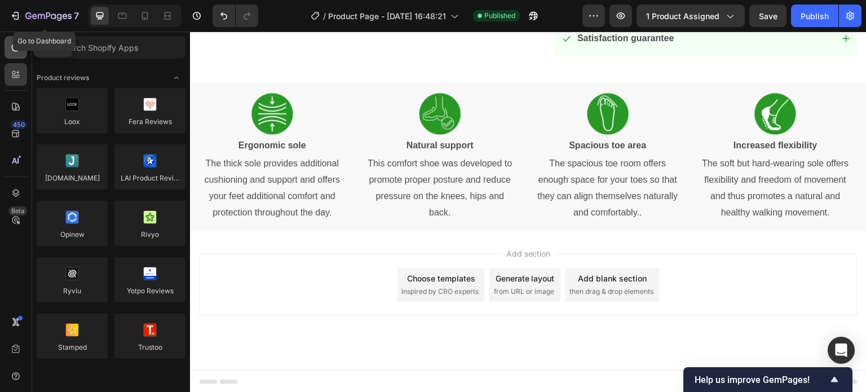
click at [16, 49] on icon at bounding box center [15, 47] width 11 height 11
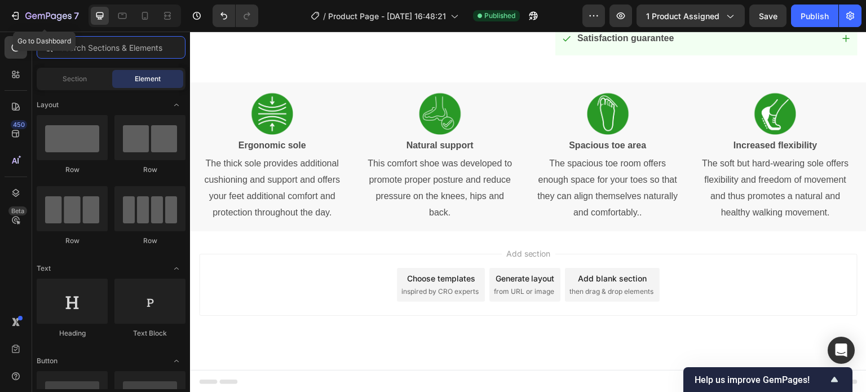
click at [83, 41] on input "text" at bounding box center [111, 47] width 149 height 23
click at [103, 47] on input "text" at bounding box center [111, 47] width 149 height 23
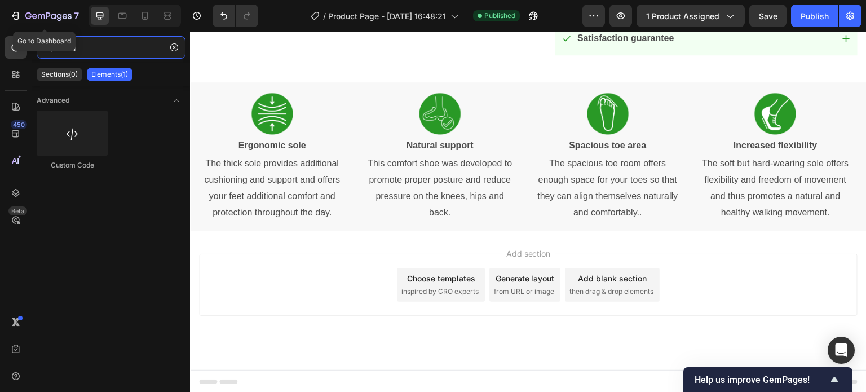
type input "html"
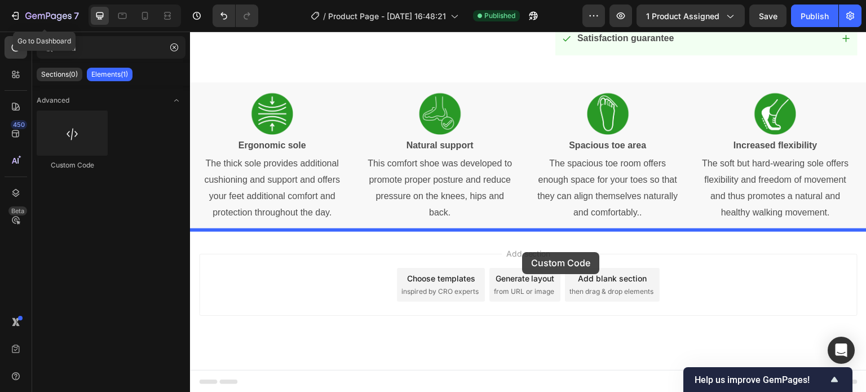
drag, startPoint x: 375, startPoint y: 198, endPoint x: 522, endPoint y: 252, distance: 156.8
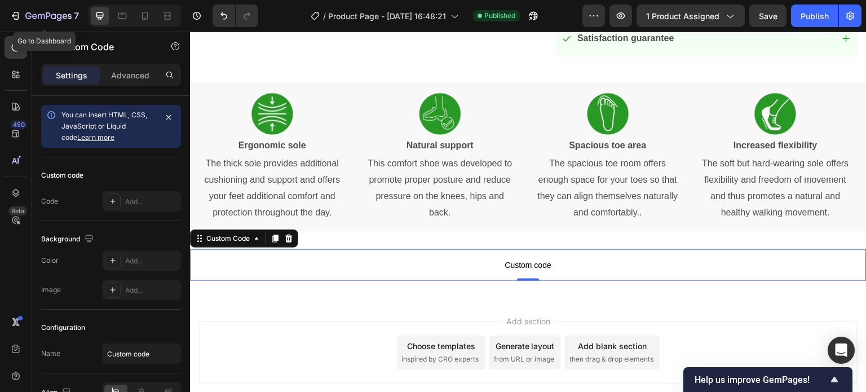
click at [470, 258] on span "Custom code" at bounding box center [528, 265] width 676 height 14
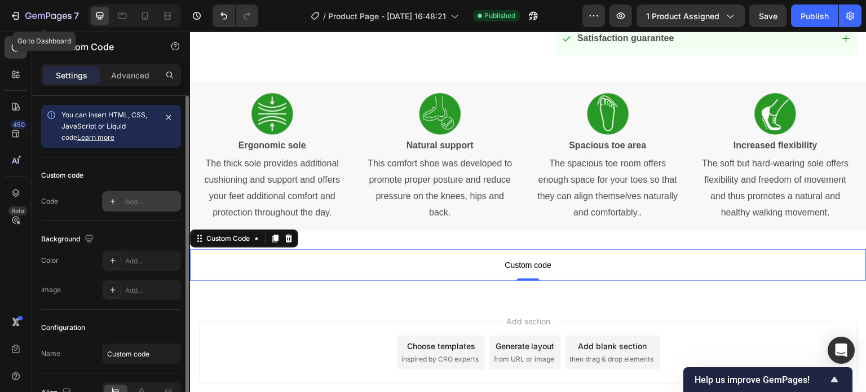
click at [123, 204] on div "Add..." at bounding box center [141, 201] width 79 height 20
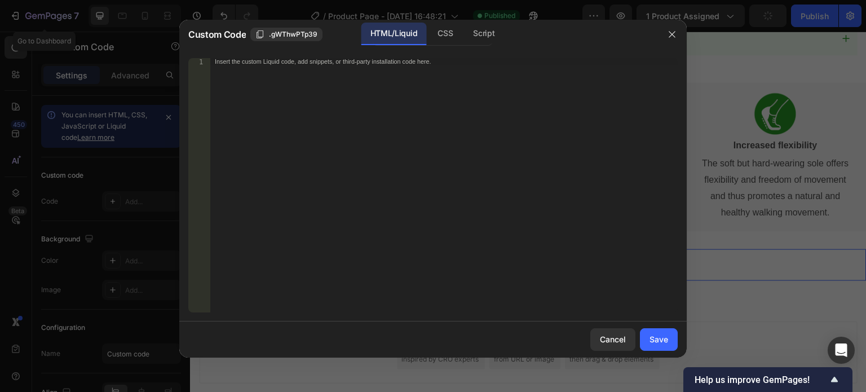
drag, startPoint x: 307, startPoint y: 196, endPoint x: 505, endPoint y: 259, distance: 207.7
click at [311, 195] on div "Insert the custom Liquid code, add snippets, or third-party installation code h…" at bounding box center [443, 192] width 467 height 268
paste textarea "</section>"
type textarea "</section>"
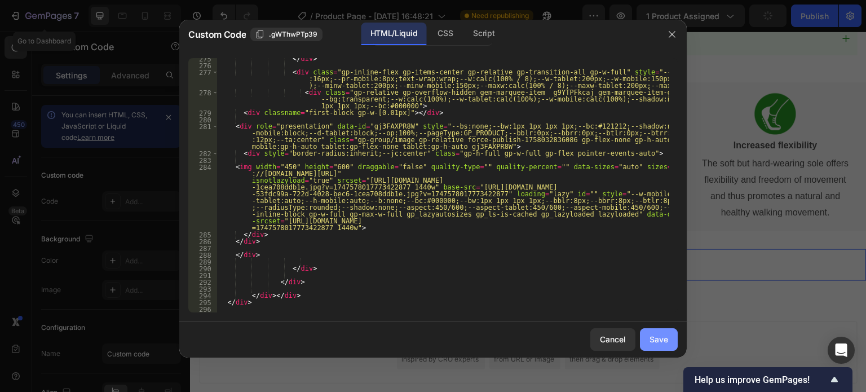
click at [657, 341] on div "Save" at bounding box center [658, 339] width 19 height 12
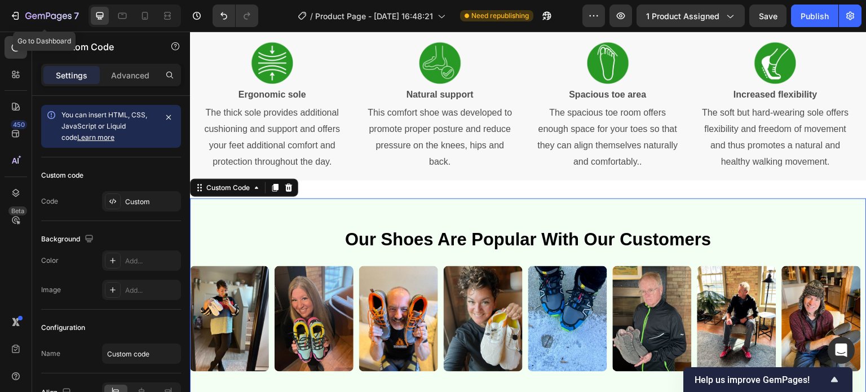
scroll to position [869, 0]
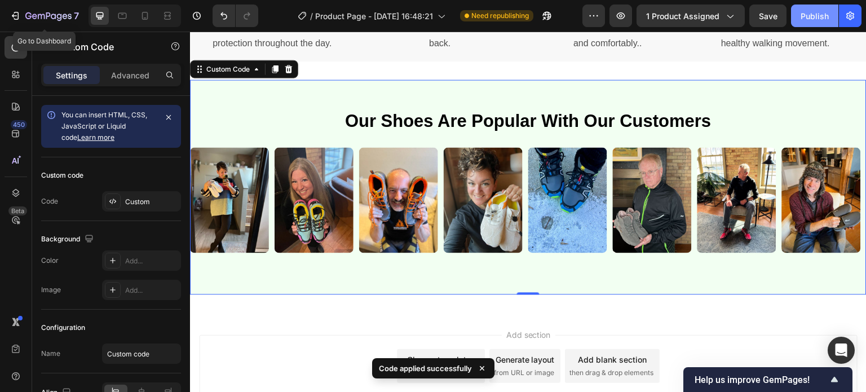
click at [821, 7] on button "Publish" at bounding box center [814, 16] width 47 height 23
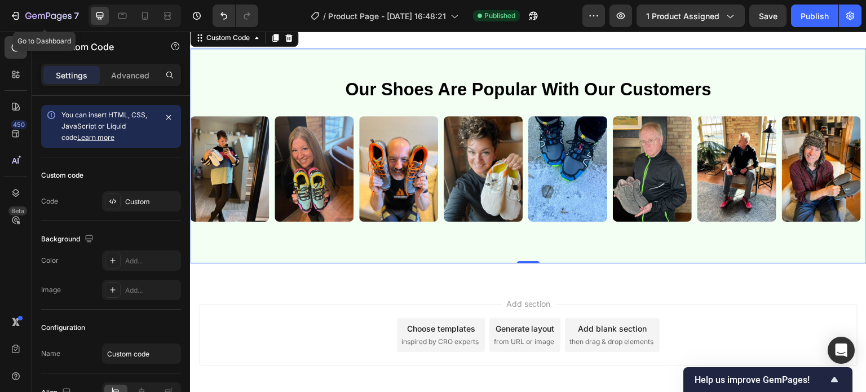
scroll to position [813, 0]
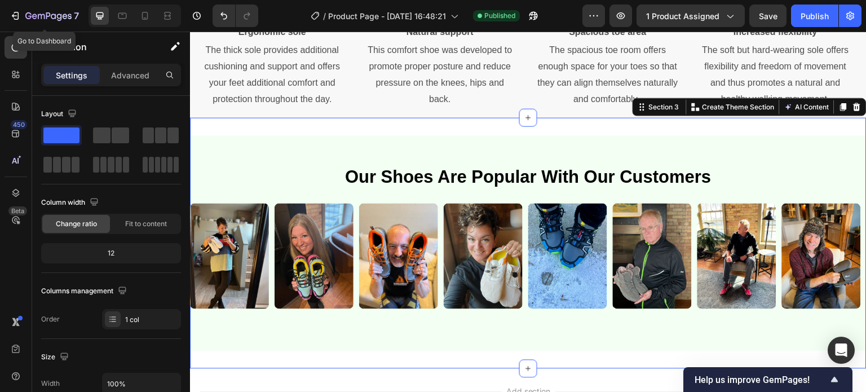
click at [340, 125] on div "our shoes are popular with our customers" at bounding box center [528, 243] width 676 height 251
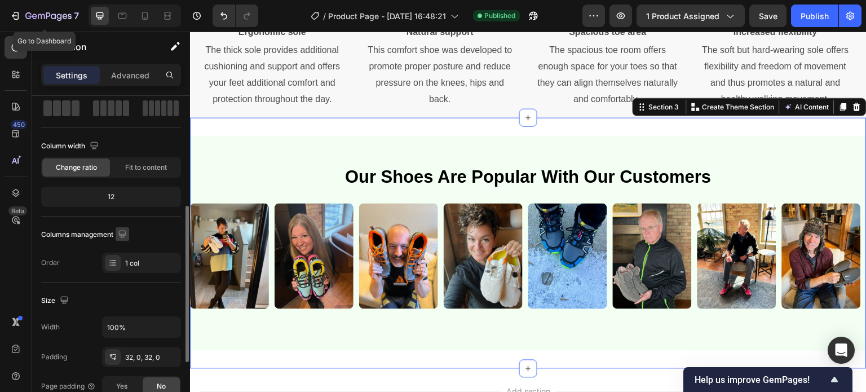
scroll to position [113, 0]
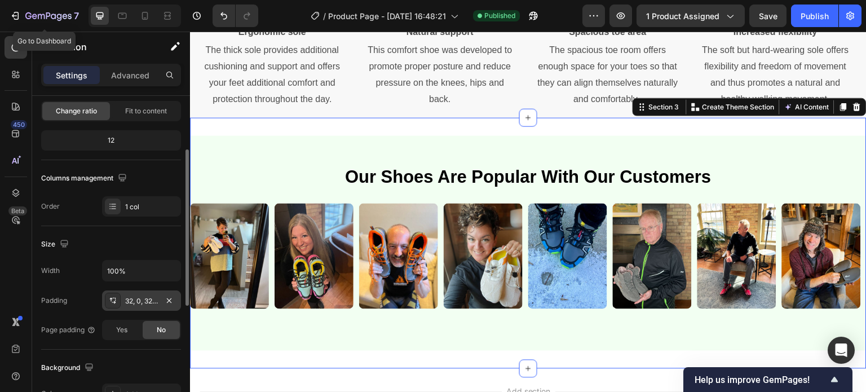
click at [146, 300] on div "32, 0, 32, 0" at bounding box center [141, 301] width 33 height 10
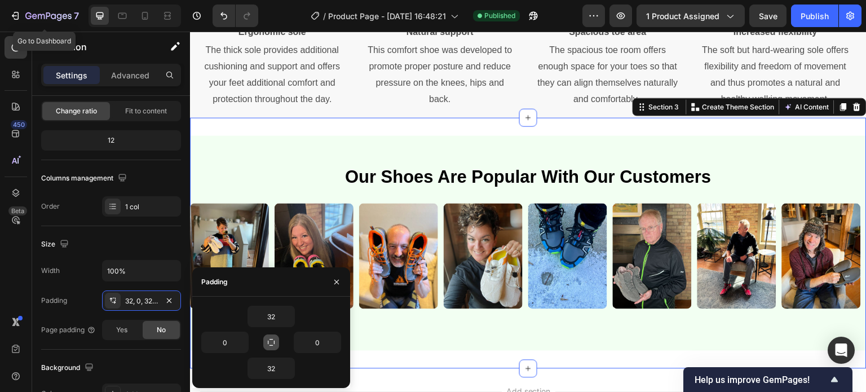
click at [273, 342] on icon "button" at bounding box center [271, 342] width 9 height 9
type input "32"
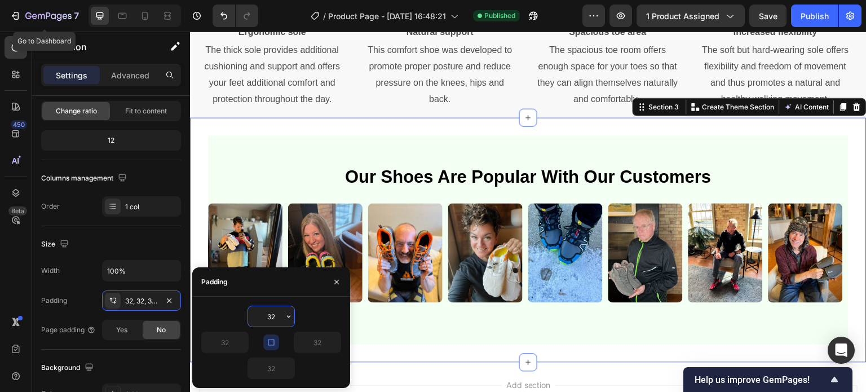
click at [276, 319] on input "32" at bounding box center [271, 316] width 46 height 20
type input "0"
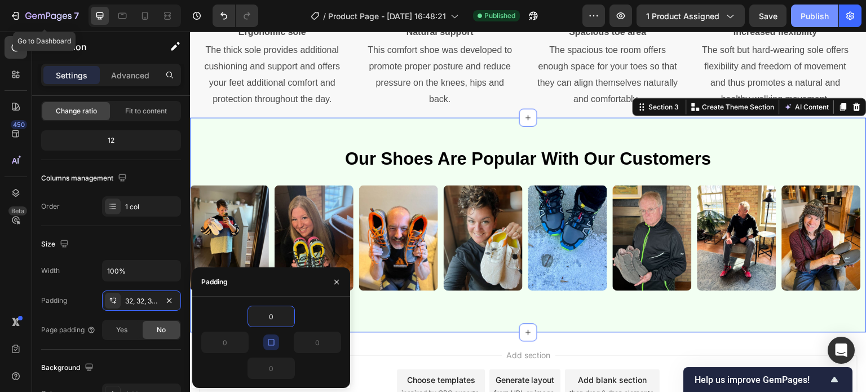
click at [812, 12] on div "Publish" at bounding box center [815, 16] width 28 height 12
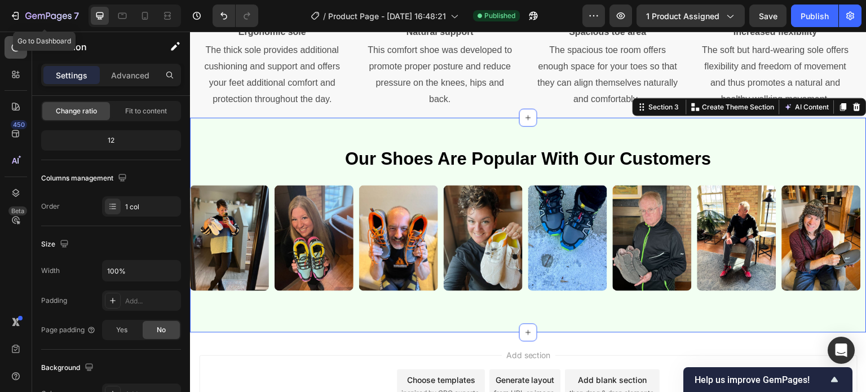
click at [16, 54] on div at bounding box center [16, 47] width 23 height 23
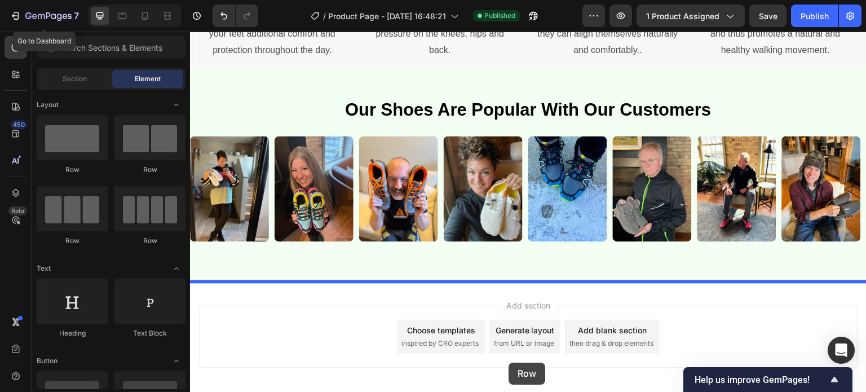
scroll to position [913, 0]
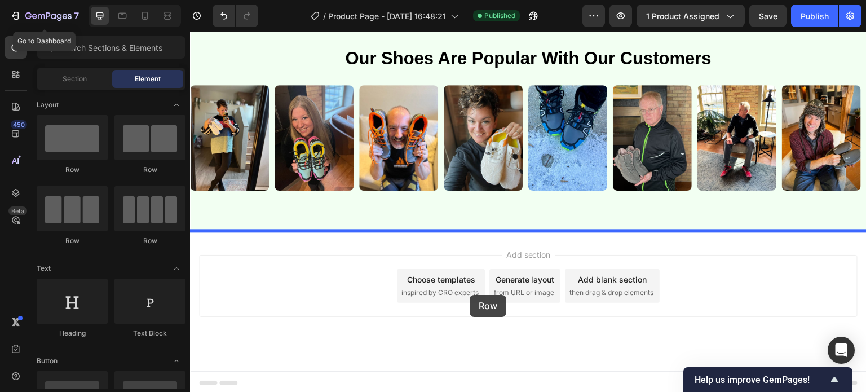
drag, startPoint x: 341, startPoint y: 174, endPoint x: 470, endPoint y: 295, distance: 176.7
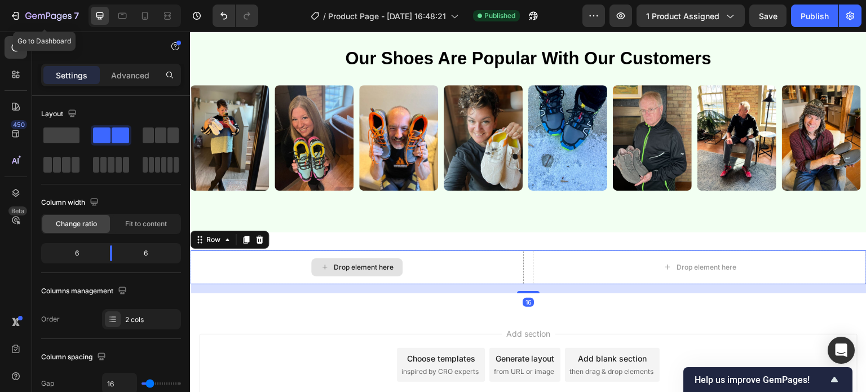
click at [430, 264] on div "Drop element here" at bounding box center [357, 267] width 334 height 34
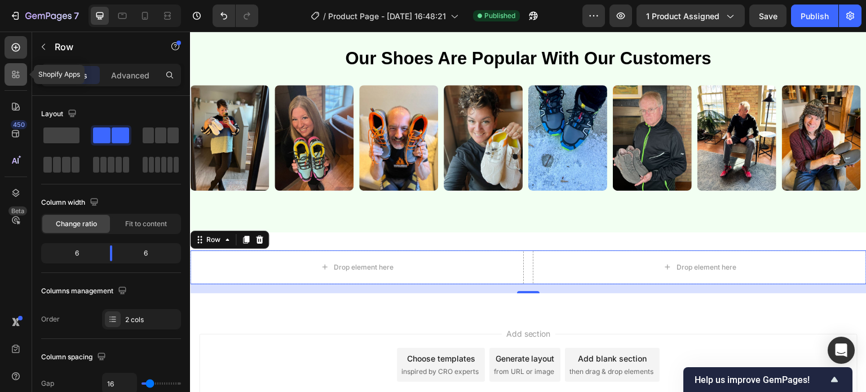
click at [19, 75] on icon at bounding box center [17, 76] width 3 height 3
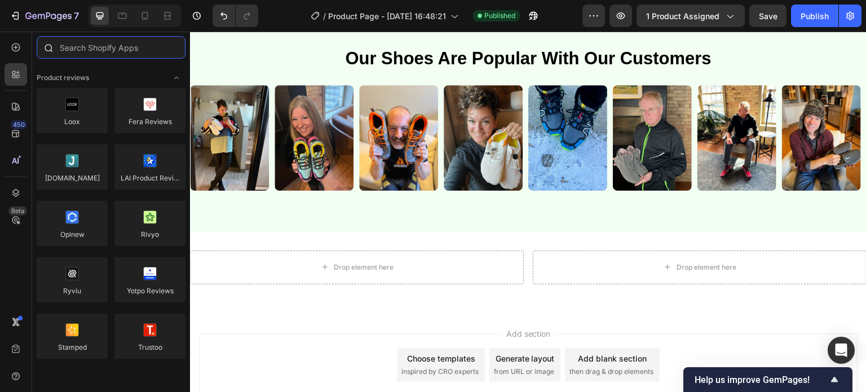
drag, startPoint x: 101, startPoint y: 51, endPoint x: 109, endPoint y: 51, distance: 8.5
click at [104, 51] on input "text" at bounding box center [111, 47] width 149 height 23
drag, startPoint x: 12, startPoint y: 45, endPoint x: 60, endPoint y: 46, distance: 48.5
click at [12, 45] on icon at bounding box center [16, 47] width 8 height 8
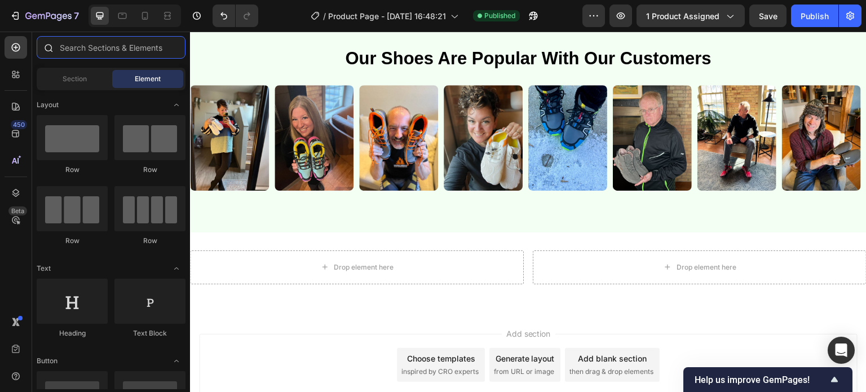
click at [99, 47] on input "text" at bounding box center [111, 47] width 149 height 23
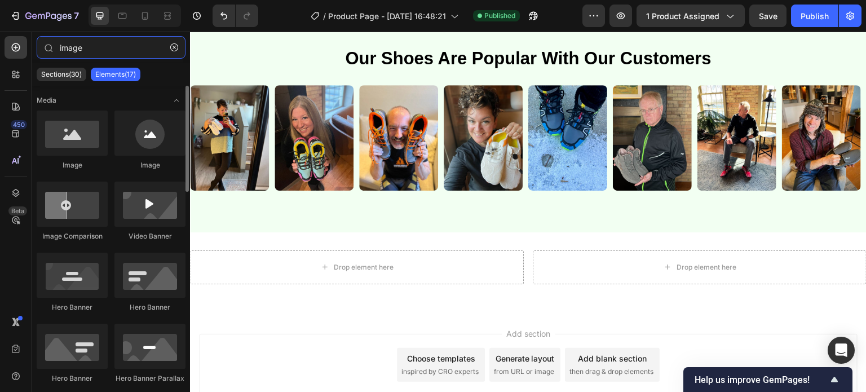
type input "image"
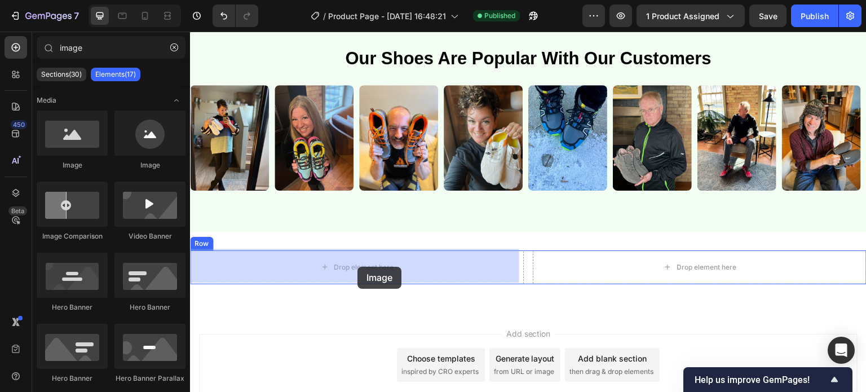
drag, startPoint x: 289, startPoint y: 192, endPoint x: 357, endPoint y: 267, distance: 100.9
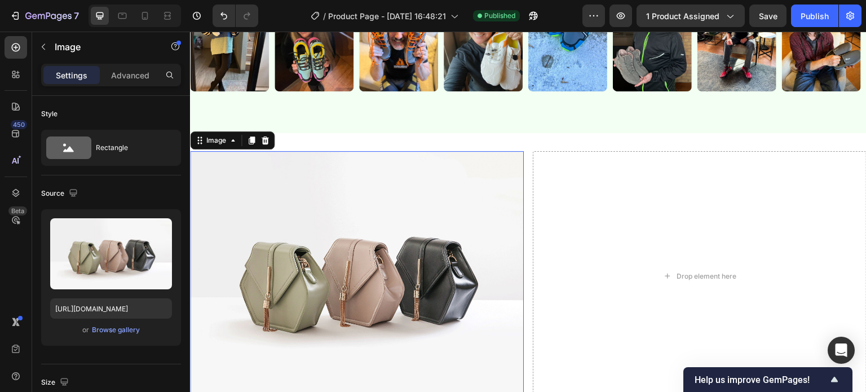
scroll to position [1026, 0]
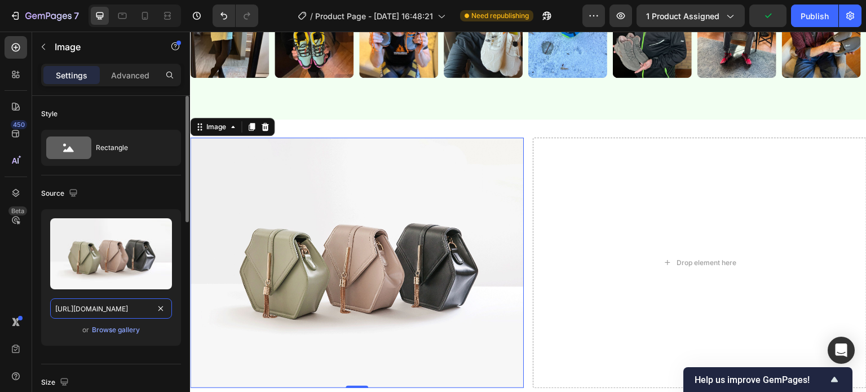
click at [140, 309] on input "[URL][DOMAIN_NAME]" at bounding box center [111, 308] width 122 height 20
paste input "livinghome-magazine.co.uk/cdn/shop/files/gempages_510724225498088250-ea6bdfdf-7…"
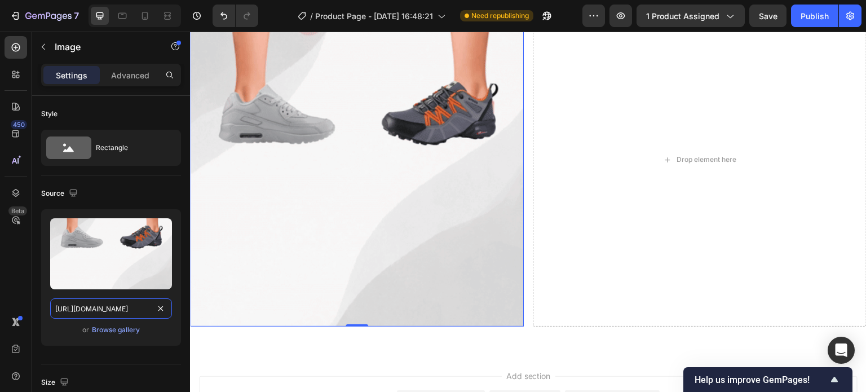
scroll to position [1082, 0]
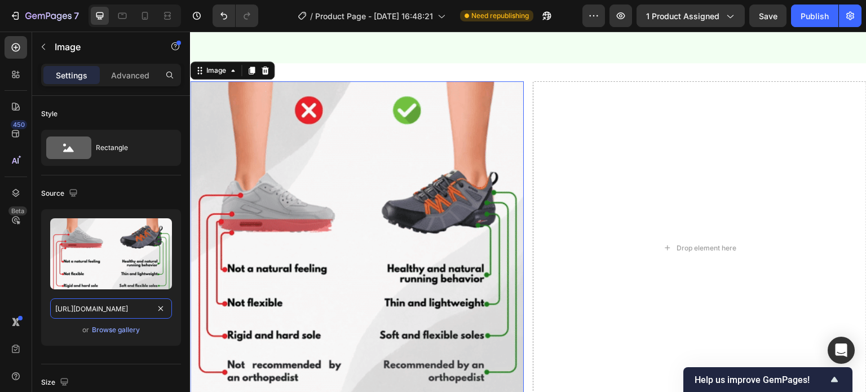
type input "https://livinghome-magazine.co.uk/cdn/shop/files/gempages_510724225498088250-ea…"
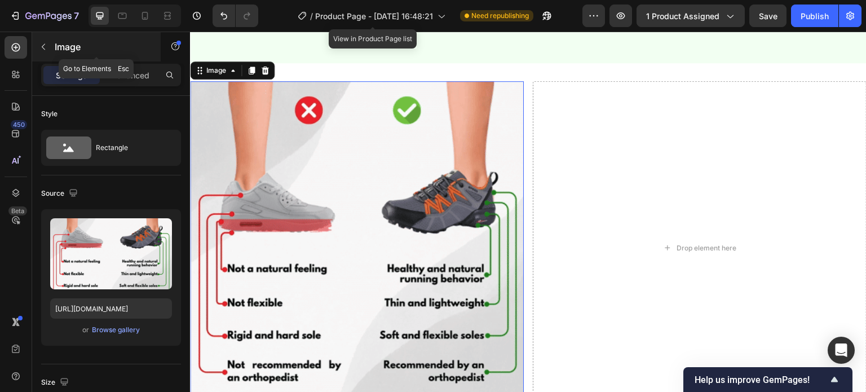
click at [38, 41] on button "button" at bounding box center [43, 47] width 18 height 18
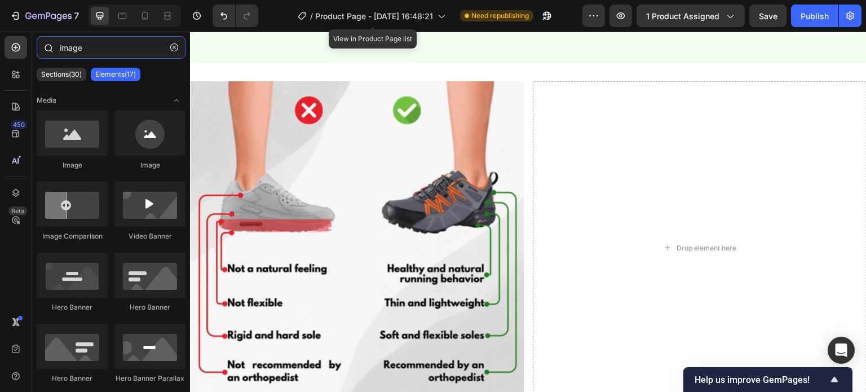
drag, startPoint x: 90, startPoint y: 47, endPoint x: 42, endPoint y: 42, distance: 47.6
click at [42, 42] on div "image" at bounding box center [111, 49] width 158 height 27
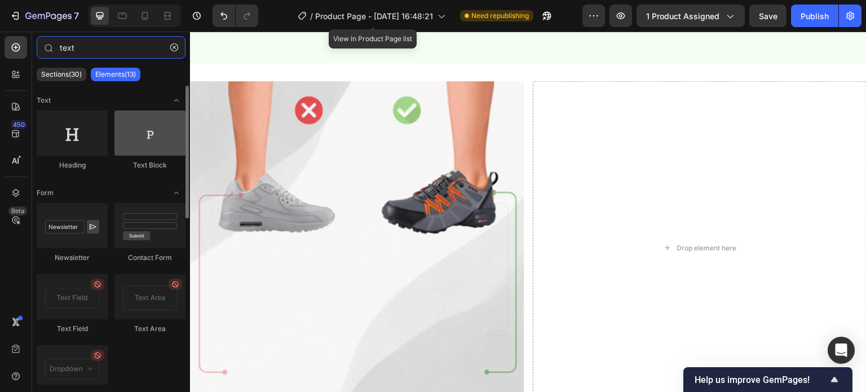
type input "text"
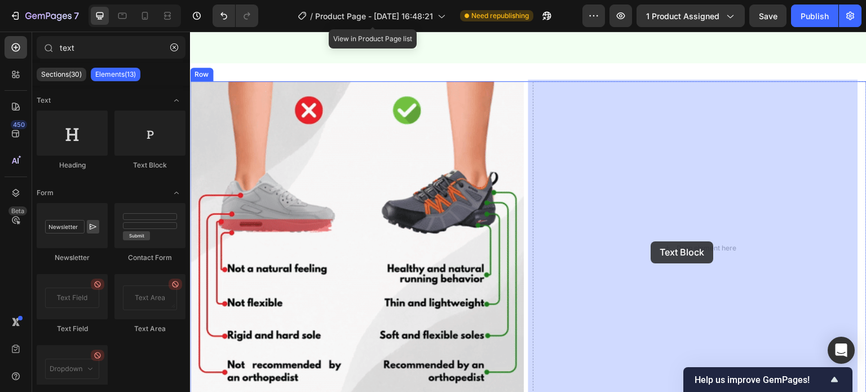
drag, startPoint x: 364, startPoint y: 185, endPoint x: 651, endPoint y: 241, distance: 292.4
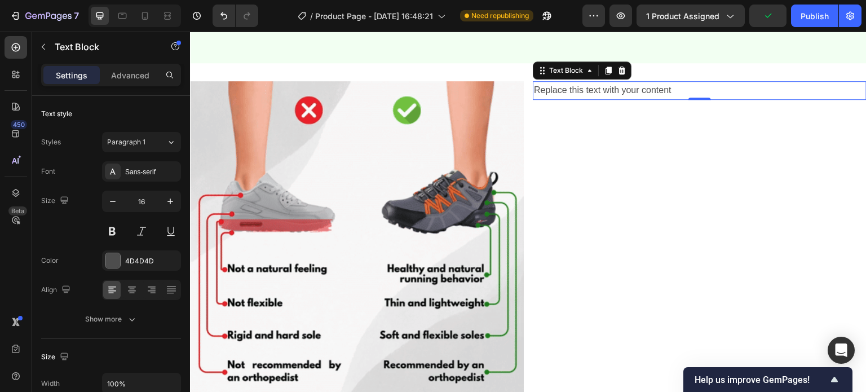
click at [603, 85] on div "Replace this text with your content" at bounding box center [700, 90] width 334 height 19
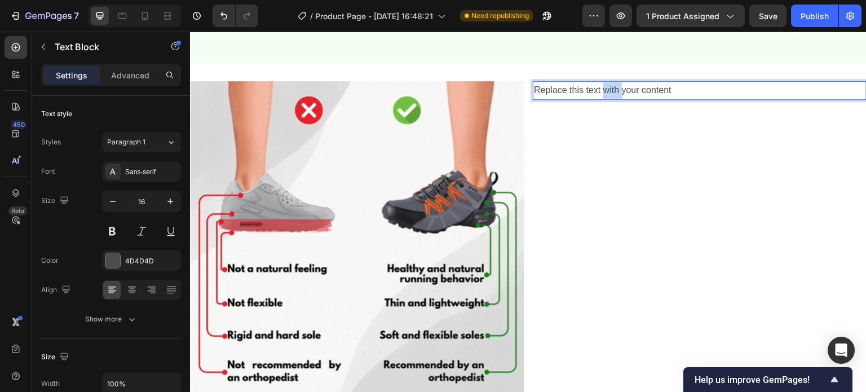
click at [603, 85] on p "Replace this text with your content" at bounding box center [699, 90] width 331 height 16
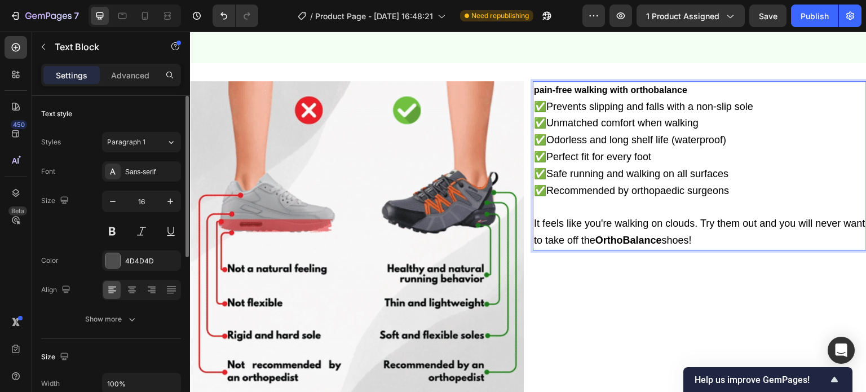
scroll to position [56, 0]
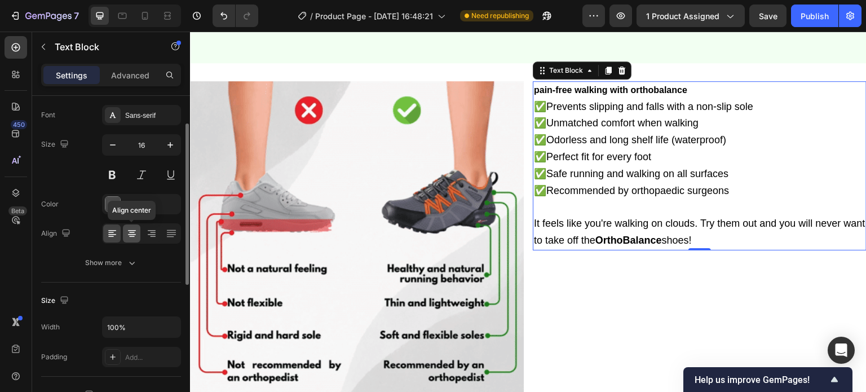
click at [133, 236] on icon at bounding box center [132, 236] width 6 height 1
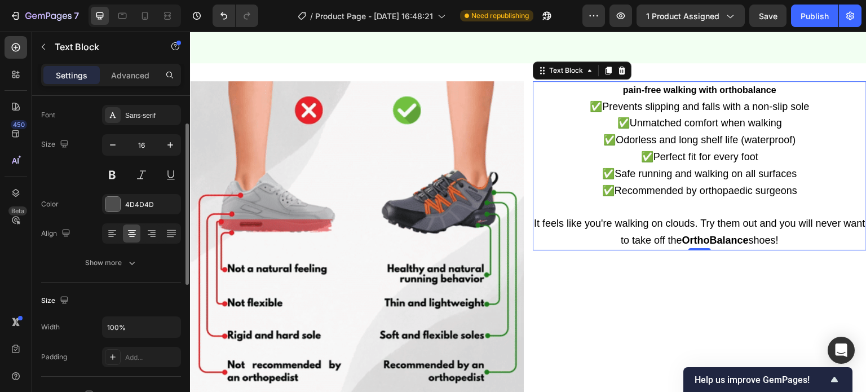
click at [121, 232] on div at bounding box center [141, 233] width 79 height 20
click at [114, 231] on icon at bounding box center [112, 233] width 11 height 11
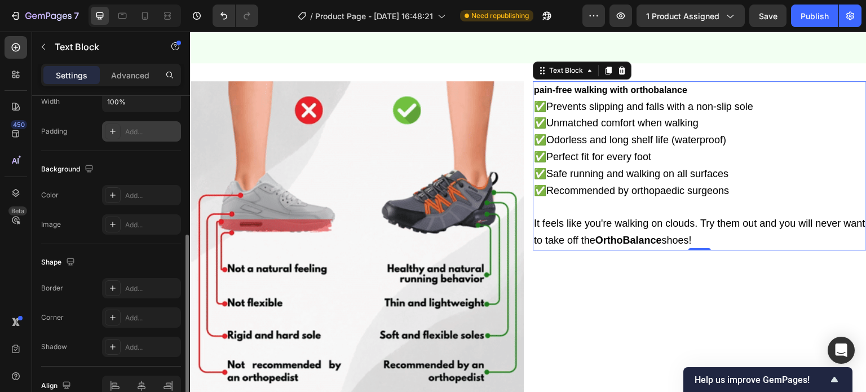
scroll to position [338, 0]
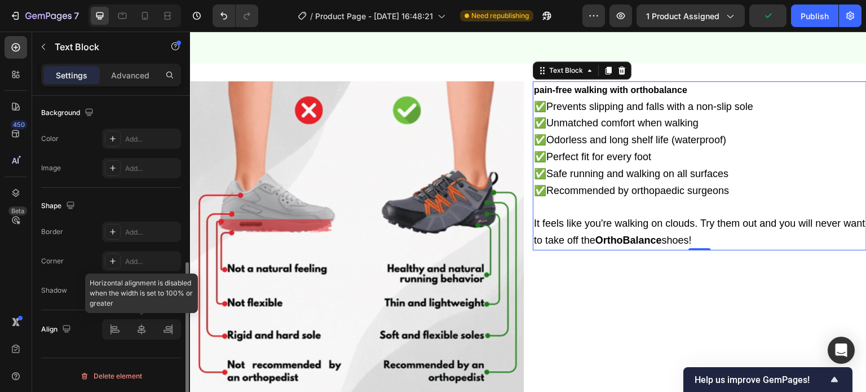
click at [140, 332] on div at bounding box center [141, 329] width 79 height 20
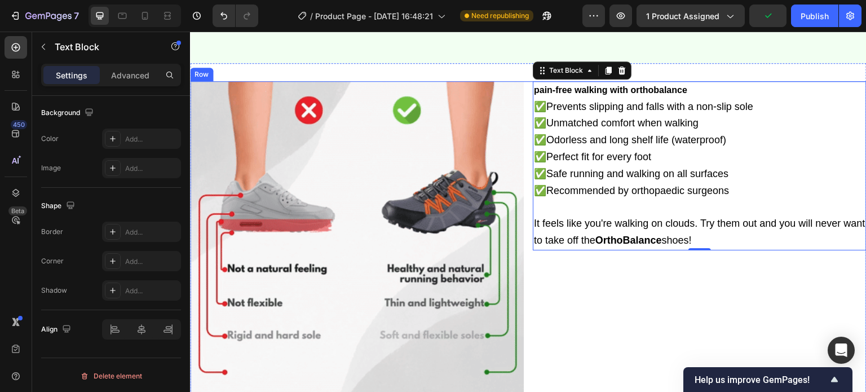
click at [521, 127] on div "Image pain-free walking with orthobalance ✅Prevents slipping and falls with a n…" at bounding box center [528, 248] width 676 height 334
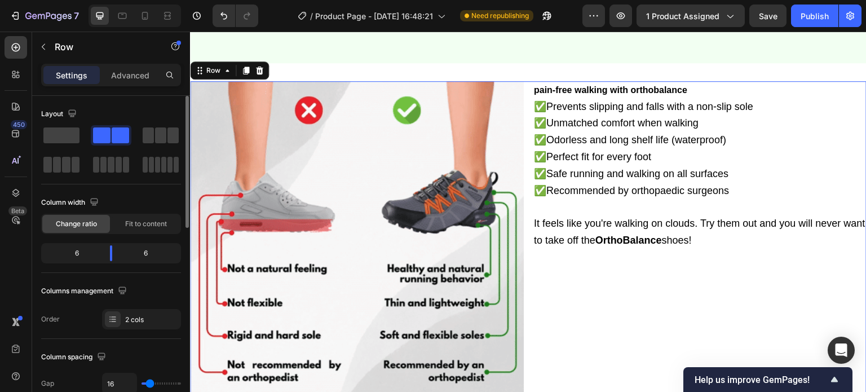
scroll to position [56, 0]
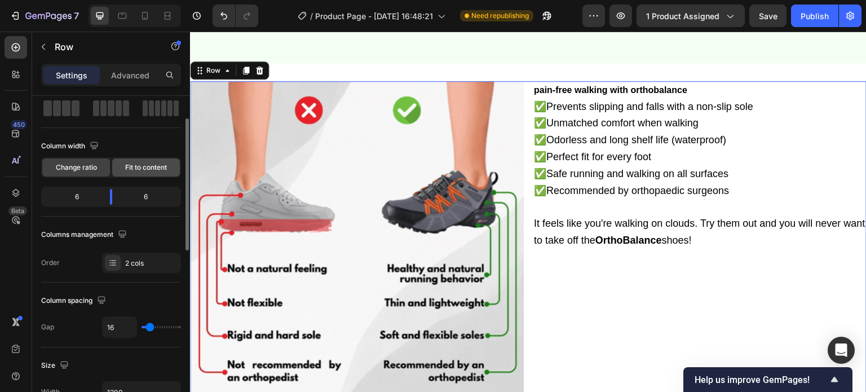
click at [131, 166] on span "Fit to content" at bounding box center [146, 167] width 42 height 10
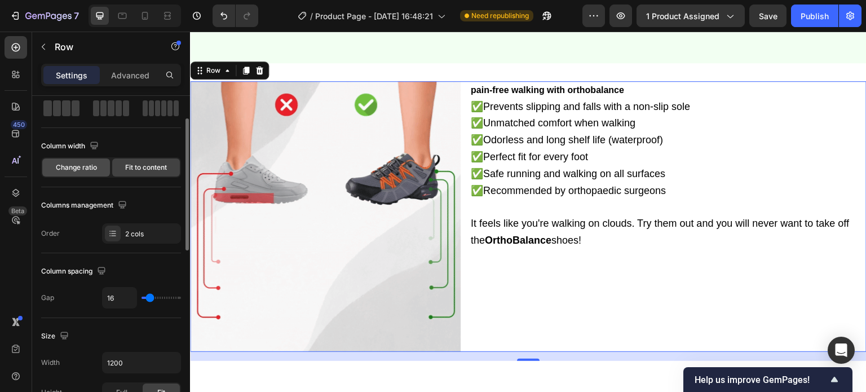
click at [69, 166] on span "Change ratio" at bounding box center [76, 167] width 41 height 10
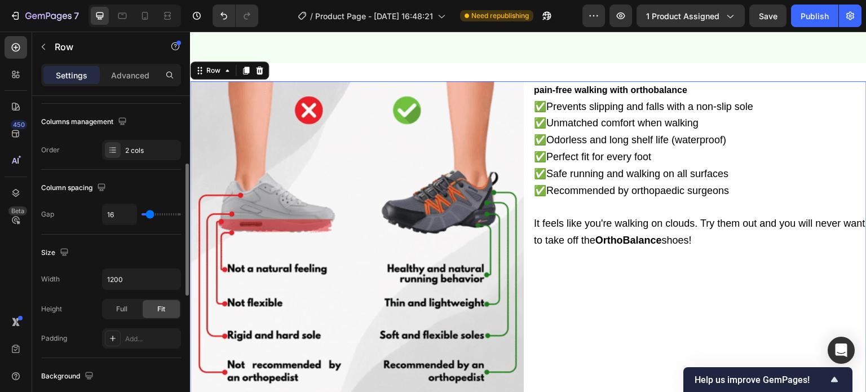
scroll to position [282, 0]
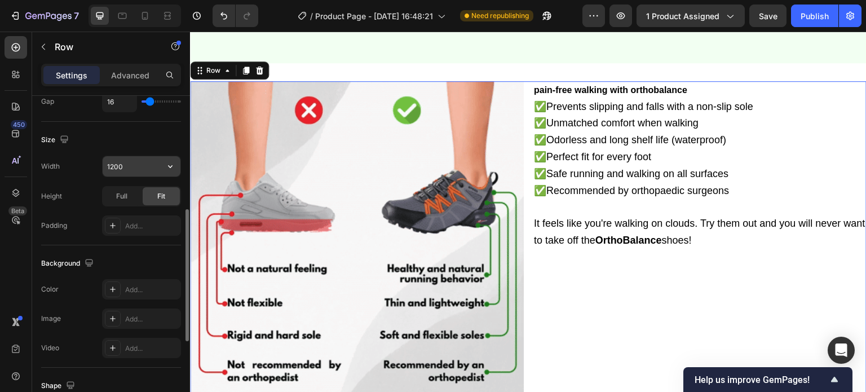
click at [129, 163] on input "1200" at bounding box center [142, 166] width 78 height 20
click at [174, 164] on icon "button" at bounding box center [170, 166] width 11 height 11
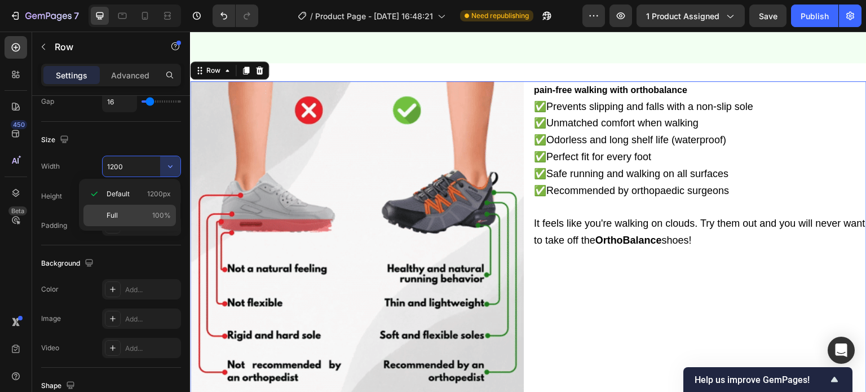
click at [141, 214] on p "Full 100%" at bounding box center [139, 215] width 64 height 10
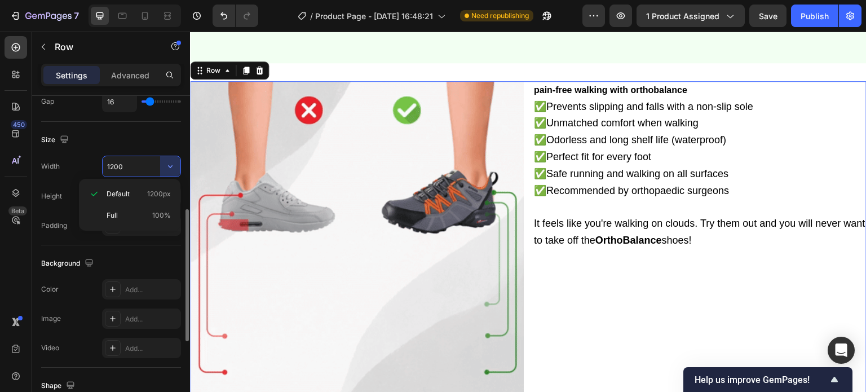
type input "100%"
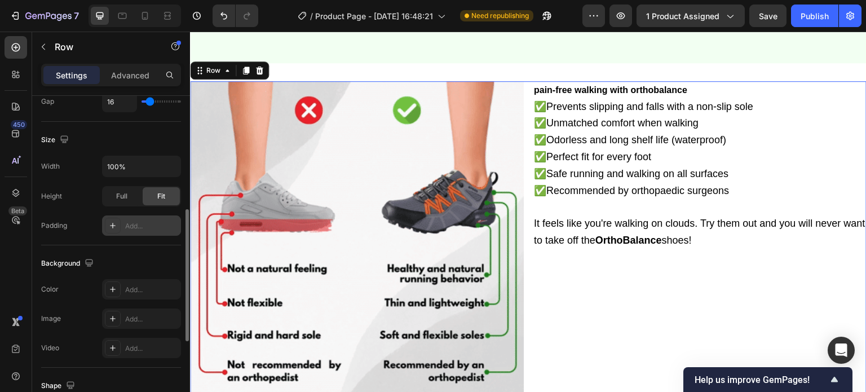
click at [129, 227] on div "Add..." at bounding box center [151, 226] width 53 height 10
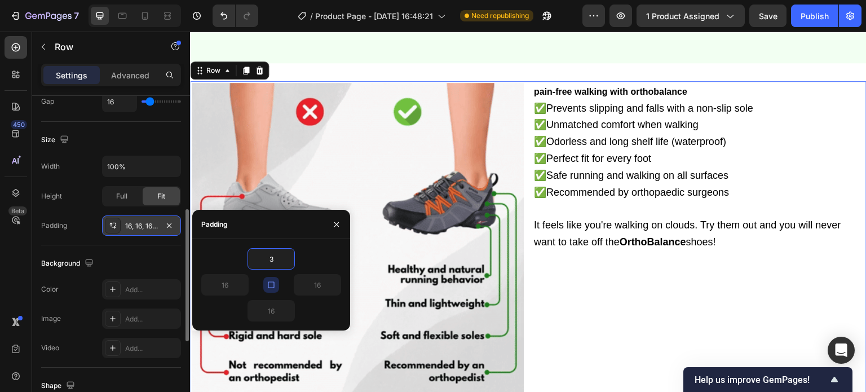
type input "32"
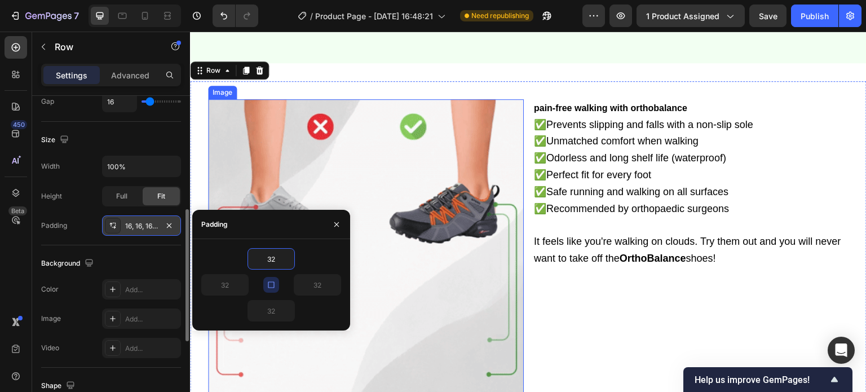
click at [344, 166] on img at bounding box center [366, 257] width 316 height 316
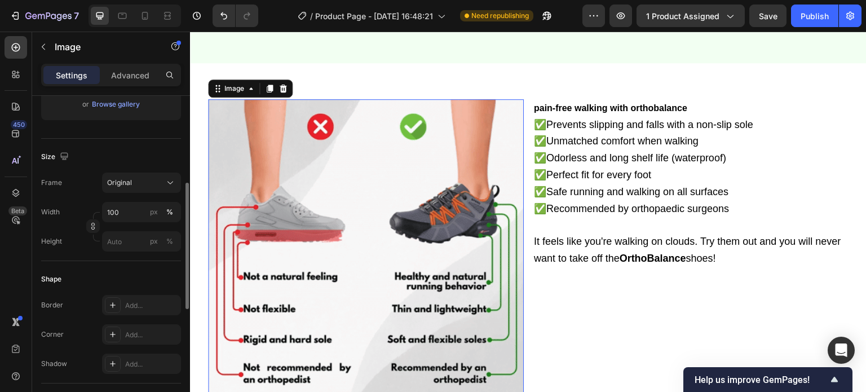
scroll to position [338, 0]
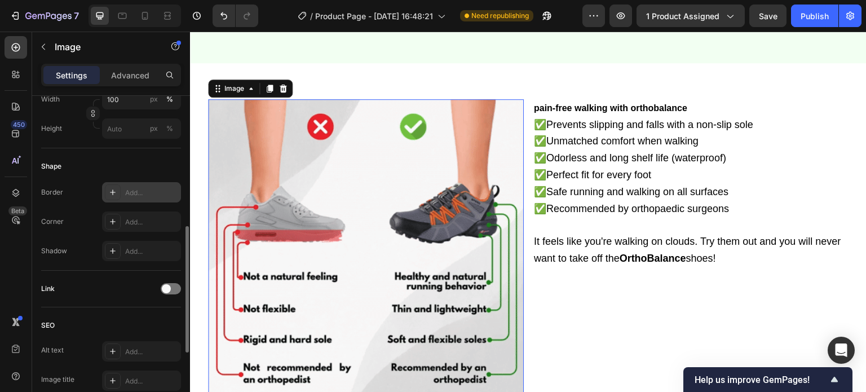
click at [132, 189] on div "Add..." at bounding box center [151, 193] width 53 height 10
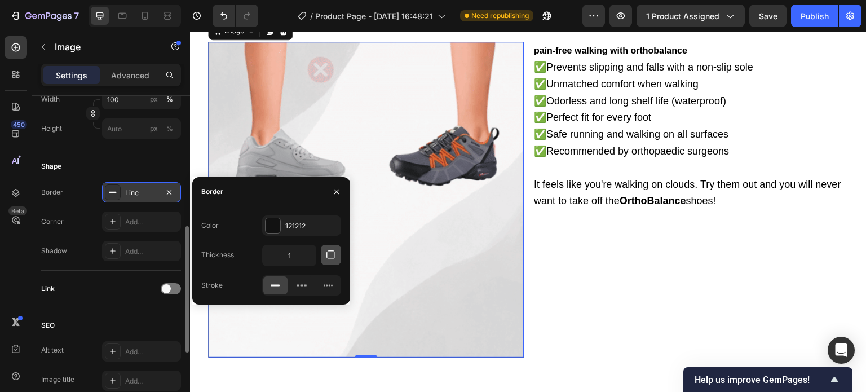
scroll to position [1139, 0]
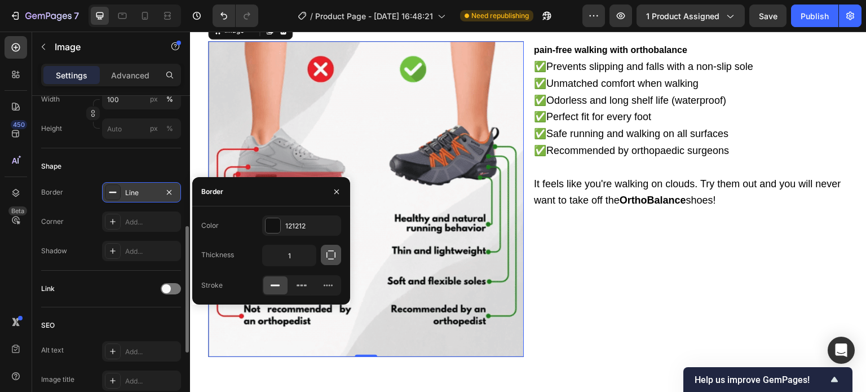
click at [328, 253] on icon "button" at bounding box center [330, 254] width 11 height 11
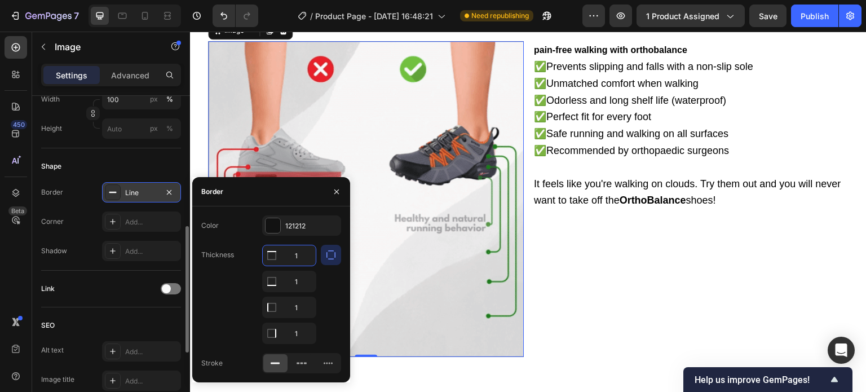
type input "12"
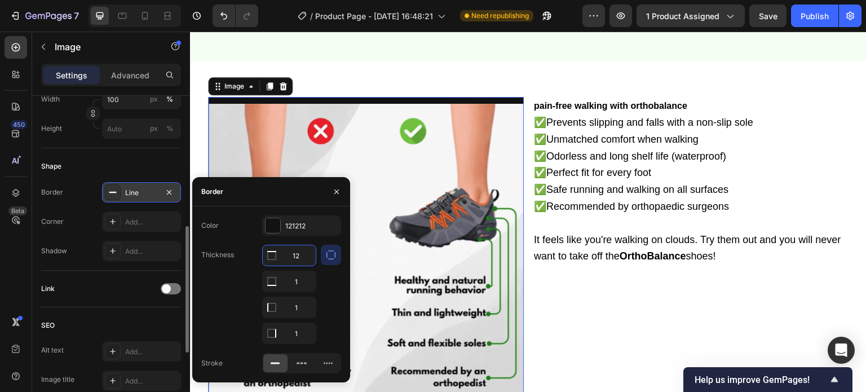
scroll to position [1082, 0]
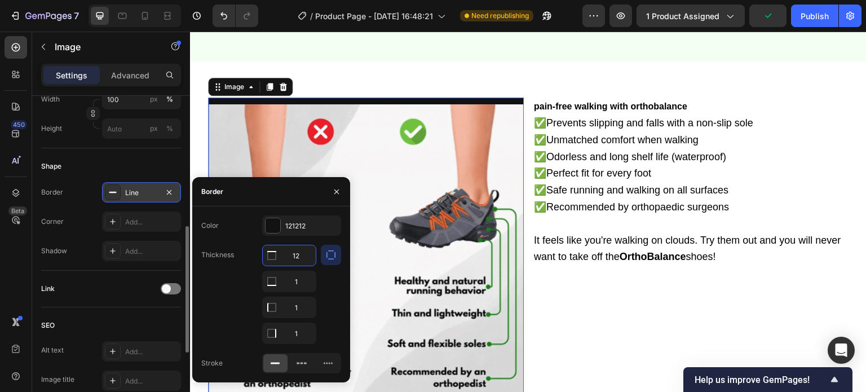
click at [286, 253] on input "12" at bounding box center [289, 255] width 53 height 20
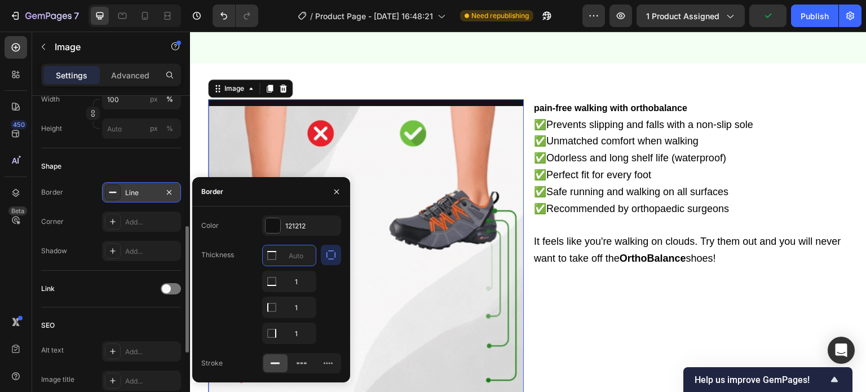
type input "0"
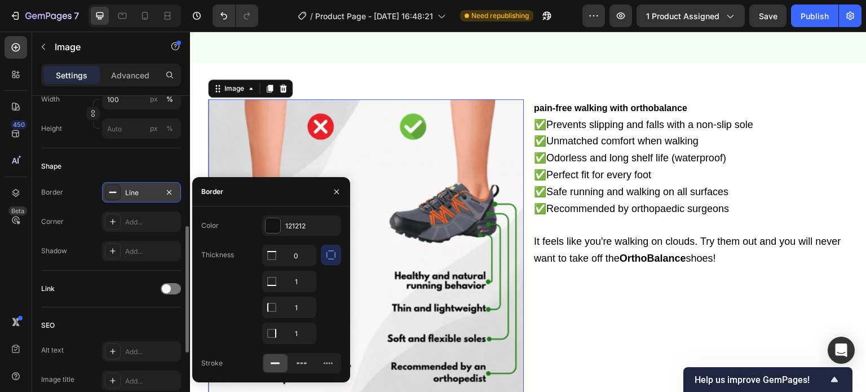
click at [336, 260] on icon "button" at bounding box center [330, 254] width 11 height 11
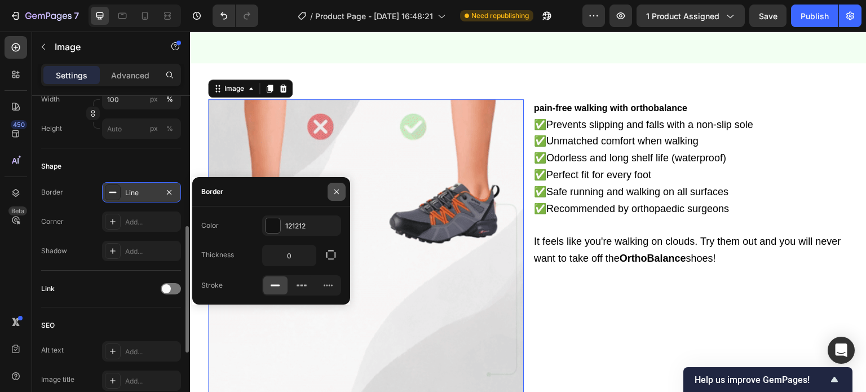
click at [334, 194] on icon "button" at bounding box center [336, 191] width 9 height 9
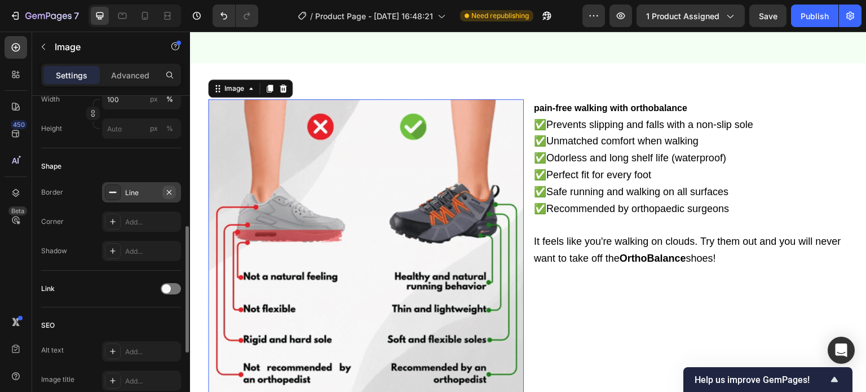
click at [170, 189] on icon "button" at bounding box center [169, 192] width 9 height 9
click at [148, 213] on div "Add..." at bounding box center [141, 221] width 79 height 20
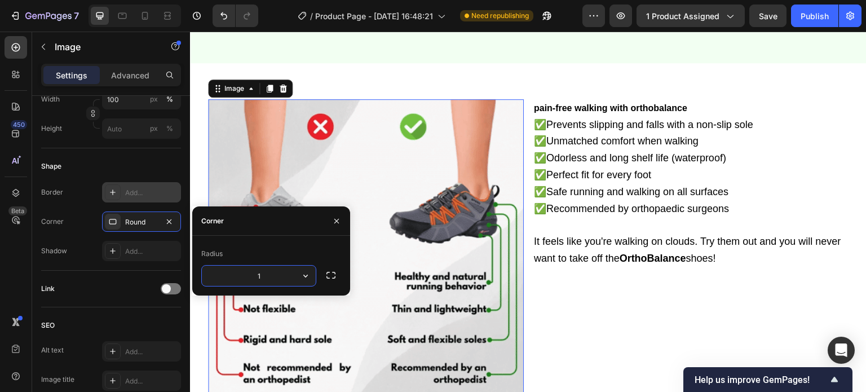
type input "16"
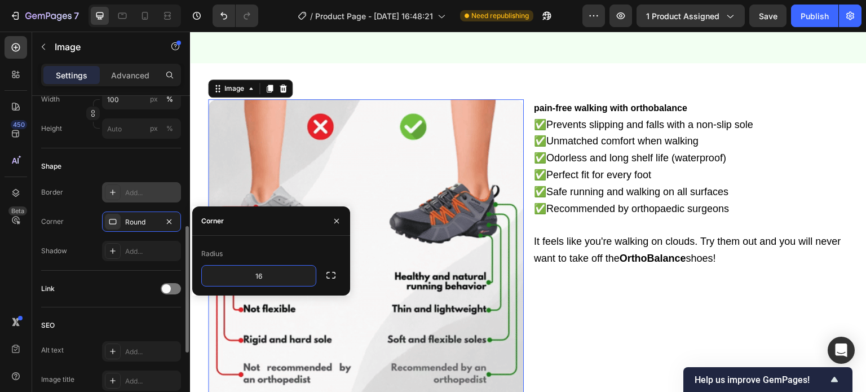
click at [127, 267] on div "Shape Border Add... Corner Round Shadow Add..." at bounding box center [111, 209] width 140 height 122
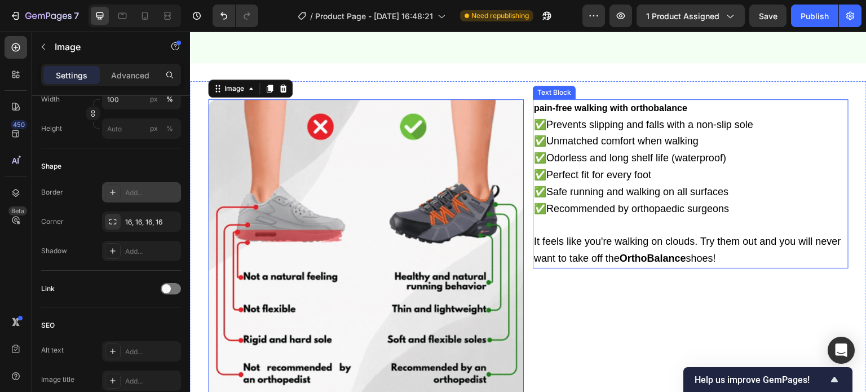
click at [584, 172] on span "✅Perfect fit for every foot" at bounding box center [592, 174] width 117 height 11
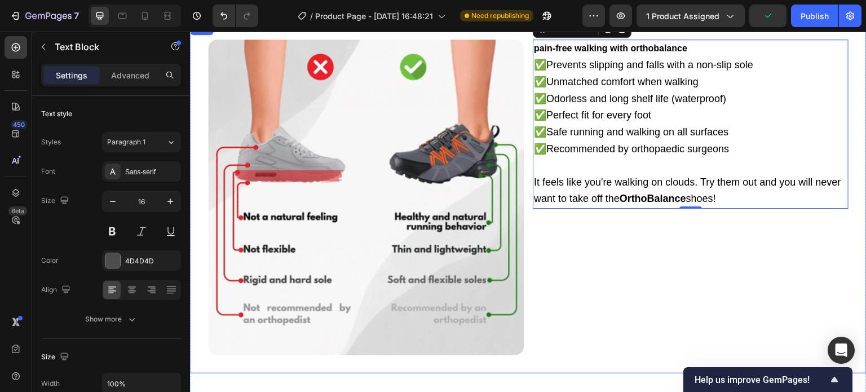
scroll to position [1139, 0]
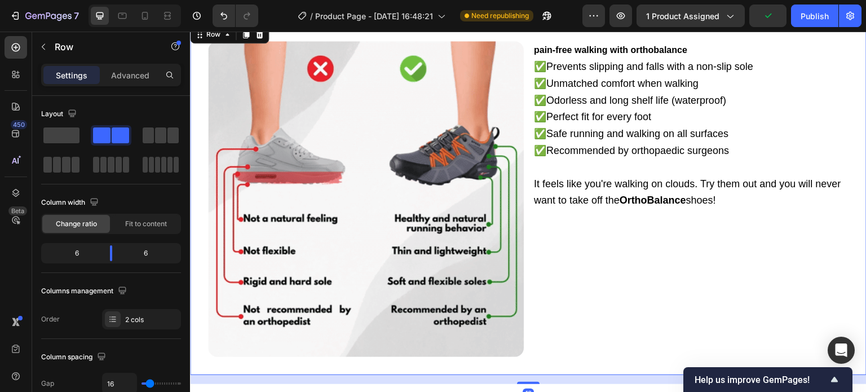
click at [640, 242] on div "pain-free walking with orthobalance ✅Prevents slipping and falls with a non-sli…" at bounding box center [691, 199] width 316 height 316
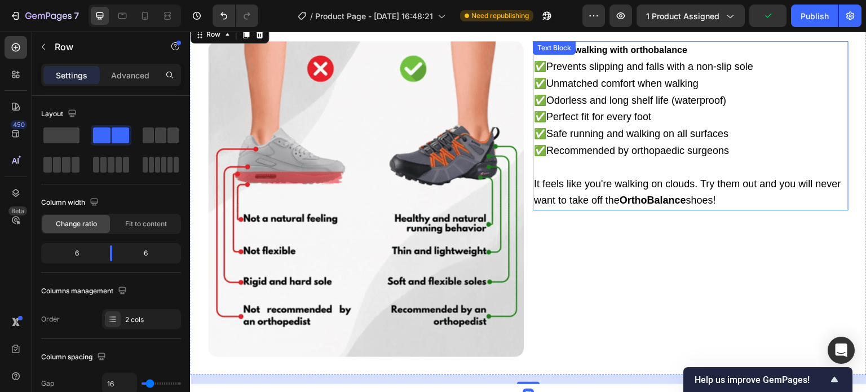
click at [606, 92] on p "✅Prevents slipping and falls with a non-slip sole ✅Unmatched comfort when walki…" at bounding box center [690, 109] width 313 height 101
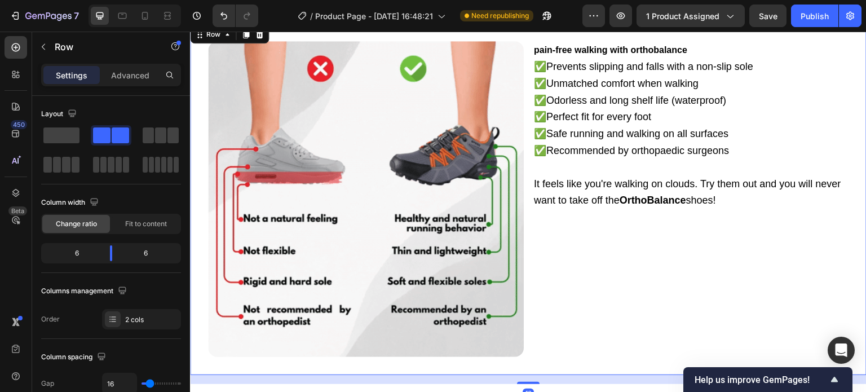
click at [635, 230] on div "pain-free walking with orthobalance ✅Prevents slipping and falls with a non-sli…" at bounding box center [691, 199] width 316 height 316
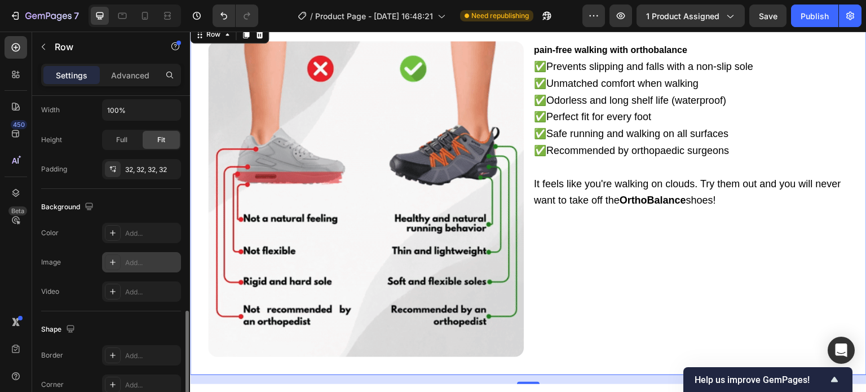
scroll to position [487, 0]
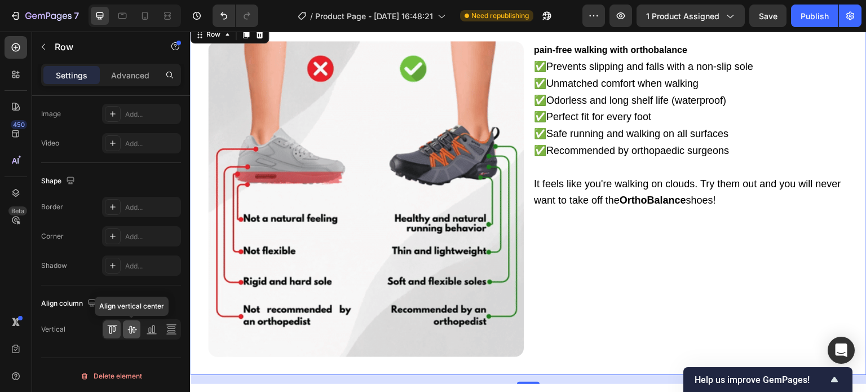
click at [133, 329] on icon at bounding box center [131, 329] width 11 height 11
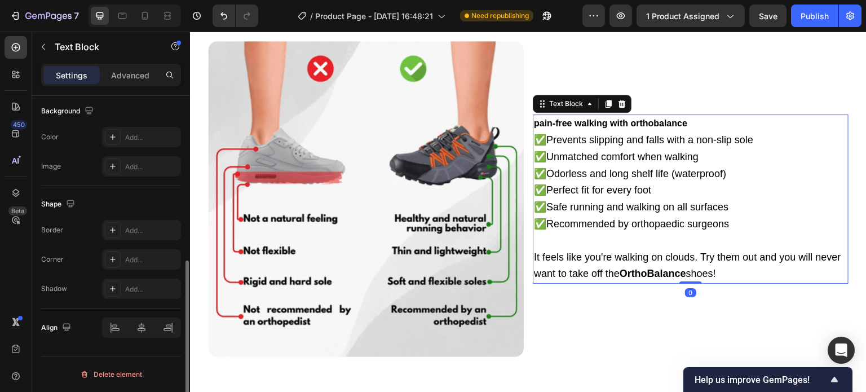
drag, startPoint x: 584, startPoint y: 165, endPoint x: 611, endPoint y: 33, distance: 134.1
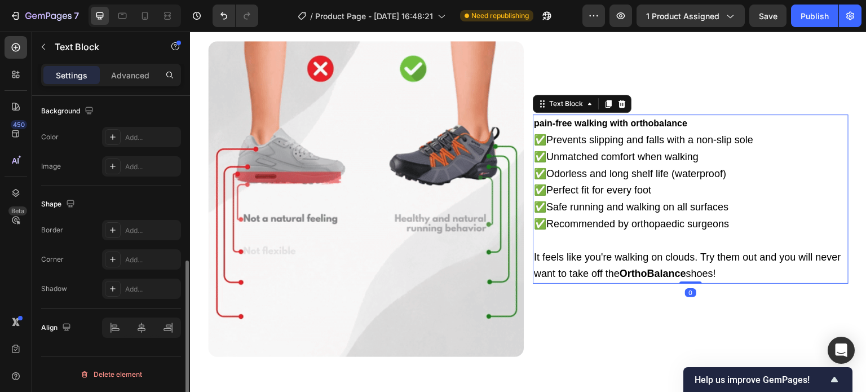
click at [584, 165] on p "✅Prevents slipping and falls with a non-slip sole ✅Unmatched comfort when walki…" at bounding box center [690, 182] width 313 height 101
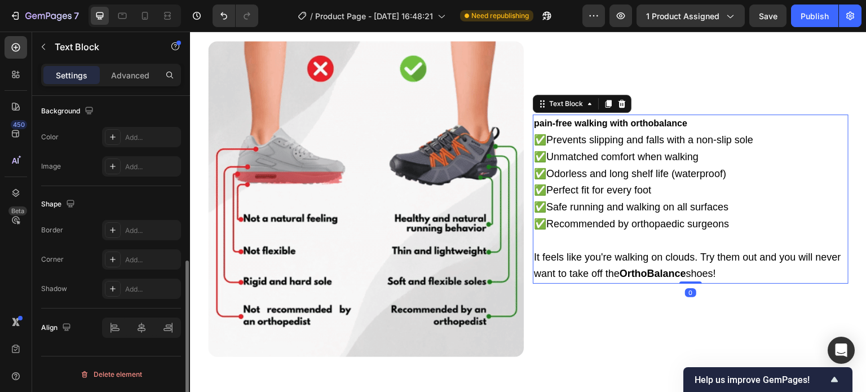
scroll to position [0, 0]
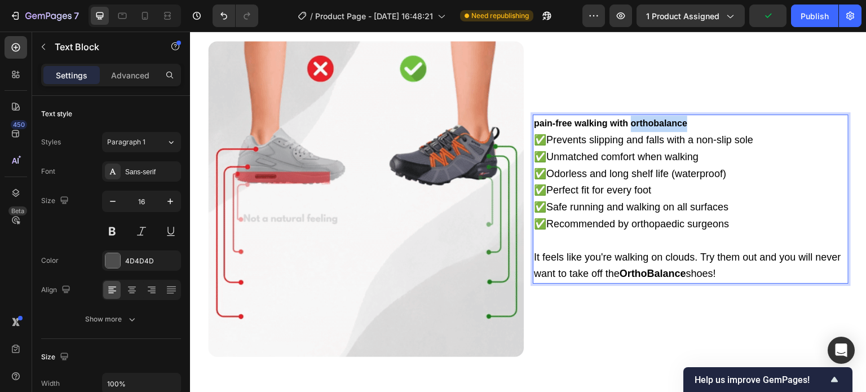
click at [638, 121] on strong "pain-free walking with orthobalance" at bounding box center [610, 123] width 153 height 10
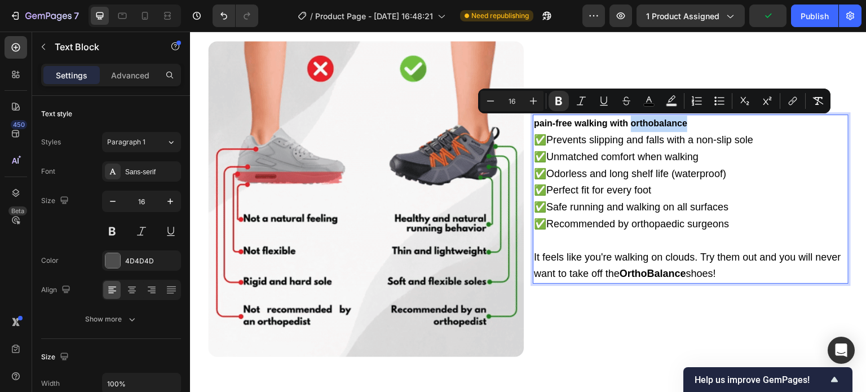
click at [662, 121] on strong "pain-free walking with orthobalance" at bounding box center [610, 123] width 153 height 10
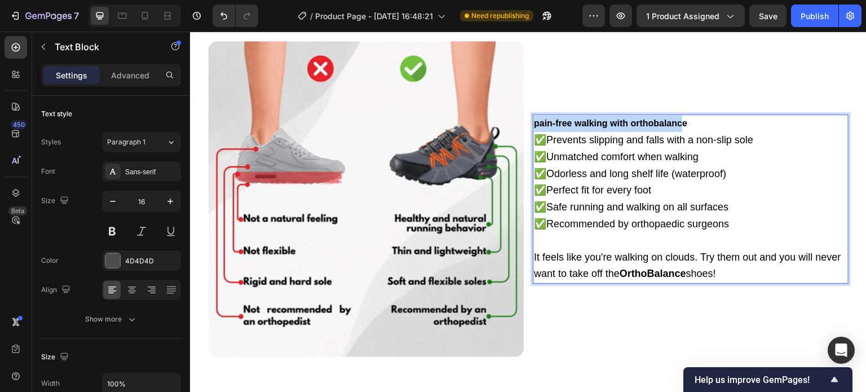
drag, startPoint x: 678, startPoint y: 123, endPoint x: 518, endPoint y: 121, distance: 160.1
click at [518, 121] on div "Image pain-free walking with orthobalance ✅Prevents slipping and falls with a n…" at bounding box center [528, 199] width 676 height 352
click at [688, 122] on p "pain-free walking with orthobalance" at bounding box center [690, 124] width 313 height 16
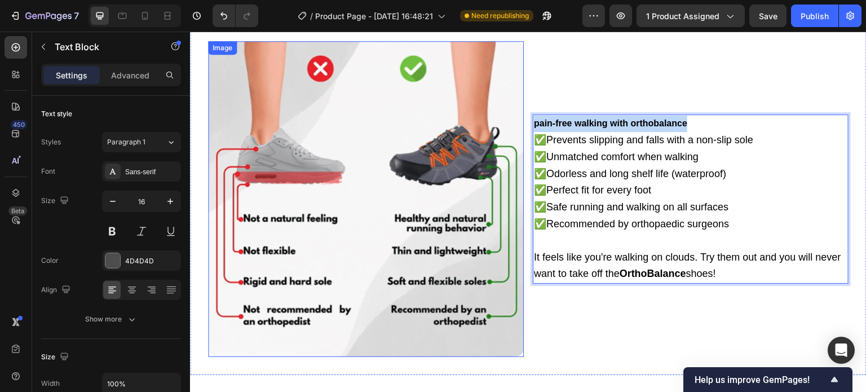
drag, startPoint x: 693, startPoint y: 120, endPoint x: 514, endPoint y: 122, distance: 179.3
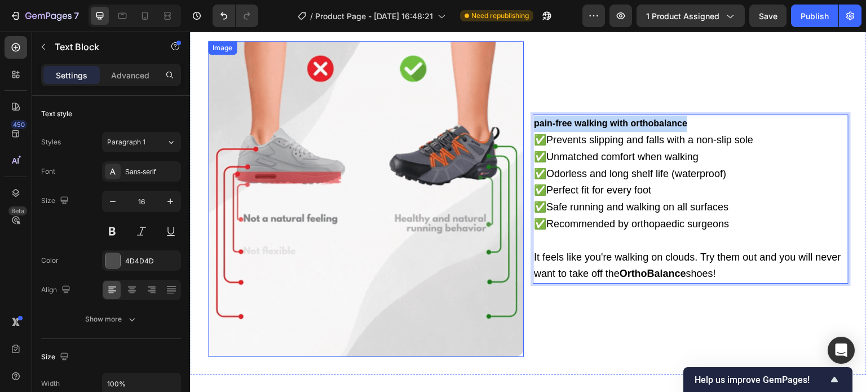
click at [514, 122] on div "Image pain-free walking with orthobalance ✅Prevents slipping and falls with a n…" at bounding box center [528, 199] width 676 height 352
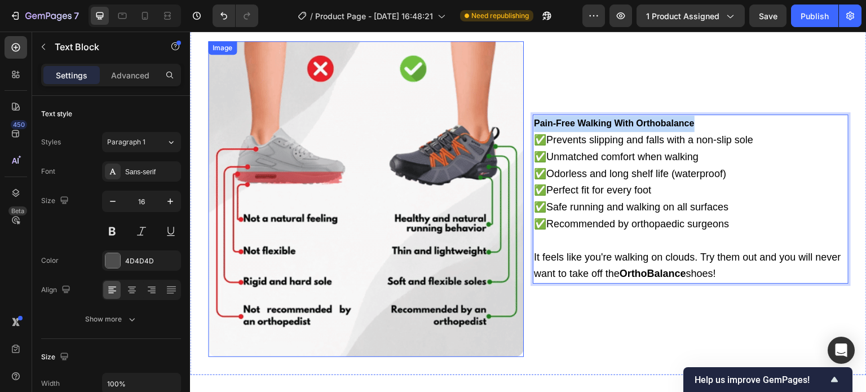
drag, startPoint x: 705, startPoint y: 126, endPoint x: 490, endPoint y: 126, distance: 214.8
click at [490, 126] on div "Image Pain-Free Walking With Orthobalance ✅Prevents slipping and falls with a n…" at bounding box center [528, 199] width 676 height 352
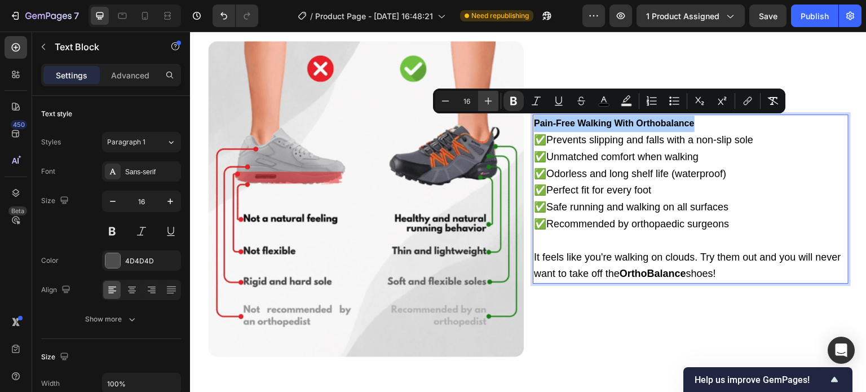
click at [484, 101] on icon "Editor contextual toolbar" at bounding box center [488, 100] width 11 height 11
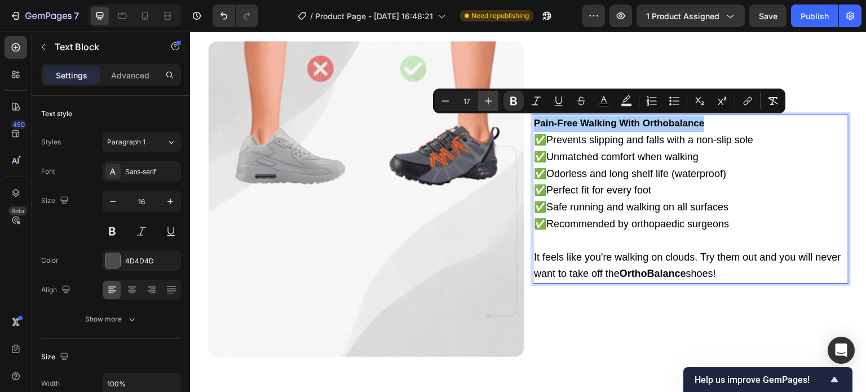
click at [484, 101] on icon "Editor contextual toolbar" at bounding box center [488, 100] width 11 height 11
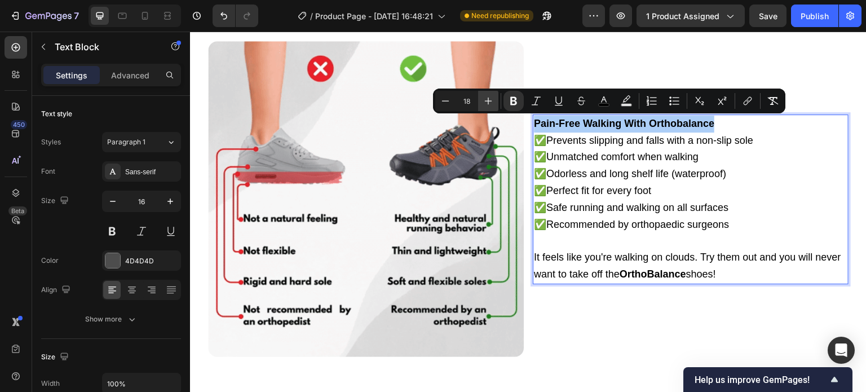
click at [484, 101] on icon "Editor contextual toolbar" at bounding box center [488, 100] width 11 height 11
click at [485, 101] on icon "Editor contextual toolbar" at bounding box center [488, 100] width 11 height 11
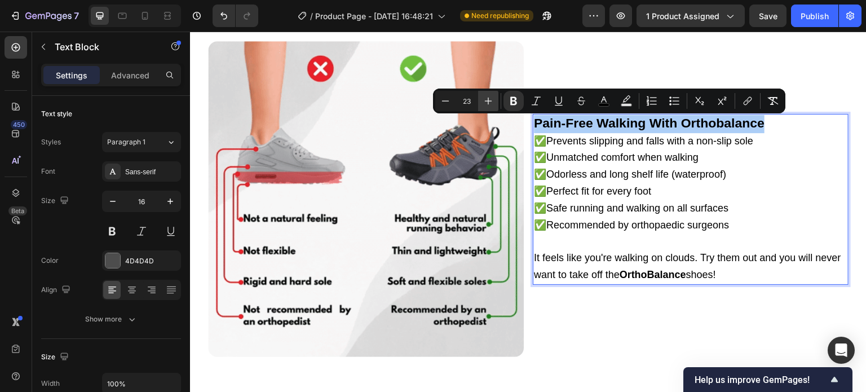
click at [485, 101] on icon "Editor contextual toolbar" at bounding box center [488, 100] width 11 height 11
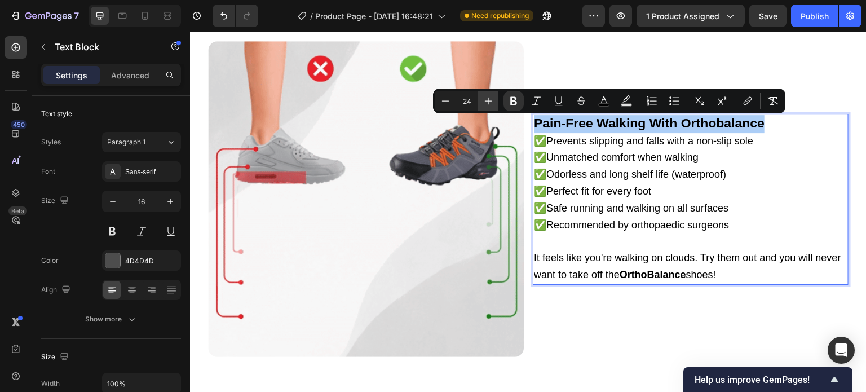
click at [485, 101] on icon "Editor contextual toolbar" at bounding box center [488, 100] width 11 height 11
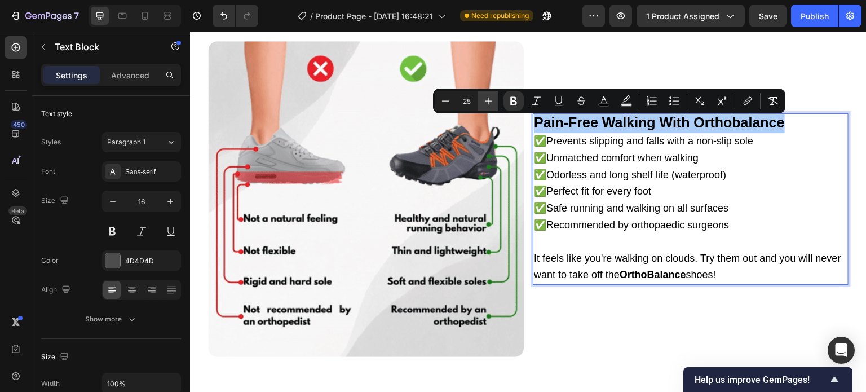
click at [485, 101] on icon "Editor contextual toolbar" at bounding box center [488, 100] width 11 height 11
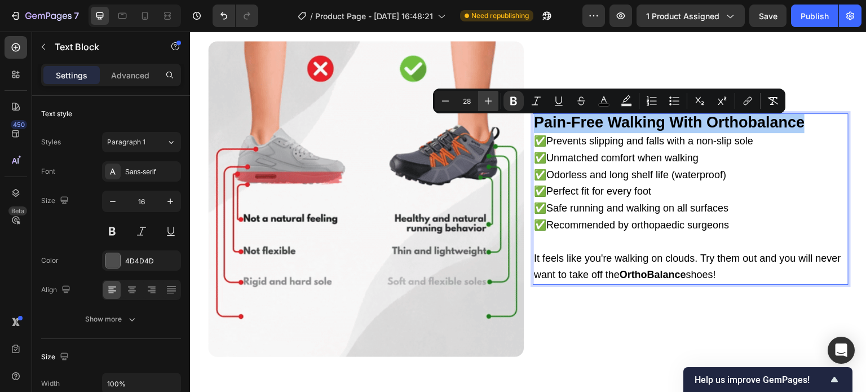
click at [485, 101] on icon "Editor contextual toolbar" at bounding box center [488, 100] width 11 height 11
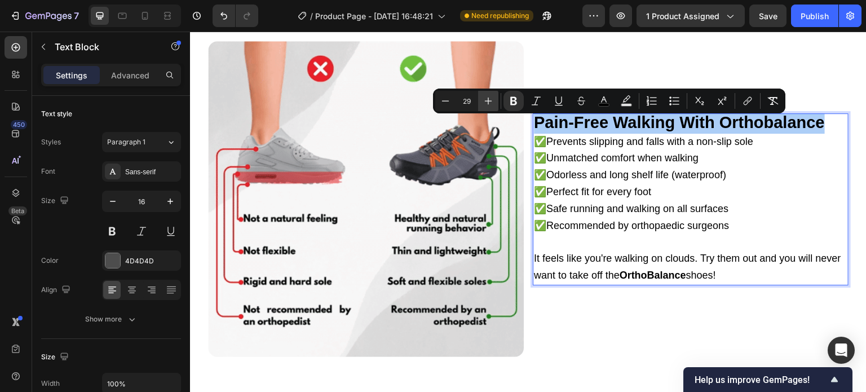
click at [485, 101] on icon "Editor contextual toolbar" at bounding box center [488, 100] width 11 height 11
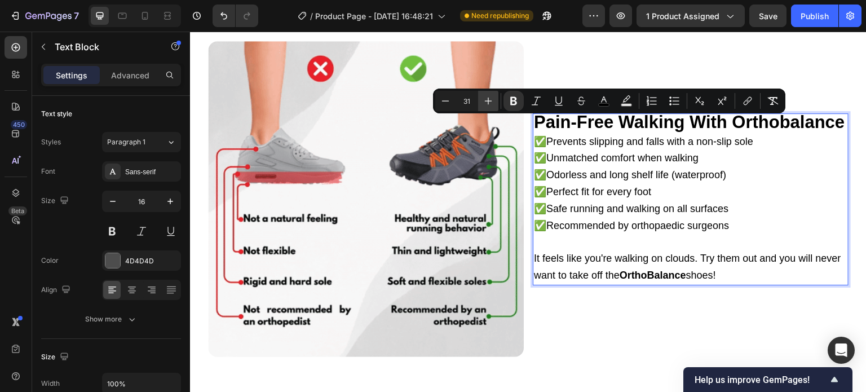
click at [485, 101] on icon "Editor contextual toolbar" at bounding box center [488, 100] width 11 height 11
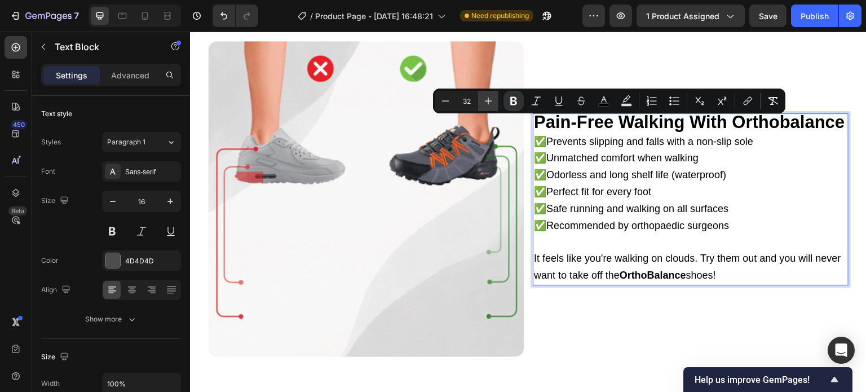
click at [485, 101] on icon "Editor contextual toolbar" at bounding box center [488, 100] width 11 height 11
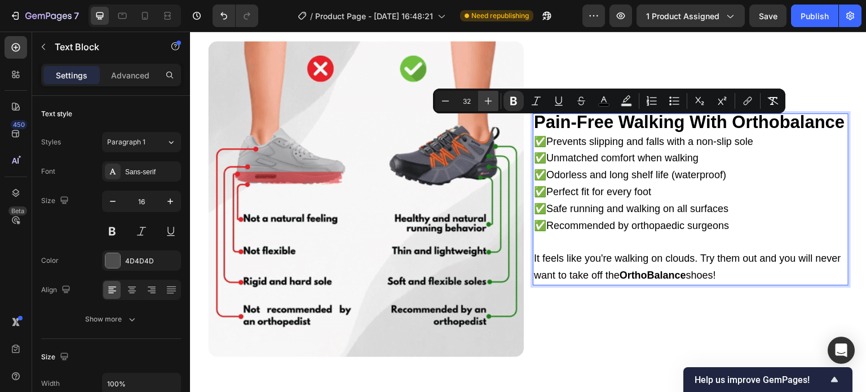
type input "33"
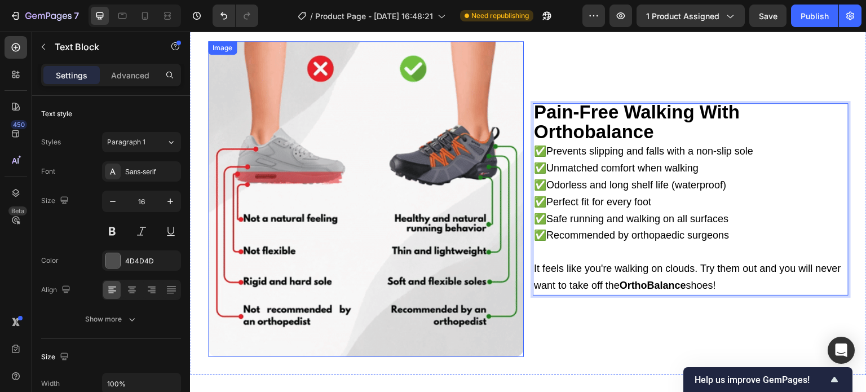
click at [592, 169] on span "✅Unmatched comfort when walking" at bounding box center [616, 167] width 165 height 11
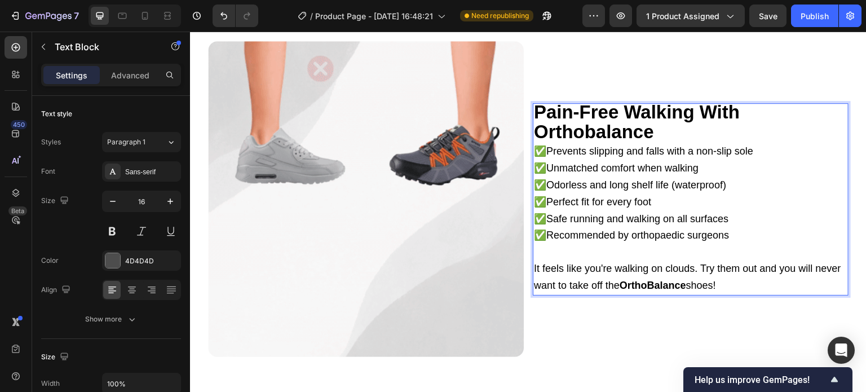
click at [590, 247] on p "Rich Text Editor. Editing area: main" at bounding box center [690, 252] width 313 height 16
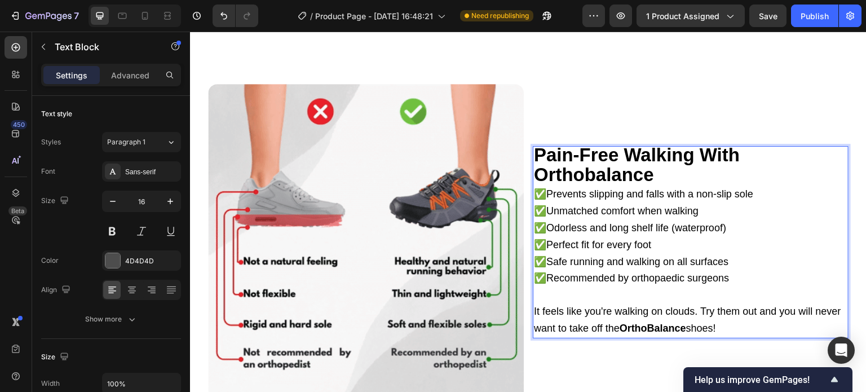
scroll to position [970, 0]
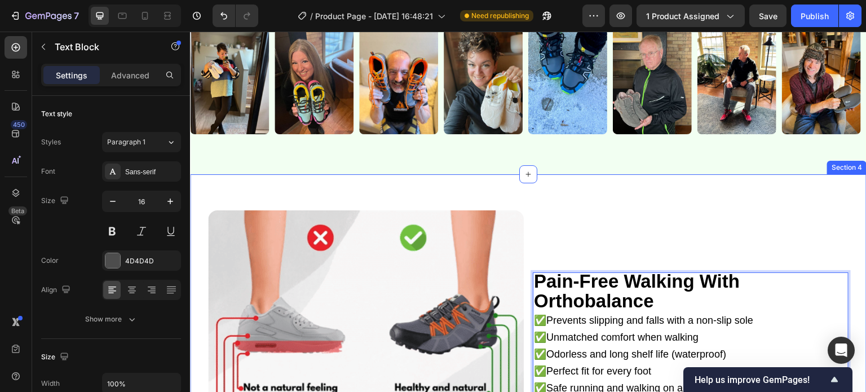
click at [300, 182] on div "Image Pain-Free Walking With Orthobalance ✅Prevents slipping and falls with a n…" at bounding box center [528, 372] width 676 height 397
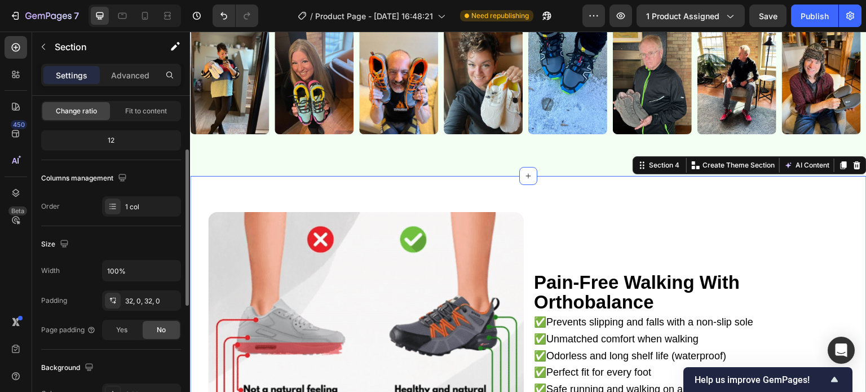
scroll to position [169, 0]
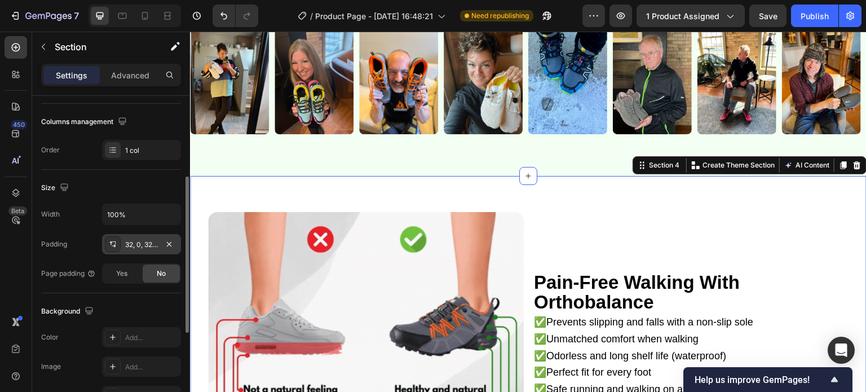
click at [138, 242] on div "32, 0, 32, 0" at bounding box center [141, 245] width 33 height 10
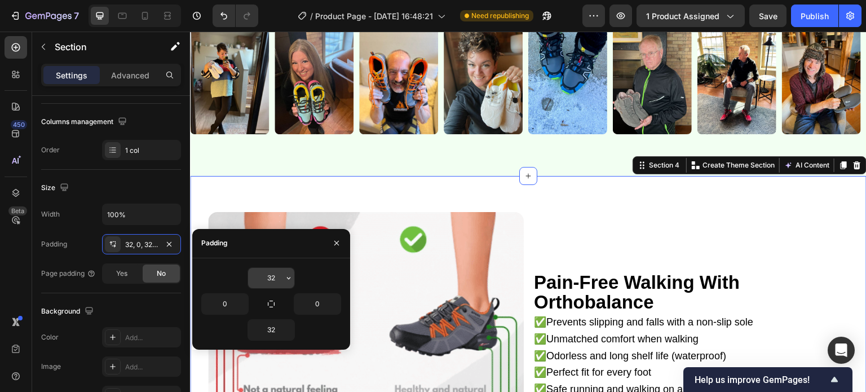
click at [271, 278] on input "32" at bounding box center [271, 278] width 46 height 20
type input "0"
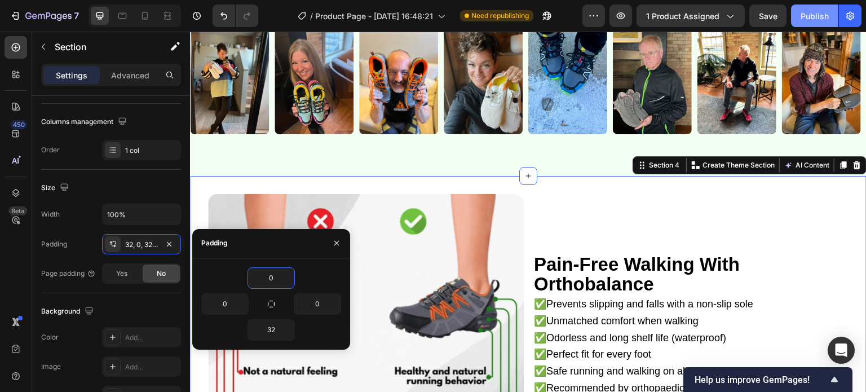
click at [828, 14] on div "Publish" at bounding box center [815, 16] width 28 height 12
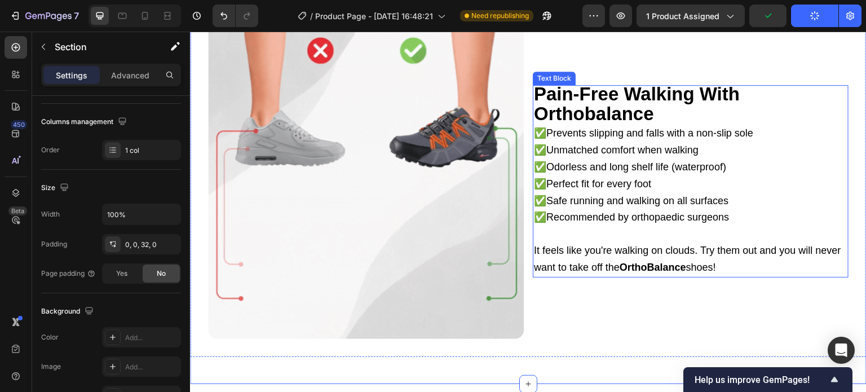
scroll to position [1139, 0]
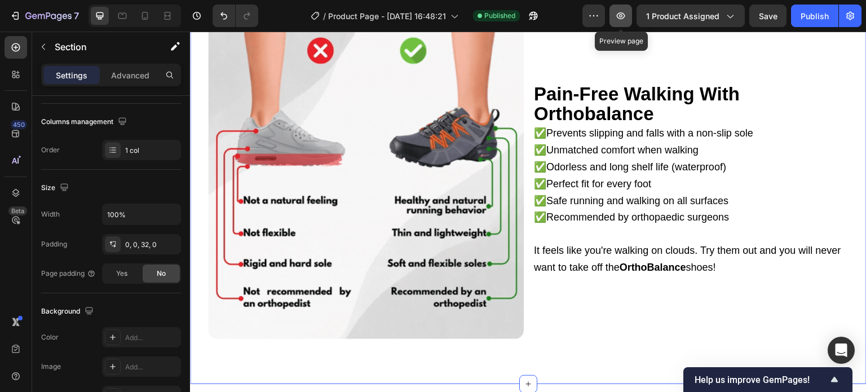
click at [617, 19] on icon "button" at bounding box center [620, 15] width 11 height 11
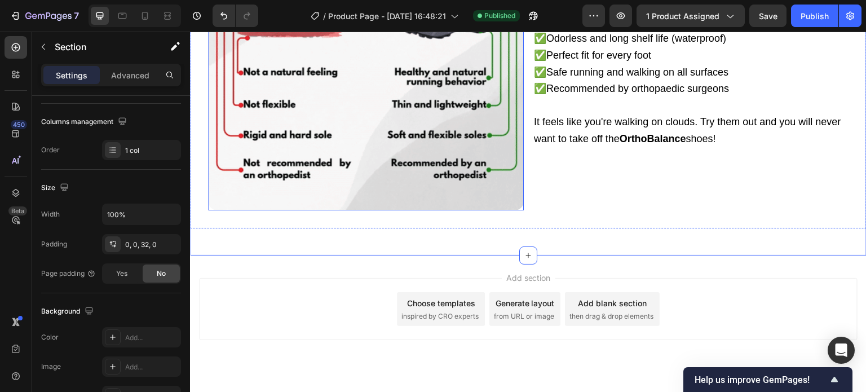
scroll to position [1288, 0]
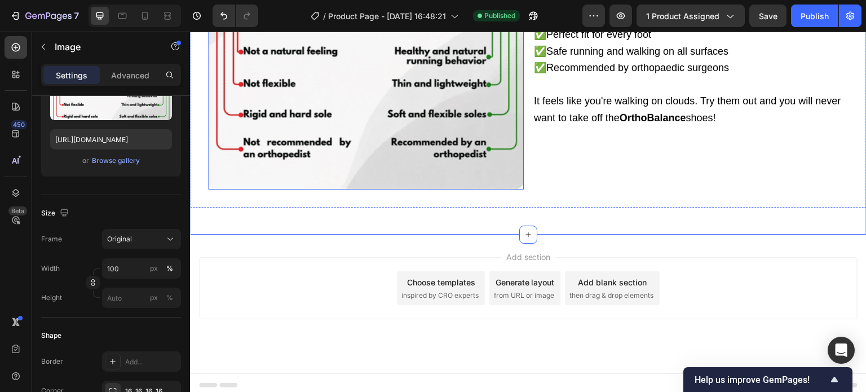
click at [320, 67] on img at bounding box center [366, 32] width 316 height 316
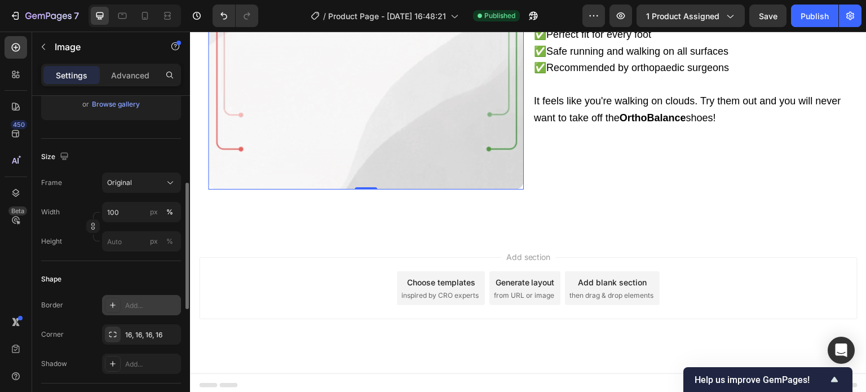
scroll to position [282, 0]
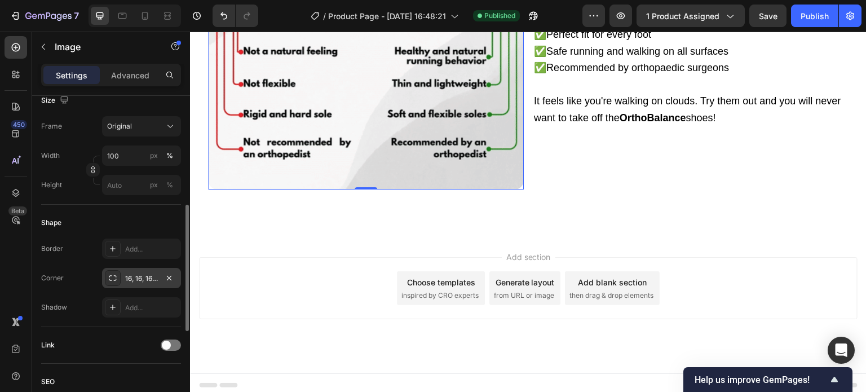
click at [136, 274] on div "16, 16, 16, 16" at bounding box center [141, 278] width 33 height 10
click at [88, 277] on div "Corner 16, 16, 16, 16" at bounding box center [111, 278] width 140 height 20
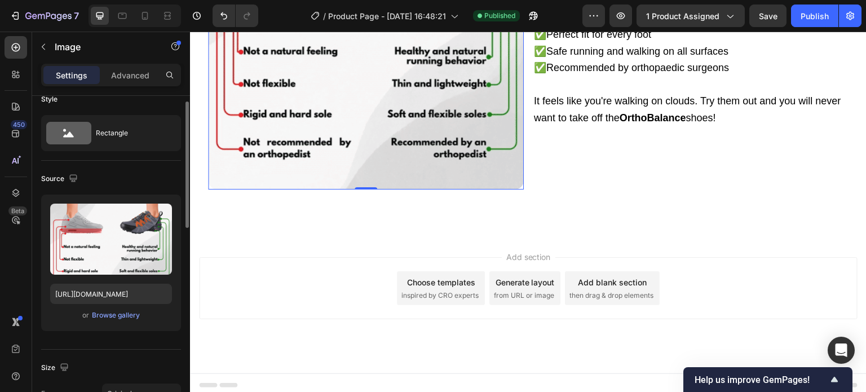
scroll to position [0, 0]
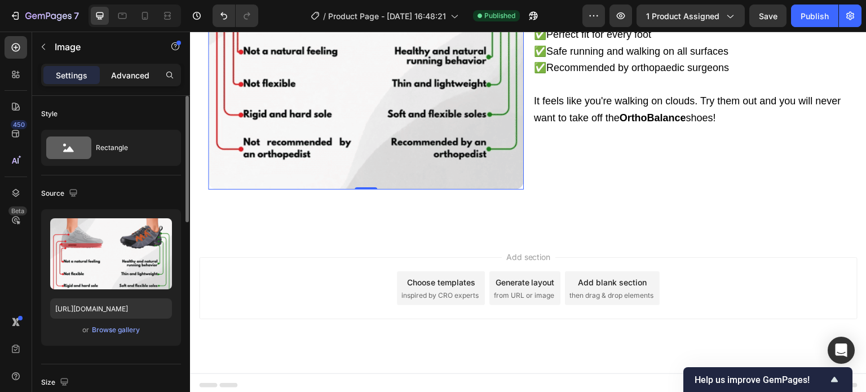
click at [122, 82] on div "Advanced" at bounding box center [130, 75] width 56 height 18
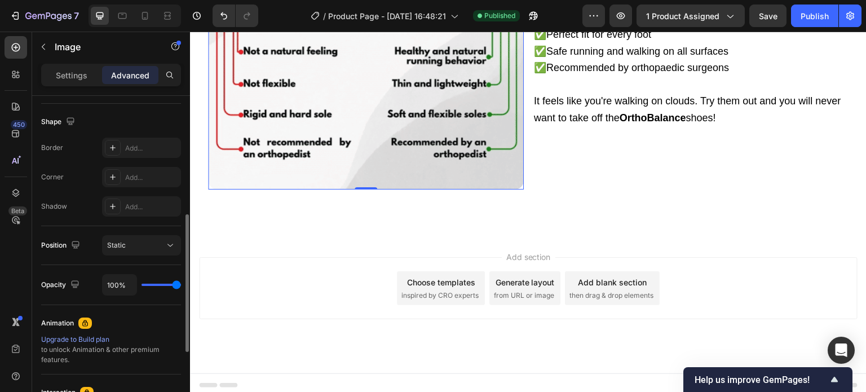
scroll to position [395, 0]
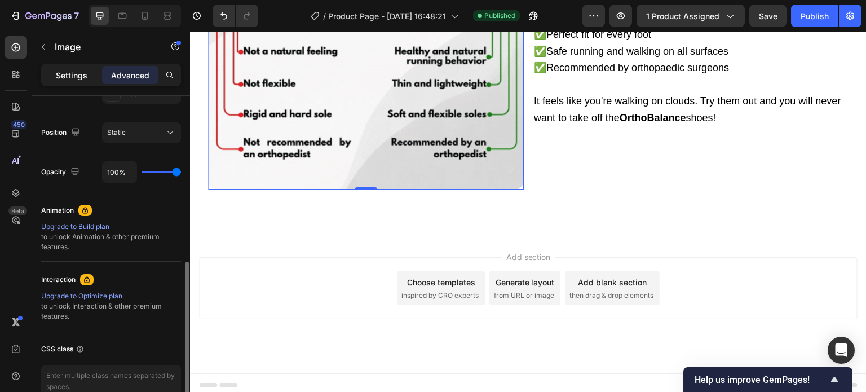
click at [78, 73] on p "Settings" at bounding box center [72, 75] width 32 height 12
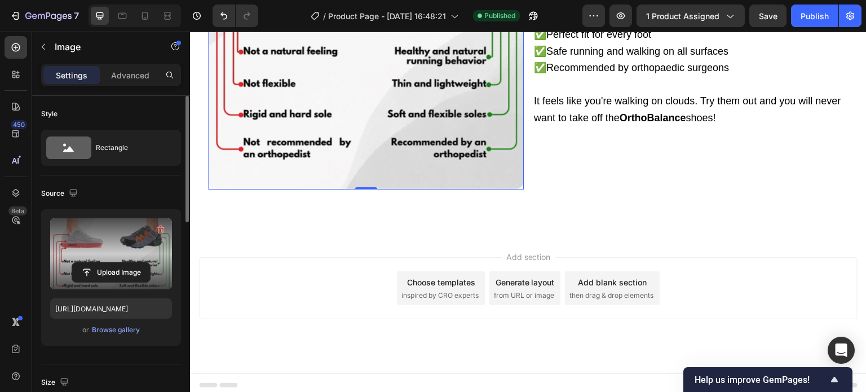
scroll to position [169, 0]
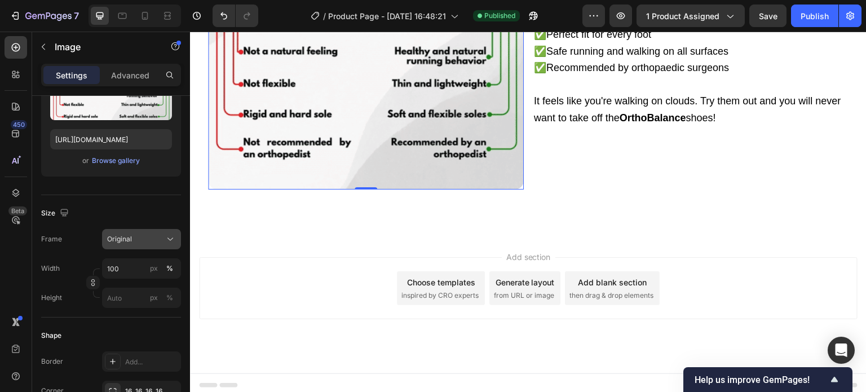
click at [127, 244] on div "Original" at bounding box center [141, 238] width 69 height 11
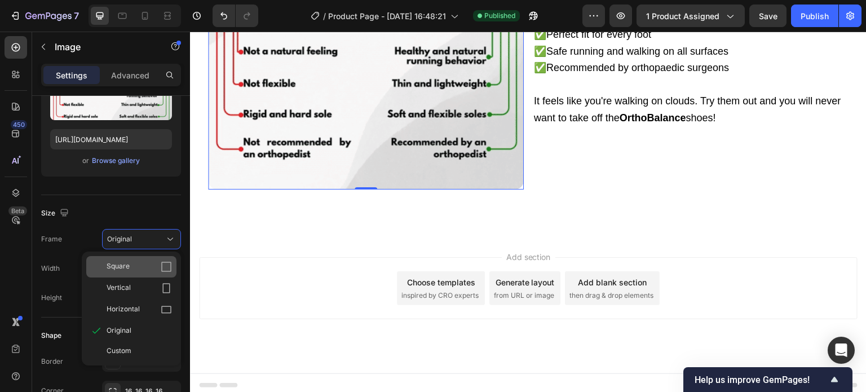
click at [131, 269] on div "Square" at bounding box center [139, 266] width 65 height 11
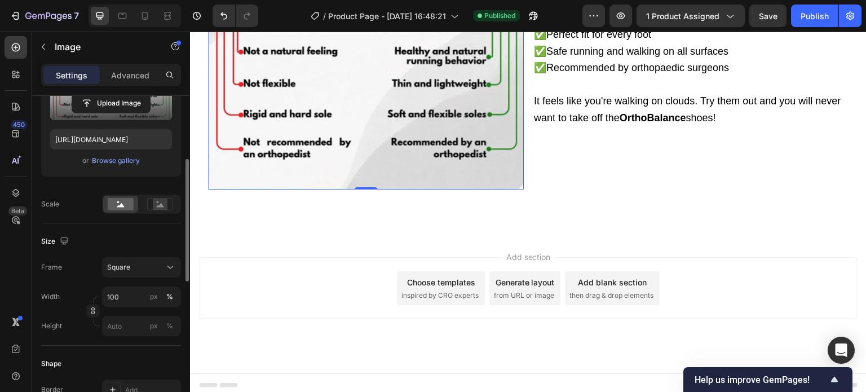
scroll to position [0, 0]
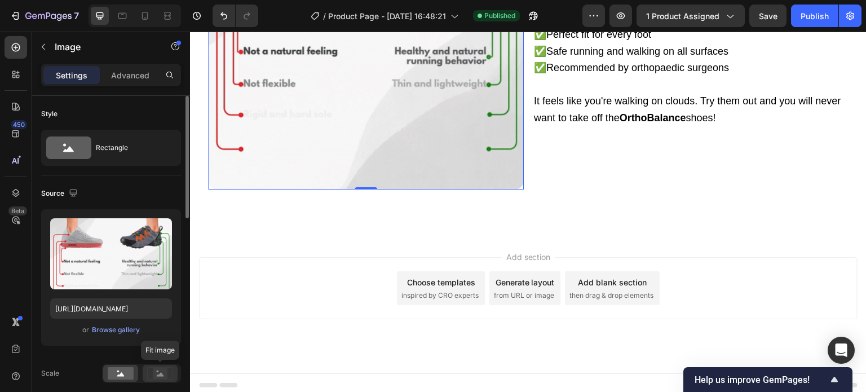
click at [161, 374] on icon at bounding box center [160, 374] width 7 height 4
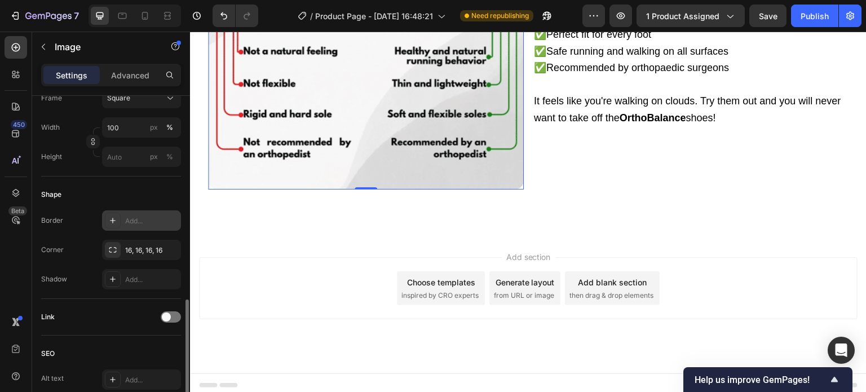
scroll to position [395, 0]
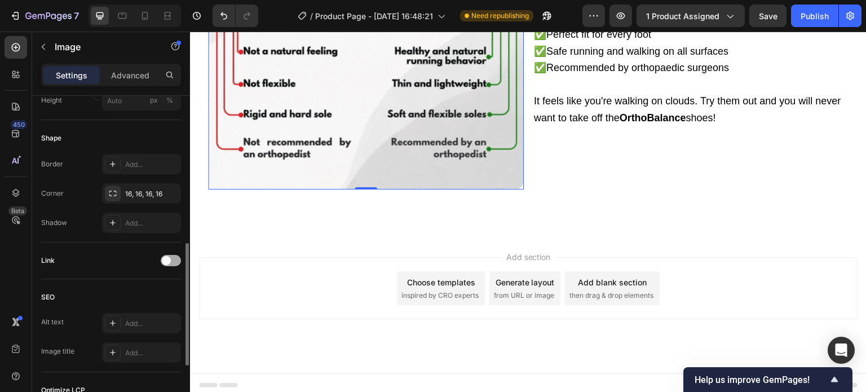
click at [168, 258] on span at bounding box center [166, 260] width 9 height 9
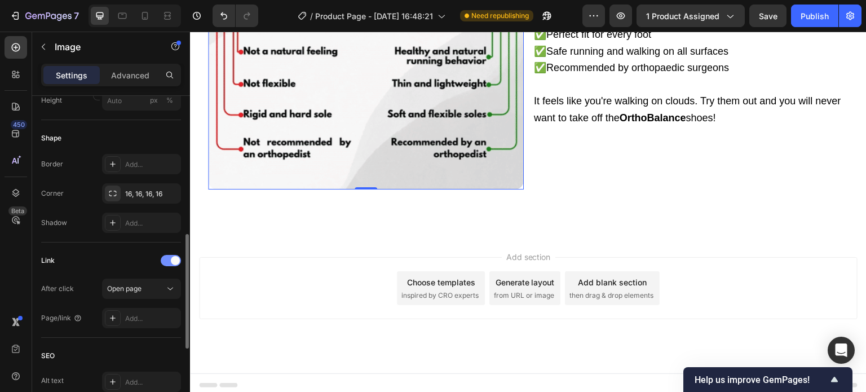
click at [170, 258] on div at bounding box center [171, 260] width 20 height 11
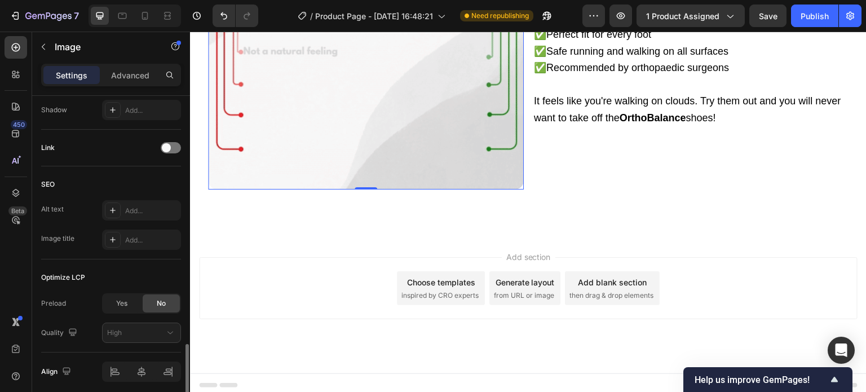
scroll to position [550, 0]
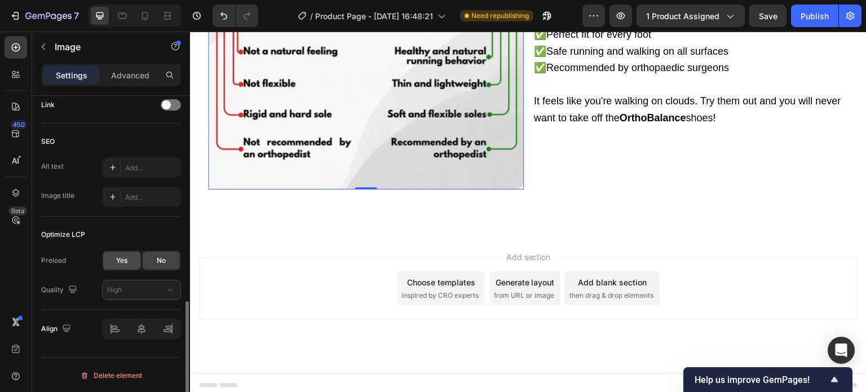
click at [129, 257] on div "Yes" at bounding box center [121, 260] width 37 height 18
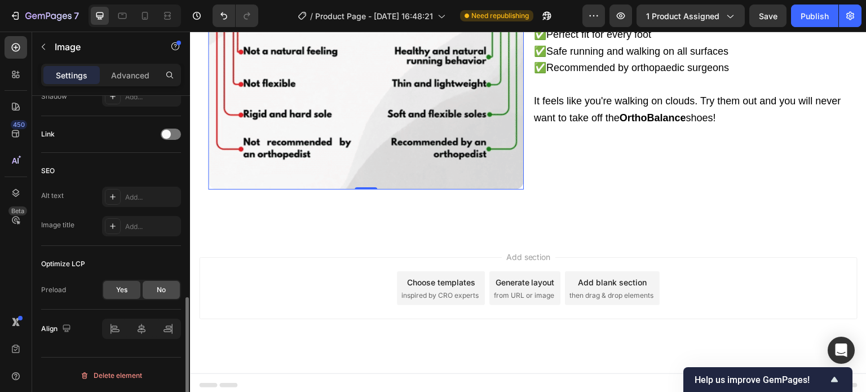
click at [163, 289] on span "No" at bounding box center [161, 290] width 9 height 10
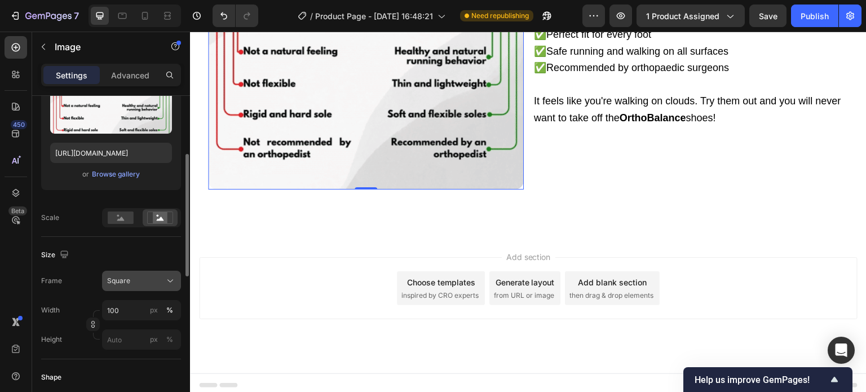
scroll to position [0, 0]
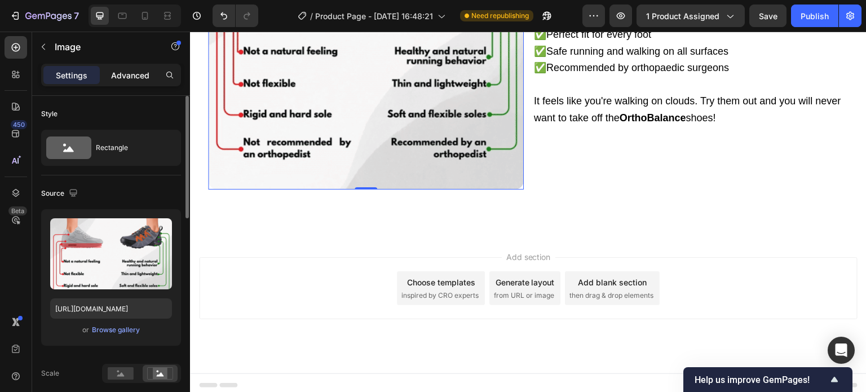
click at [143, 76] on p "Advanced" at bounding box center [130, 75] width 38 height 12
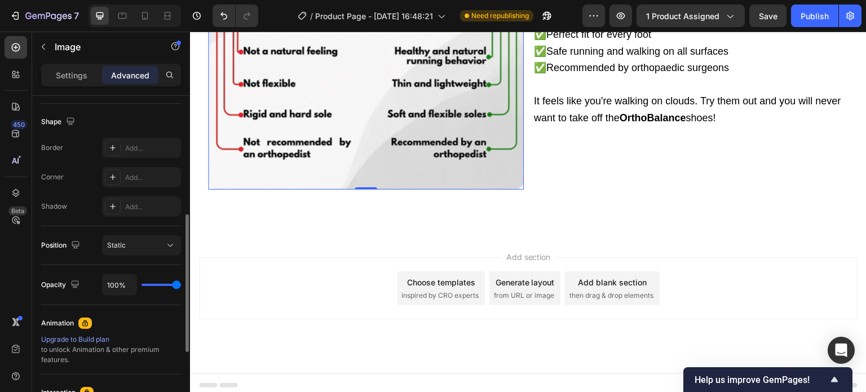
scroll to position [169, 0]
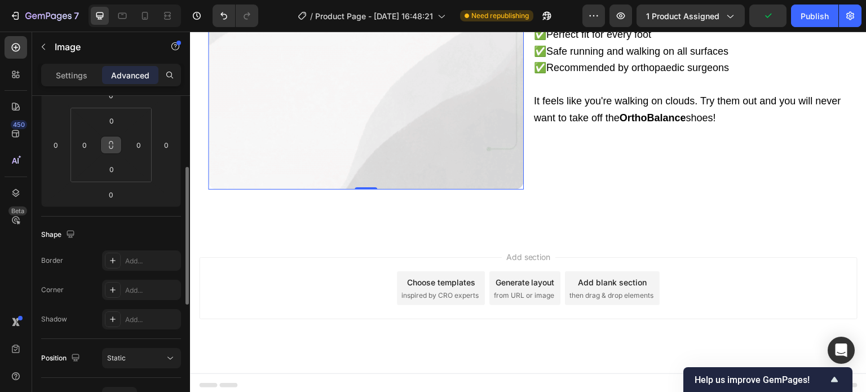
click at [112, 144] on icon at bounding box center [111, 144] width 9 height 9
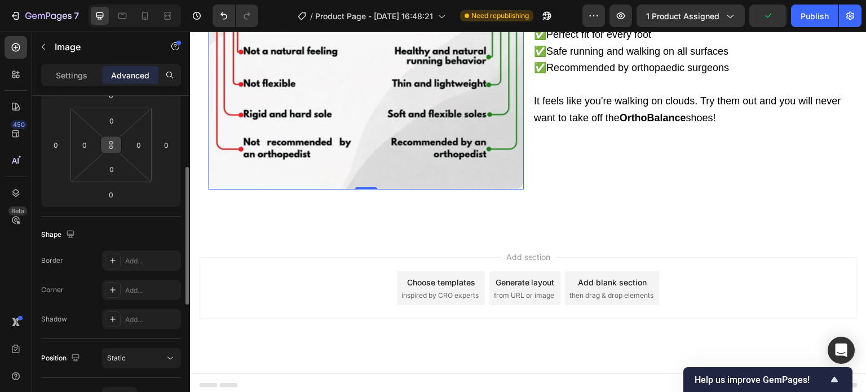
click at [113, 143] on icon at bounding box center [111, 144] width 9 height 9
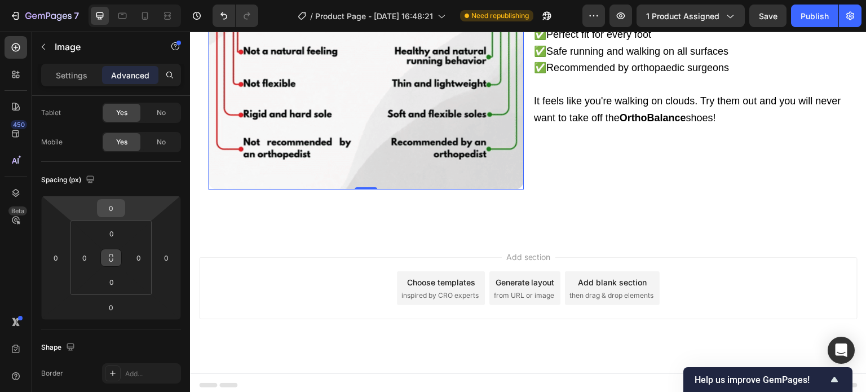
click at [114, 211] on input "0" at bounding box center [111, 208] width 23 height 17
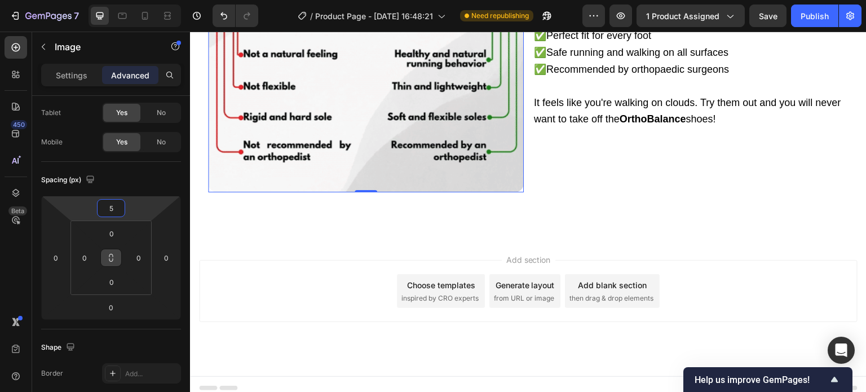
click at [110, 205] on input "5" at bounding box center [111, 208] width 23 height 17
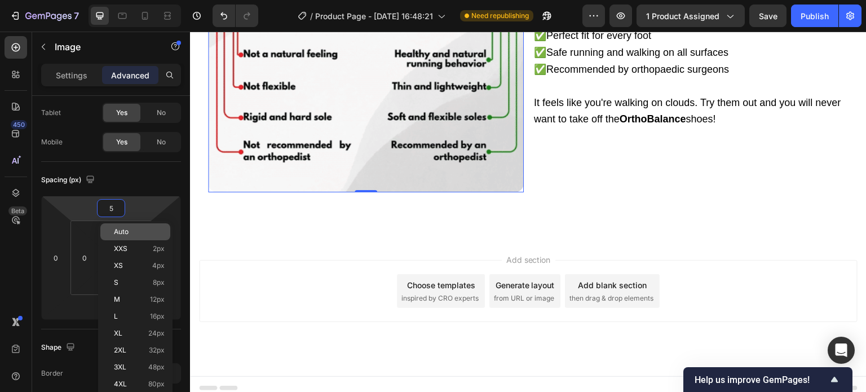
type input "5"
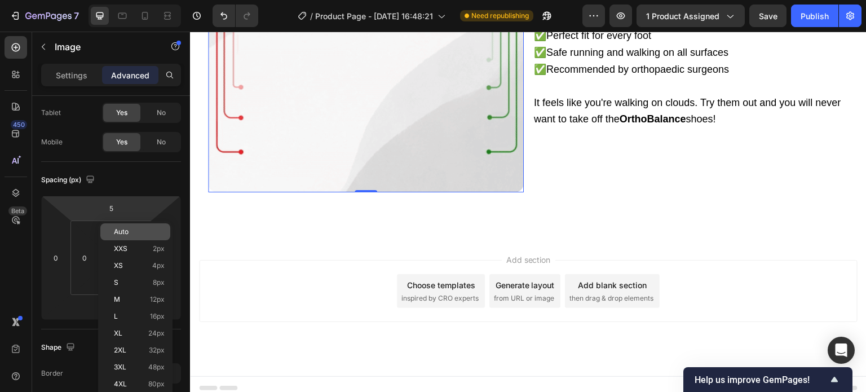
click at [127, 233] on span "Auto" at bounding box center [121, 232] width 15 height 8
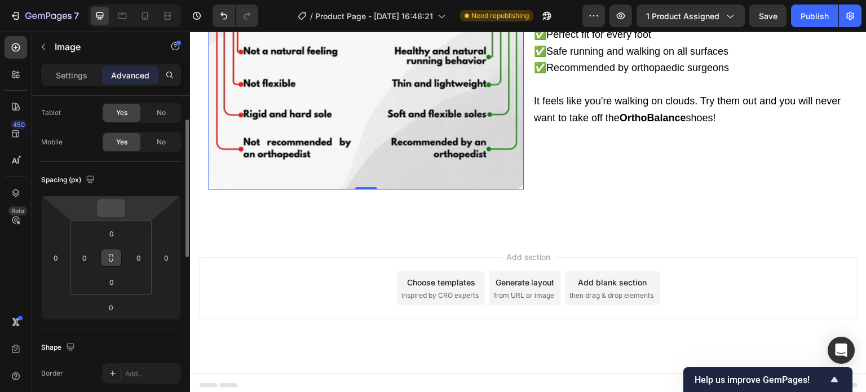
click at [112, 211] on input "number" at bounding box center [111, 208] width 23 height 17
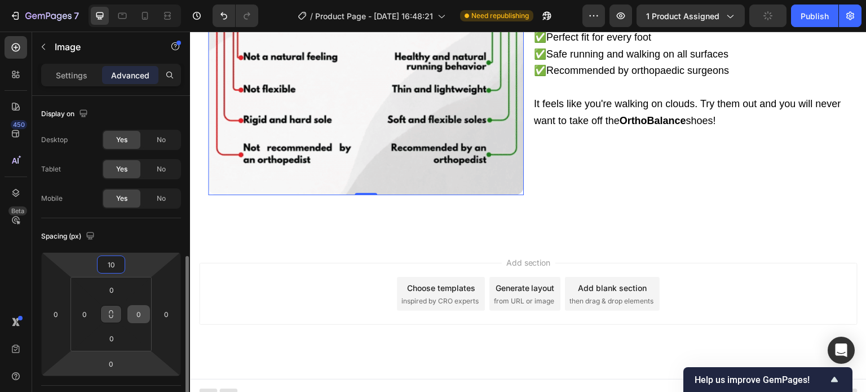
scroll to position [113, 0]
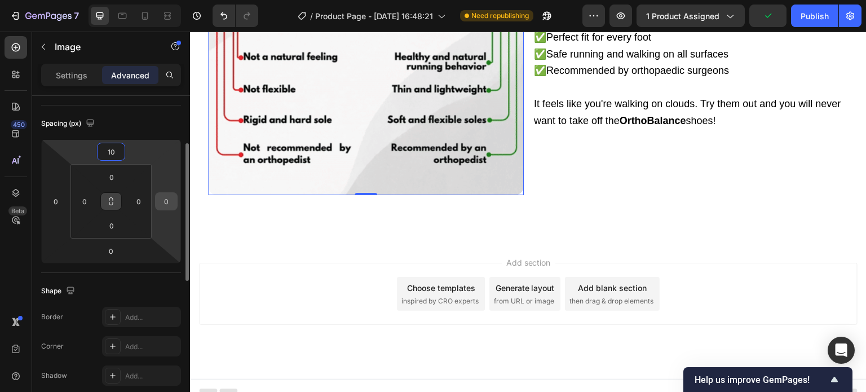
type input "10"
click at [171, 198] on input "0" at bounding box center [166, 201] width 17 height 17
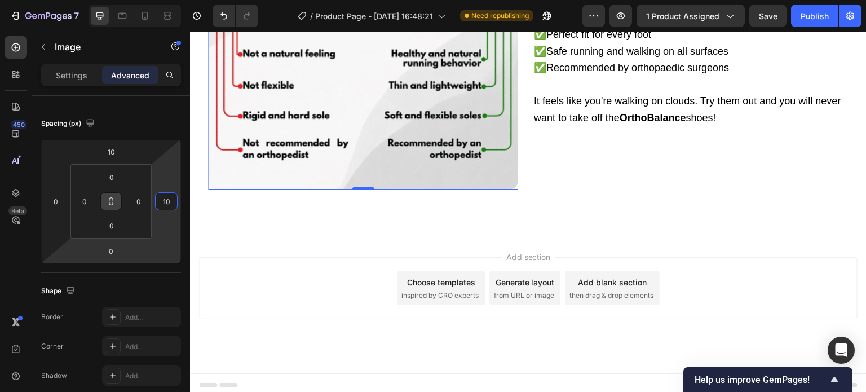
type input "10"
click at [129, 0] on html "7 / Product Page - Sep 26, 16:48:21 Need republishing Preview 1 product assigne…" at bounding box center [433, 0] width 866 height 0
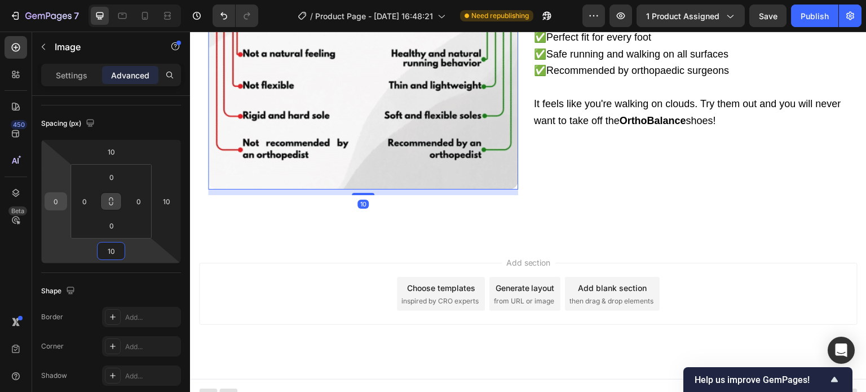
type input "10"
click at [59, 200] on input "0" at bounding box center [55, 201] width 17 height 17
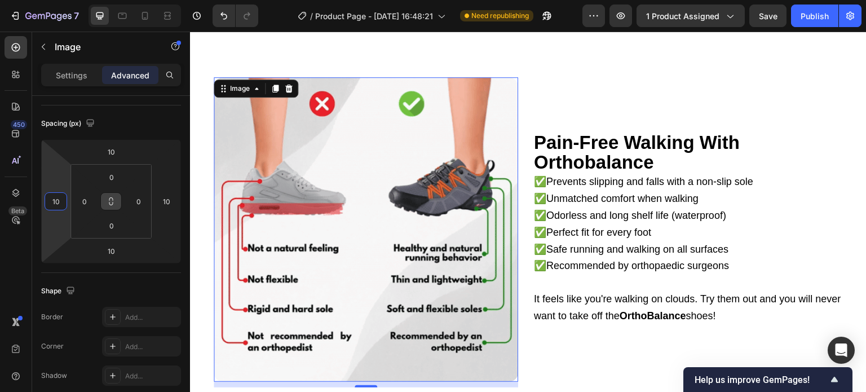
scroll to position [1063, 0]
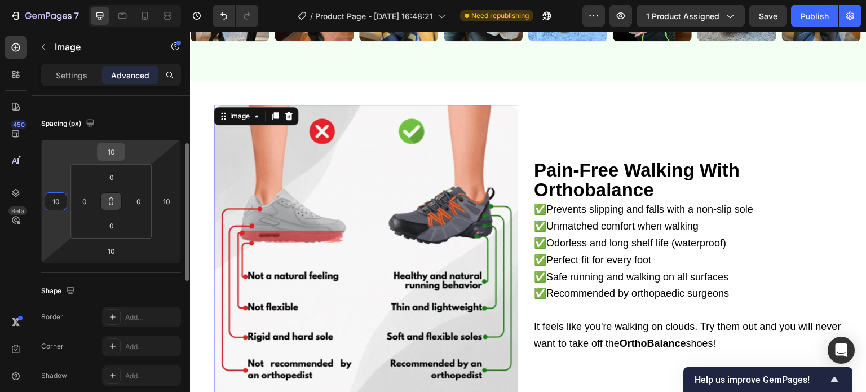
type input "10"
click at [111, 158] on input "10" at bounding box center [111, 151] width 23 height 17
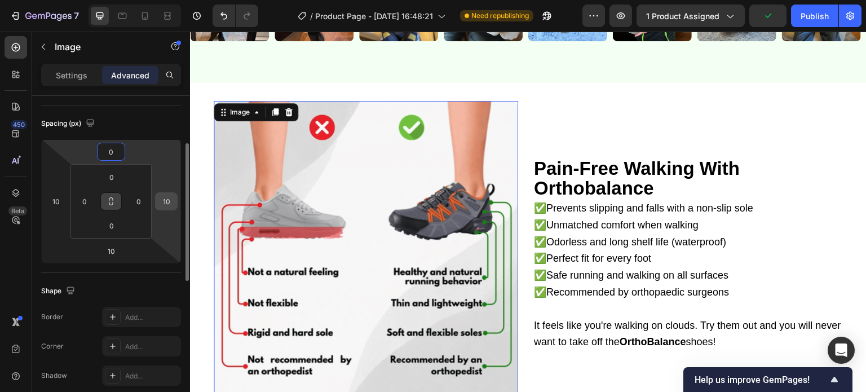
type input "0"
click at [173, 202] on input "10" at bounding box center [166, 201] width 17 height 17
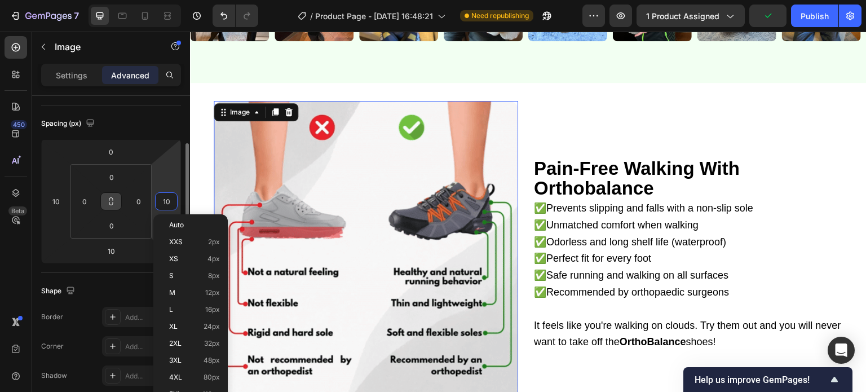
click at [172, 202] on input "10" at bounding box center [166, 201] width 17 height 17
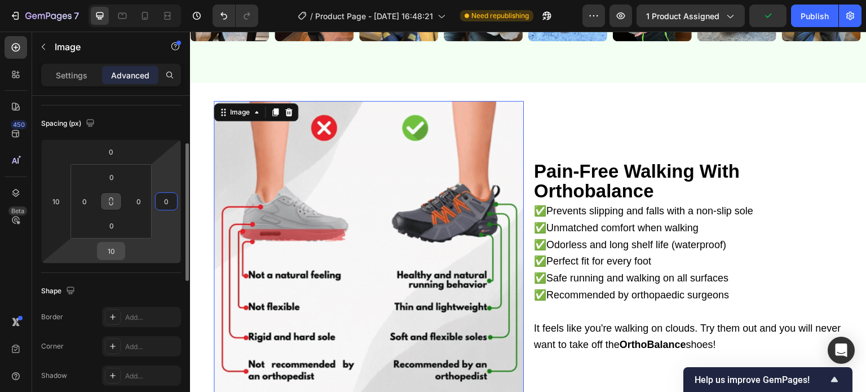
type input "0"
click at [113, 250] on input "10" at bounding box center [111, 250] width 23 height 17
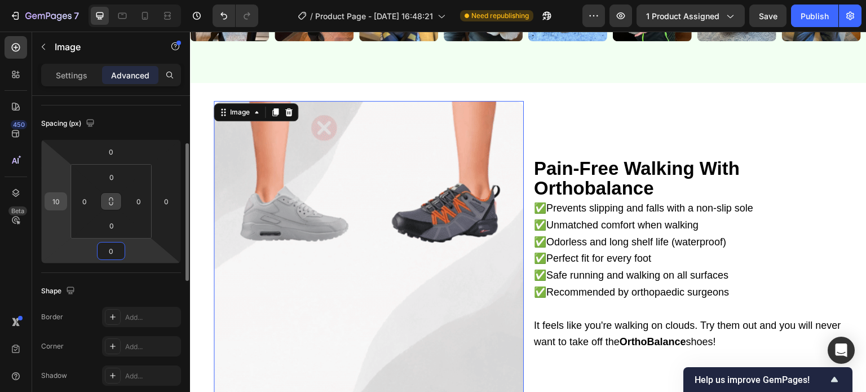
type input "0"
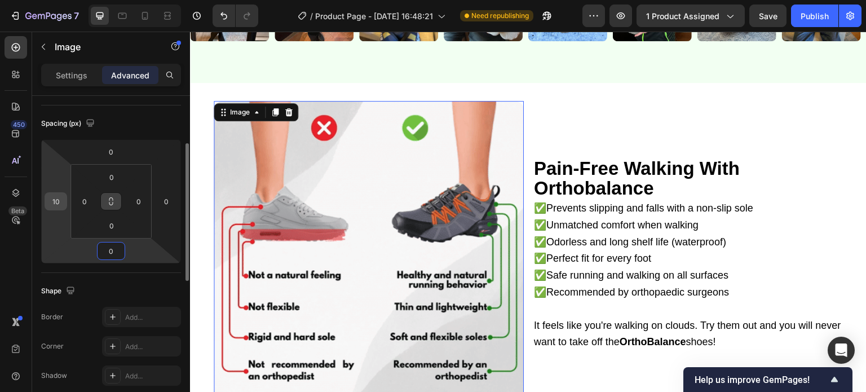
click at [62, 200] on input "10" at bounding box center [55, 201] width 17 height 17
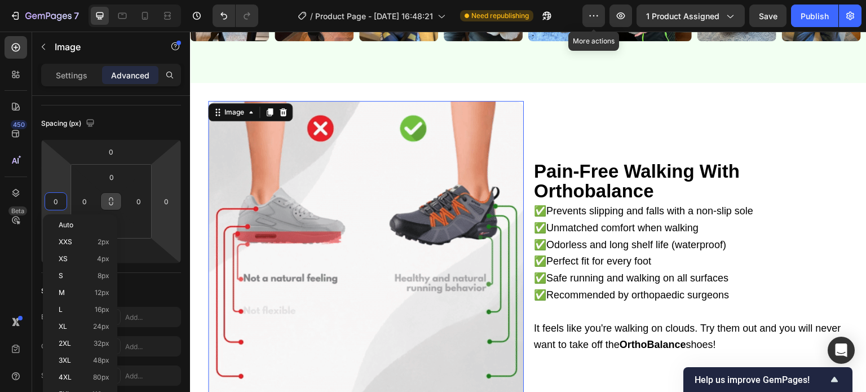
type input "0"
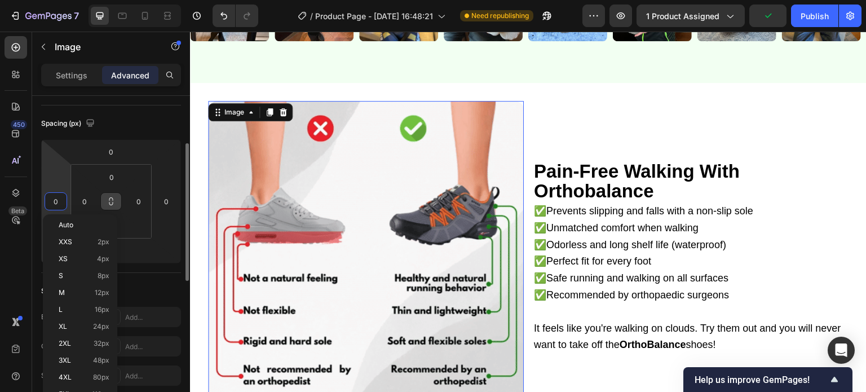
click at [145, 130] on div "Spacing (px)" at bounding box center [111, 123] width 140 height 18
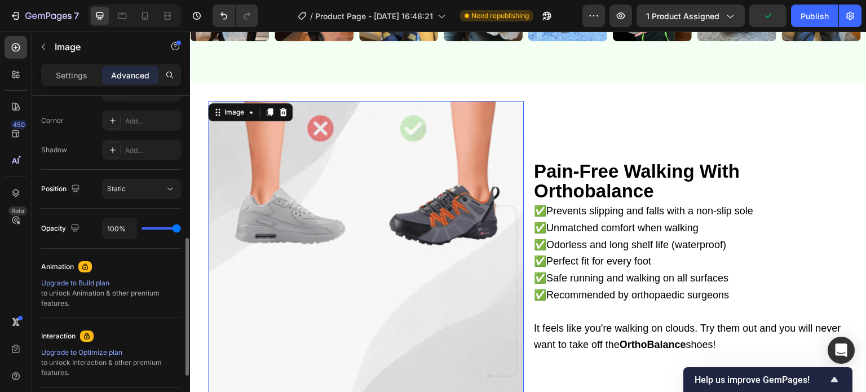
scroll to position [453, 0]
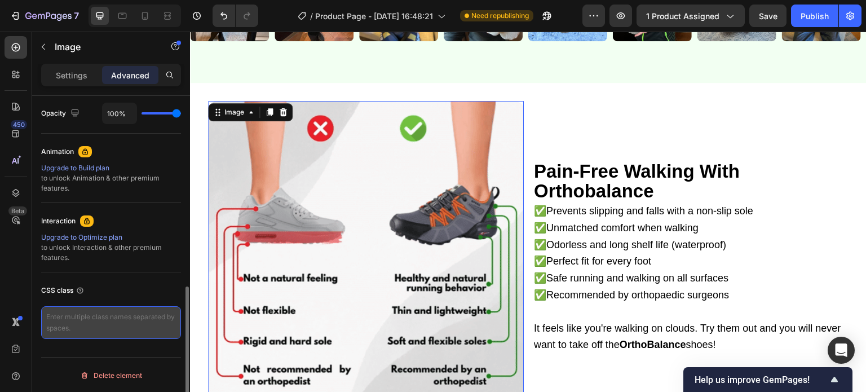
click at [97, 329] on textarea at bounding box center [111, 322] width 140 height 33
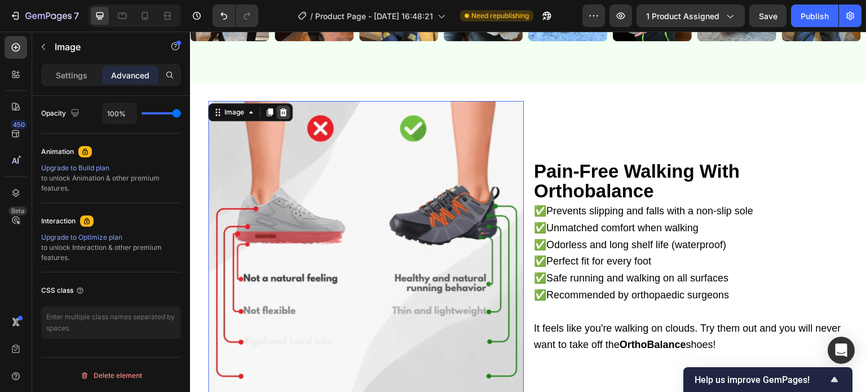
click at [285, 113] on icon at bounding box center [283, 112] width 7 height 8
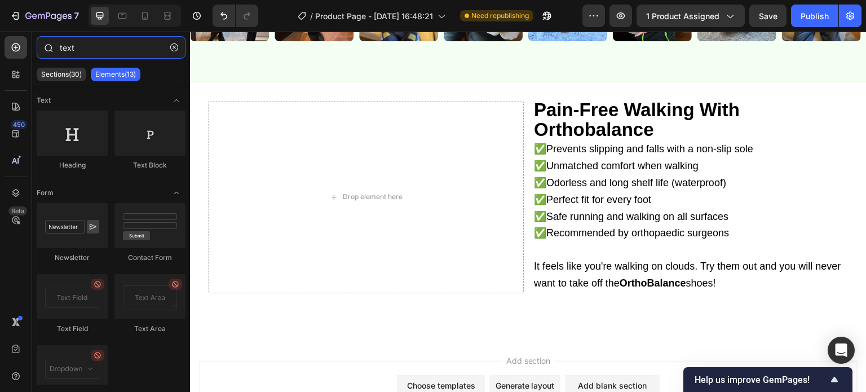
drag, startPoint x: 73, startPoint y: 45, endPoint x: 38, endPoint y: 41, distance: 35.7
click at [38, 41] on div "text" at bounding box center [111, 49] width 158 height 27
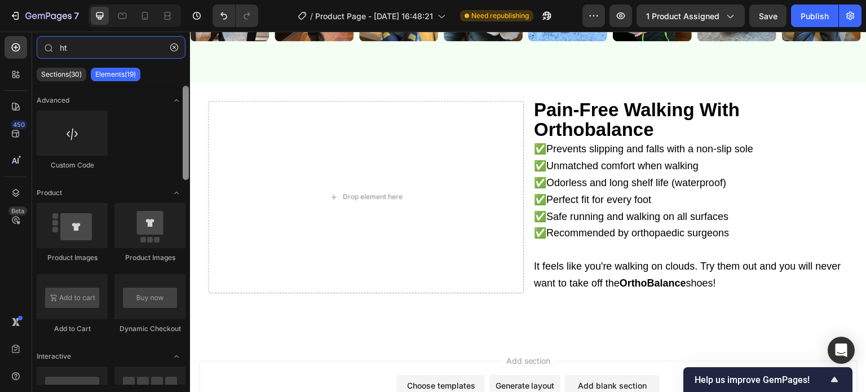
type input "ht"
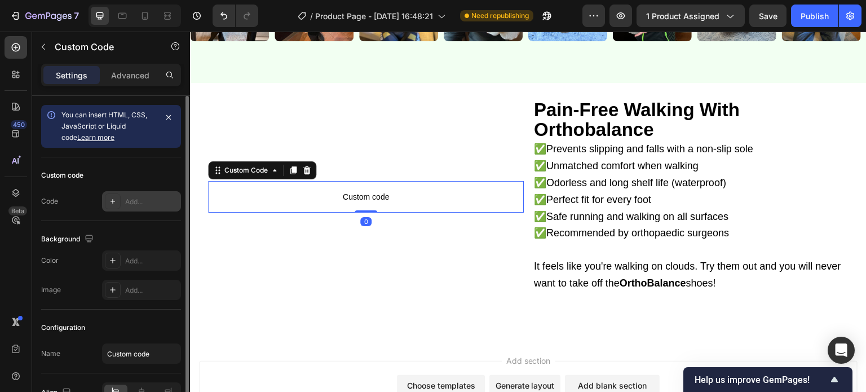
click at [103, 209] on div "Add..." at bounding box center [141, 201] width 79 height 20
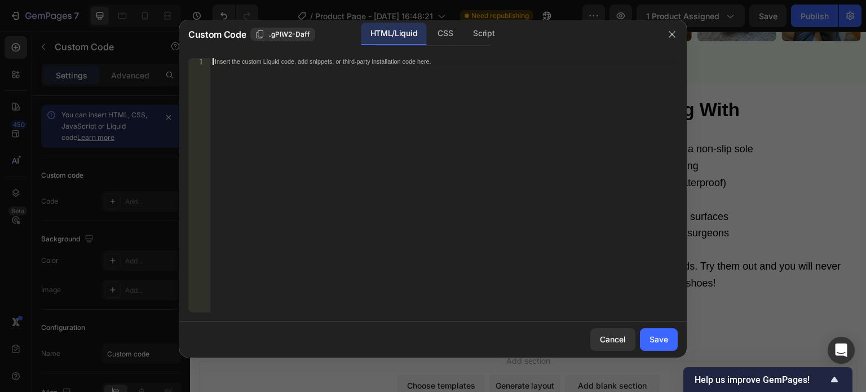
click at [318, 171] on div "Insert the custom Liquid code, add snippets, or third-party installation code h…" at bounding box center [443, 192] width 467 height 268
paste textarea "</picture>"
type textarea "</picture>"
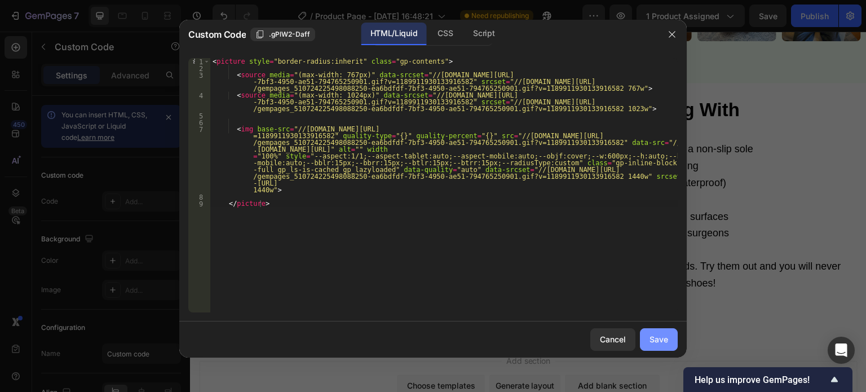
drag, startPoint x: 683, startPoint y: 333, endPoint x: 667, endPoint y: 334, distance: 15.8
click at [681, 333] on div "Cancel Save" at bounding box center [432, 339] width 507 height 36
click at [667, 334] on div "Save" at bounding box center [658, 339] width 19 height 12
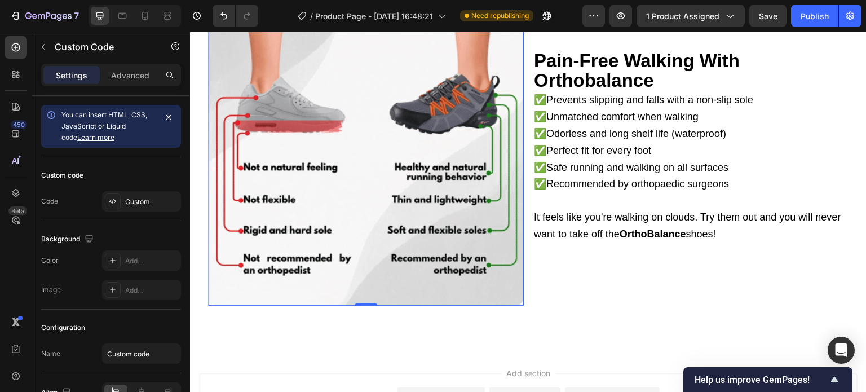
scroll to position [1175, 0]
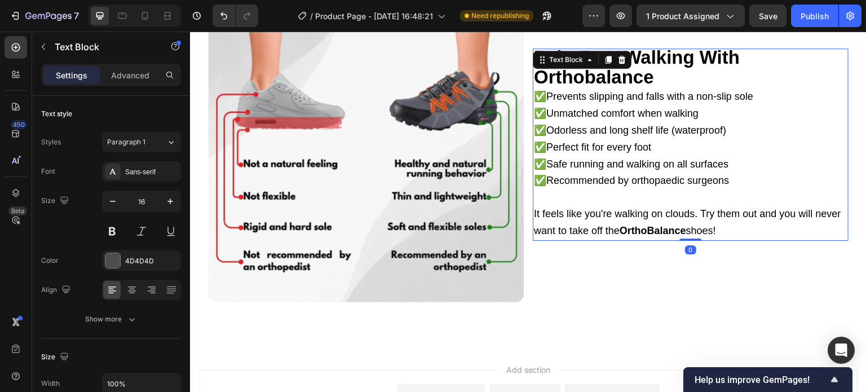
click at [611, 148] on span "✅Perfect fit for every foot" at bounding box center [592, 147] width 117 height 11
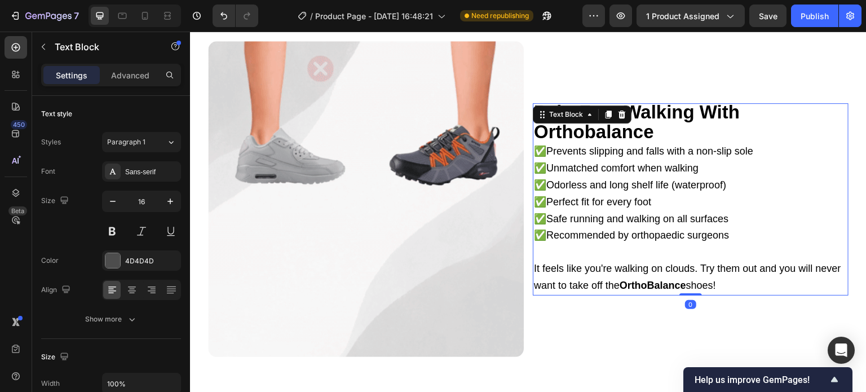
scroll to position [1119, 0]
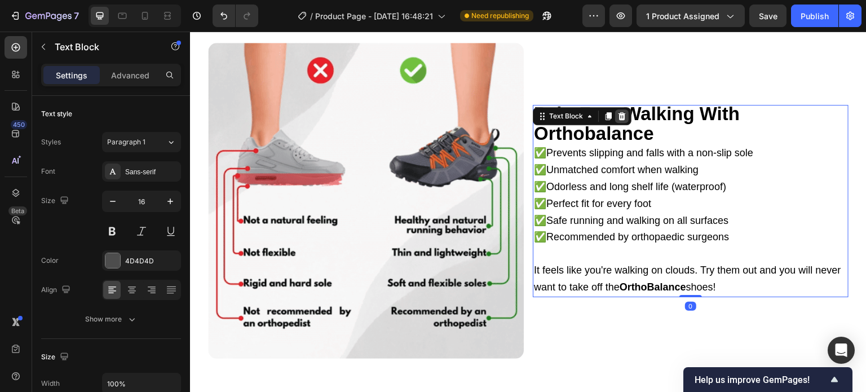
click at [621, 115] on icon at bounding box center [621, 116] width 9 height 9
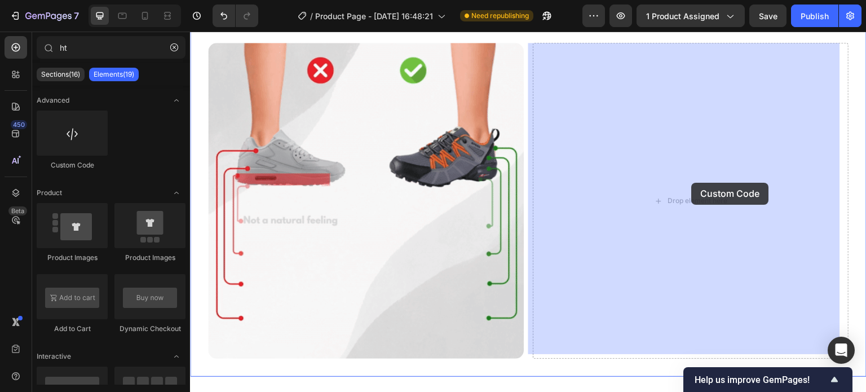
drag, startPoint x: 284, startPoint y: 155, endPoint x: 692, endPoint y: 183, distance: 409.1
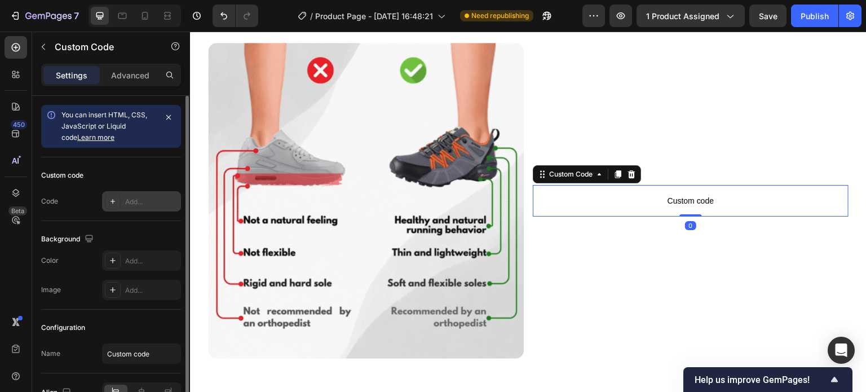
click at [123, 198] on div "Add..." at bounding box center [141, 201] width 79 height 20
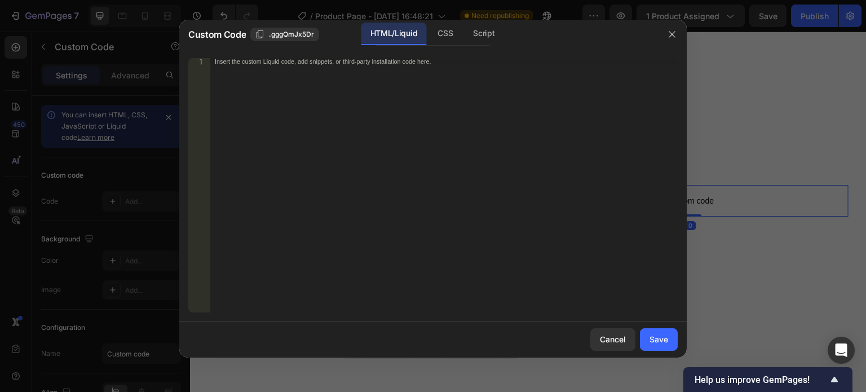
click at [315, 192] on div "Insert the custom Liquid code, add snippets, or third-party installation code h…" at bounding box center [443, 192] width 467 height 268
paste textarea "</div>"
type textarea "</div>"
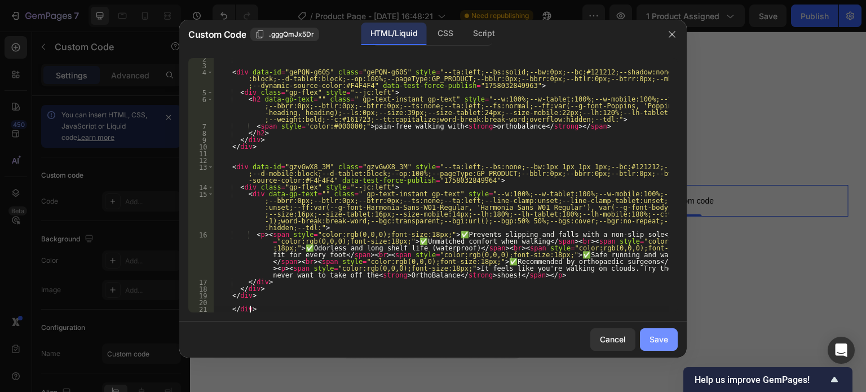
click at [660, 338] on div "Save" at bounding box center [658, 339] width 19 height 12
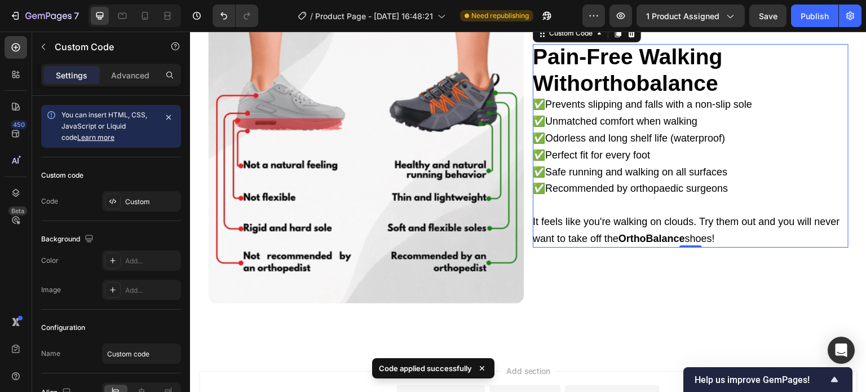
scroll to position [1175, 0]
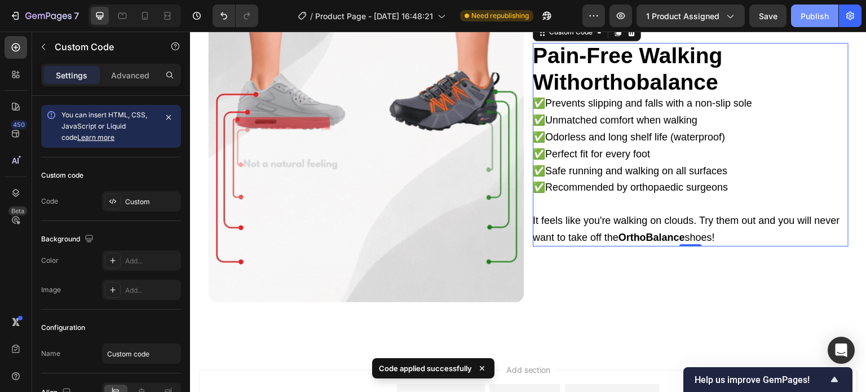
click at [810, 8] on button "Publish" at bounding box center [814, 16] width 47 height 23
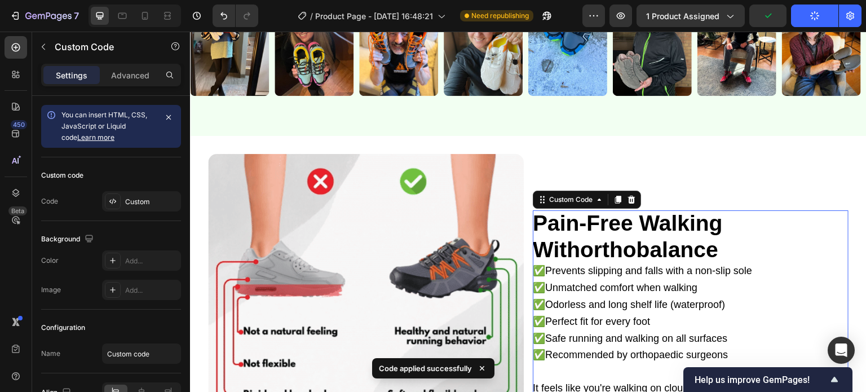
scroll to position [1006, 0]
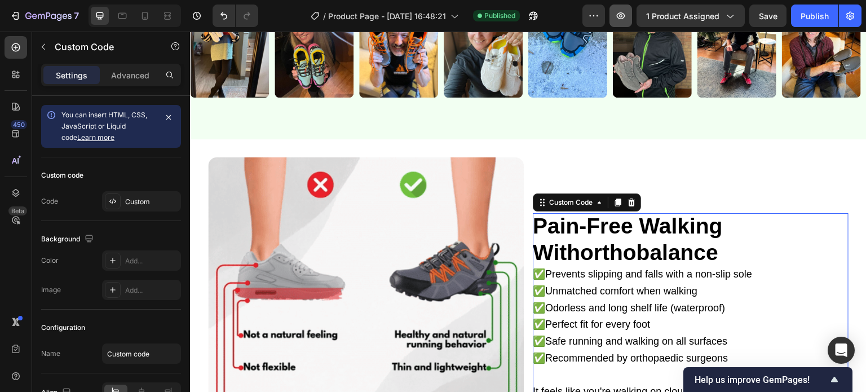
click at [632, 11] on button "button" at bounding box center [620, 16] width 23 height 23
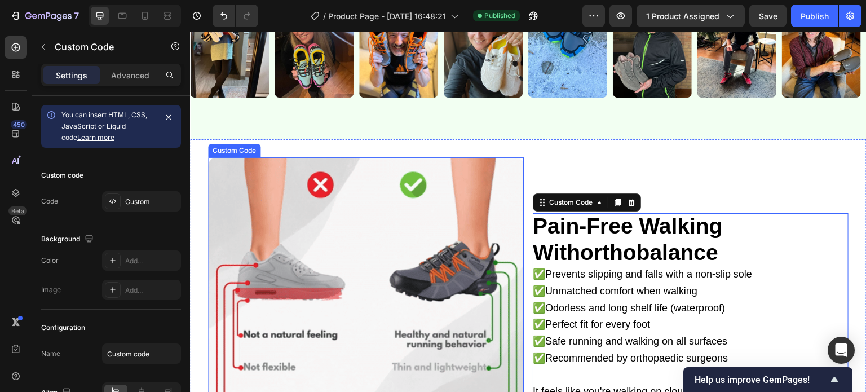
scroll to position [1288, 0]
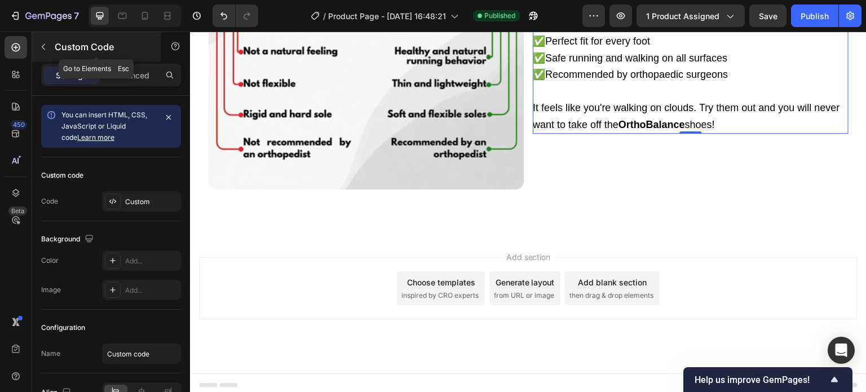
click at [47, 39] on button "button" at bounding box center [43, 47] width 18 height 18
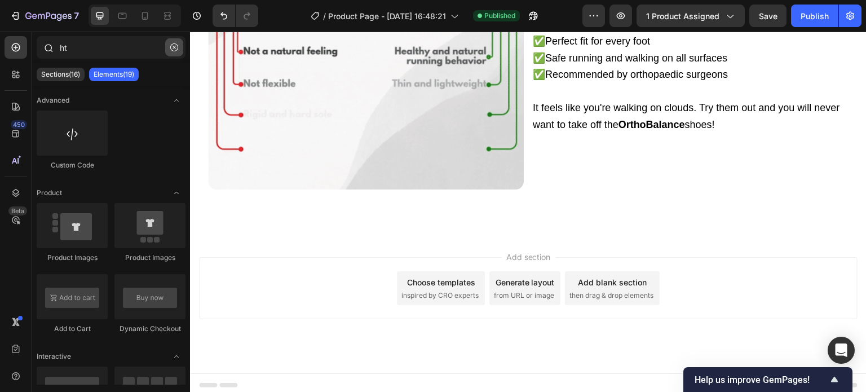
click at [179, 47] on button "button" at bounding box center [174, 47] width 18 height 18
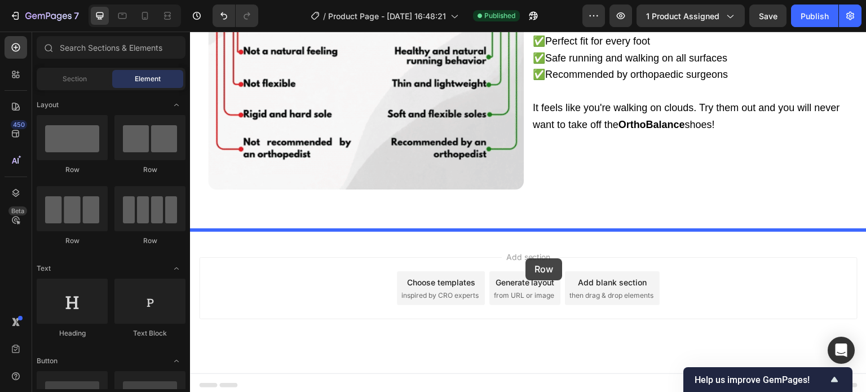
drag, startPoint x: 378, startPoint y: 199, endPoint x: 525, endPoint y: 258, distance: 158.6
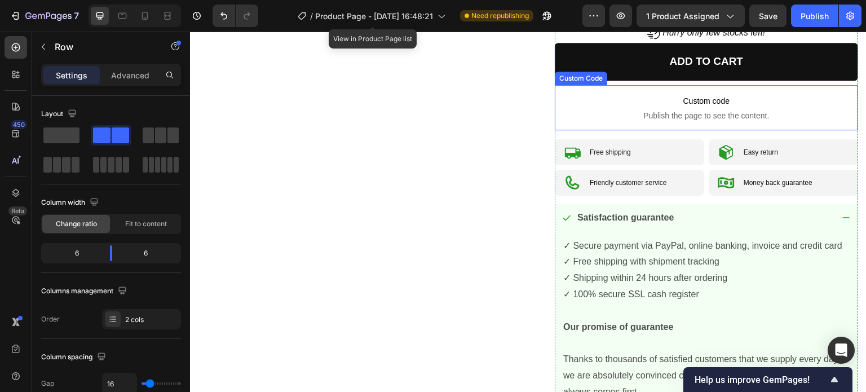
scroll to position [521, 0]
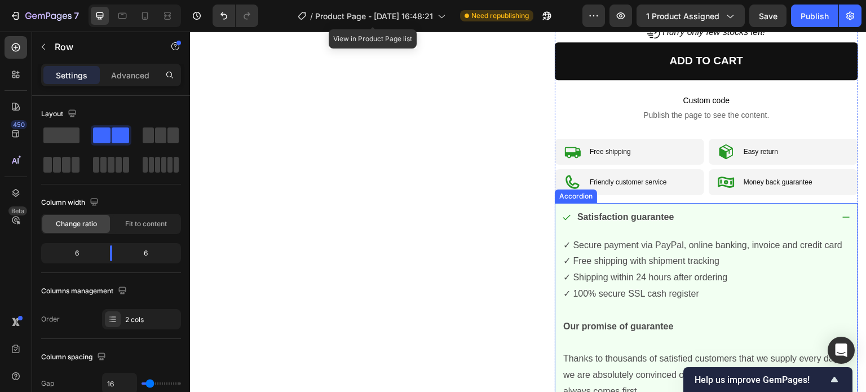
click at [602, 204] on div "Satisfaction guarantee" at bounding box center [706, 218] width 302 height 31
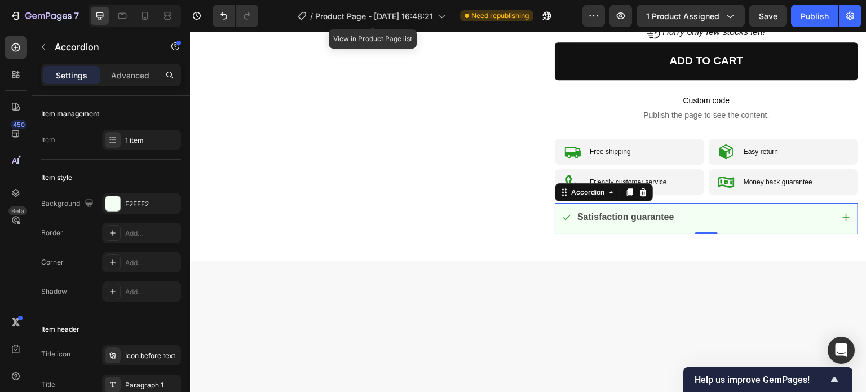
click at [711, 218] on div "Satisfaction guarantee" at bounding box center [697, 217] width 271 height 20
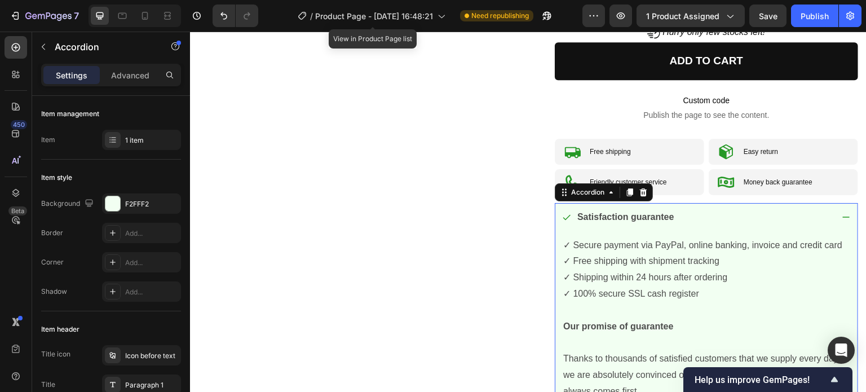
click at [711, 217] on div "Satisfaction guarantee" at bounding box center [697, 217] width 271 height 20
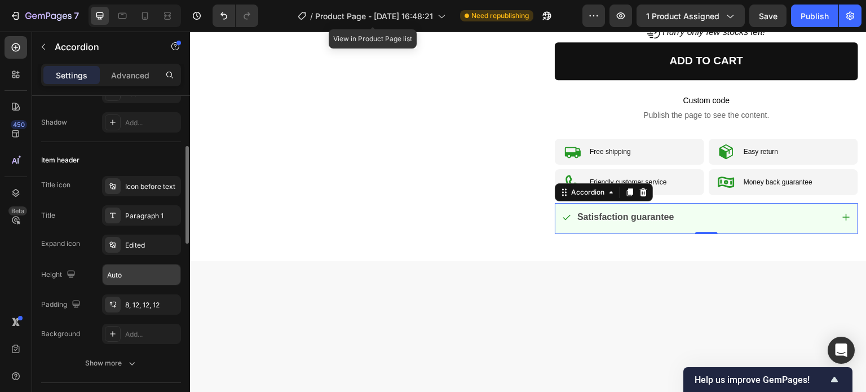
scroll to position [225, 0]
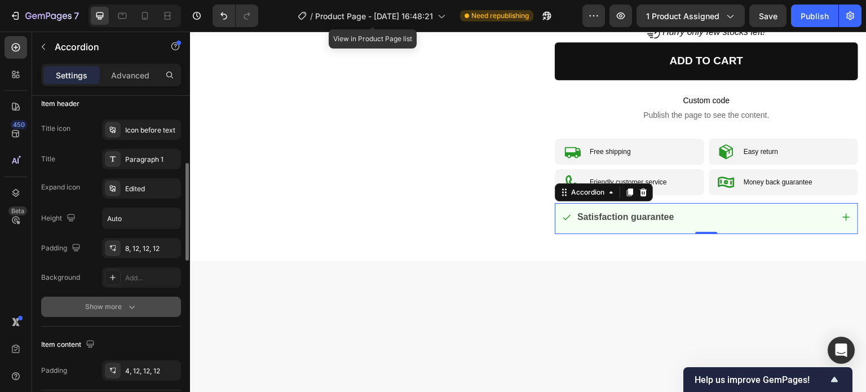
click at [115, 302] on div "Show more" at bounding box center [111, 306] width 52 height 11
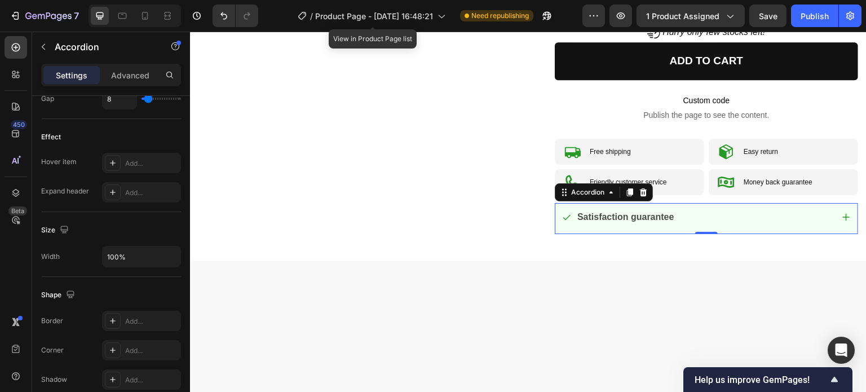
scroll to position [733, 0]
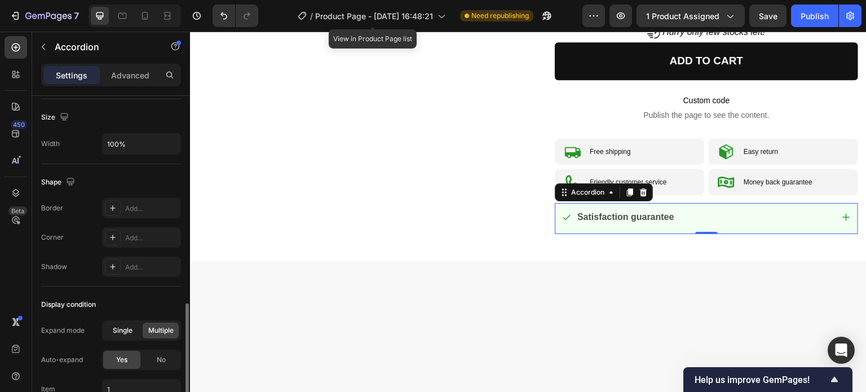
click at [128, 330] on span "Single" at bounding box center [123, 330] width 20 height 10
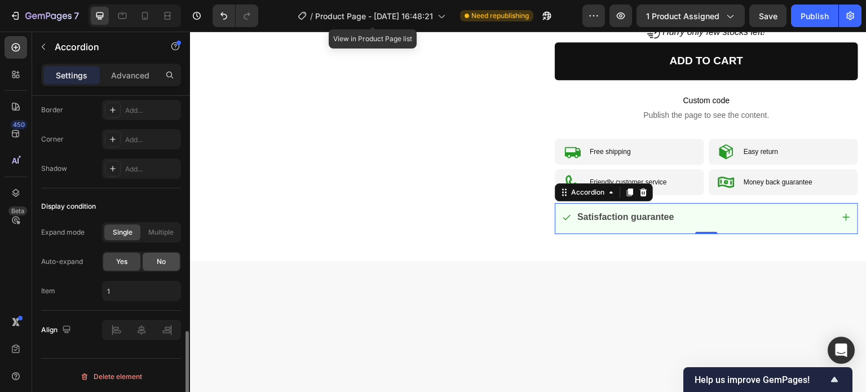
click at [161, 259] on span "No" at bounding box center [161, 262] width 9 height 10
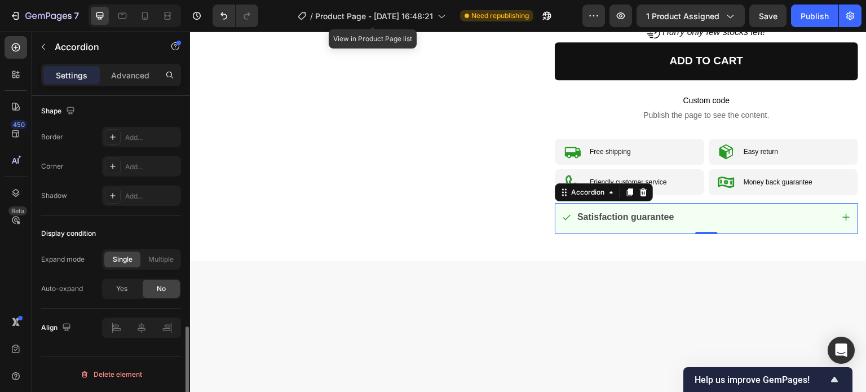
scroll to position [802, 0]
click at [842, 213] on icon at bounding box center [846, 217] width 9 height 9
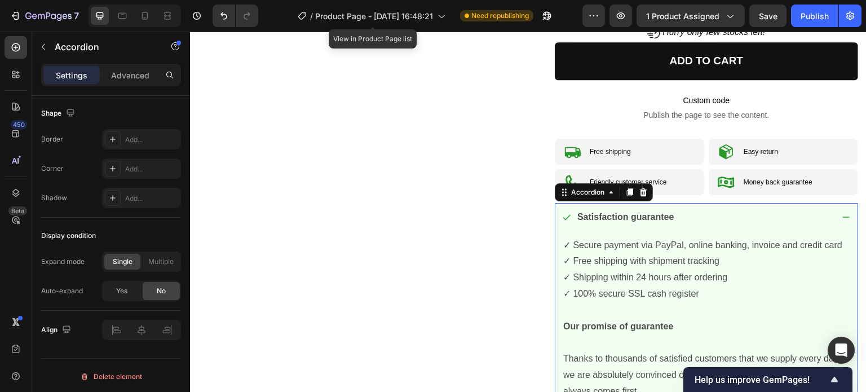
click at [842, 213] on icon at bounding box center [846, 217] width 9 height 9
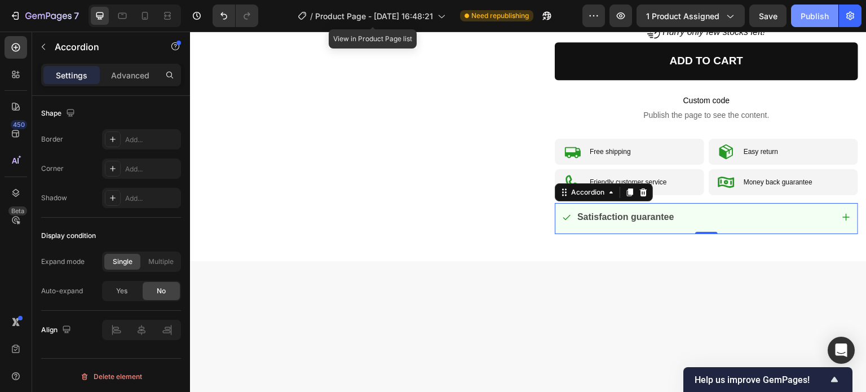
click at [808, 16] on div "Publish" at bounding box center [815, 16] width 28 height 12
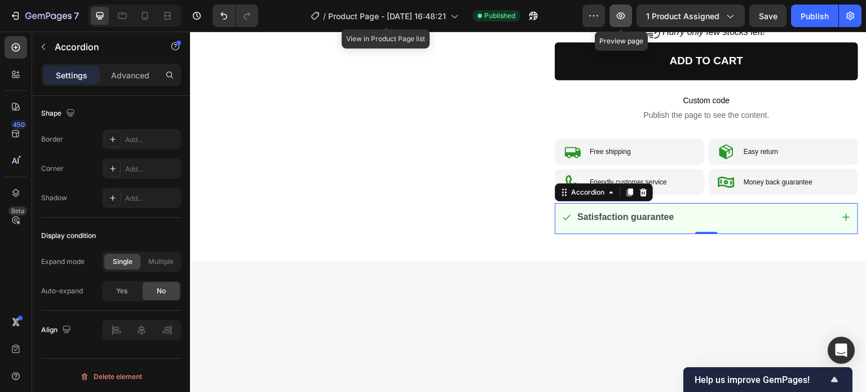
click at [620, 16] on icon "button" at bounding box center [620, 15] width 11 height 11
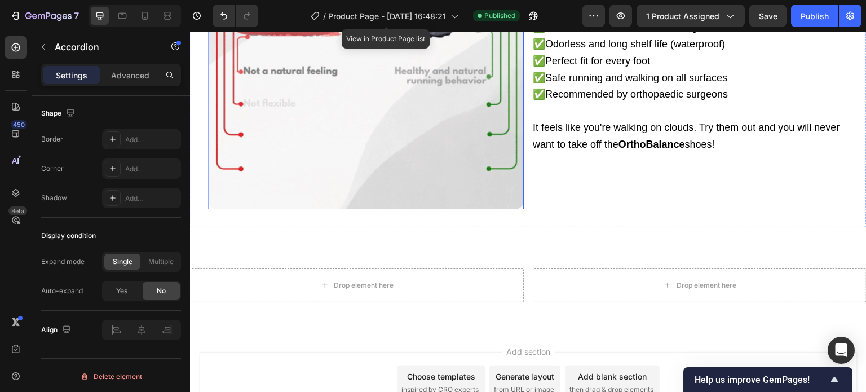
scroll to position [1367, 0]
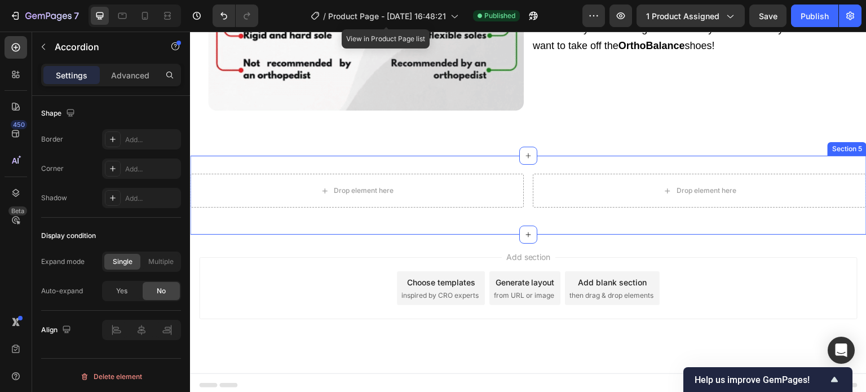
click at [409, 156] on div "Drop element here Drop element here Row Section 5" at bounding box center [528, 195] width 676 height 79
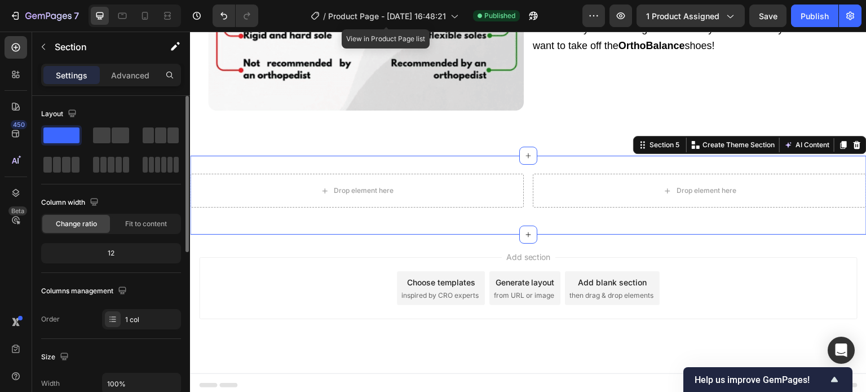
scroll to position [169, 0]
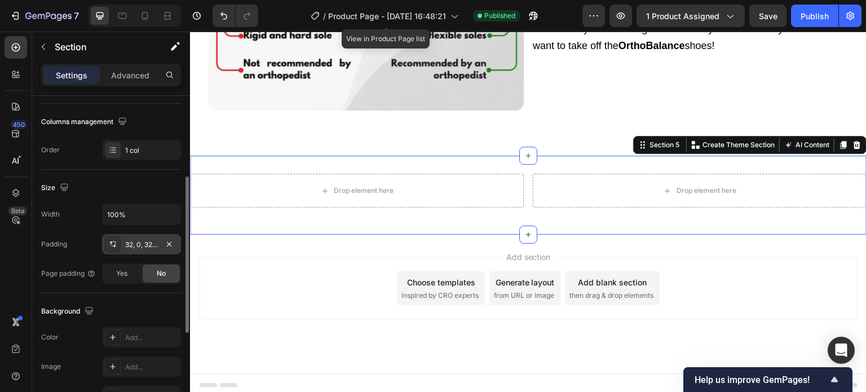
click at [130, 240] on div "32, 0, 32, 0" at bounding box center [141, 245] width 33 height 10
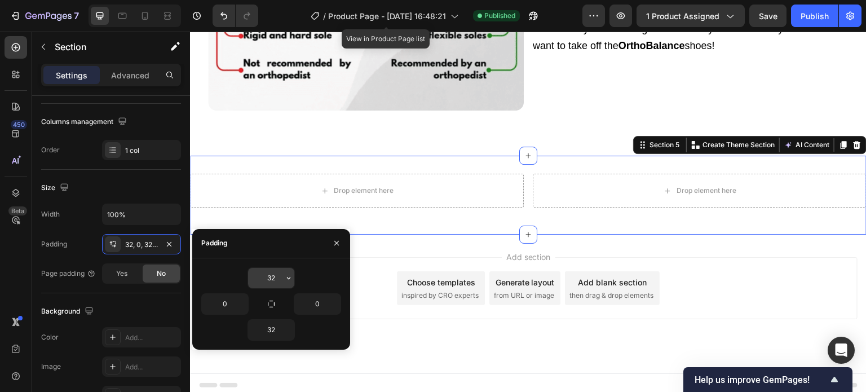
click at [272, 280] on input "32" at bounding box center [271, 278] width 46 height 20
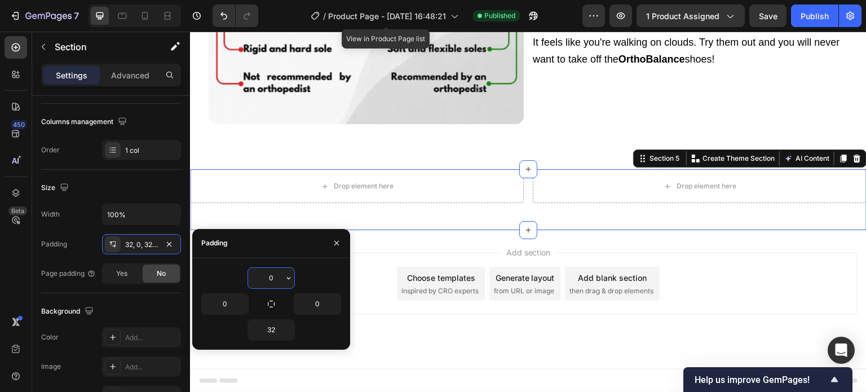
scroll to position [1349, 0]
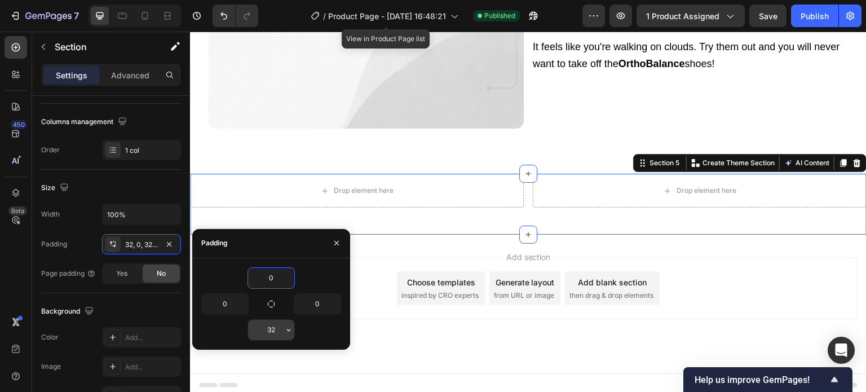
type input "0"
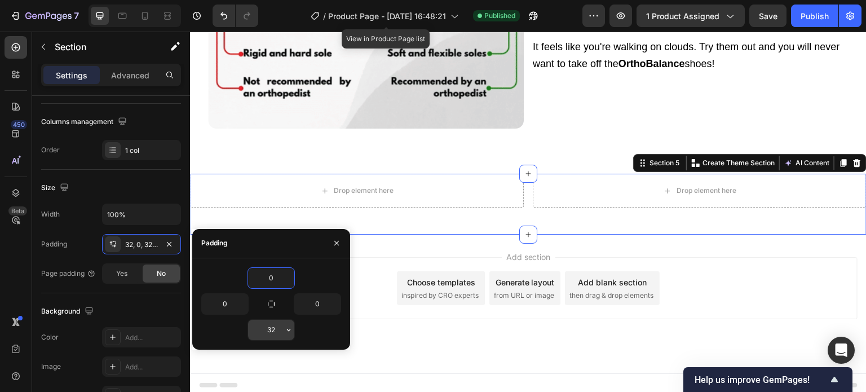
click at [284, 331] on icon "button" at bounding box center [288, 329] width 9 height 9
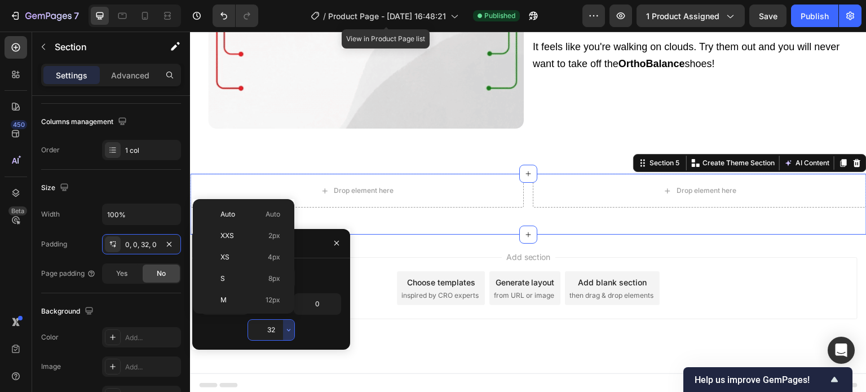
scroll to position [81, 0]
click at [279, 324] on input "32" at bounding box center [271, 330] width 46 height 20
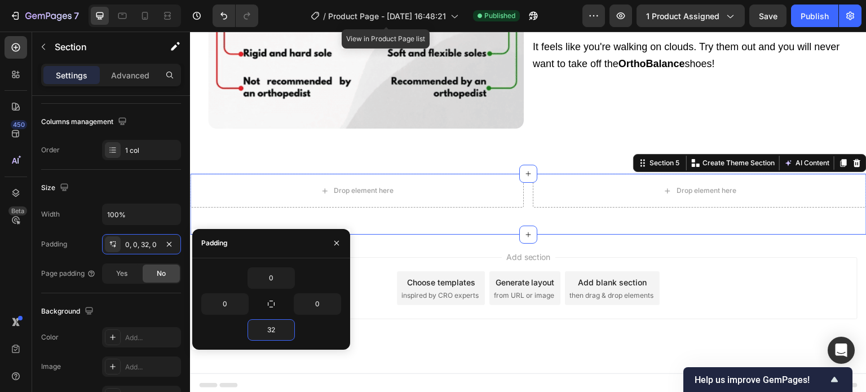
type input "0"
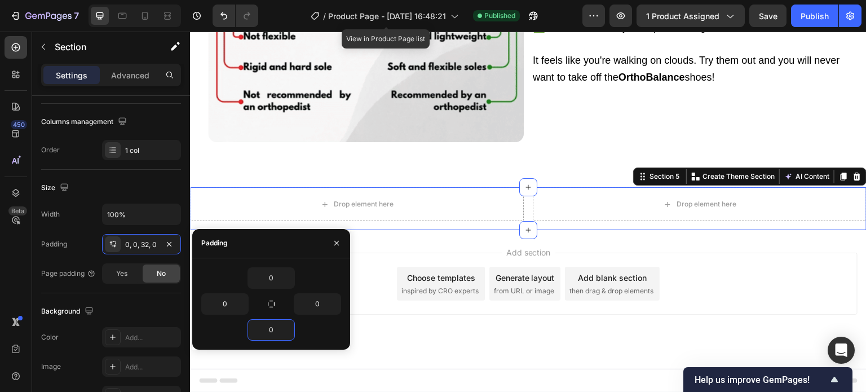
scroll to position [1331, 0]
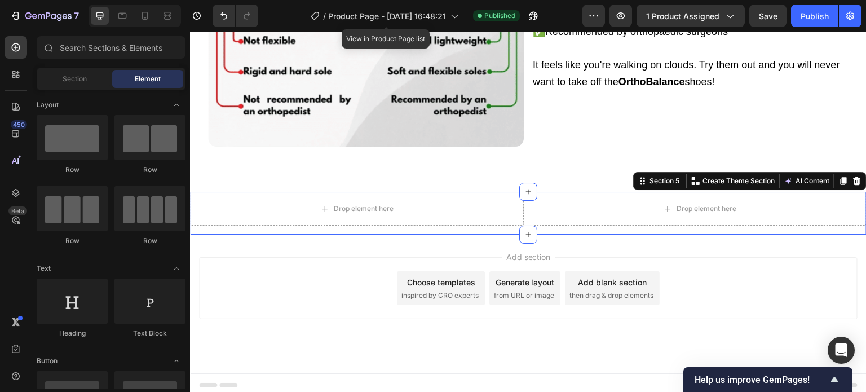
click at [393, 331] on div "Add section Choose templates inspired by CRO experts Generate layout from URL o…" at bounding box center [528, 304] width 676 height 139
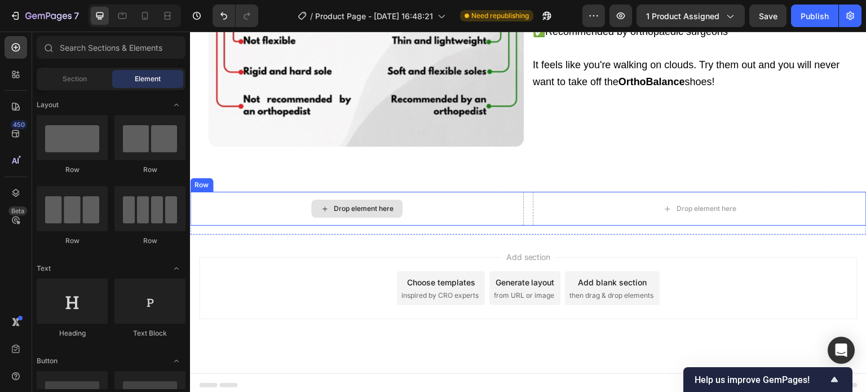
click at [289, 198] on div "Drop element here" at bounding box center [357, 209] width 334 height 34
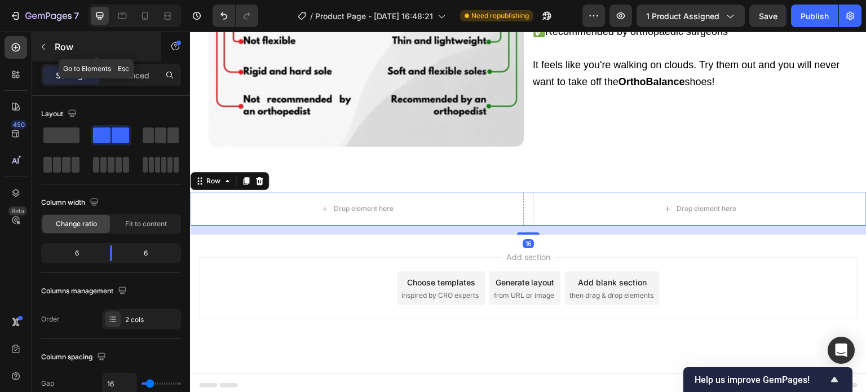
click at [49, 42] on button "button" at bounding box center [43, 47] width 18 height 18
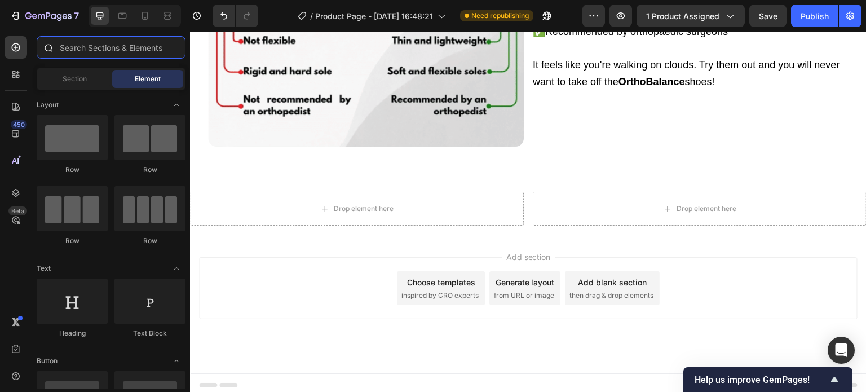
click at [81, 48] on input "text" at bounding box center [111, 47] width 149 height 23
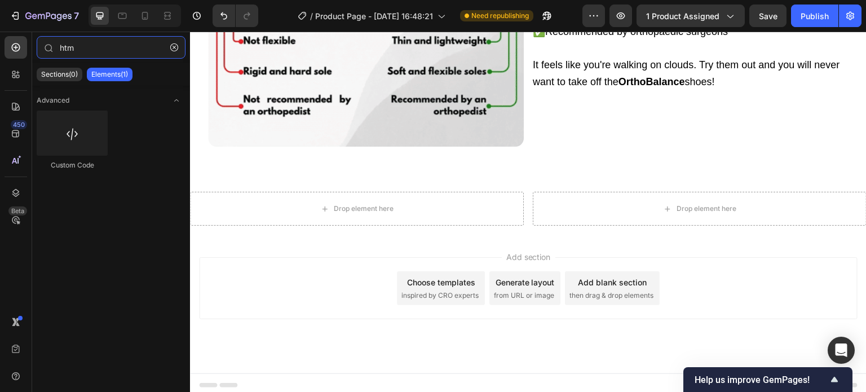
type input "htm"
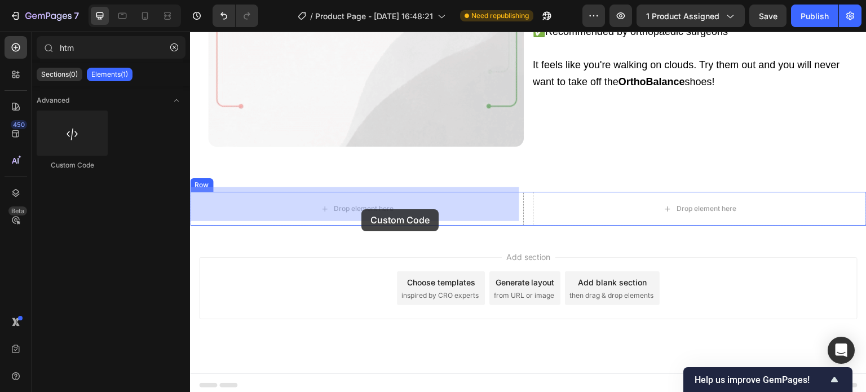
drag, startPoint x: 368, startPoint y: 182, endPoint x: 361, endPoint y: 209, distance: 27.9
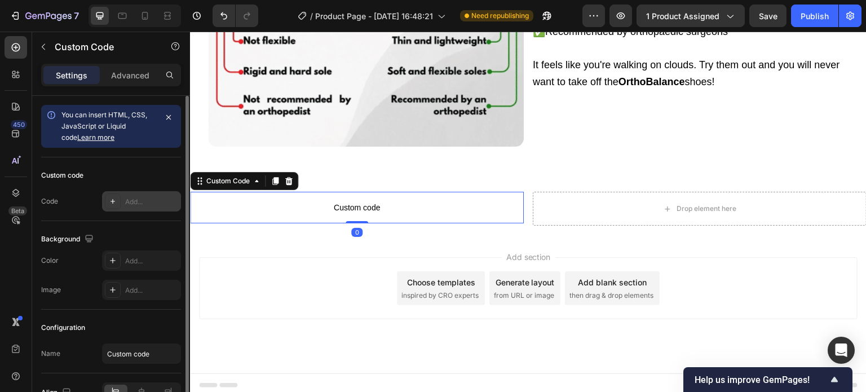
click at [111, 202] on icon at bounding box center [112, 201] width 9 height 9
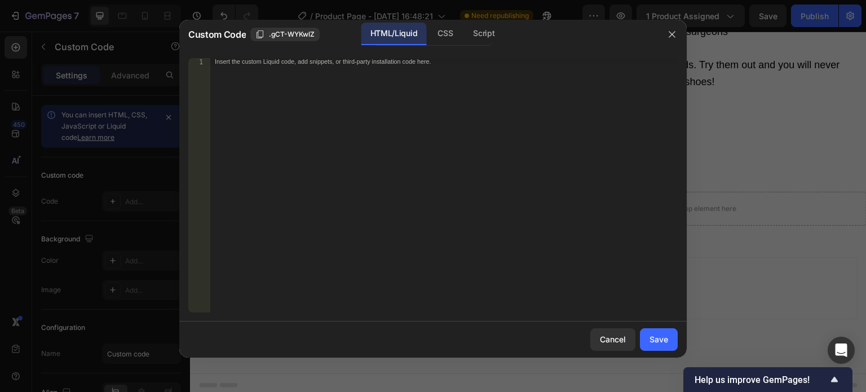
drag, startPoint x: 329, startPoint y: 194, endPoint x: 598, endPoint y: 275, distance: 280.6
click at [329, 194] on div "Insert the custom Liquid code, add snippets, or third-party installation code h…" at bounding box center [443, 192] width 467 height 268
paste textarea "</div>"
type textarea "</div>"
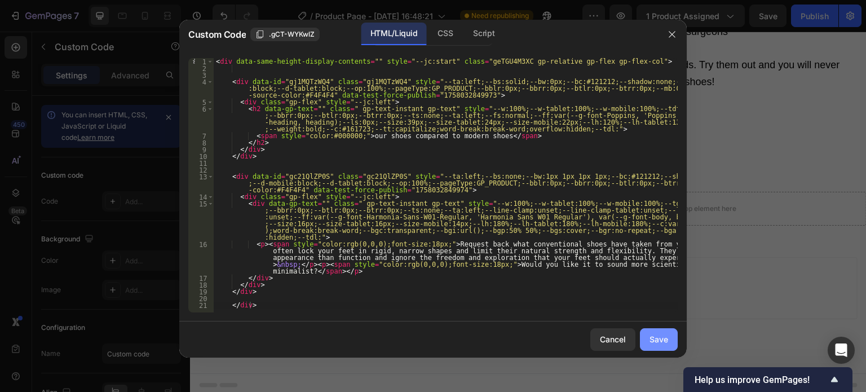
click at [650, 335] on div "Save" at bounding box center [658, 339] width 19 height 12
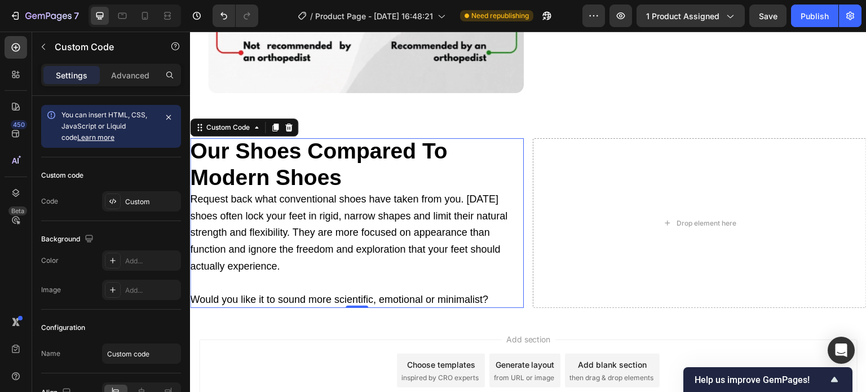
scroll to position [1387, 0]
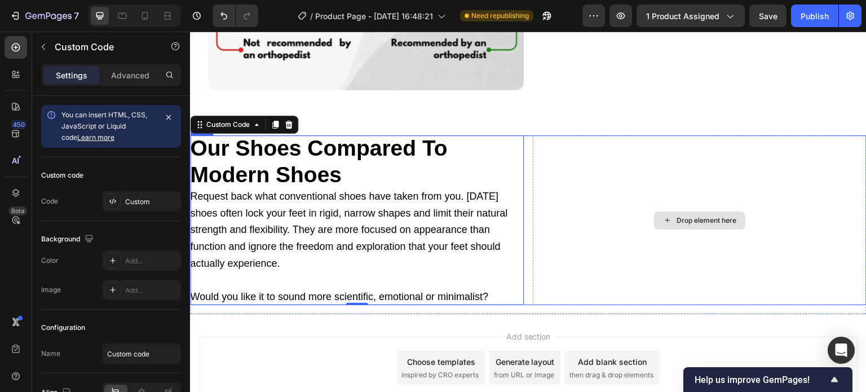
click at [602, 200] on div "Drop element here" at bounding box center [700, 220] width 334 height 170
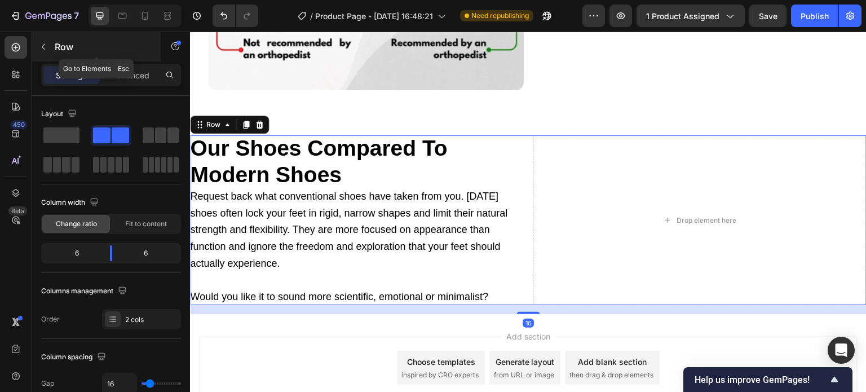
click at [48, 45] on button "button" at bounding box center [43, 47] width 18 height 18
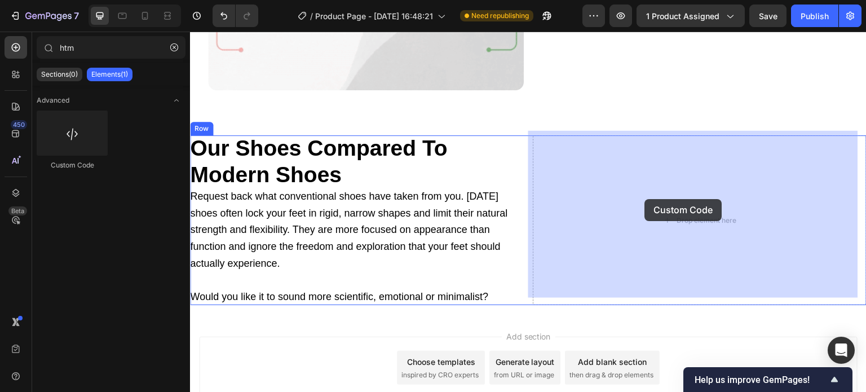
drag, startPoint x: 301, startPoint y: 185, endPoint x: 657, endPoint y: 204, distance: 356.8
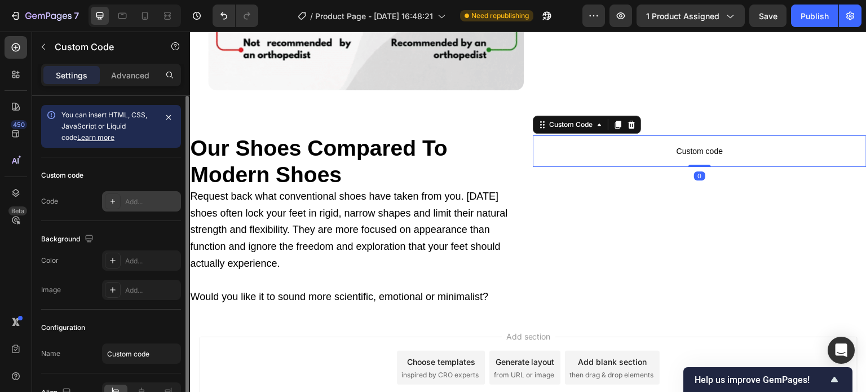
click at [112, 202] on icon at bounding box center [112, 201] width 9 height 9
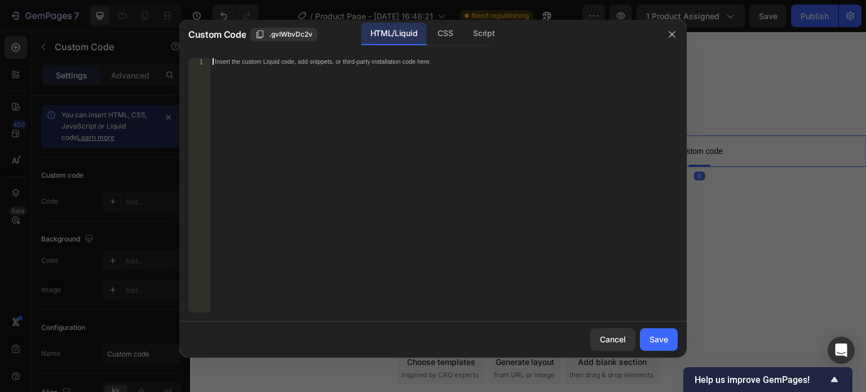
click at [309, 210] on div "Insert the custom Liquid code, add snippets, or third-party installation code h…" at bounding box center [443, 192] width 467 height 268
paste textarea "</picture>"
type textarea "</picture>"
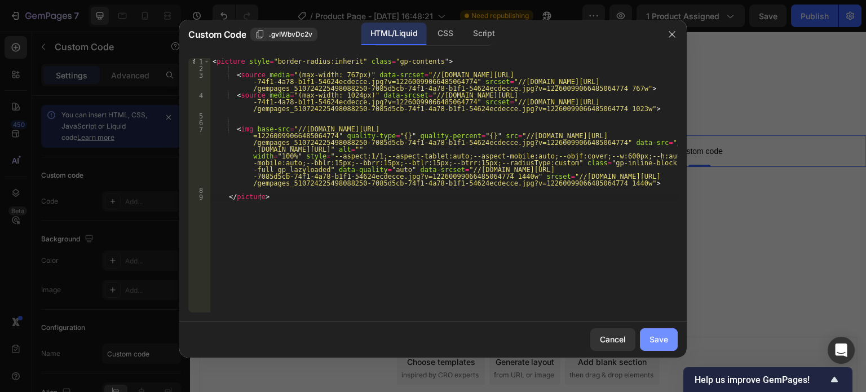
click at [662, 344] on div "Save" at bounding box center [658, 339] width 19 height 12
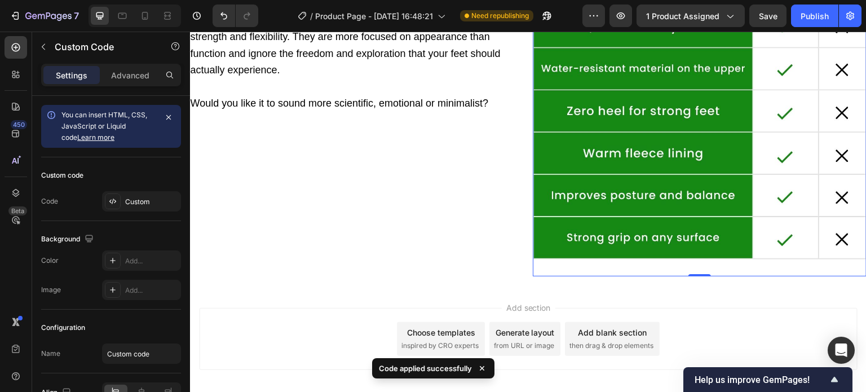
scroll to position [1444, 0]
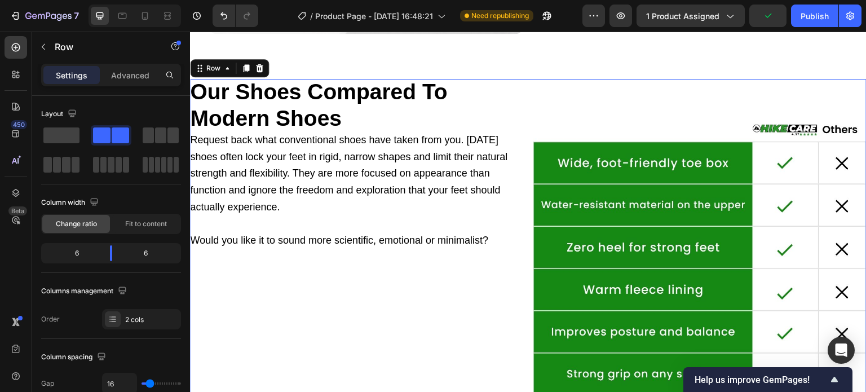
click at [252, 282] on div "our shoes compared to modern shoes Request back what conventional shoes have ta…" at bounding box center [357, 246] width 334 height 334
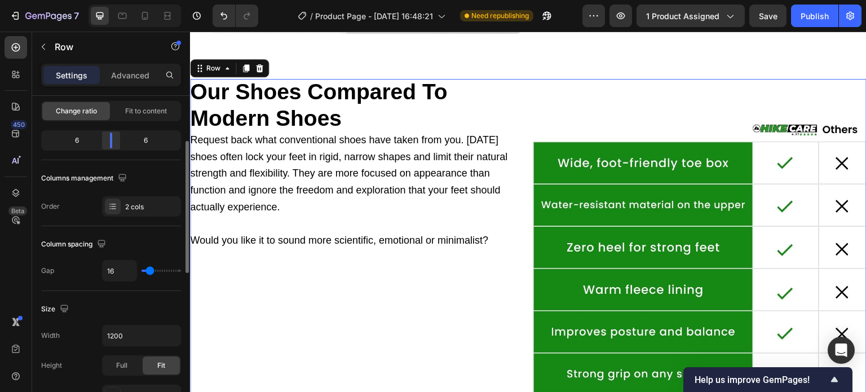
drag, startPoint x: 110, startPoint y: 143, endPoint x: 117, endPoint y: 139, distance: 7.1
click at [117, 139] on div at bounding box center [111, 140] width 20 height 16
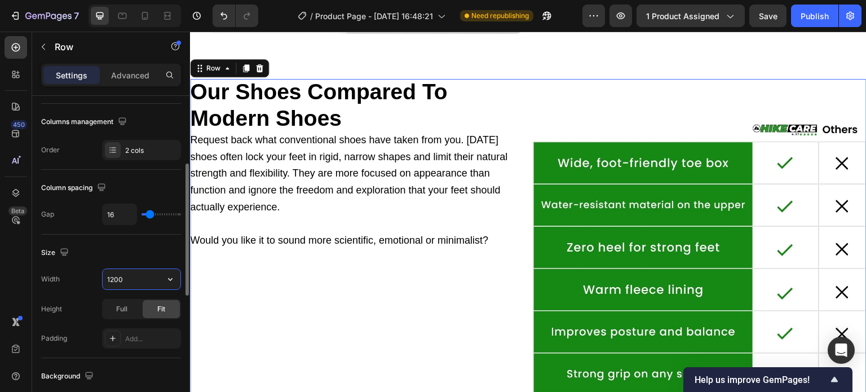
click at [135, 276] on input "1200" at bounding box center [142, 279] width 78 height 20
click at [169, 275] on icon "button" at bounding box center [170, 278] width 11 height 11
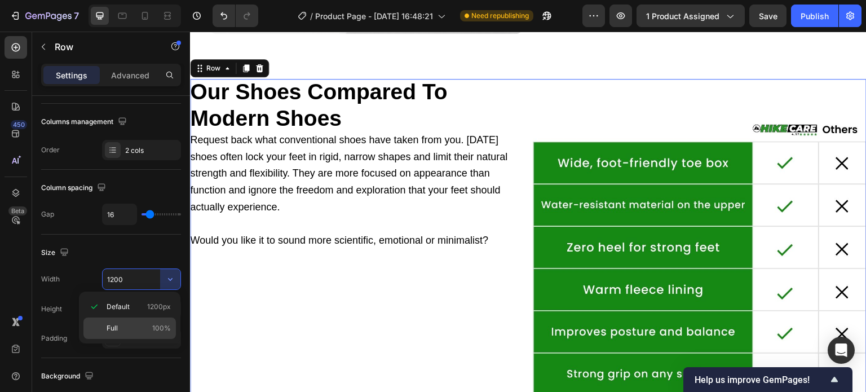
click at [135, 320] on div "Full 100%" at bounding box center [129, 327] width 92 height 21
type input "100%"
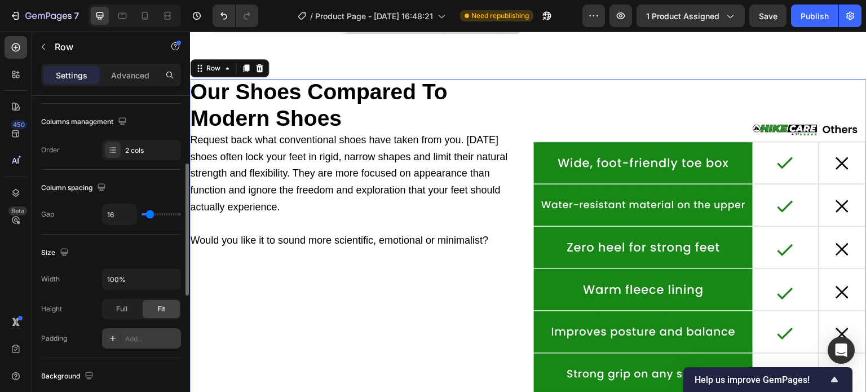
click at [136, 334] on div "Add..." at bounding box center [151, 339] width 53 height 10
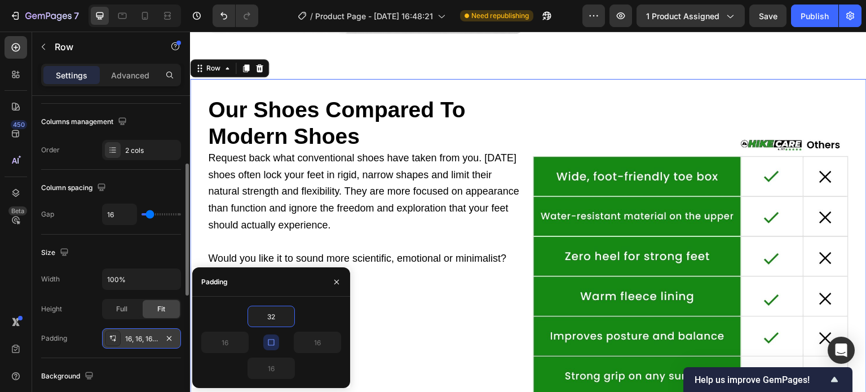
type input "32"
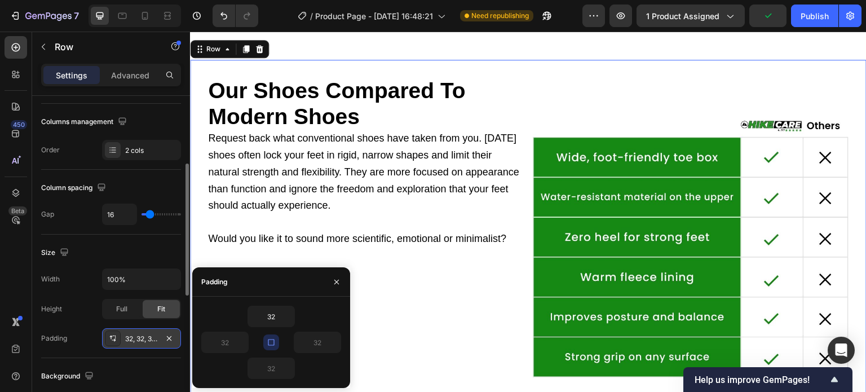
scroll to position [1444, 0]
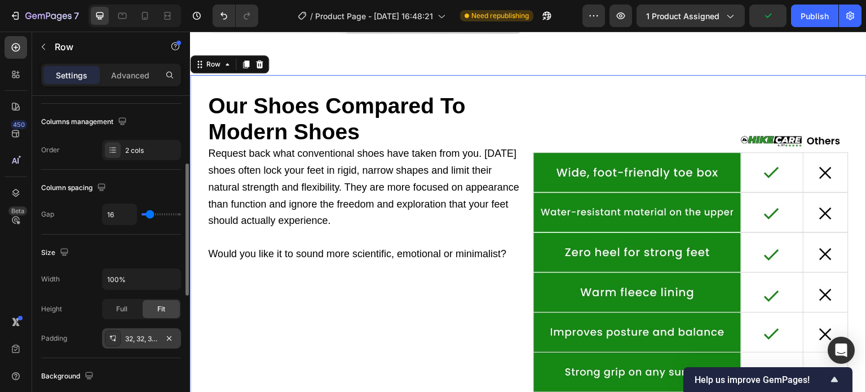
click at [145, 244] on div "Size" at bounding box center [111, 253] width 140 height 18
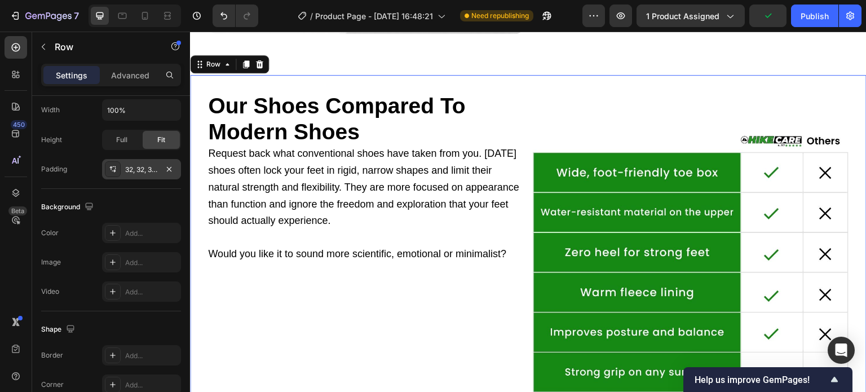
scroll to position [487, 0]
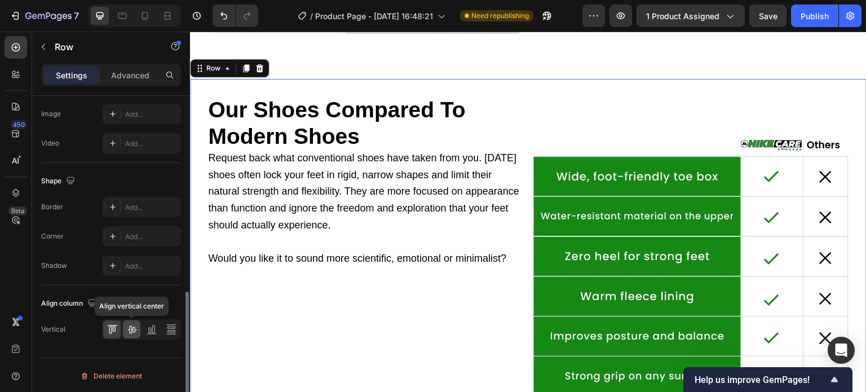
click at [132, 328] on icon at bounding box center [131, 330] width 9 height 8
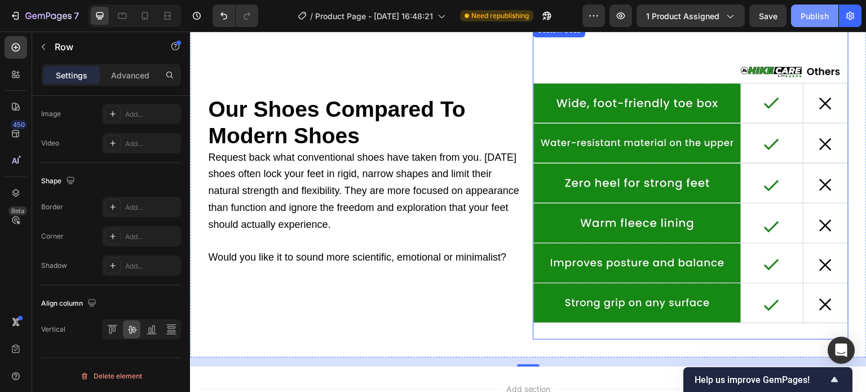
scroll to position [1500, 0]
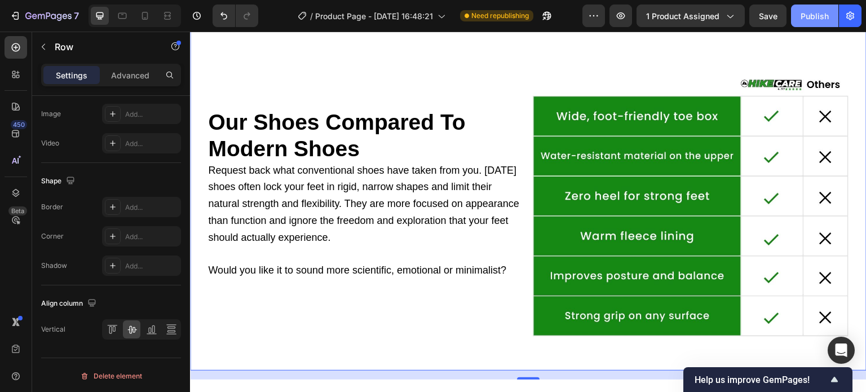
click at [816, 11] on div "Publish" at bounding box center [815, 16] width 28 height 12
